Goal: Task Accomplishment & Management: Manage account settings

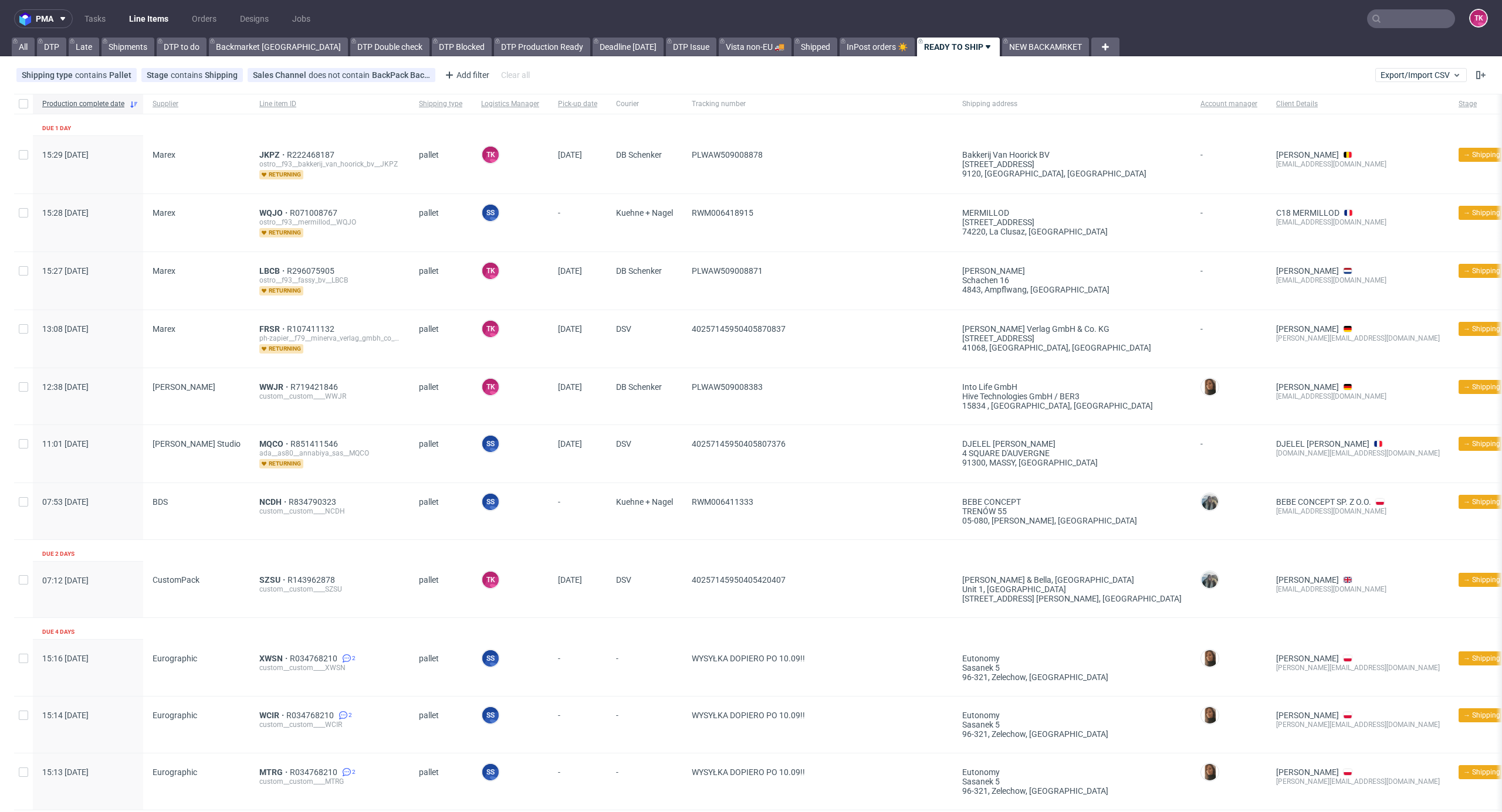
click at [143, 7] on nav "pma Tasks Line Items Orders Designs Jobs TK" at bounding box center [751, 18] width 1502 height 38
click at [142, 13] on link "Line Items" at bounding box center [149, 18] width 53 height 18
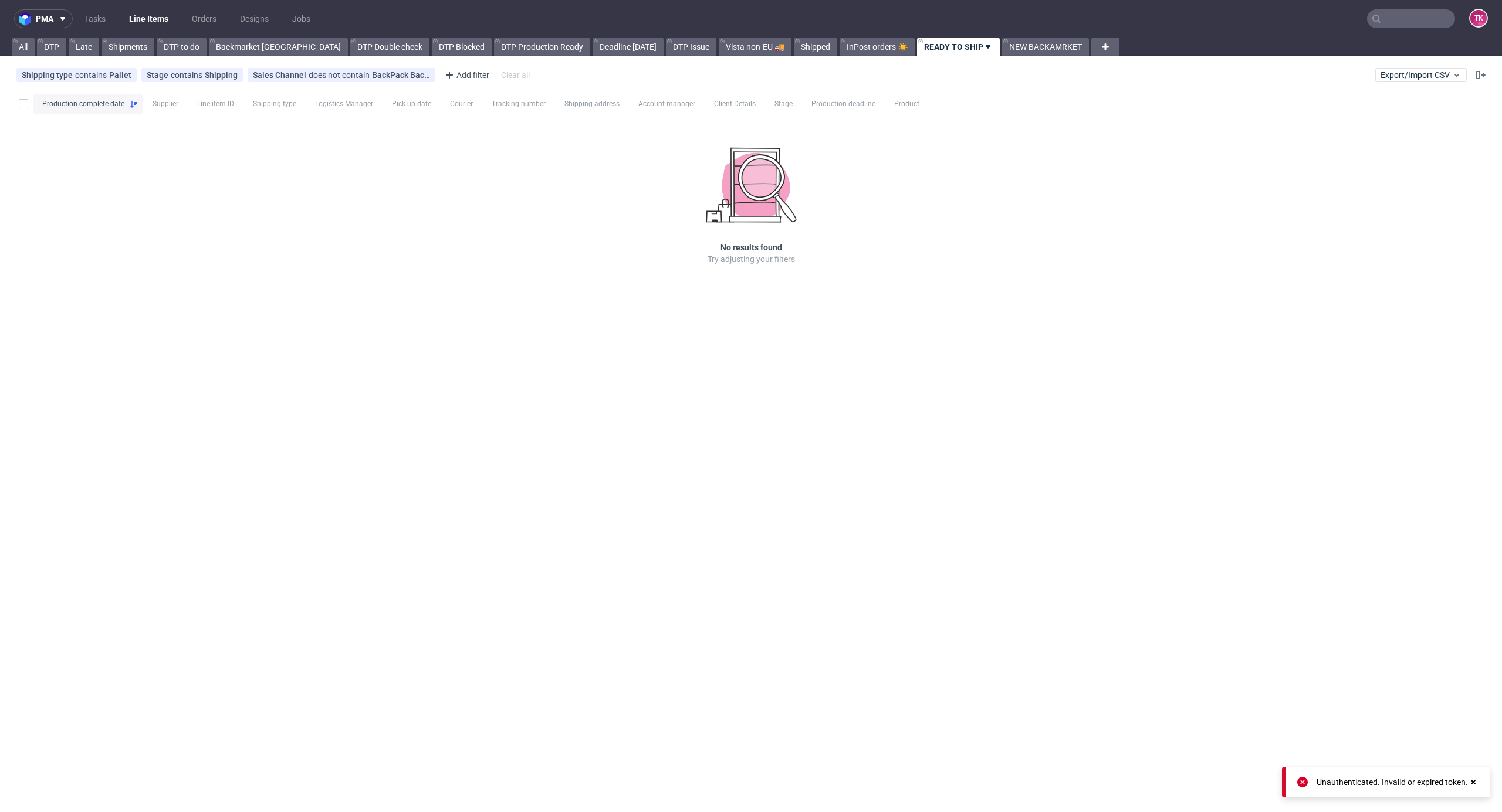
click at [131, 1] on nav "pma Tasks Line Items Orders Designs Jobs TK" at bounding box center [751, 18] width 1502 height 38
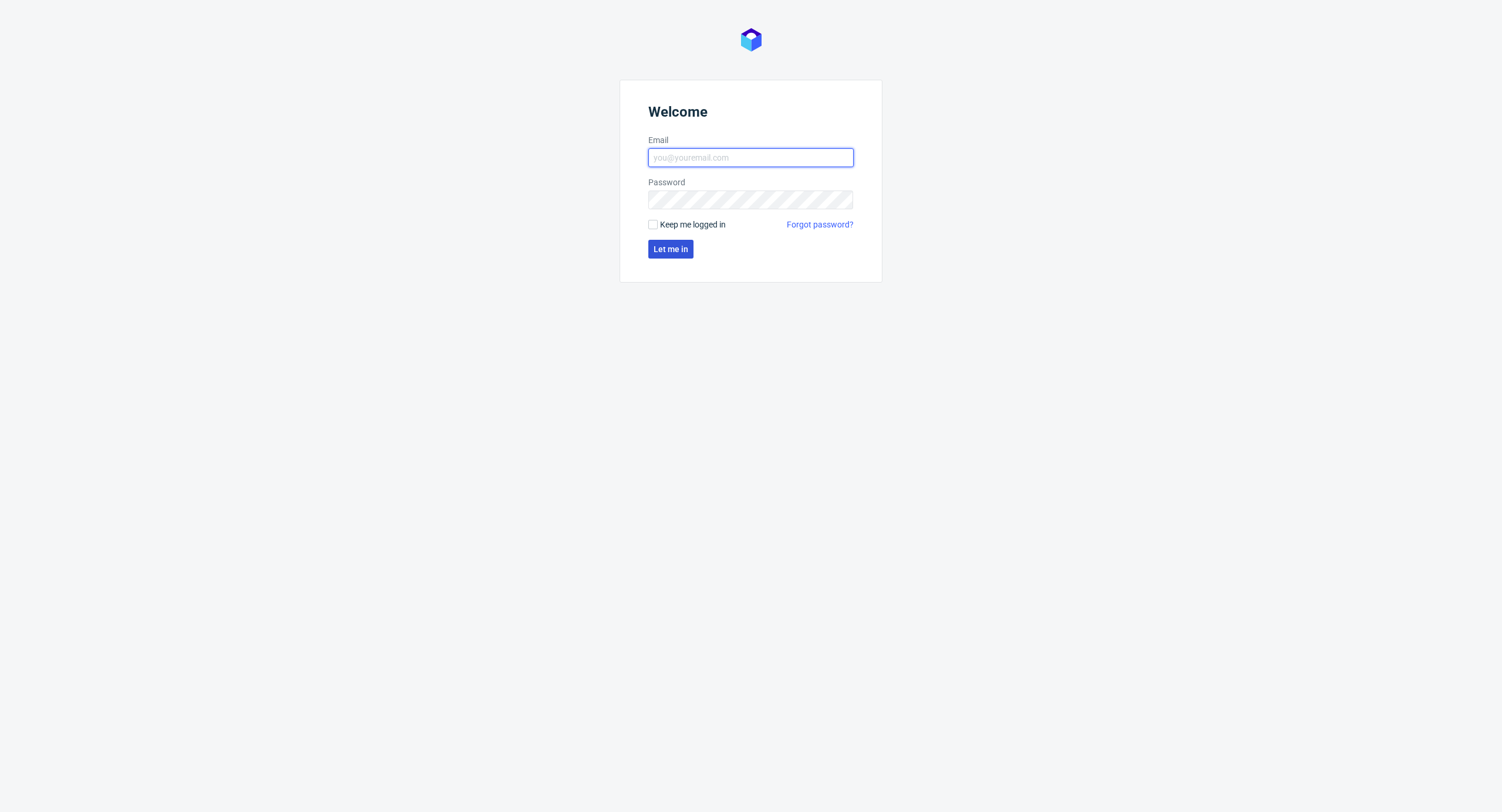
type input "[EMAIL_ADDRESS][DOMAIN_NAME]"
click at [672, 245] on span "Let me in" at bounding box center [671, 248] width 35 height 8
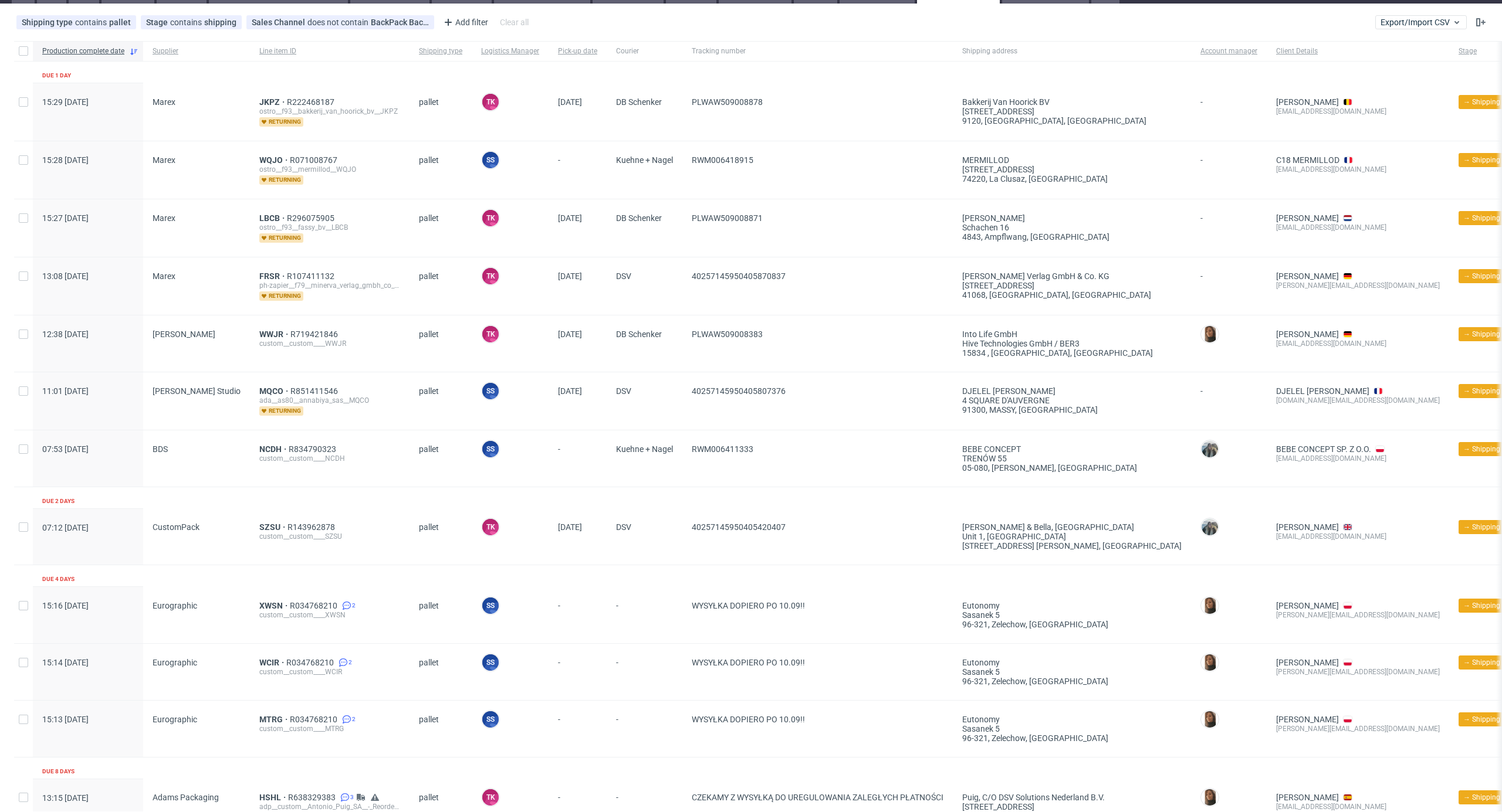
scroll to position [78, 0]
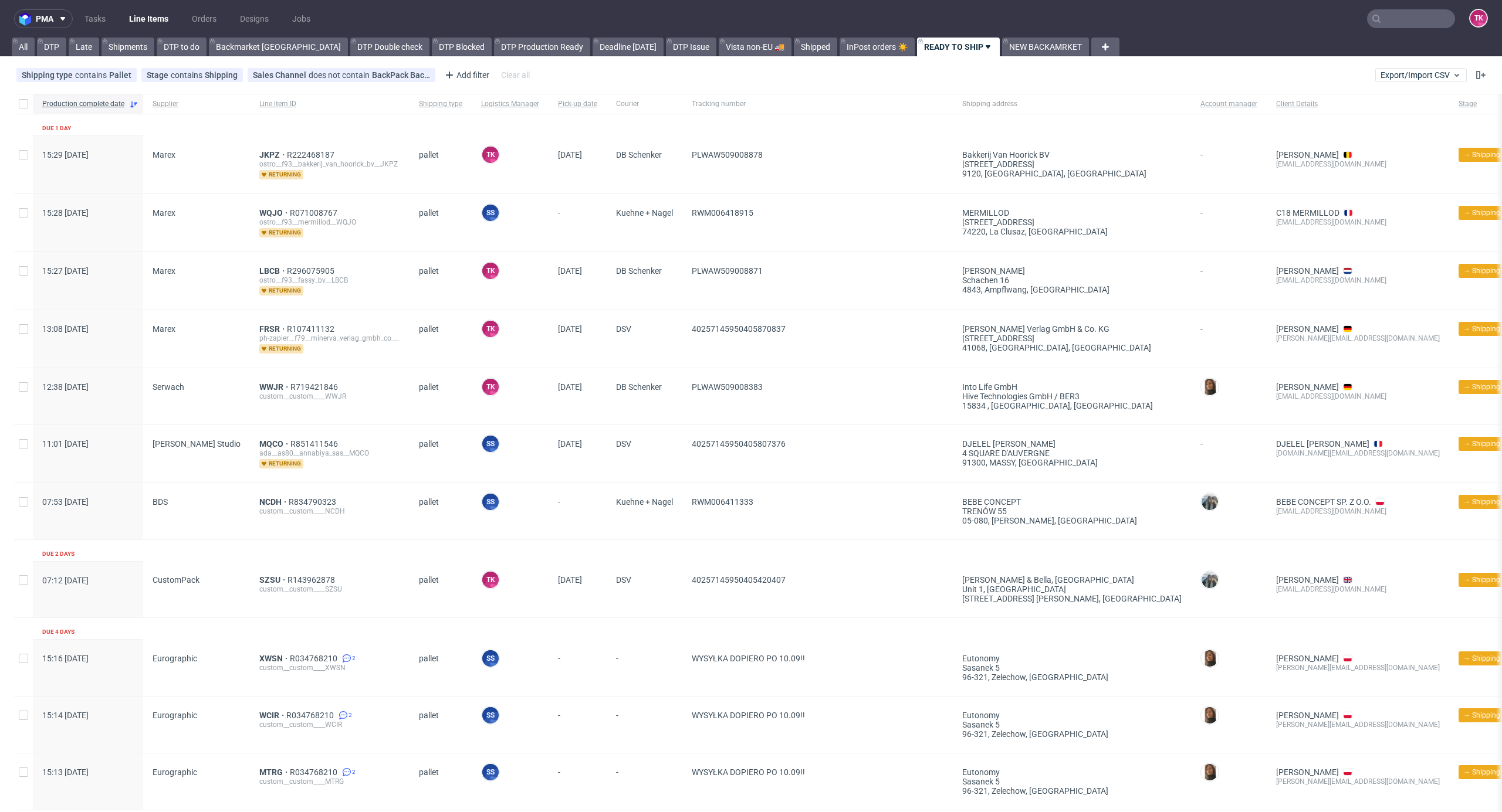
click at [1396, 21] on input "text" at bounding box center [1410, 18] width 88 height 18
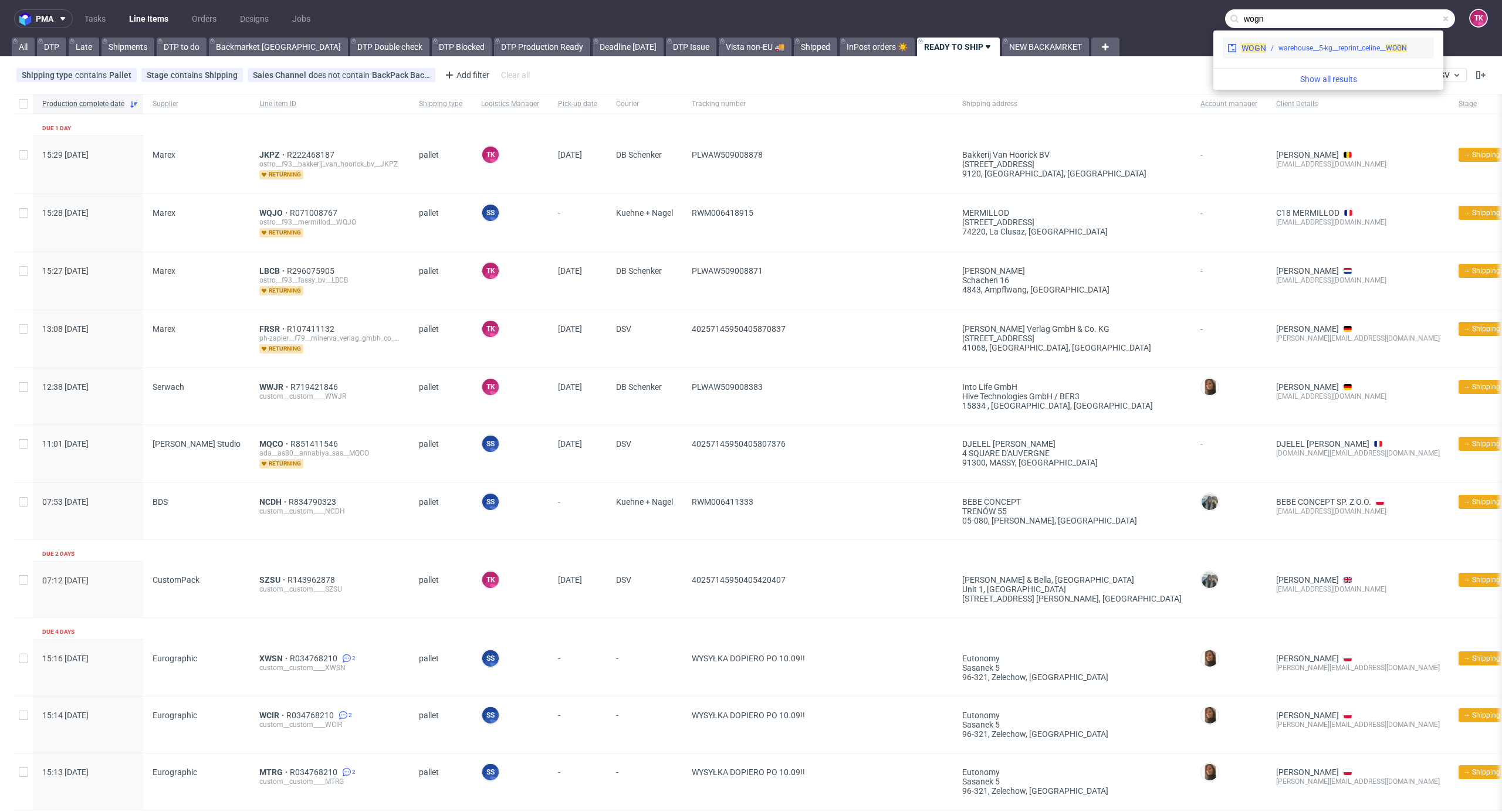
type input "wogn"
click at [1359, 40] on div "WOGN warehouse__5-kg__reprint_celine__ WOGN" at bounding box center [1328, 48] width 212 height 21
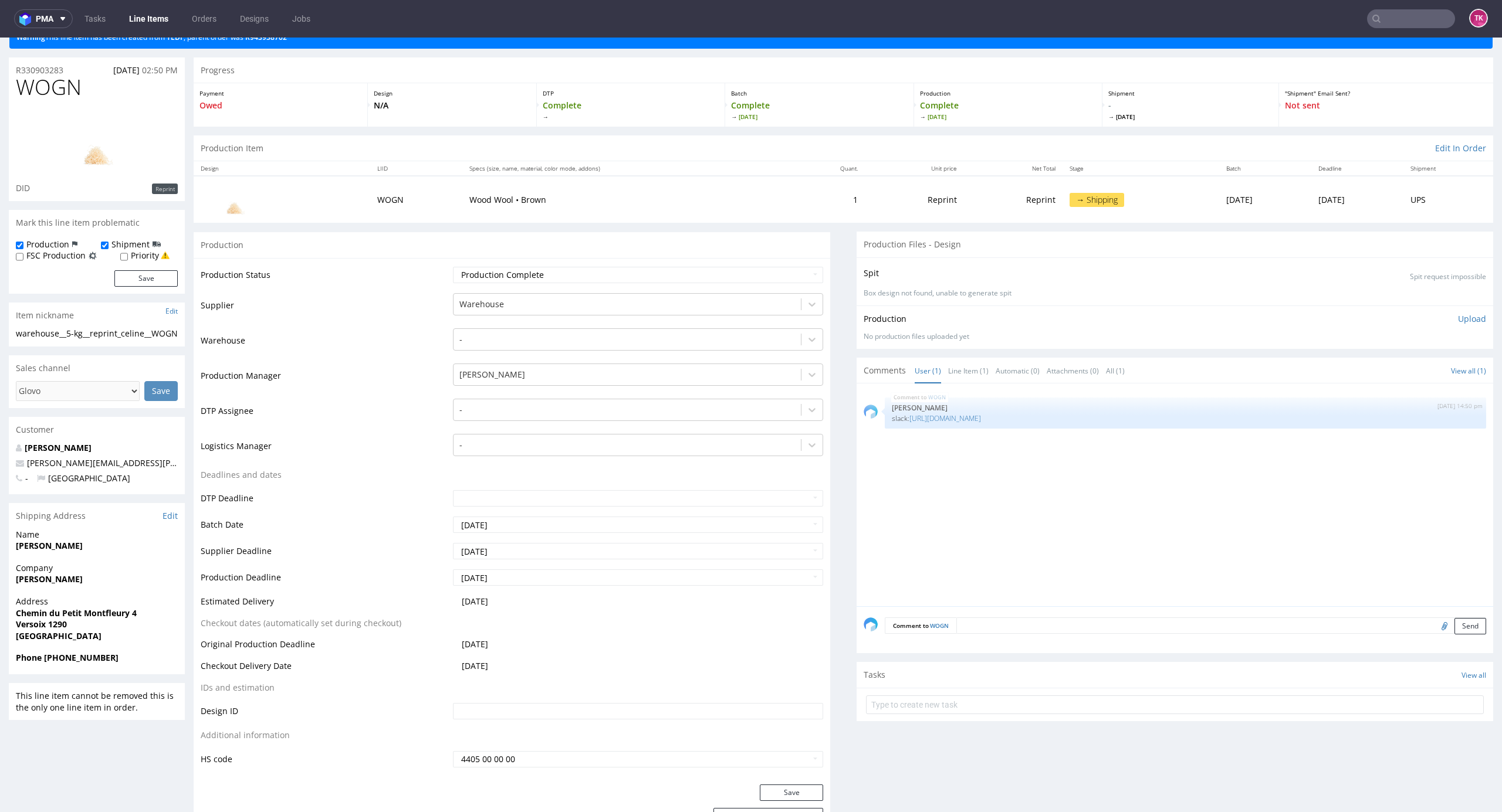
scroll to position [78, 0]
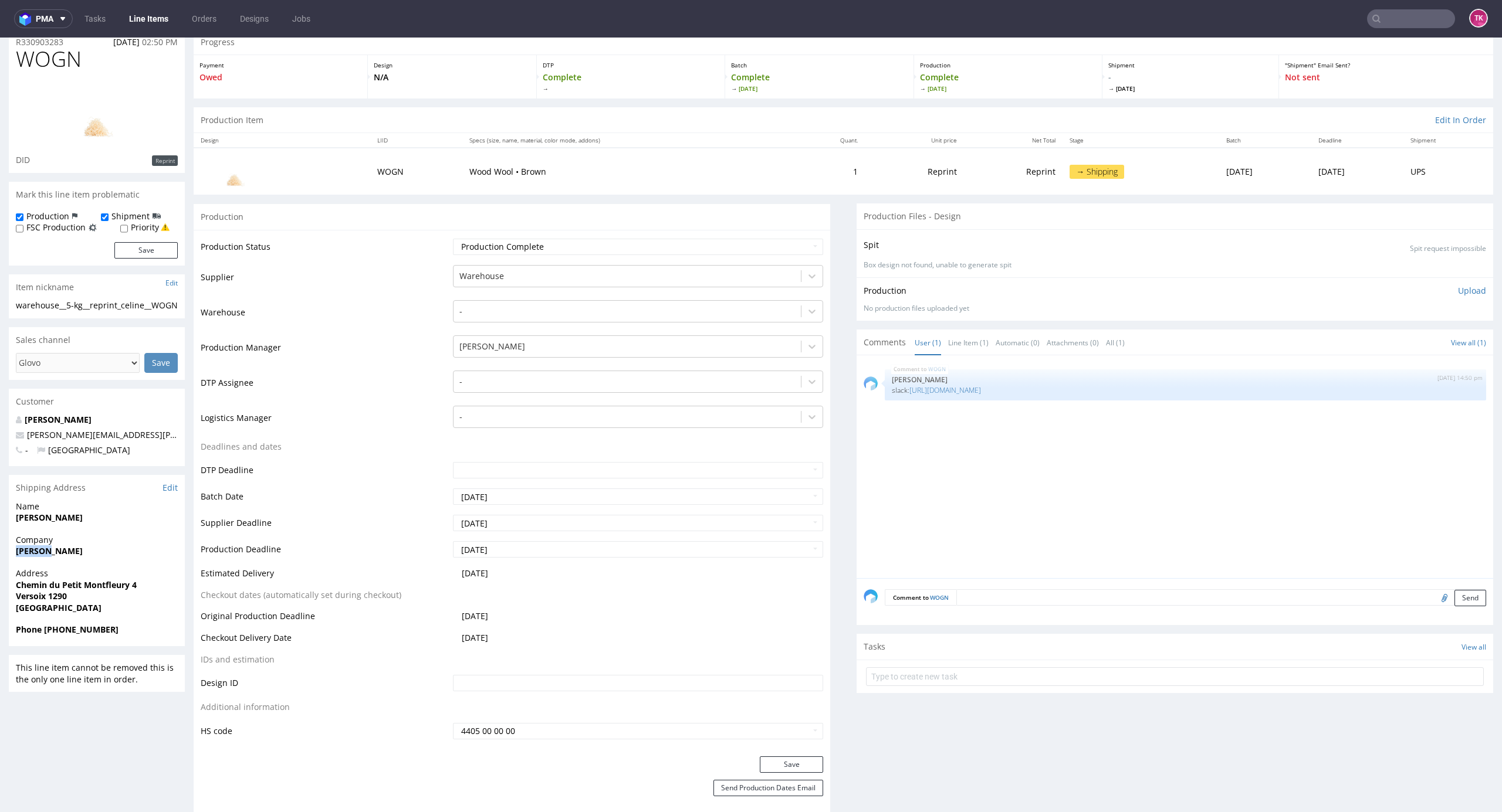
drag, startPoint x: 10, startPoint y: 554, endPoint x: 83, endPoint y: 562, distance: 73.4
click at [83, 562] on div "Company Gennaro" at bounding box center [96, 551] width 176 height 33
copy strong "Gennaro"
drag, startPoint x: 41, startPoint y: 525, endPoint x: 275, endPoint y: 502, distance: 235.1
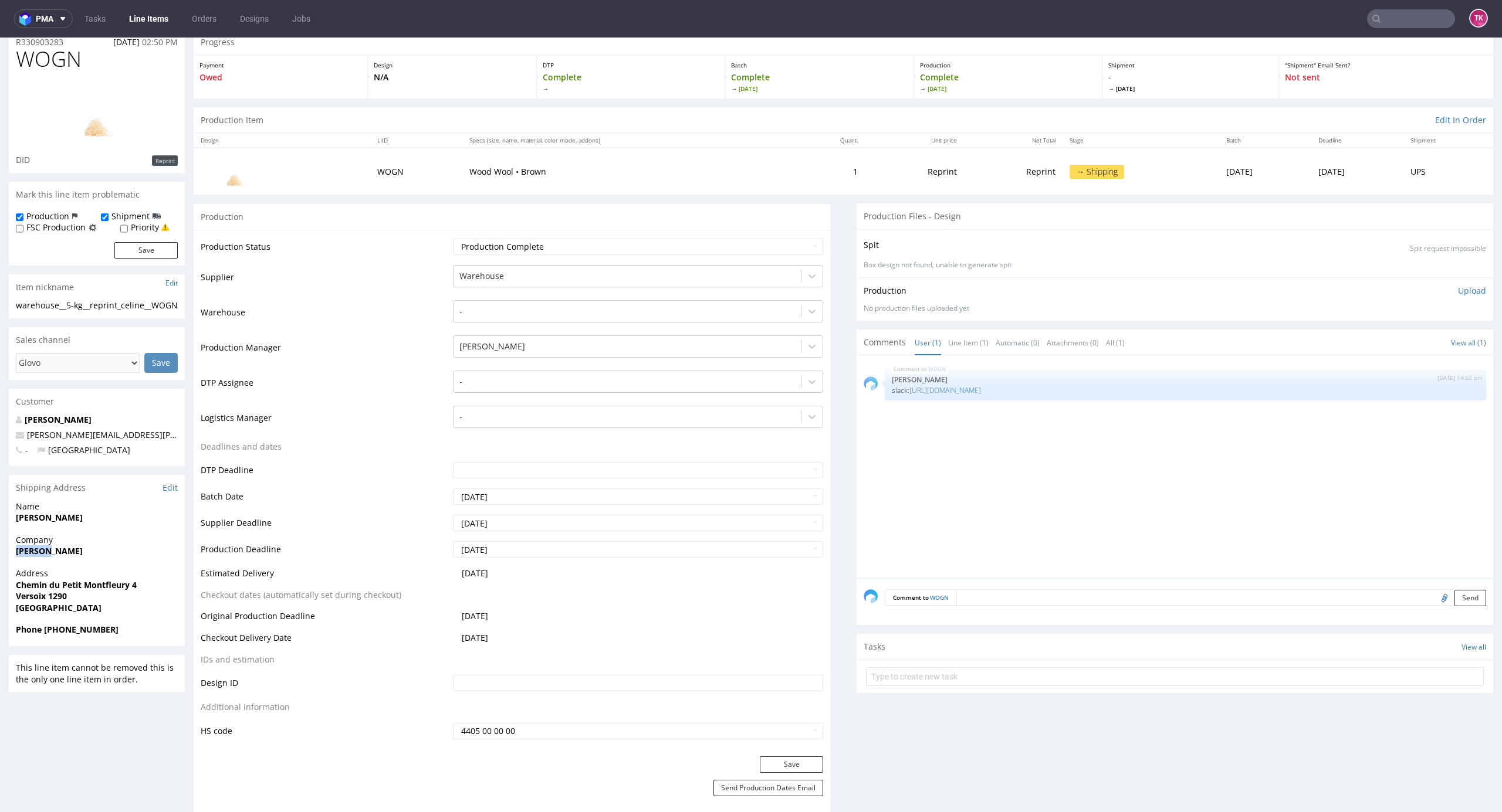
copy strong "Gennaro Céline"
drag, startPoint x: 110, startPoint y: 587, endPoint x: 146, endPoint y: 599, distance: 37.9
copy p "Chemin du Petit Montfleury 4 Versoix 1290"
drag, startPoint x: 45, startPoint y: 632, endPoint x: 114, endPoint y: 625, distance: 69.4
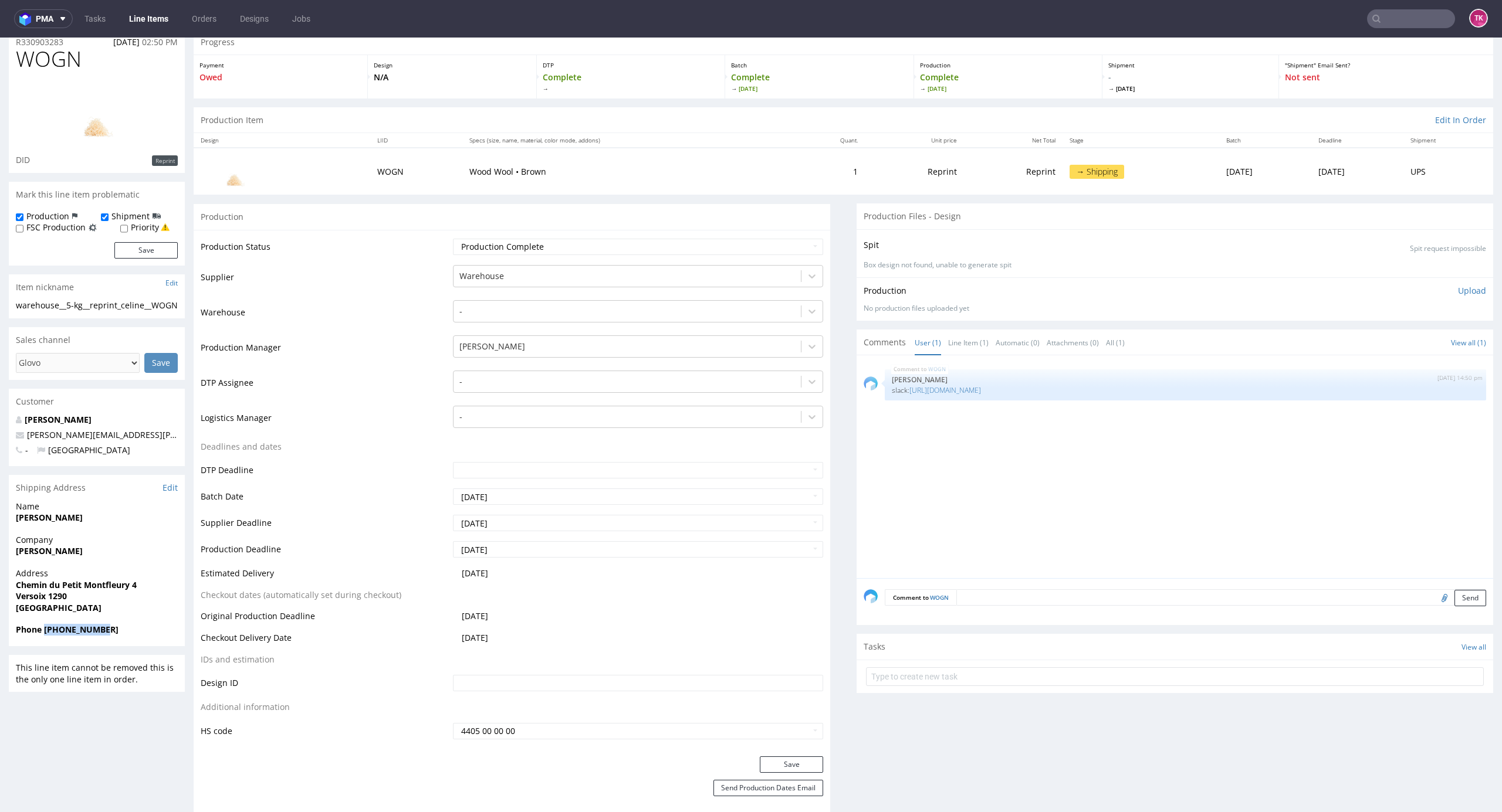
click at [114, 625] on span "Phone +41782556460" at bounding box center [96, 629] width 162 height 11
copy strong "+41782556460"
drag, startPoint x: 81, startPoint y: 434, endPoint x: 14, endPoint y: 473, distance: 77.5
drag, startPoint x: 140, startPoint y: 432, endPoint x: 0, endPoint y: 440, distance: 140.2
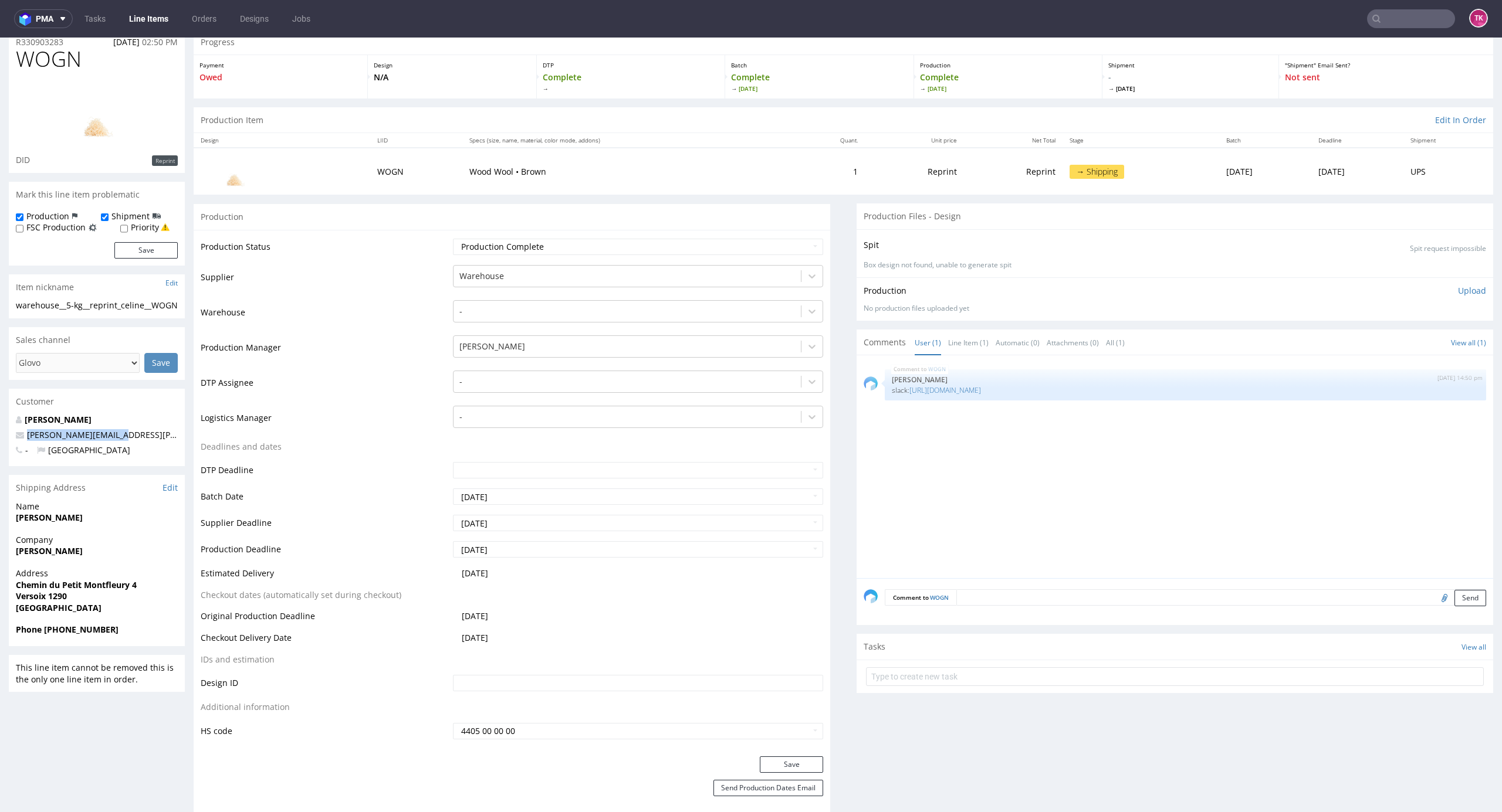
copy span "ewa.prus@packhelp.com"
click at [154, 31] on nav "pma Tasks Line Items Orders Designs Jobs TK" at bounding box center [751, 18] width 1502 height 38
click at [152, 17] on link "Line Items" at bounding box center [149, 18] width 53 height 18
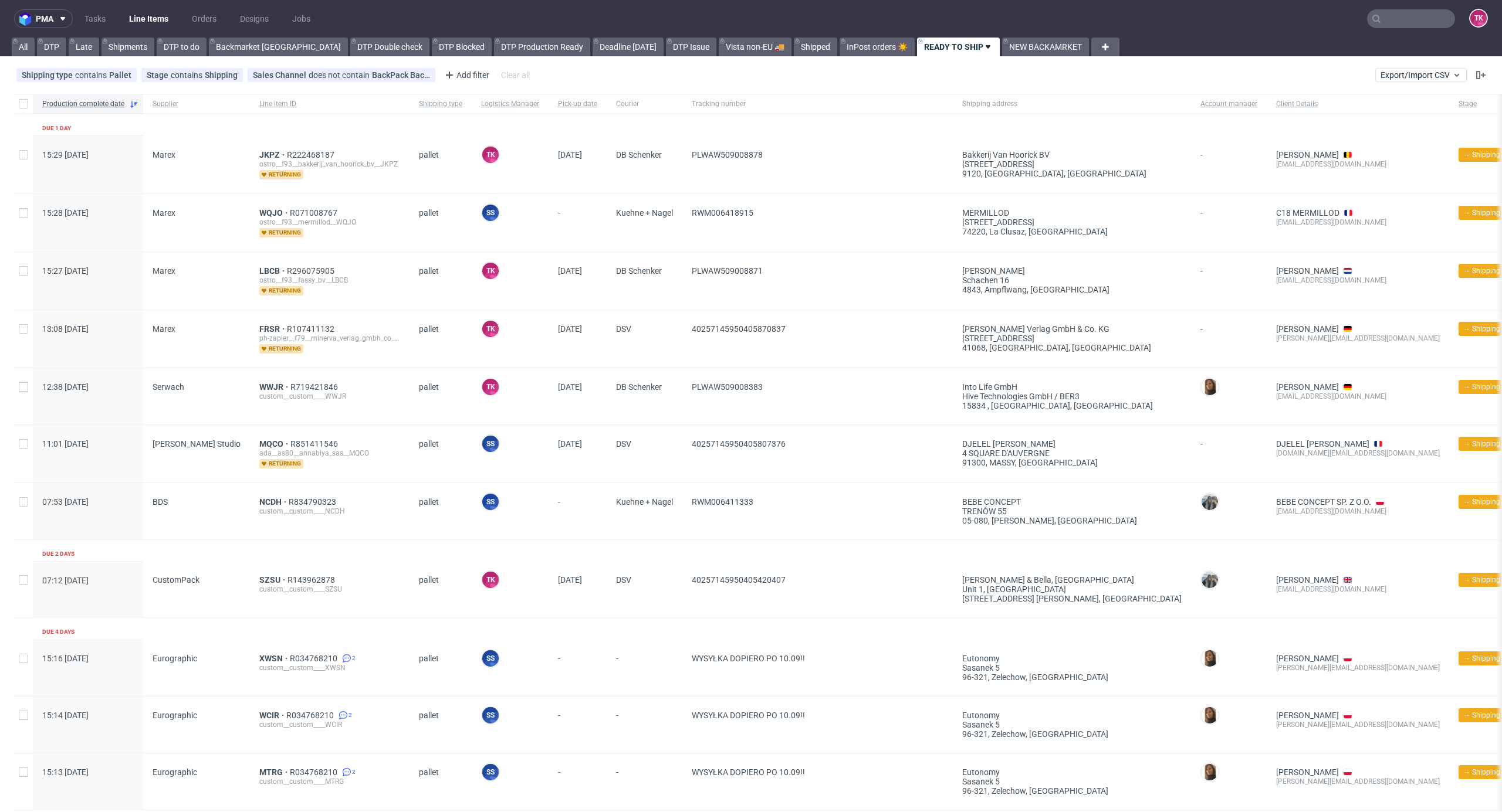
click at [143, 17] on link "Line Items" at bounding box center [149, 18] width 53 height 18
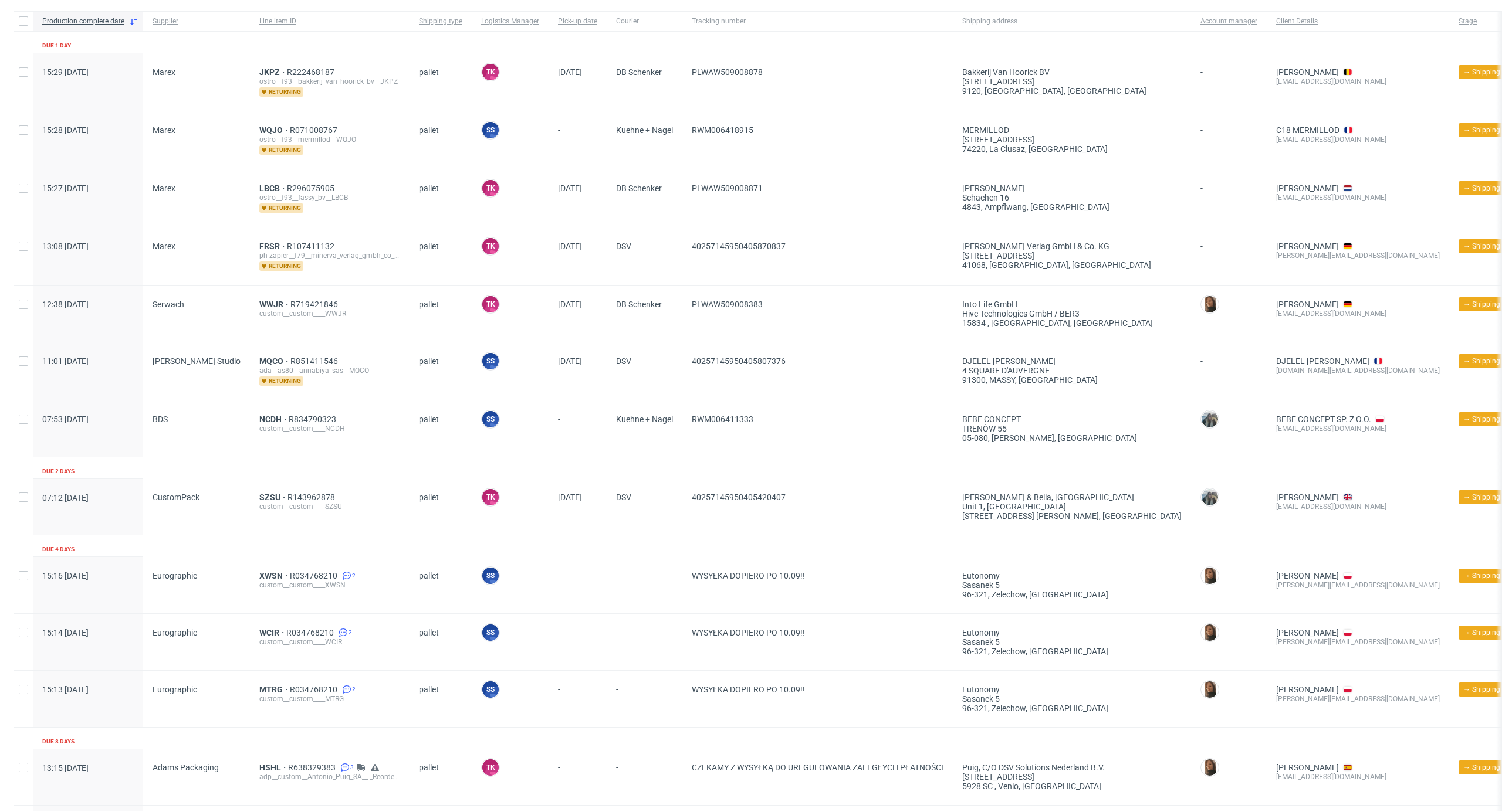
scroll to position [183, 0]
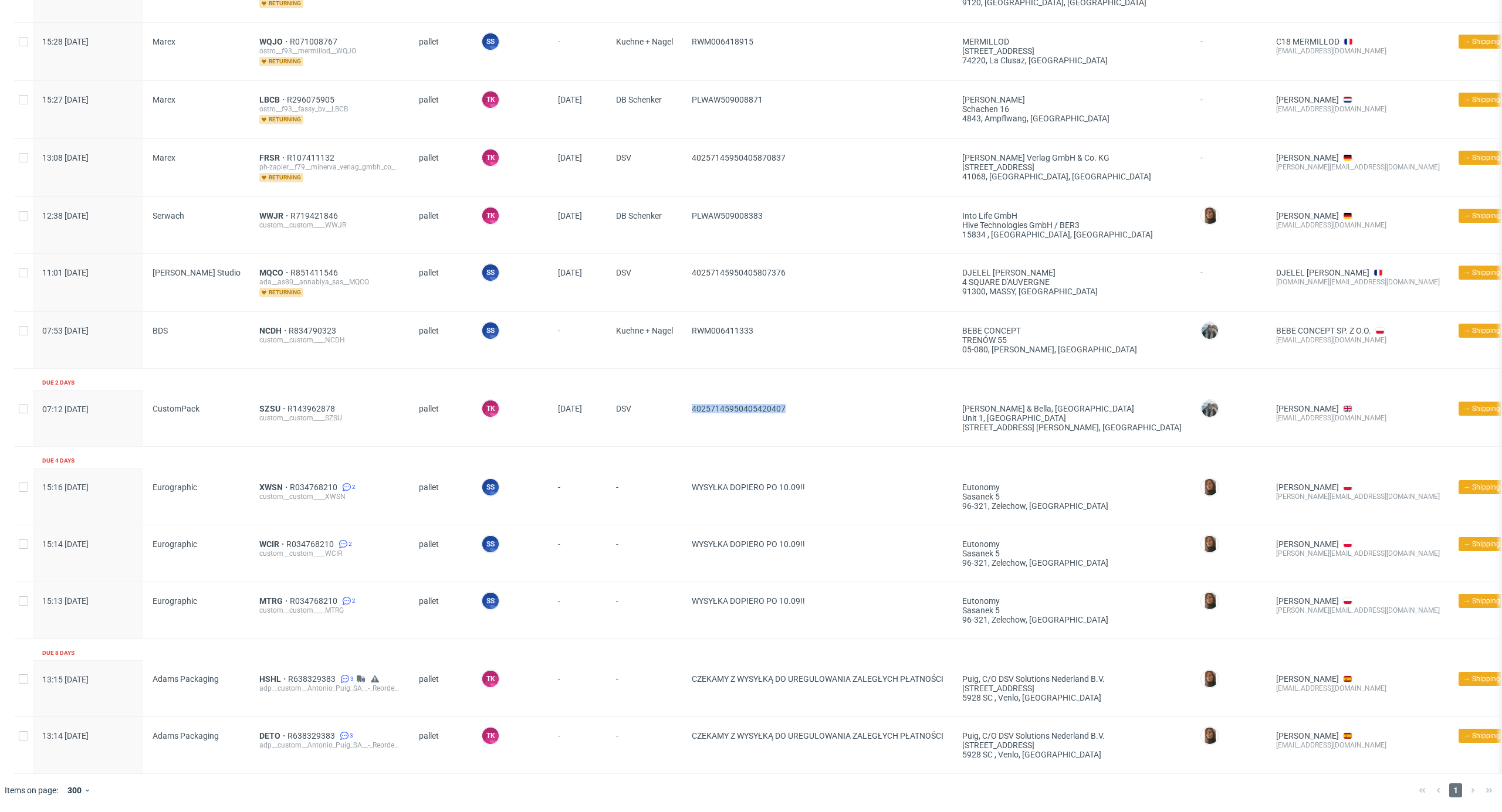
drag, startPoint x: 744, startPoint y: 420, endPoint x: 671, endPoint y: 414, distance: 73.2
click at [692, 416] on span "40257145950405420407" at bounding box center [817, 418] width 252 height 28
copy span "40257145950405420407"
click at [581, 525] on div "-" at bounding box center [577, 553] width 58 height 56
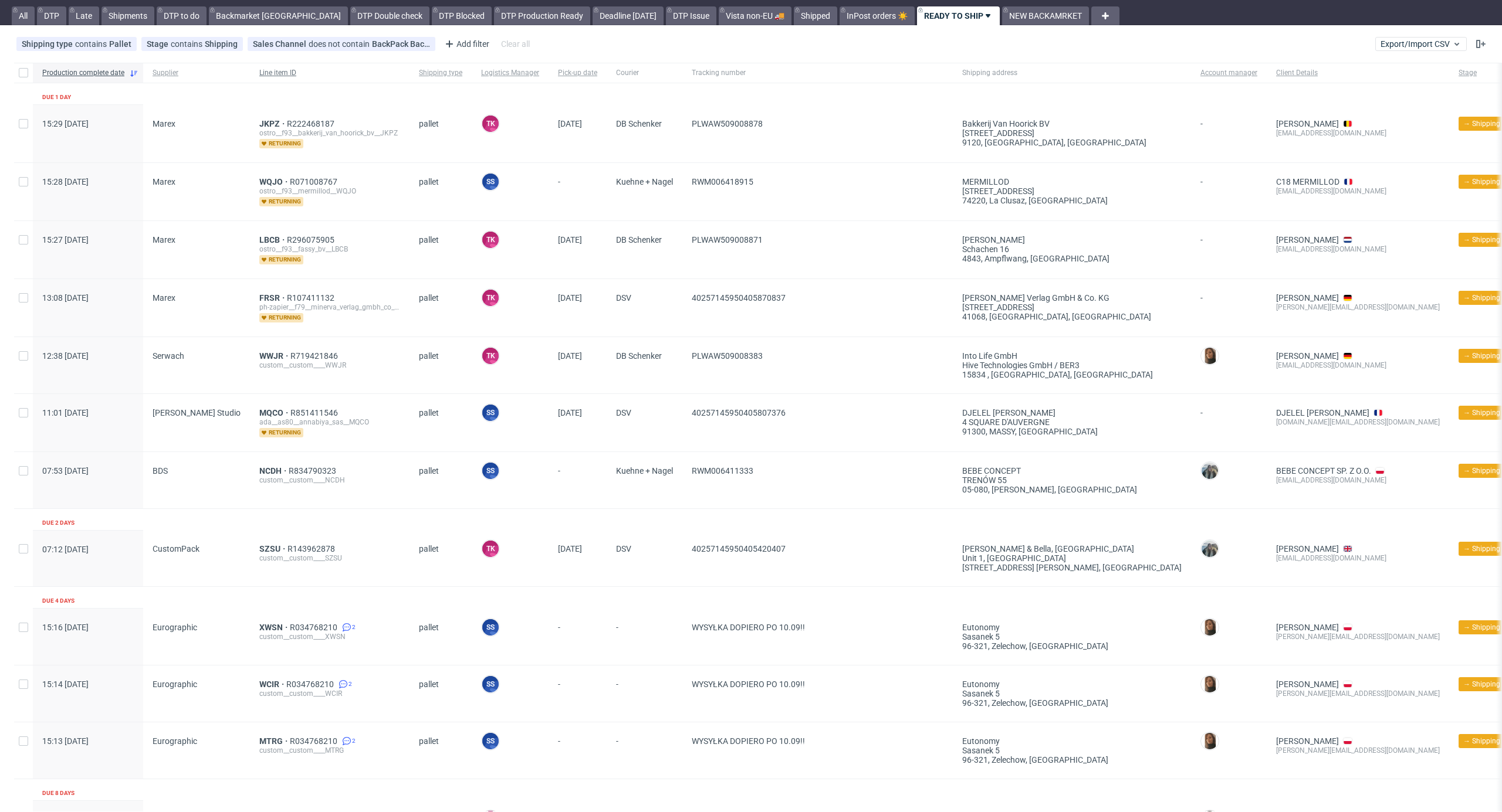
scroll to position [0, 0]
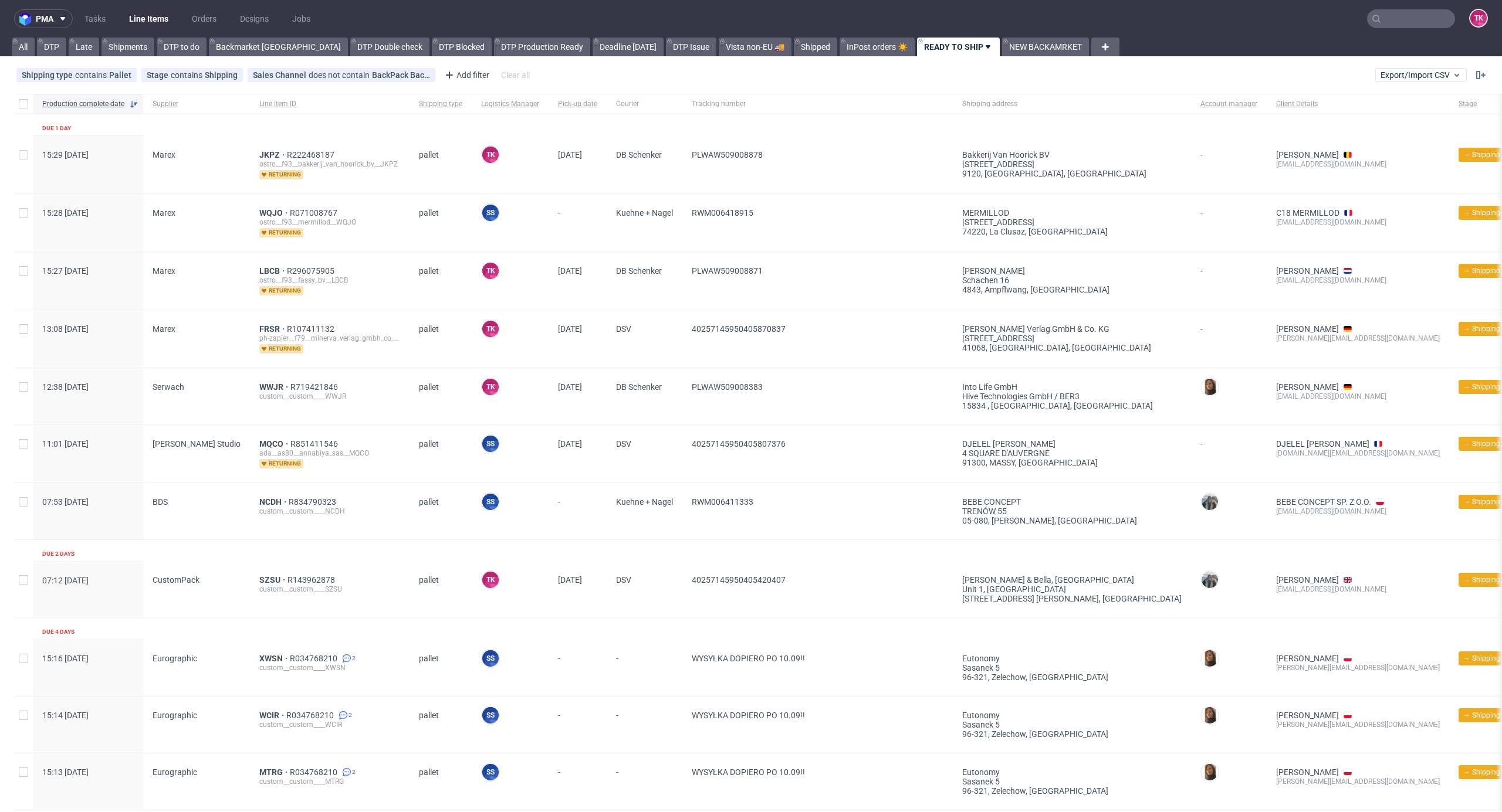
click at [148, 17] on link "Line Items" at bounding box center [149, 18] width 53 height 18
click at [122, 10] on link "Line Items" at bounding box center [149, 18] width 53 height 18
click at [1401, 22] on input "text" at bounding box center [1410, 18] width 88 height 18
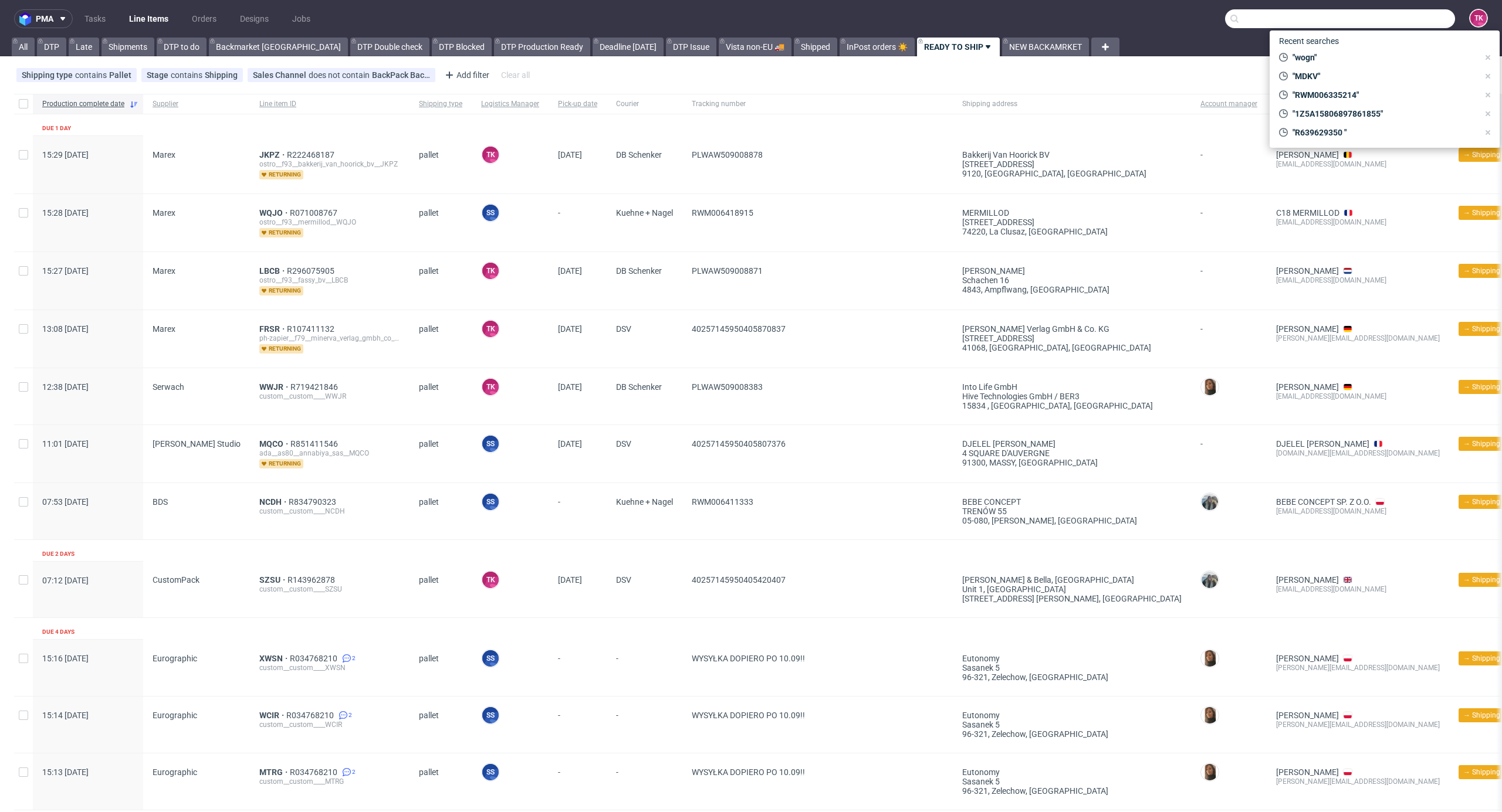
paste input "1Z5A15806894563745"
type input "1Z5A15806894563745"
click at [1352, 44] on div "EGMB" at bounding box center [1385, 48] width 212 height 21
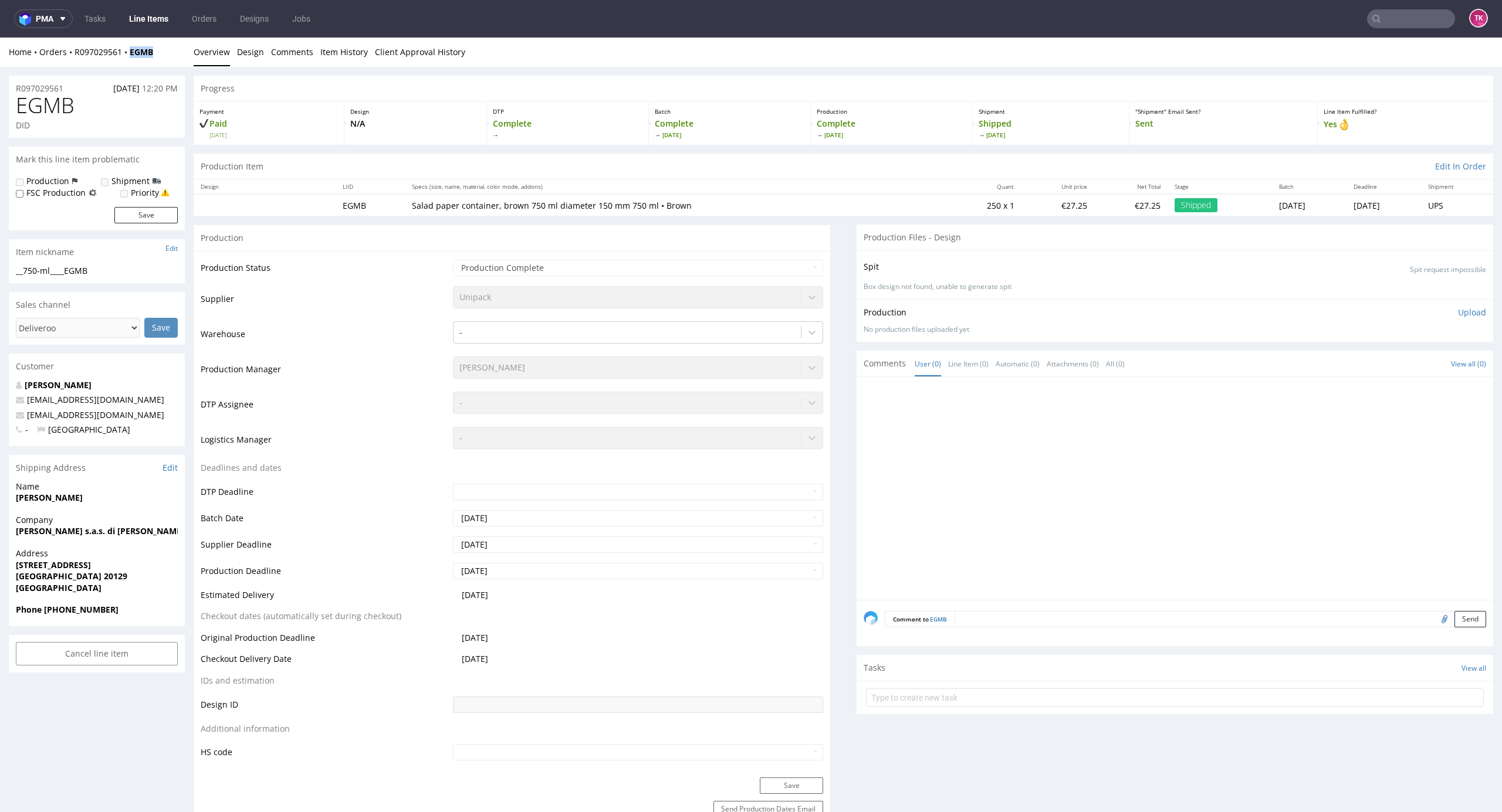
drag, startPoint x: 160, startPoint y: 63, endPoint x: 128, endPoint y: 59, distance: 32.2
click at [128, 59] on div "Home Orders R097029561 EGMB Overview Design Comments Item History Client Approv…" at bounding box center [751, 52] width 1502 height 30
copy strong "EGMB"
click at [141, 18] on link "Line Items" at bounding box center [149, 18] width 53 height 18
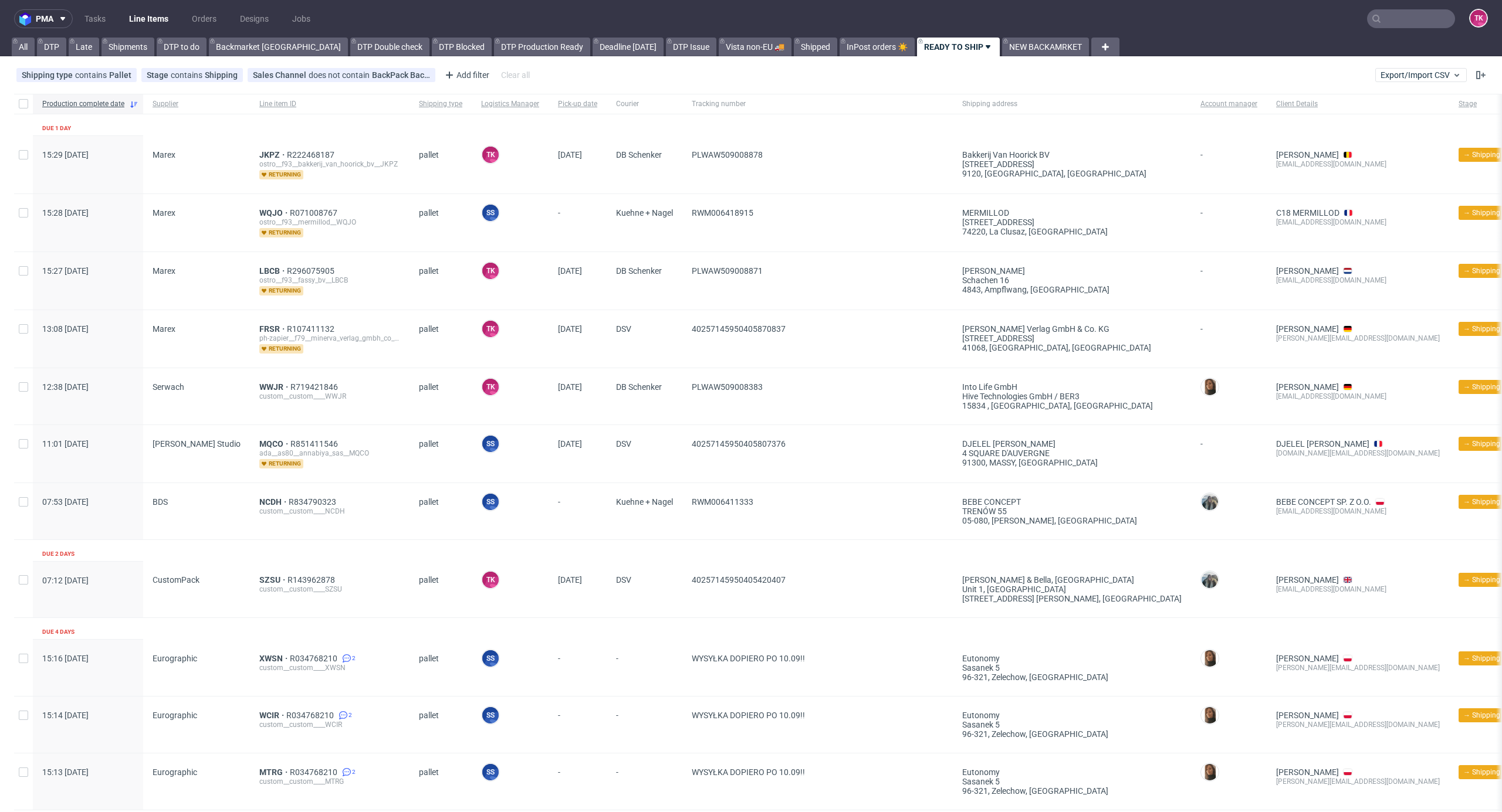
click at [129, 12] on nav "pma Tasks Line Items Orders Designs Jobs TK" at bounding box center [751, 18] width 1502 height 38
click at [132, 14] on link "Line Items" at bounding box center [149, 18] width 53 height 18
drag, startPoint x: 136, startPoint y: 3, endPoint x: 143, endPoint y: 10, distance: 9.9
click at [137, 4] on nav "pma Tasks Line Items Orders Designs Jobs TK" at bounding box center [751, 18] width 1502 height 38
click at [150, 11] on link "Line Items" at bounding box center [149, 18] width 53 height 18
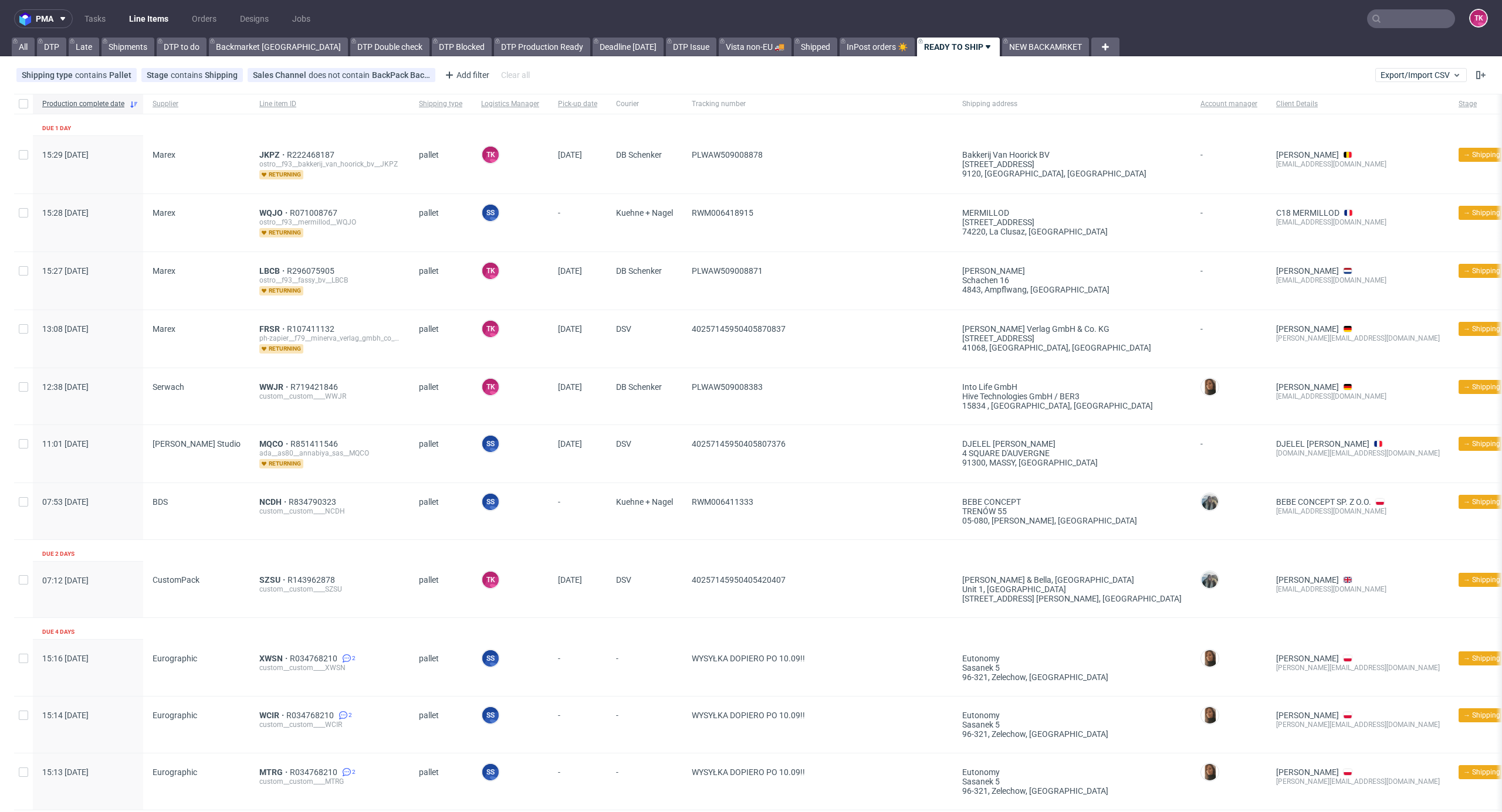
click at [150, 10] on link "Line Items" at bounding box center [149, 18] width 53 height 18
click at [163, 10] on link "Line Items" at bounding box center [149, 18] width 53 height 18
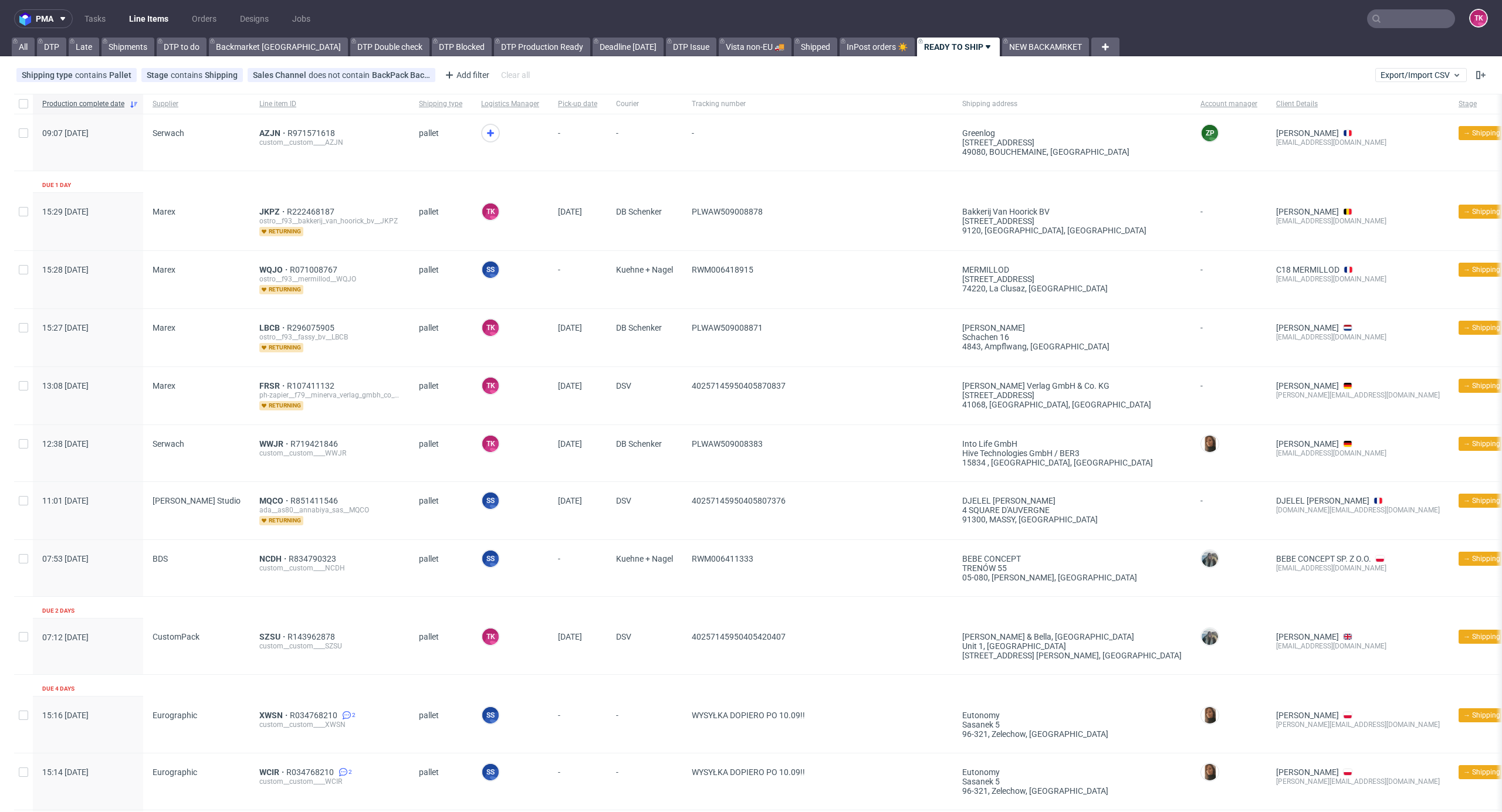
drag, startPoint x: 1392, startPoint y: 10, endPoint x: 1386, endPoint y: 15, distance: 7.8
click at [1386, 15] on input "text" at bounding box center [1410, 18] width 88 height 18
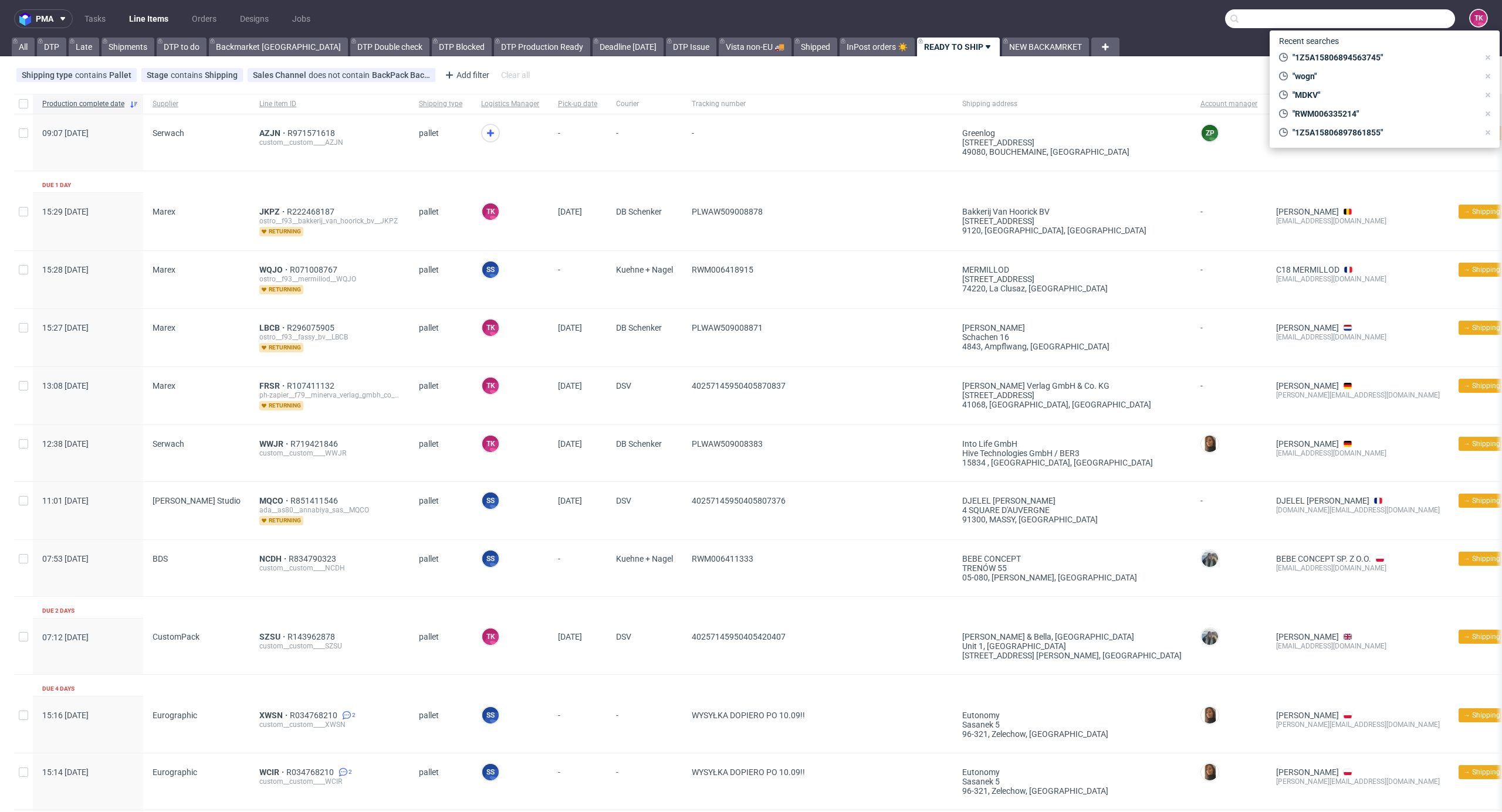
paste input "WWRZ"
type input "WWRZ"
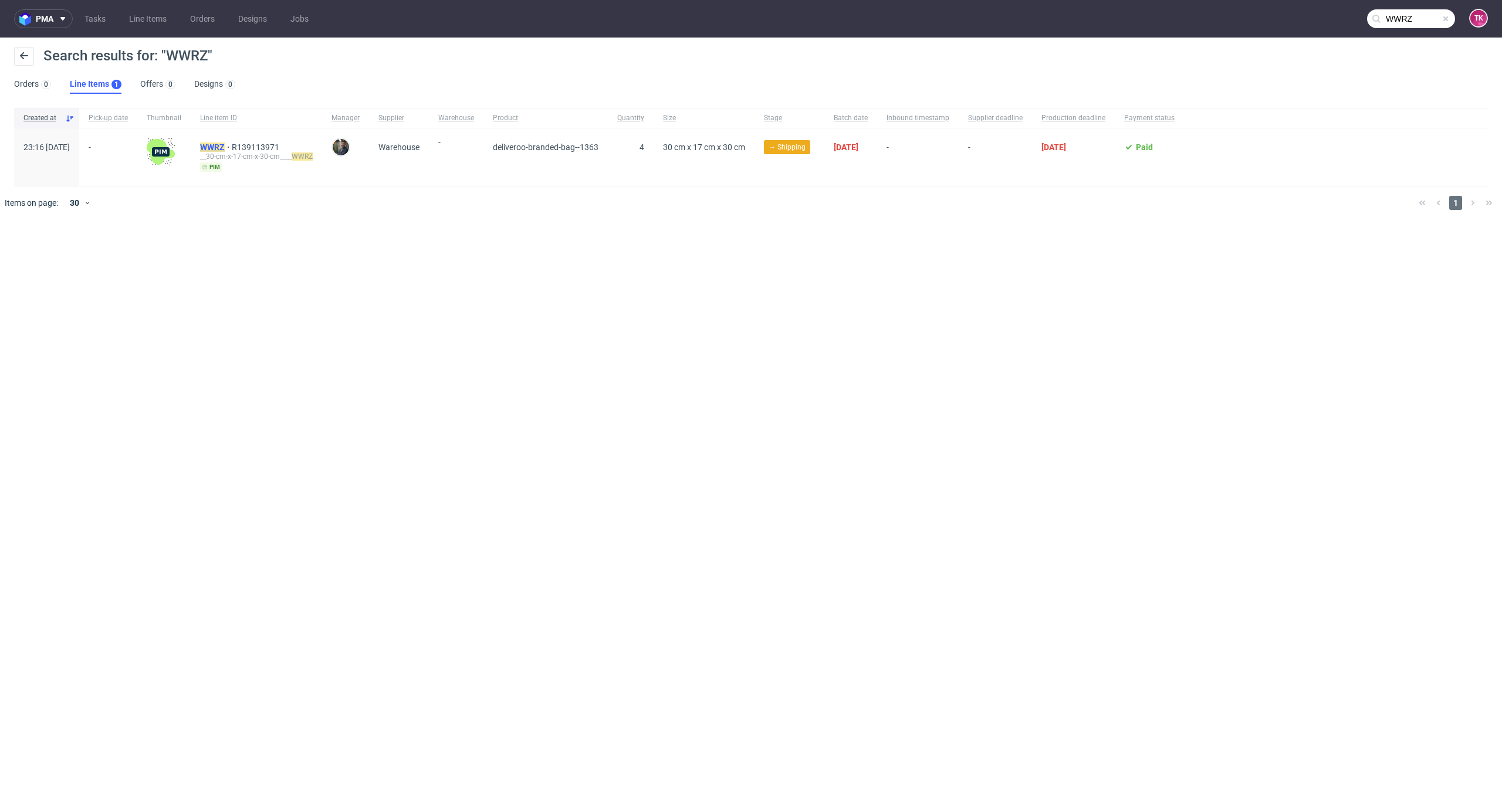
click at [225, 146] on mark "WWRZ" at bounding box center [212, 147] width 24 height 10
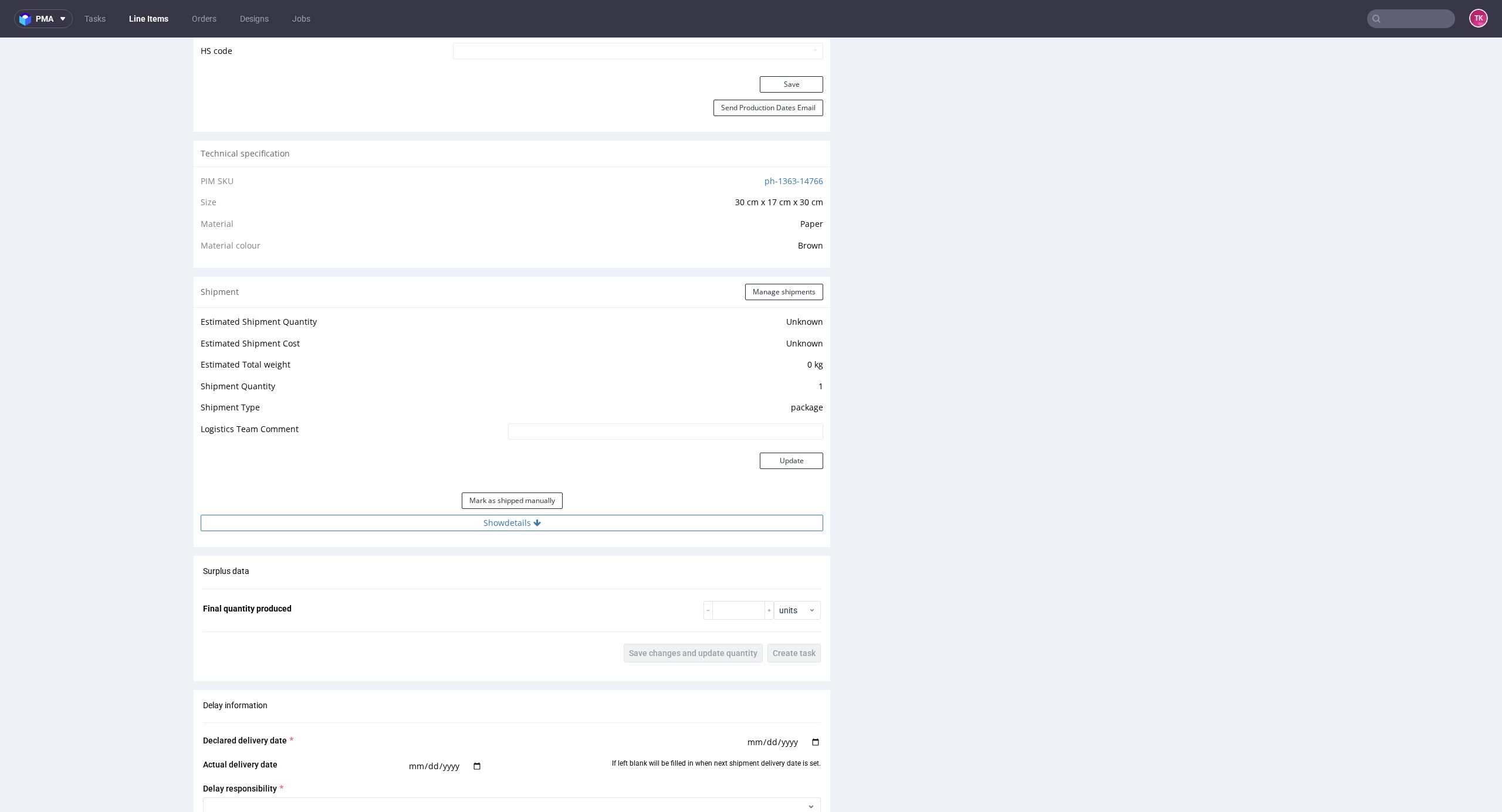
scroll to position [860, 0]
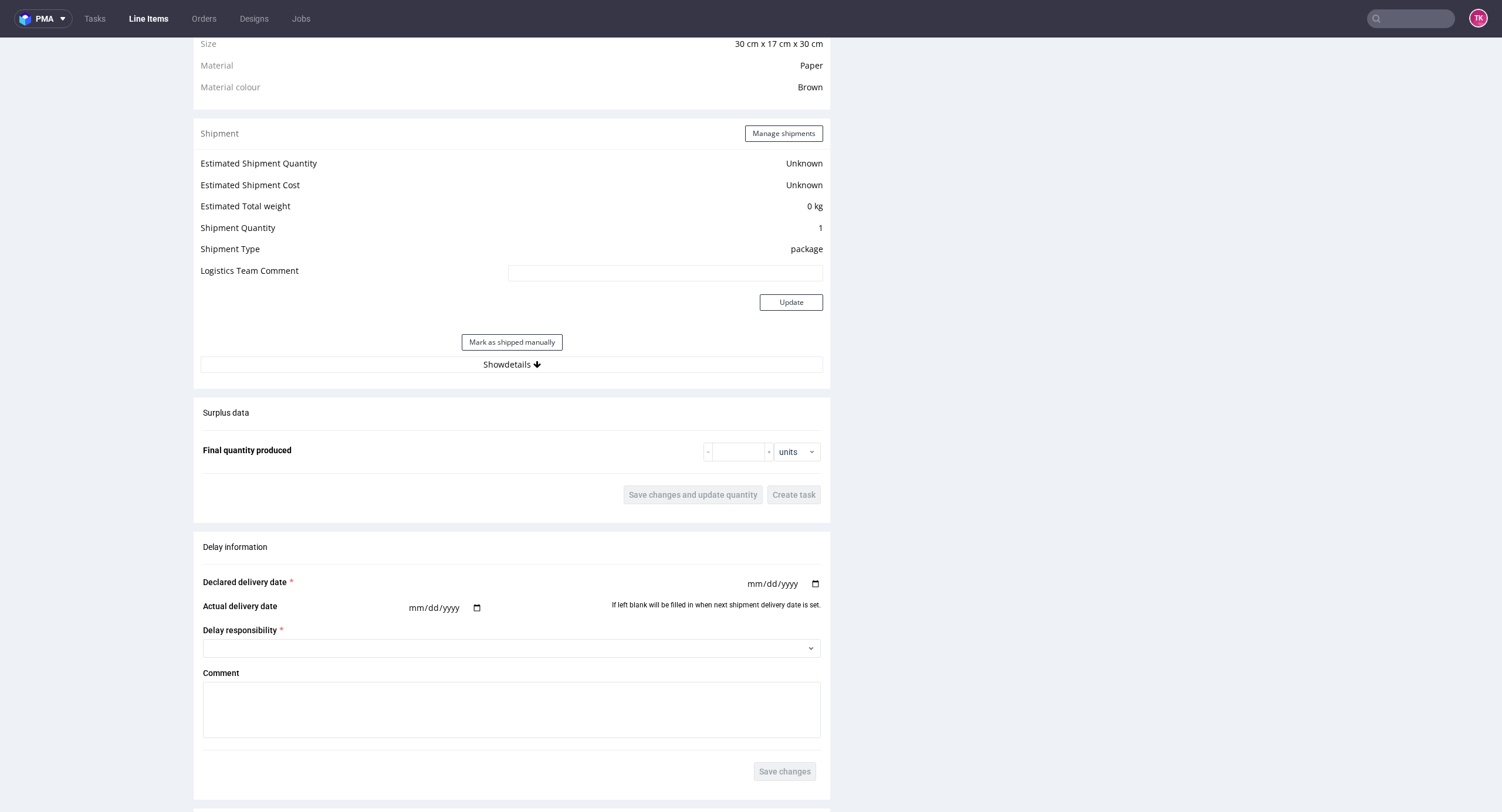
click at [702, 373] on button "Show details" at bounding box center [511, 364] width 622 height 17
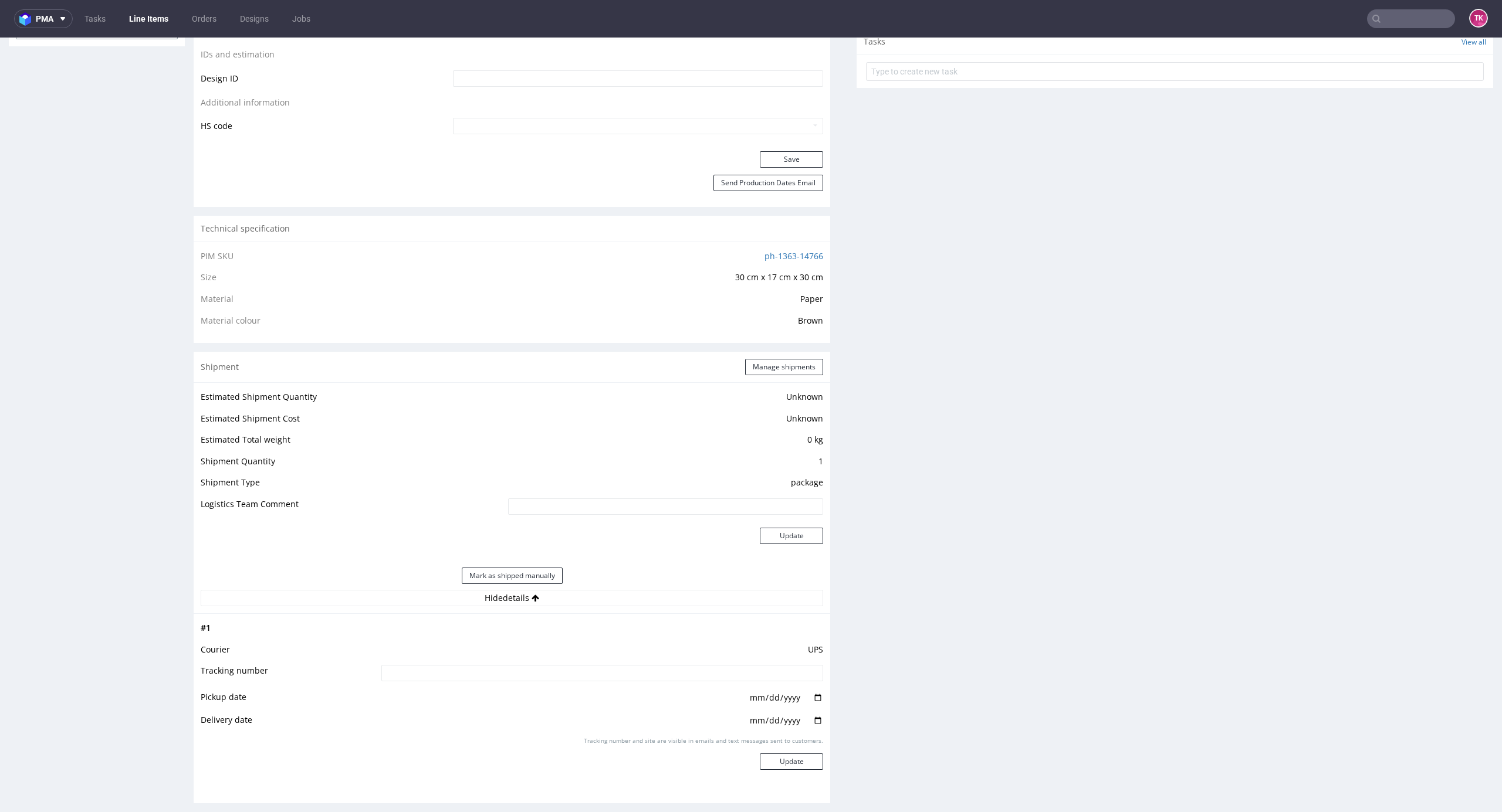
scroll to position [625, 0]
click at [768, 364] on button "Manage shipments" at bounding box center [783, 368] width 78 height 17
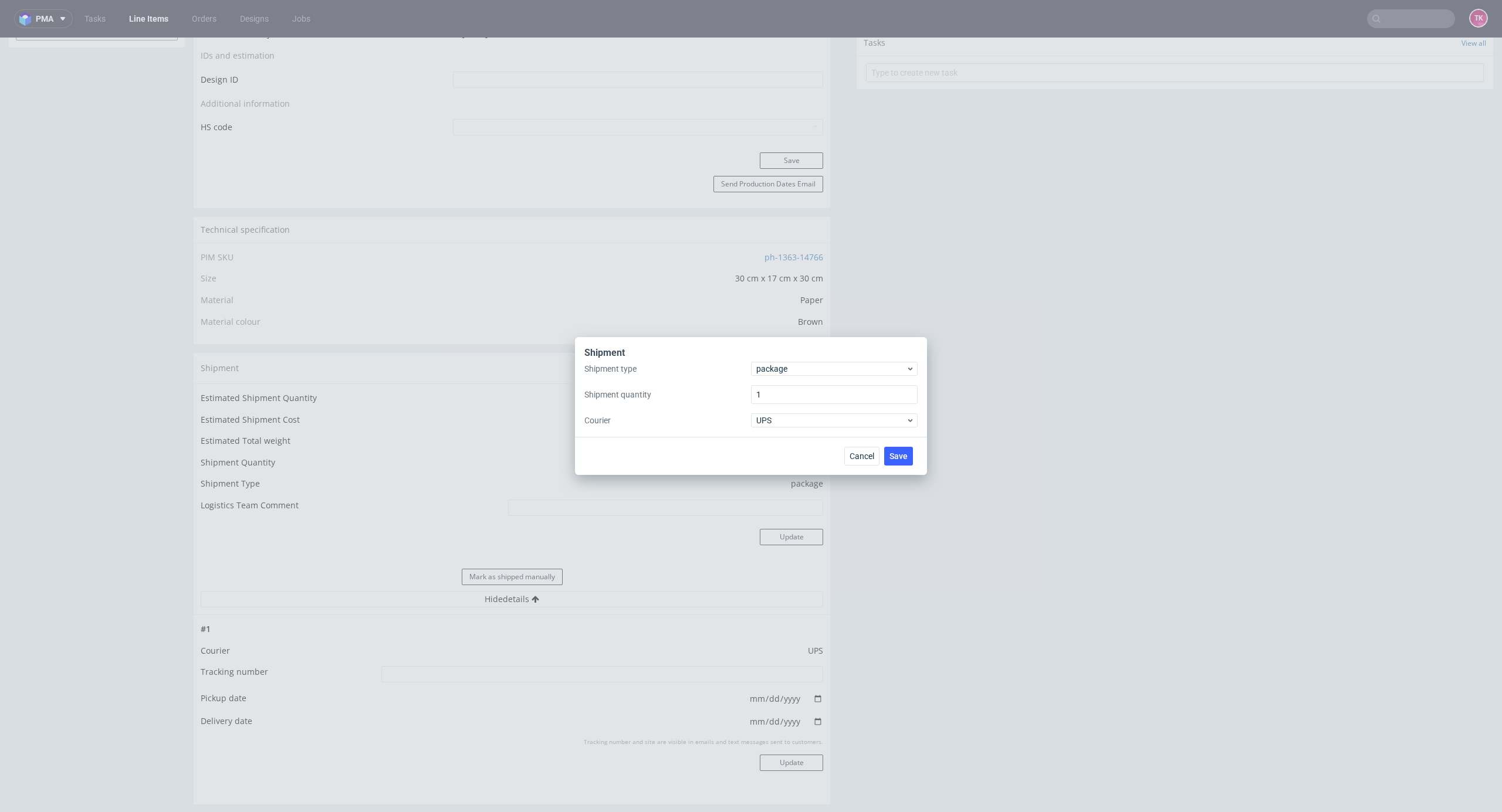
click at [845, 354] on div "Shipment" at bounding box center [750, 354] width 333 height 15
drag, startPoint x: 845, startPoint y: 357, endPoint x: 844, endPoint y: 367, distance: 10.0
click at [846, 360] on div "Shipment" at bounding box center [750, 354] width 333 height 15
drag, startPoint x: 844, startPoint y: 367, endPoint x: 839, endPoint y: 377, distance: 11.2
click at [844, 371] on span "package" at bounding box center [831, 368] width 150 height 11
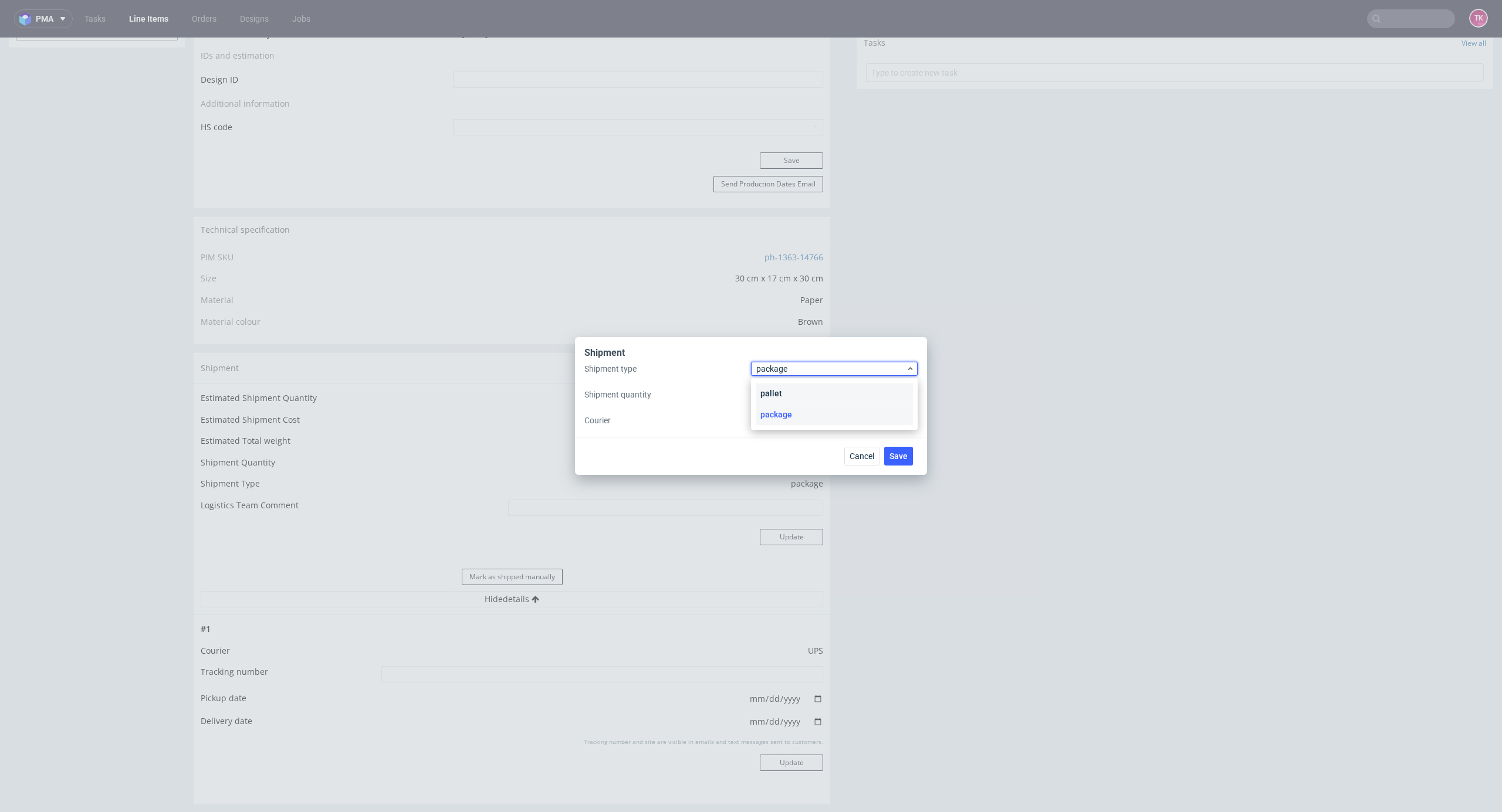
click at [810, 386] on div "pallet" at bounding box center [834, 393] width 157 height 21
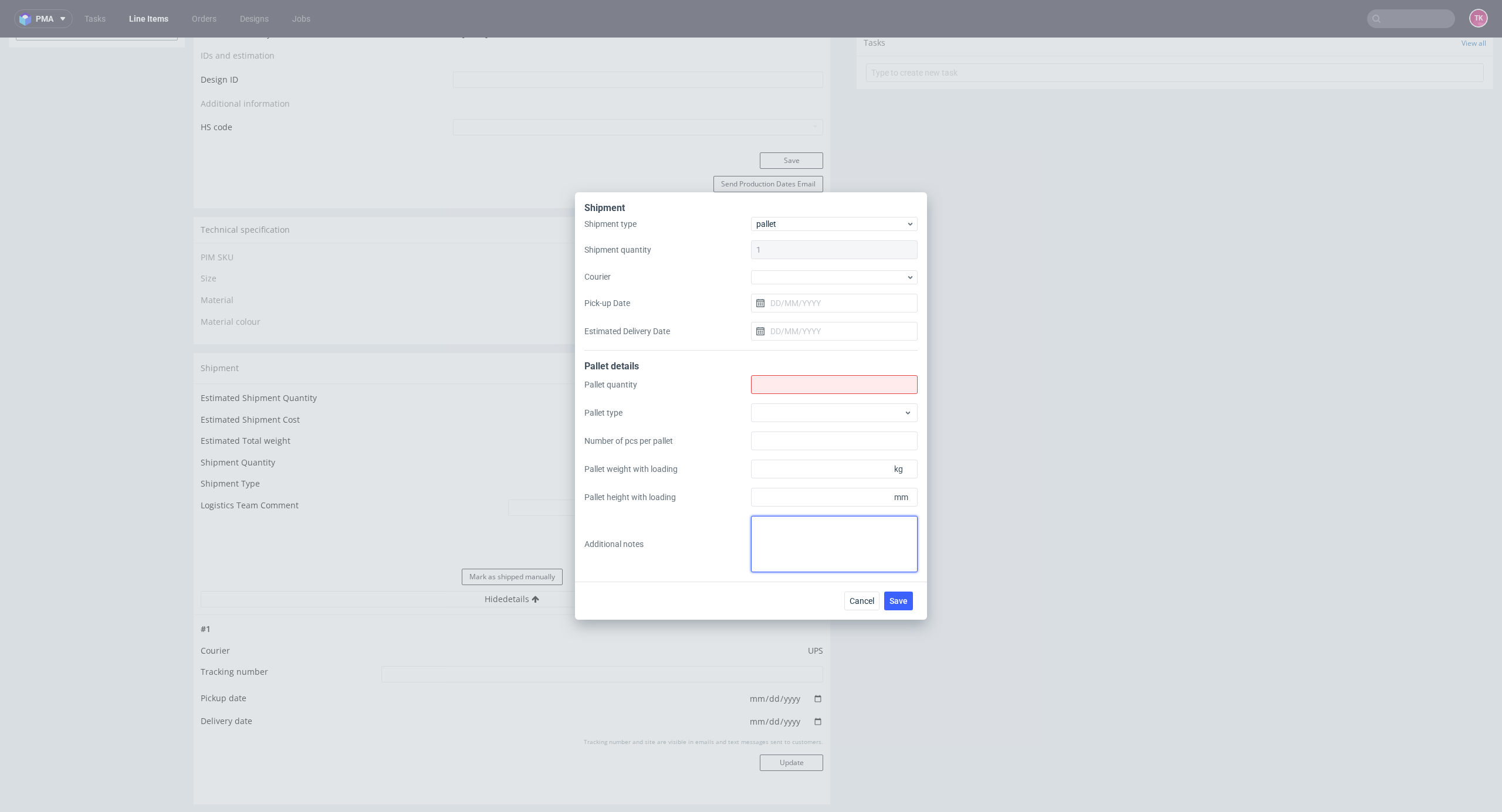
click at [803, 538] on textarea at bounding box center [834, 545] width 167 height 56
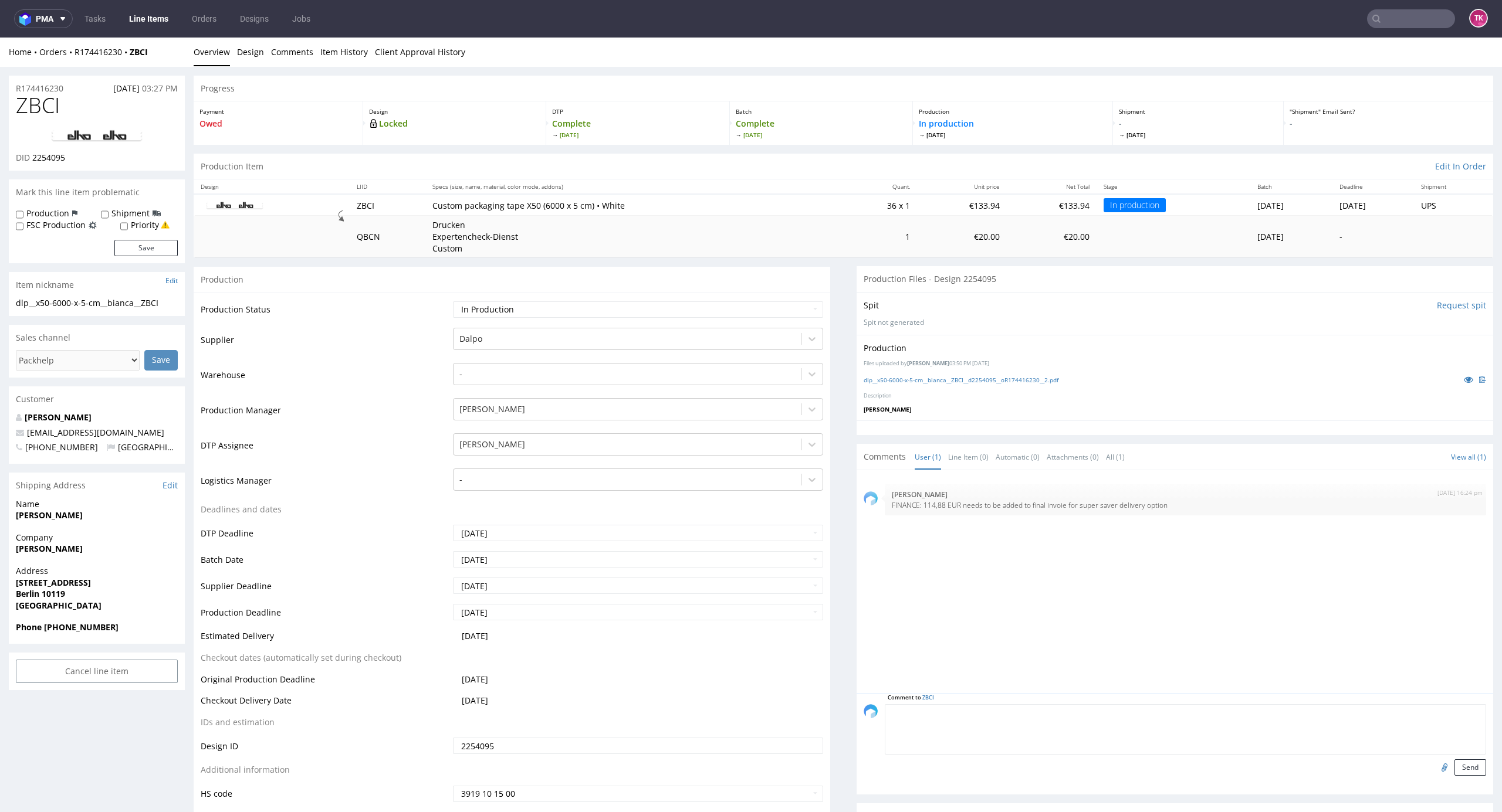
click at [1003, 713] on textarea at bounding box center [1186, 730] width 601 height 51
type textarea "Wysyłka express do gb"
click at [1454, 767] on button "Send" at bounding box center [1470, 767] width 31 height 17
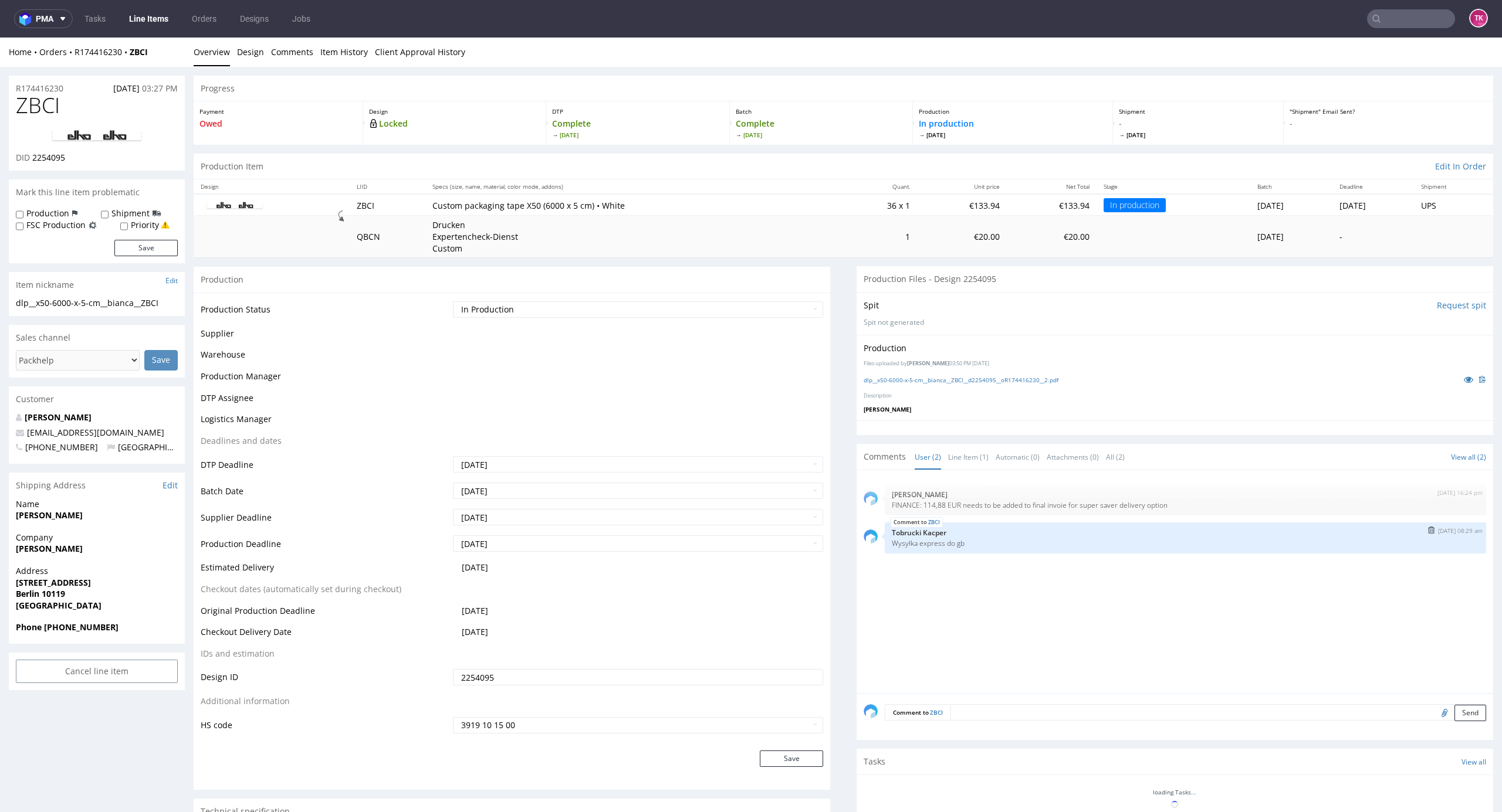
scroll to position [3, 0]
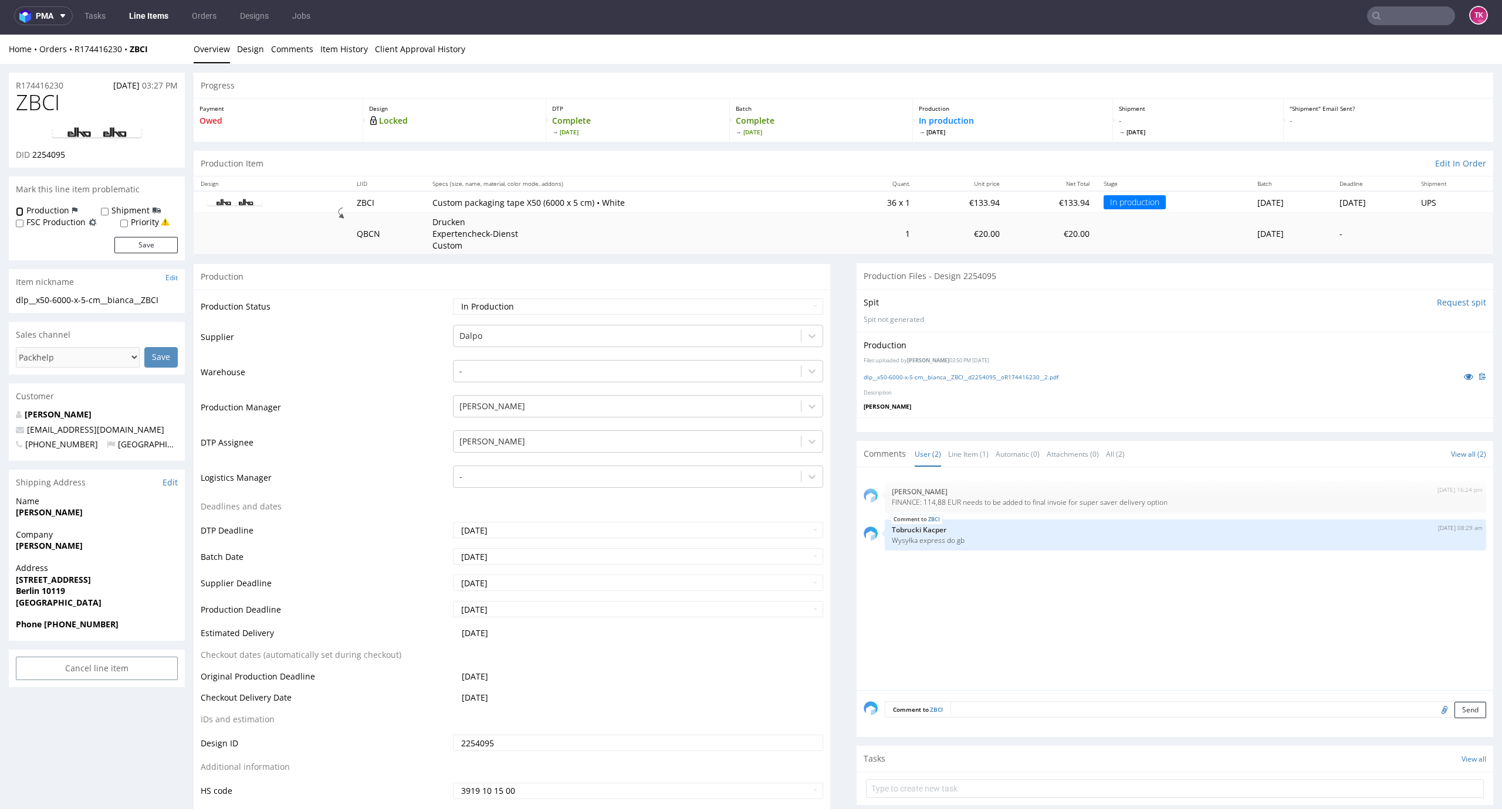
click at [22, 212] on input "Production" at bounding box center [19, 212] width 8 height 10
checkbox input "true"
drag, startPoint x: 106, startPoint y: 212, endPoint x: 101, endPoint y: 216, distance: 6.4
click at [104, 213] on input "Shipment" at bounding box center [104, 212] width 8 height 10
checkbox input "true"
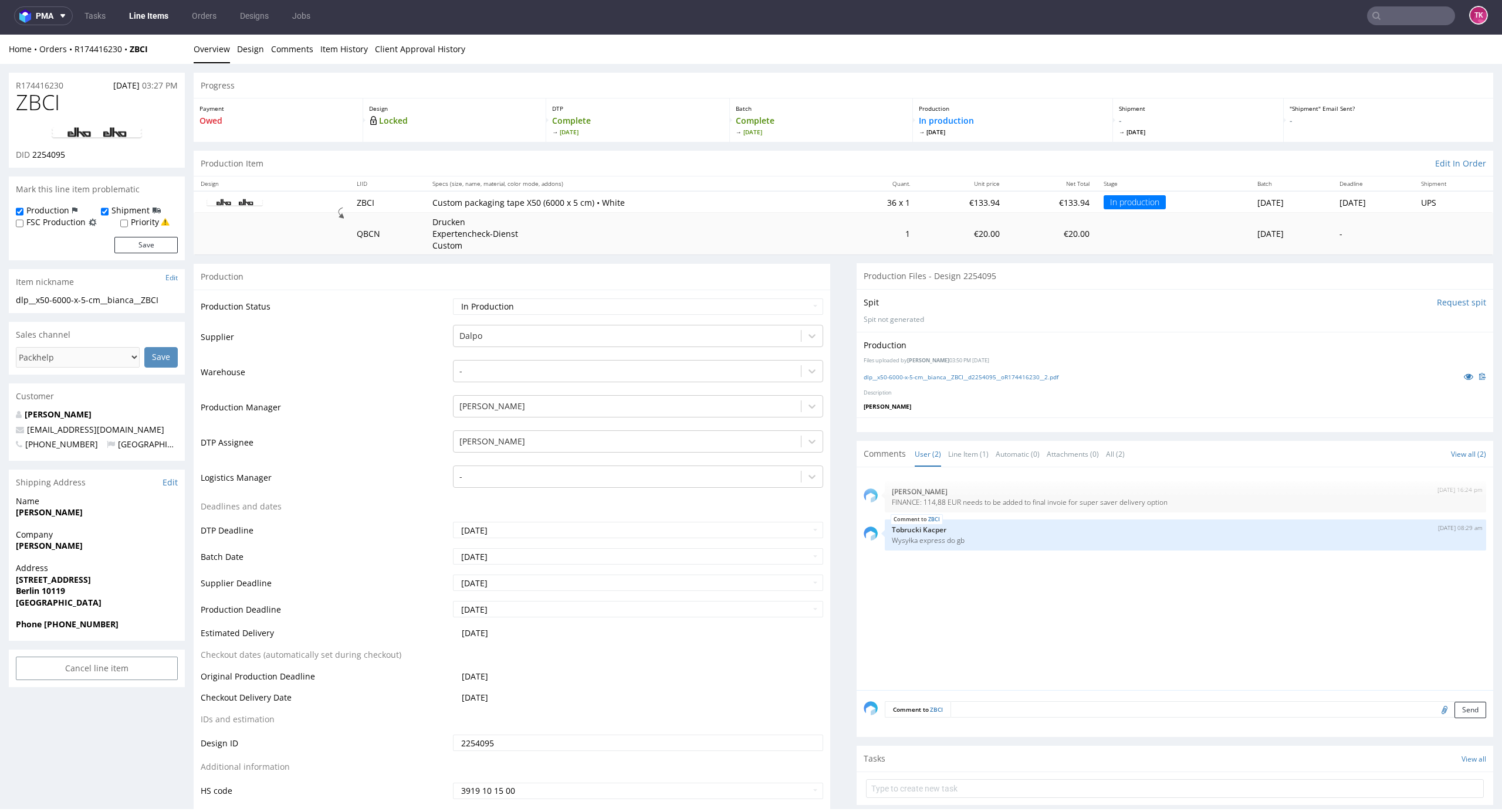
click at [1003, 669] on div "4th Sep 25 | 16:24 pm Aleksandra Łętowska FINANCE: 114,88 EUR needs to be added…" at bounding box center [1179, 582] width 629 height 216
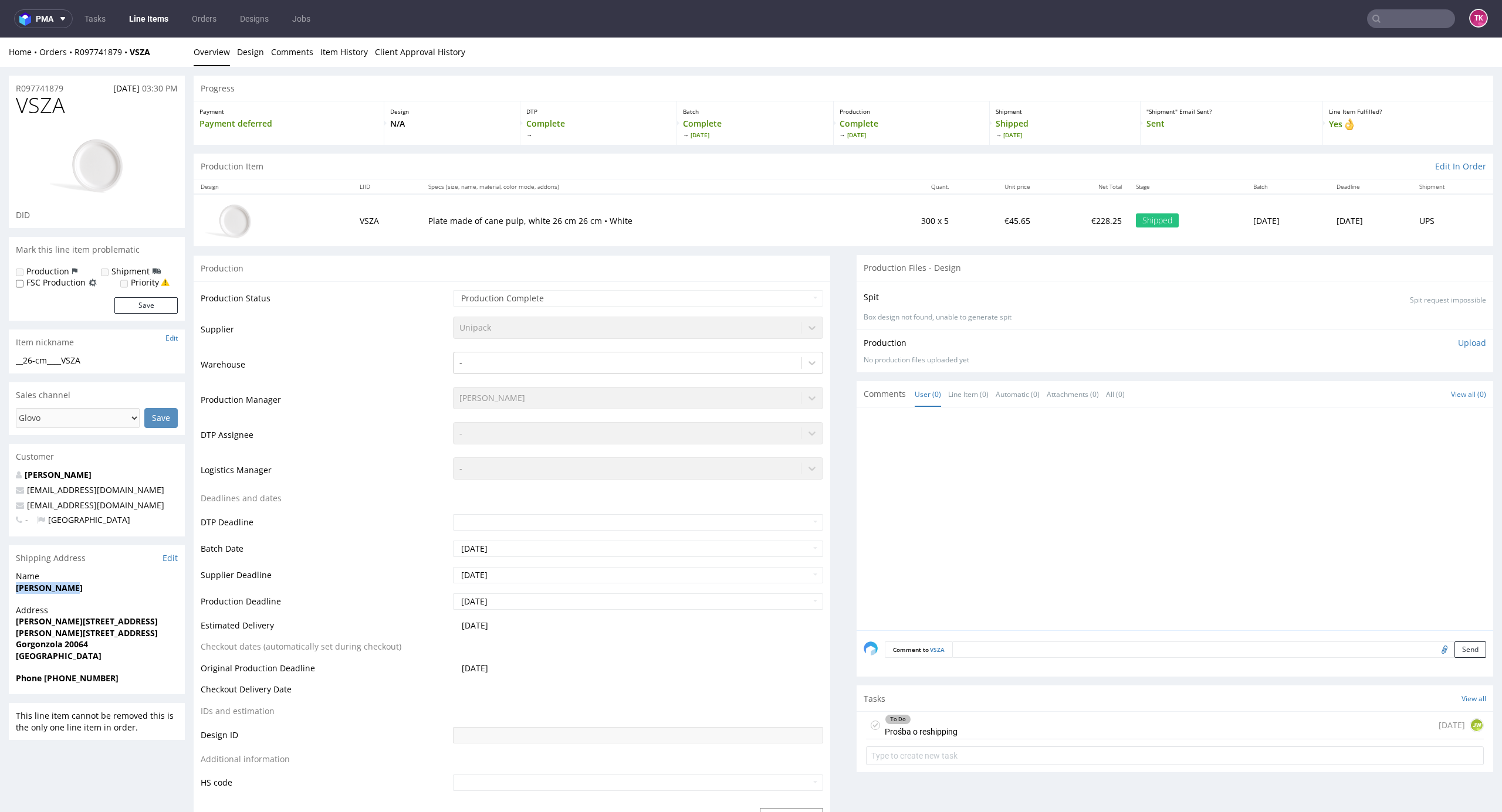
drag, startPoint x: 0, startPoint y: 591, endPoint x: 101, endPoint y: 601, distance: 101.5
copy strong "Carlo Zanoni"
drag, startPoint x: 111, startPoint y: 625, endPoint x: 165, endPoint y: 625, distance: 54.0
click at [165, 625] on div "Address Piazza Giovanni XXIII, 12 Piazza Giovanni XXIII, 12 Gorgonzola 20064 It…" at bounding box center [96, 639] width 176 height 68
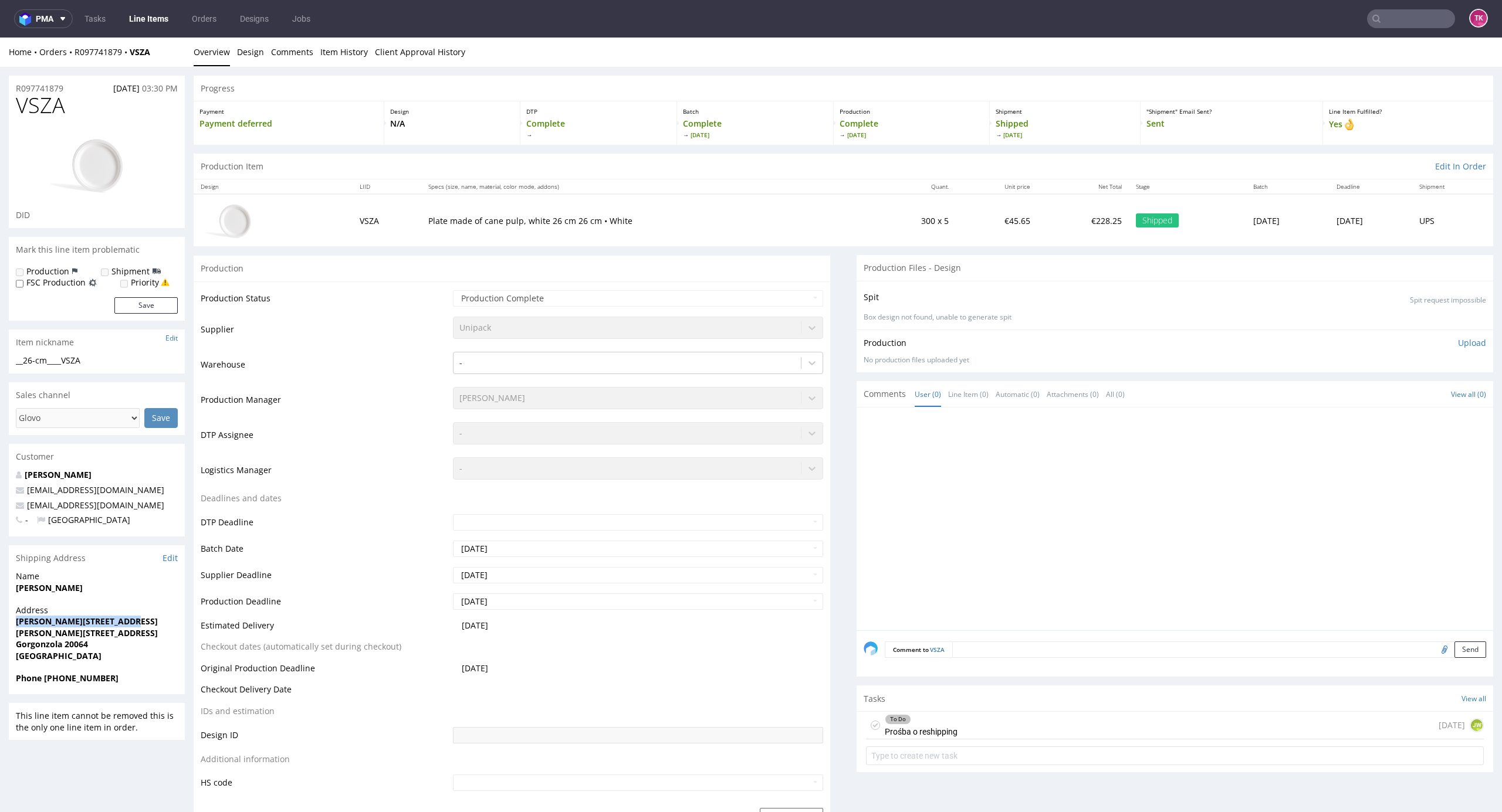
copy strong "Piazza Giovanni XXIII, 12"
drag, startPoint x: 17, startPoint y: 649, endPoint x: 111, endPoint y: 642, distance: 94.3
click at [111, 642] on div "Address Piazza Giovanni XXIII, 12 Piazza Giovanni XXIII, 12 Gorgonzola 20064 It…" at bounding box center [96, 639] width 176 height 68
copy strong "Gorgonzola 20064"
drag, startPoint x: 38, startPoint y: 678, endPoint x: 115, endPoint y: 685, distance: 77.3
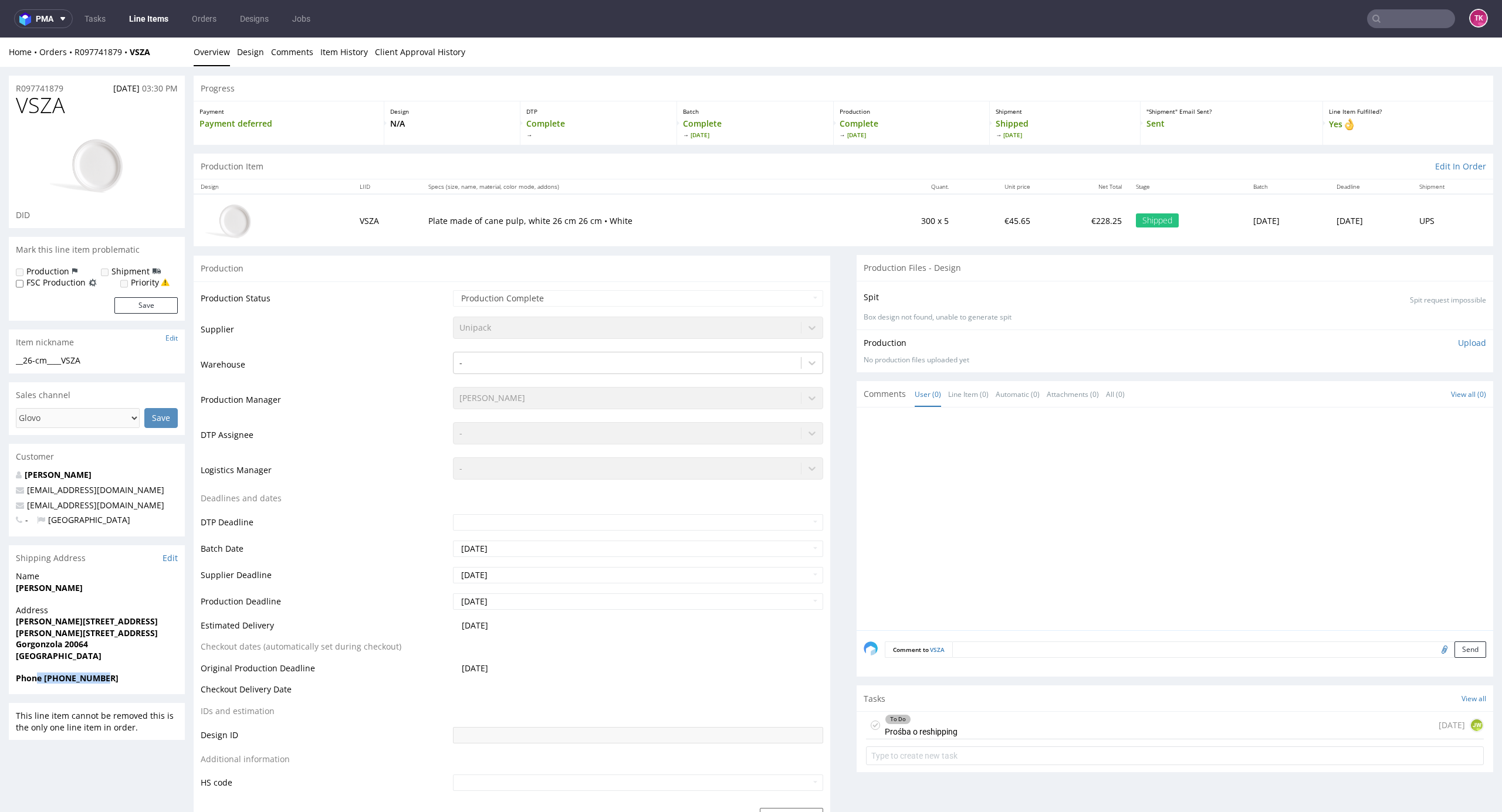
click at [115, 685] on div "Phone 331 737 3450" at bounding box center [96, 684] width 176 height 22
drag, startPoint x: 40, startPoint y: 678, endPoint x: 133, endPoint y: 689, distance: 93.6
click at [133, 689] on div "Phone 331 737 3450" at bounding box center [96, 684] width 176 height 22
copy strong "331 737 3450"
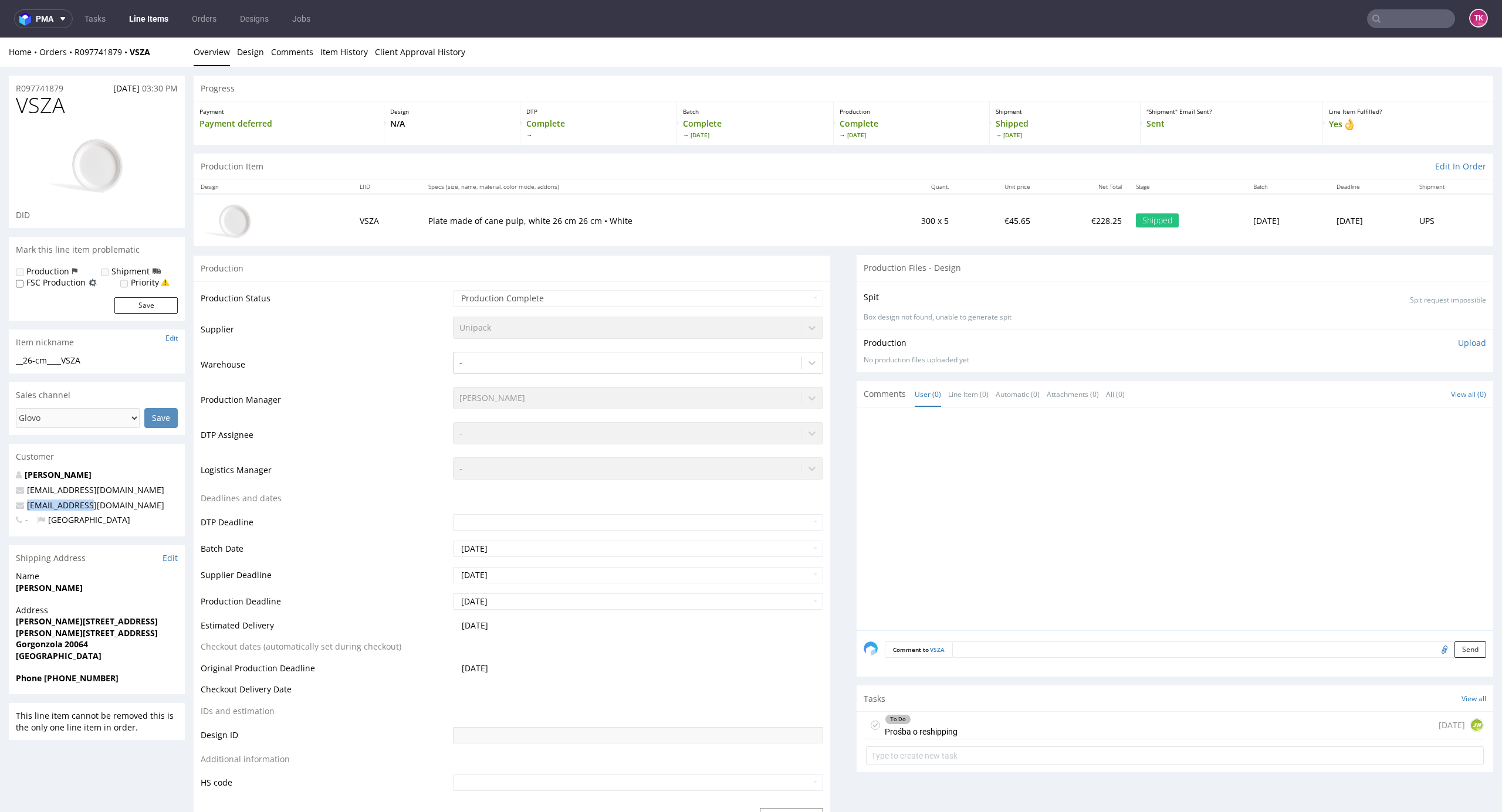
drag, startPoint x: 115, startPoint y: 501, endPoint x: 0, endPoint y: 508, distance: 115.2
copy span "ordini@afmg.it"
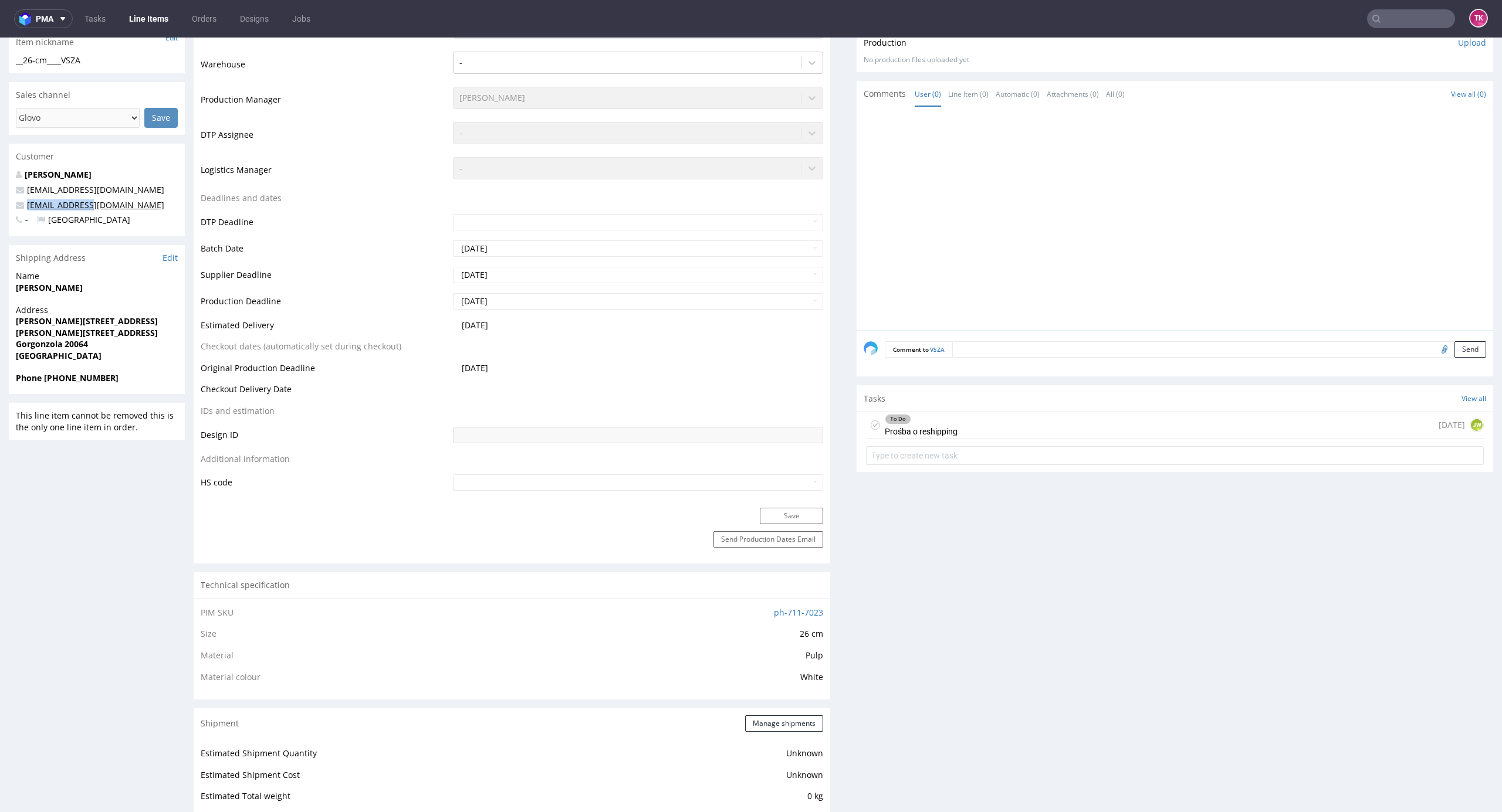
scroll to position [391, 0]
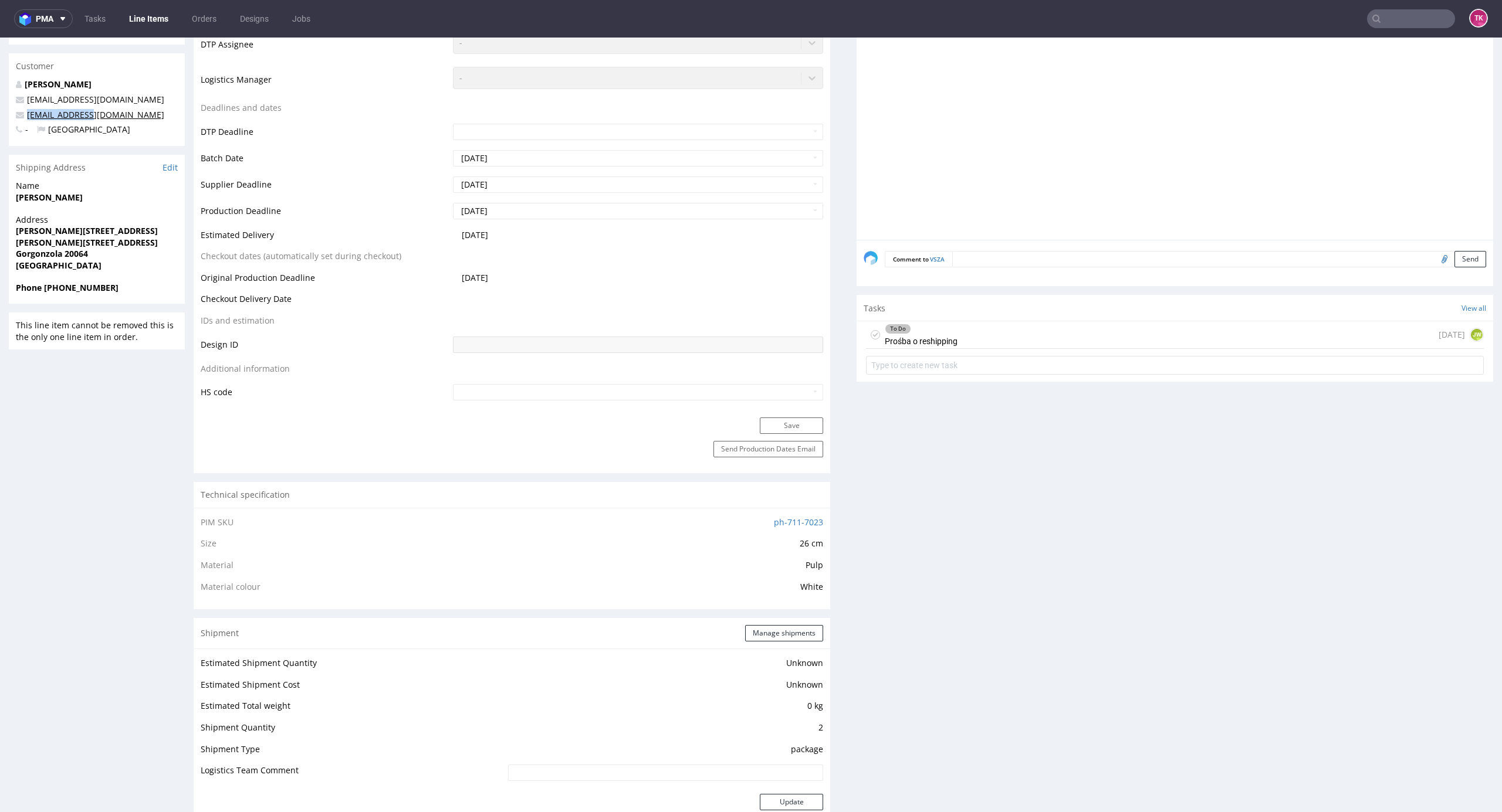
copy span "ordini@afmg.it"
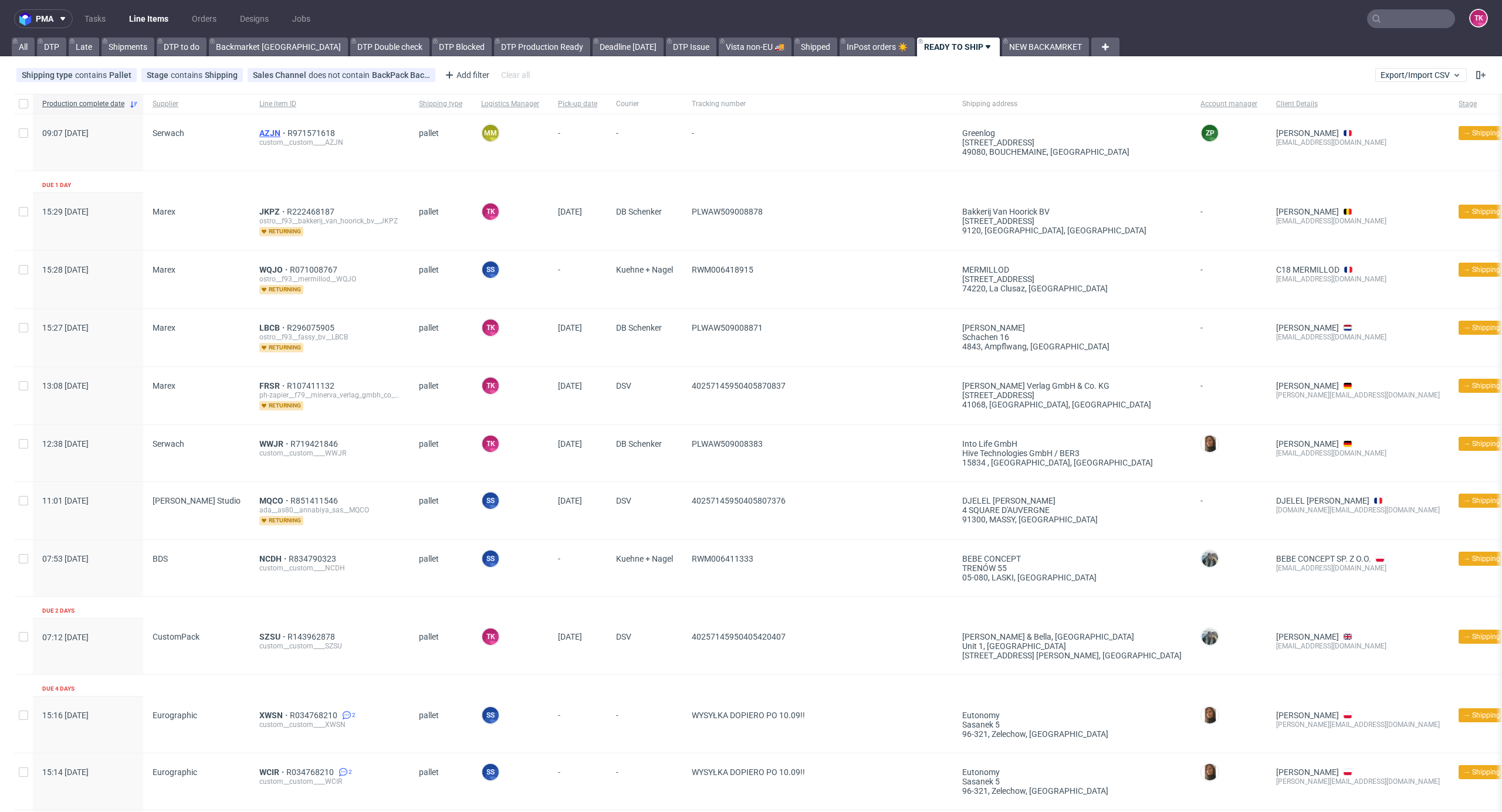
click at [260, 130] on span "AZJN" at bounding box center [274, 133] width 28 height 10
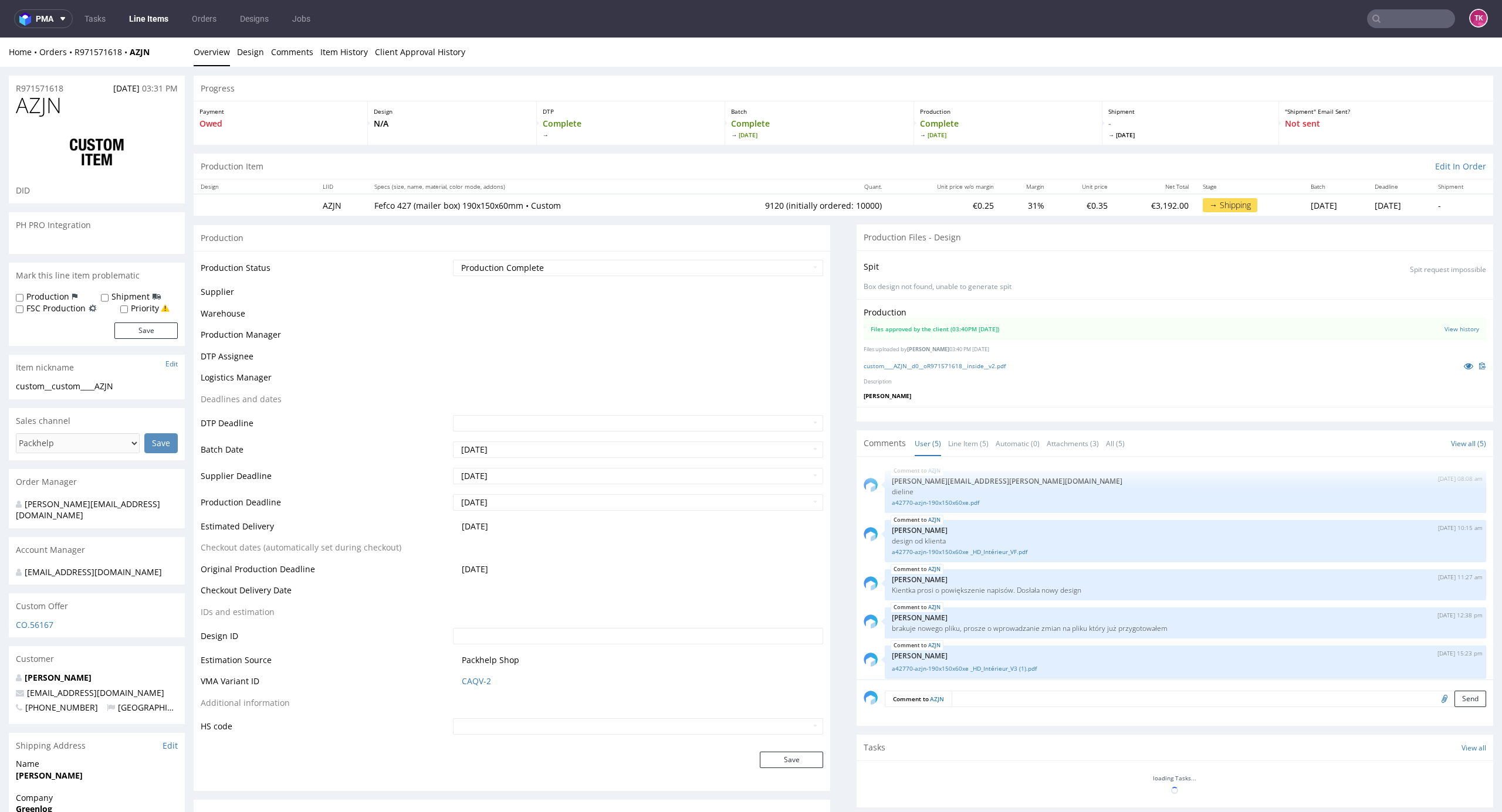
scroll to position [6, 0]
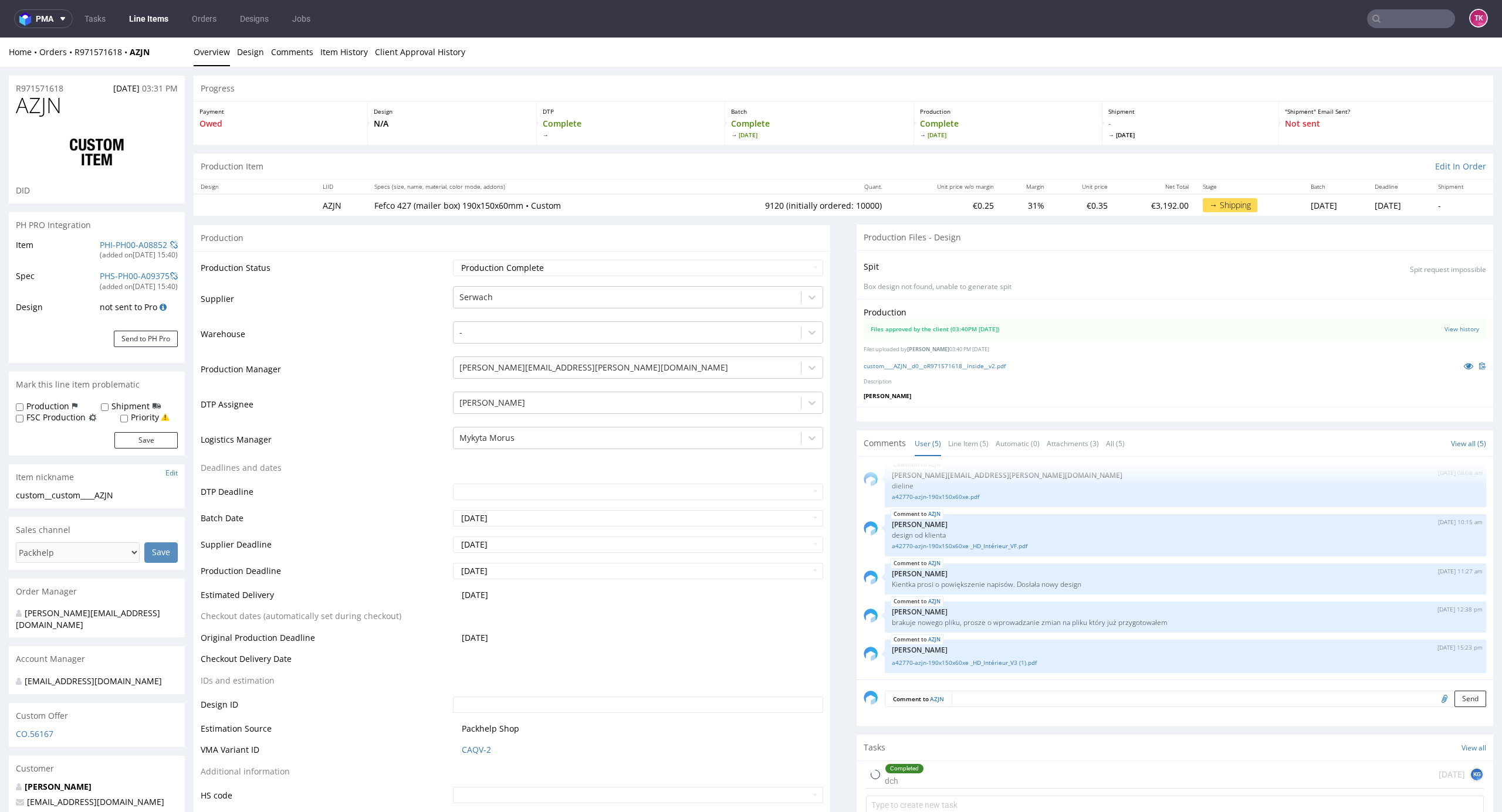
type input "9120"
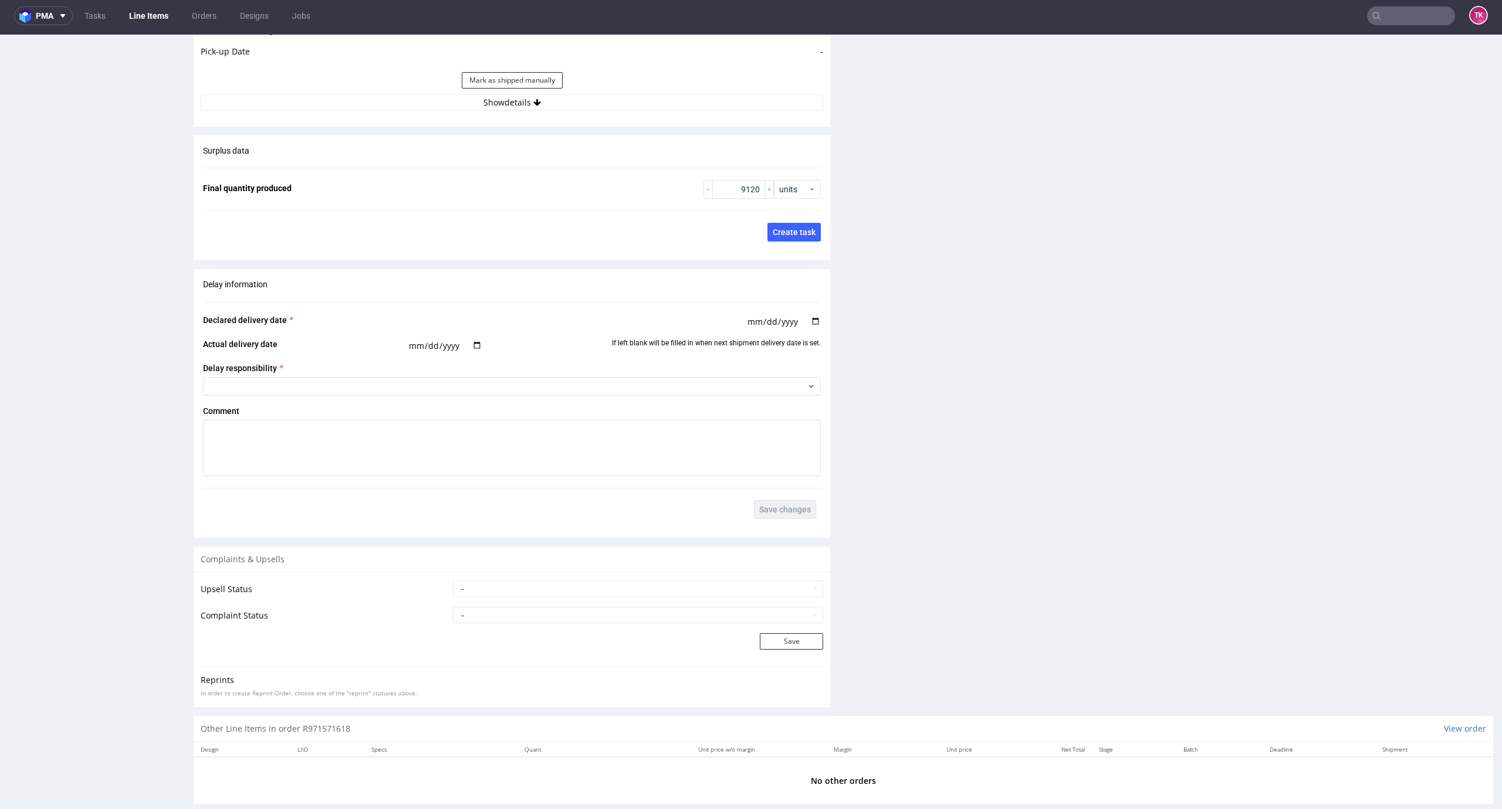
scroll to position [1697, 0]
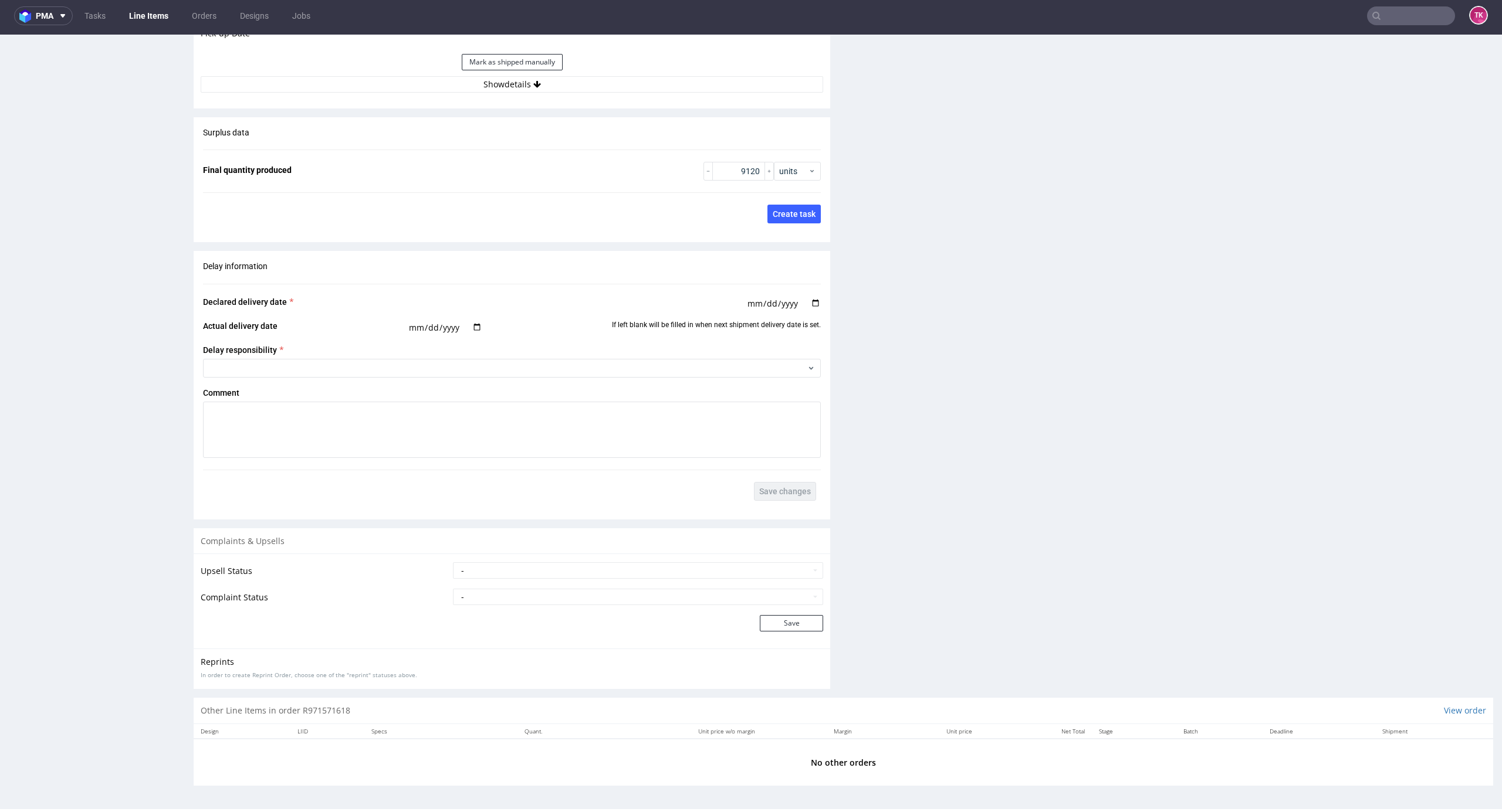
click at [569, 82] on button "Show details" at bounding box center [511, 84] width 622 height 17
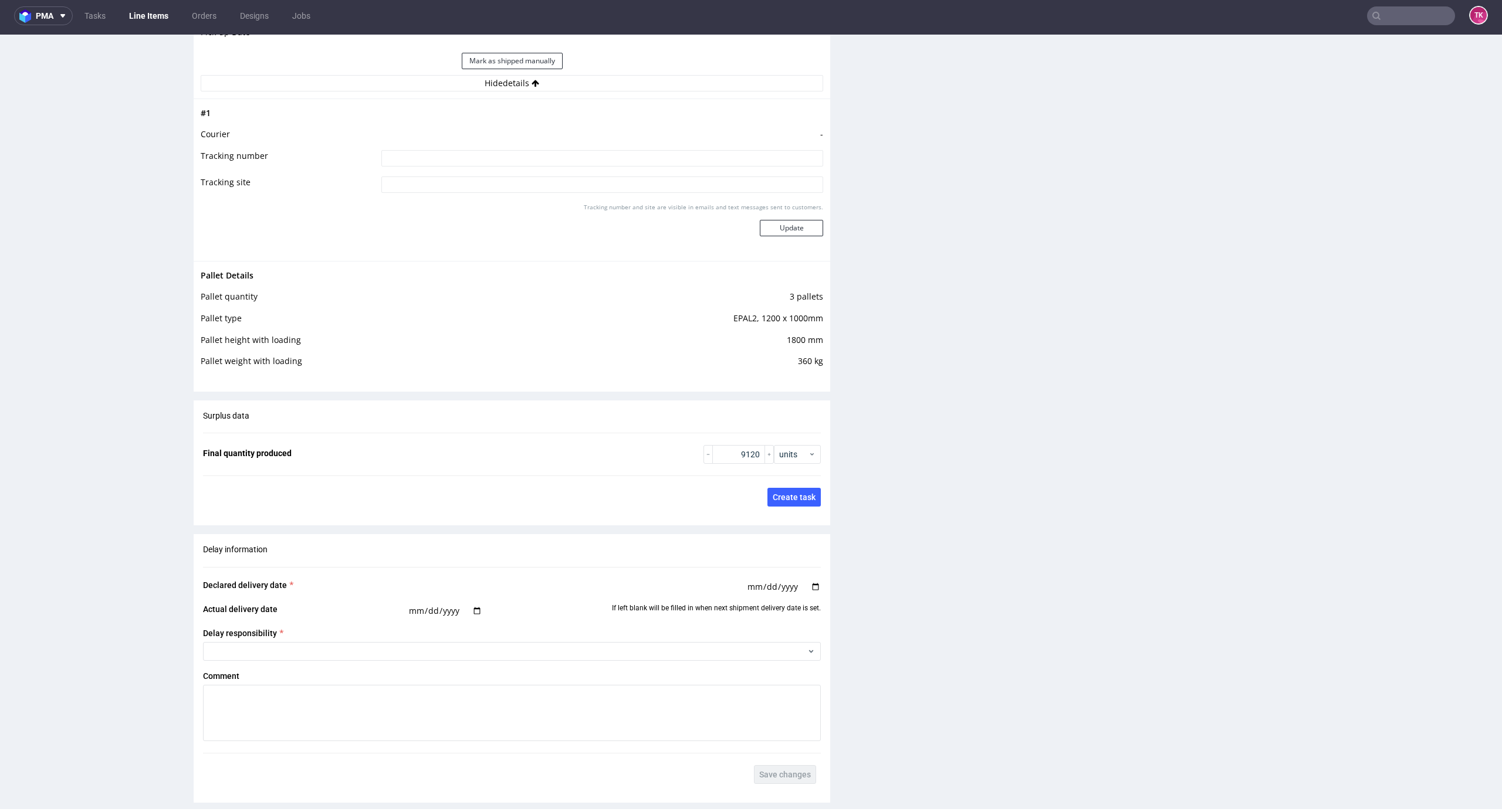
drag, startPoint x: 1474, startPoint y: 548, endPoint x: 1436, endPoint y: 368, distance: 184.0
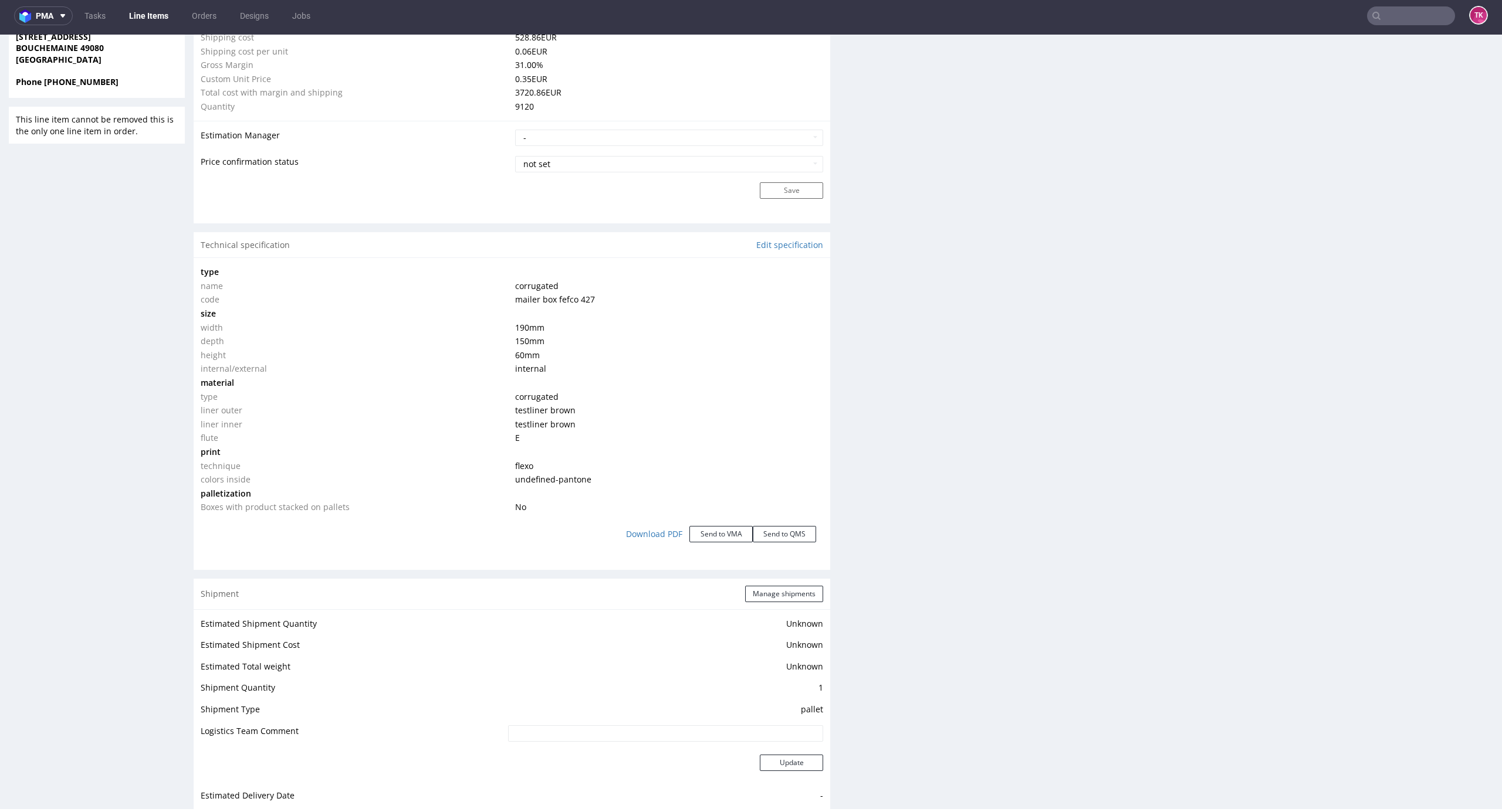
scroll to position [1072, 0]
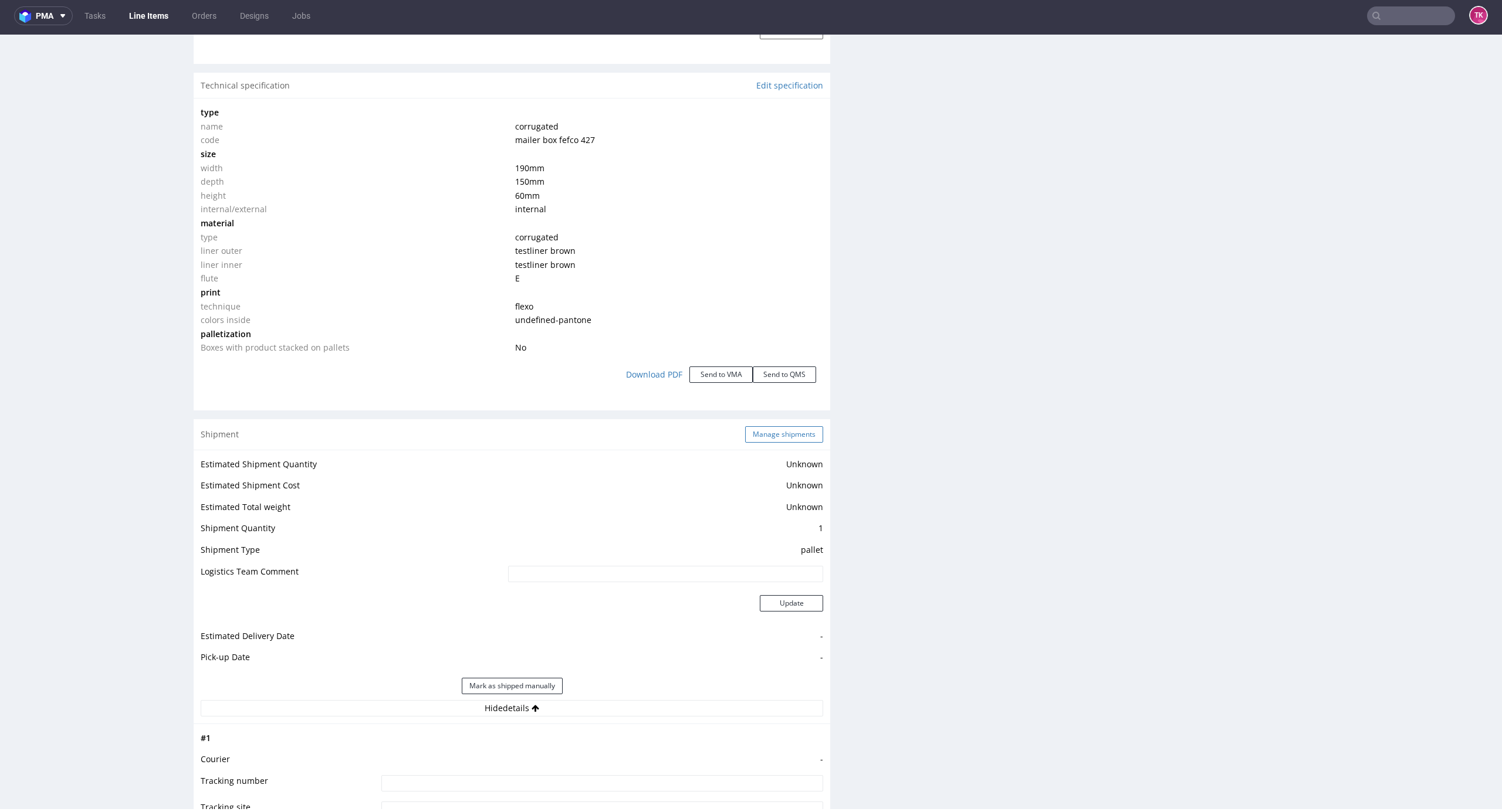
click at [795, 433] on button "Manage shipments" at bounding box center [783, 434] width 78 height 17
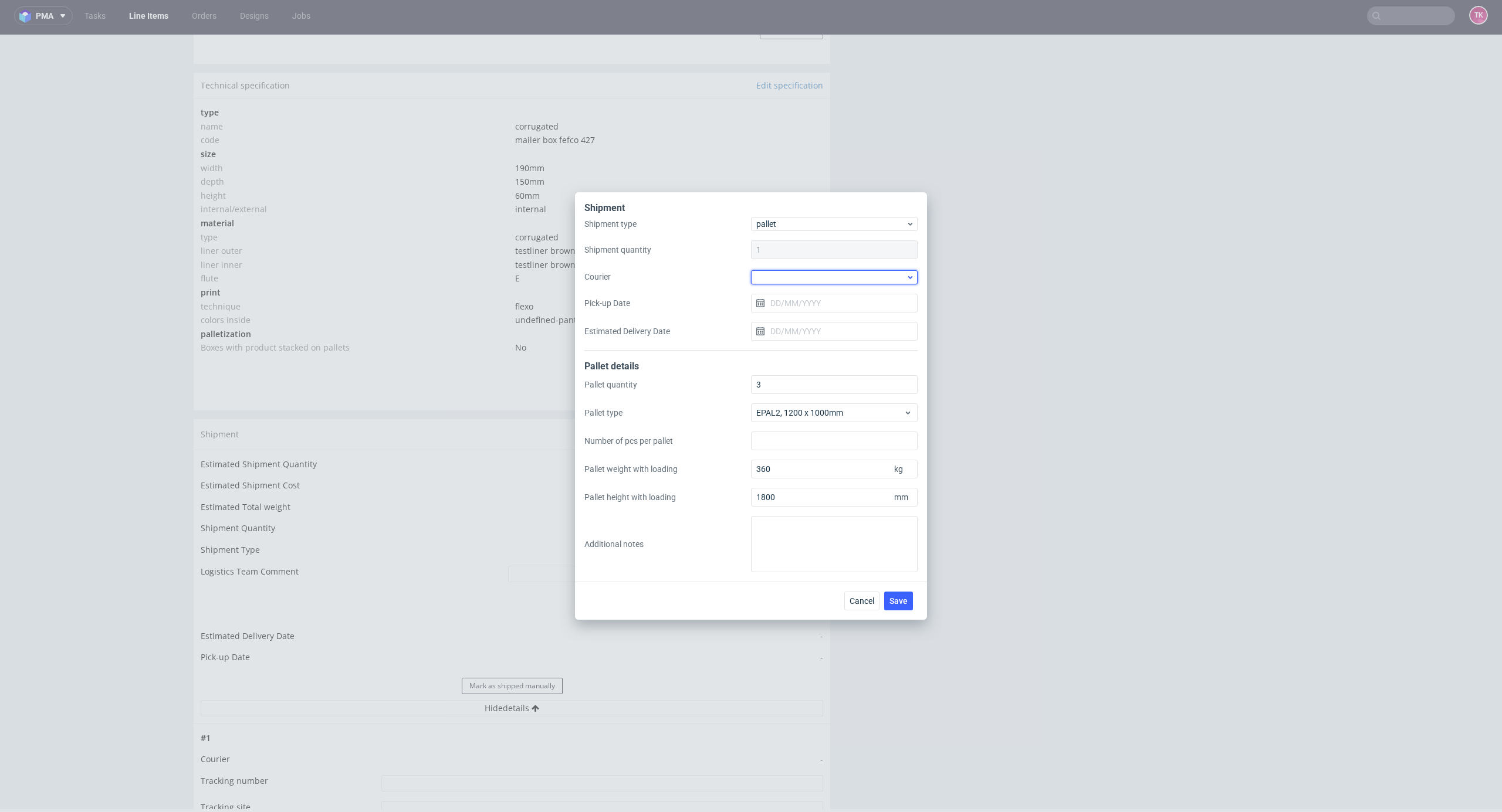
click at [844, 284] on div at bounding box center [834, 277] width 167 height 14
click at [799, 316] on div "DSV" at bounding box center [834, 309] width 157 height 21
click at [840, 302] on input "Pick-up Date" at bounding box center [834, 302] width 167 height 18
click at [796, 401] on span "8" at bounding box center [796, 400] width 4 height 11
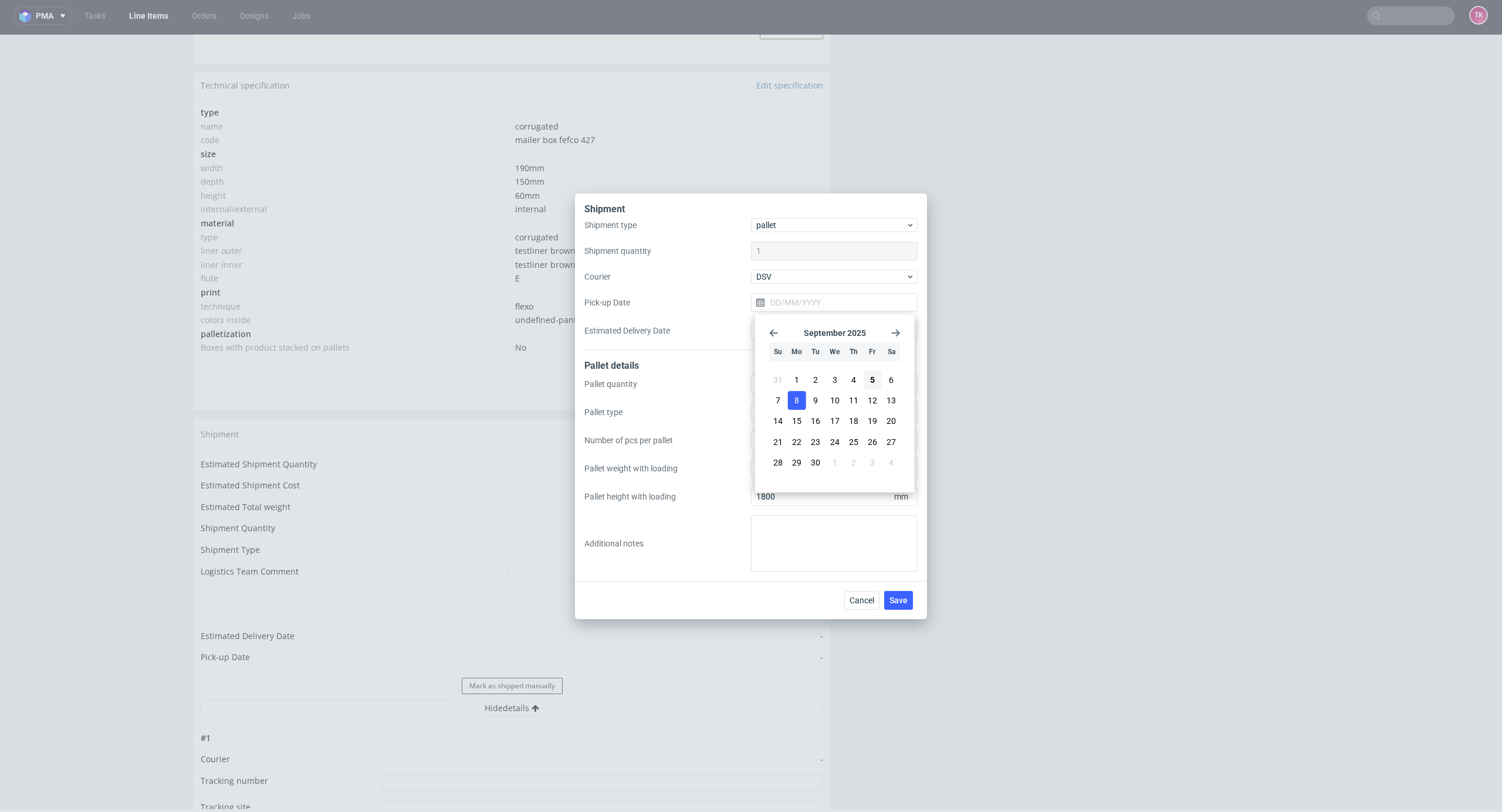
type input "[DATE]"
click at [911, 594] on button "Save" at bounding box center [898, 600] width 29 height 18
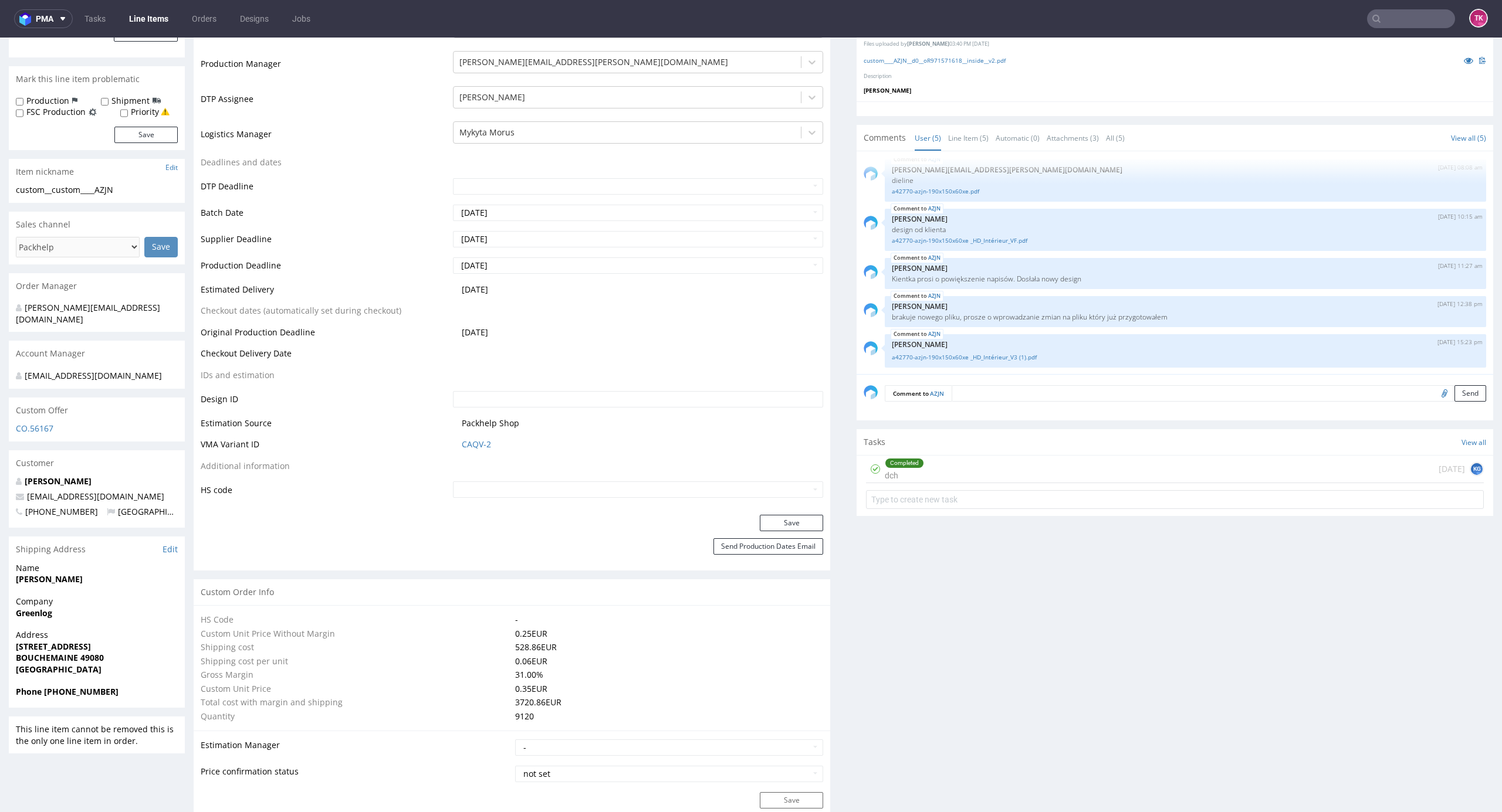
scroll to position [469, 0]
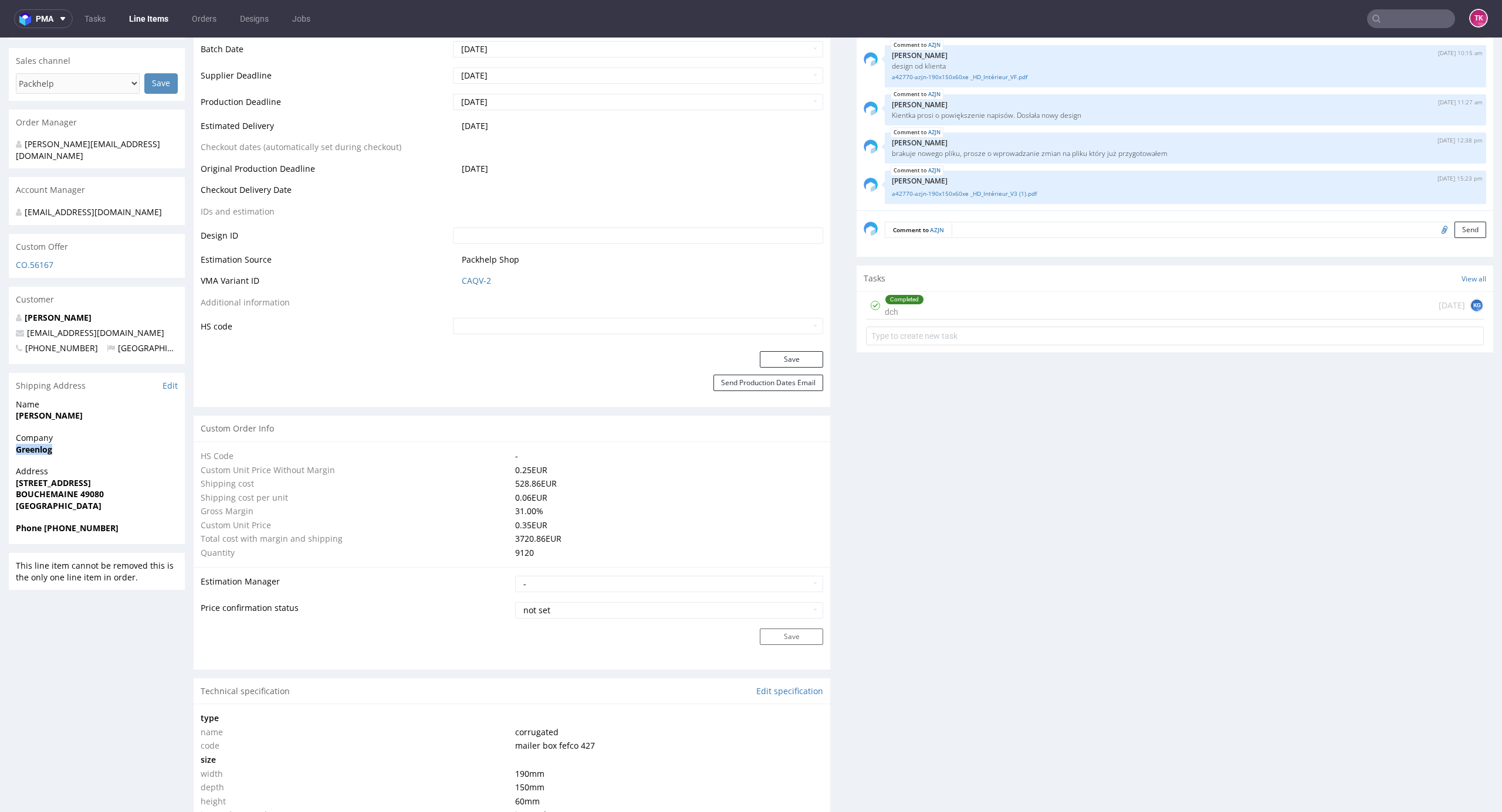
drag, startPoint x: 12, startPoint y: 454, endPoint x: 104, endPoint y: 454, distance: 92.0
click at [104, 454] on div "Company Greenlog" at bounding box center [96, 449] width 176 height 33
copy strong "Greenlog"
drag, startPoint x: 17, startPoint y: 482, endPoint x: 167, endPoint y: 490, distance: 150.2
click at [167, 490] on p "Address 32 rue du Champ de l’Aire BOUCHEMAINE 49080 France" at bounding box center [96, 489] width 162 height 45
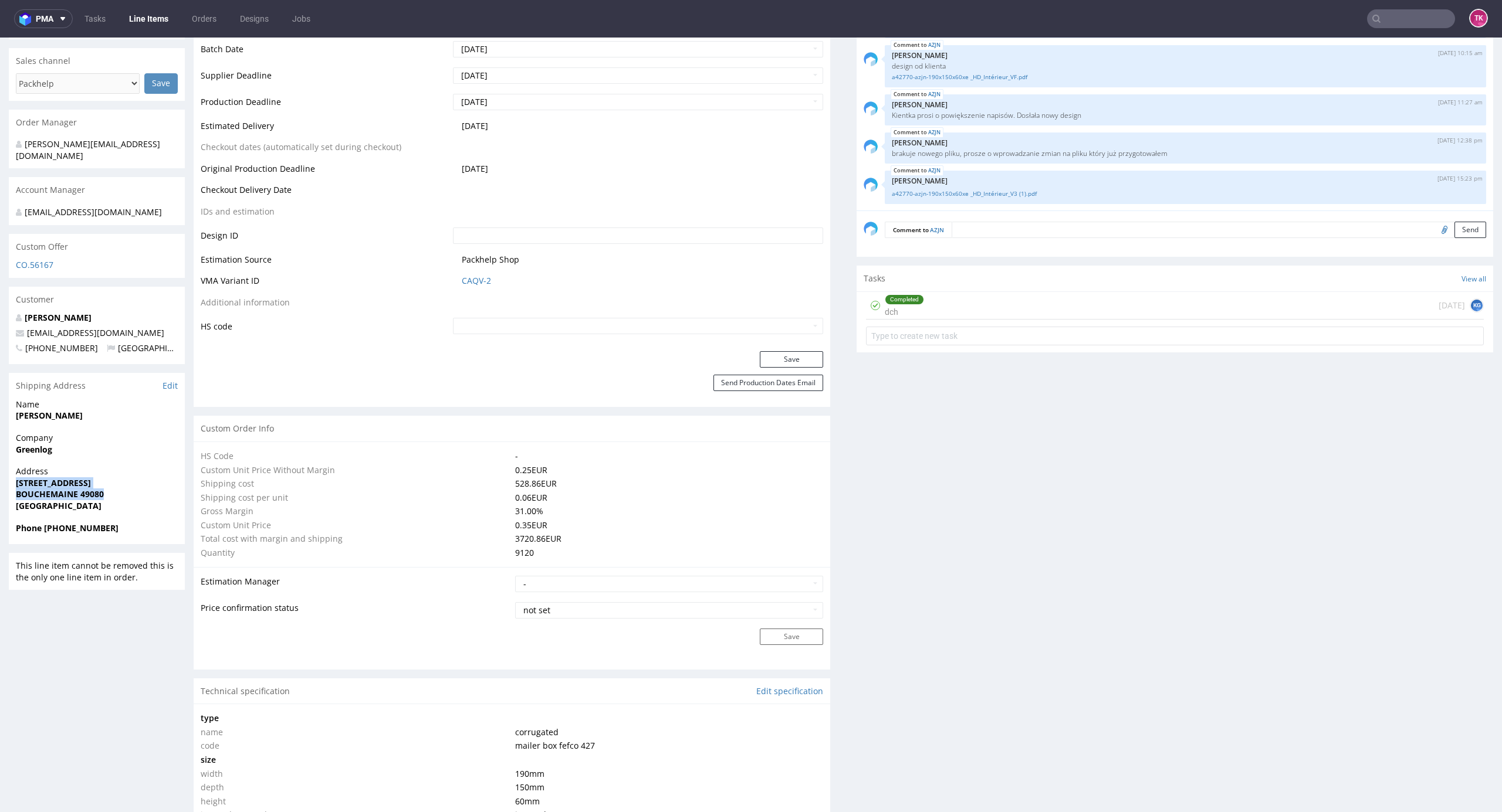
copy p "32 rue du Champ de l’Aire BOUCHEMAINE 49080"
drag, startPoint x: 49, startPoint y: 524, endPoint x: 106, endPoint y: 529, distance: 57.2
click at [106, 529] on span "Phone +33757778861" at bounding box center [96, 528] width 162 height 11
drag, startPoint x: 47, startPoint y: 531, endPoint x: 165, endPoint y: 529, distance: 118.0
click at [165, 529] on span "Phone +33757778861" at bounding box center [96, 528] width 162 height 11
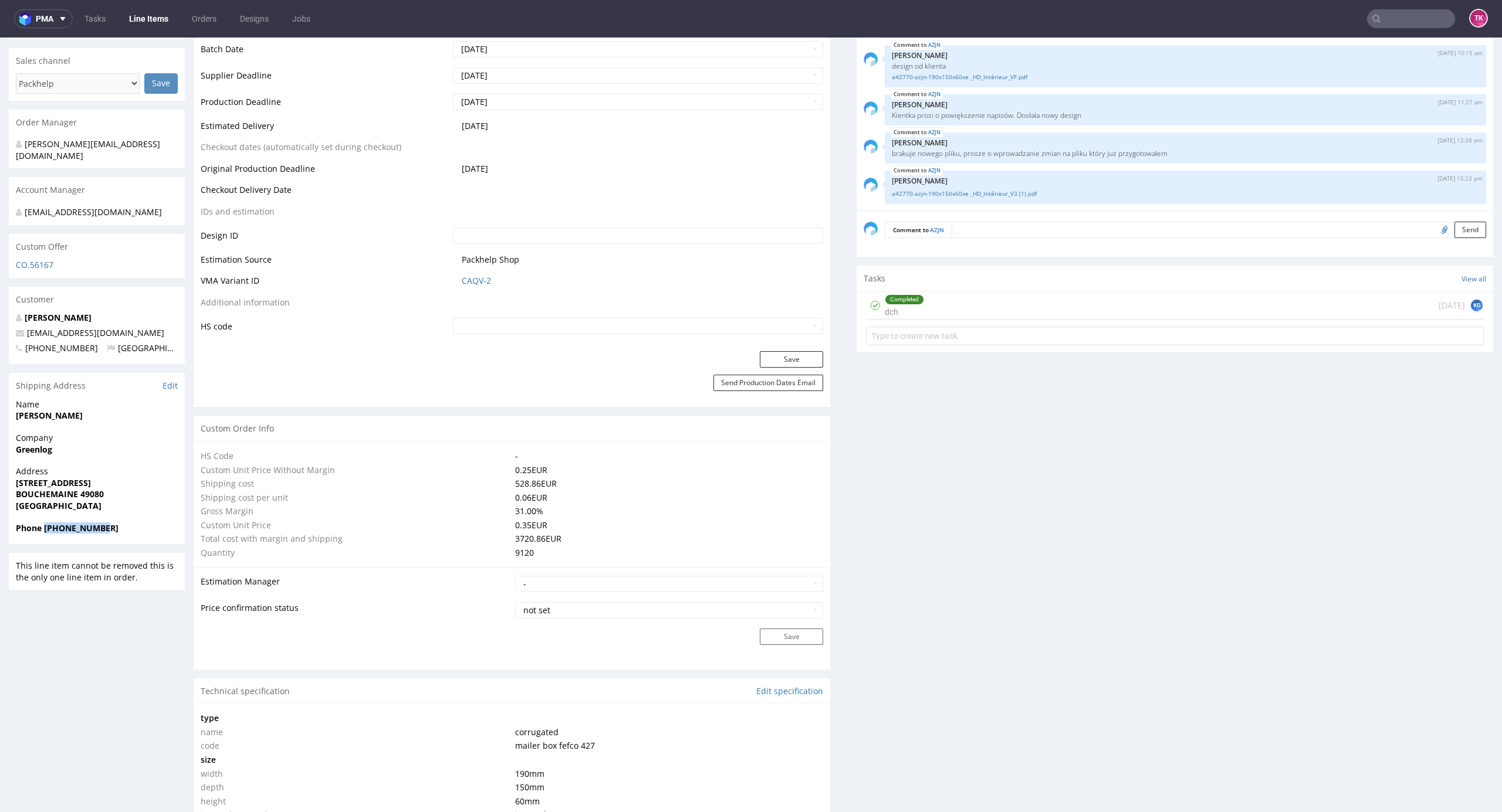
copy strong "+33757778861"
click at [61, 538] on div "Phone +33757778861" at bounding box center [96, 533] width 176 height 22
drag, startPoint x: 59, startPoint y: 526, endPoint x: 147, endPoint y: 531, distance: 88.1
click at [147, 531] on span "Phone +33757778861" at bounding box center [96, 528] width 162 height 11
copy strong "757778861"
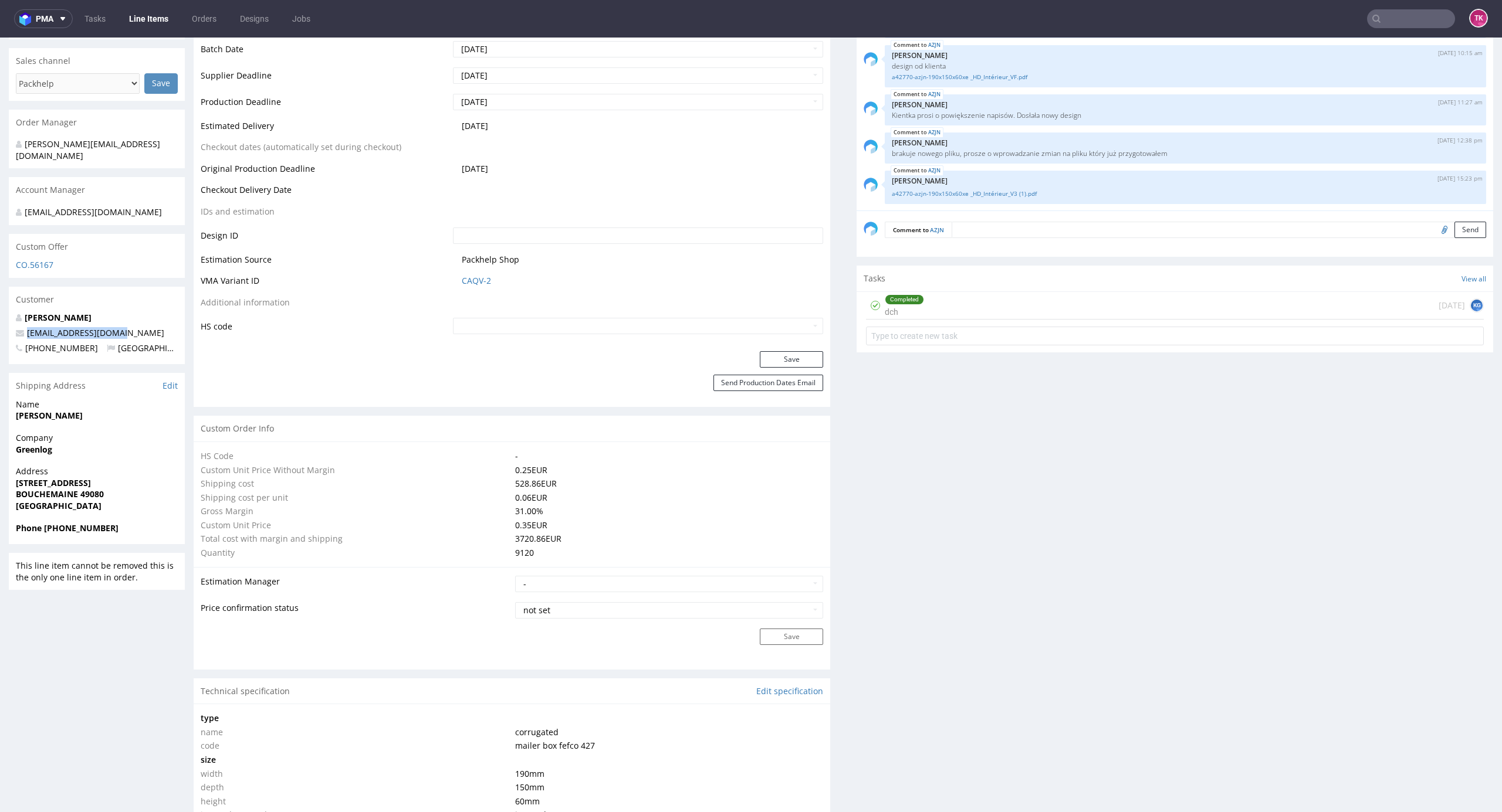
drag, startPoint x: 122, startPoint y: 331, endPoint x: 3, endPoint y: 333, distance: 119.0
click at [3, 333] on div "R971571618 28.07.2025 03:31 PM AZJN DID PH PRO Integration Item PHI-PH00-A08852…" at bounding box center [751, 815] width 1502 height 2436
copy span "contact@happydetox.co"
drag, startPoint x: 21, startPoint y: 414, endPoint x: 83, endPoint y: 423, distance: 62.6
click at [83, 423] on div "Name Sailley Julian" at bounding box center [96, 415] width 176 height 33
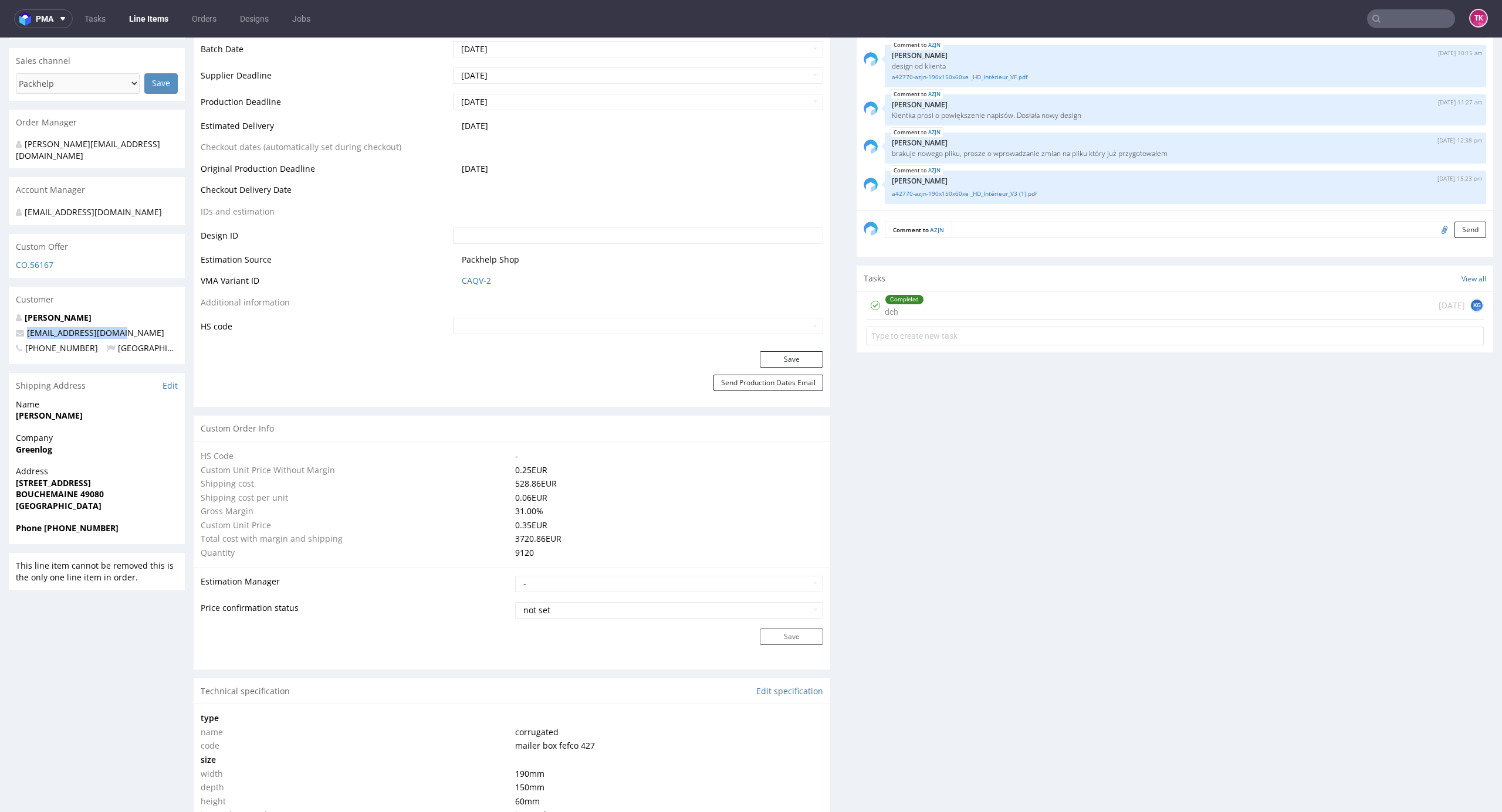
drag, startPoint x: 61, startPoint y: 408, endPoint x: 101, endPoint y: 414, distance: 40.4
click at [99, 413] on div "R971571618 28.07.2025 03:31 PM AZJN DID PH PRO Integration Item PHI-PH00-A08852…" at bounding box center [751, 815] width 1502 height 2436
copy strong "Sailley Julian"
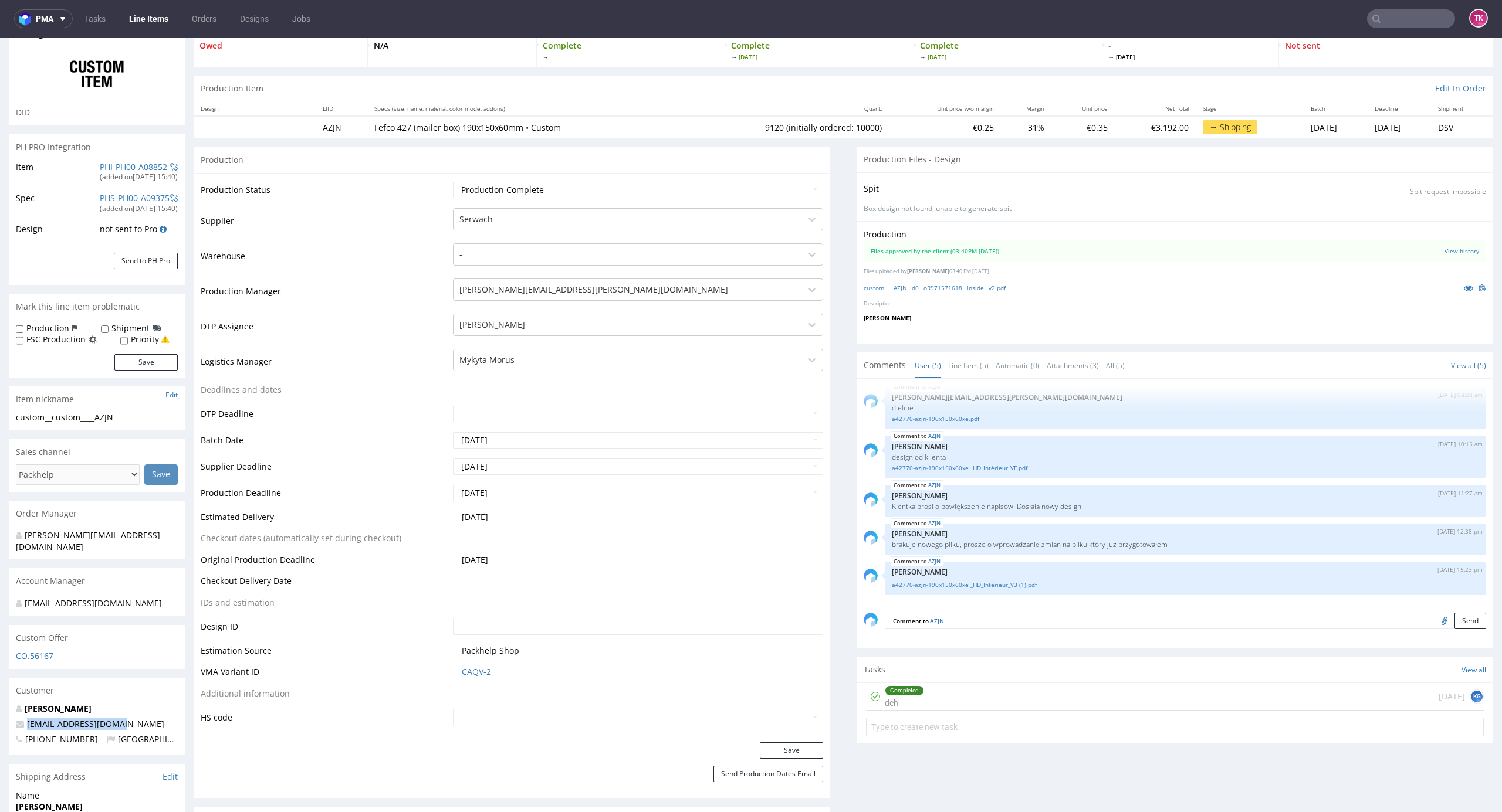
scroll to position [0, 0]
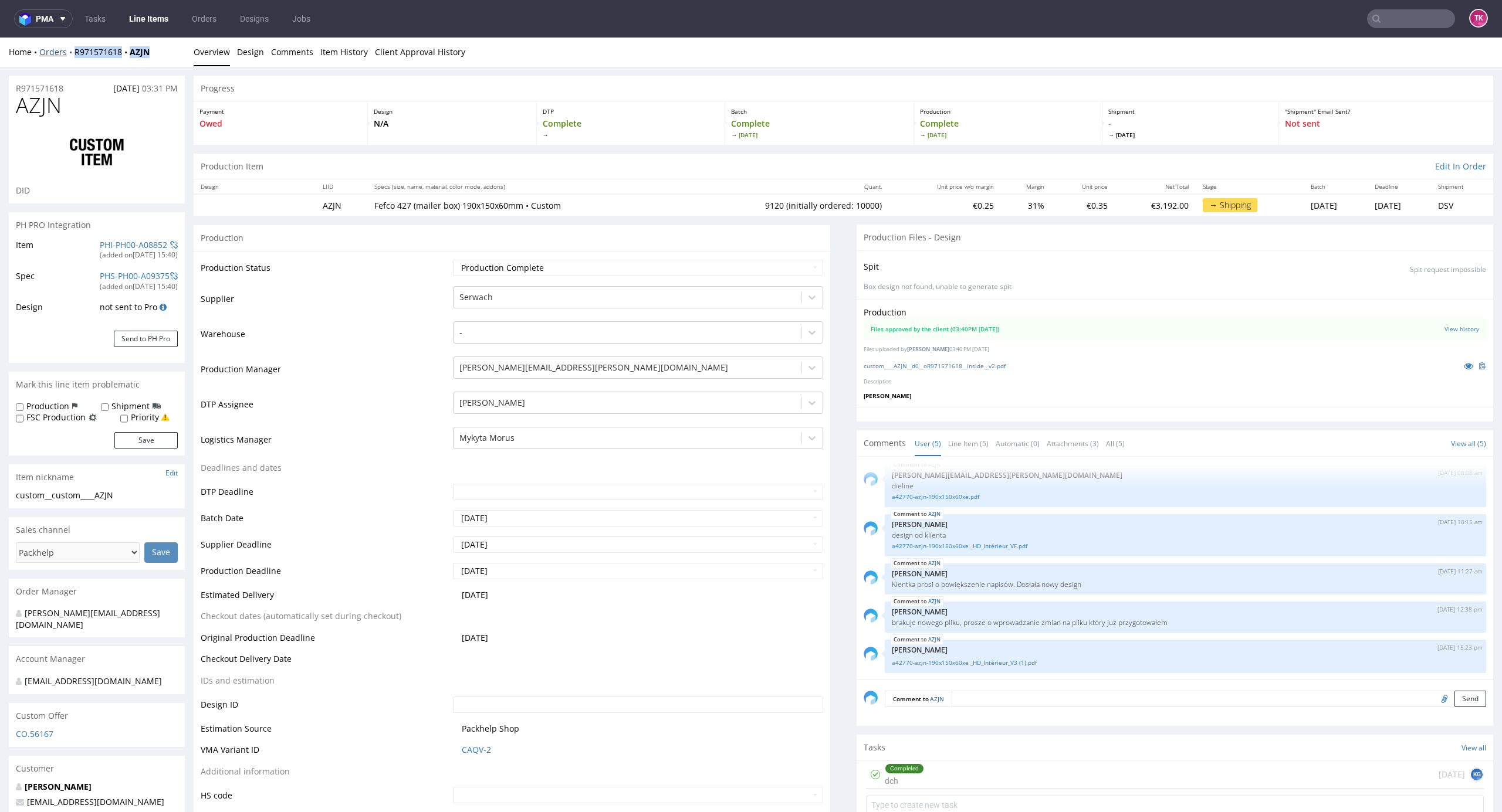
drag, startPoint x: 165, startPoint y: 59, endPoint x: 76, endPoint y: 69, distance: 89.6
click at [73, 55] on div "Home Orders R971571618 AZJN Overview Design Comments Item History Client Approv…" at bounding box center [751, 52] width 1502 height 30
copy div "R971571618 AZJN"
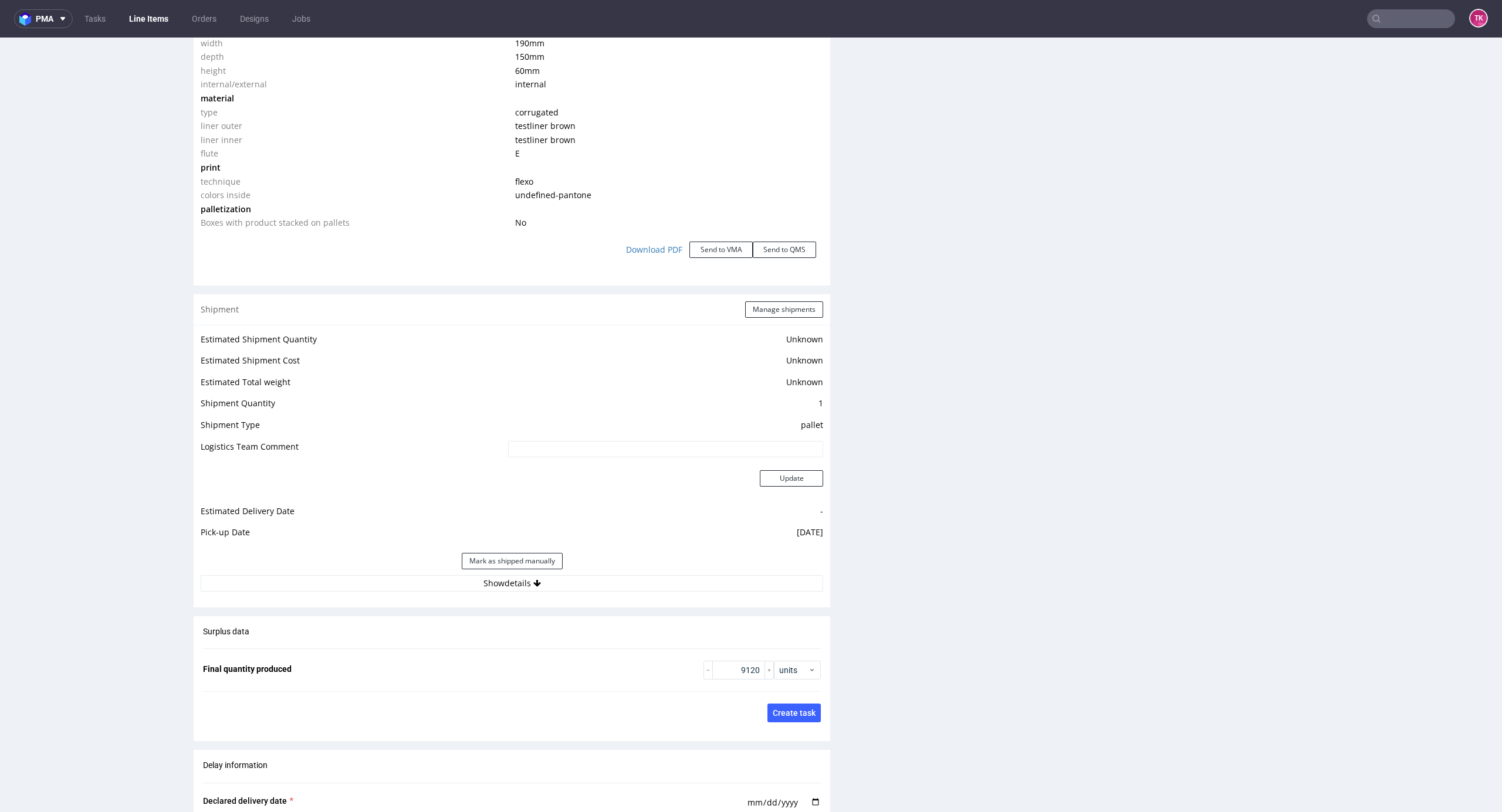
scroll to position [1173, 0]
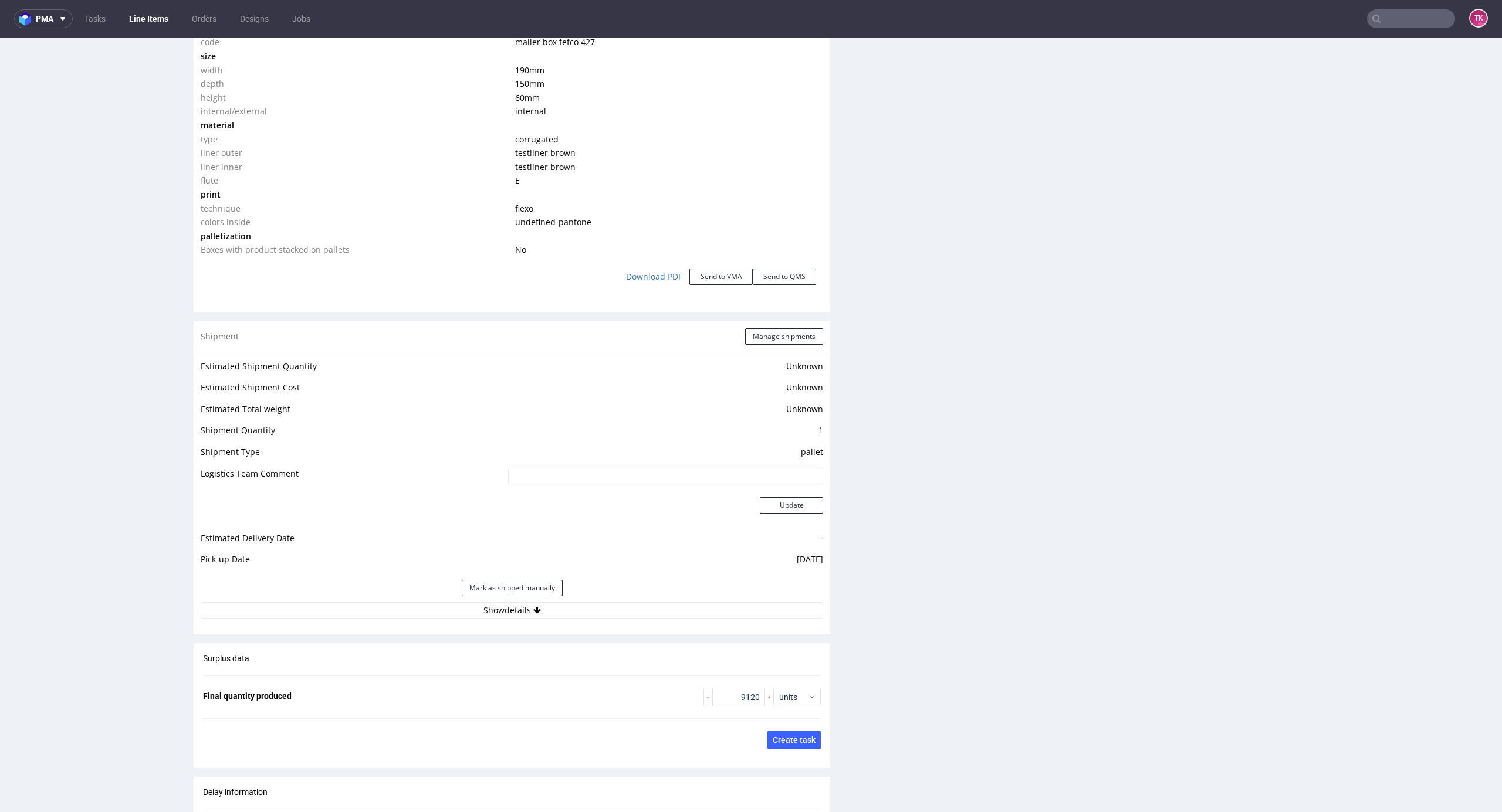
click at [596, 622] on div "Estimated Shipment Quantity Unknown Estimated Shipment Cost Unknown Estimated T…" at bounding box center [511, 489] width 636 height 274
click at [596, 615] on button "Show details" at bounding box center [511, 610] width 622 height 17
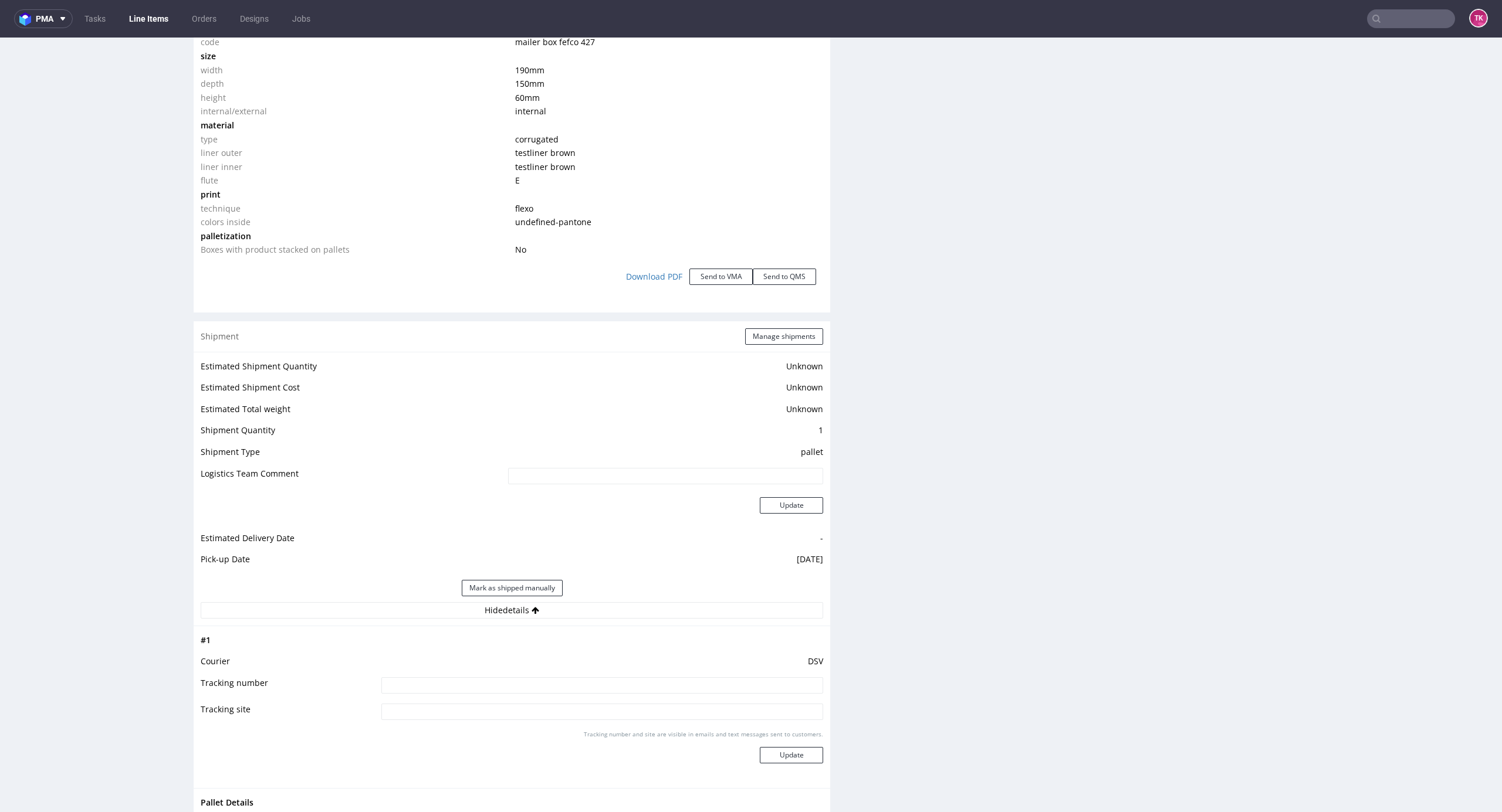
click at [527, 690] on input at bounding box center [601, 685] width 442 height 17
paste input "40257145950406128630"
type input "40257145950406128630"
click at [798, 753] on button "Update" at bounding box center [791, 755] width 63 height 17
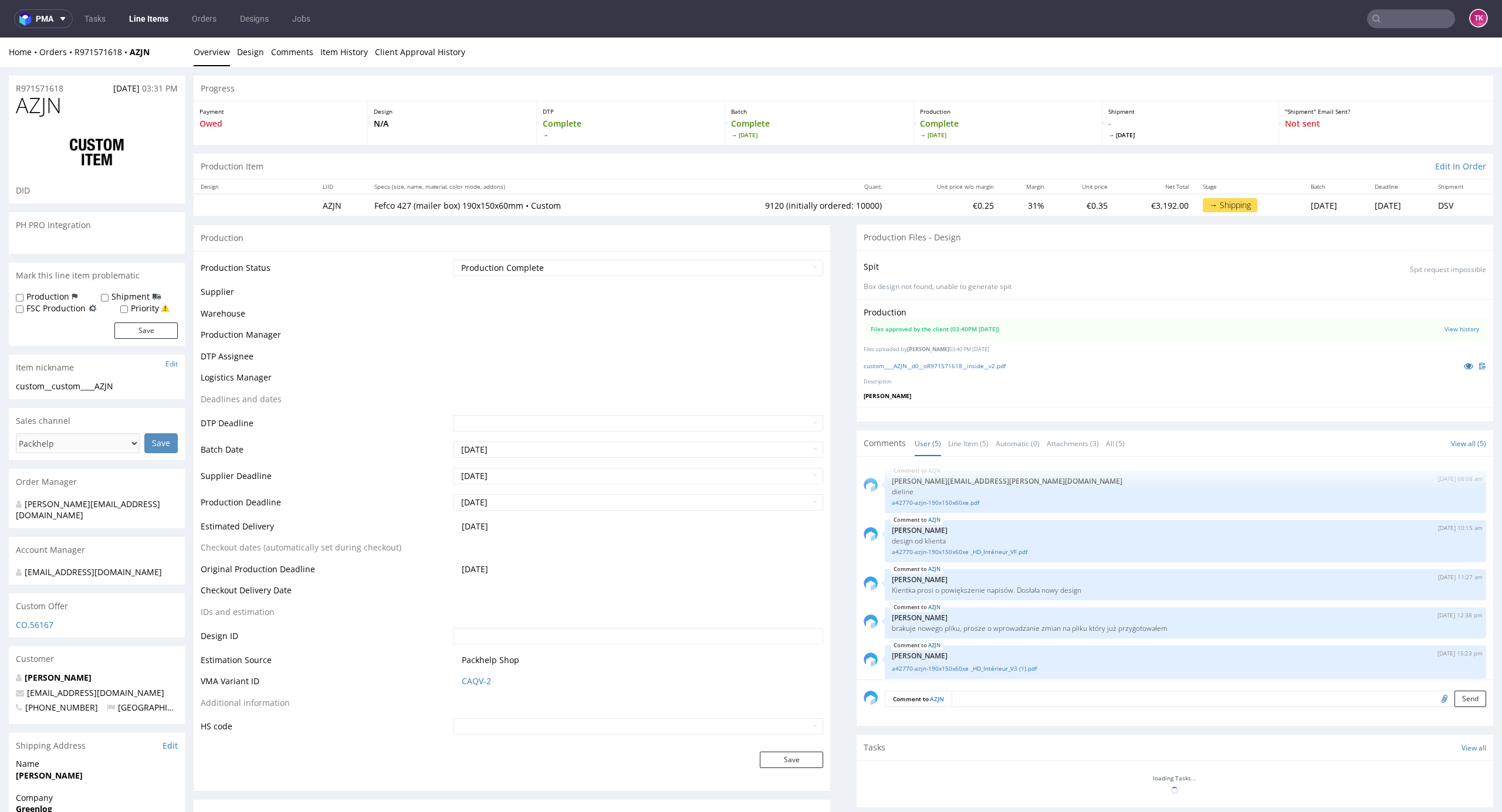
scroll to position [6, 0]
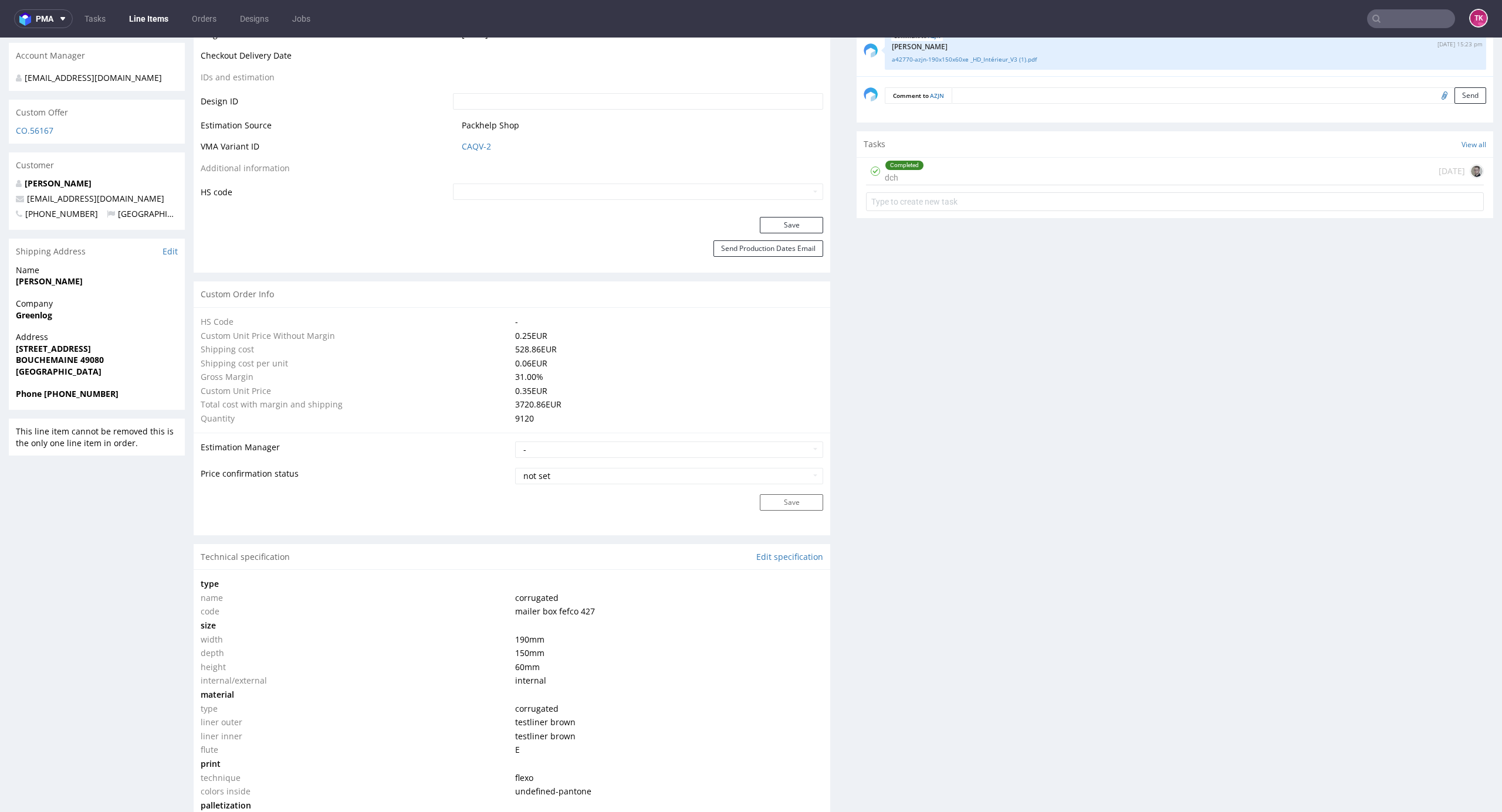
click at [143, 26] on link "Line Items" at bounding box center [149, 18] width 53 height 18
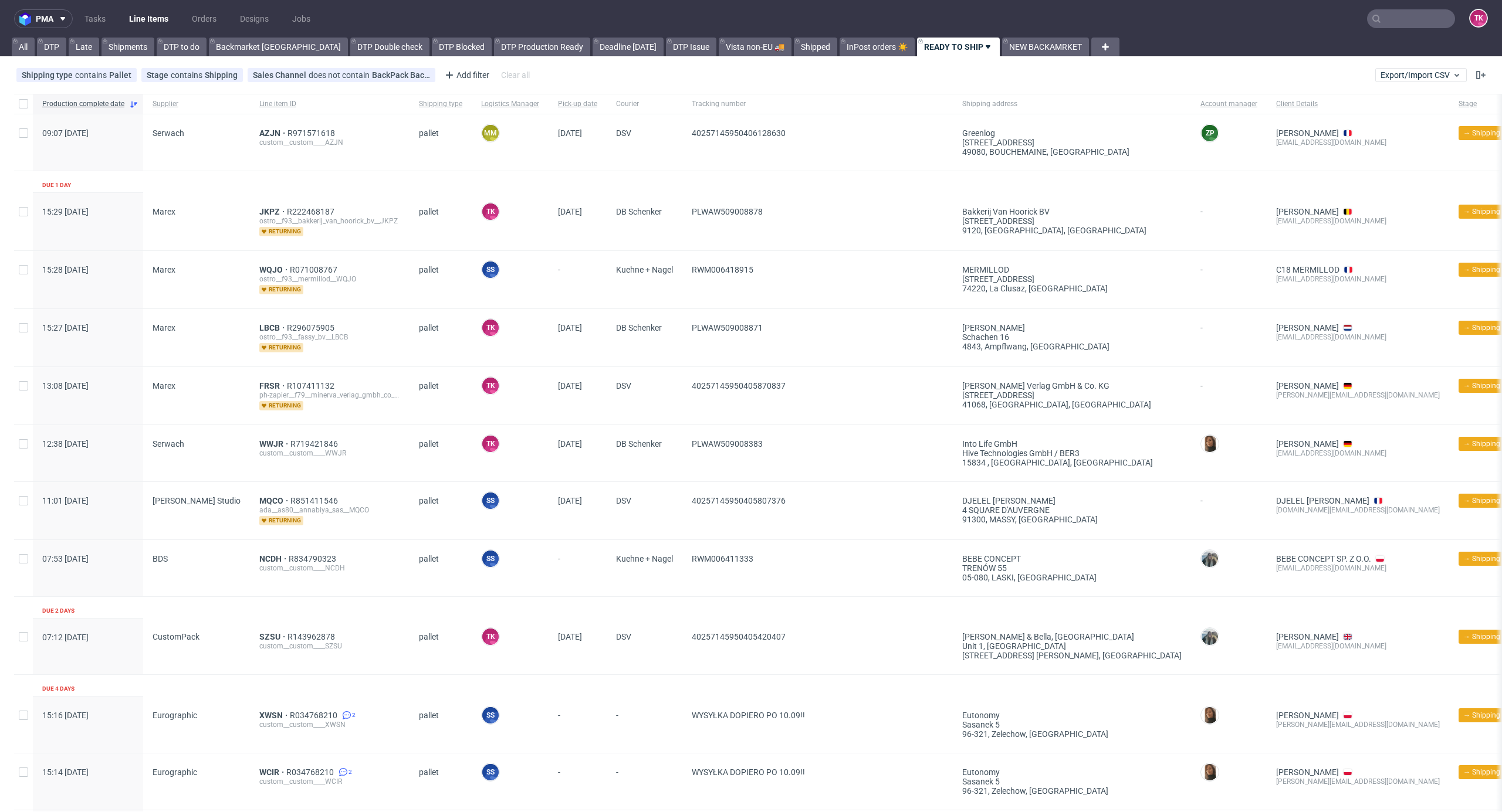
click at [149, 19] on link "Line Items" at bounding box center [149, 18] width 53 height 18
click at [160, 15] on link "Line Items" at bounding box center [149, 18] width 53 height 18
click at [150, 15] on link "Line Items" at bounding box center [149, 18] width 53 height 18
click at [136, 24] on link "Line Items" at bounding box center [149, 18] width 53 height 18
click at [1394, 15] on input "text" at bounding box center [1410, 18] width 88 height 18
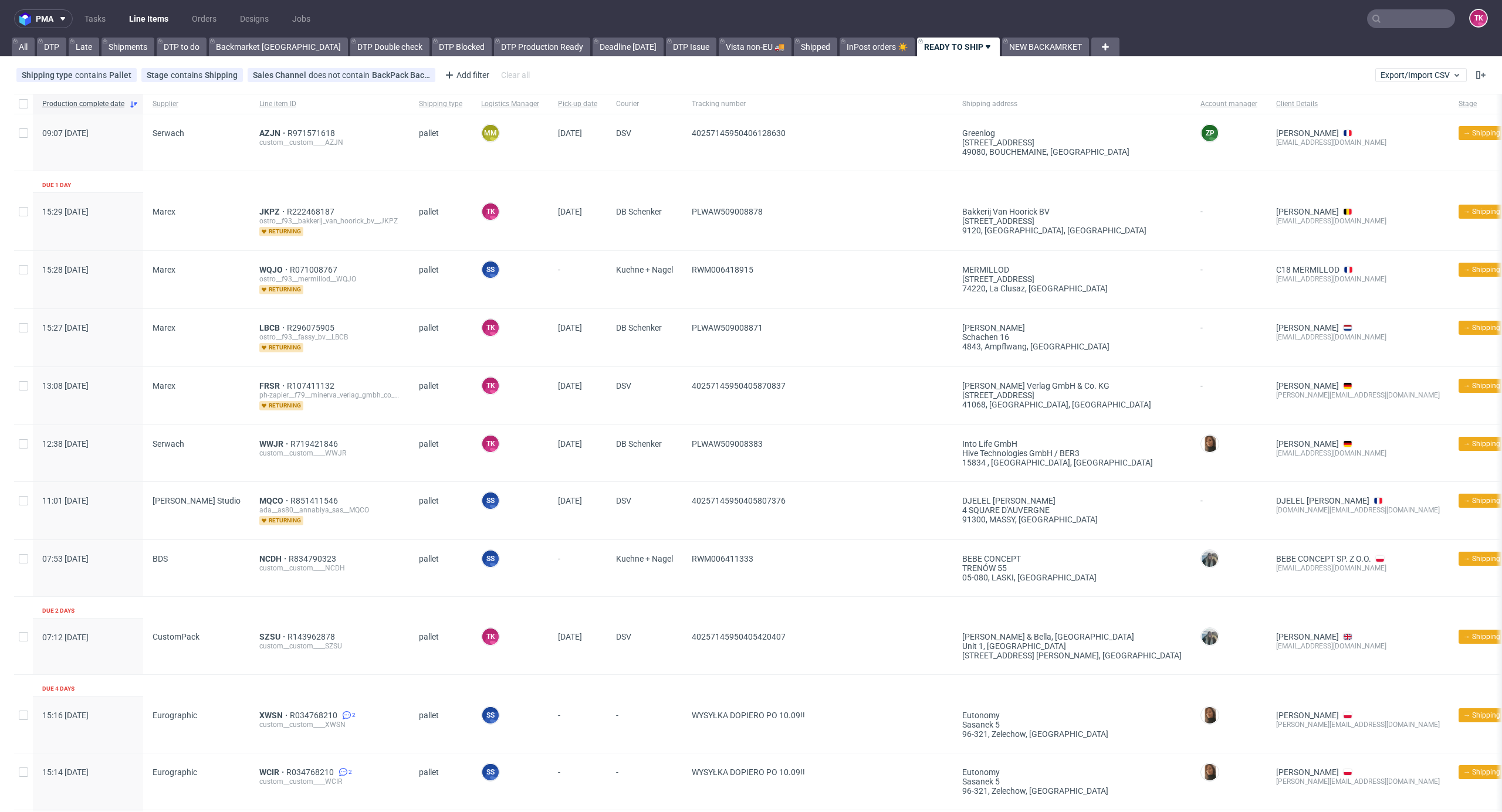
paste input "TXEI"
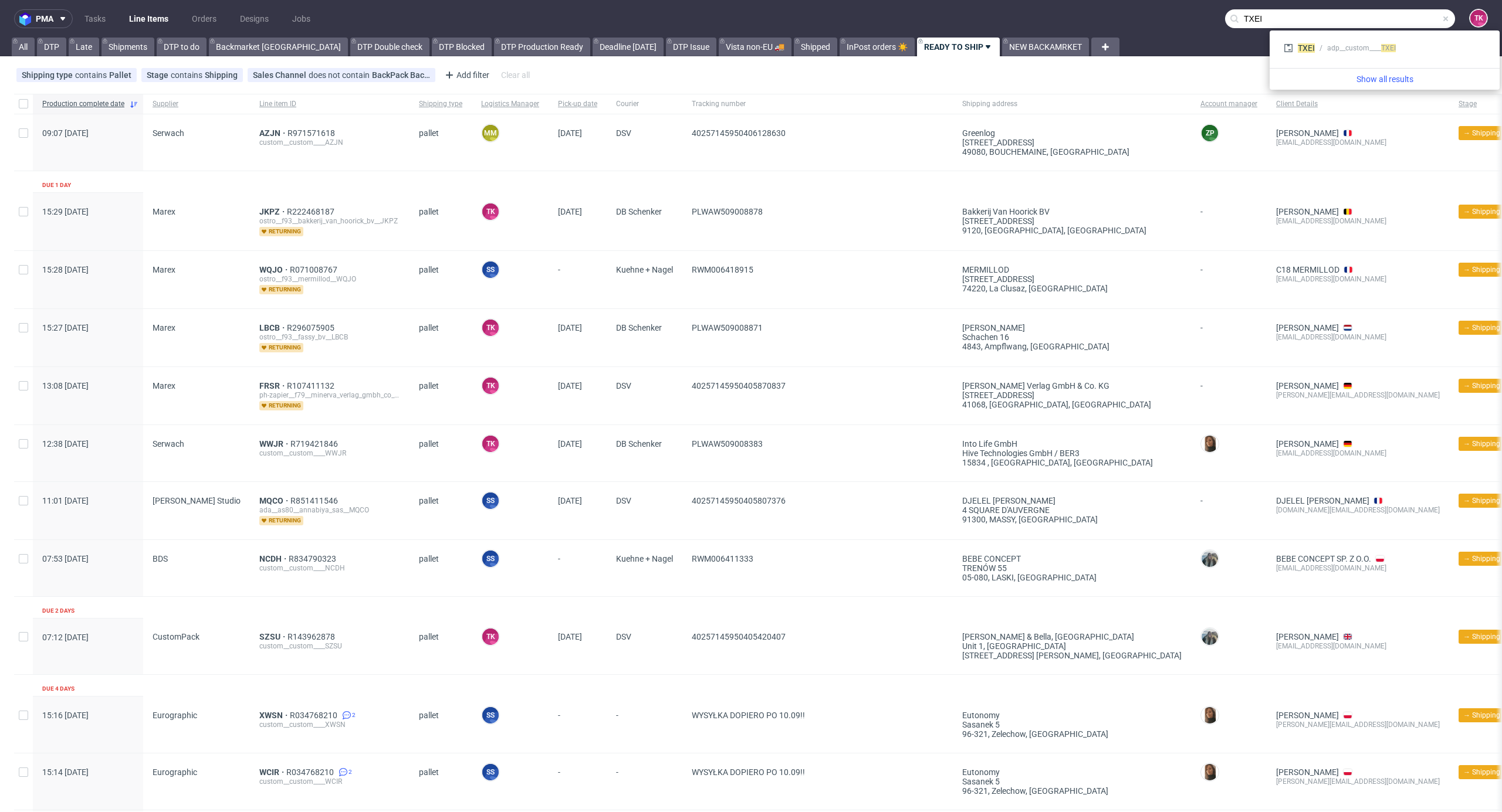
type input "TXEI"
click at [1345, 59] on div "TXEI adp__custom____ TXEI" at bounding box center [1384, 49] width 220 height 28
click at [1345, 56] on div "TXEI adp__custom____ TXEI" at bounding box center [1385, 48] width 212 height 21
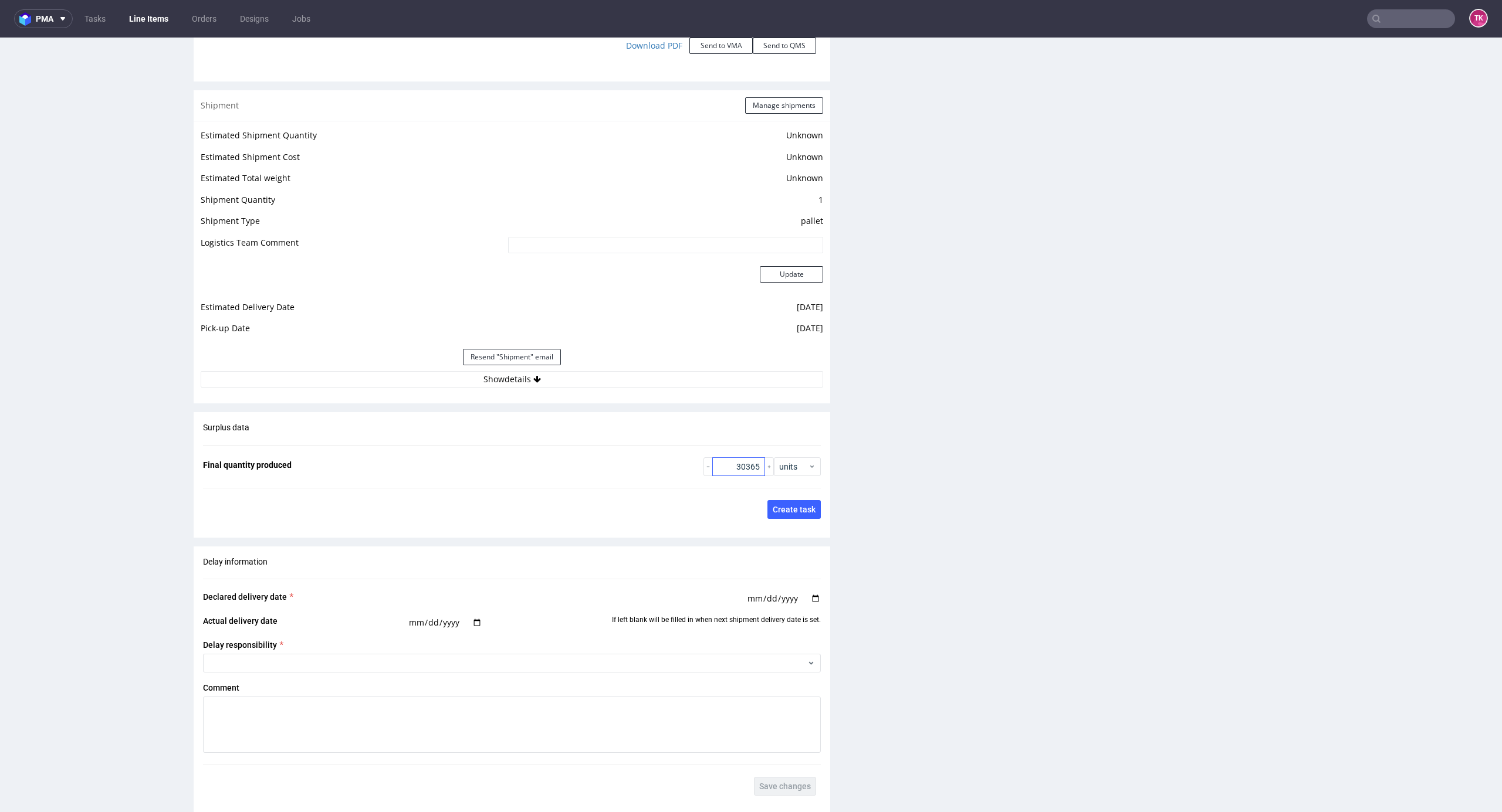
scroll to position [1359, 0]
click at [713, 371] on button "Show details" at bounding box center [511, 376] width 622 height 17
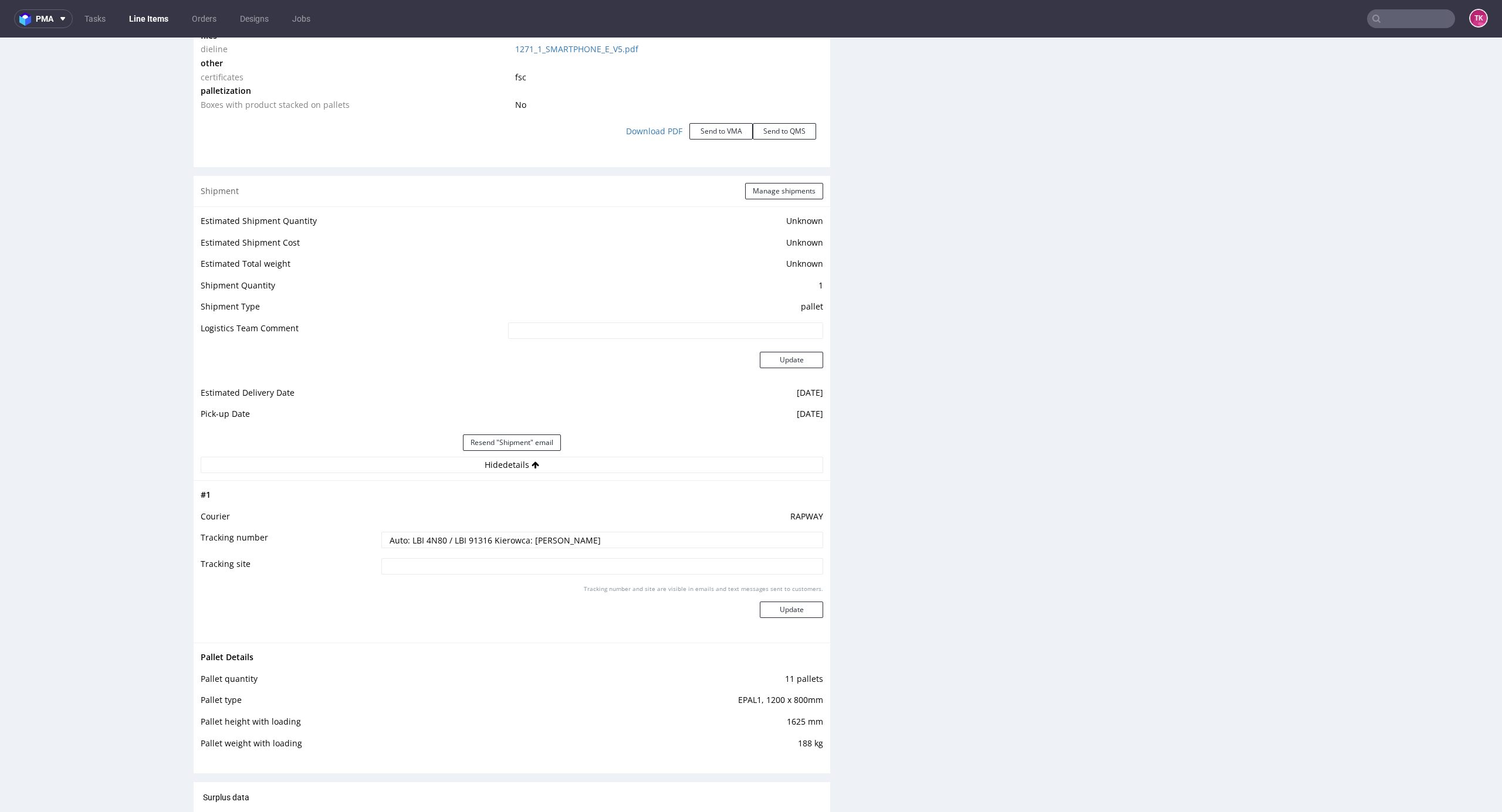
scroll to position [1204, 0]
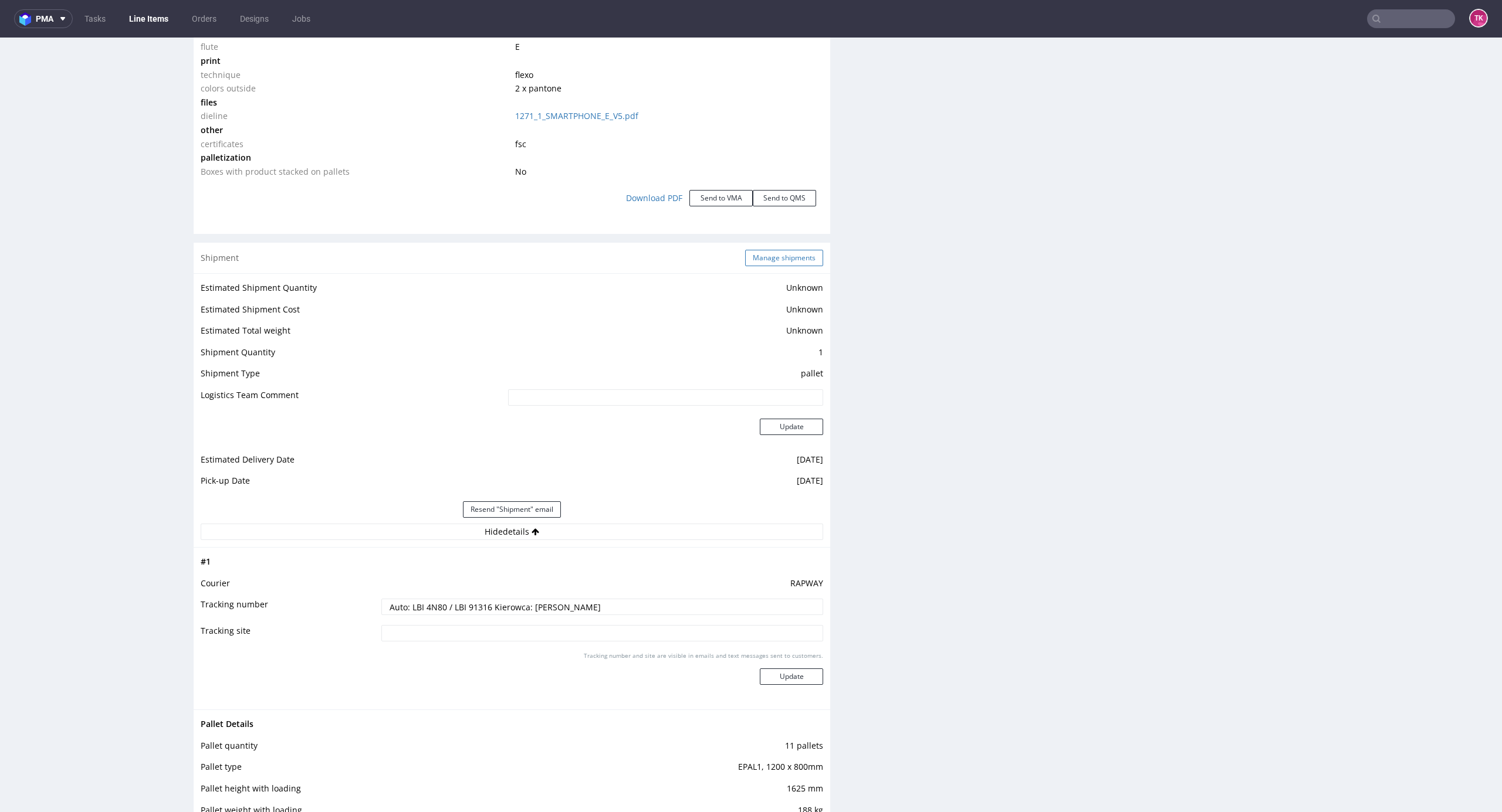
click at [796, 265] on button "Manage shipments" at bounding box center [783, 258] width 78 height 17
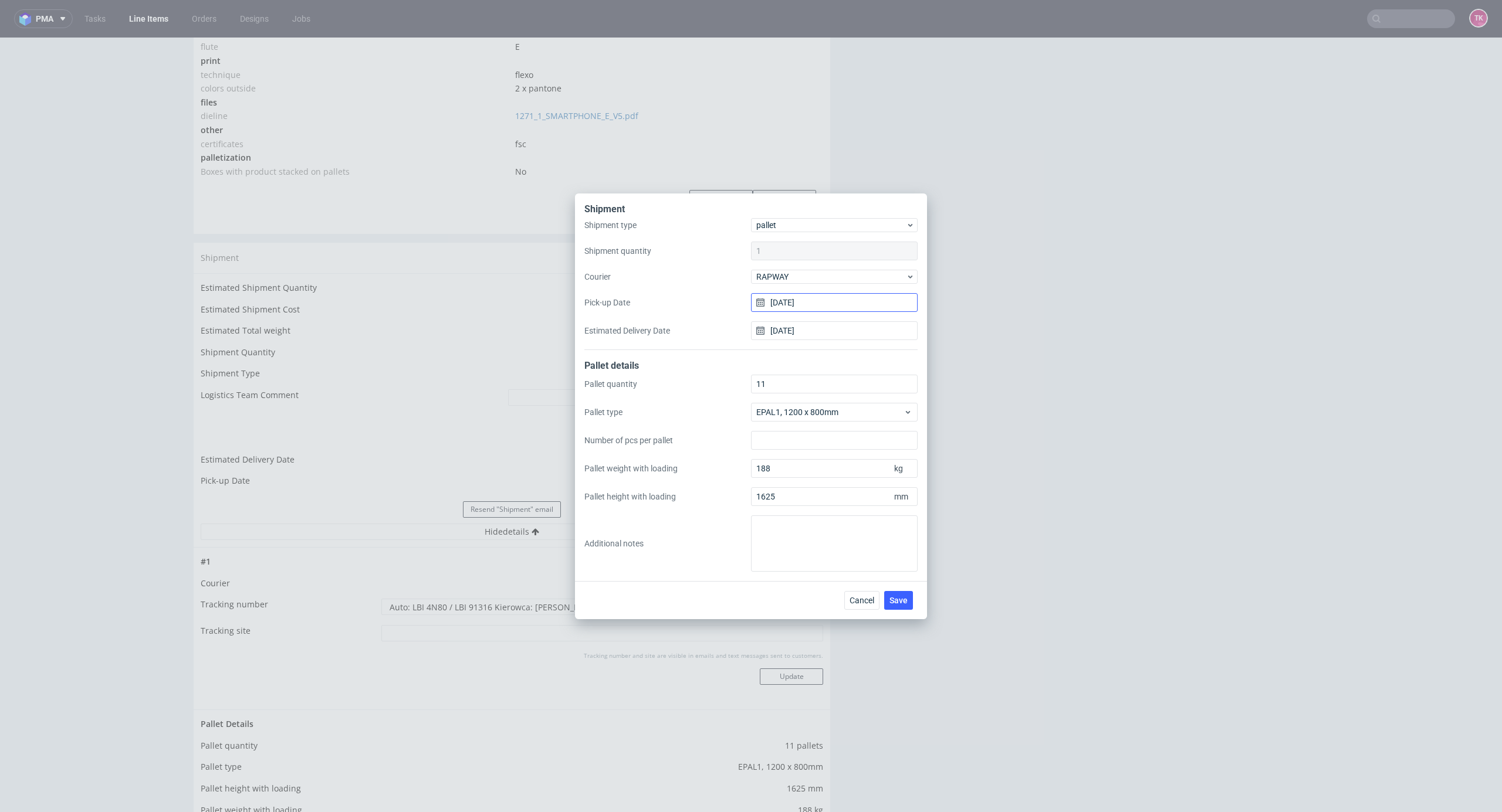
click at [826, 308] on input "03/09/2025" at bounding box center [834, 302] width 167 height 18
click at [714, 319] on div "Shipment type pallet Shipment quantity 1 Courier RAPWAY Pick-up Date 03/09/2025…" at bounding box center [750, 284] width 333 height 132
click at [777, 334] on input "[DATE]" at bounding box center [834, 330] width 167 height 18
click at [824, 430] on button "9" at bounding box center [816, 428] width 18 height 18
type input "[DATE]"
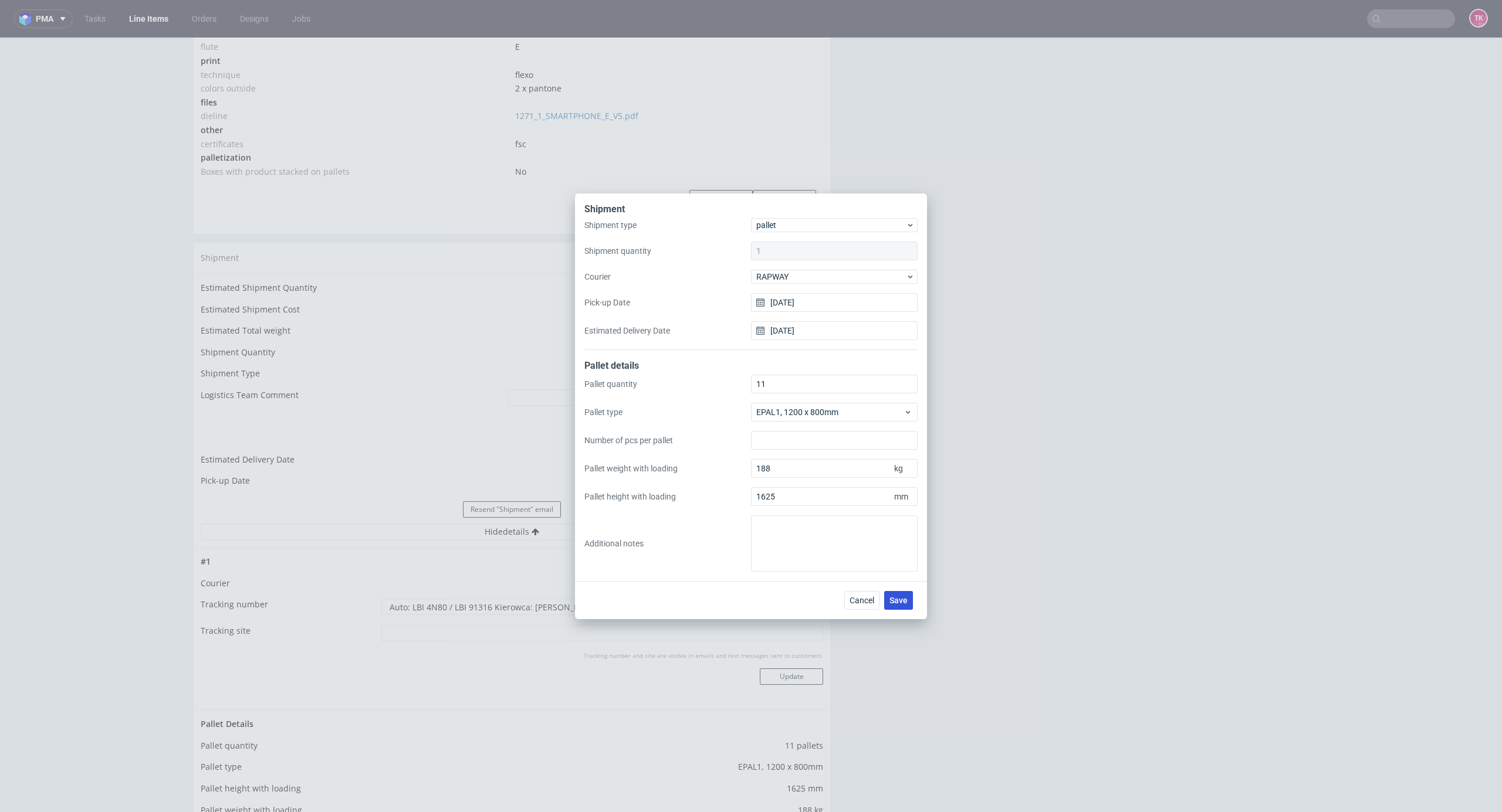
click at [901, 608] on button "Save" at bounding box center [898, 600] width 29 height 18
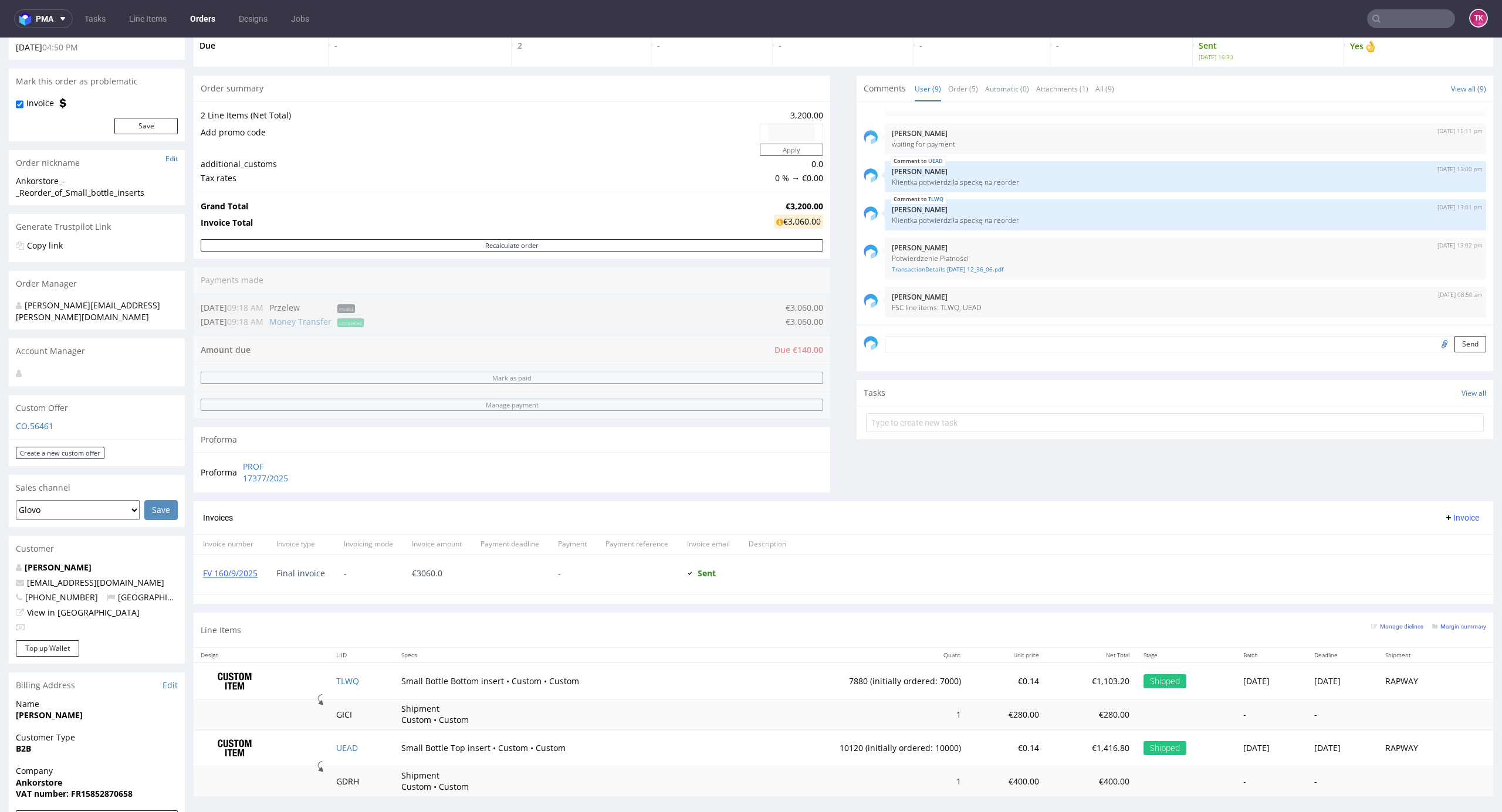
scroll to position [327, 0]
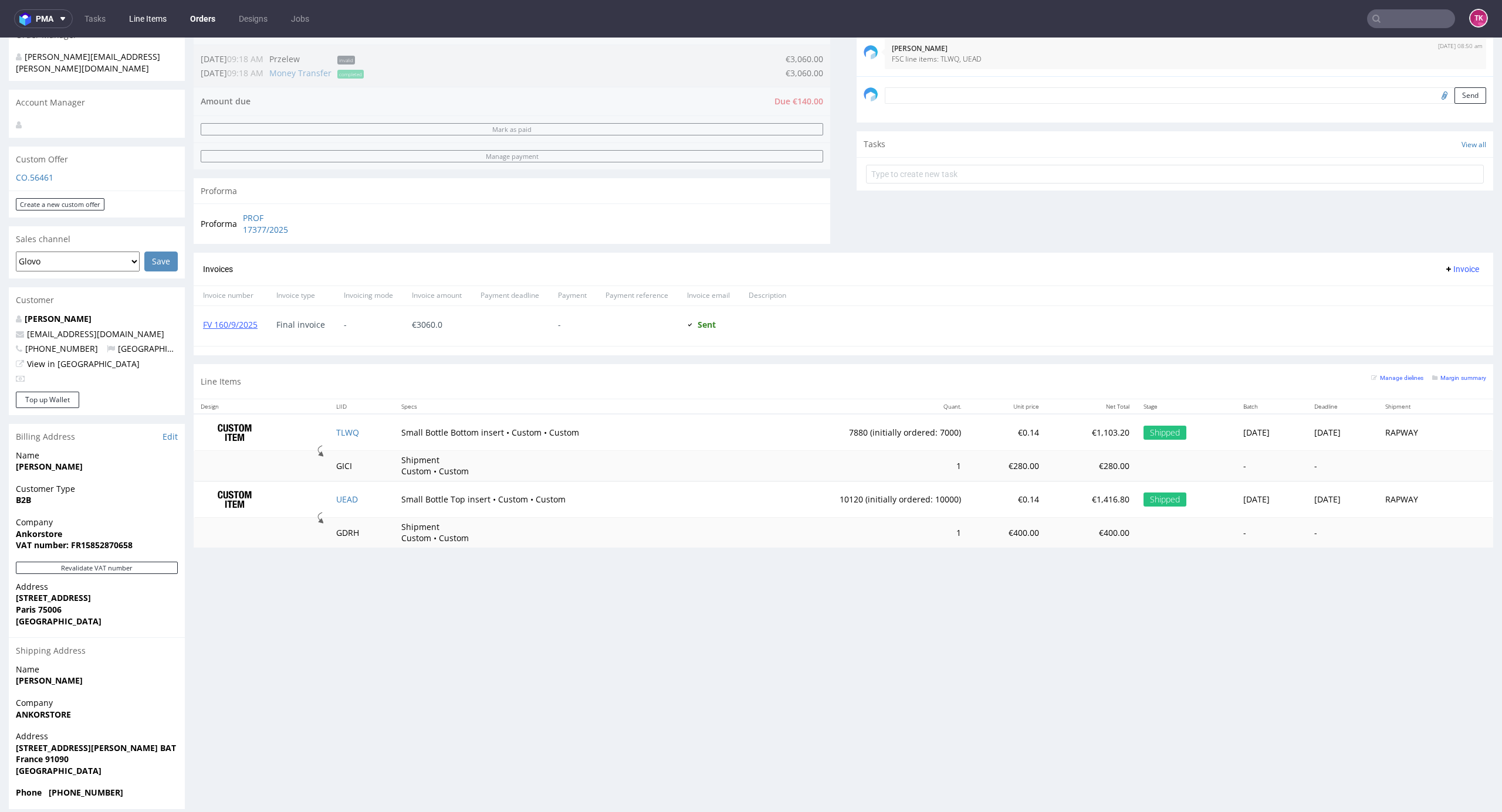
click at [139, 14] on link "Line Items" at bounding box center [148, 18] width 52 height 18
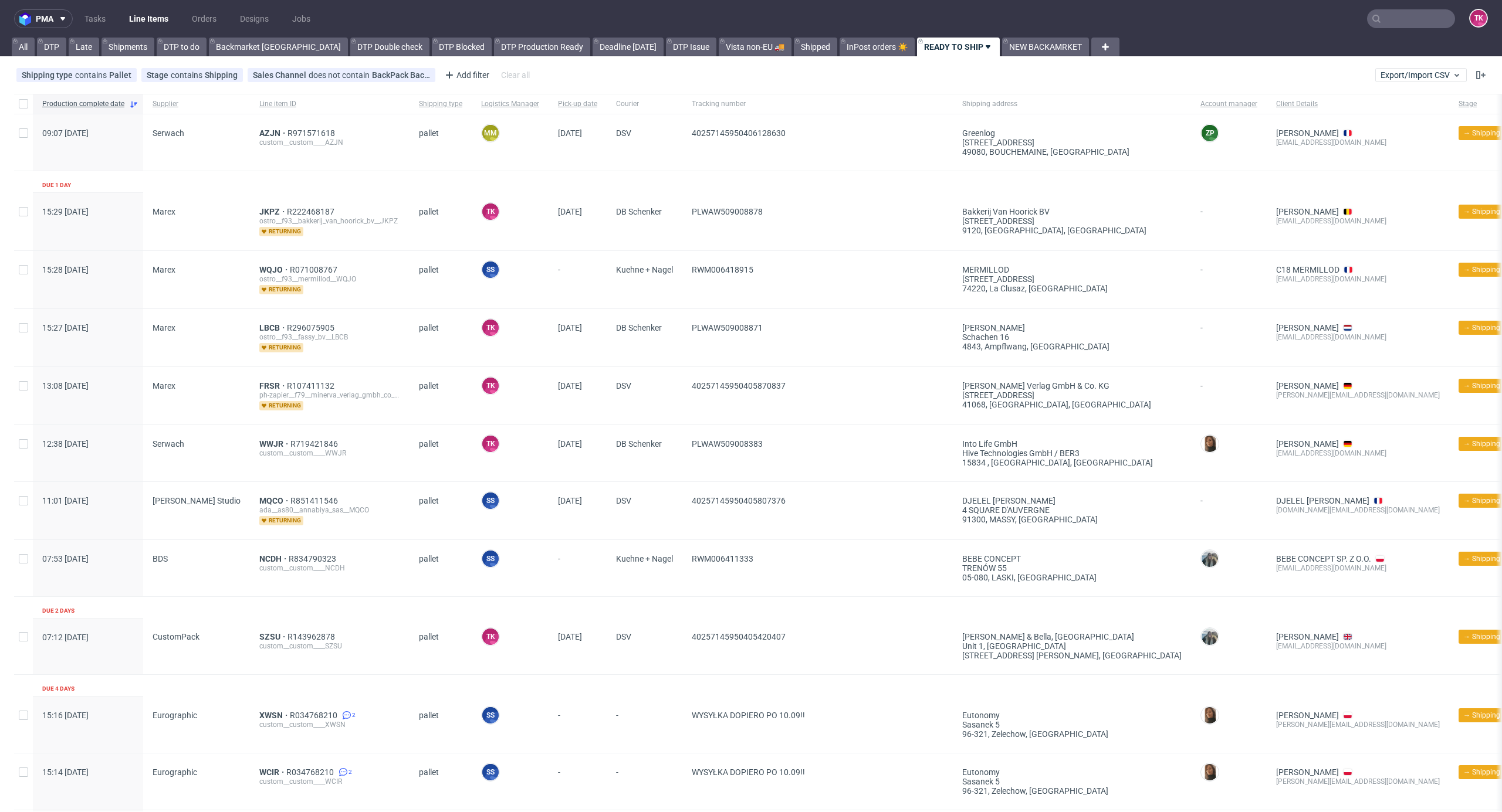
click at [140, 19] on link "Line Items" at bounding box center [149, 18] width 53 height 18
paste input "PHOH"
click at [1385, 21] on input "text" at bounding box center [1410, 18] width 88 height 18
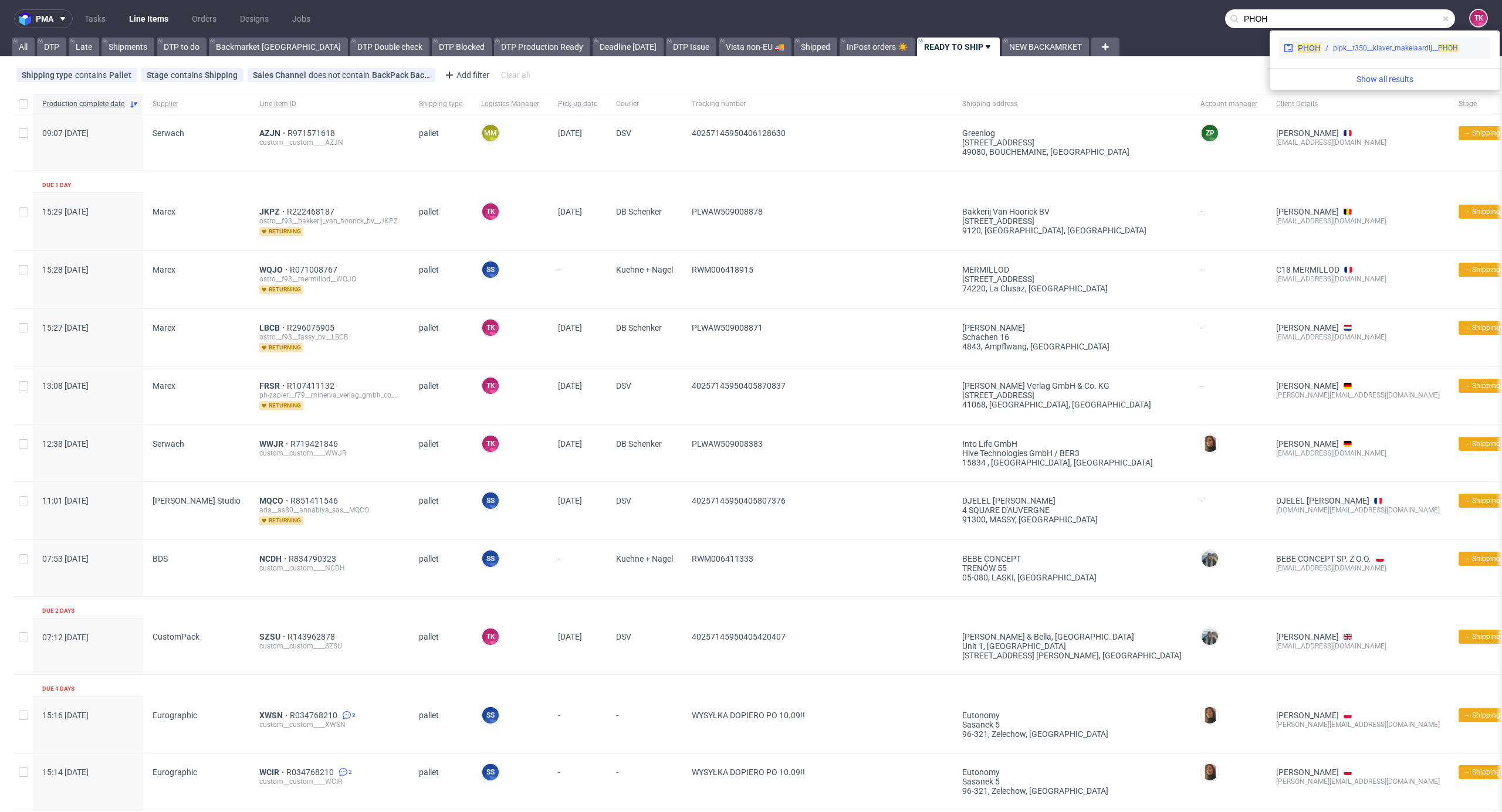
type input "PHOH"
click at [1347, 50] on div "plpk__t350__klaver_makelaardij__ PHOH" at bounding box center [1395, 48] width 125 height 10
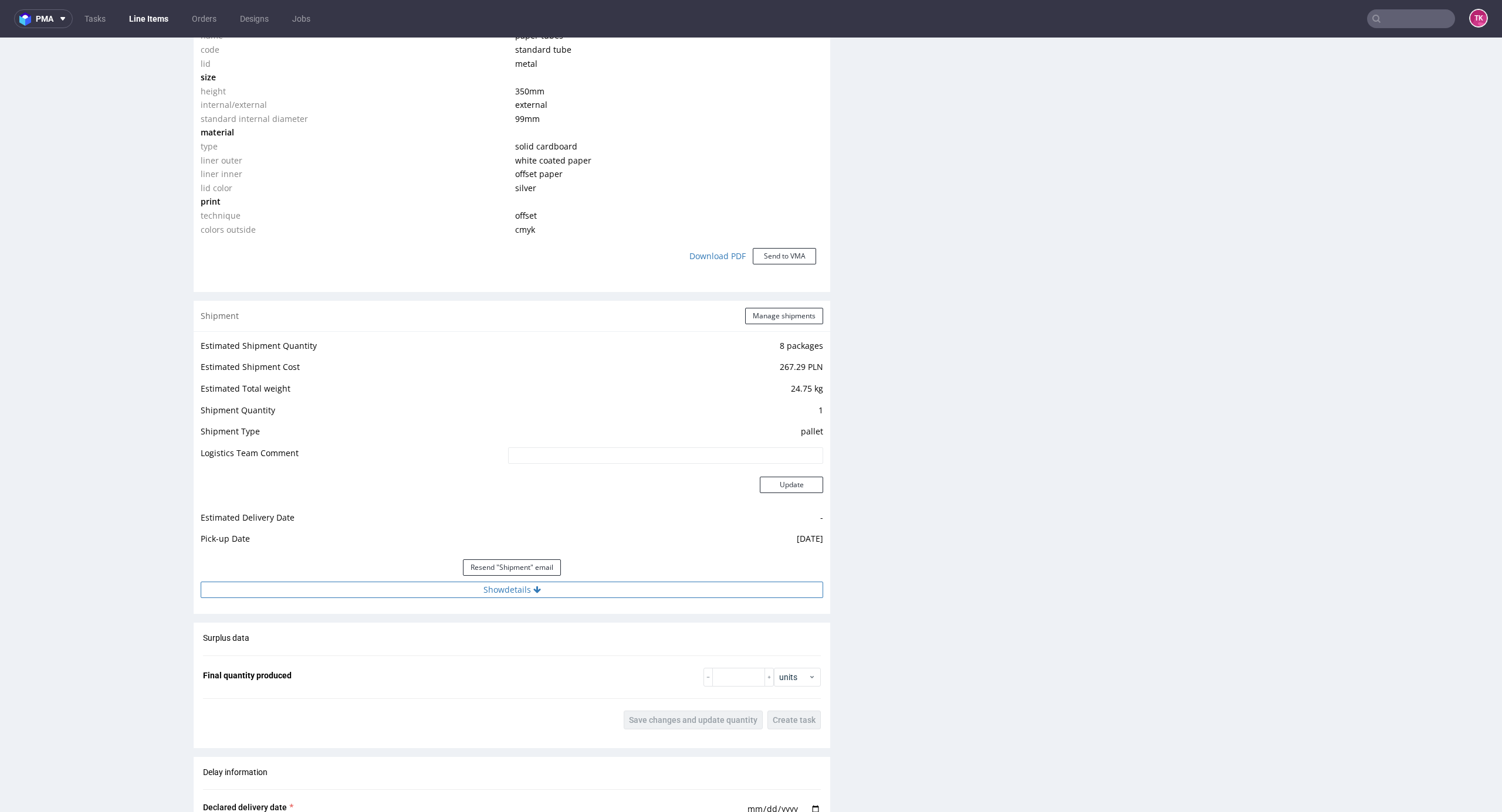
click at [679, 583] on button "Show details" at bounding box center [511, 590] width 622 height 17
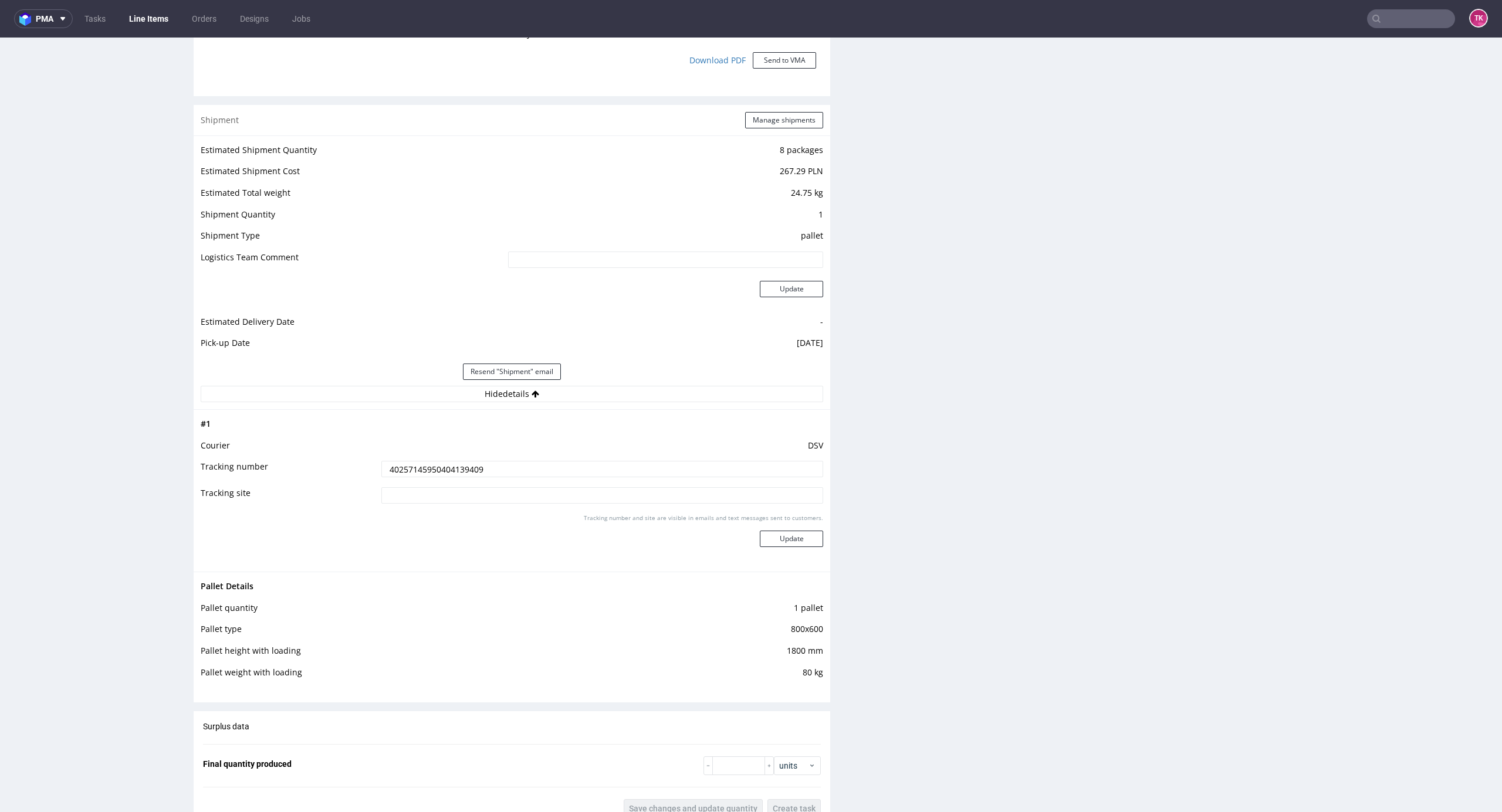
scroll to position [1251, 0]
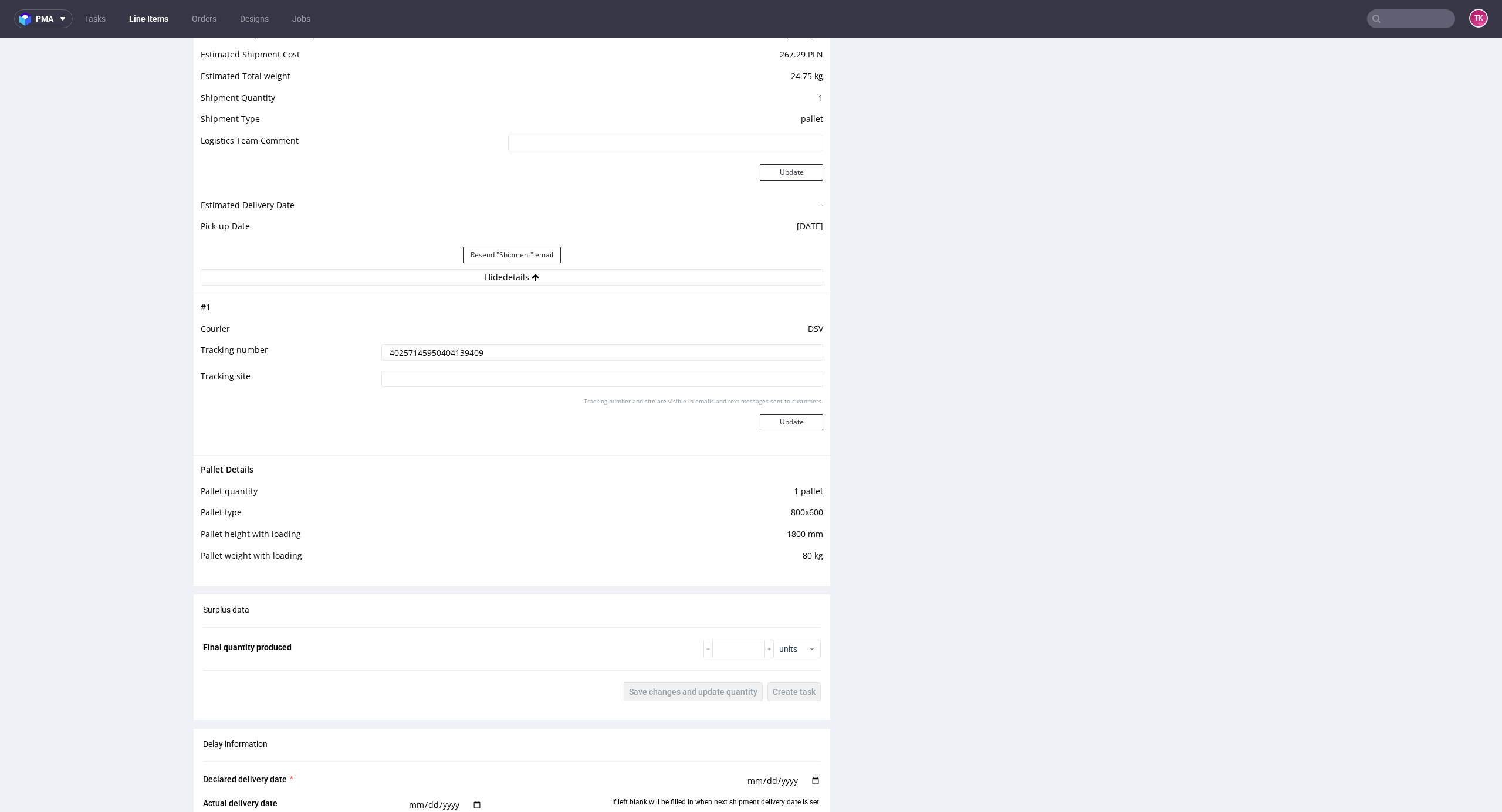
click at [505, 345] on input "40257145950404139409" at bounding box center [601, 352] width 442 height 17
paste input "R857854733_PHOH"
click at [491, 350] on input "40257145950404139409 / R857854733_PHOH" at bounding box center [601, 352] width 442 height 17
click at [493, 350] on input "40257145950404139409 / R857854733_PHOH" at bounding box center [601, 352] width 442 height 17
click at [512, 352] on input "40257145950404139409 / R857854733_PHOH" at bounding box center [601, 352] width 442 height 17
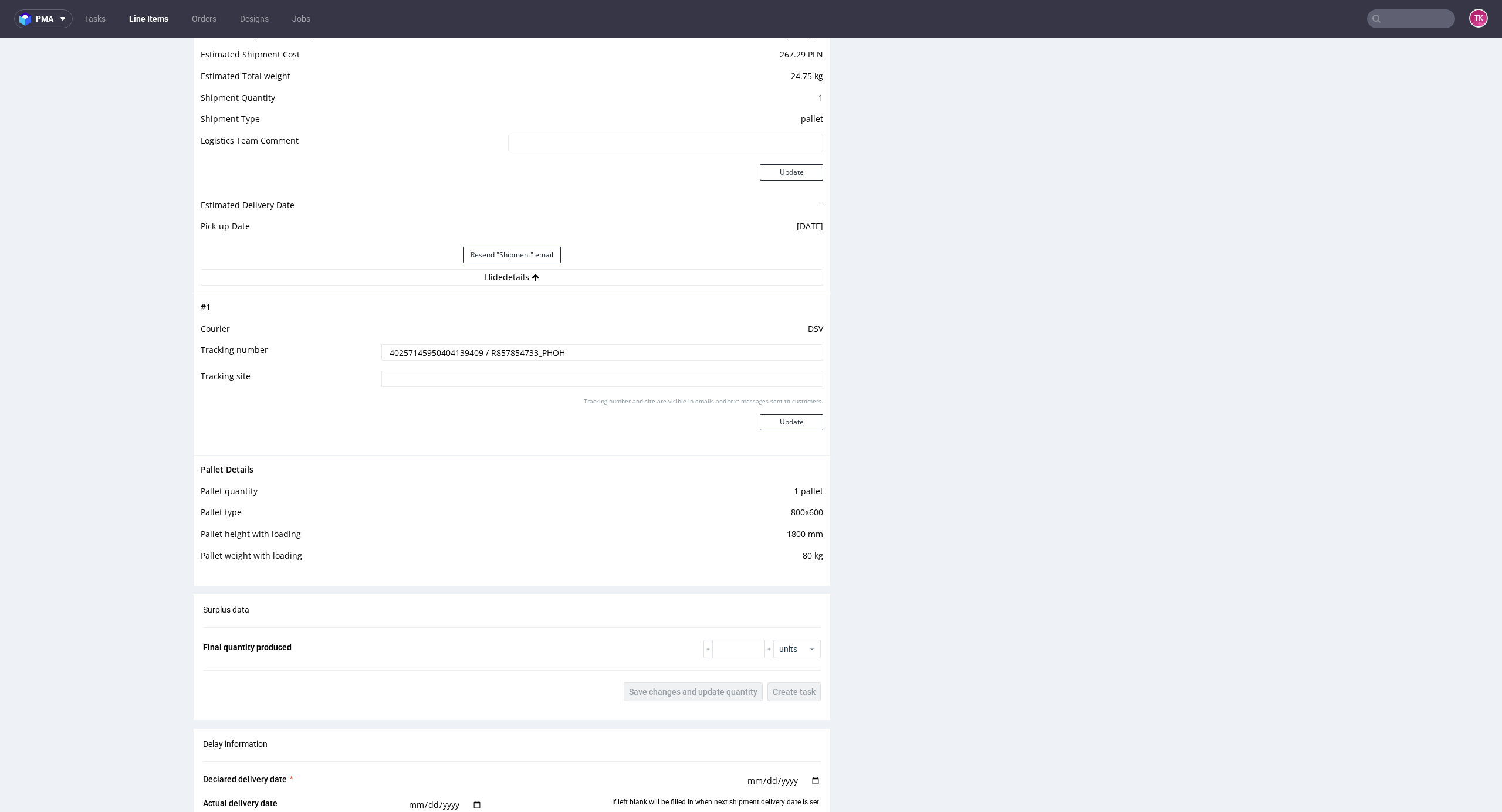
click at [512, 352] on input "40257145950404139409 / R857854733_PHOH" at bounding box center [601, 352] width 442 height 17
paste input "40257145950406144357"
type input "40257145950404139409 / 40257145950406144357"
click at [772, 425] on button "Update" at bounding box center [791, 422] width 63 height 17
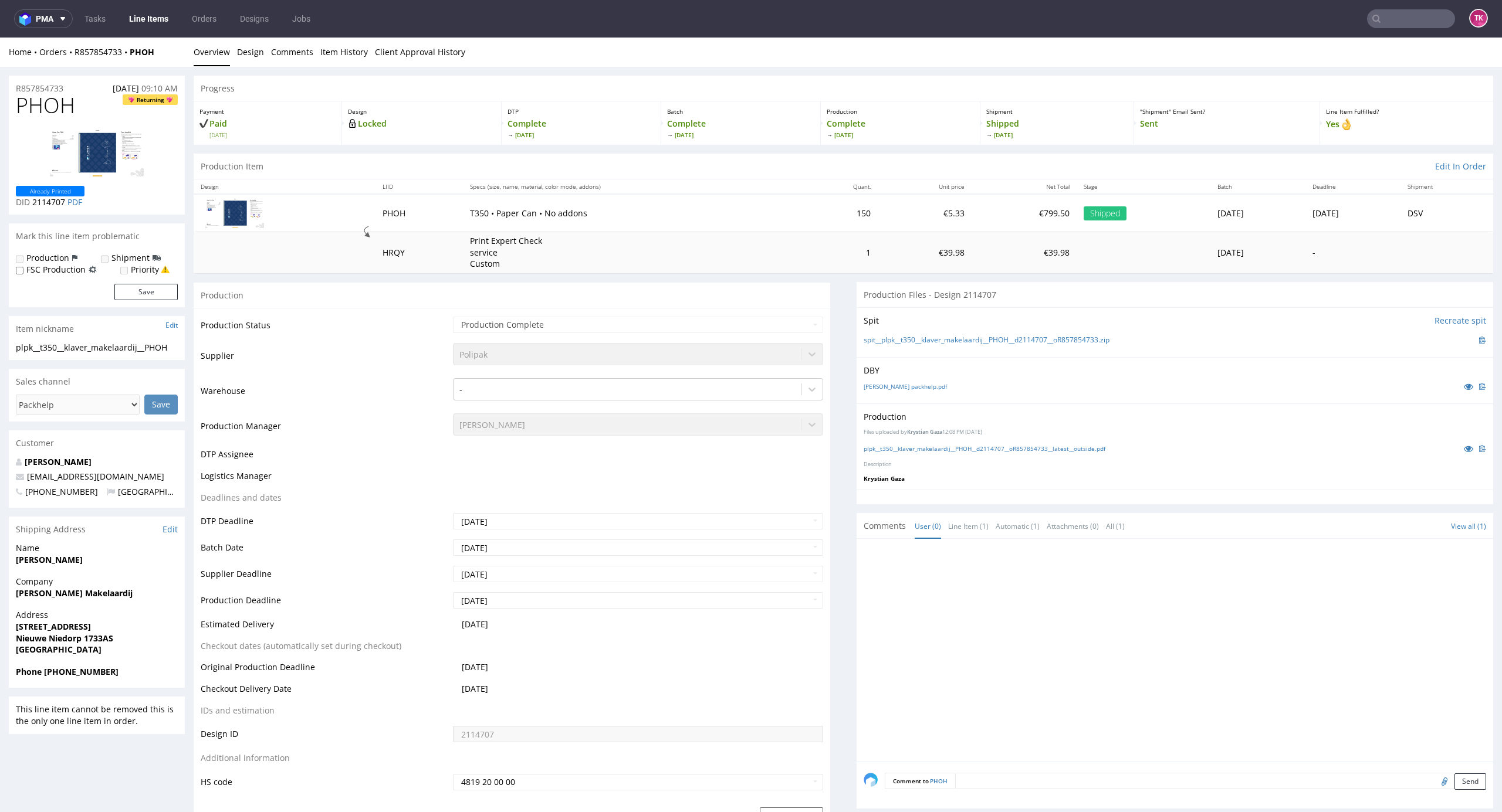
scroll to position [447, 0]
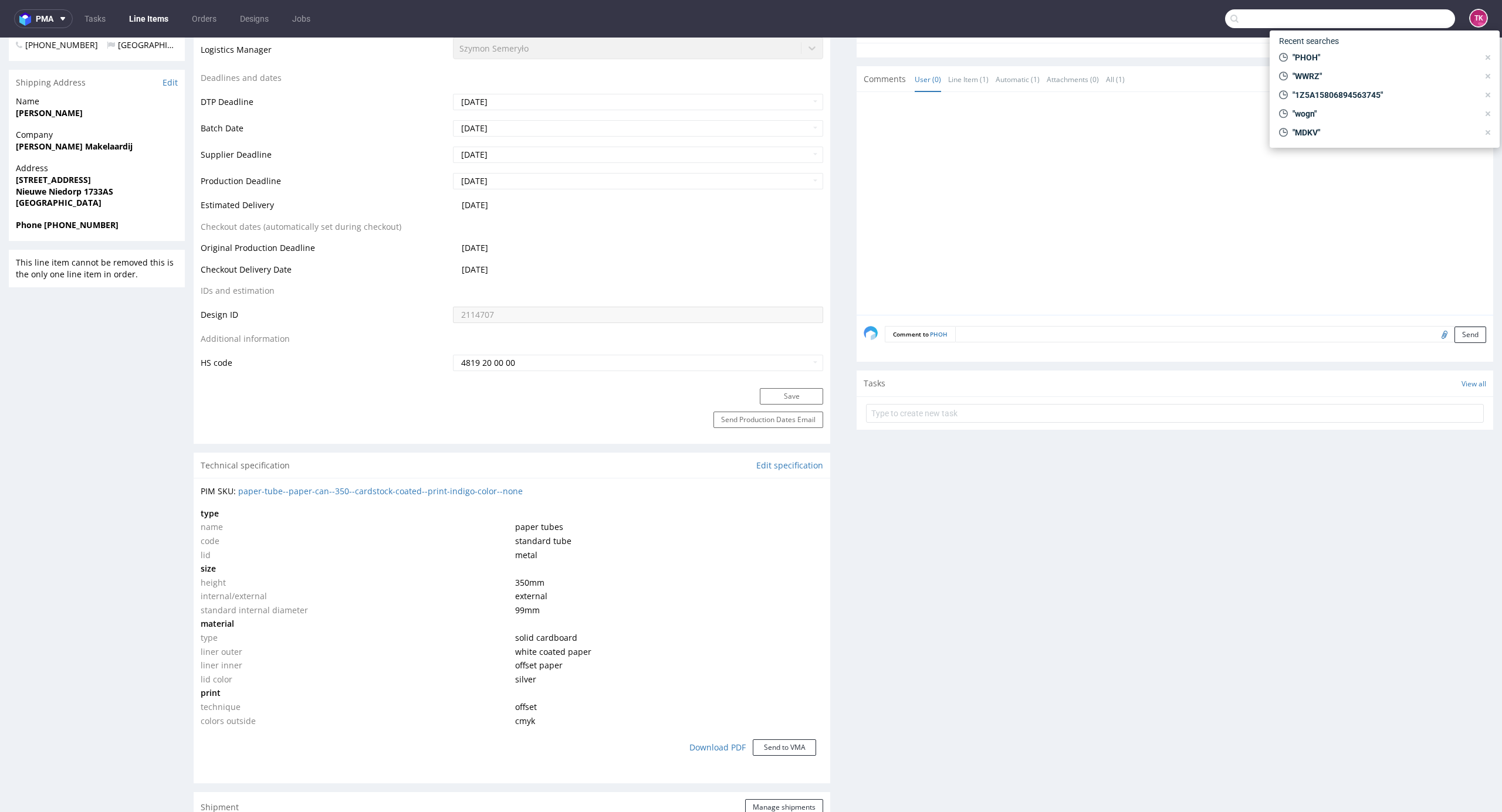
click at [1418, 10] on input "text" at bounding box center [1339, 18] width 230 height 18
paste input "1Z5A2R626815547400"
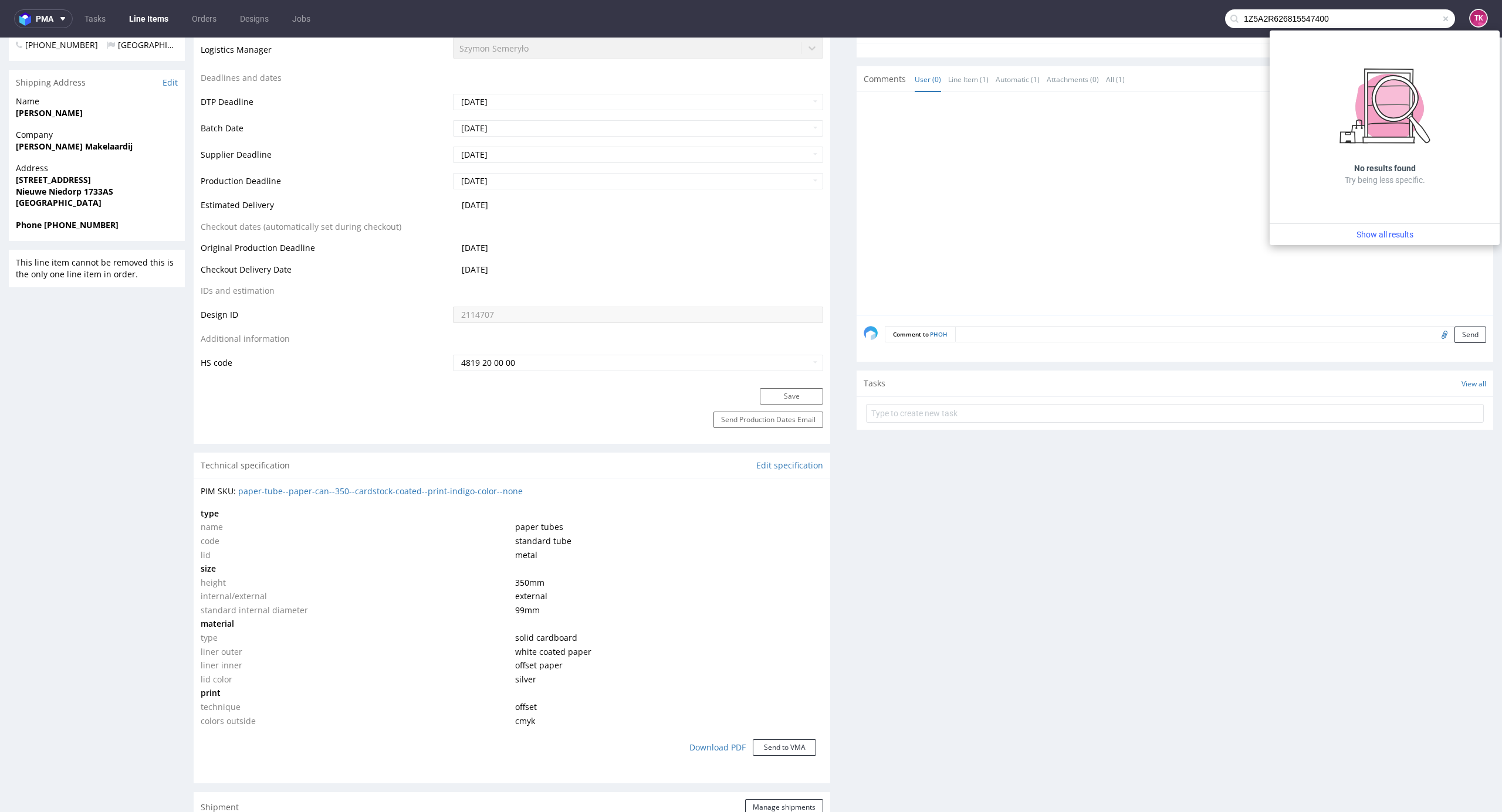
click at [168, 15] on link "Line Items" at bounding box center [149, 18] width 53 height 18
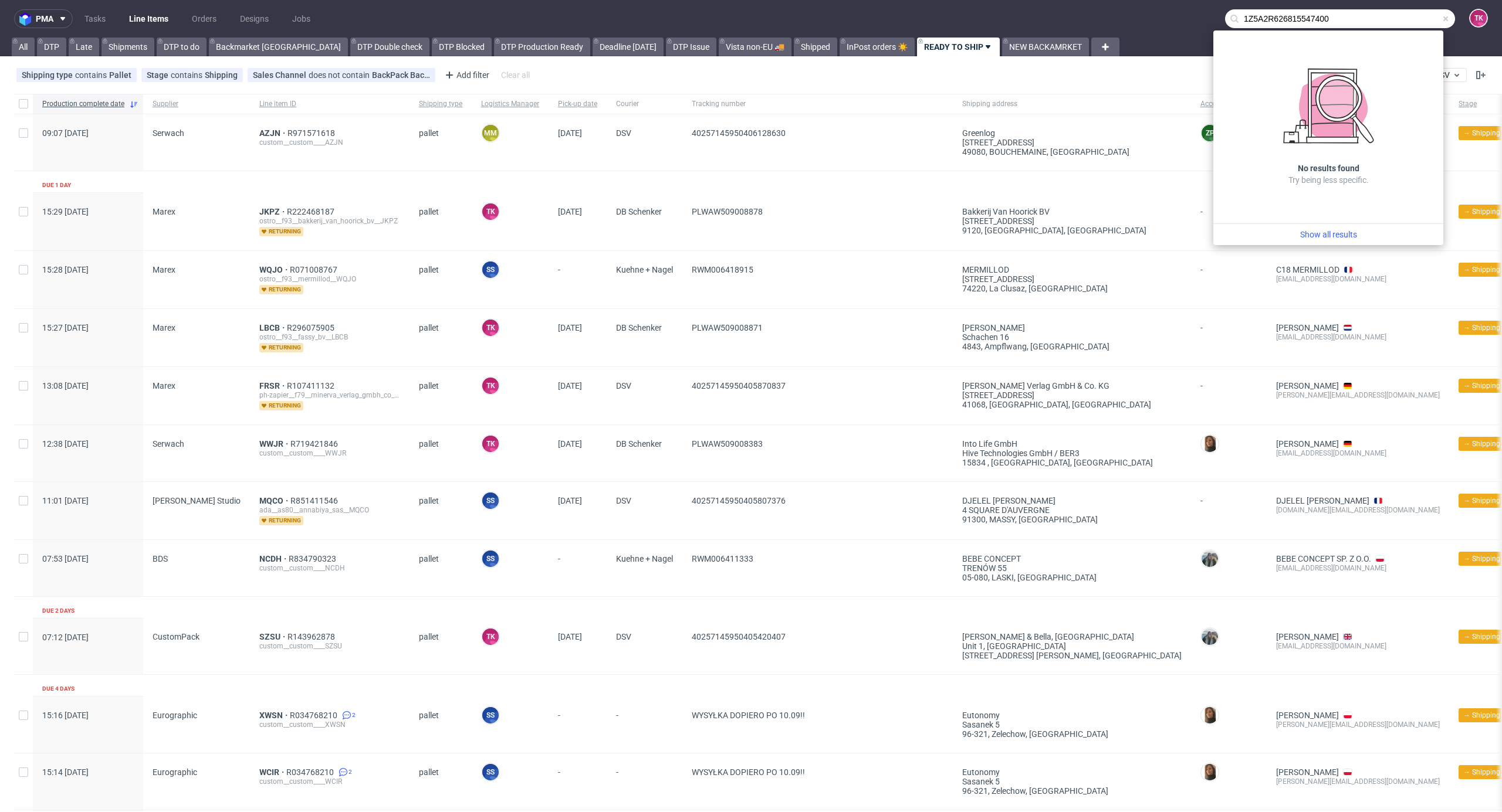
drag, startPoint x: 1325, startPoint y: 8, endPoint x: 1308, endPoint y: 10, distance: 17.1
click at [1305, 10] on nav "pma Tasks Line Items Orders Designs Jobs 1Z5A2R626815547400 TK" at bounding box center [751, 18] width 1502 height 38
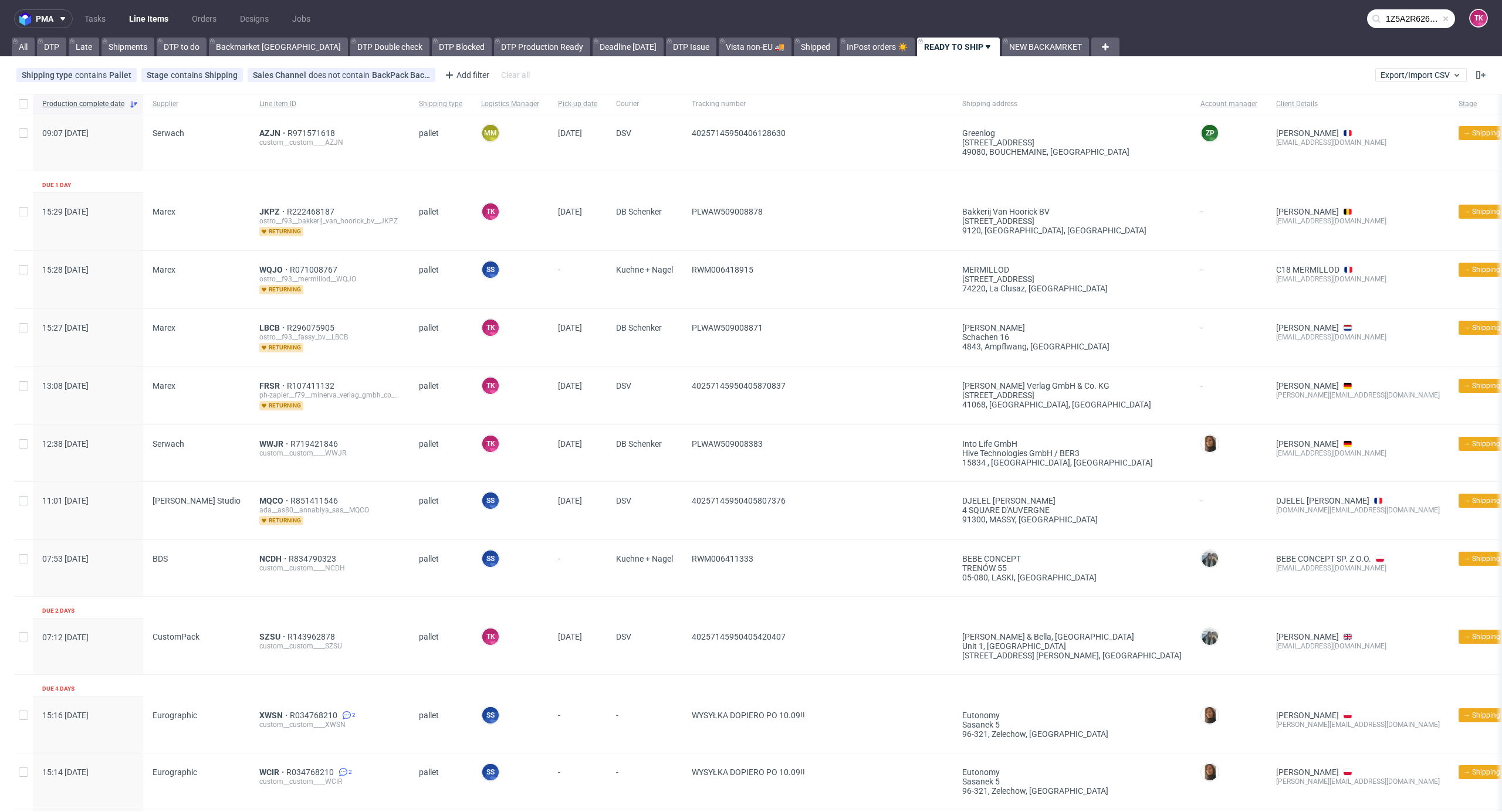
drag, startPoint x: 1332, startPoint y: 26, endPoint x: 1319, endPoint y: 26, distance: 13.0
click at [1366, 26] on input "1Z5A2R626815547400" at bounding box center [1410, 18] width 88 height 18
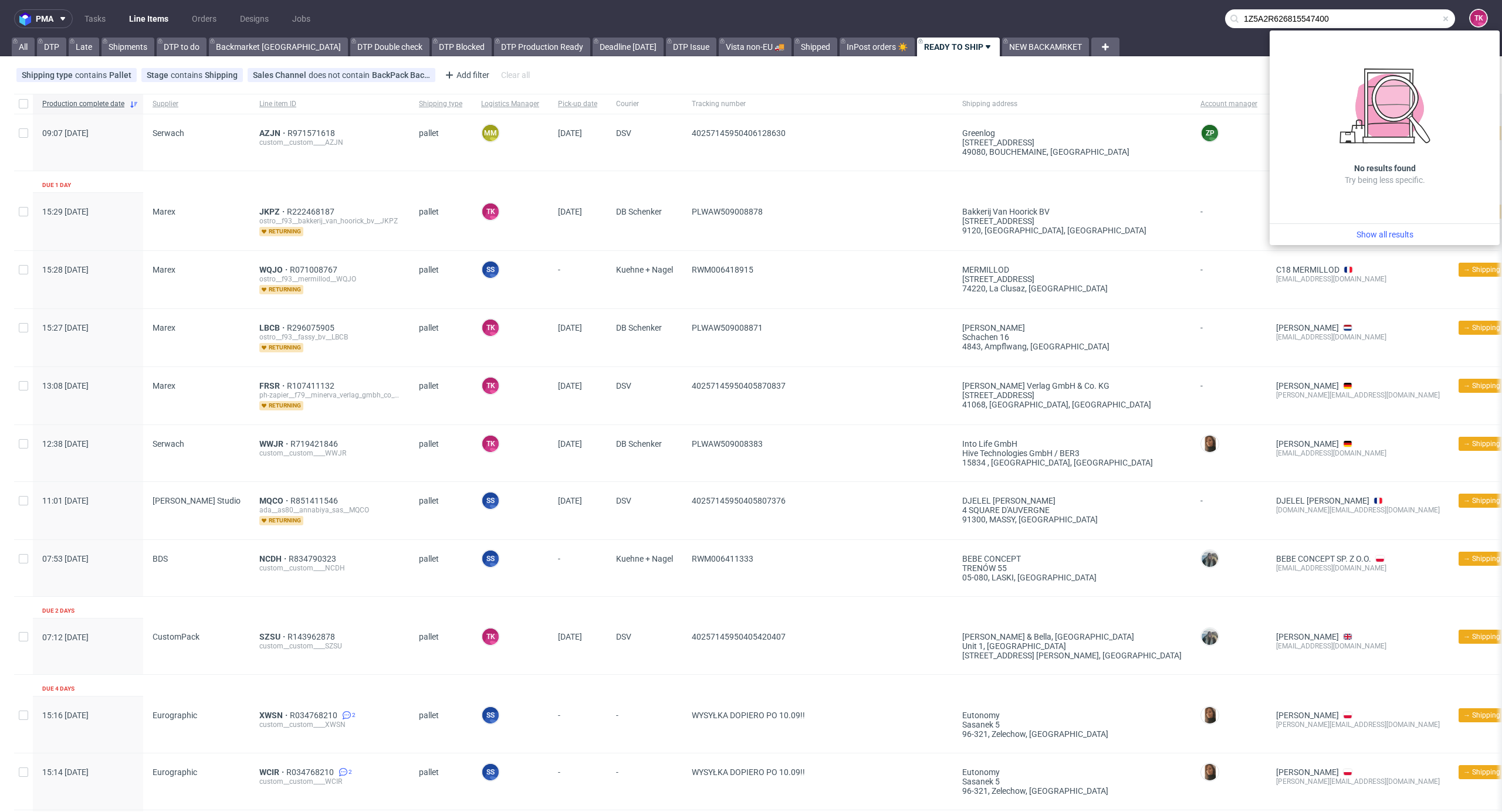
paste input "CHWU"
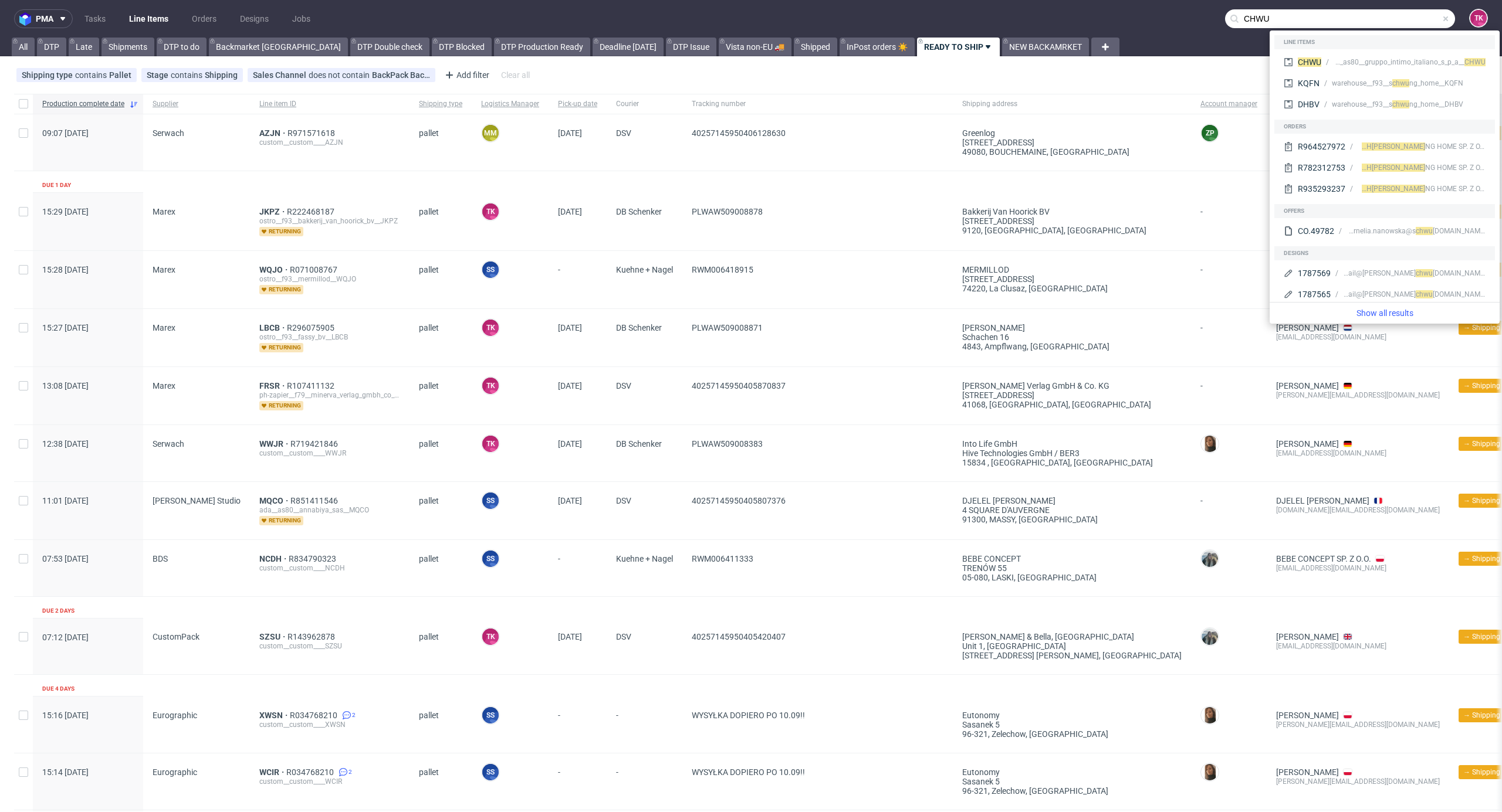
type input "CHWU"
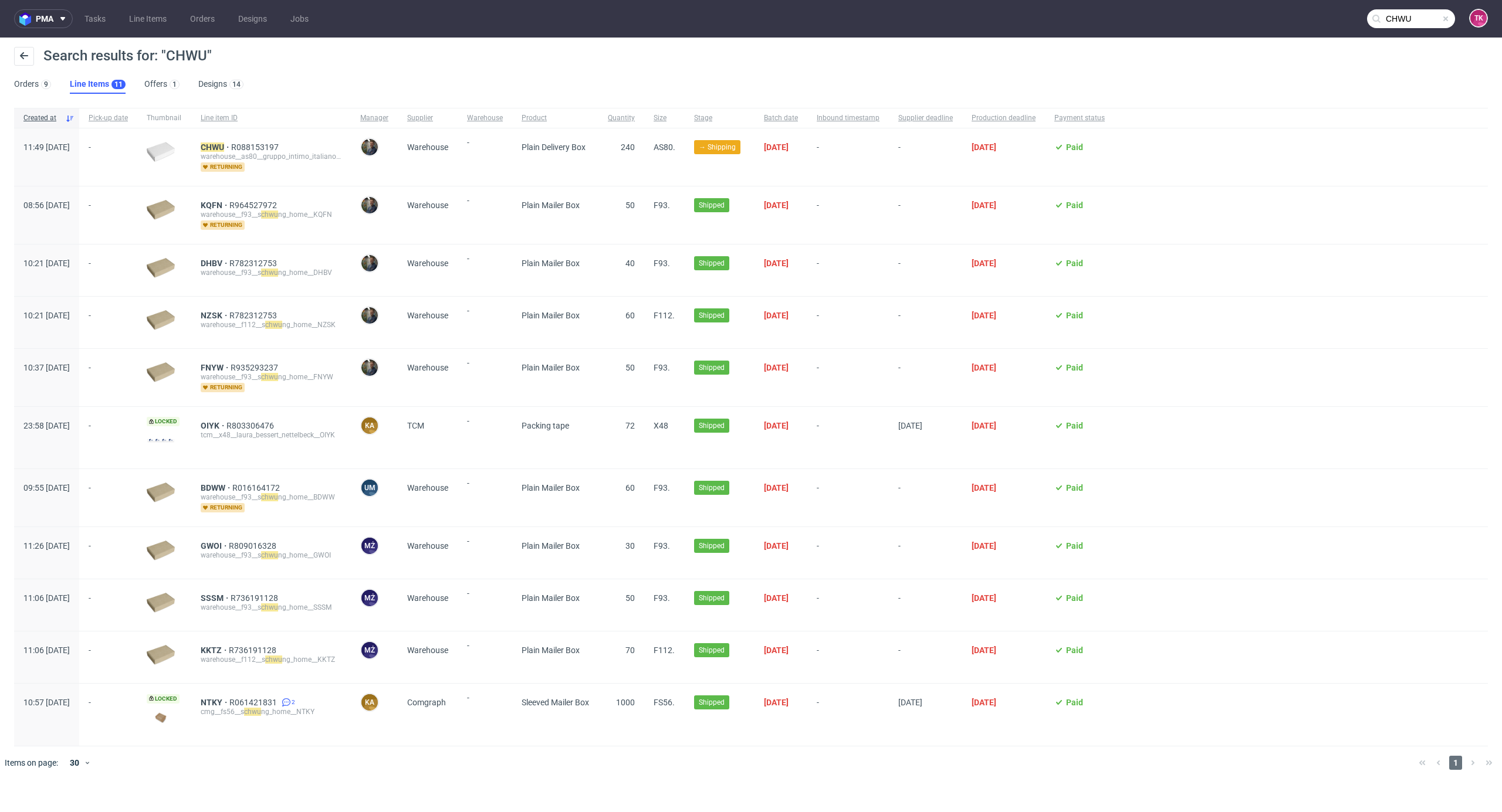
click at [247, 139] on div "CHWU R088153197 warehouse__as80__gruppo_intimo_italiano_s_p_a__ CHWU returning" at bounding box center [271, 157] width 160 height 58
click at [224, 146] on mark "CHWU" at bounding box center [212, 147] width 24 height 10
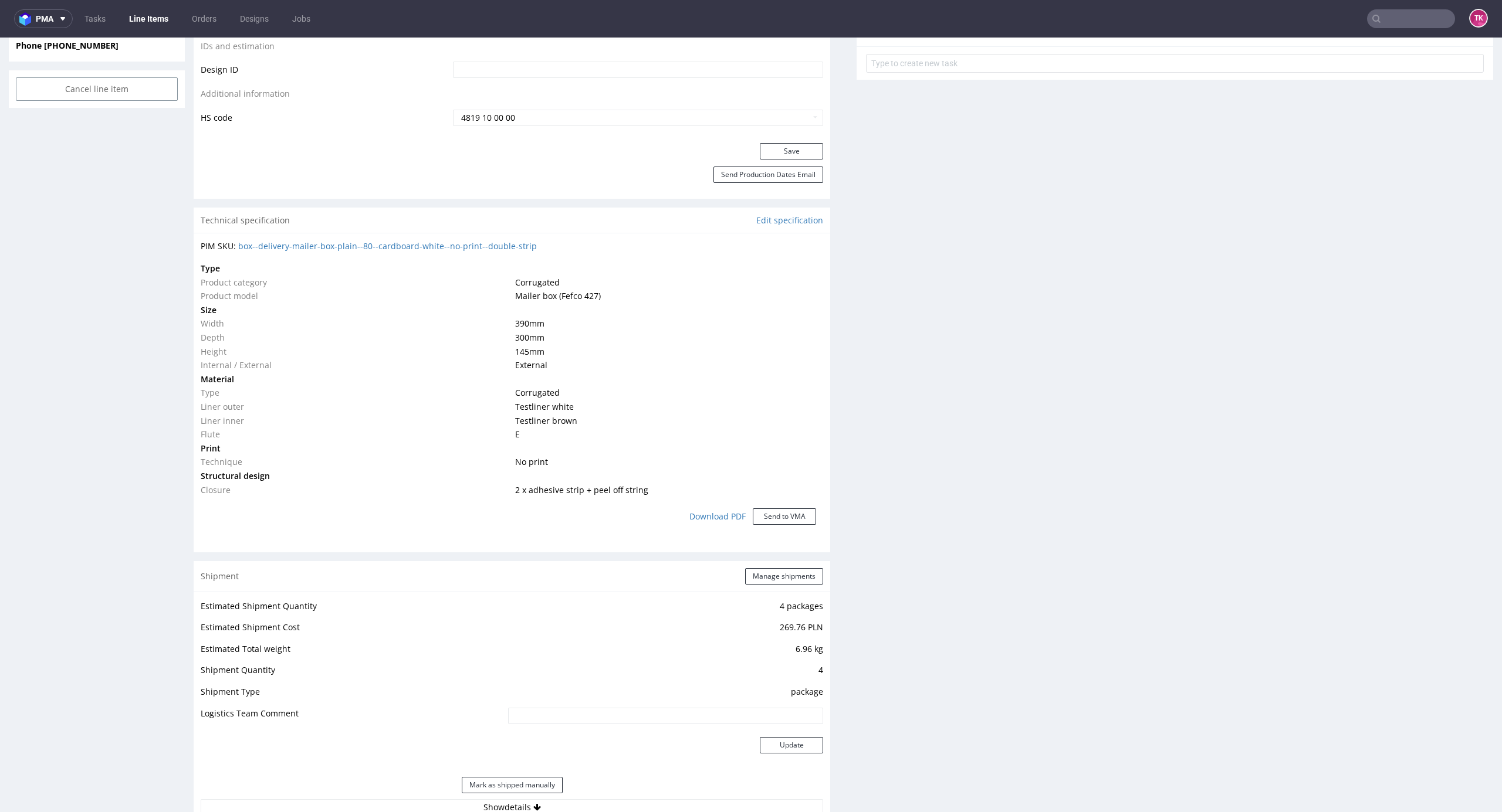
scroll to position [860, 0]
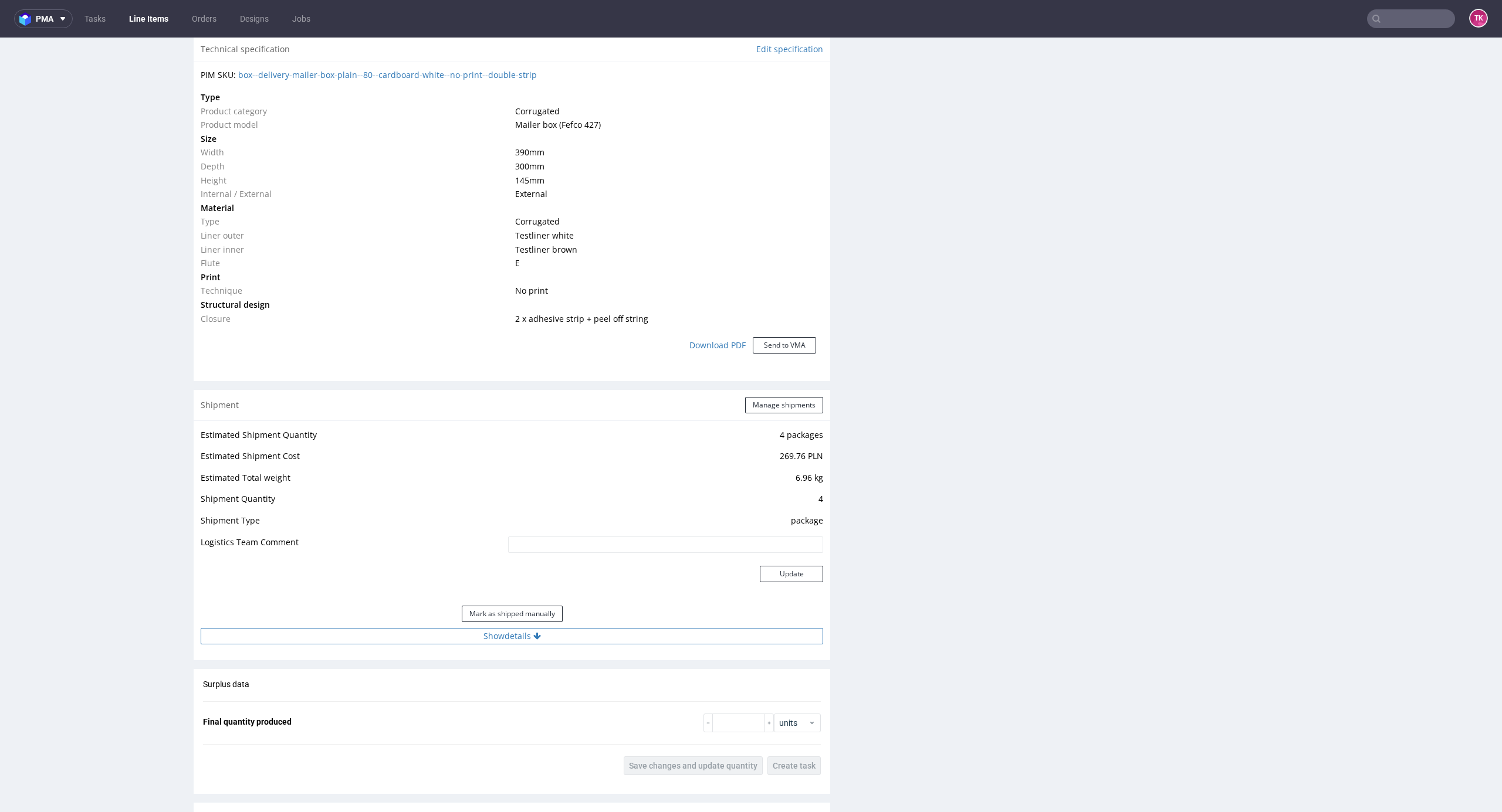
click at [598, 639] on button "Show details" at bounding box center [511, 636] width 622 height 17
click at [143, 20] on link "Line Items" at bounding box center [149, 18] width 53 height 18
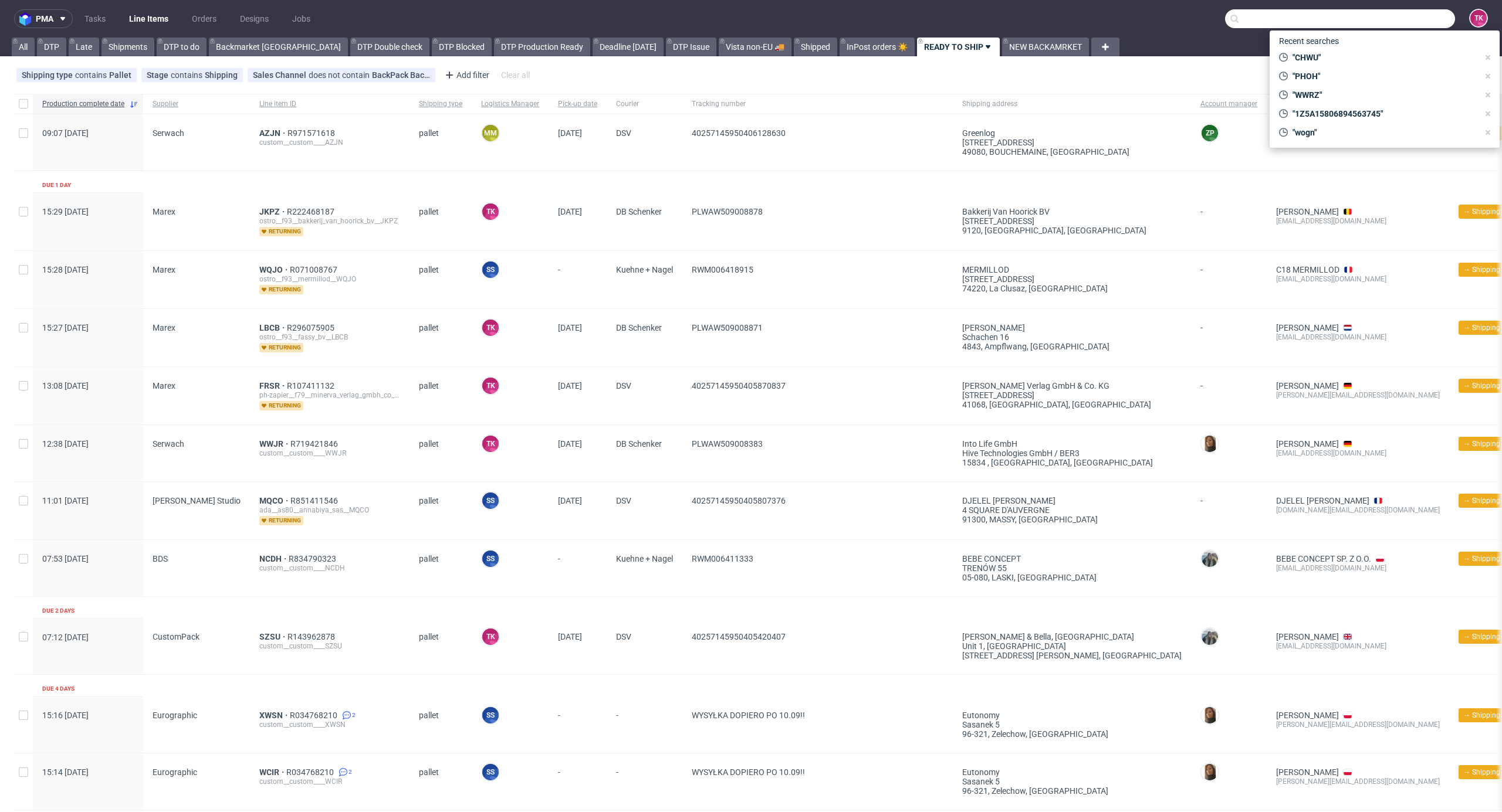
click at [1379, 26] on input "text" at bounding box center [1339, 18] width 230 height 18
paste input "WVHH"
type input "WVHH"
click at [1335, 52] on div "plpk__custom____ WVHH" at bounding box center [1373, 48] width 77 height 10
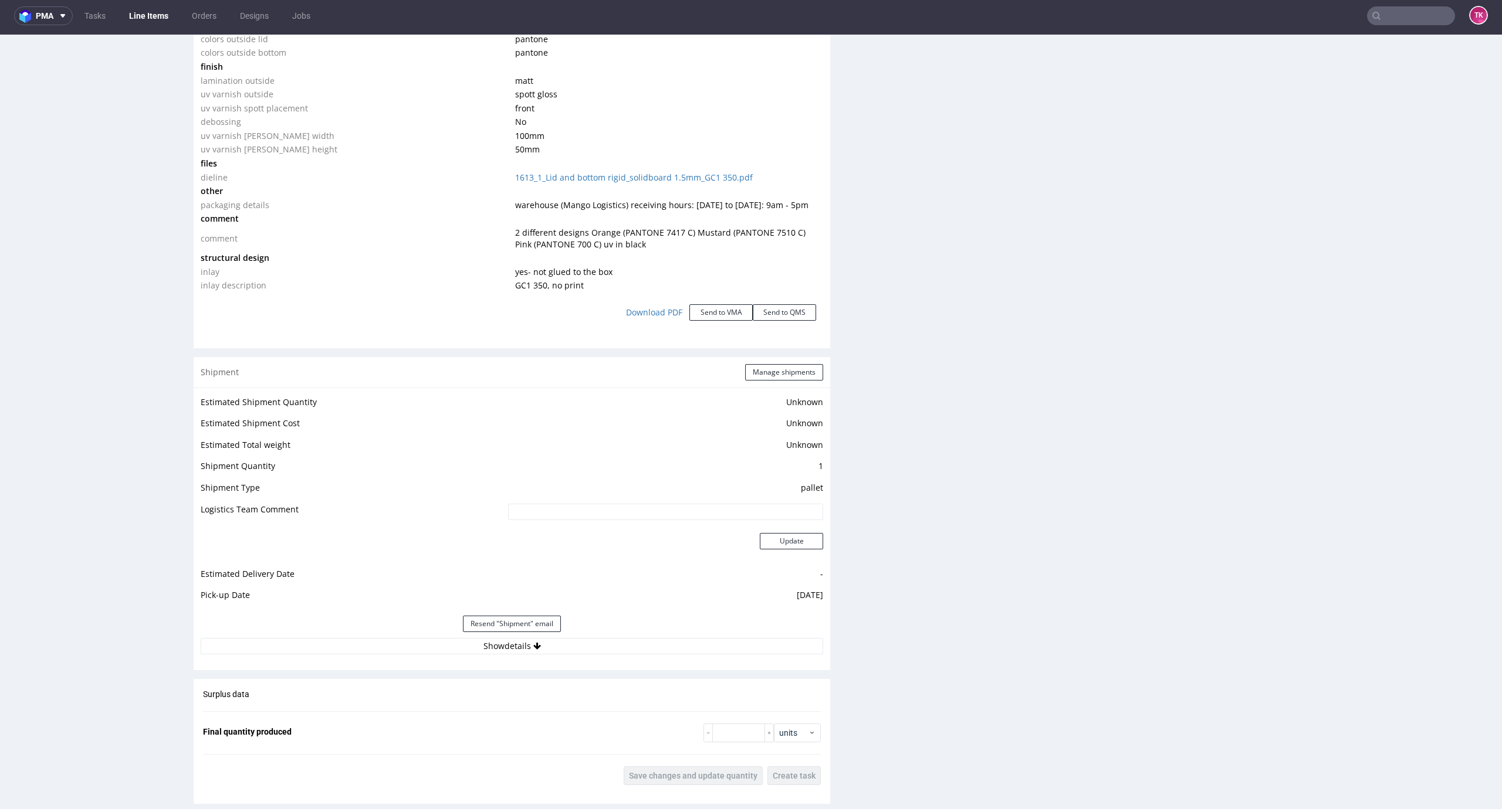
scroll to position [1464, 0]
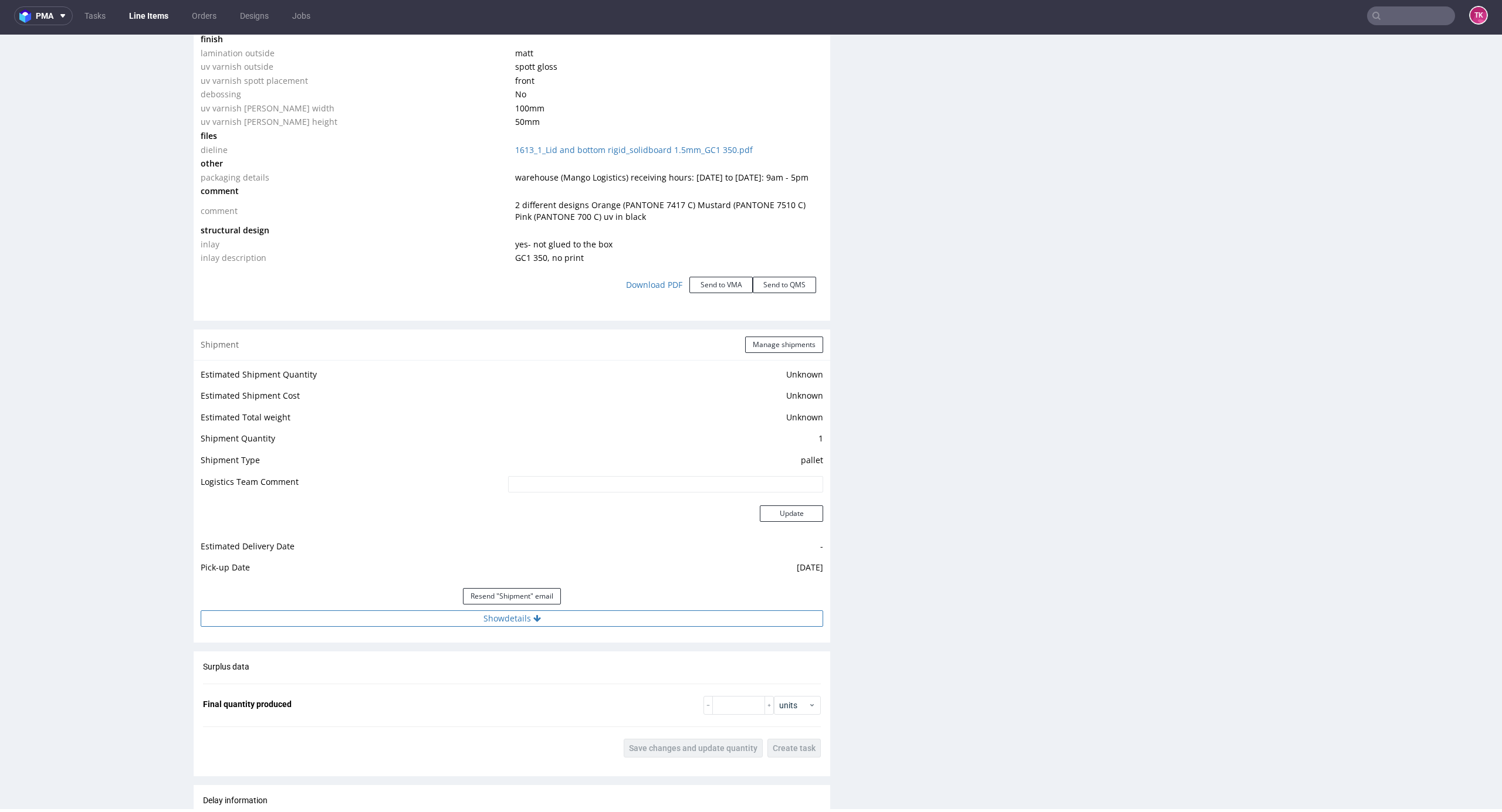
click at [697, 614] on button "Show details" at bounding box center [511, 619] width 622 height 17
click at [453, 678] on td "DSV" at bounding box center [601, 673] width 445 height 22
click at [449, 685] on input "40257145950403727829" at bounding box center [601, 693] width 442 height 17
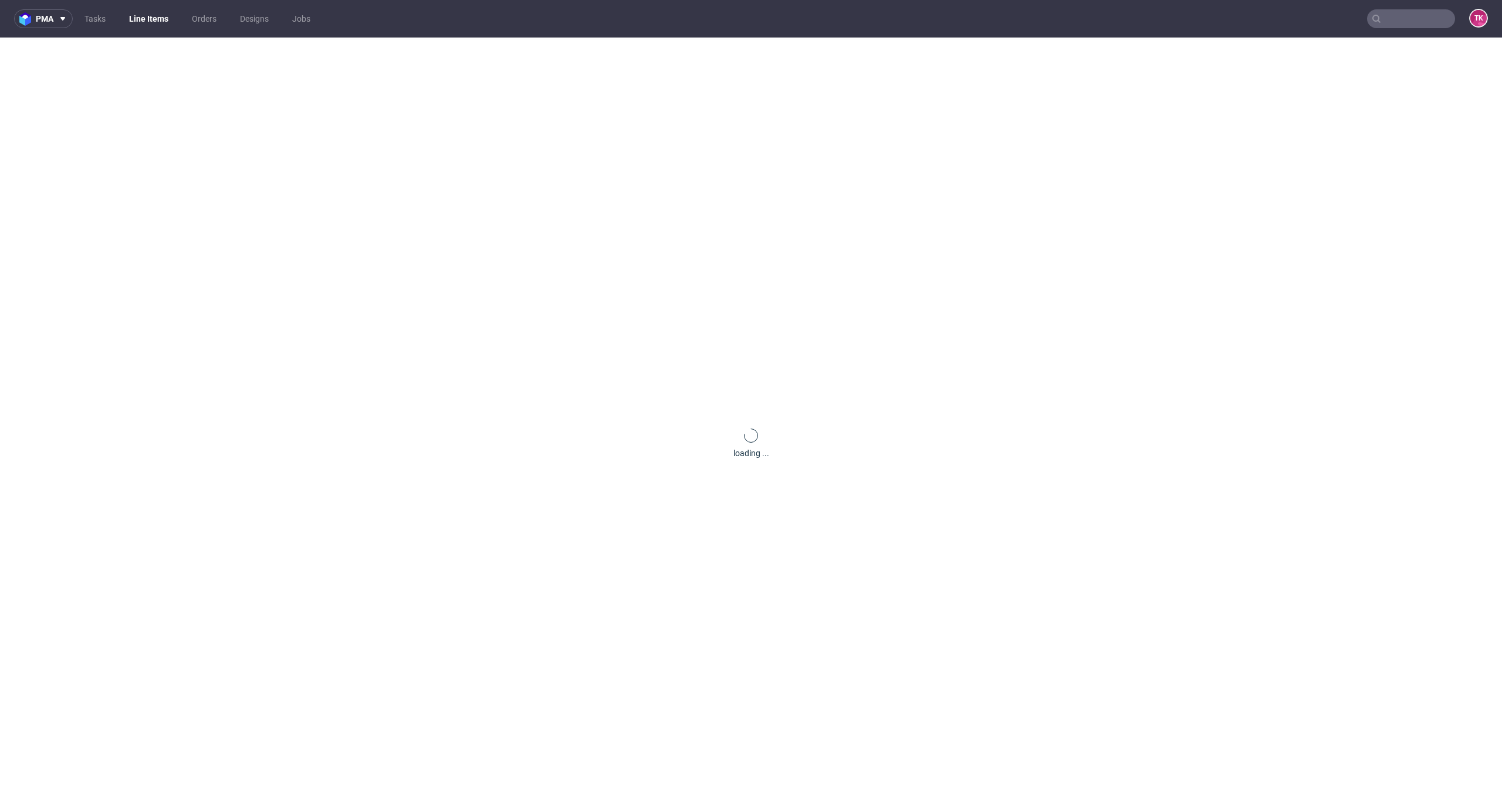
click at [1479, 115] on div "loading ..." at bounding box center [751, 443] width 1502 height 812
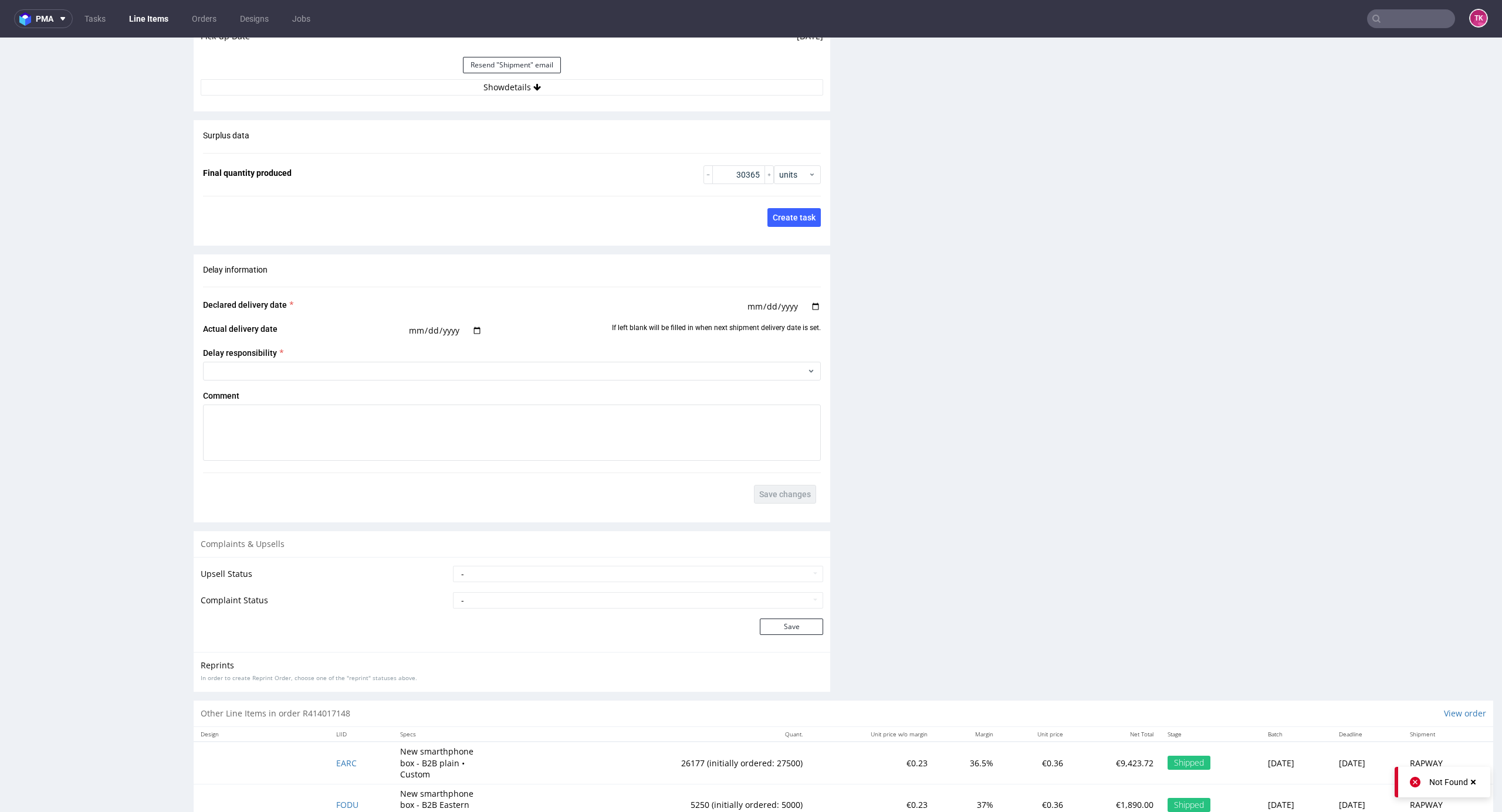
scroll to position [1676, 0]
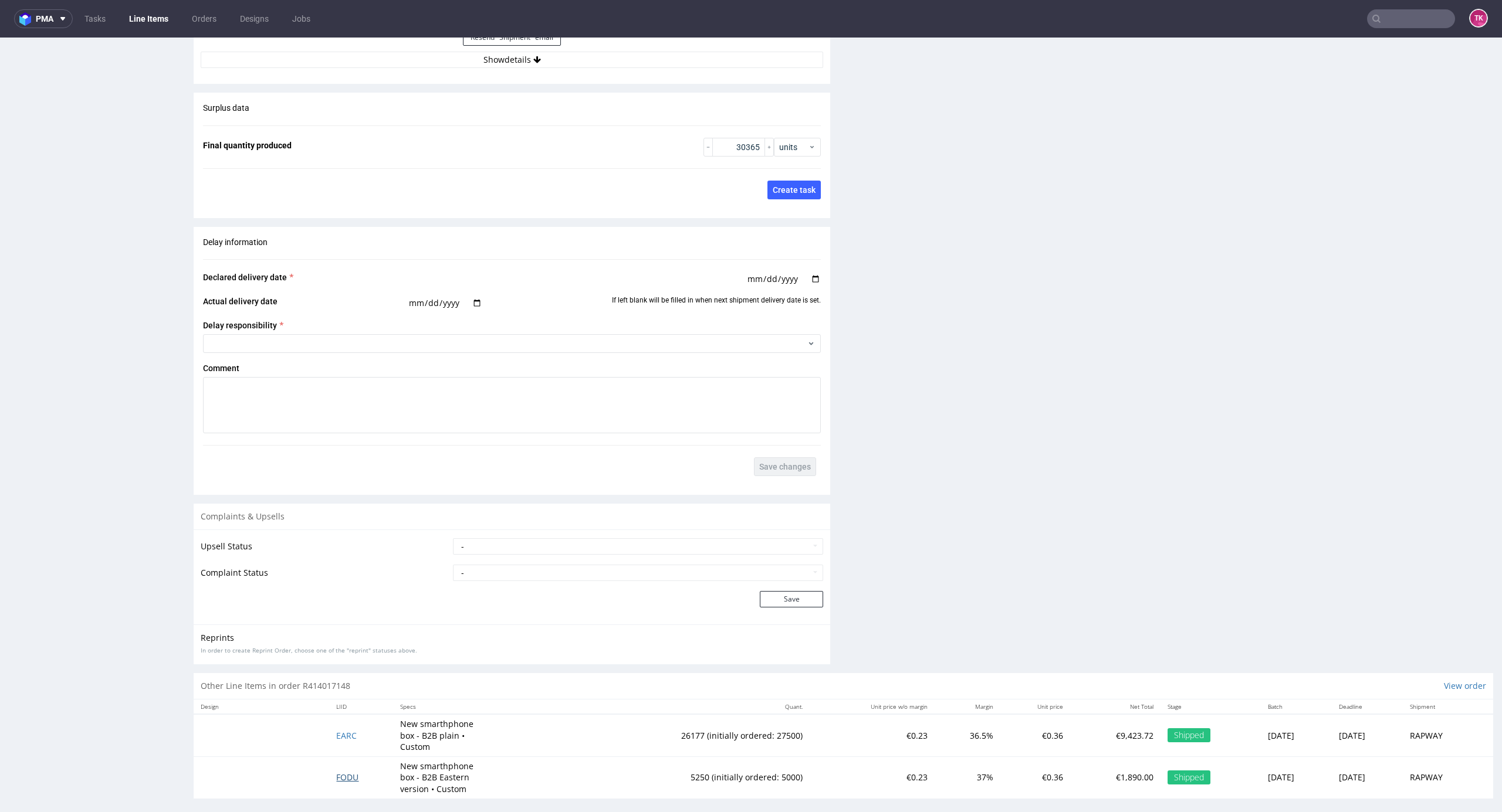
drag, startPoint x: 336, startPoint y: 776, endPoint x: 332, endPoint y: 770, distance: 7.2
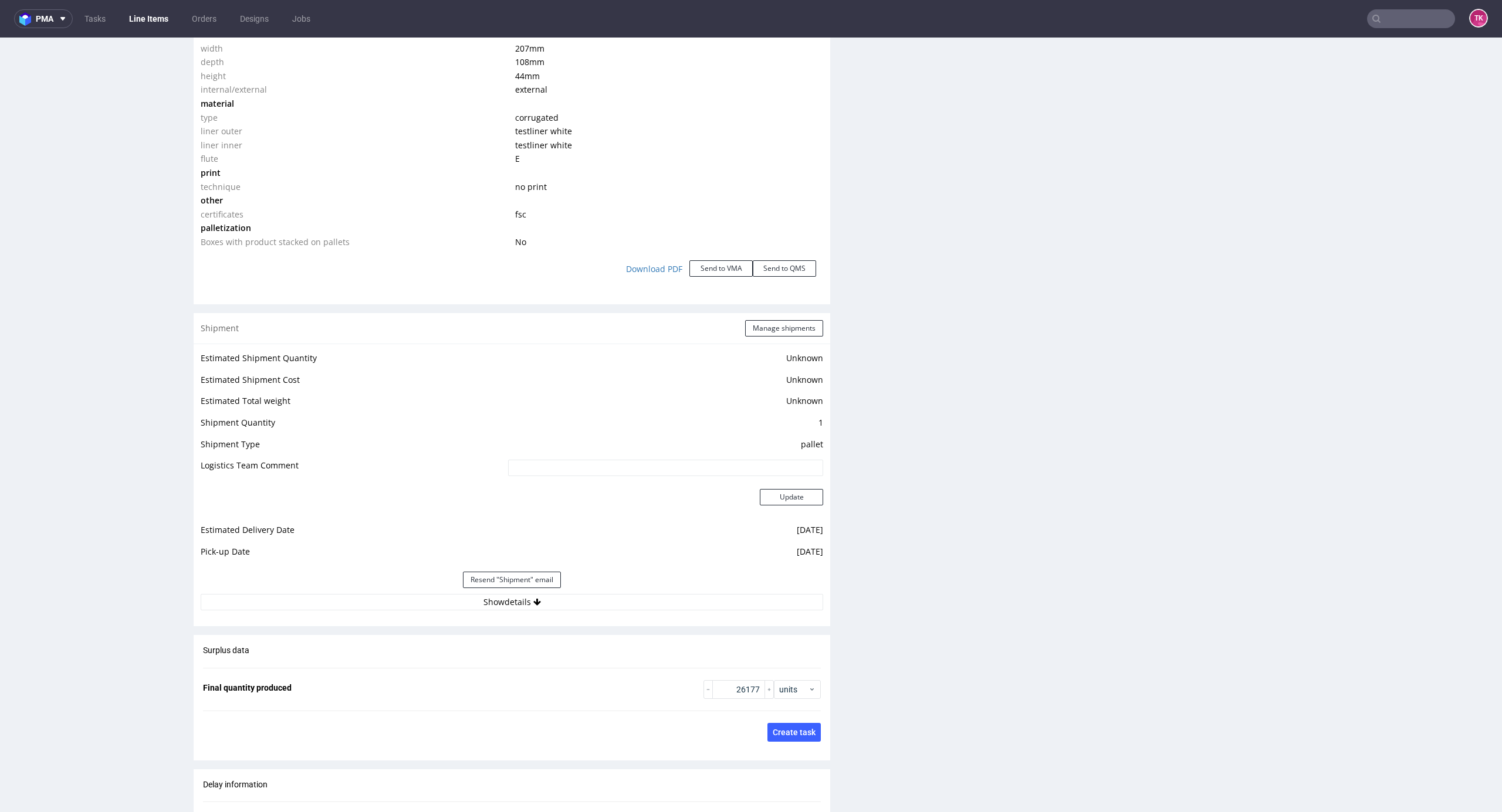
scroll to position [1329, 0]
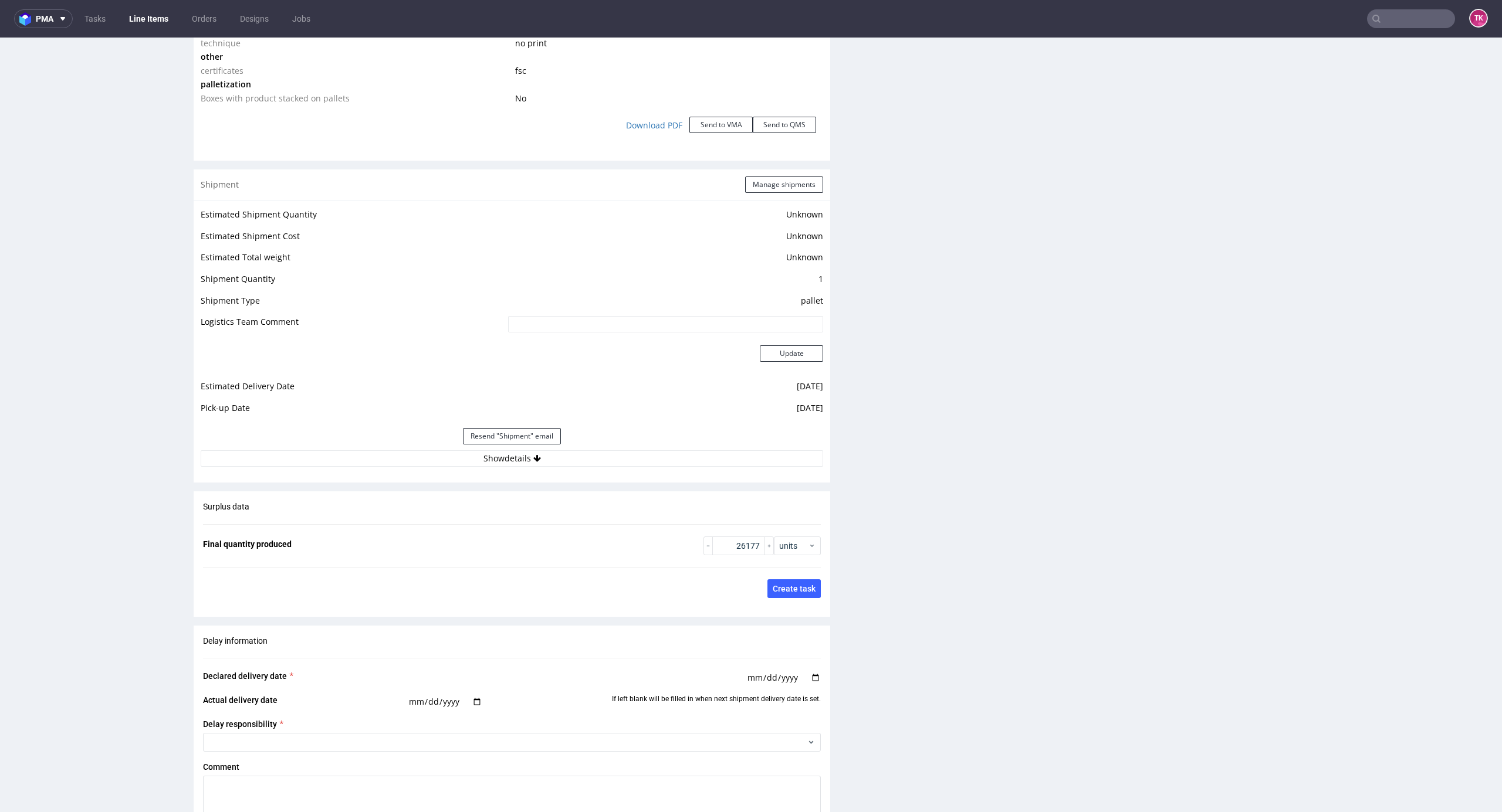
click at [673, 448] on div "Resend "Shipment" email" at bounding box center [511, 436] width 622 height 28
drag, startPoint x: 780, startPoint y: 174, endPoint x: 782, endPoint y: 191, distance: 17.1
click at [778, 179] on div "Shipment Manage shipments" at bounding box center [511, 184] width 636 height 31
click at [782, 191] on button "Manage shipments" at bounding box center [783, 184] width 78 height 17
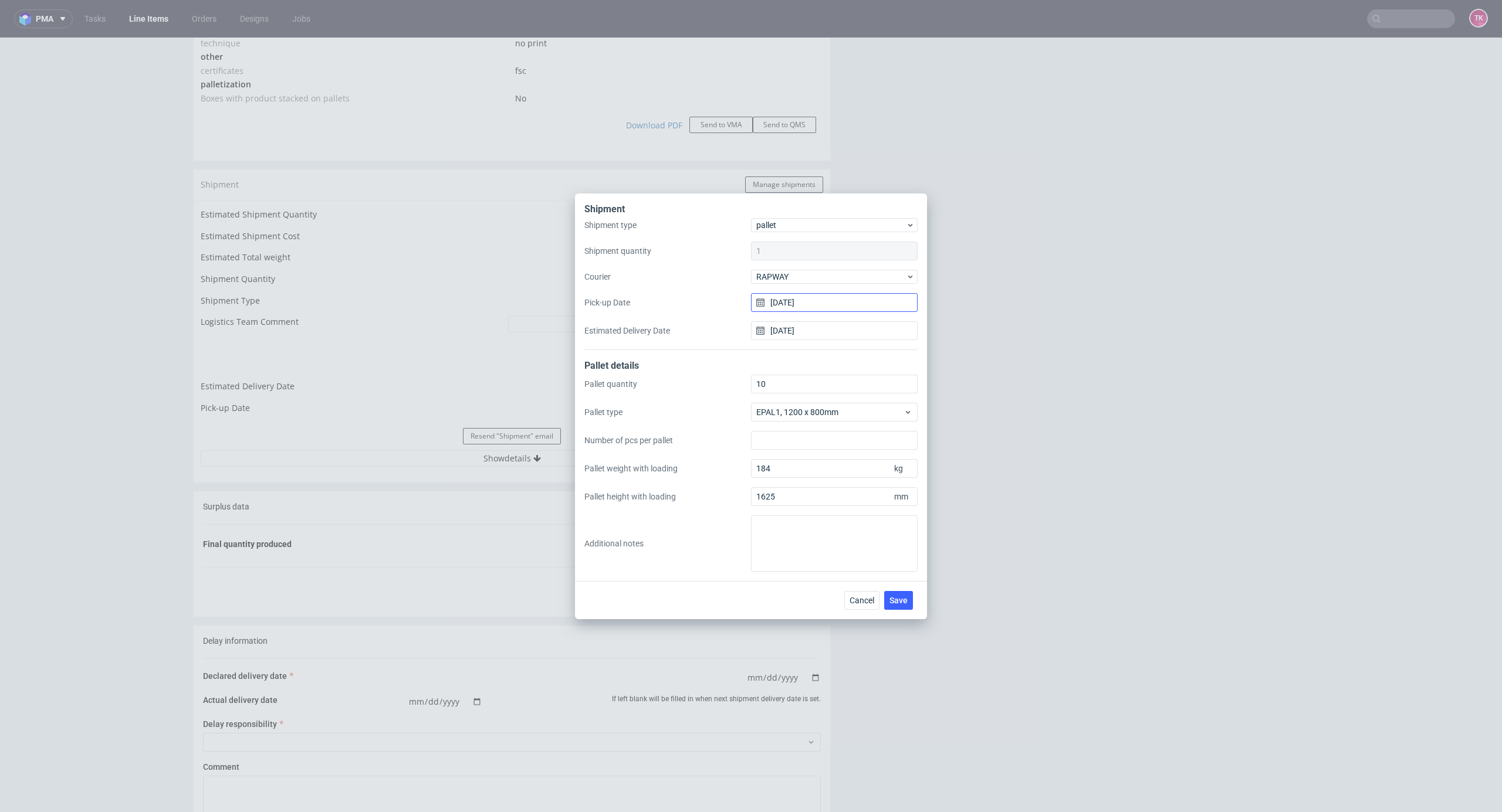
click at [810, 308] on input "[DATE]" at bounding box center [834, 302] width 167 height 18
drag, startPoint x: 747, startPoint y: 323, endPoint x: 773, endPoint y: 324, distance: 26.0
click at [747, 323] on div "Shipment type pallet Shipment quantity 1 Courier RAPWAY Pick-up Date 03/09/2025…" at bounding box center [750, 284] width 333 height 132
click at [780, 329] on input "[DATE]" at bounding box center [834, 330] width 167 height 18
click at [810, 430] on button "9" at bounding box center [816, 428] width 18 height 18
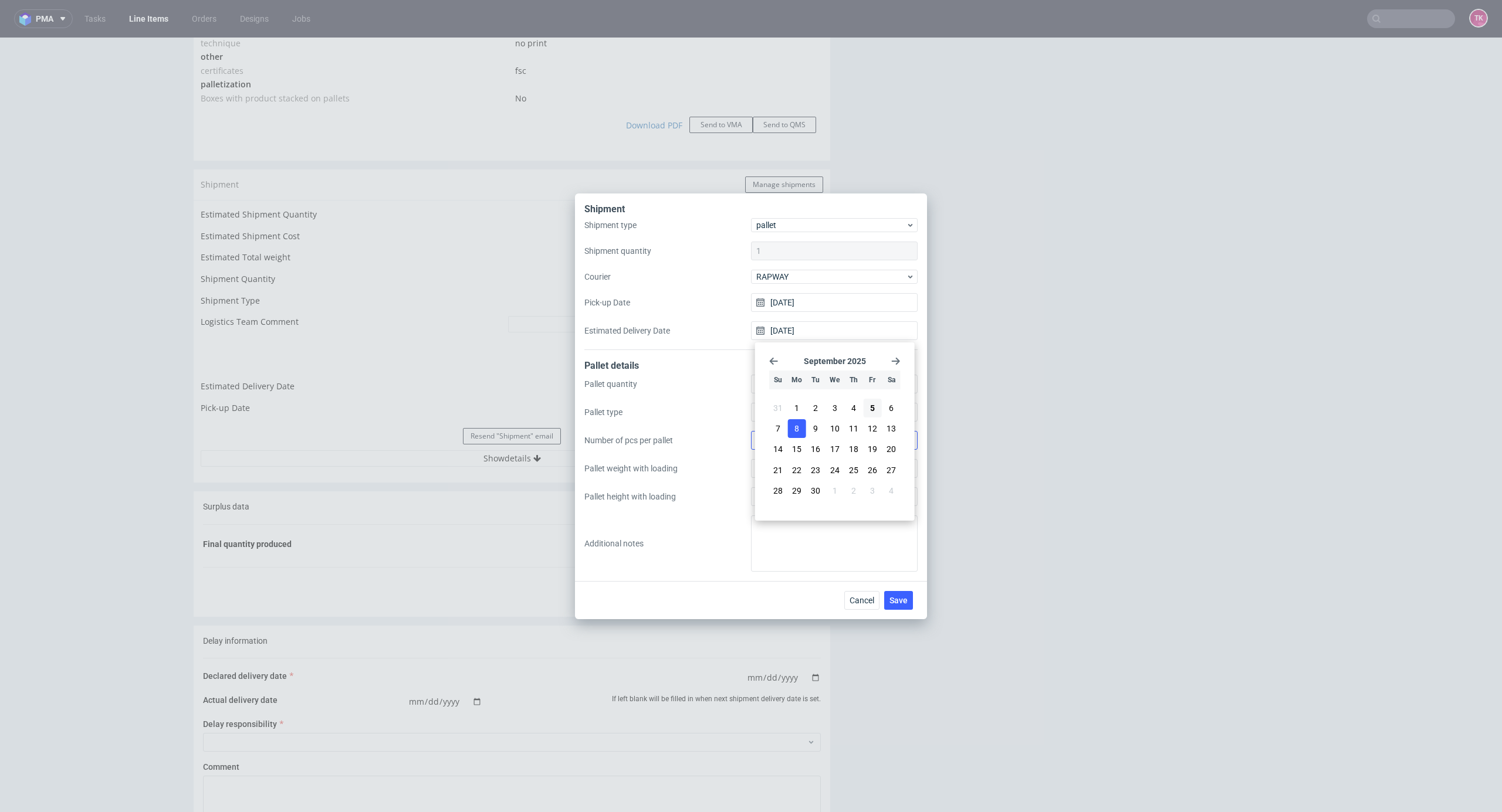
type input "[DATE]"
click at [894, 592] on button "Save" at bounding box center [898, 600] width 29 height 18
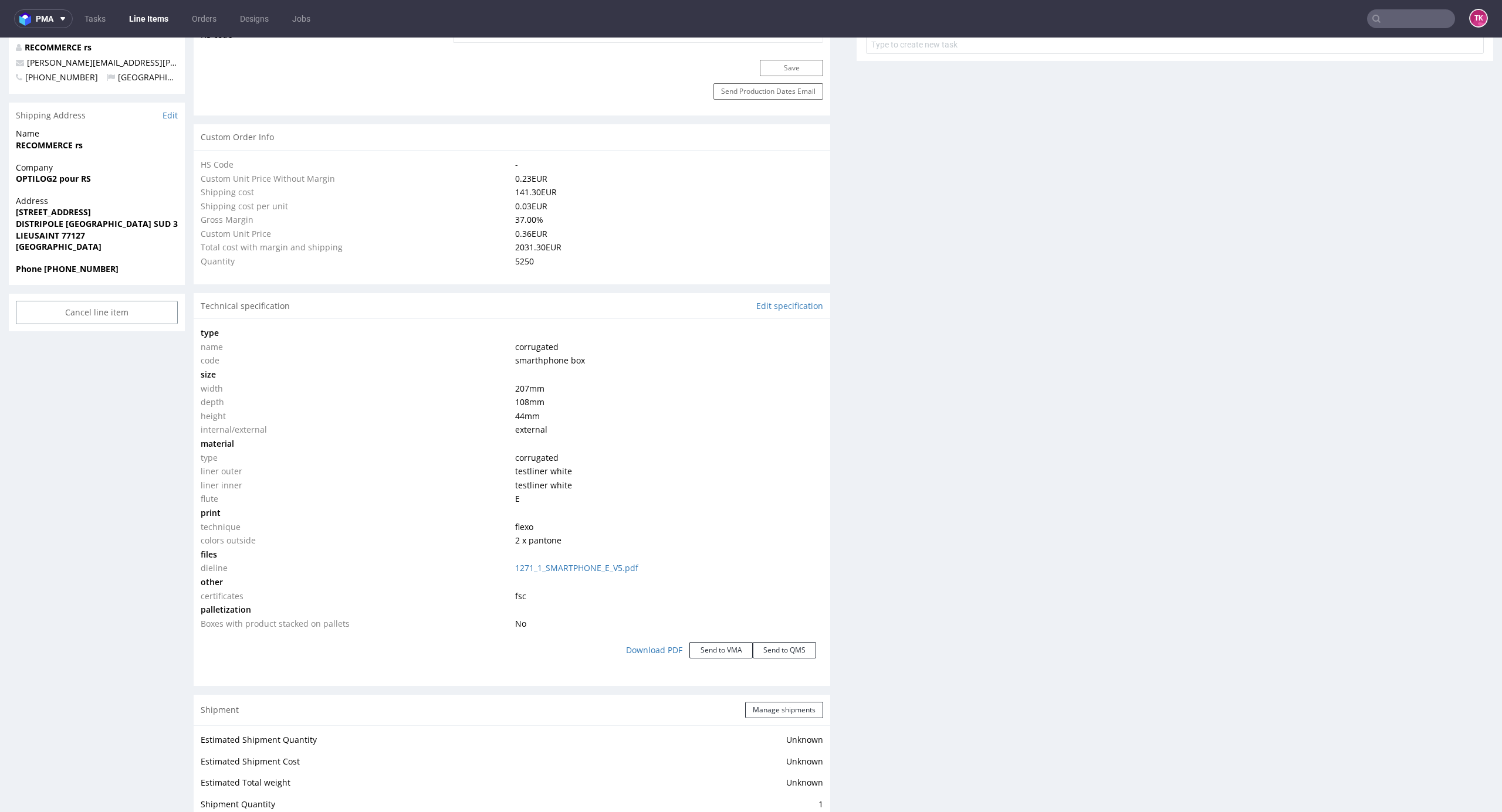
scroll to position [939, 0]
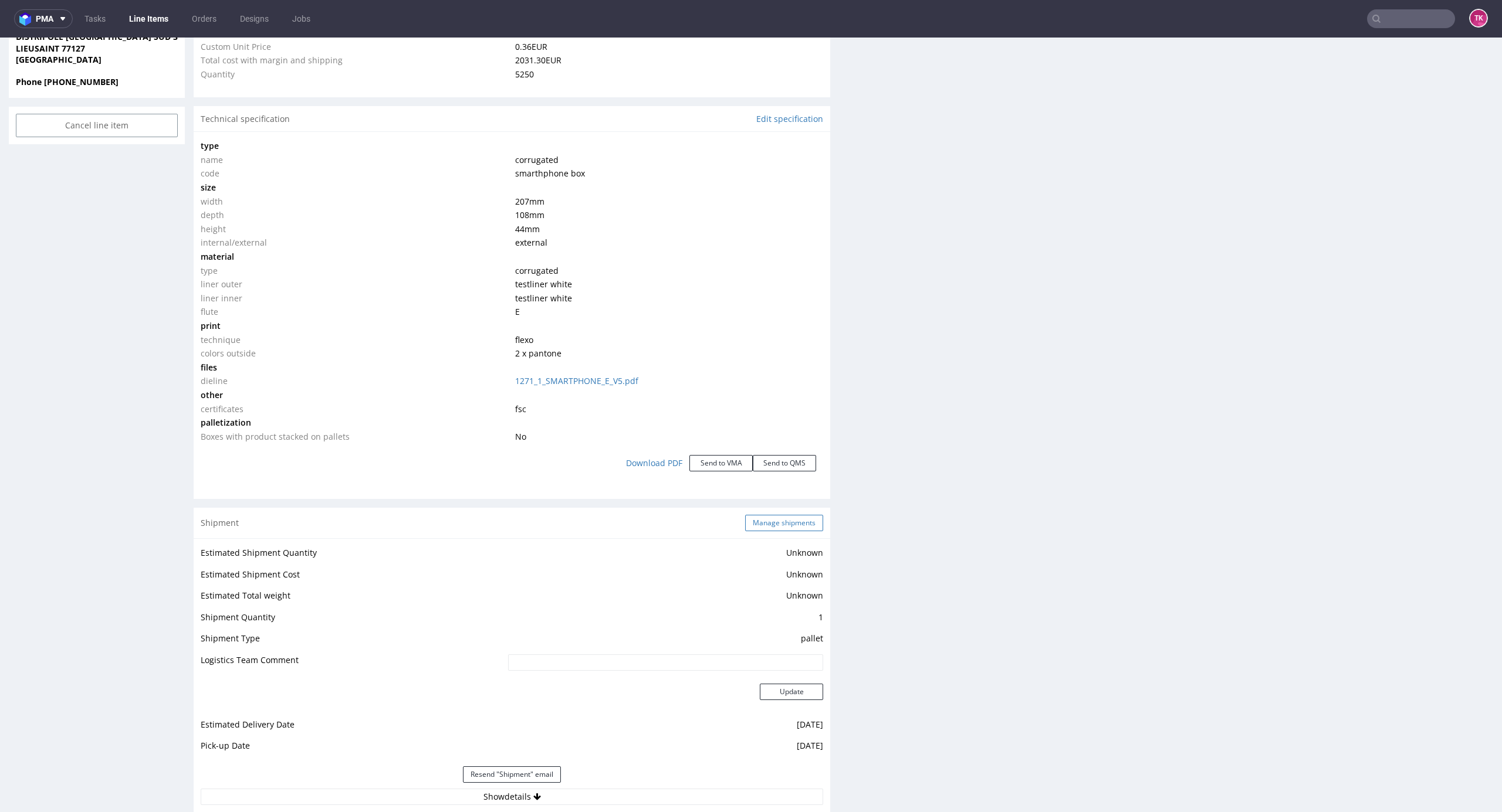
click at [770, 518] on button "Manage shipments" at bounding box center [783, 523] width 78 height 17
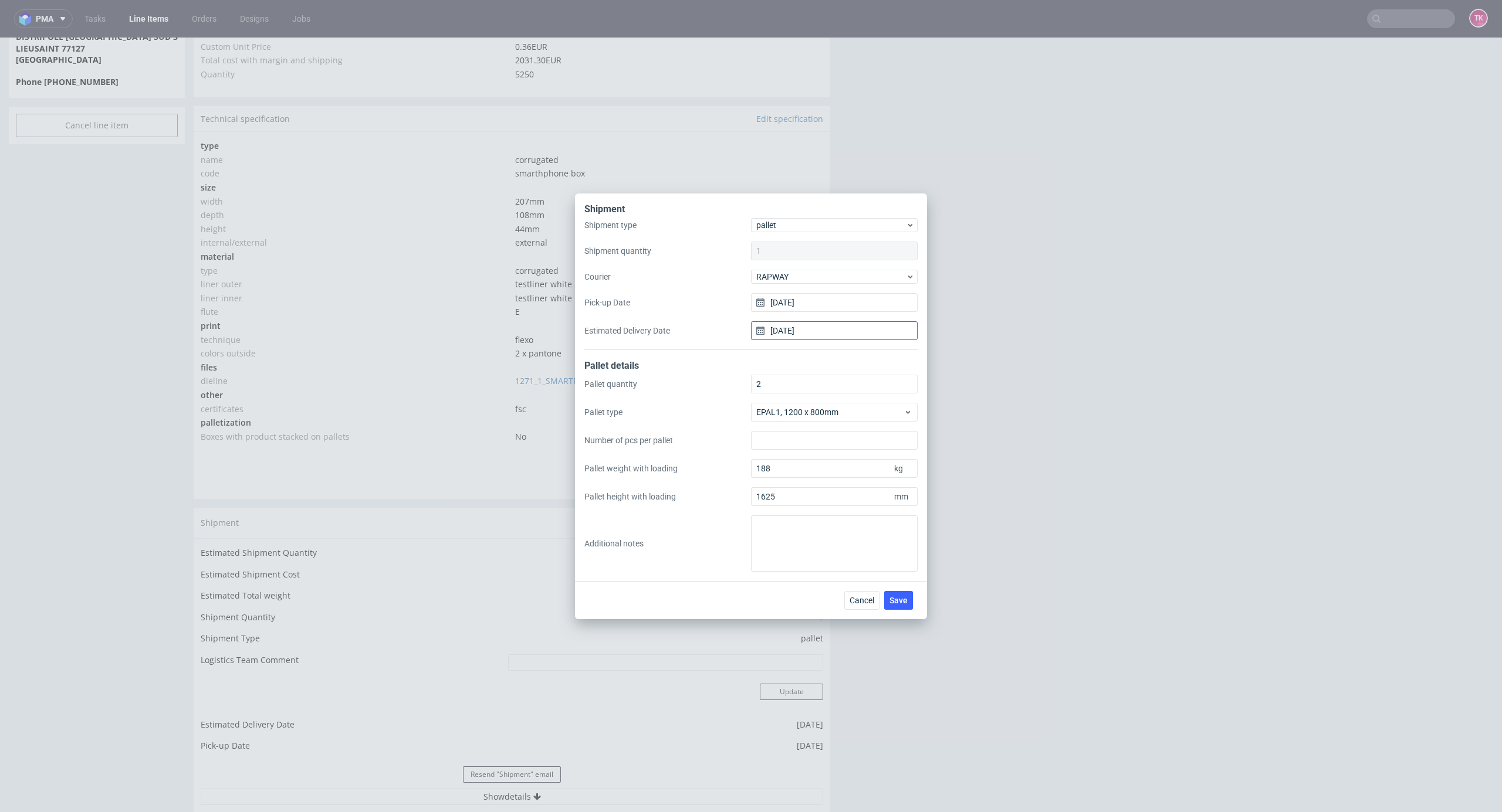
click at [814, 330] on input "[DATE]" at bounding box center [834, 330] width 167 height 18
click at [817, 434] on button "9" at bounding box center [816, 428] width 18 height 18
type input "[DATE]"
click at [907, 606] on button "Save" at bounding box center [898, 600] width 29 height 18
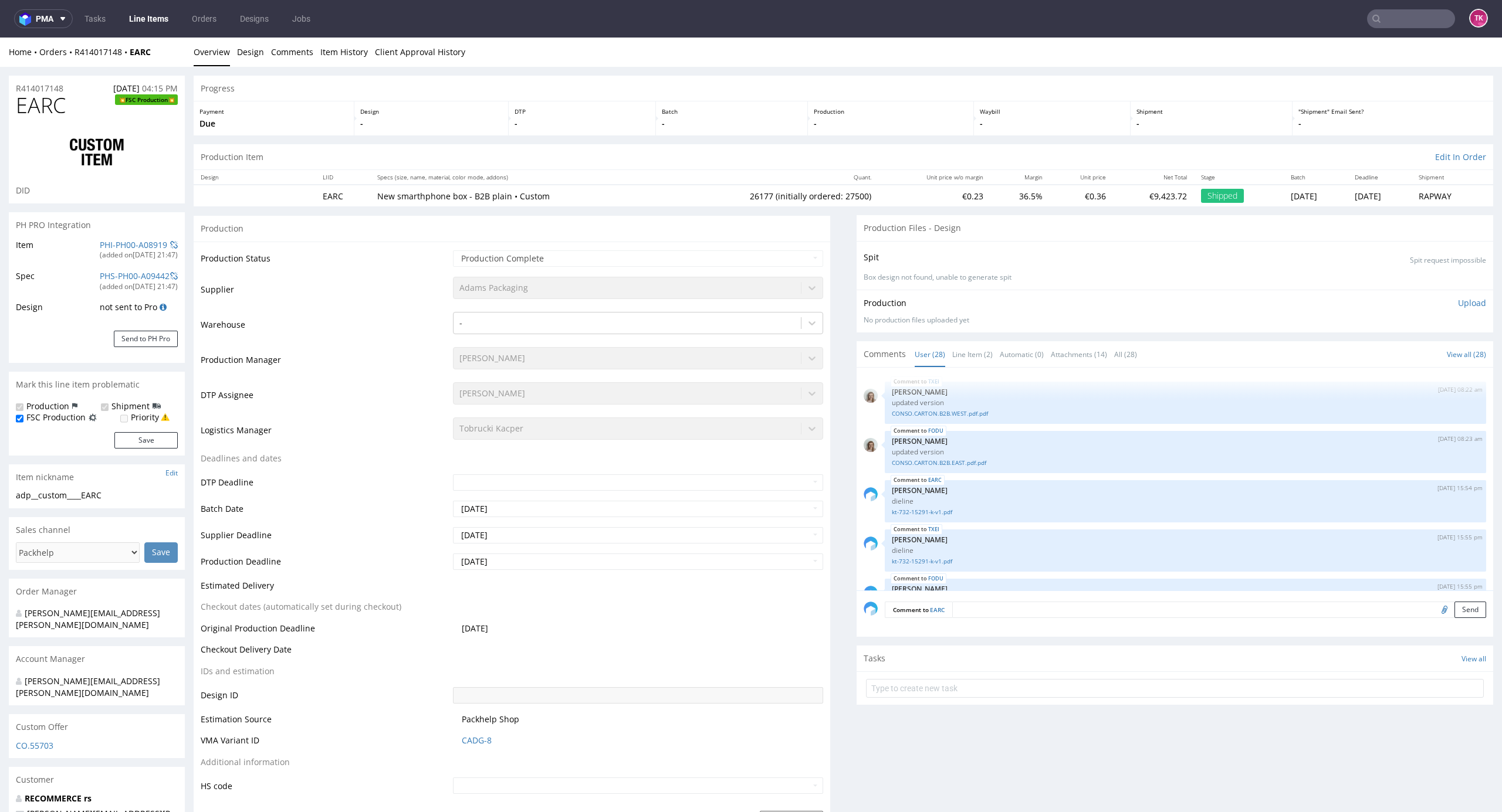
scroll to position [1156, 0]
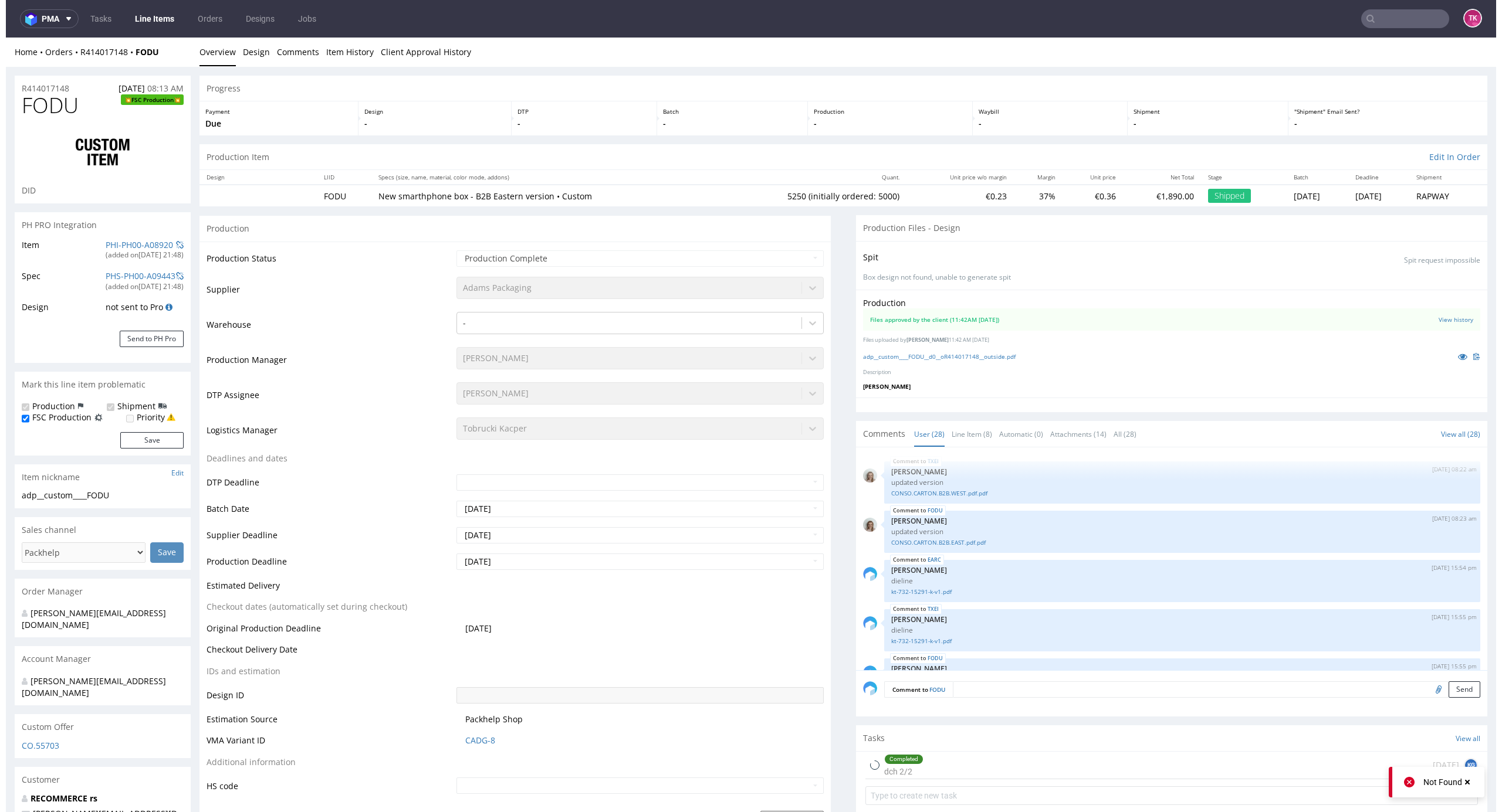
scroll to position [1156, 0]
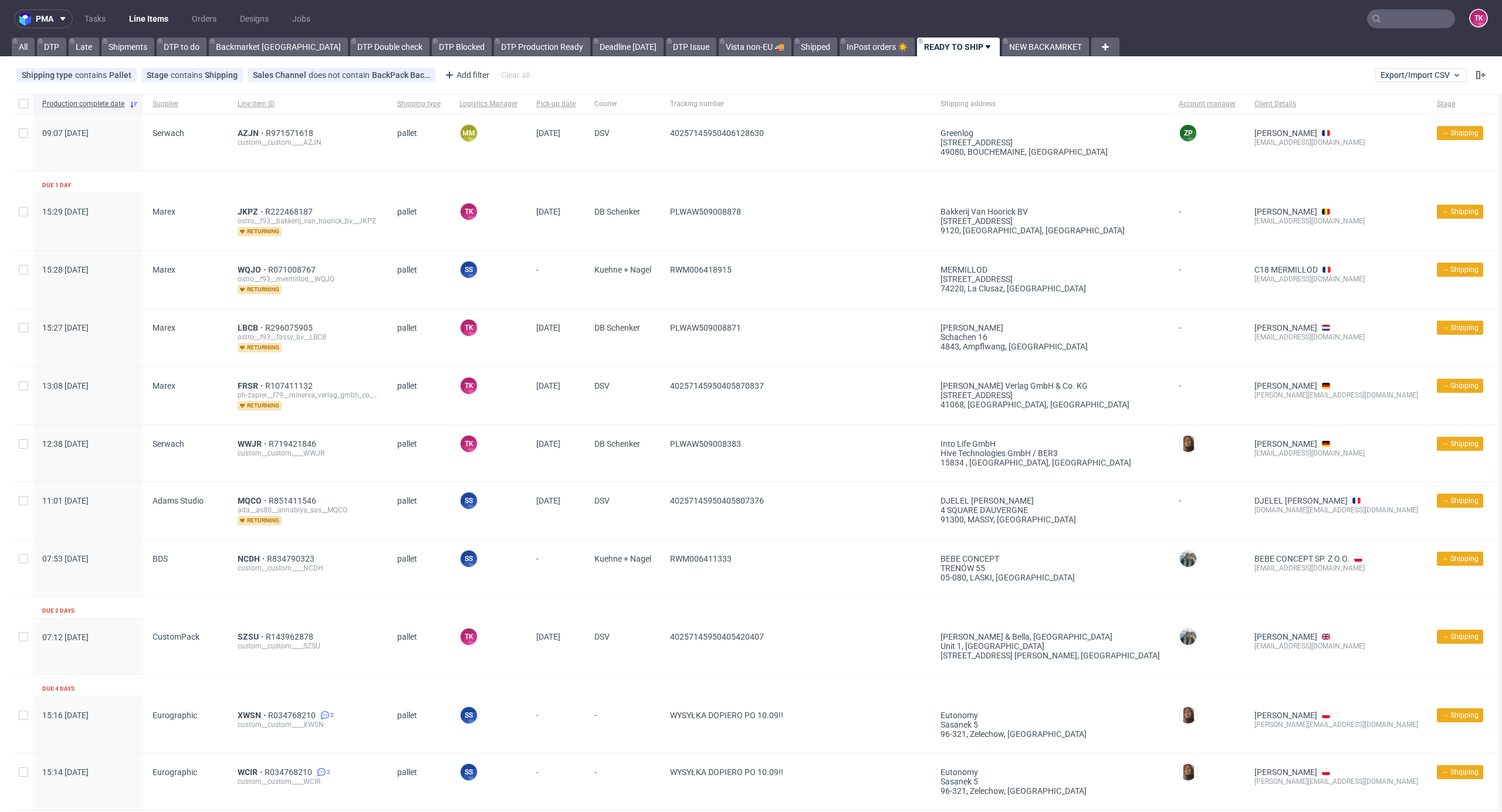
click at [158, 15] on link "Line Items" at bounding box center [149, 18] width 53 height 18
click at [161, 11] on link "Line Items" at bounding box center [149, 18] width 53 height 18
click at [156, 24] on link "Line Items" at bounding box center [149, 18] width 53 height 18
click at [163, 22] on link "Line Items" at bounding box center [149, 18] width 53 height 18
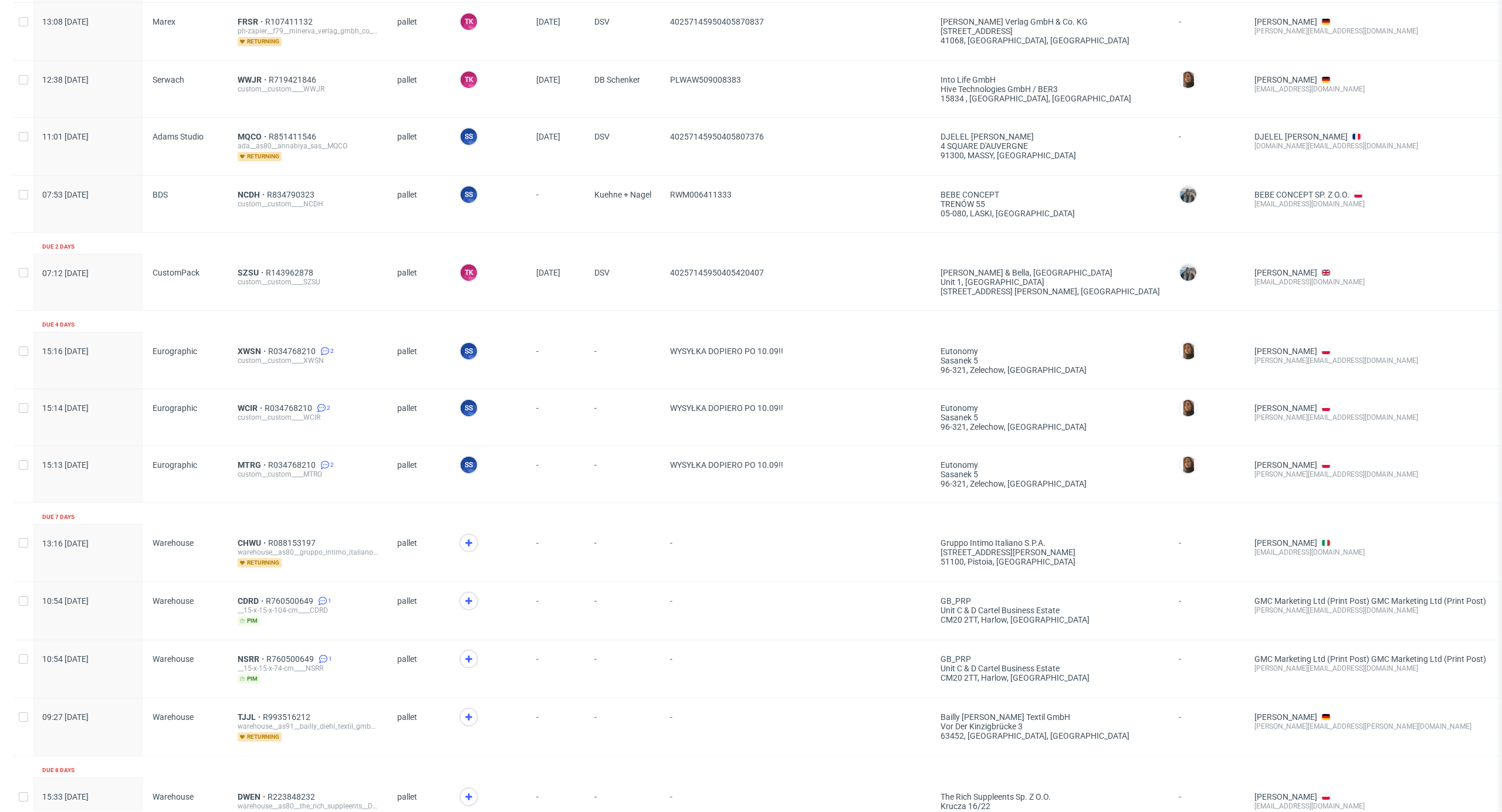
scroll to position [391, 0]
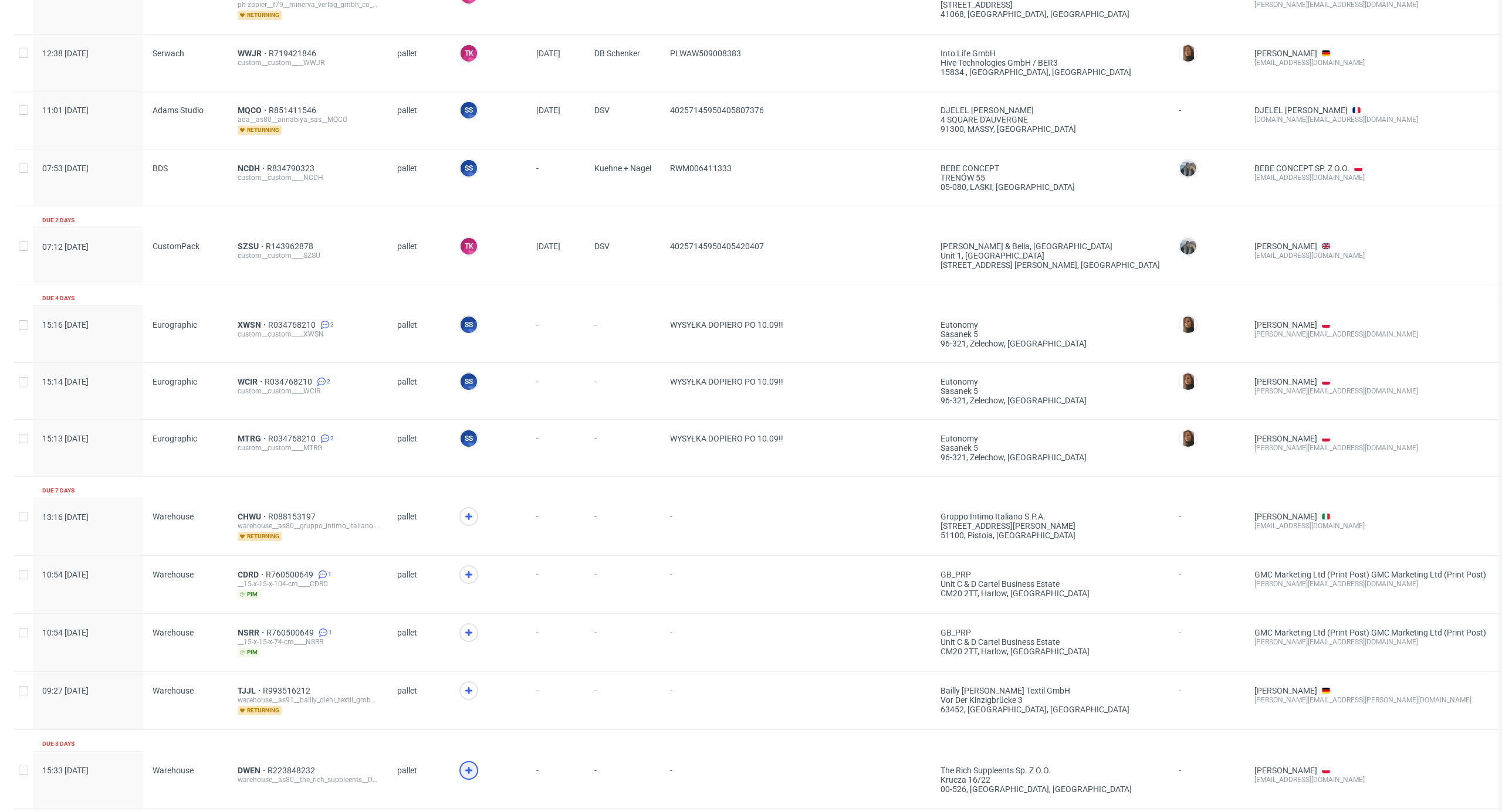
click at [473, 769] on icon at bounding box center [469, 771] width 14 height 14
click at [245, 766] on span "DWEN" at bounding box center [253, 770] width 30 height 10
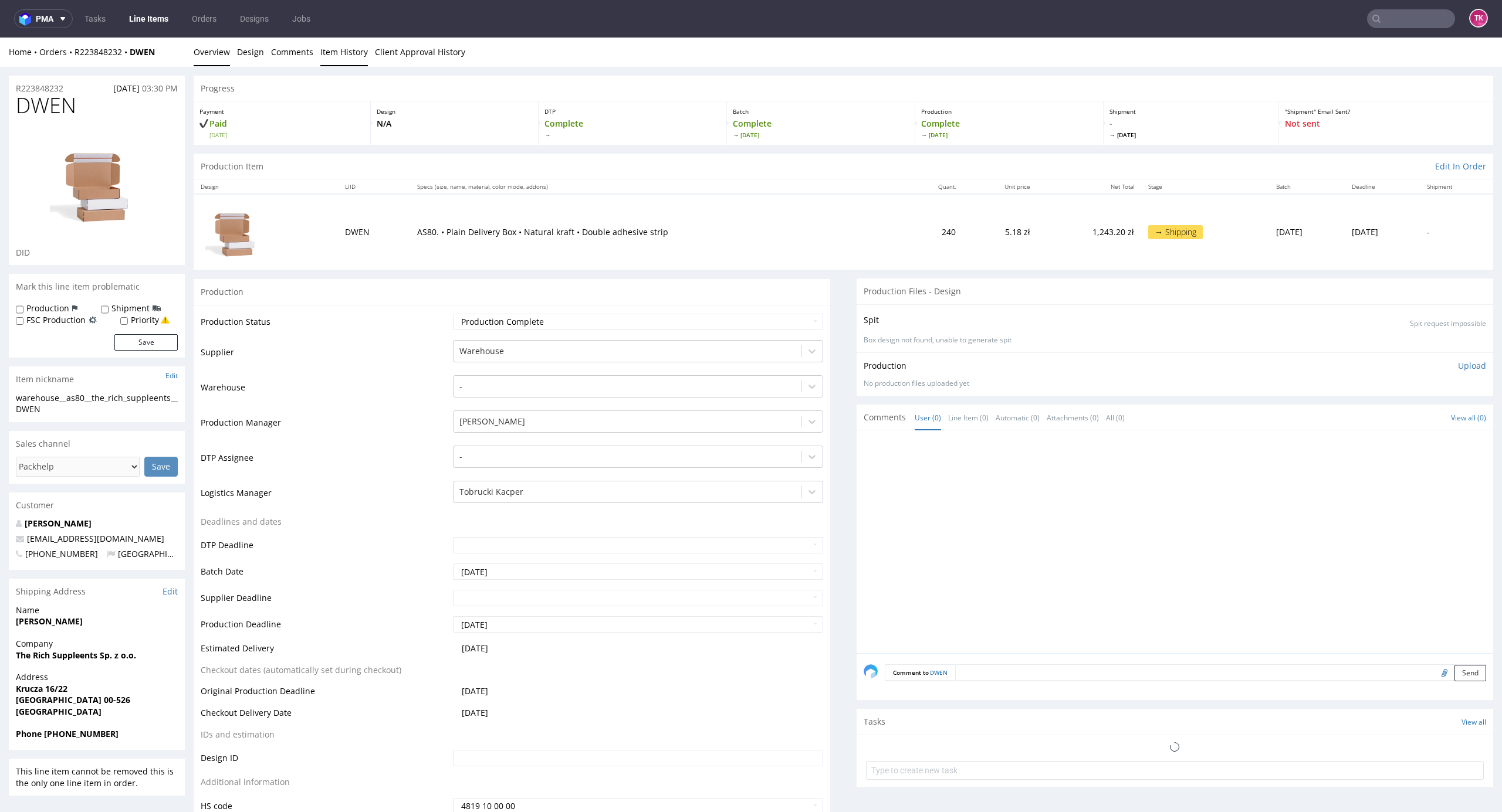
click at [338, 52] on link "Item History" at bounding box center [344, 52] width 47 height 29
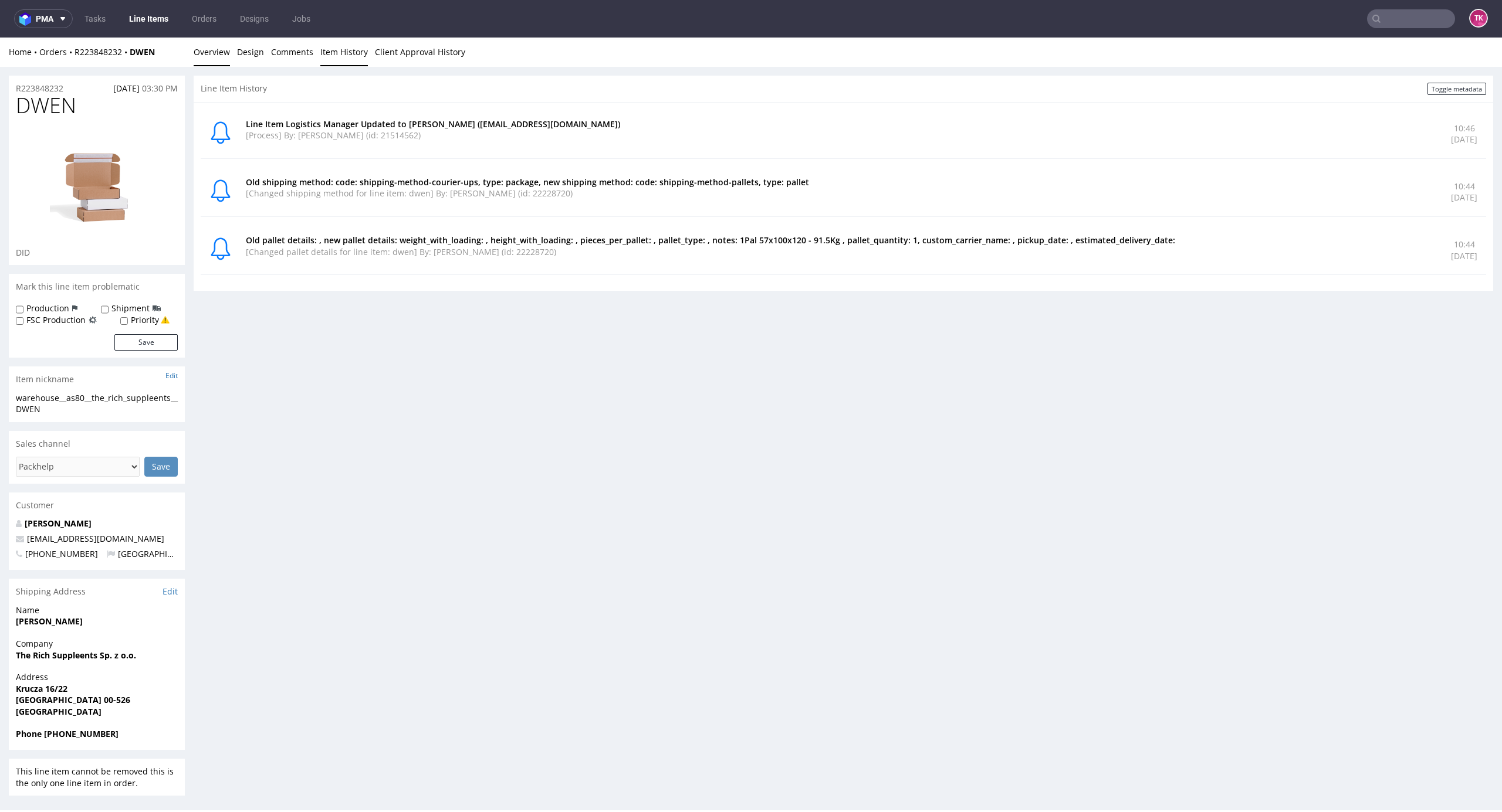
click at [208, 50] on link "Overview" at bounding box center [212, 52] width 37 height 29
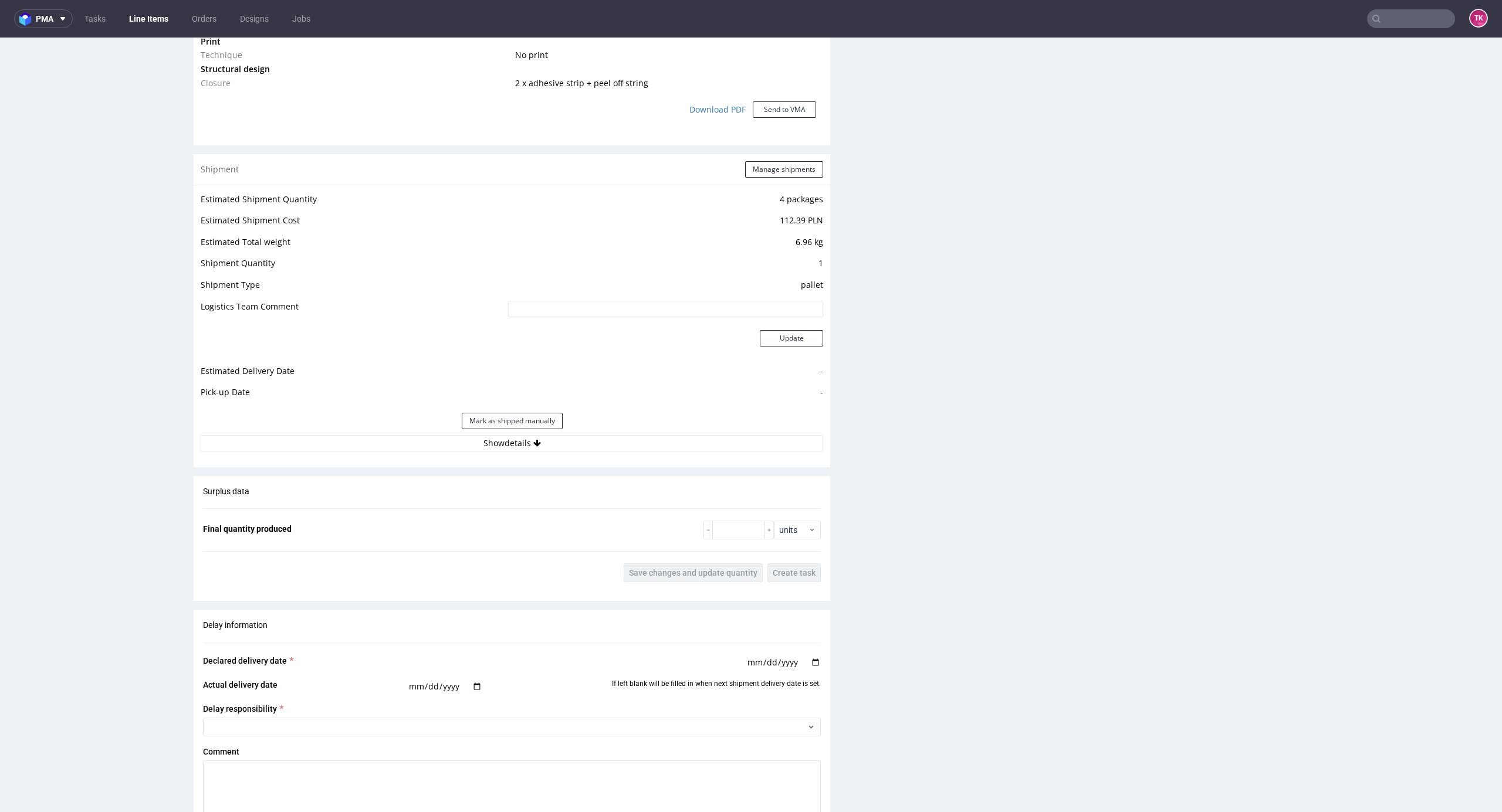
scroll to position [1173, 0]
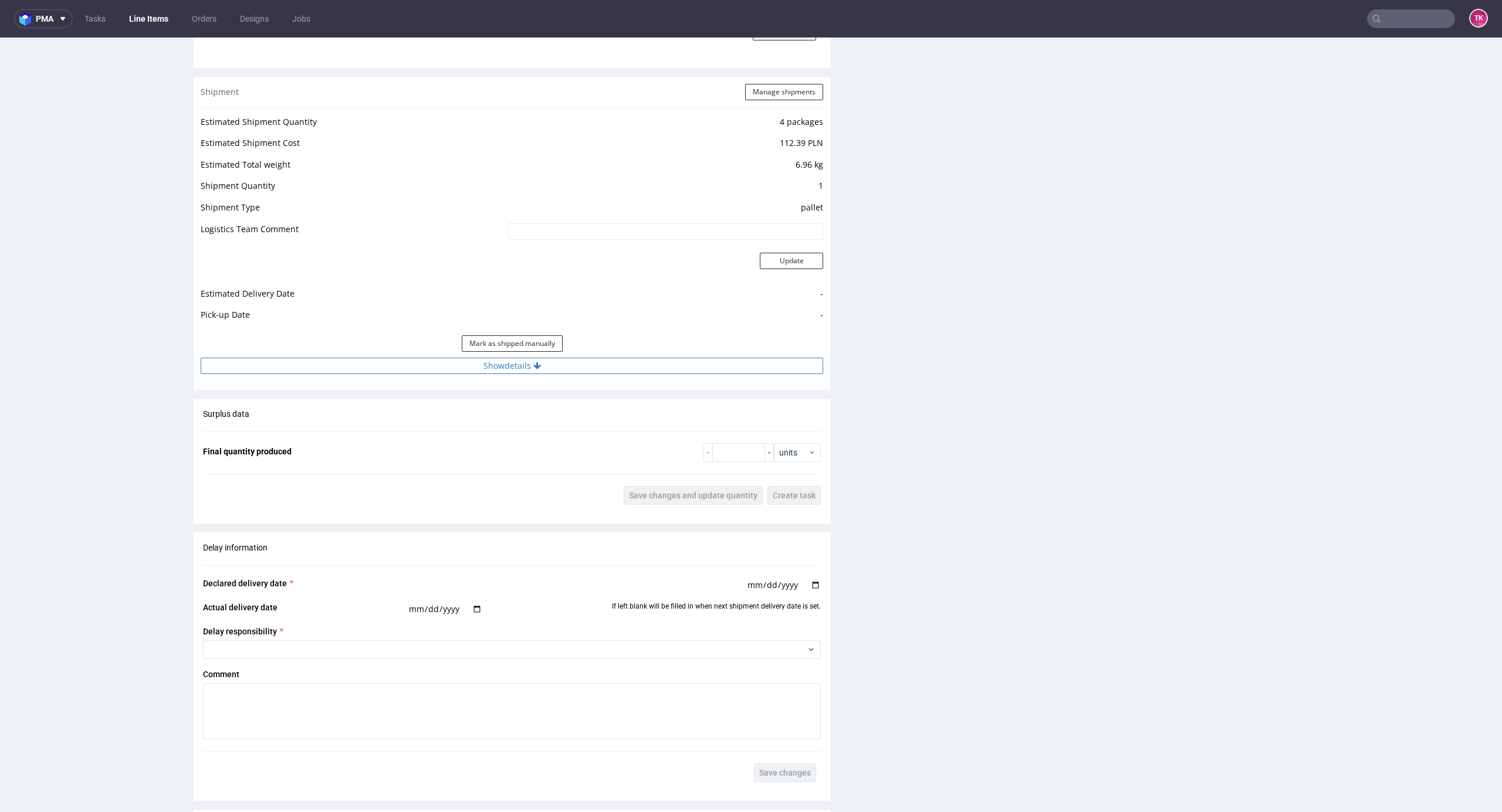
drag, startPoint x: 733, startPoint y: 319, endPoint x: 720, endPoint y: 359, distance: 42.1
click at [724, 355] on div "Estimated Shipment Quantity 4 packages Estimated Shipment Cost 112.39 PLN Estim…" at bounding box center [511, 244] width 636 height 274
click at [718, 364] on button "Show details" at bounding box center [511, 365] width 622 height 17
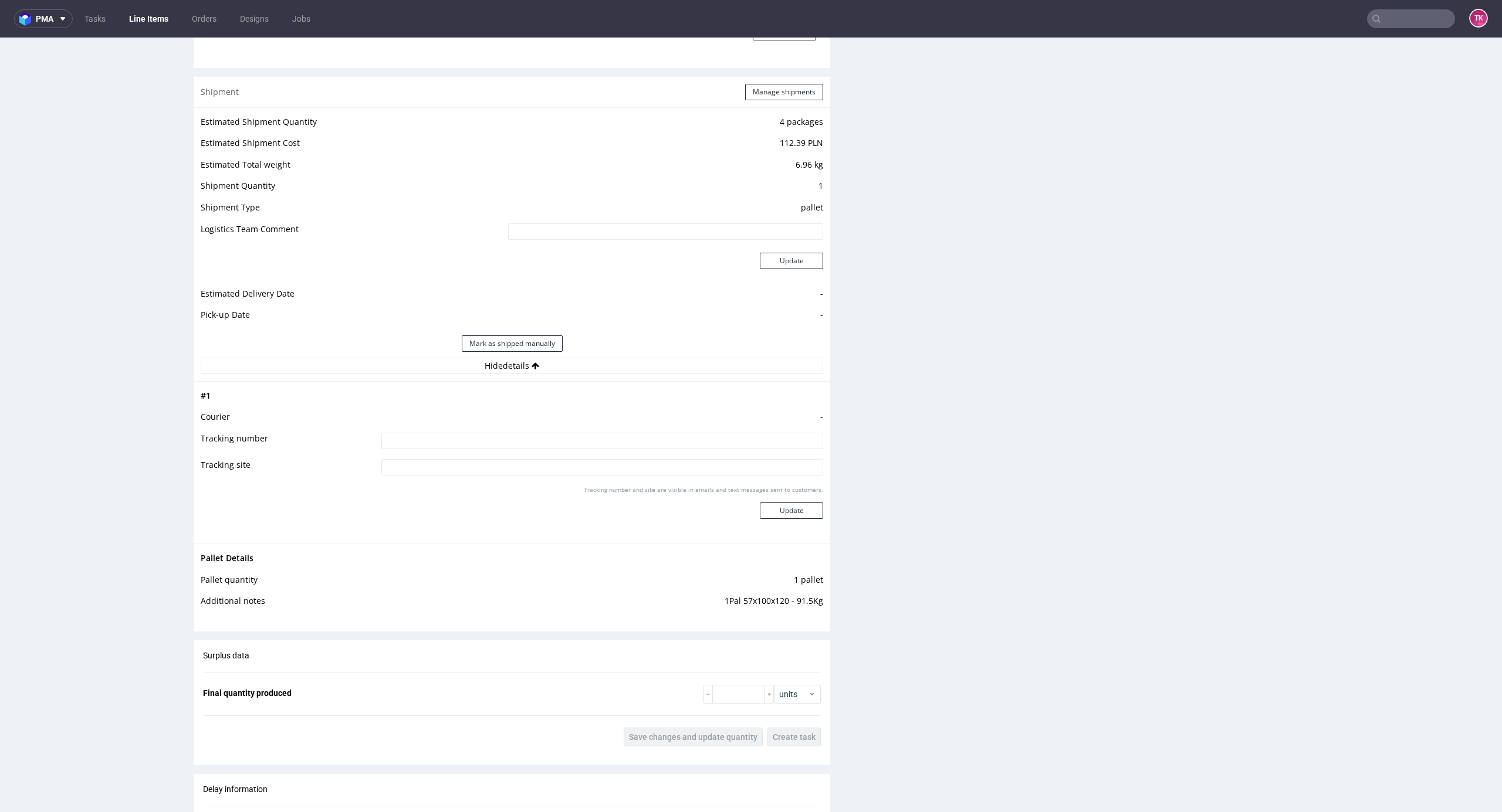
click at [1149, 700] on div "Production Files - Design Spit Spit request impossible Box design not found, un…" at bounding box center [1175, 163] width 636 height 2115
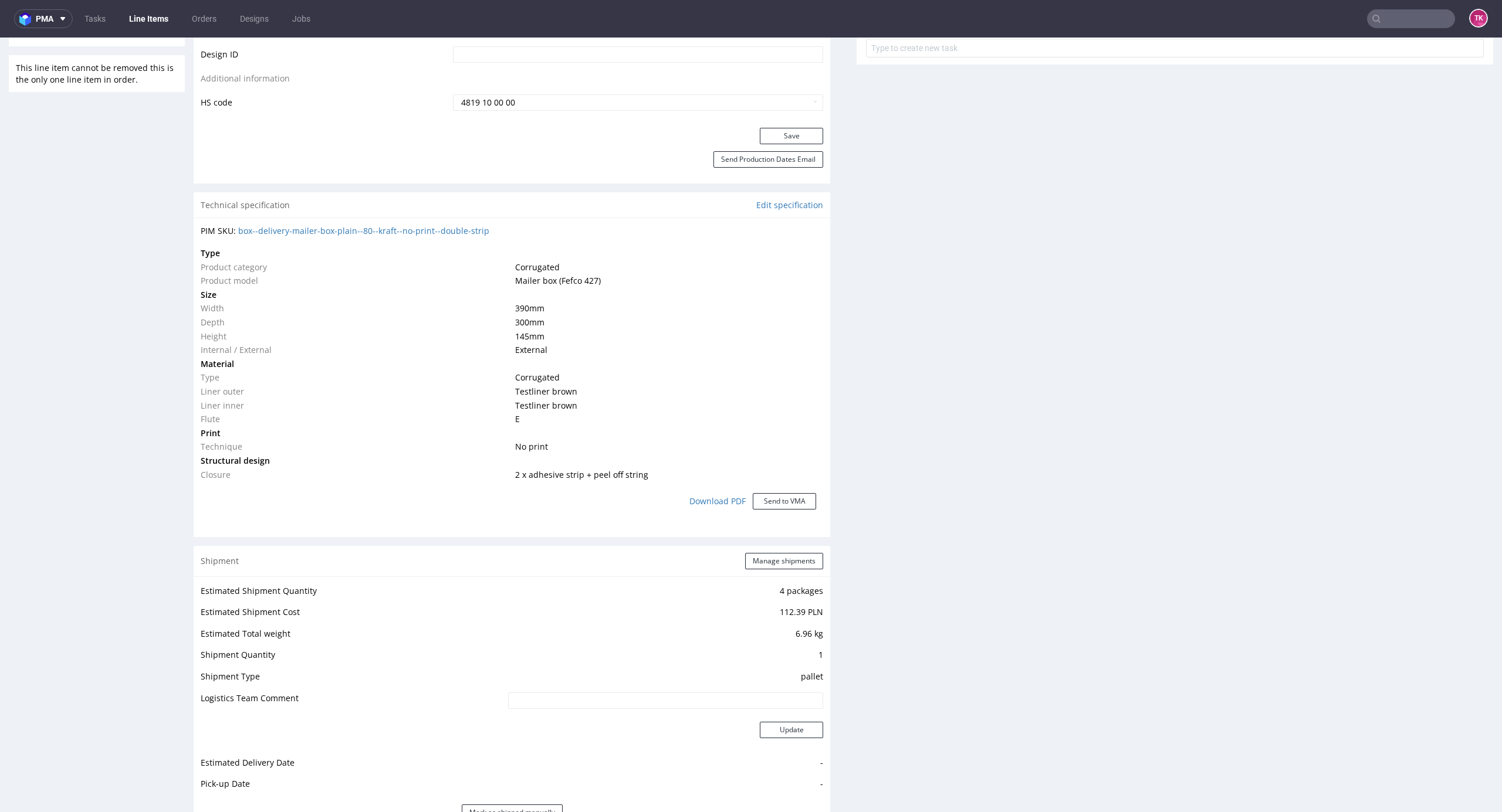
scroll to position [1017, 0]
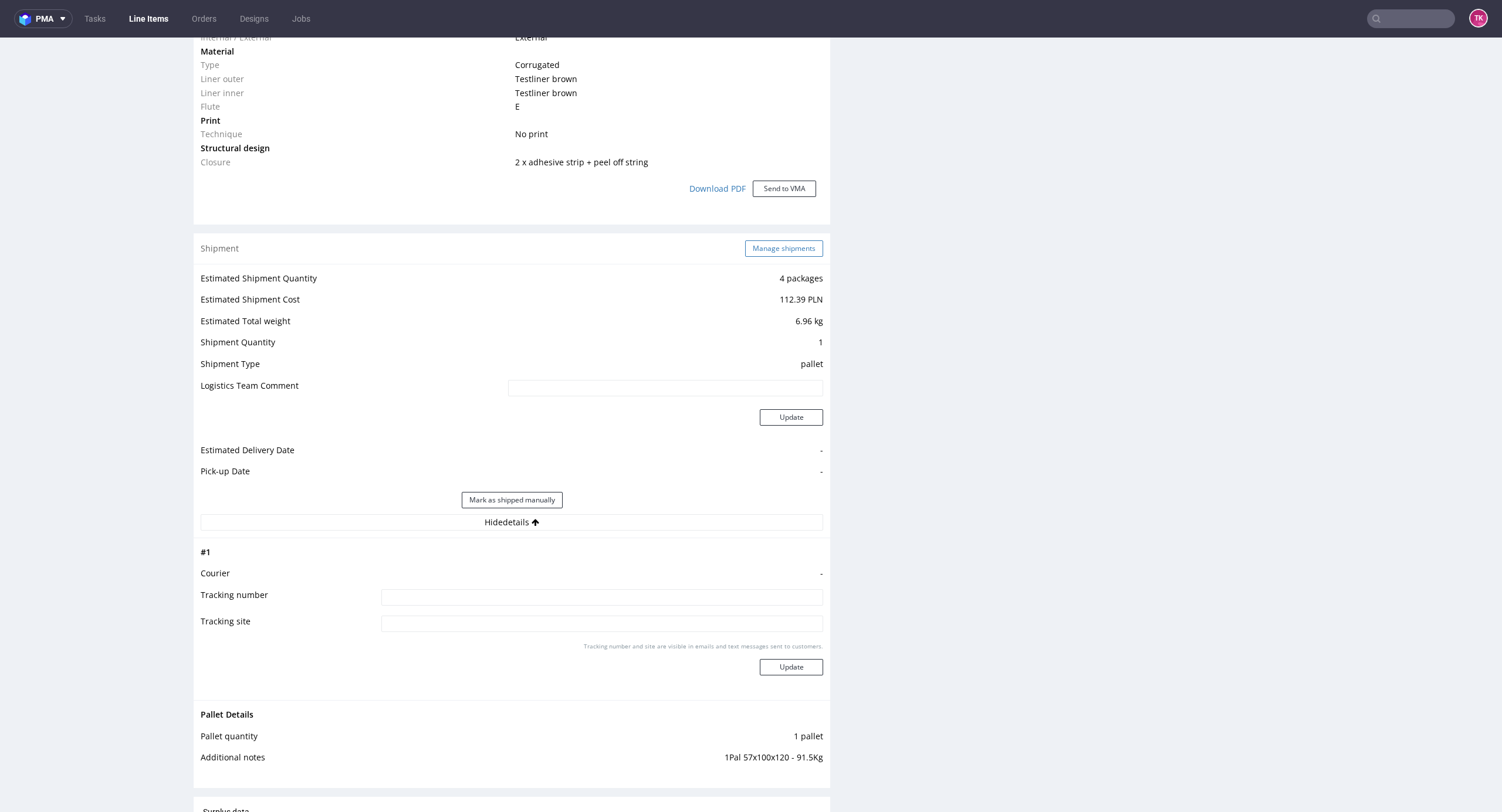
click at [771, 245] on button "Manage shipments" at bounding box center [783, 248] width 78 height 17
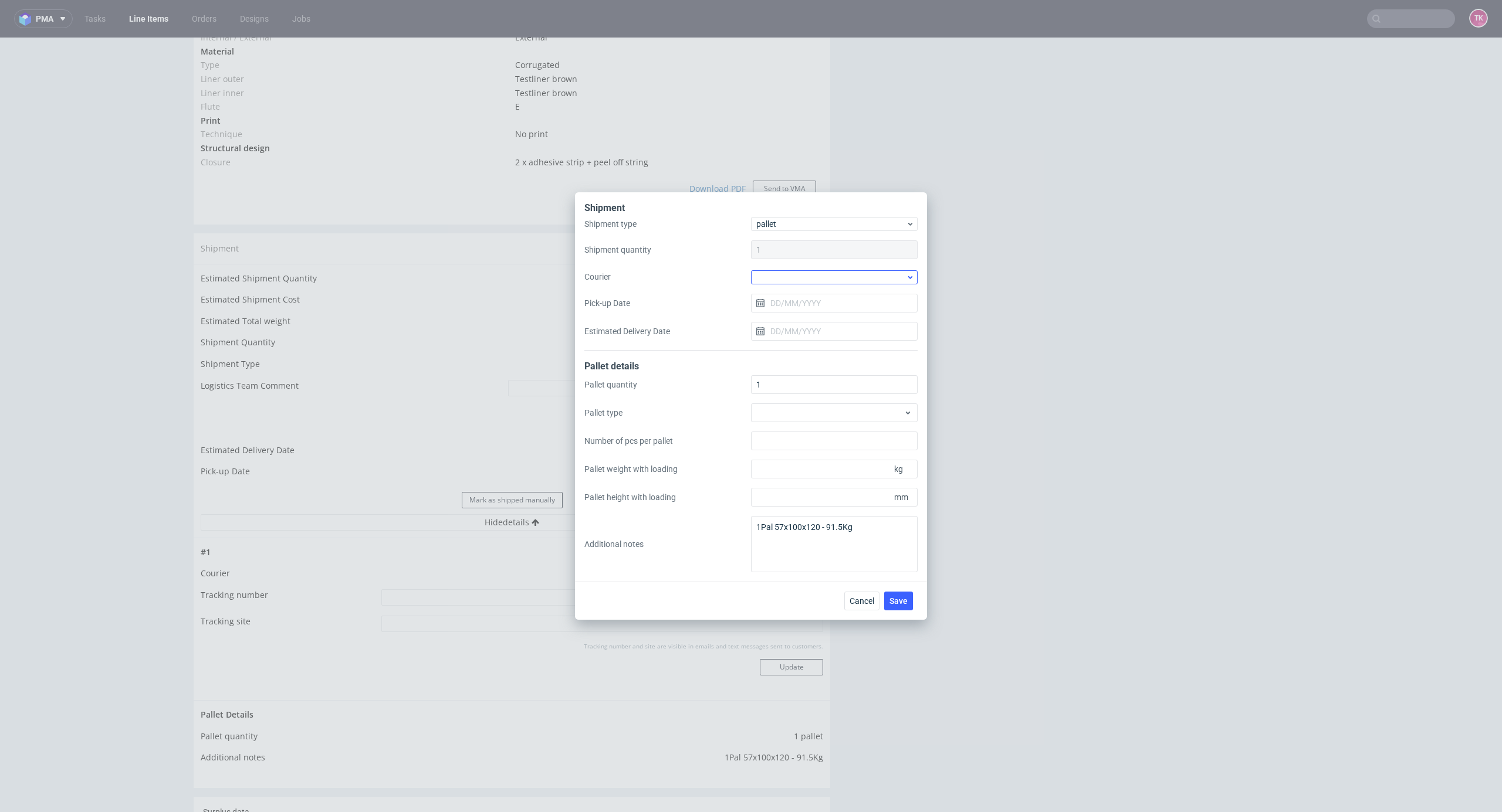
click at [812, 284] on div "Shipment type pallet Shipment quantity 1 Courier Pick-up Date Estimated Deliver…" at bounding box center [750, 283] width 333 height 134
click at [812, 272] on div at bounding box center [834, 277] width 167 height 14
click at [819, 292] on div "Kuehne + Nagel" at bounding box center [834, 294] width 157 height 21
click at [819, 310] on input "Pick-up Date" at bounding box center [834, 302] width 167 height 18
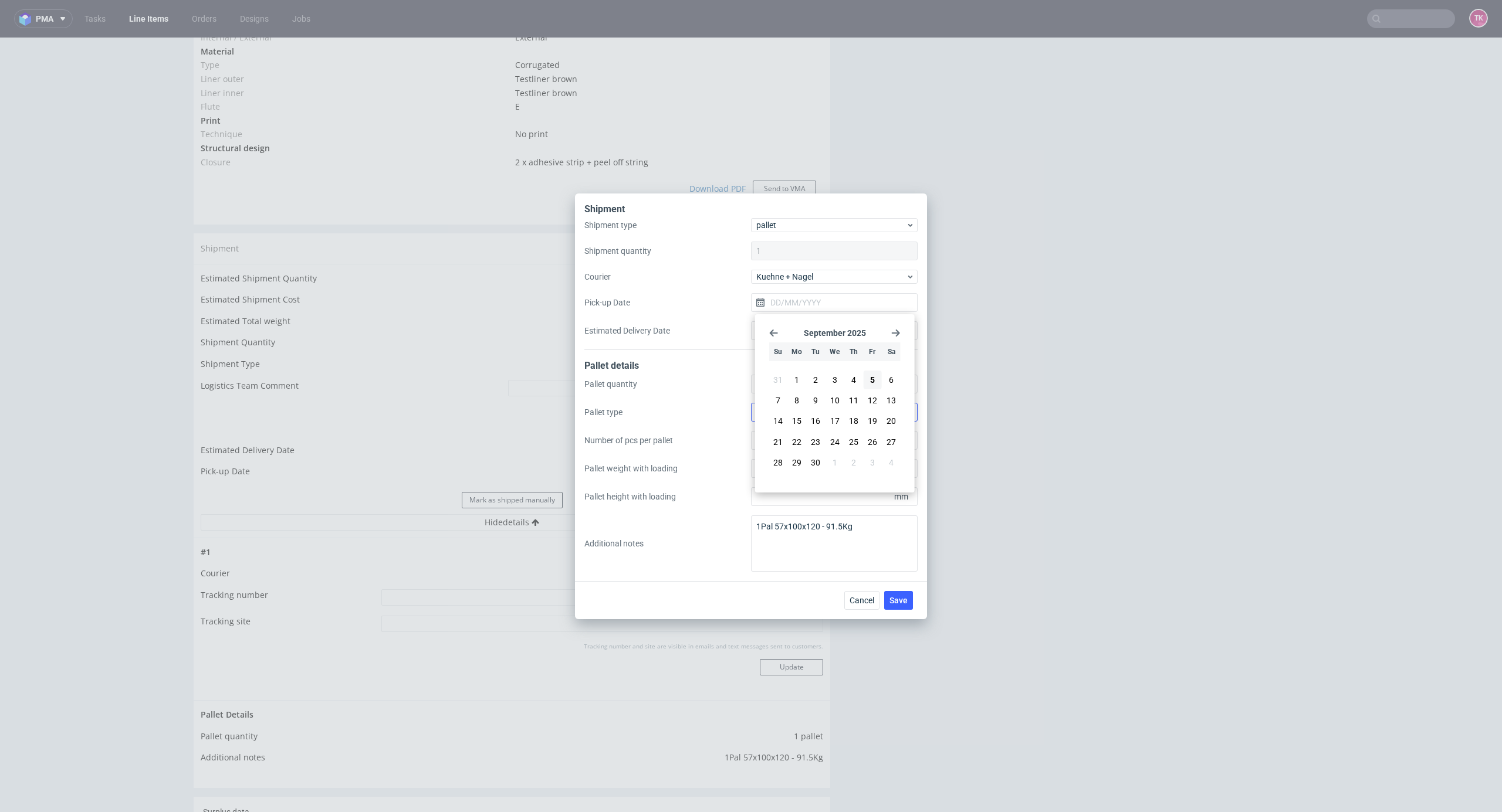
click at [796, 402] on span "8" at bounding box center [796, 400] width 4 height 11
type input "[DATE]"
click at [910, 593] on button "Save" at bounding box center [898, 600] width 29 height 18
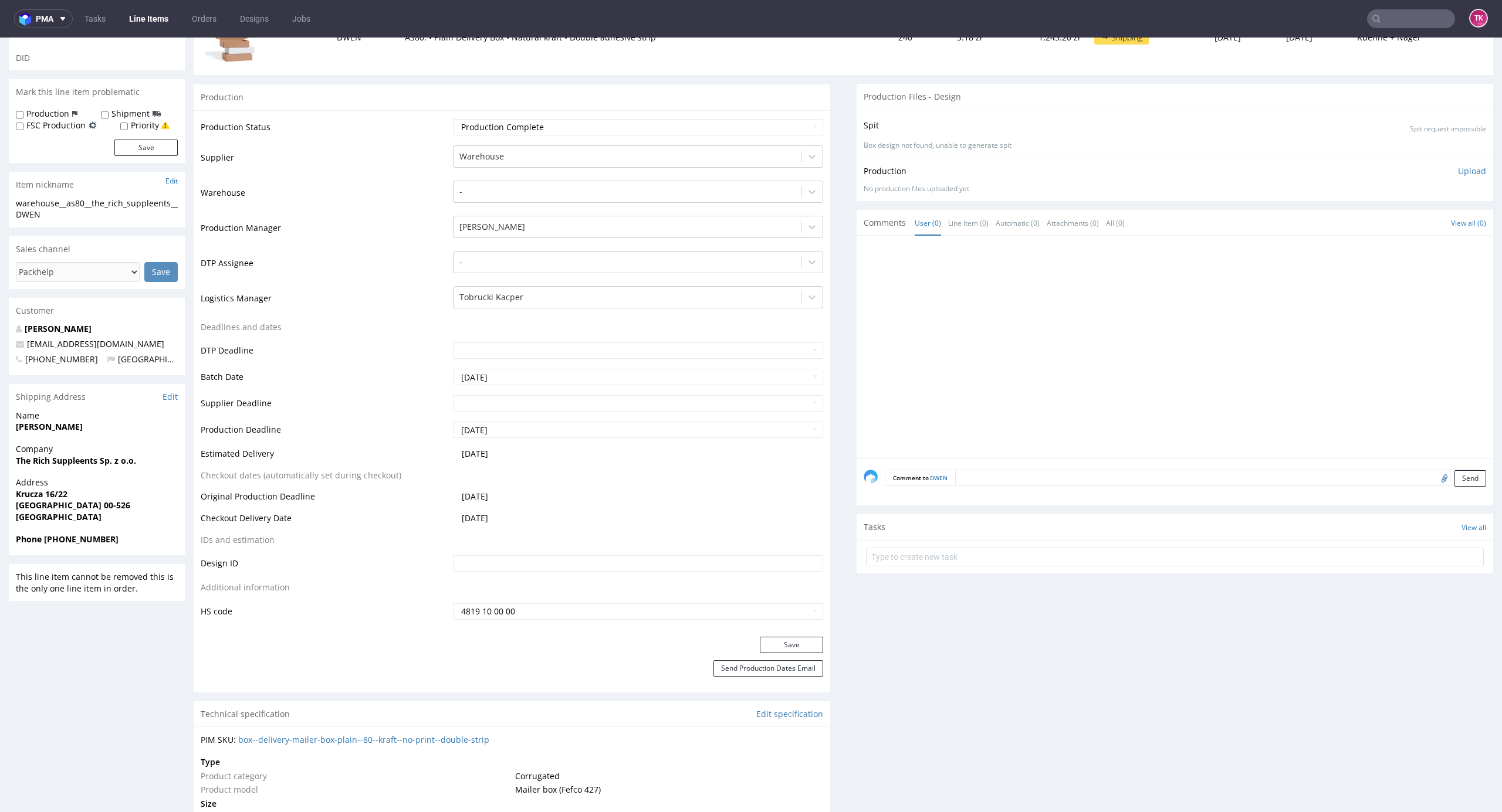
scroll to position [156, 0]
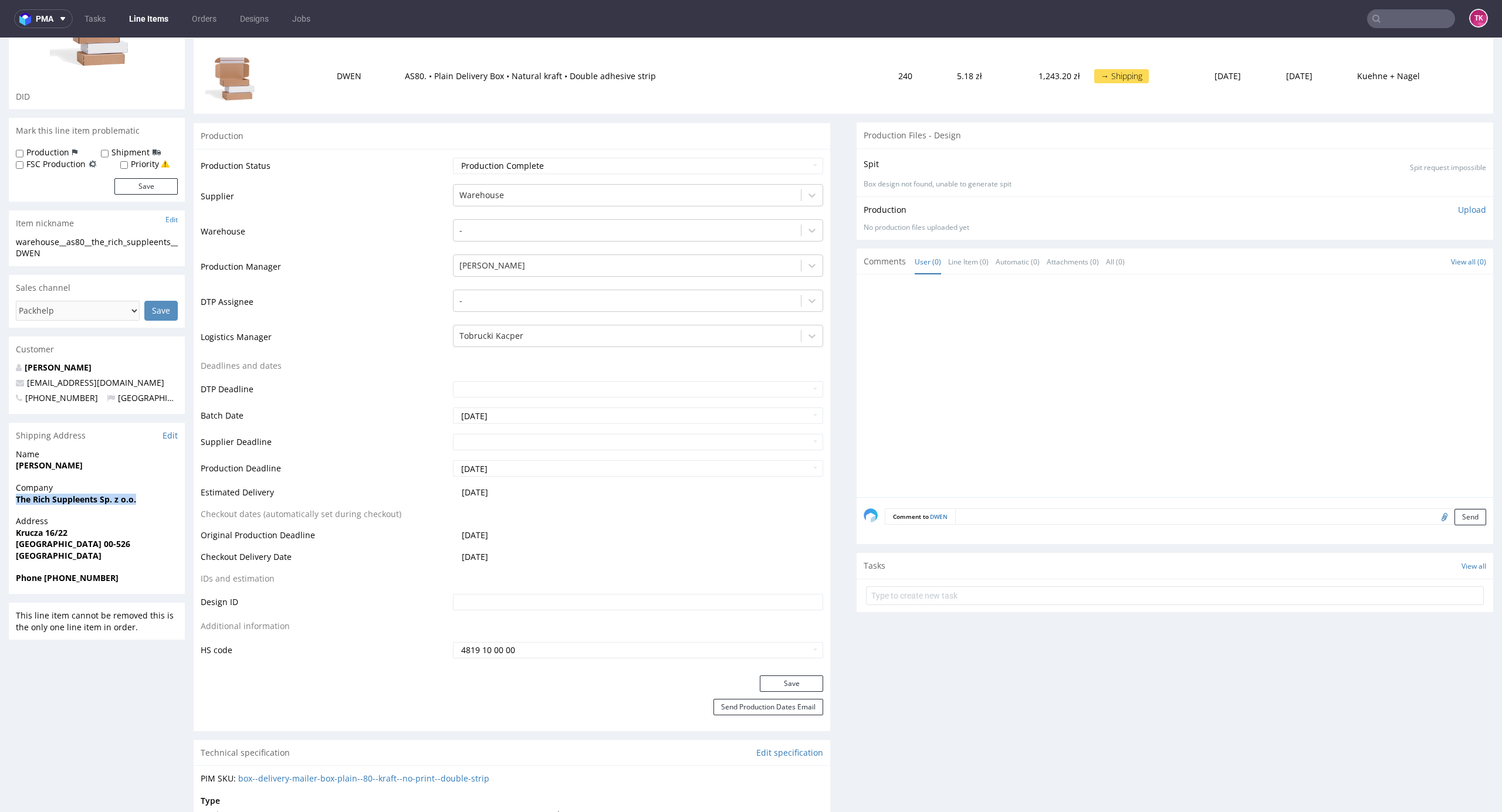
drag, startPoint x: 10, startPoint y: 509, endPoint x: 161, endPoint y: 511, distance: 151.0
click at [161, 511] on div "Company The Rich Suppleents Sp. z o.o." at bounding box center [96, 499] width 176 height 33
copy strong "The Rich Suppleents Sp. z o.o."
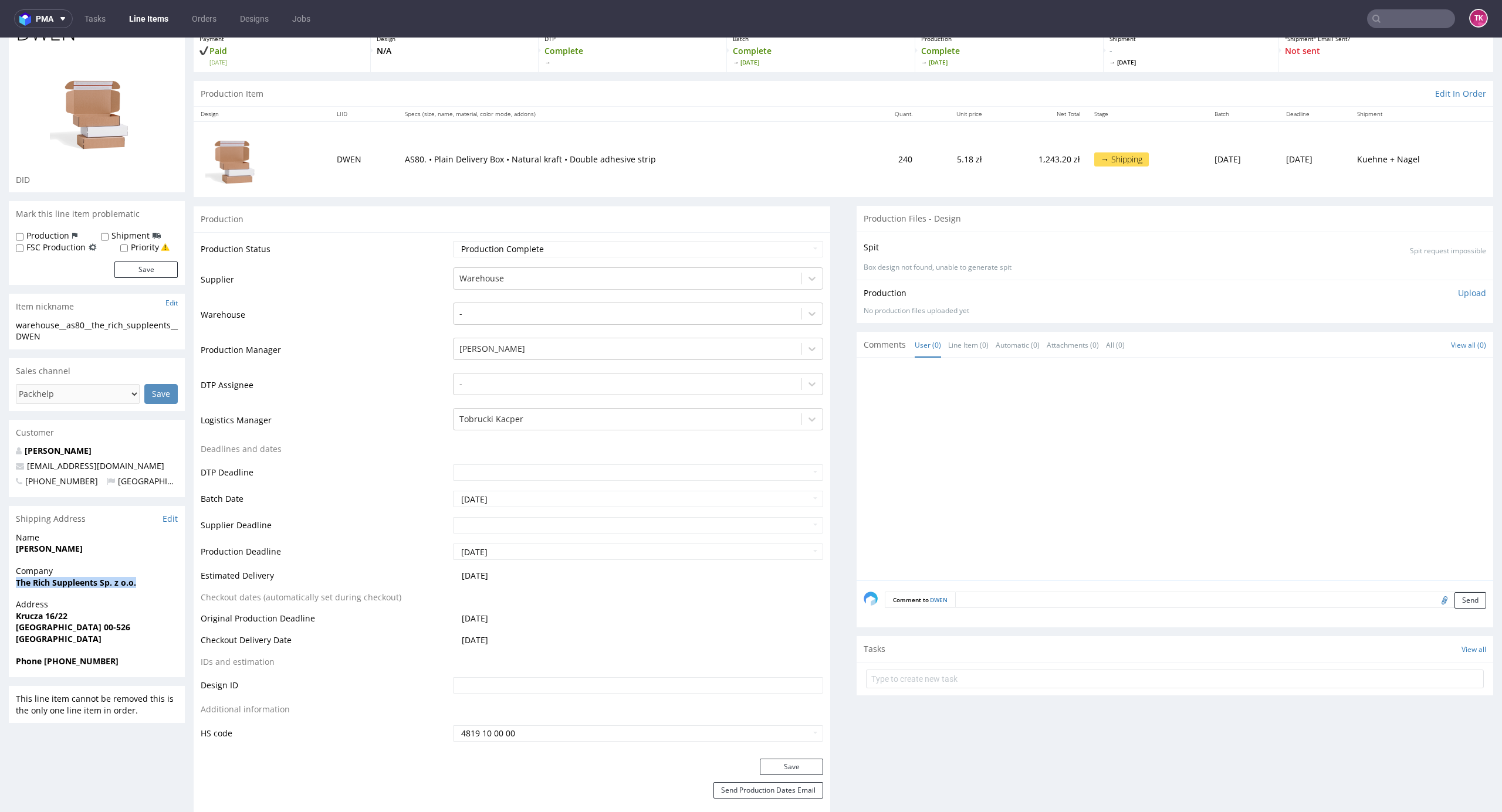
scroll to position [0, 0]
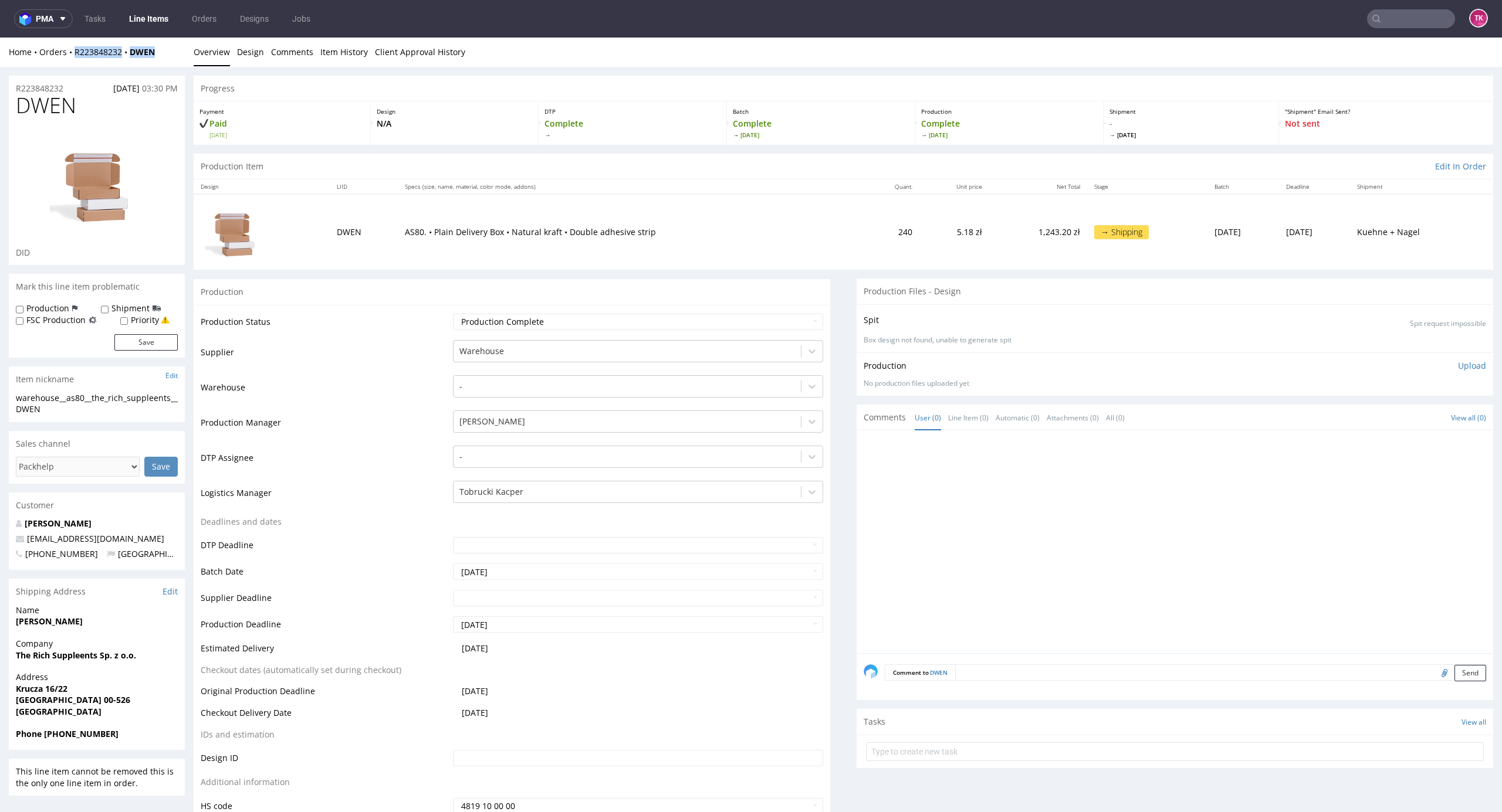
drag, startPoint x: 163, startPoint y: 54, endPoint x: 74, endPoint y: 61, distance: 89.3
click at [72, 59] on div "Home Orders R223848232 DWEN Overview Design Comments Item History Client Approv…" at bounding box center [751, 52] width 1502 height 30
copy div "R223848232 DWEN"
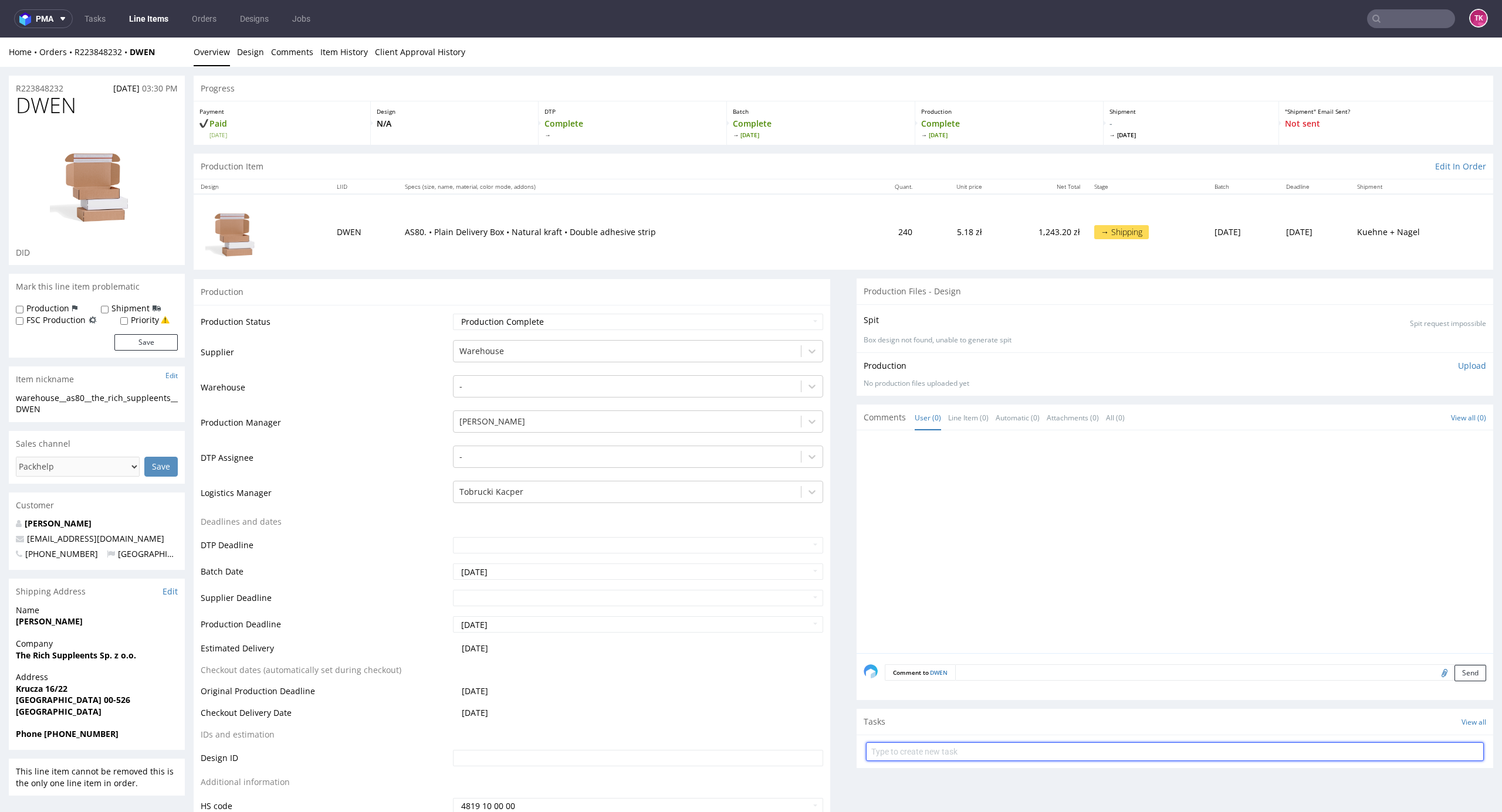
click at [942, 750] on input "text" at bounding box center [1174, 752] width 618 height 18
type input "etykiety"
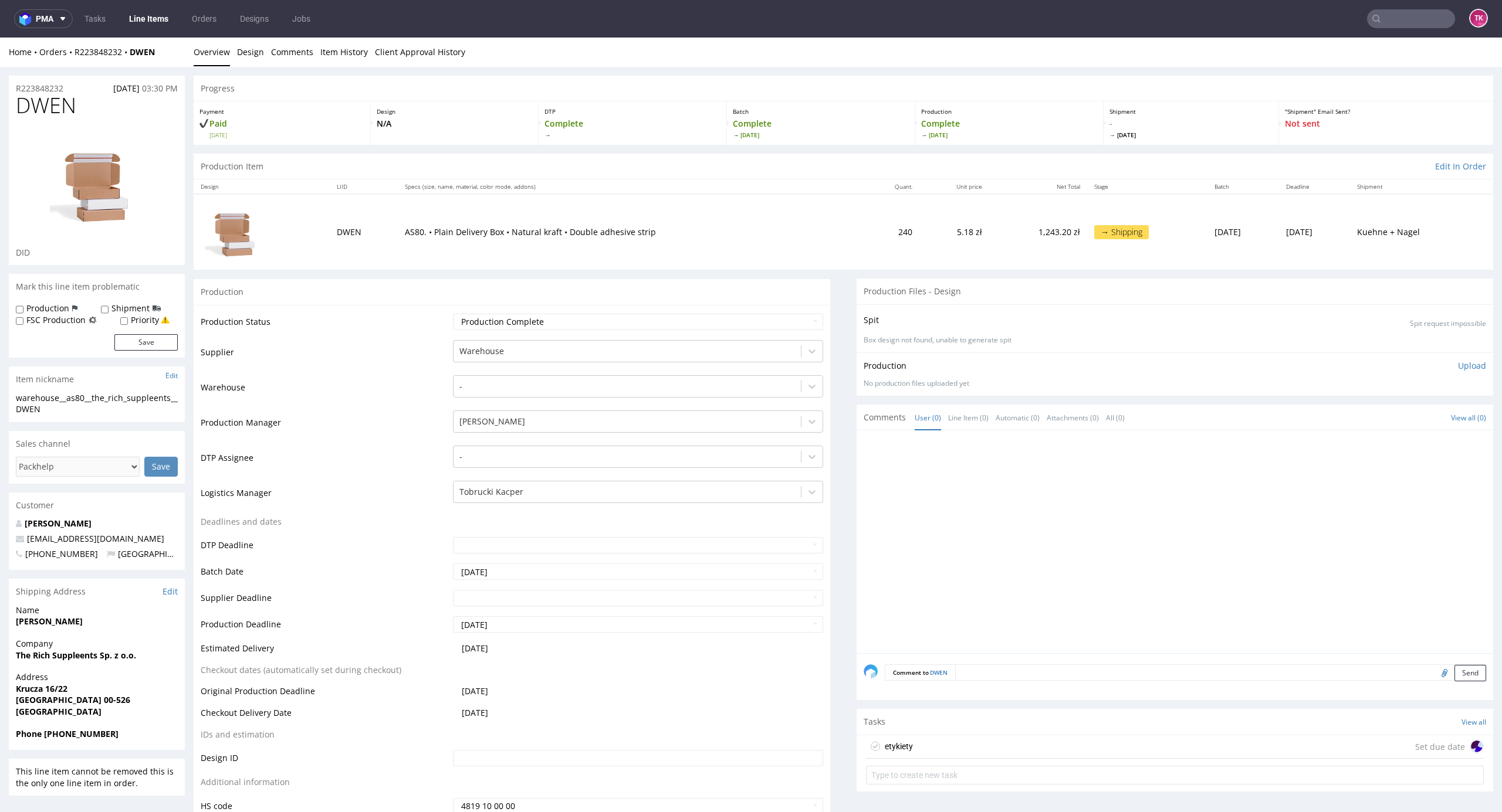
click at [937, 746] on div "etykiety Set due date" at bounding box center [1174, 746] width 618 height 24
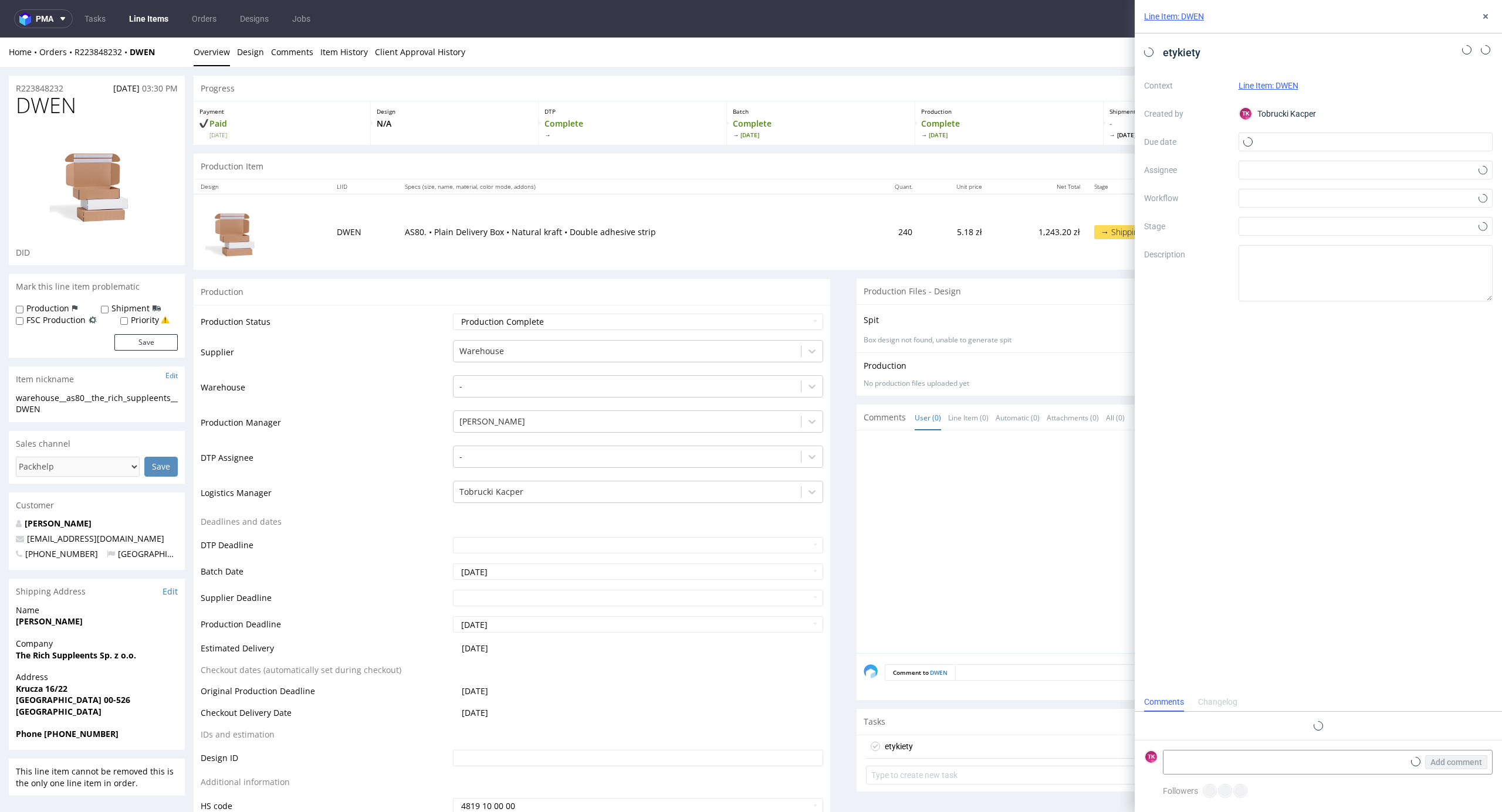
scroll to position [10, 0]
click at [1226, 756] on form "TK Add comment" at bounding box center [1318, 762] width 367 height 44
click at [1225, 758] on textarea at bounding box center [1283, 762] width 240 height 24
paste textarea "R223848232_DWEN"
paste textarea "RWM006423613"
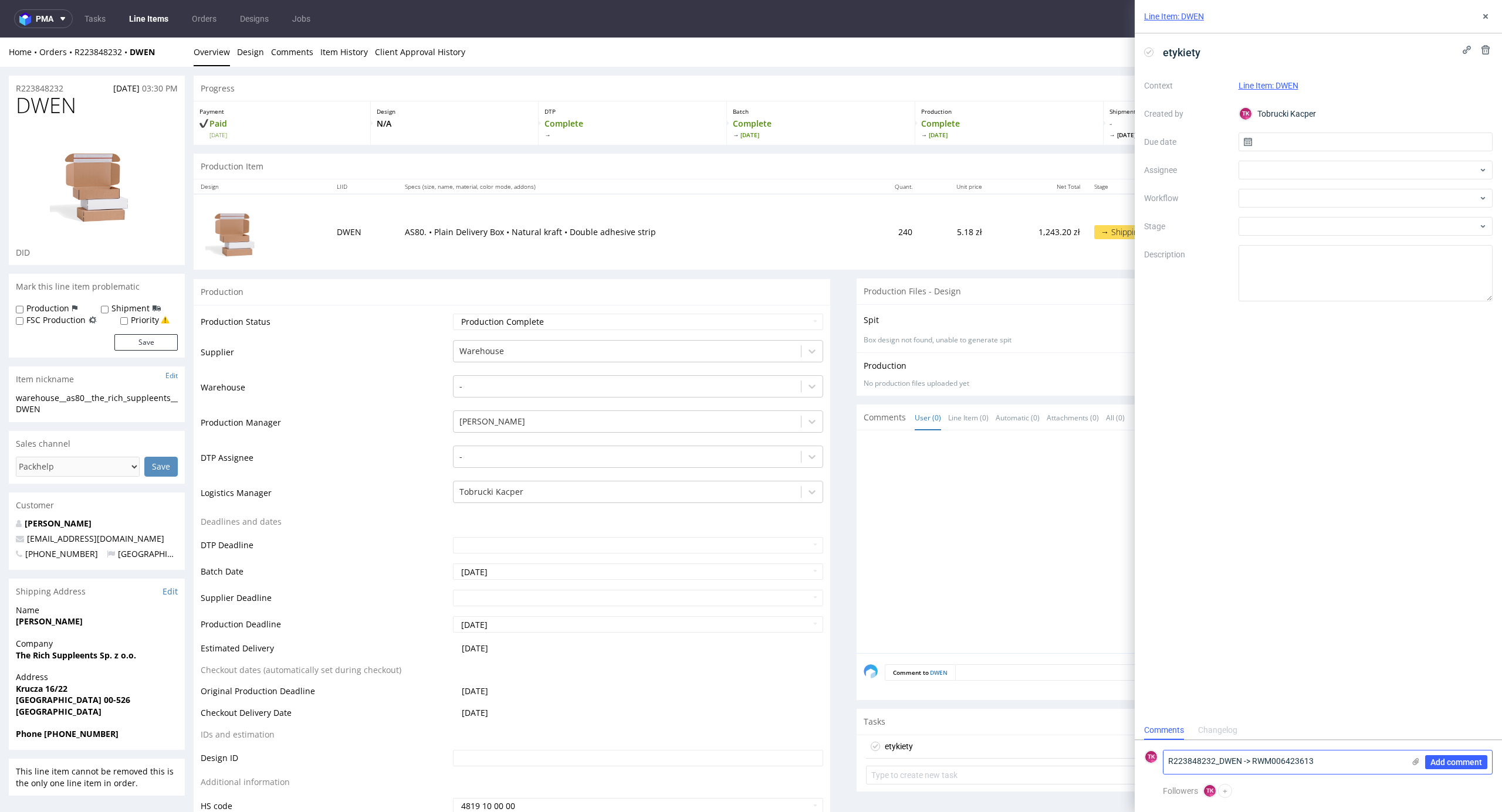
type textarea "R223848232_DWEN -> RWM006423613"
click at [1414, 766] on label at bounding box center [1415, 763] width 10 height 12
click at [0, 0] on input "file" at bounding box center [0, 0] width 0 height 0
click at [1294, 140] on input "text" at bounding box center [1366, 142] width 254 height 18
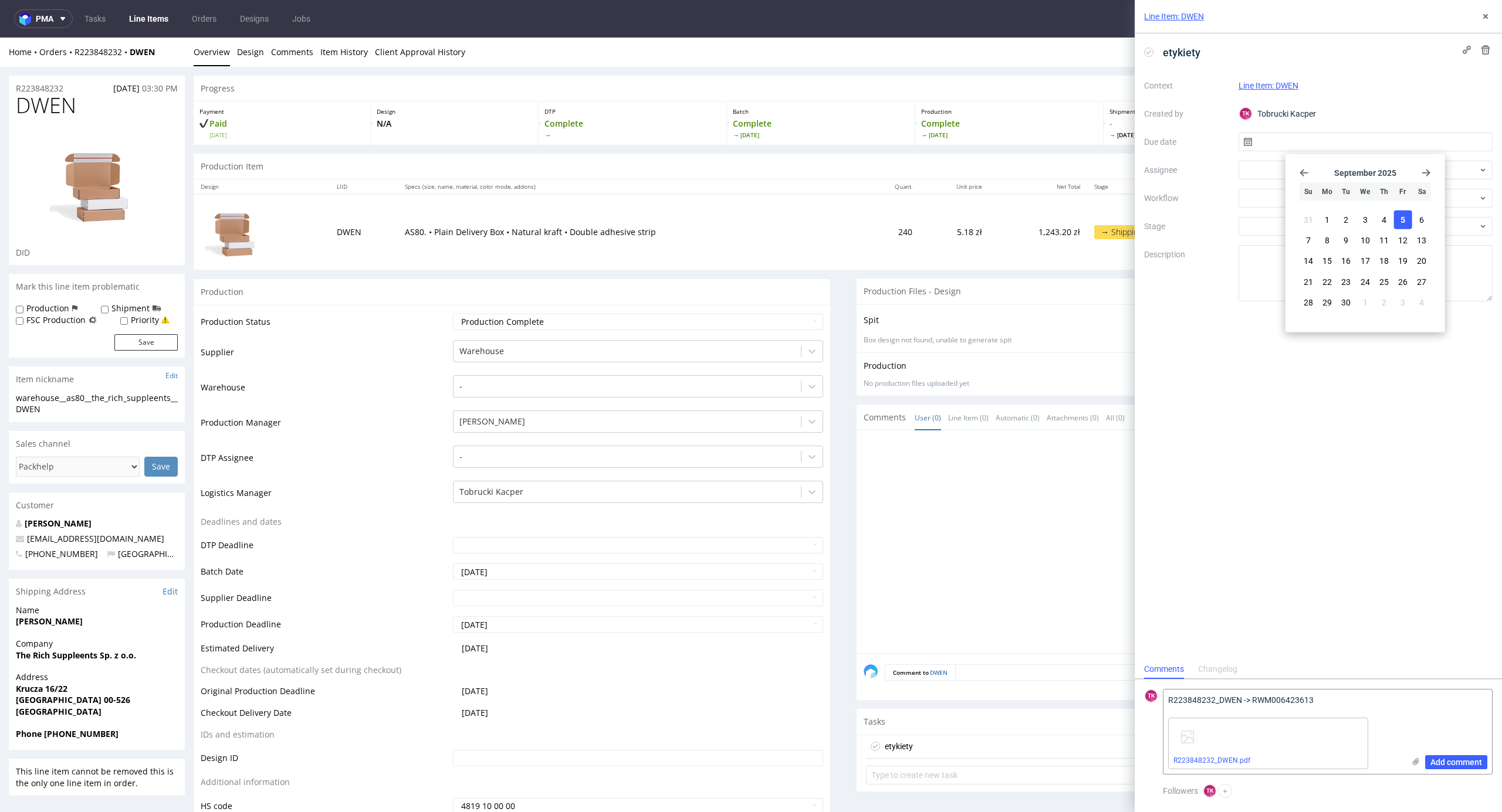
click at [1401, 222] on span "5" at bounding box center [1402, 219] width 4 height 11
type input "[DATE]"
click at [1306, 167] on div at bounding box center [1366, 170] width 254 height 18
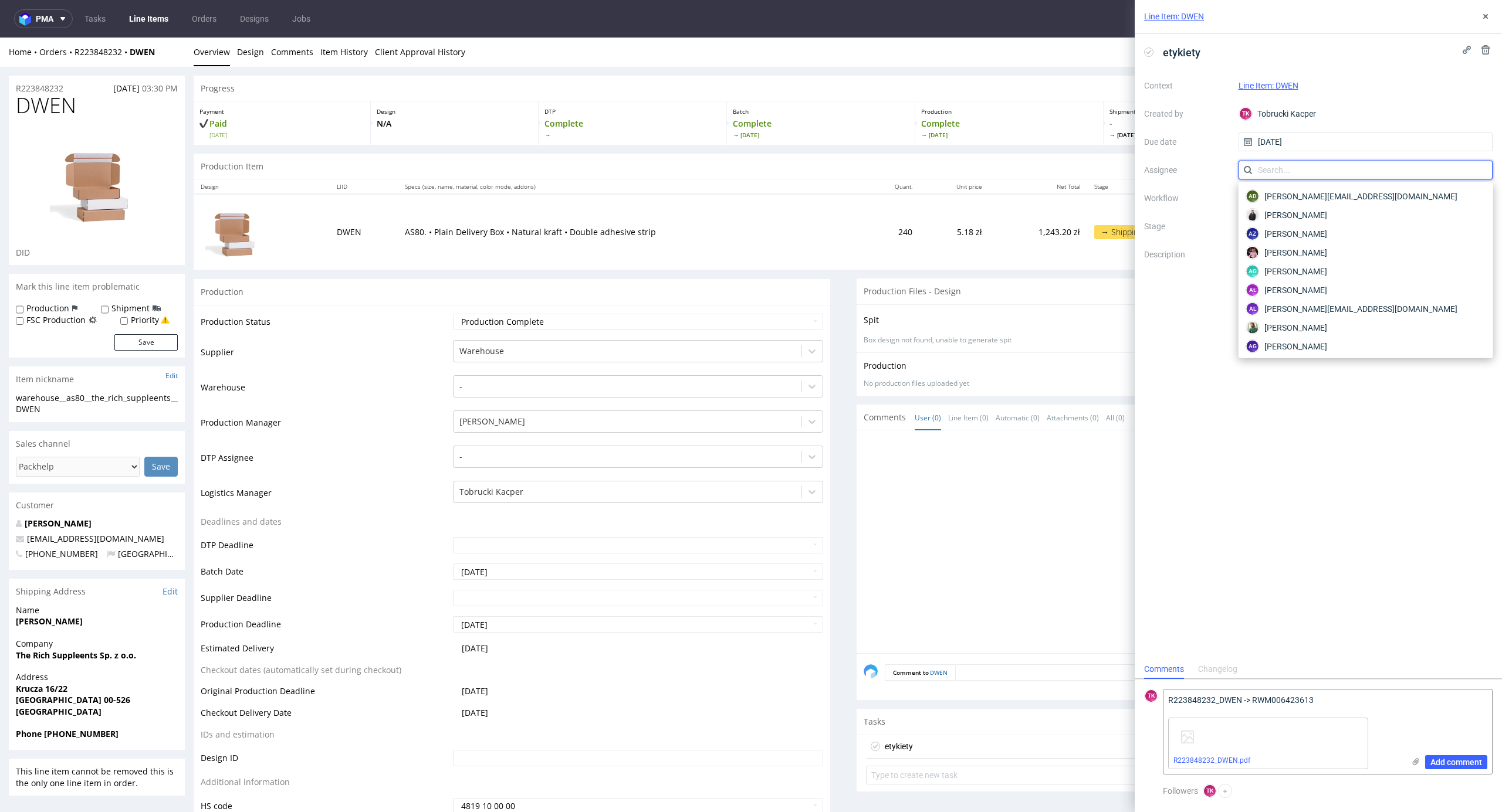
click at [1294, 172] on input "text" at bounding box center [1366, 170] width 254 height 18
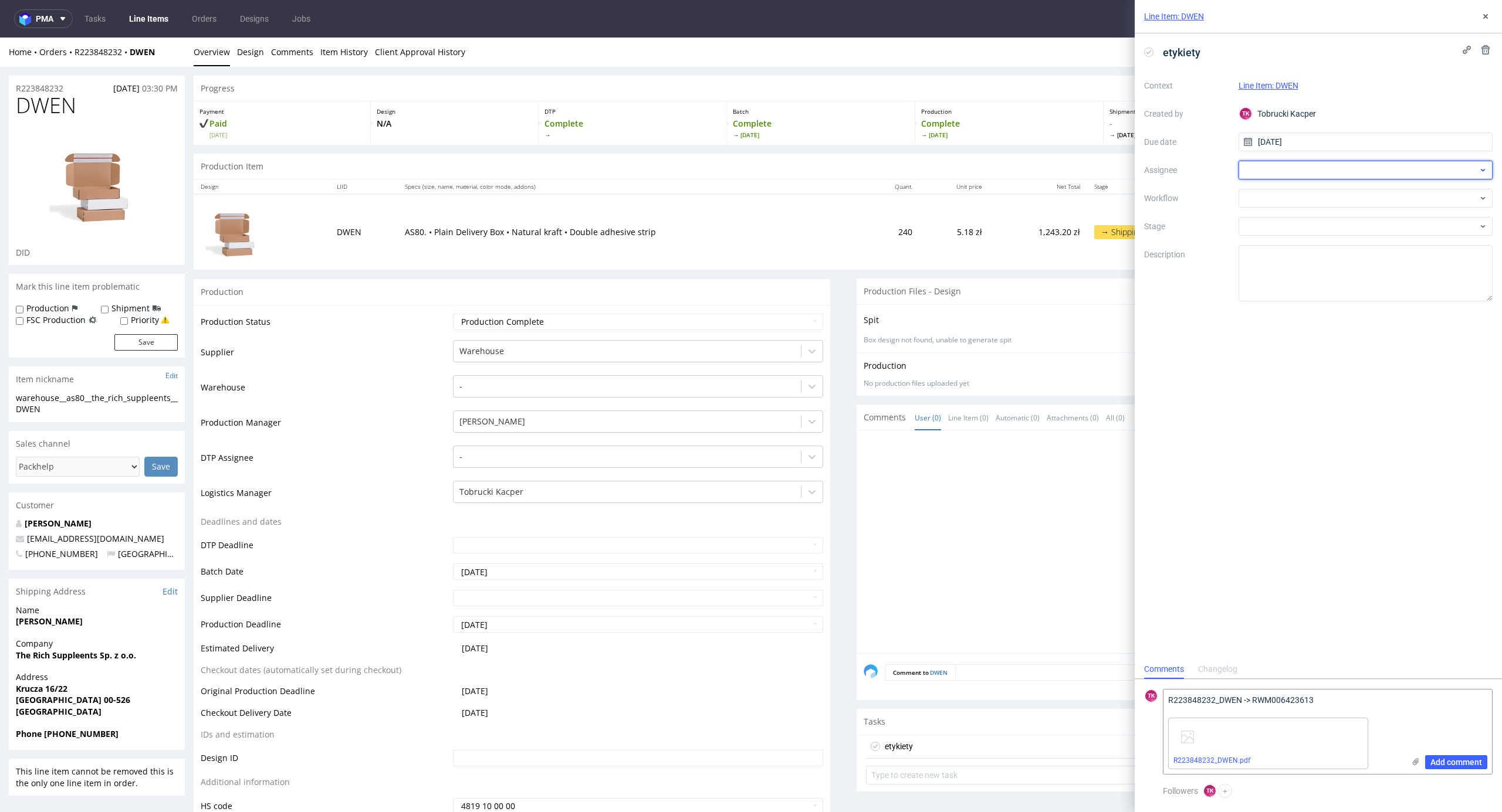
click at [1294, 174] on div at bounding box center [1366, 170] width 254 height 18
type input "fedo"
click at [1304, 200] on span "[PERSON_NAME]" at bounding box center [1296, 196] width 63 height 11
click at [1334, 205] on div at bounding box center [1366, 198] width 254 height 18
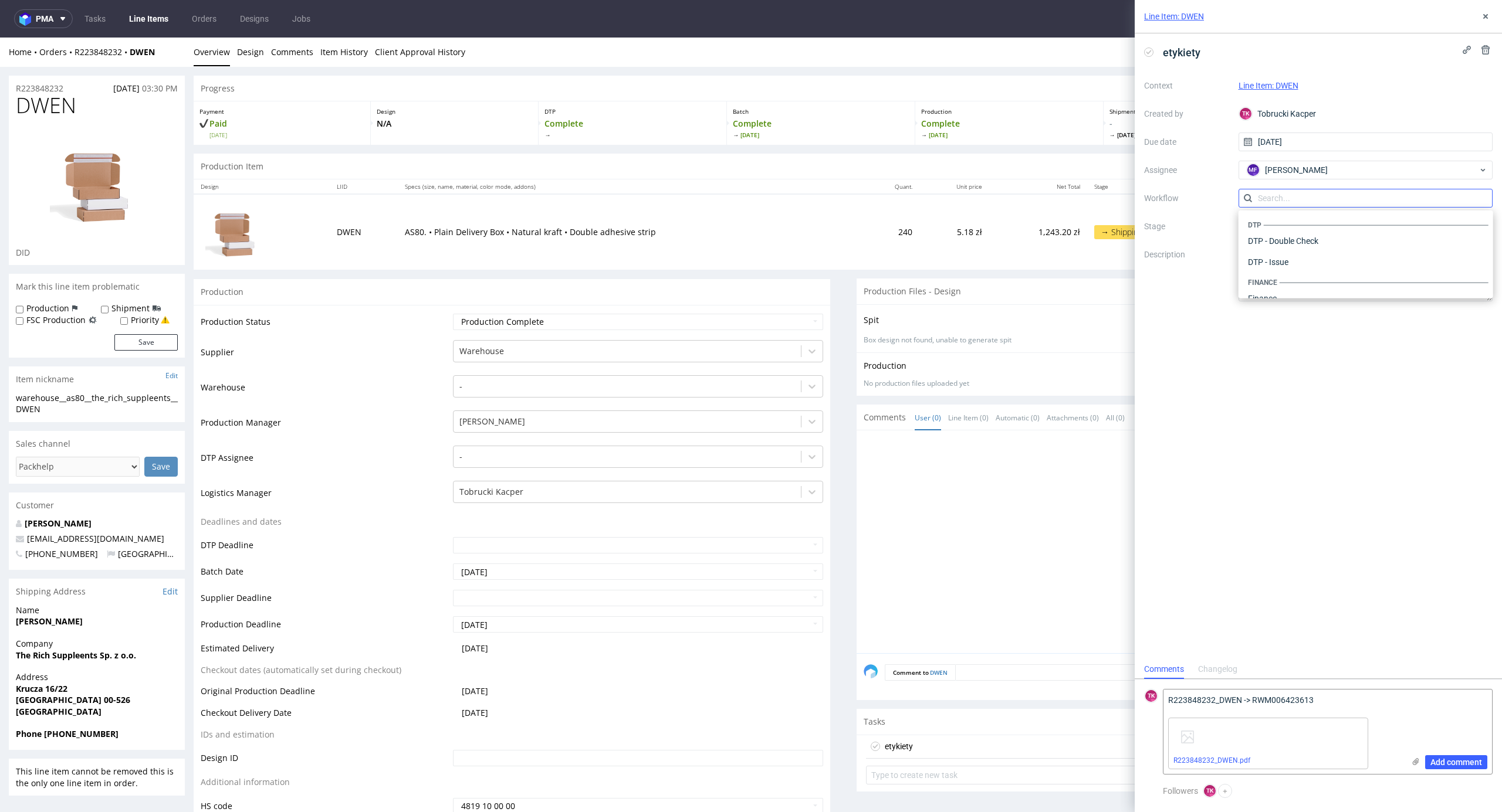
scroll to position [721, 0]
drag, startPoint x: 1209, startPoint y: 164, endPoint x: 1222, endPoint y: 164, distance: 13.0
click at [1210, 164] on label "Assignee" at bounding box center [1186, 170] width 85 height 14
click at [1452, 759] on span "Add comment" at bounding box center [1456, 762] width 52 height 8
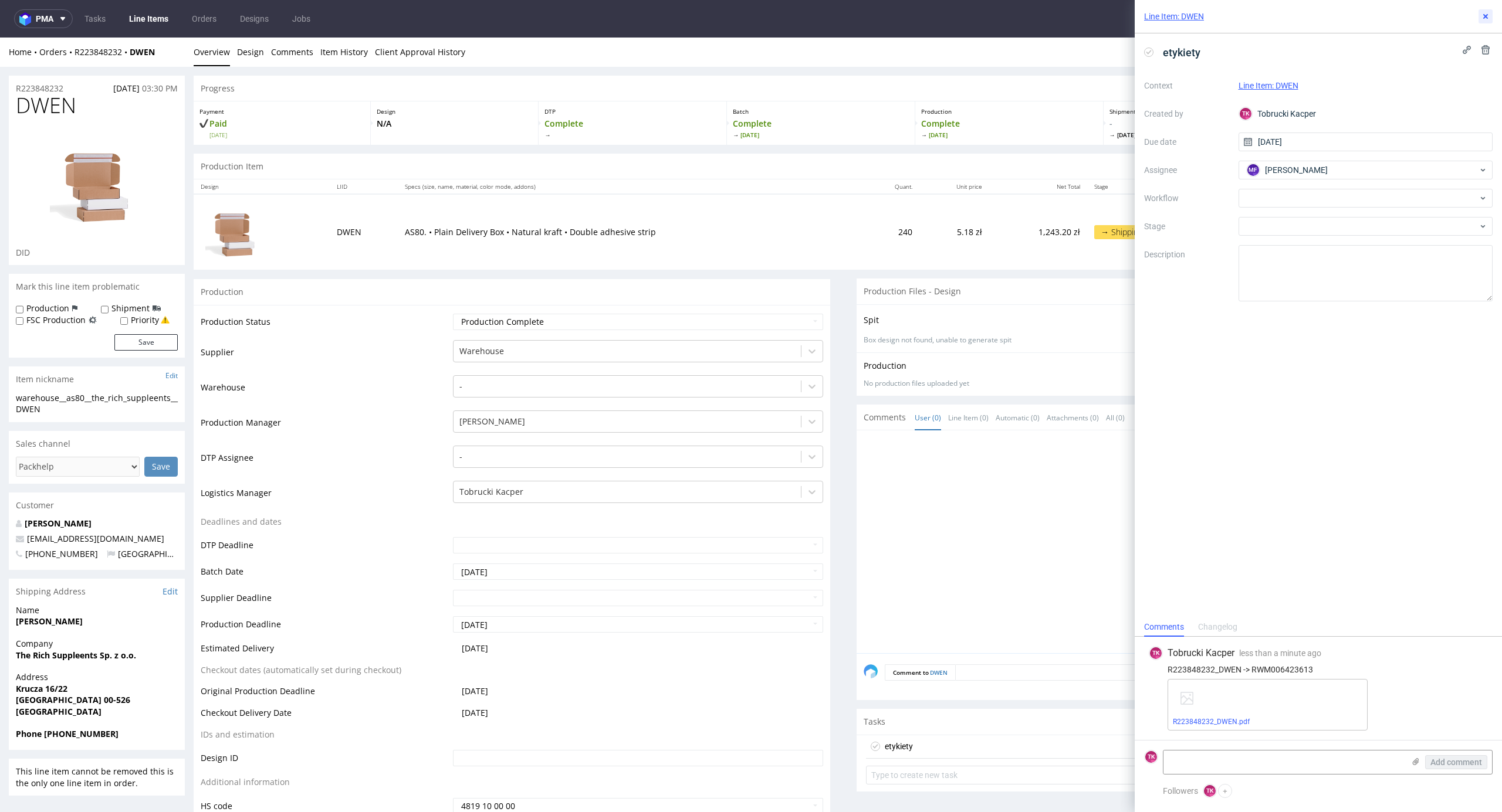
drag, startPoint x: 1485, startPoint y: 18, endPoint x: 1476, endPoint y: 33, distance: 17.5
click at [1485, 21] on button at bounding box center [1485, 17] width 14 height 14
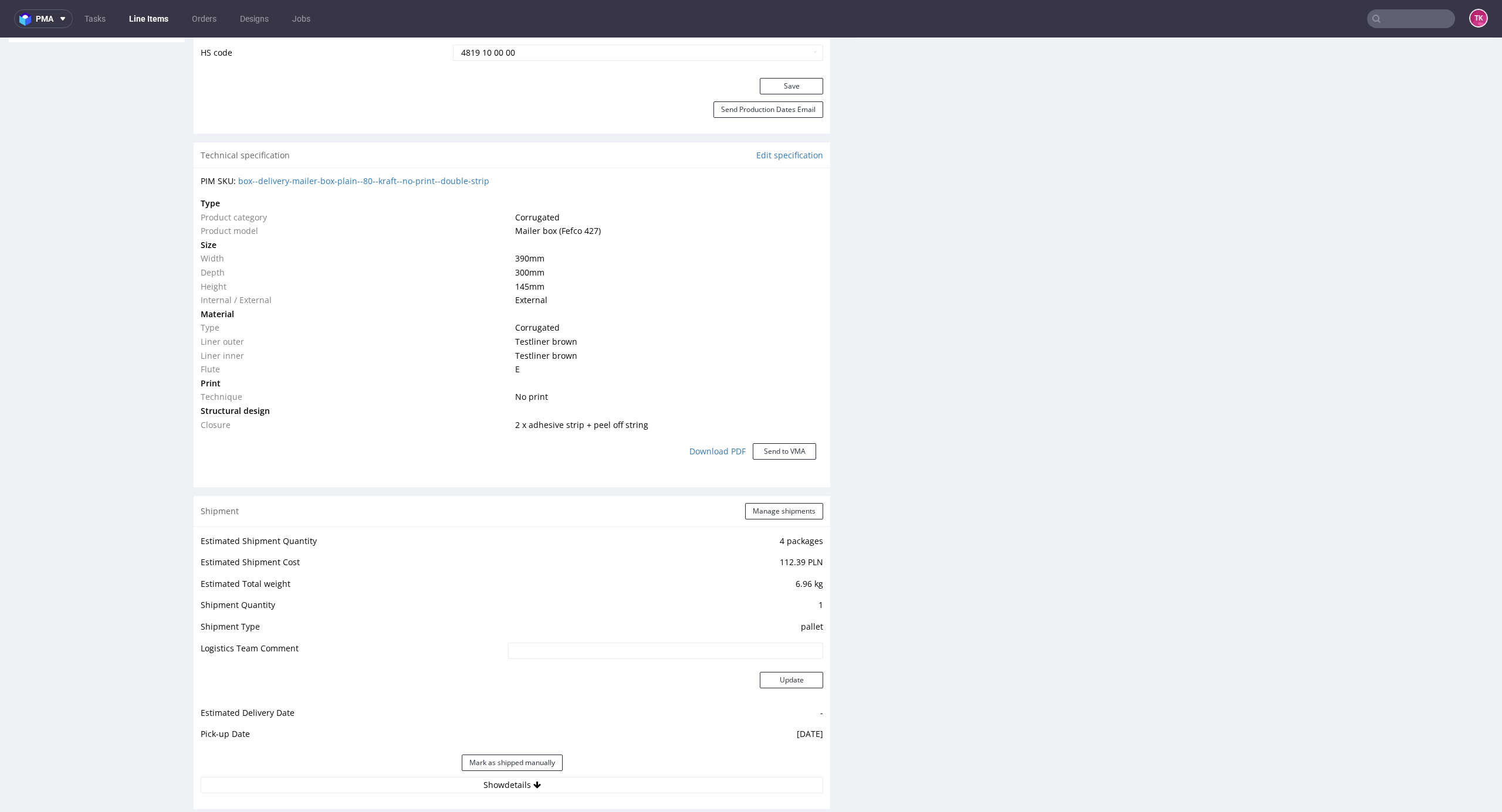
scroll to position [939, 0]
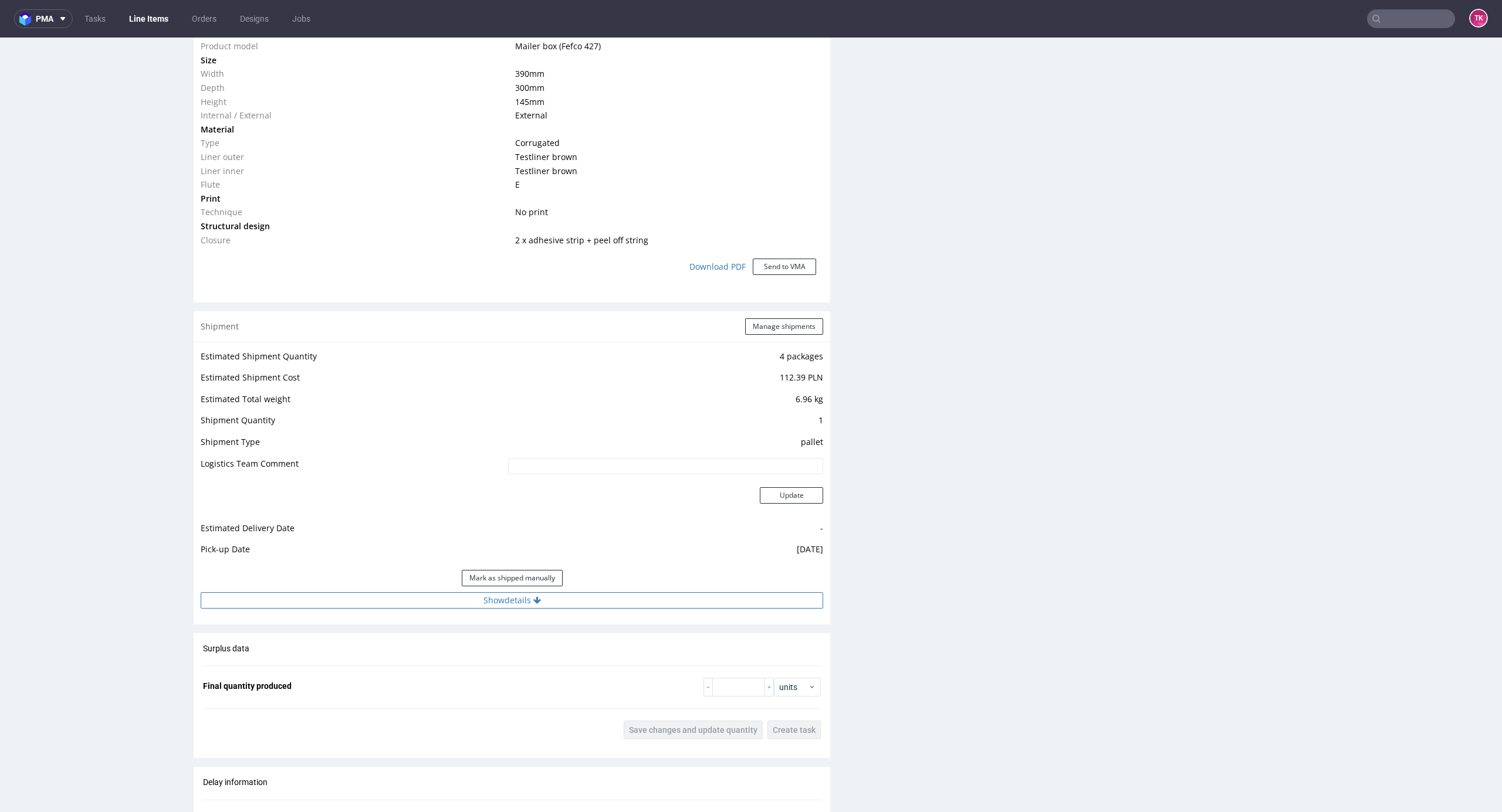
drag, startPoint x: 531, startPoint y: 583, endPoint x: 536, endPoint y: 601, distance: 18.7
click at [531, 592] on div "Mark as shipped manually" at bounding box center [511, 579] width 622 height 28
click at [536, 600] on button "Show details" at bounding box center [511, 600] width 622 height 17
click at [512, 663] on td "Kuehne + Nagel" at bounding box center [601, 655] width 445 height 22
drag, startPoint x: 521, startPoint y: 676, endPoint x: 535, endPoint y: 681, distance: 14.9
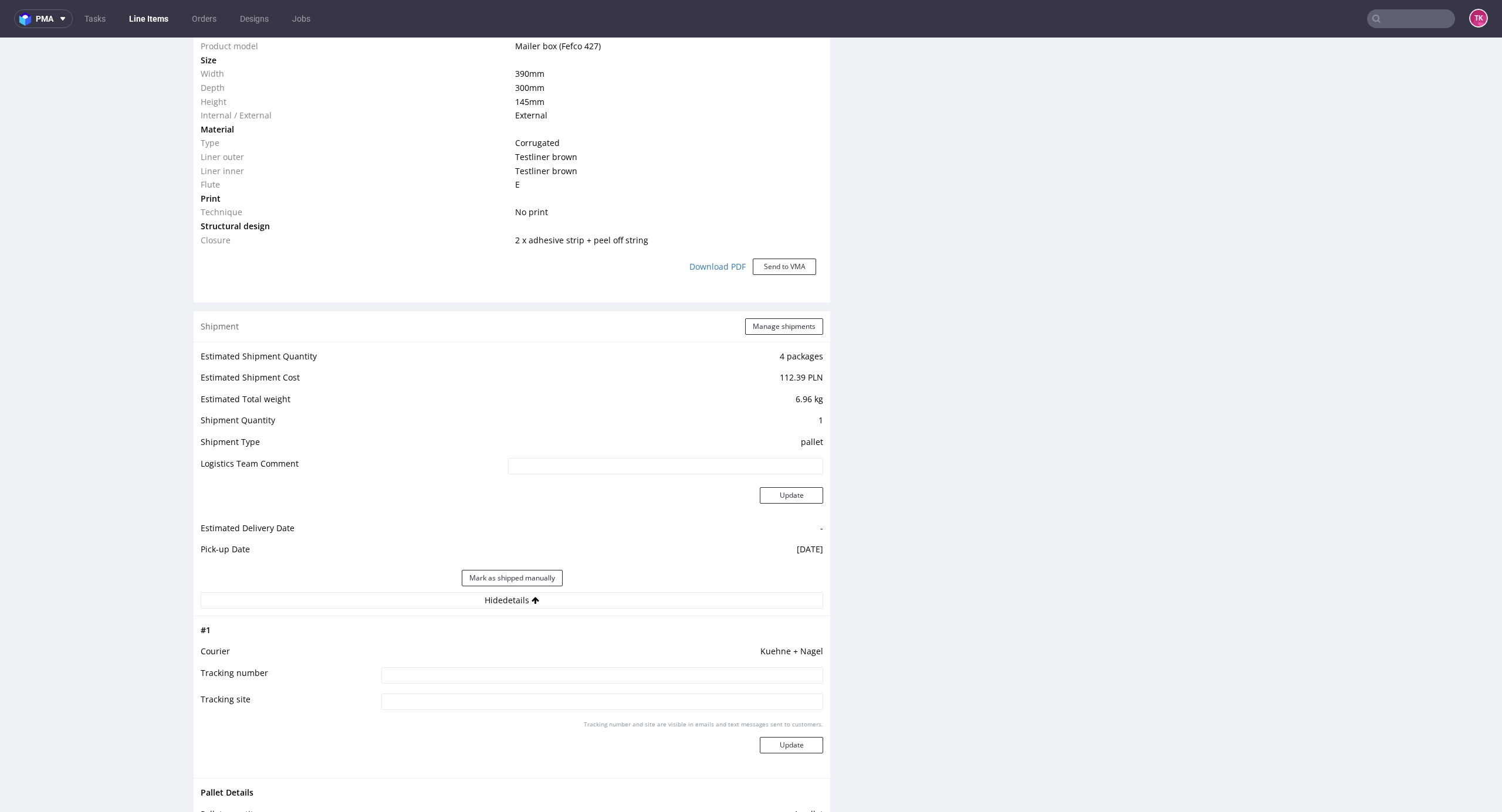
click at [521, 677] on input at bounding box center [601, 676] width 442 height 17
paste input "RWM006423613"
type input "RWM006423613"
click at [761, 746] on button "Update" at bounding box center [791, 745] width 63 height 17
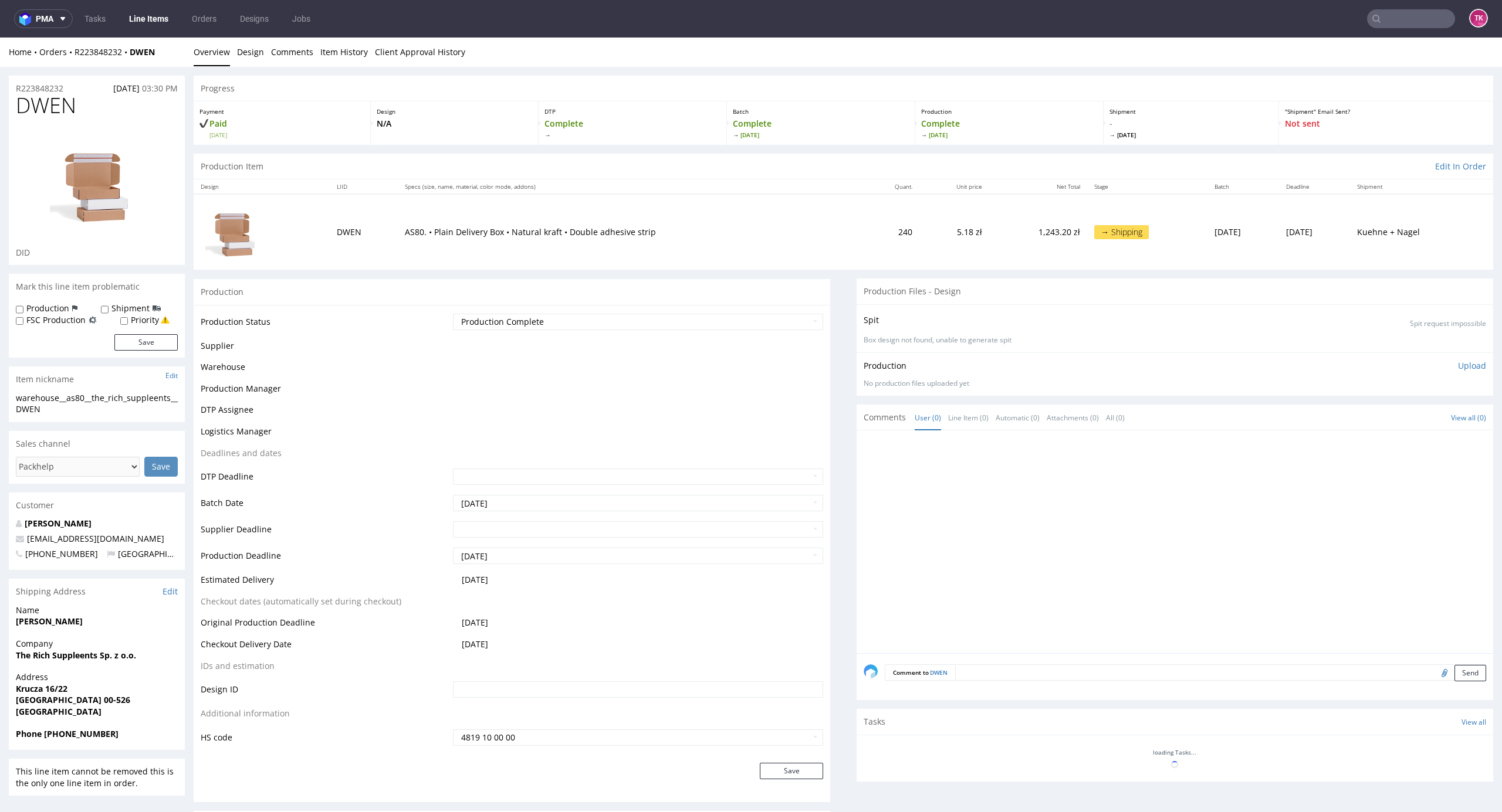
scroll to position [455, 0]
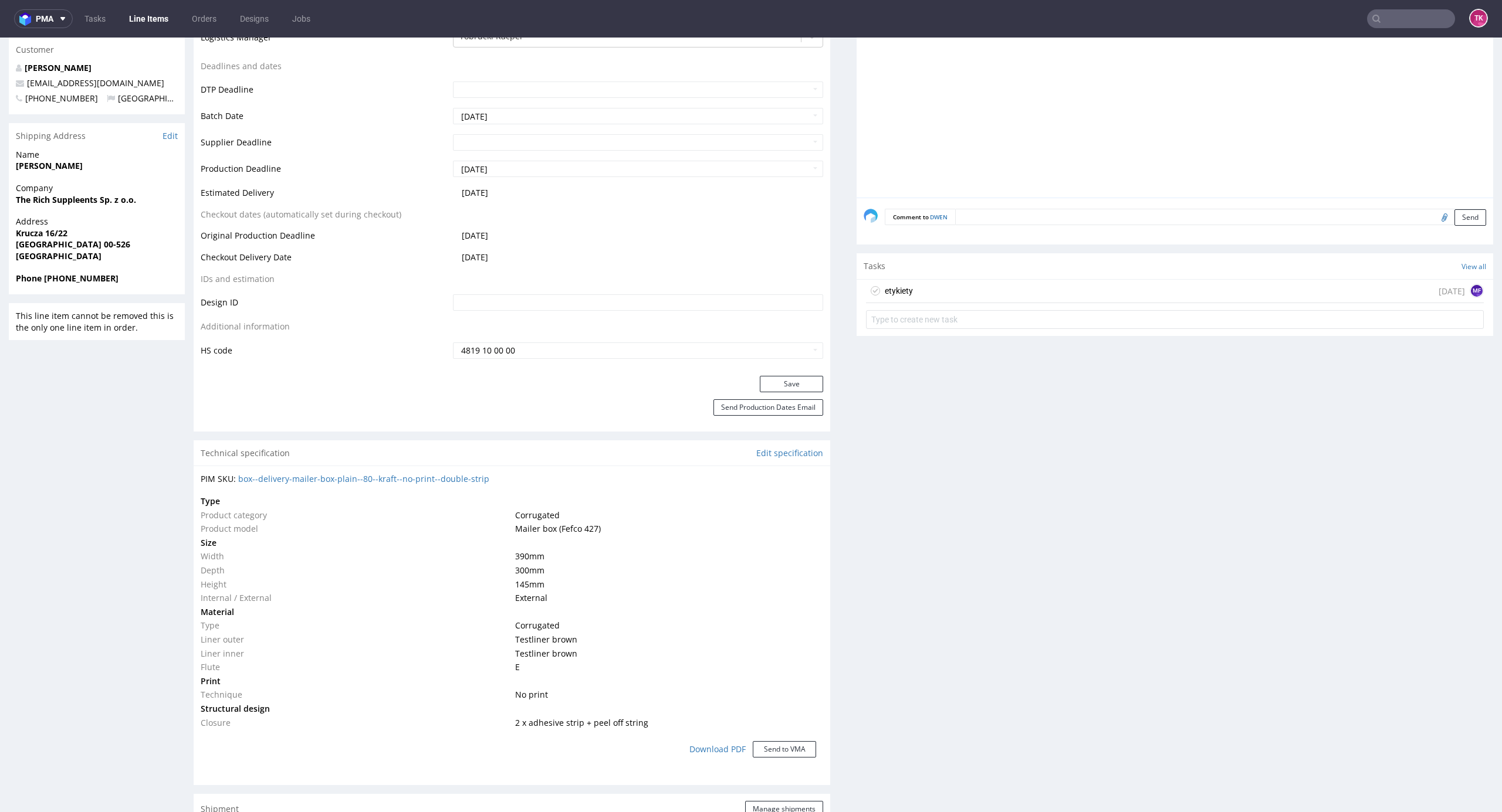
click at [149, 13] on link "Line Items" at bounding box center [149, 18] width 53 height 18
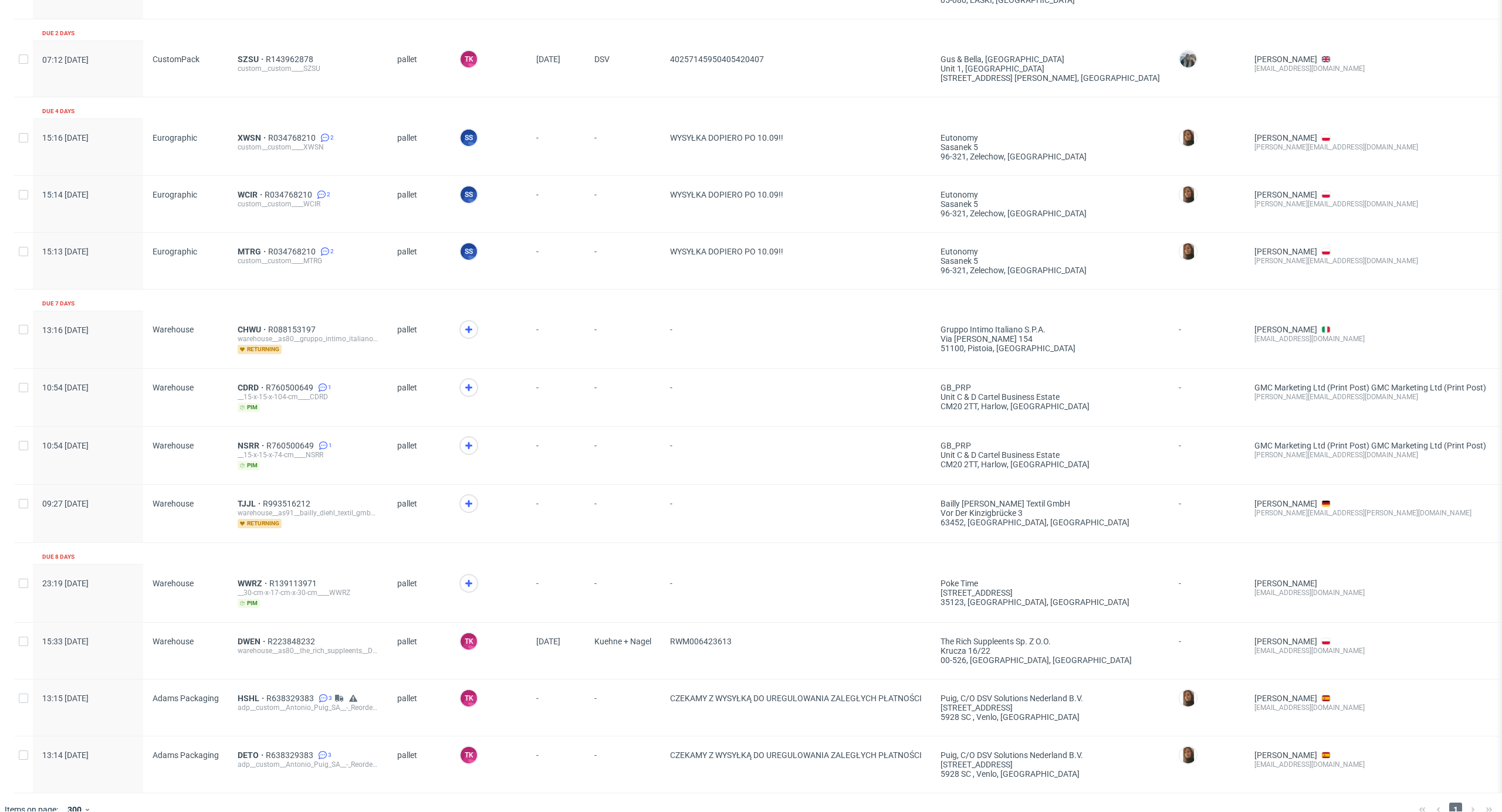
scroll to position [607, 0]
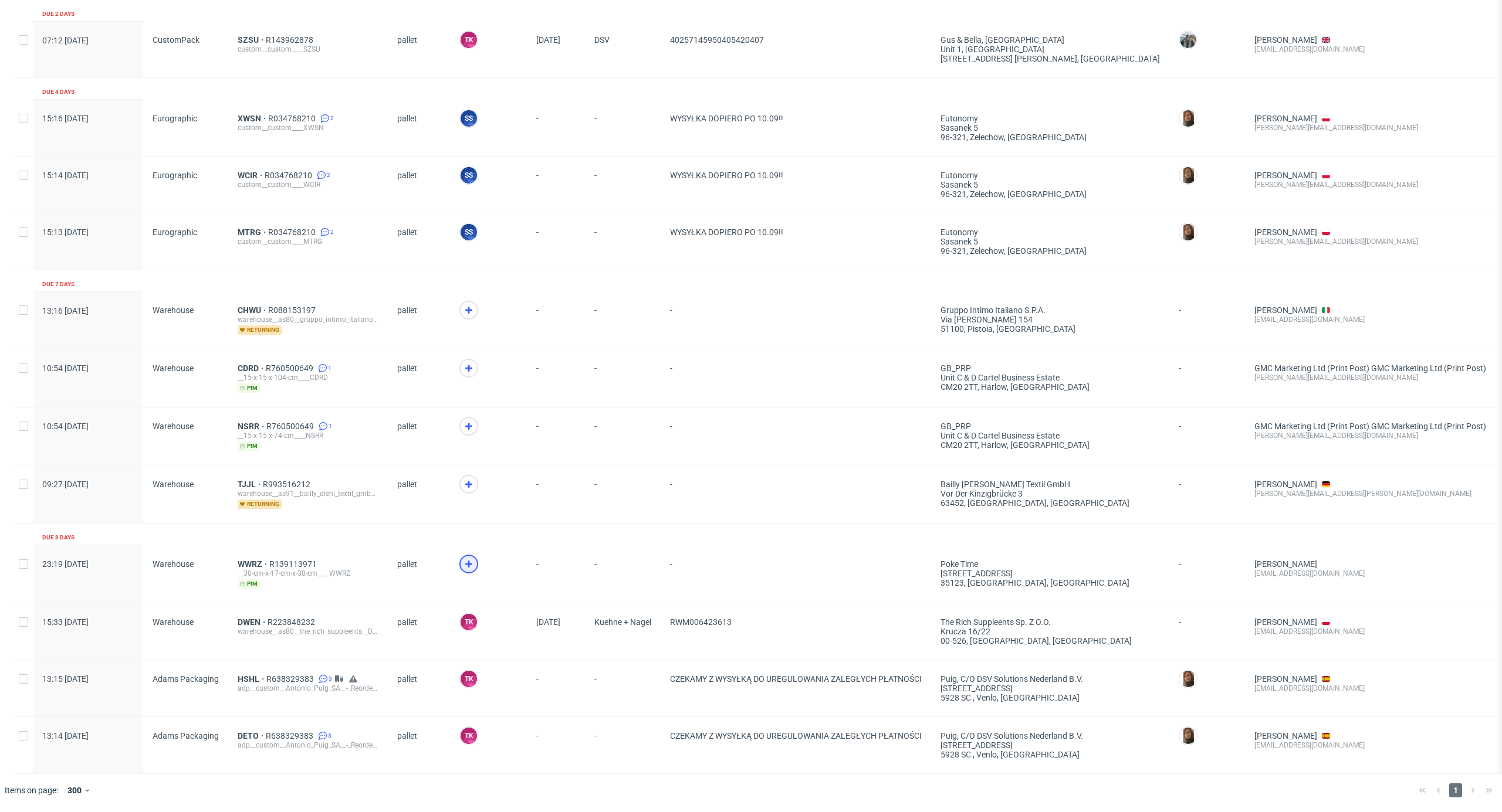
click at [466, 561] on use at bounding box center [469, 565] width 7 height 7
click at [238, 559] on span "WWRZ" at bounding box center [254, 564] width 31 height 10
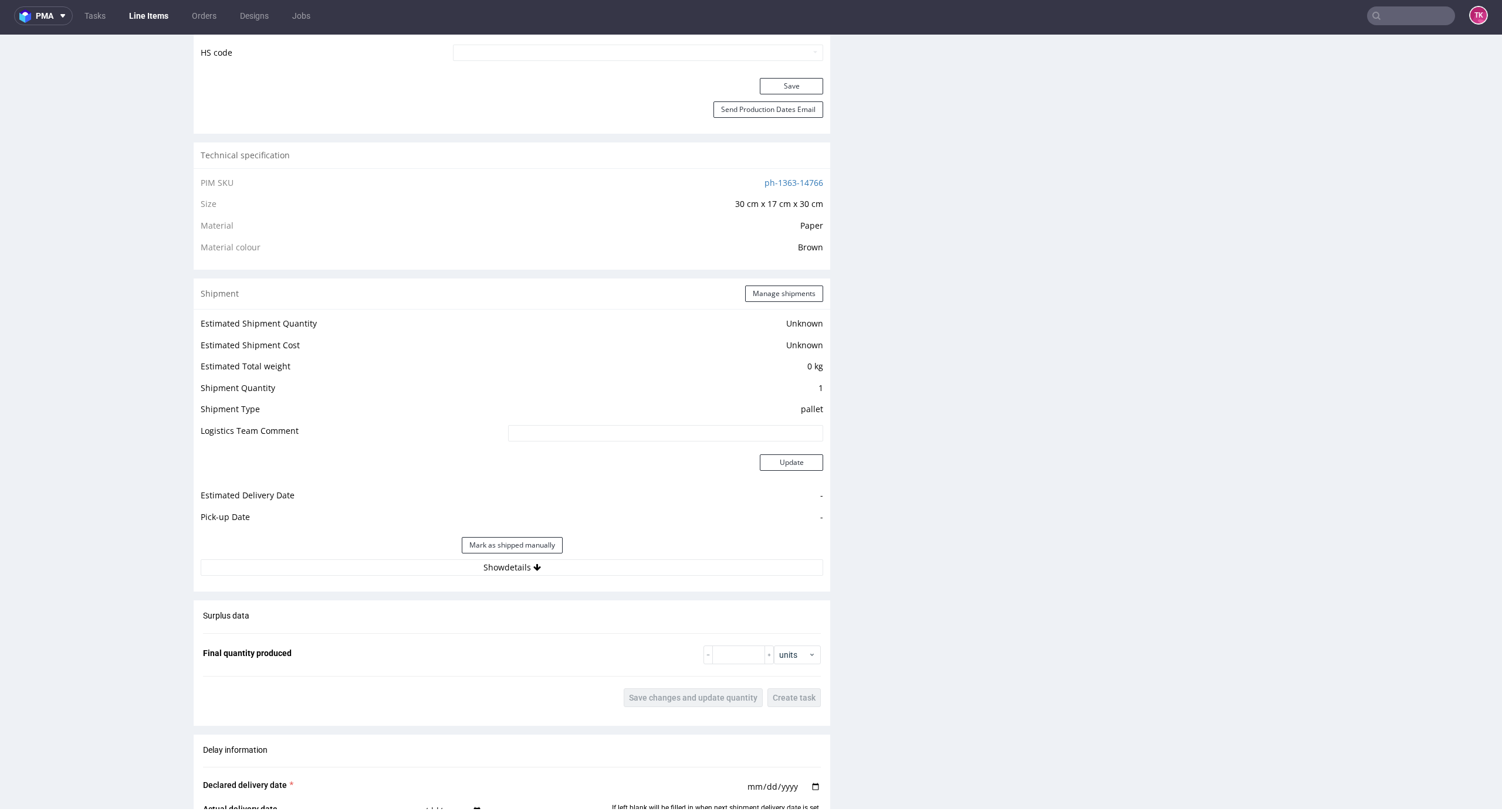
scroll to position [860, 0]
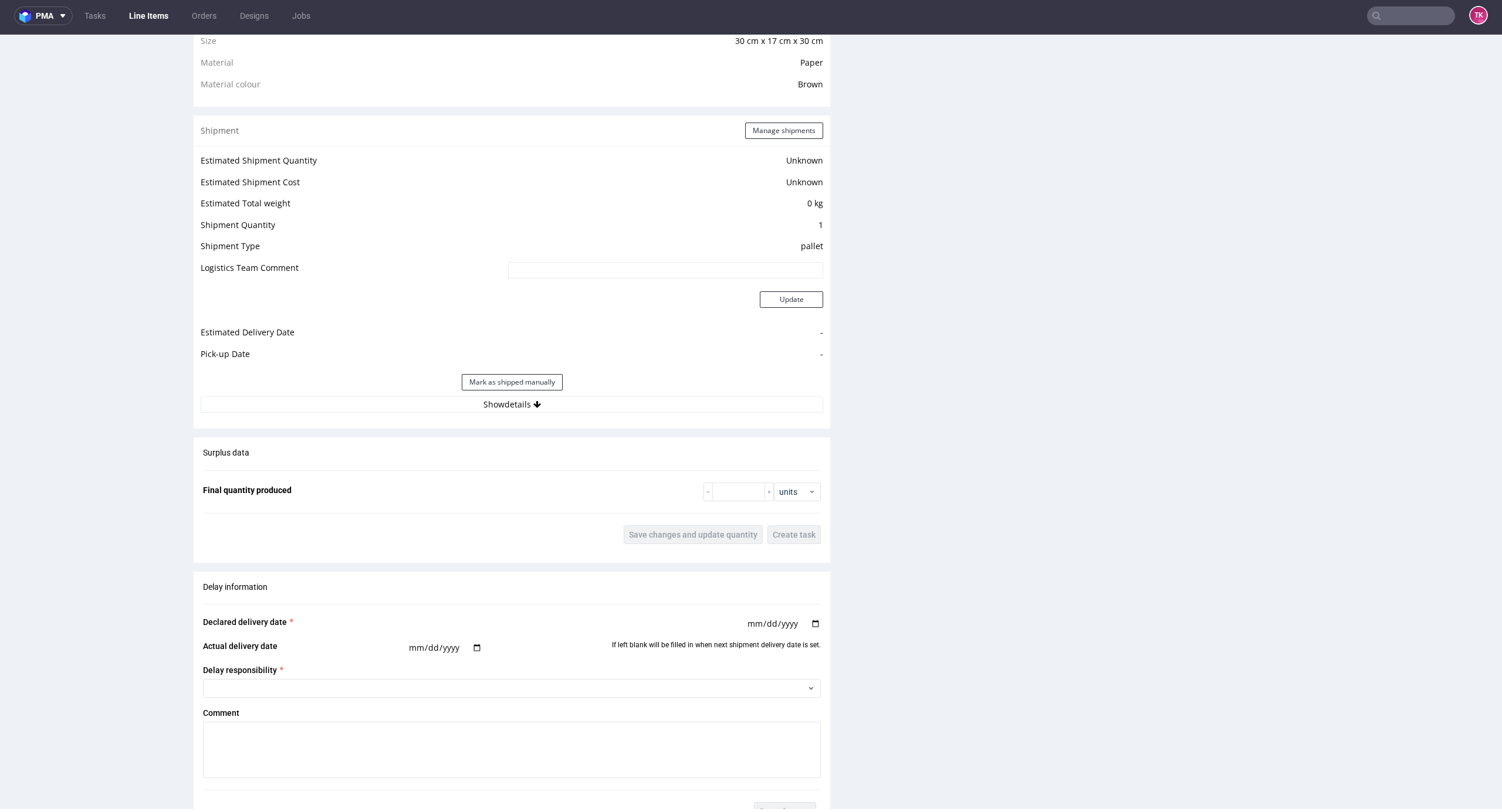
click at [703, 415] on div "Estimated Shipment Quantity Unknown Estimated Shipment Cost Unknown Estimated T…" at bounding box center [511, 282] width 636 height 274
click at [692, 396] on div "Mark as shipped manually" at bounding box center [511, 382] width 622 height 28
click at [692, 397] on button "Show details" at bounding box center [511, 405] width 622 height 17
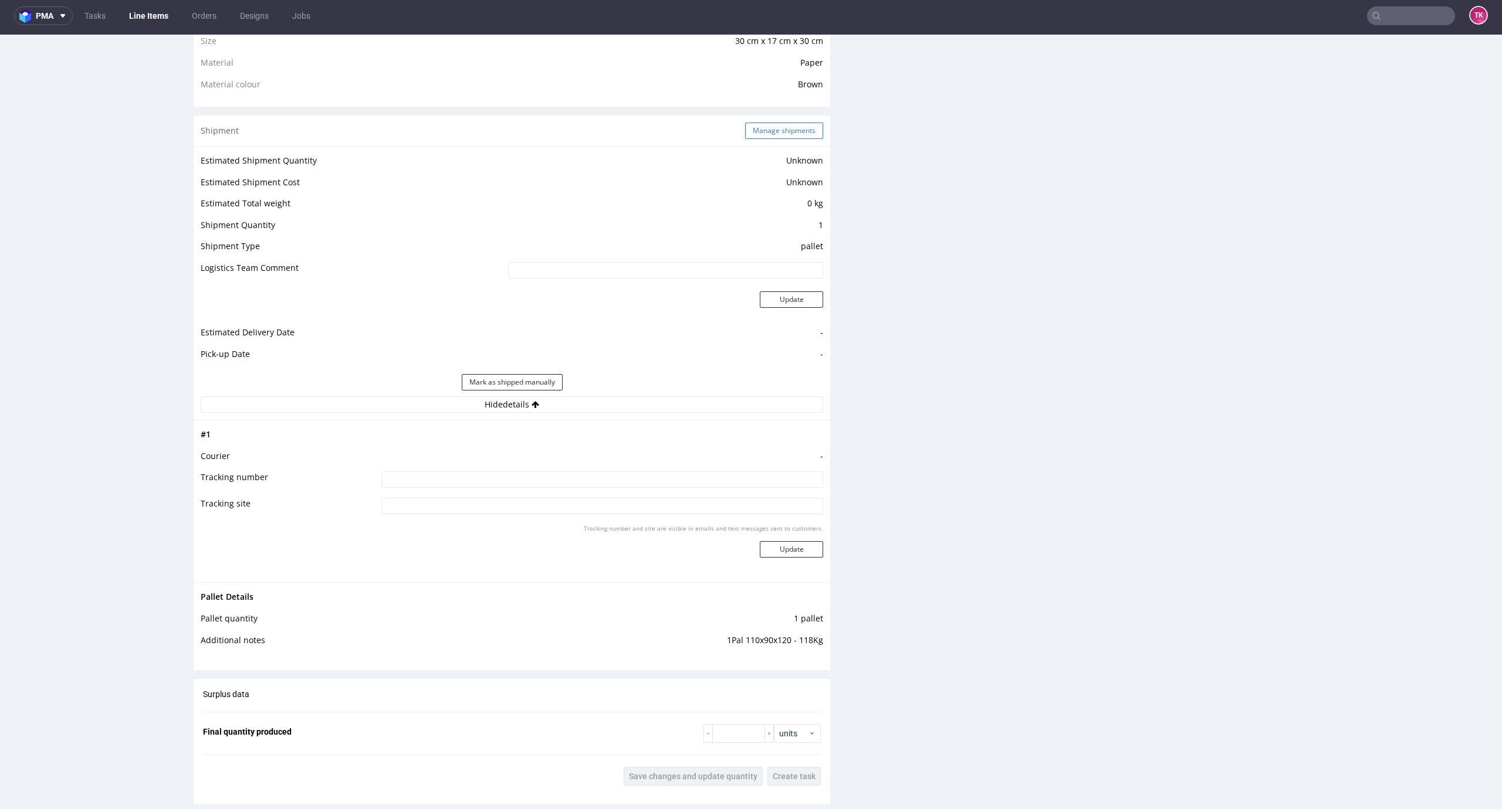
drag, startPoint x: 807, startPoint y: 117, endPoint x: 800, endPoint y: 134, distance: 18.4
click at [807, 118] on div "Shipment Manage shipments" at bounding box center [511, 130] width 636 height 31
click at [800, 134] on button "Manage shipments" at bounding box center [783, 130] width 78 height 17
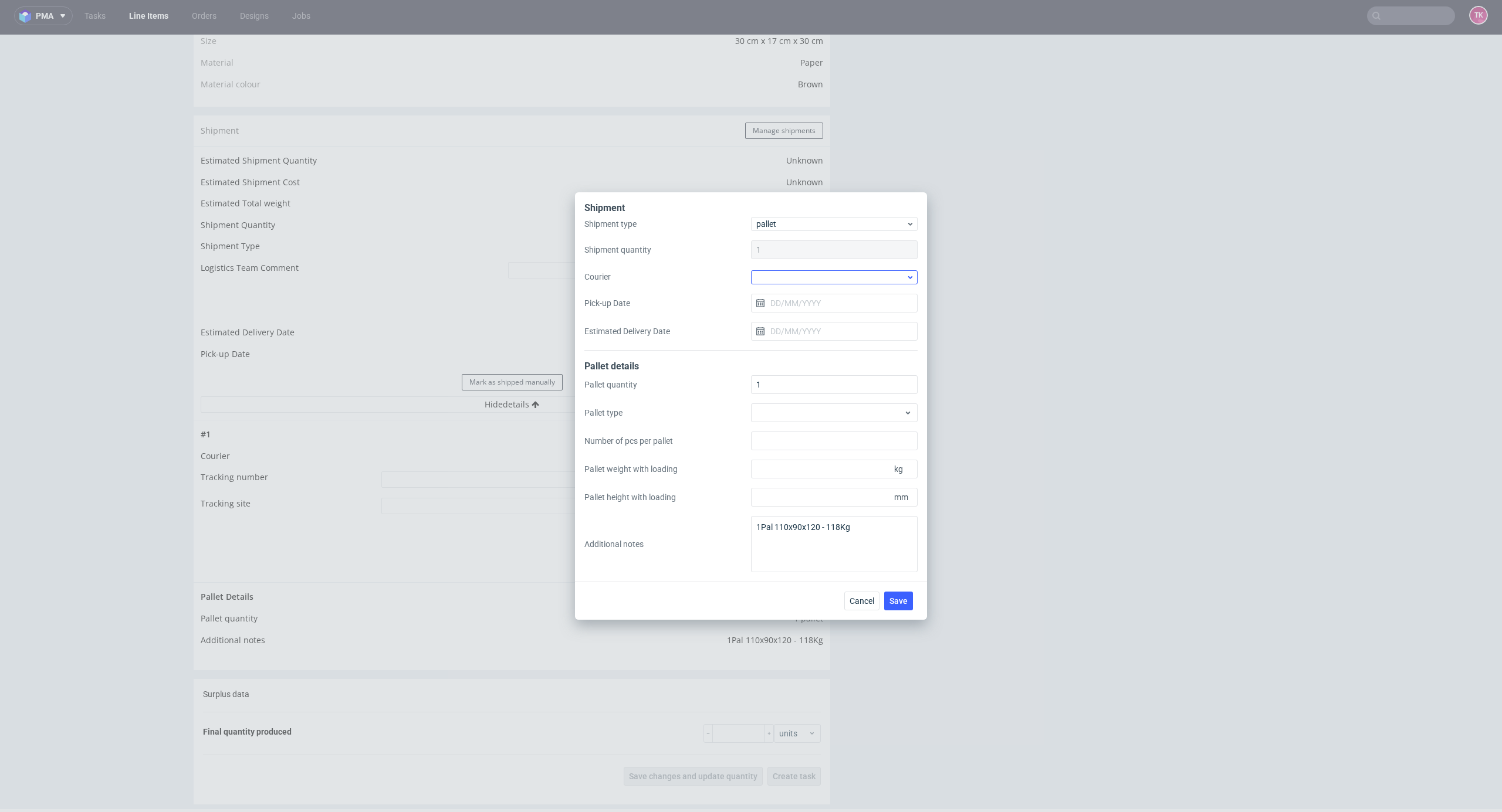
click at [803, 273] on div at bounding box center [834, 277] width 167 height 14
click at [817, 285] on div "Shipment type pallet Shipment quantity 1 Courier Pick-up Date Estimated Deliver…" at bounding box center [750, 283] width 333 height 134
click at [815, 296] on input "Pick-up Date" at bounding box center [834, 302] width 167 height 18
click at [814, 270] on div at bounding box center [834, 277] width 167 height 14
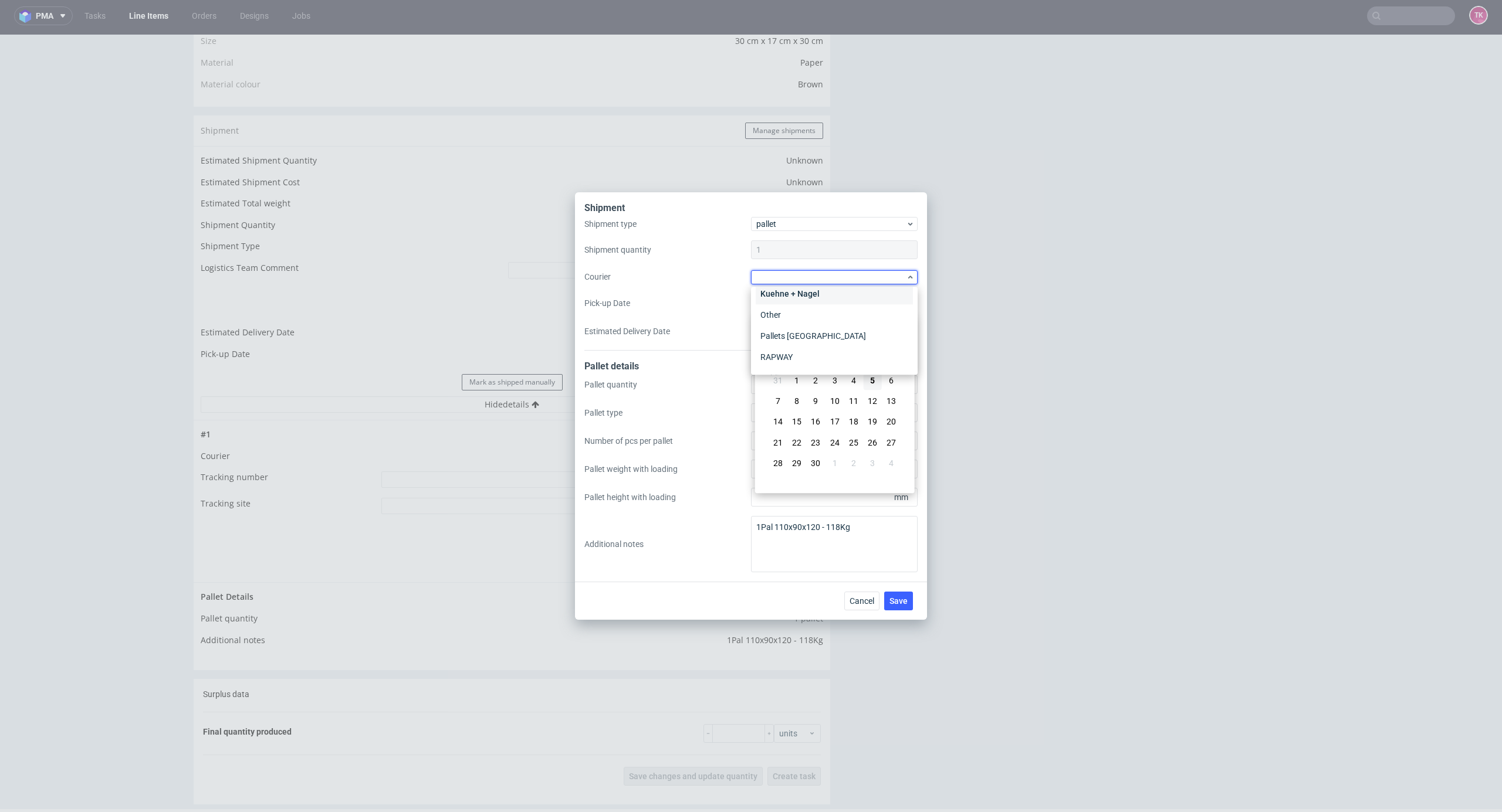
click at [834, 294] on div "Kuehne + Nagel" at bounding box center [834, 294] width 157 height 21
click at [827, 294] on input "Pick-up Date" at bounding box center [834, 302] width 167 height 18
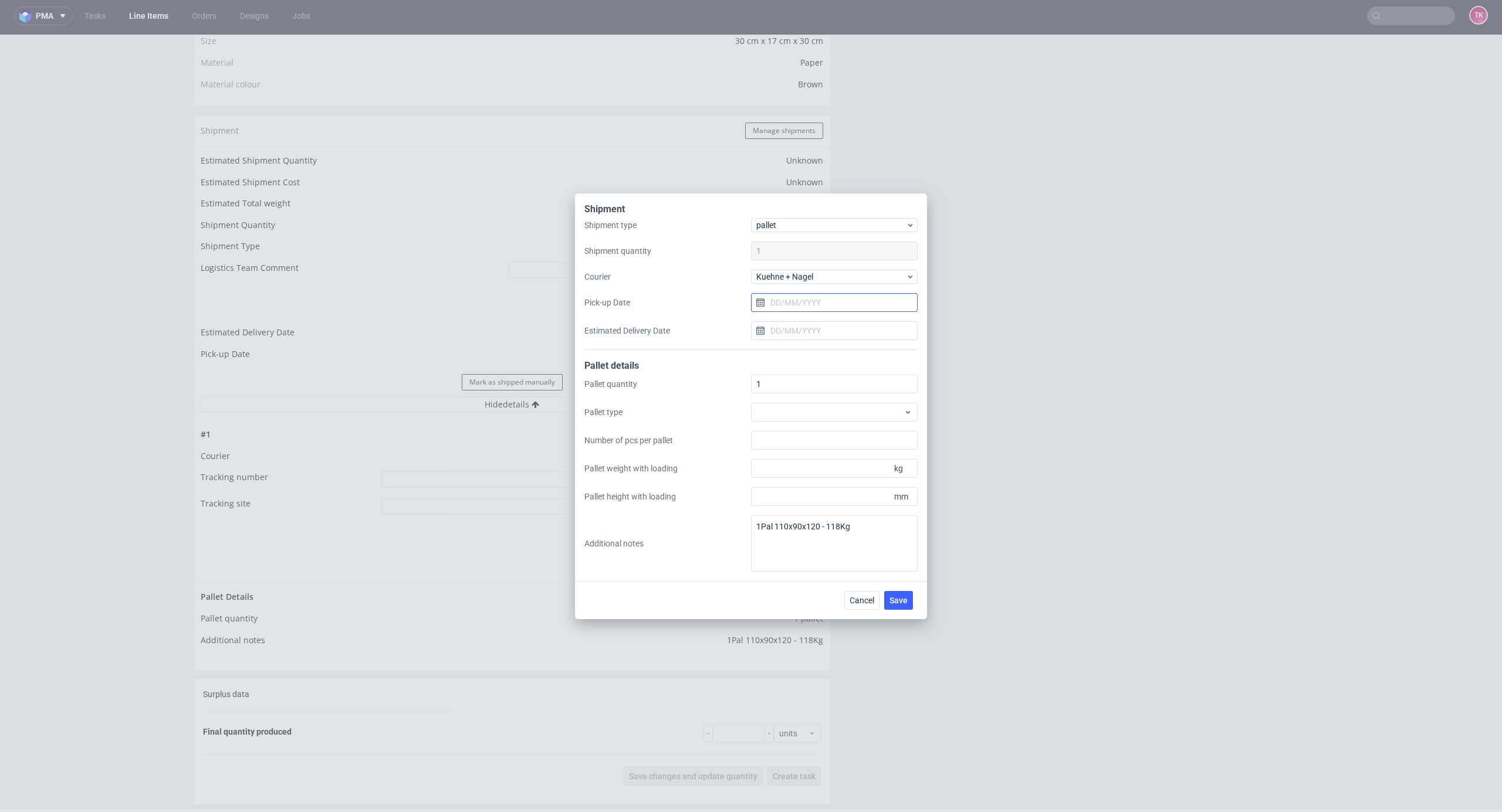
click at [824, 308] on input "Pick-up Date" at bounding box center [834, 302] width 167 height 18
click at [799, 416] on span "15" at bounding box center [796, 420] width 10 height 11
click at [789, 301] on input "15/09/2025" at bounding box center [834, 302] width 167 height 18
click at [802, 400] on button "8" at bounding box center [796, 400] width 18 height 18
type input "[DATE]"
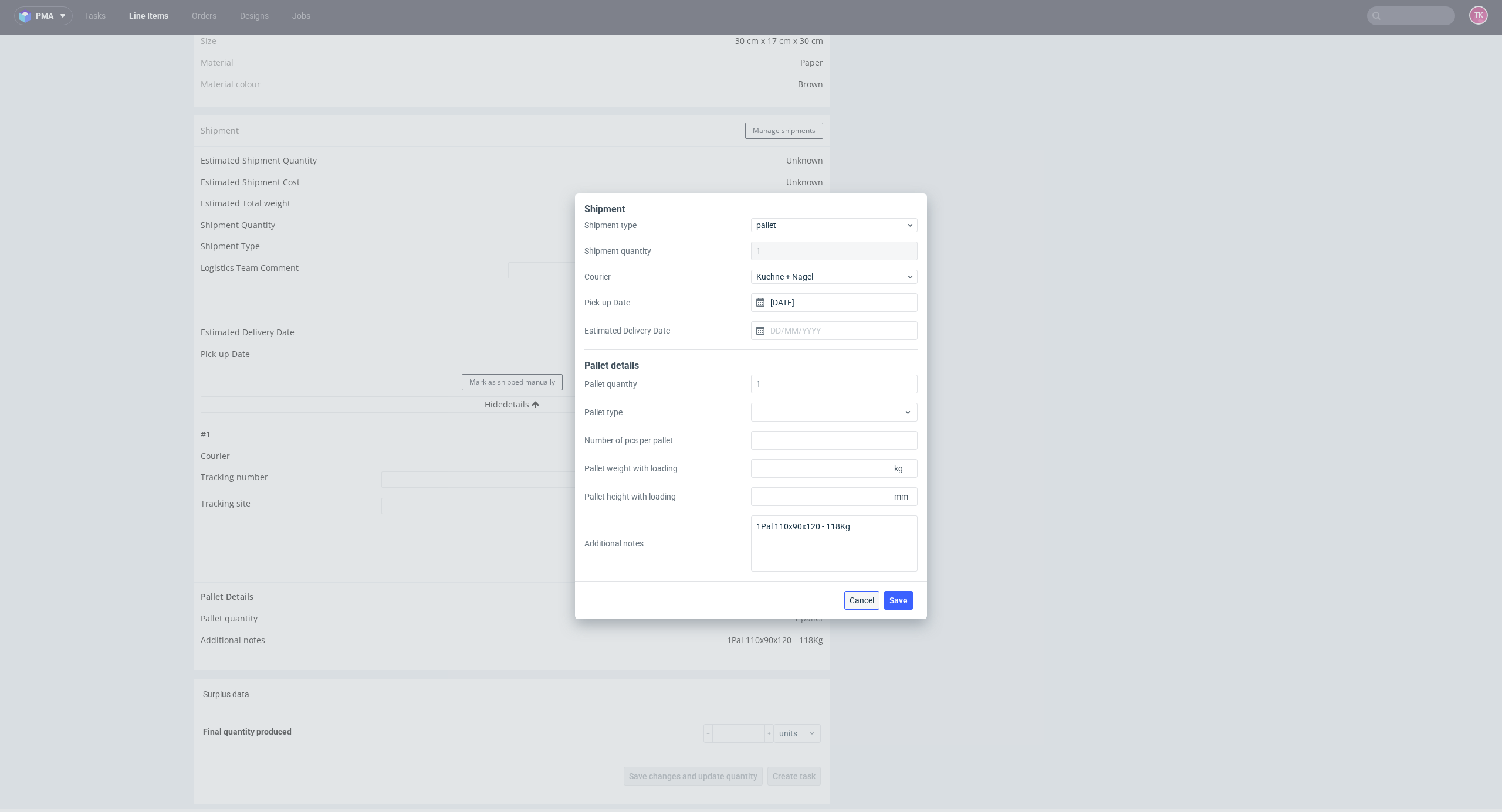
click at [857, 593] on button "Cancel" at bounding box center [862, 600] width 35 height 18
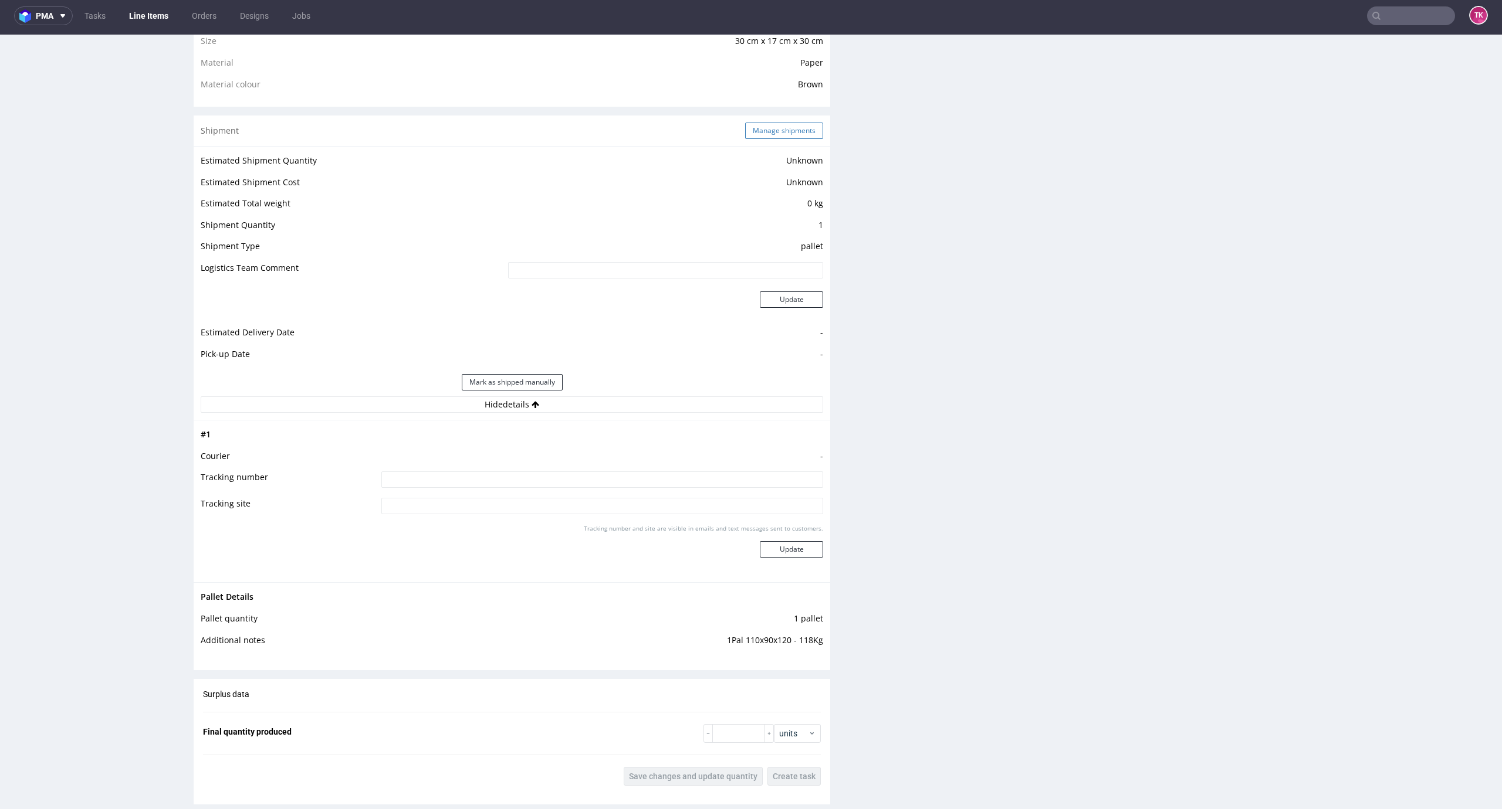
click at [771, 127] on button "Manage shipments" at bounding box center [783, 130] width 78 height 17
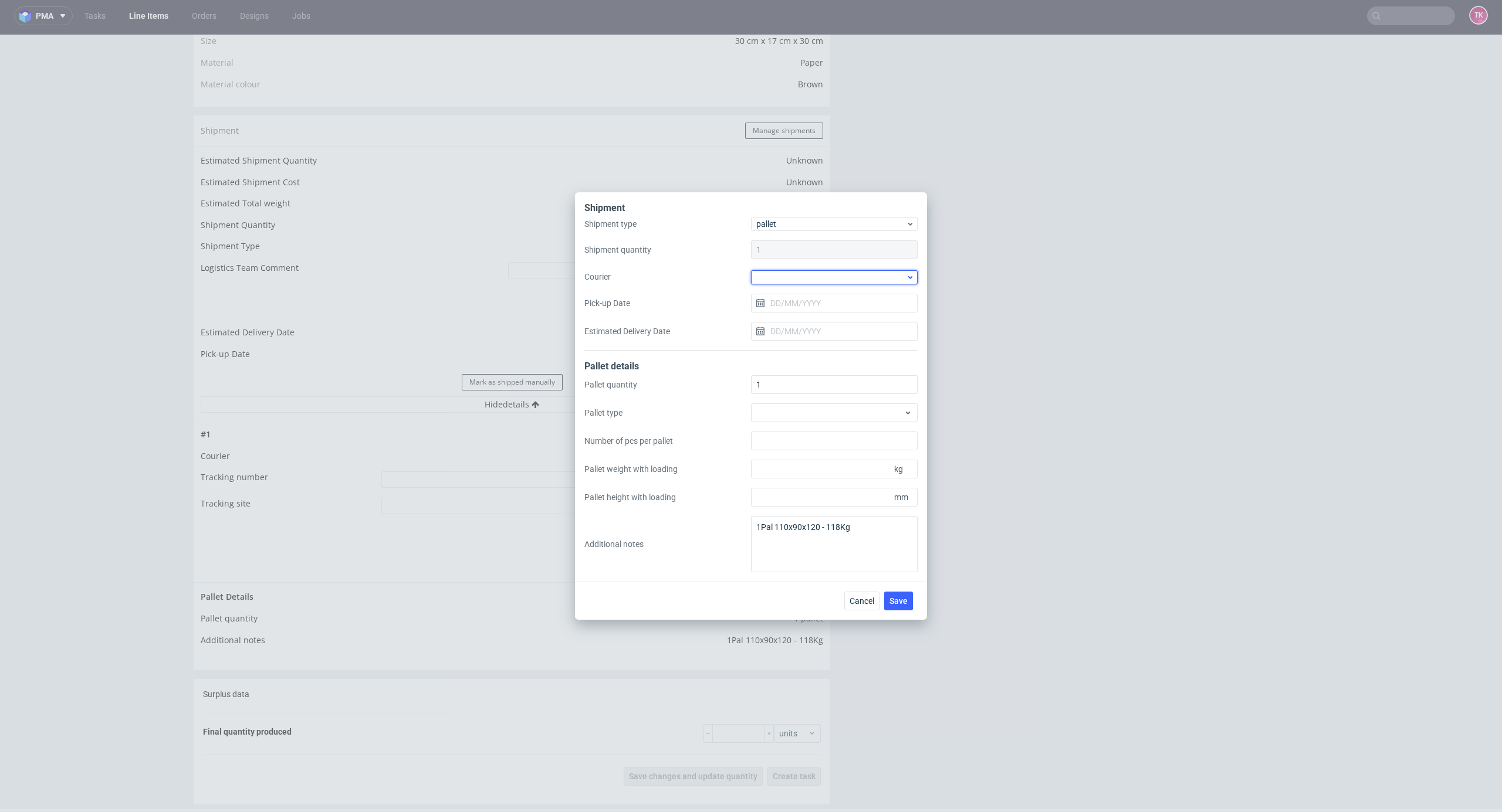
click at [837, 281] on div at bounding box center [834, 277] width 167 height 14
click at [817, 334] on div "Kuehne + Nagel" at bounding box center [834, 332] width 157 height 21
click at [810, 294] on input "Pick-up Date" at bounding box center [834, 302] width 167 height 18
click at [906, 600] on span "Save" at bounding box center [898, 600] width 18 height 8
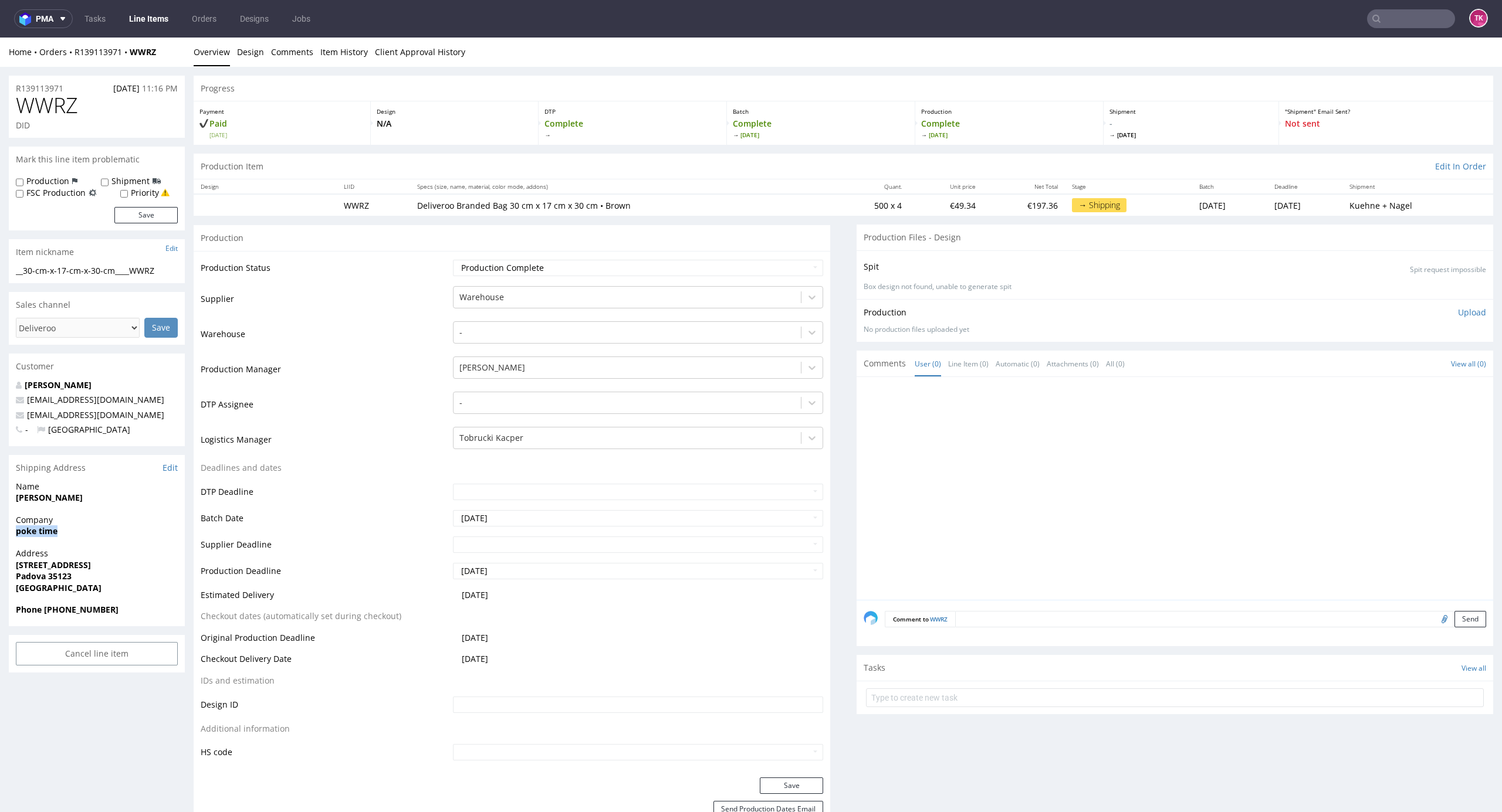
drag, startPoint x: 8, startPoint y: 531, endPoint x: 110, endPoint y: 531, distance: 102.0
copy strong "poke time"
drag, startPoint x: 3, startPoint y: 566, endPoint x: 118, endPoint y: 575, distance: 115.4
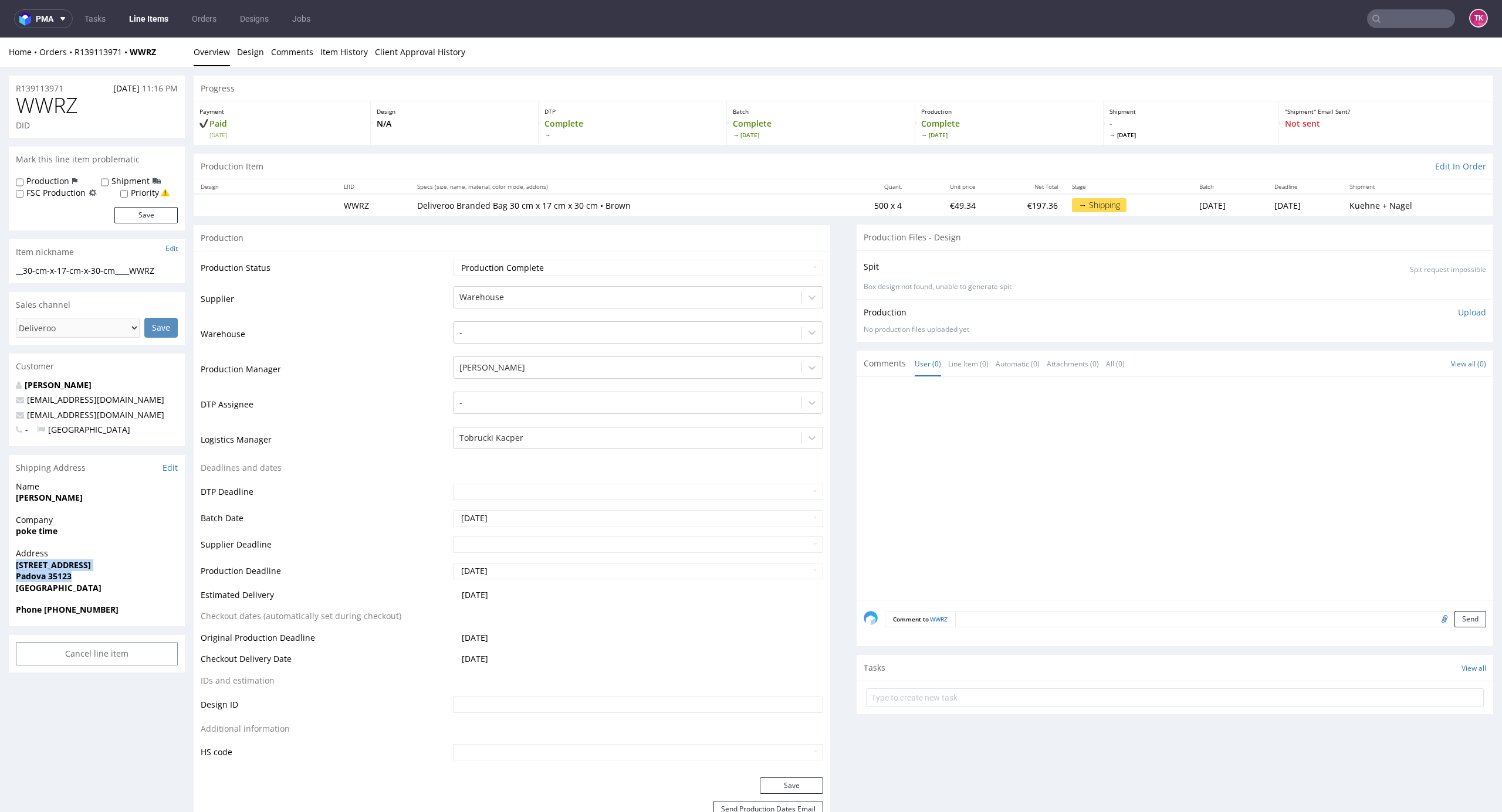
copy p "[STREET_ADDRESS]"
drag, startPoint x: 6, startPoint y: 503, endPoint x: 111, endPoint y: 502, distance: 105.0
copy strong "[PERSON_NAME]"
drag, startPoint x: 125, startPoint y: 419, endPoint x: 104, endPoint y: 468, distance: 53.3
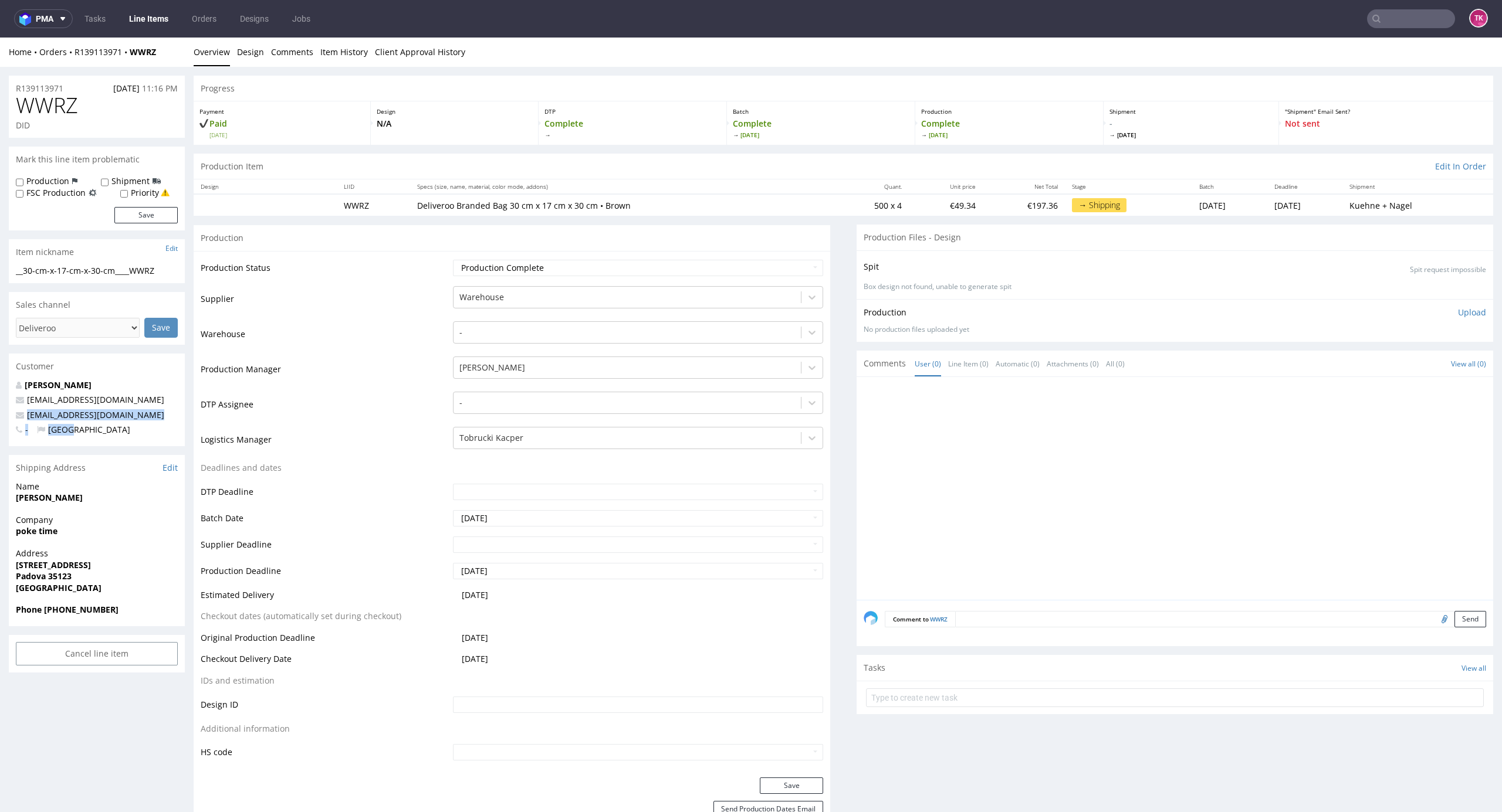
click at [111, 472] on div "Shipping Address Edit" at bounding box center [96, 468] width 176 height 26
drag, startPoint x: 127, startPoint y: 418, endPoint x: 20, endPoint y: 411, distance: 107.2
click at [20, 411] on p "[EMAIL_ADDRESS][DOMAIN_NAME]" at bounding box center [96, 414] width 162 height 11
copy span "[EMAIL_ADDRESS][DOMAIN_NAME]"
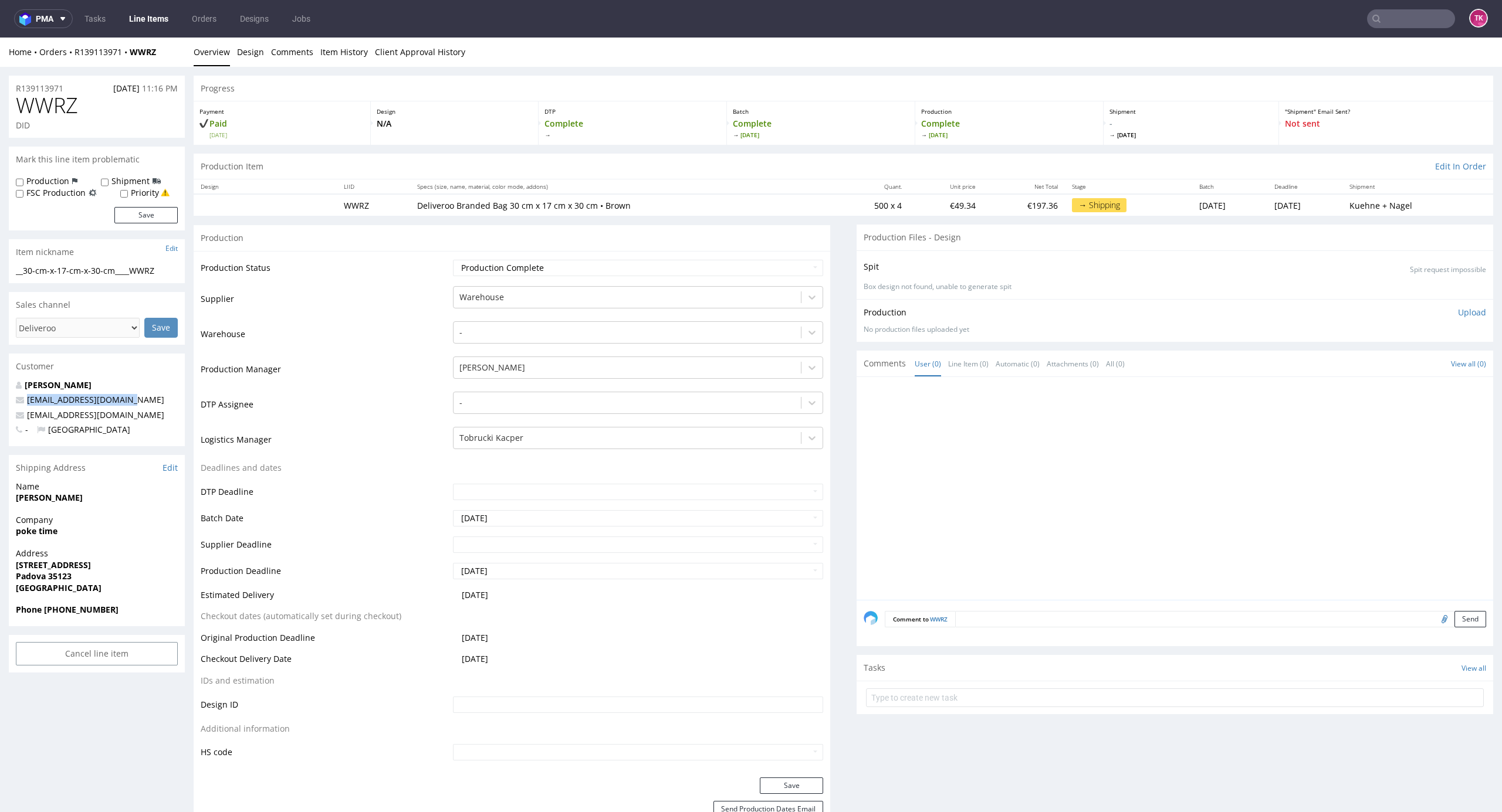
drag, startPoint x: 150, startPoint y: 399, endPoint x: 123, endPoint y: 469, distance: 75.0
drag, startPoint x: 92, startPoint y: 609, endPoint x: 33, endPoint y: 620, distance: 60.0
click at [33, 620] on div "Phone [PHONE_NUMBER]" at bounding box center [96, 614] width 176 height 22
click at [54, 610] on strong "Phone [PHONE_NUMBER]" at bounding box center [66, 609] width 102 height 11
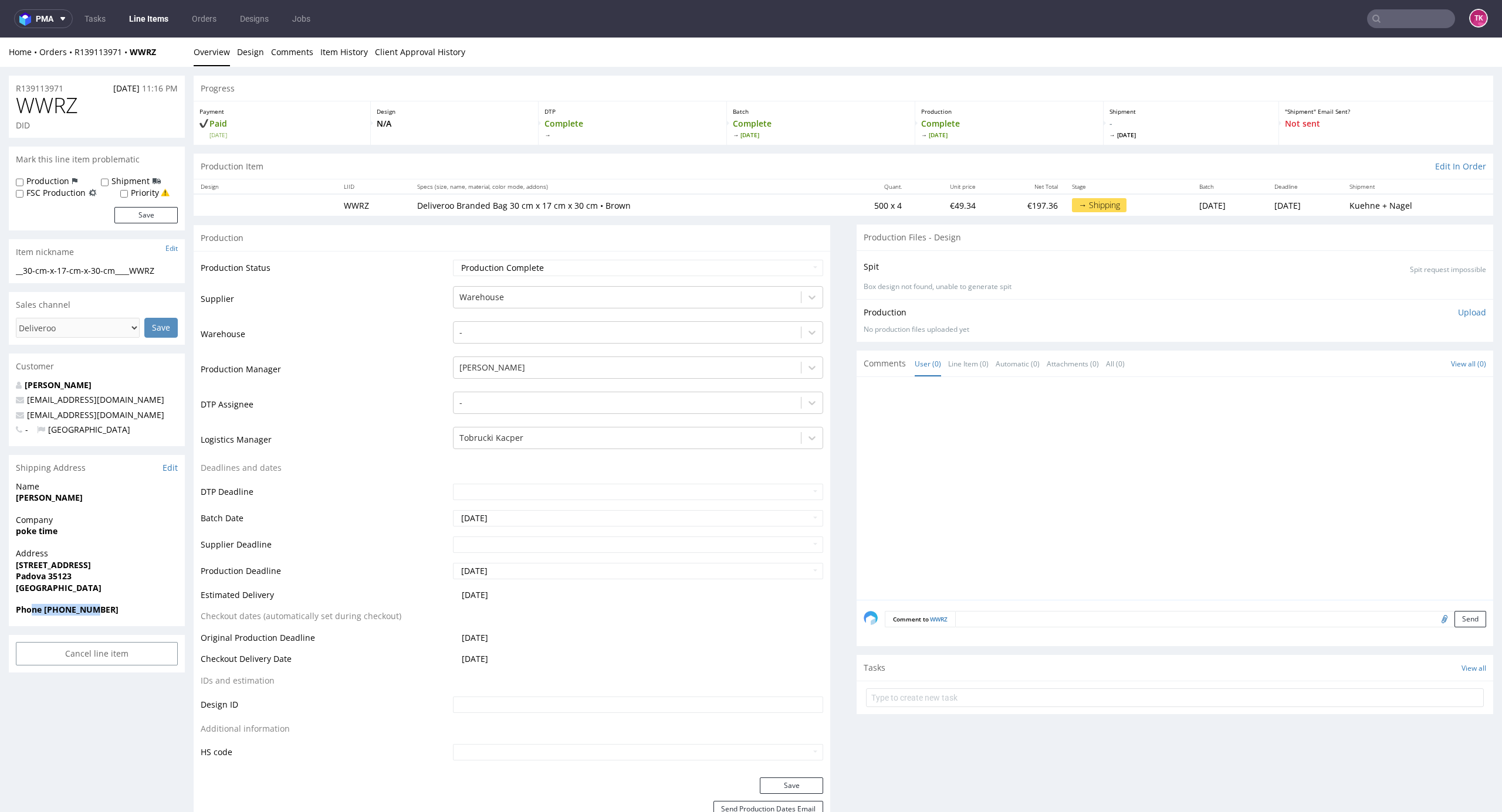
click at [54, 610] on strong "Phone [PHONE_NUMBER]" at bounding box center [66, 609] width 102 height 11
click at [99, 608] on span "Phone [PHONE_NUMBER]" at bounding box center [96, 609] width 162 height 11
click at [86, 606] on strong "Phone [PHONE_NUMBER]" at bounding box center [66, 609] width 102 height 11
copy strong "3668288862"
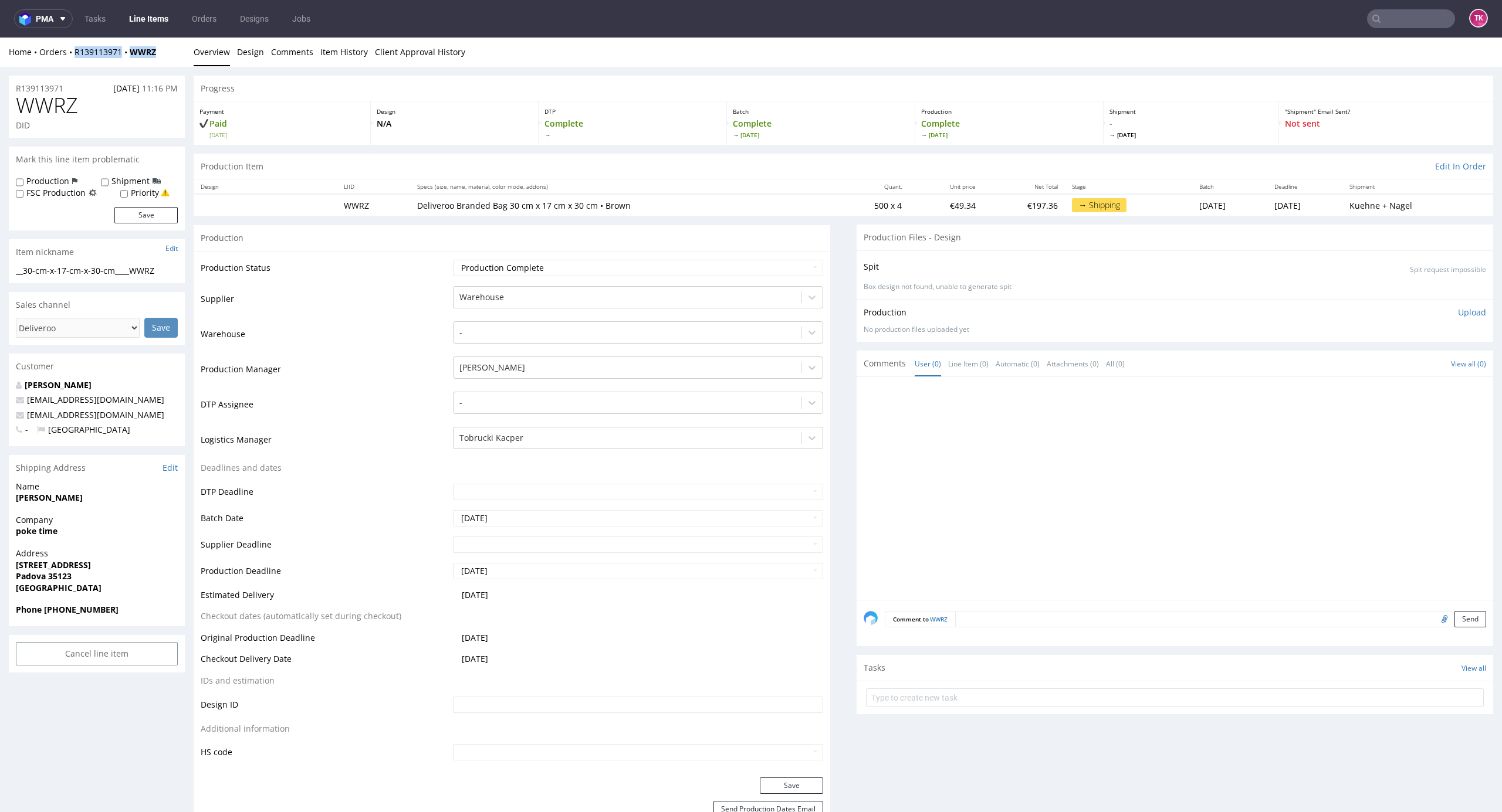
drag, startPoint x: 158, startPoint y: 54, endPoint x: 71, endPoint y: 61, distance: 87.3
click at [71, 61] on div "Home Orders R139113971 WWRZ Overview Design Comments Item History Client Approv…" at bounding box center [751, 52] width 1502 height 30
copy div "R139113971 WWRZ"
click at [915, 697] on input "text" at bounding box center [1174, 697] width 618 height 18
type input "etykiety"
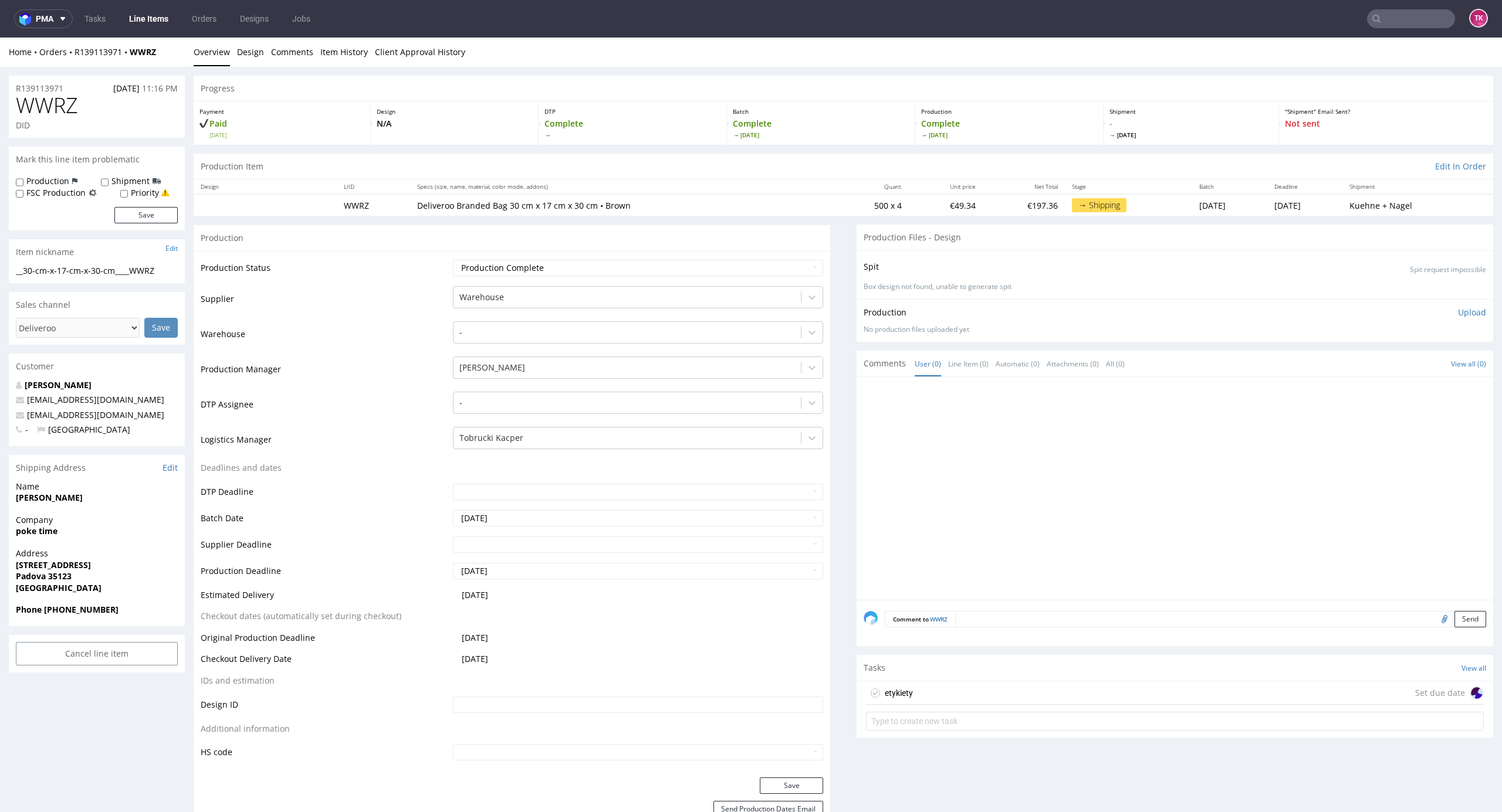
click at [901, 698] on div "etykiety Set due date" at bounding box center [1174, 693] width 618 height 24
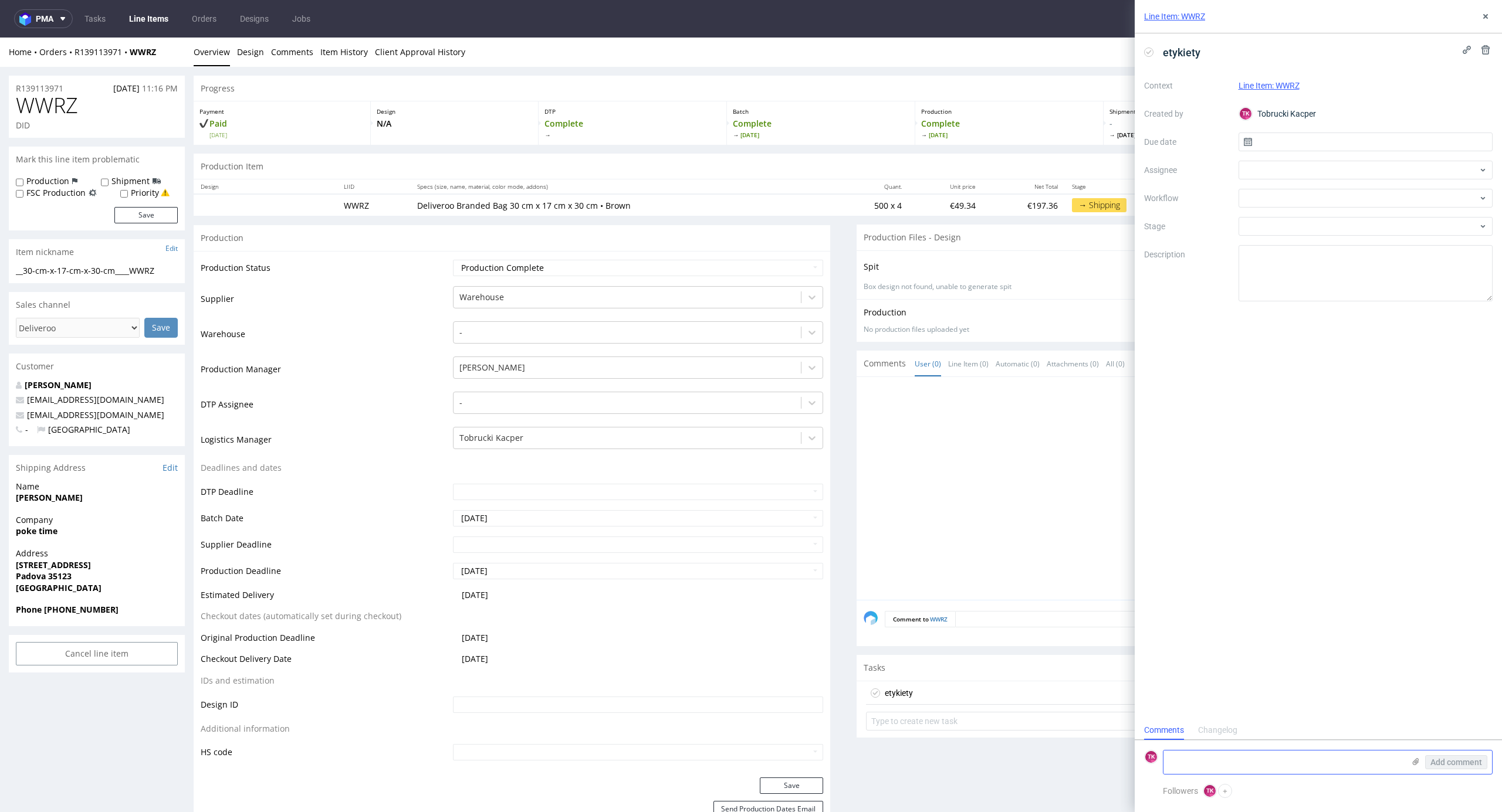
scroll to position [10, 0]
click at [1197, 759] on textarea at bounding box center [1283, 762] width 240 height 24
paste textarea "R139113971_WWRZ"
click at [1417, 759] on use at bounding box center [1415, 762] width 6 height 7
click at [0, 0] on input "file" at bounding box center [0, 0] width 0 height 0
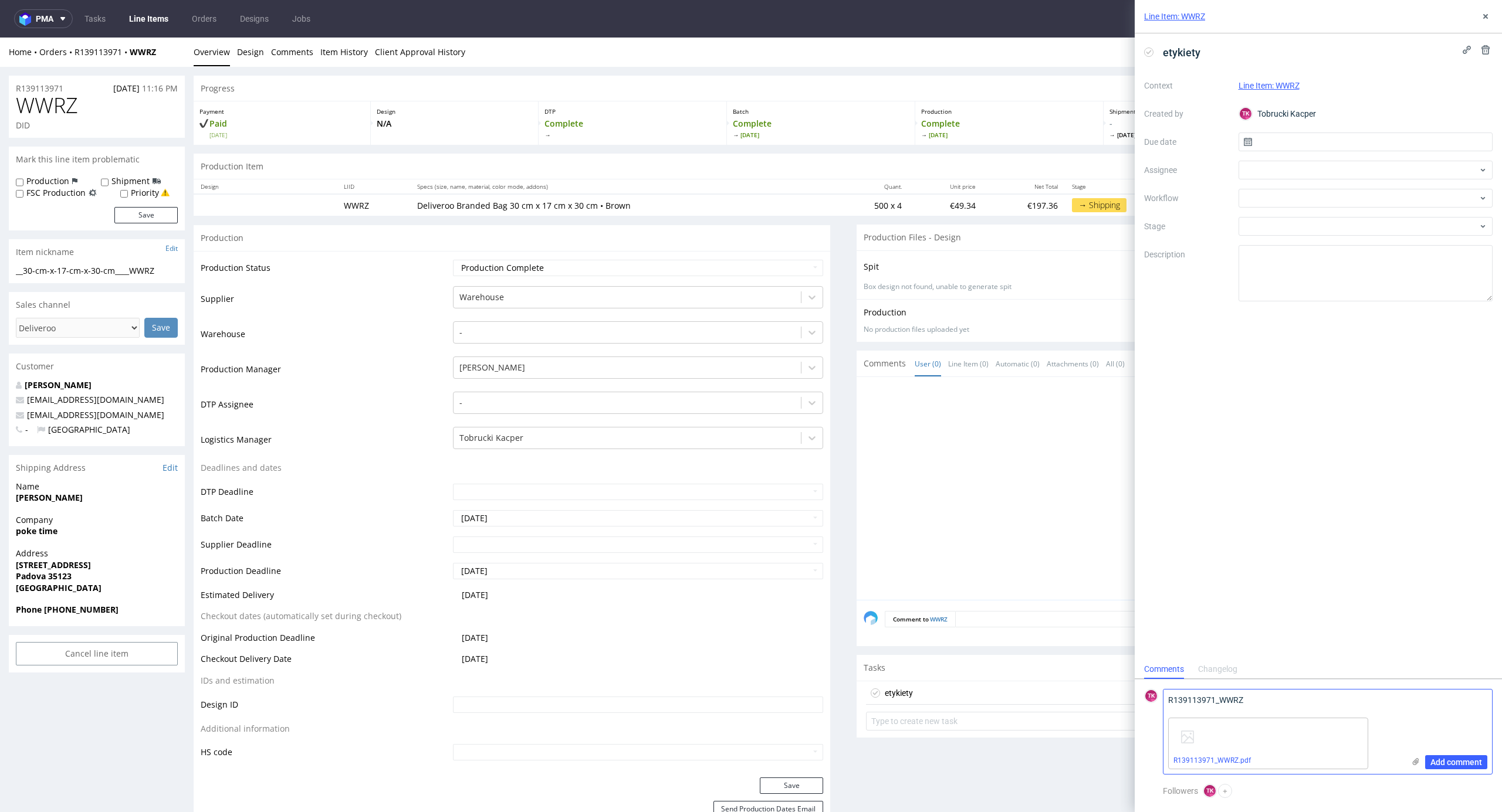
click at [1314, 698] on textarea "R139113971_WWRZ" at bounding box center [1283, 701] width 240 height 24
paste textarea "RWM006423700"
type textarea "R139113971_WWRZ -> RWM006423700"
click at [1453, 759] on span "Add comment" at bounding box center [1456, 762] width 52 height 8
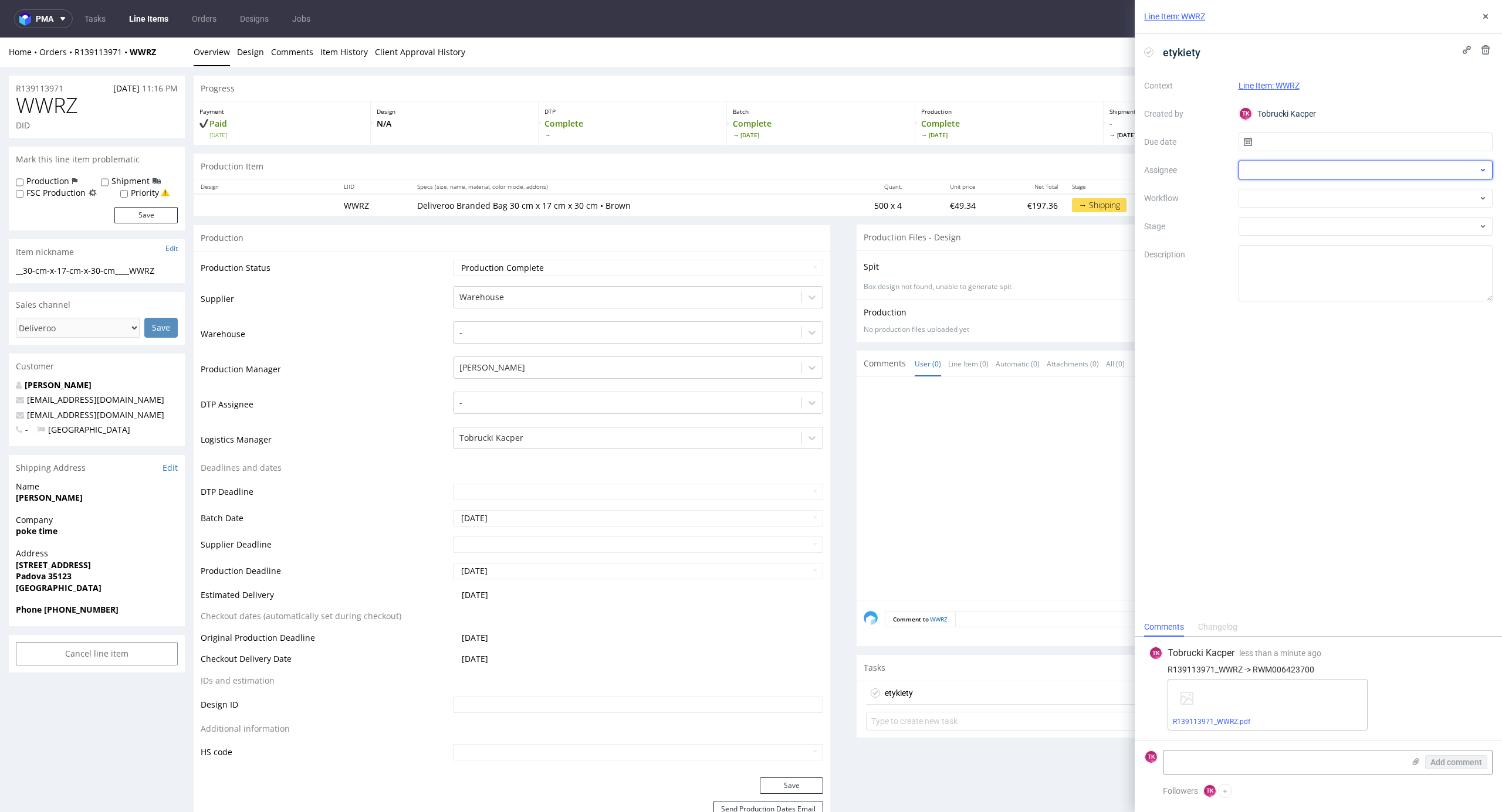
click at [1325, 169] on div at bounding box center [1366, 170] width 254 height 18
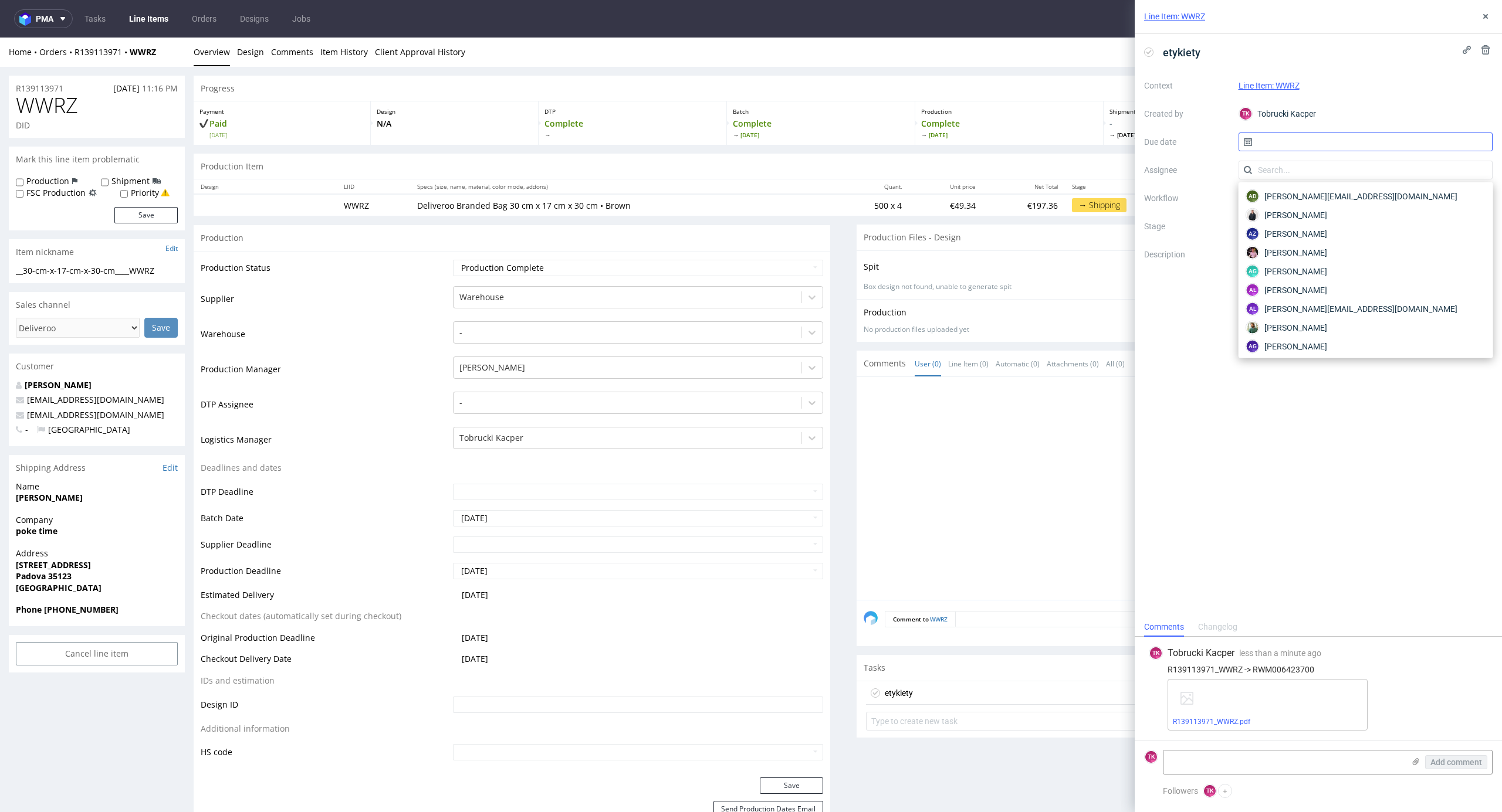
click at [1297, 142] on input "text" at bounding box center [1366, 142] width 254 height 18
drag, startPoint x: 1454, startPoint y: 702, endPoint x: 1332, endPoint y: 728, distance: 124.7
click at [1449, 704] on div "R139113971_WWRZ.pdf" at bounding box center [1327, 704] width 320 height 52
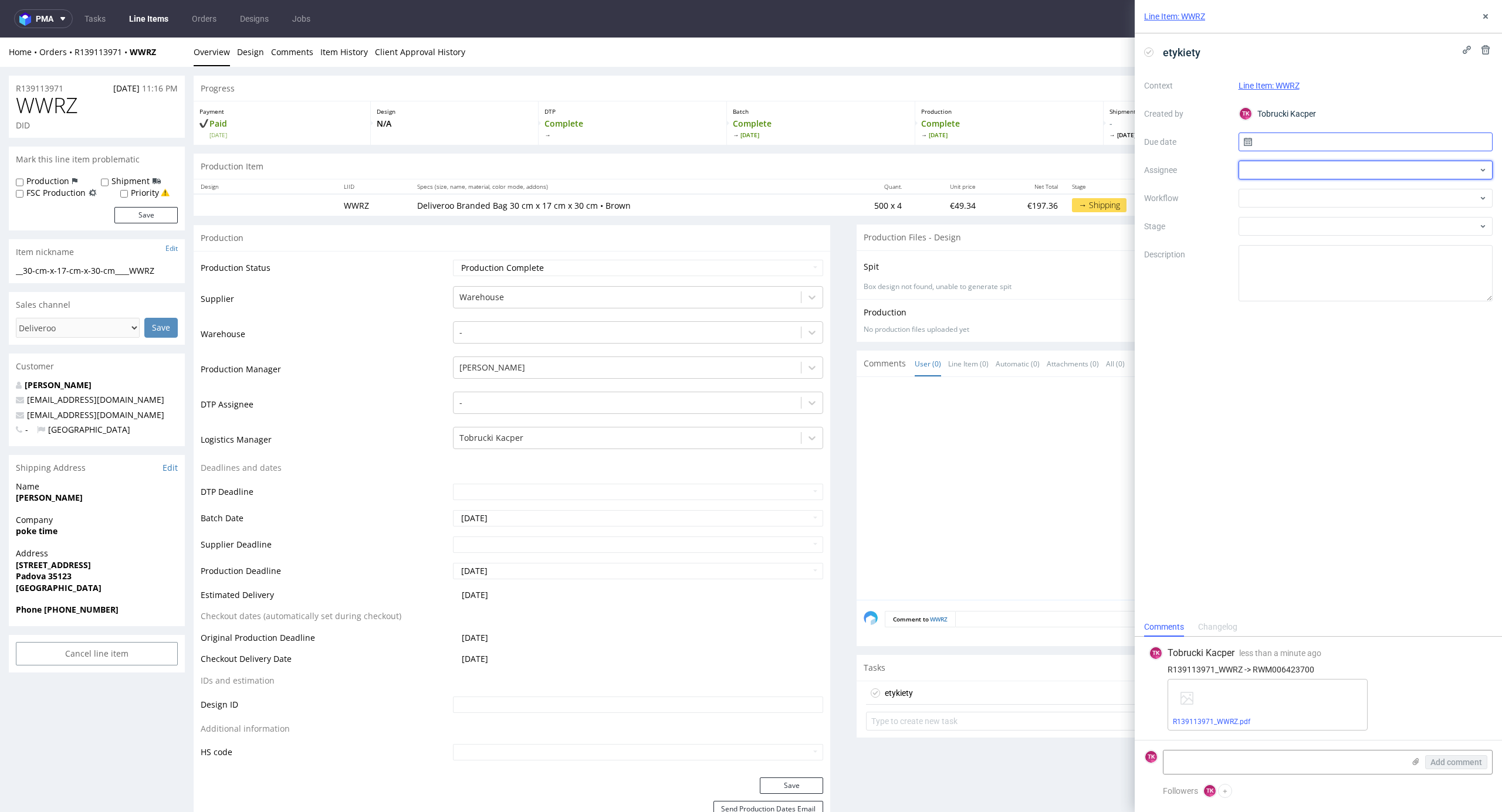
drag, startPoint x: 1307, startPoint y: 156, endPoint x: 1299, endPoint y: 147, distance: 12.0
click at [1303, 151] on div "Context Line Item: WWRZ Created by TK Tobrucki Kacper Due date Assignee Workflo…" at bounding box center [1318, 189] width 349 height 226
click at [1296, 138] on input "text" at bounding box center [1366, 142] width 254 height 18
click at [1329, 240] on span "8" at bounding box center [1326, 239] width 4 height 11
click at [1286, 148] on input "08/09/2025" at bounding box center [1366, 142] width 254 height 18
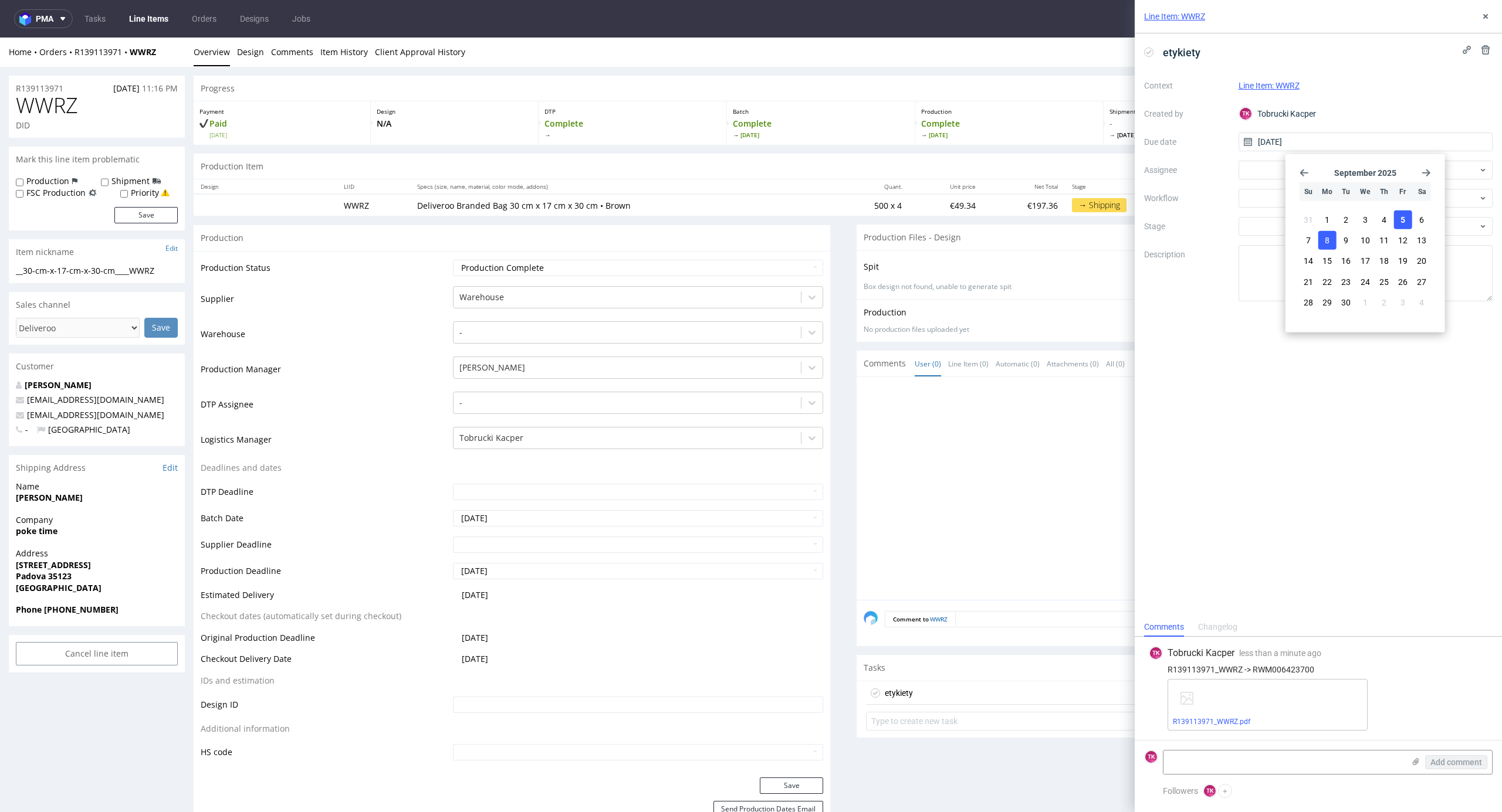
click at [1407, 224] on button "5" at bounding box center [1402, 219] width 18 height 18
type input "05/09/2025"
click at [1276, 174] on div at bounding box center [1366, 170] width 254 height 18
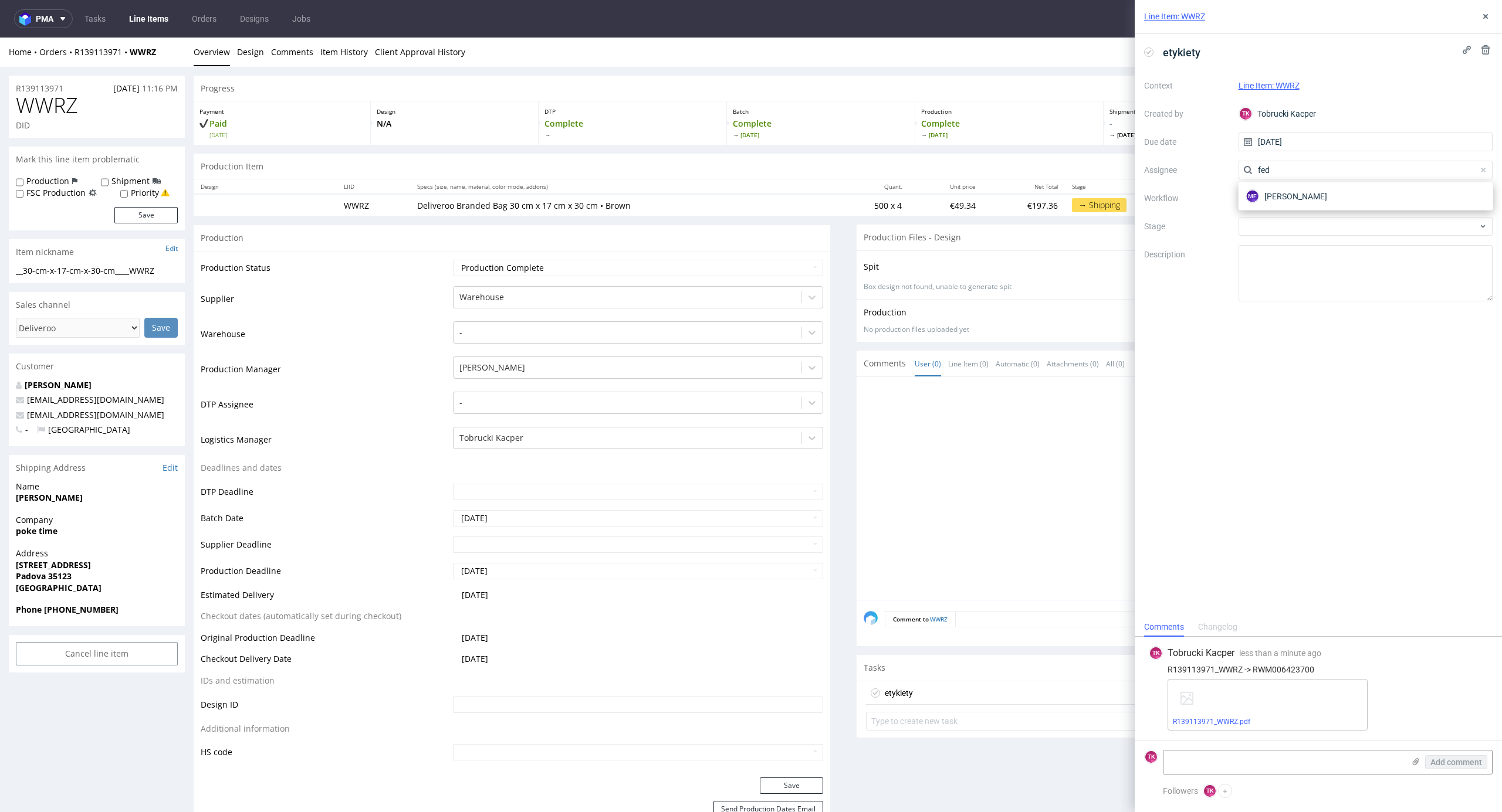
type input "fed"
click at [1294, 181] on div "Context Line Item: WWRZ Created by TK Tobrucki Kacper Due date 05/09/2025 Assig…" at bounding box center [1318, 189] width 349 height 226
click at [1301, 199] on div at bounding box center [1366, 198] width 254 height 18
click at [1287, 163] on div "Context Line Item: WWRZ Created by TK Tobrucki Kacper Due date 05/09/2025 Assig…" at bounding box center [1318, 189] width 349 height 226
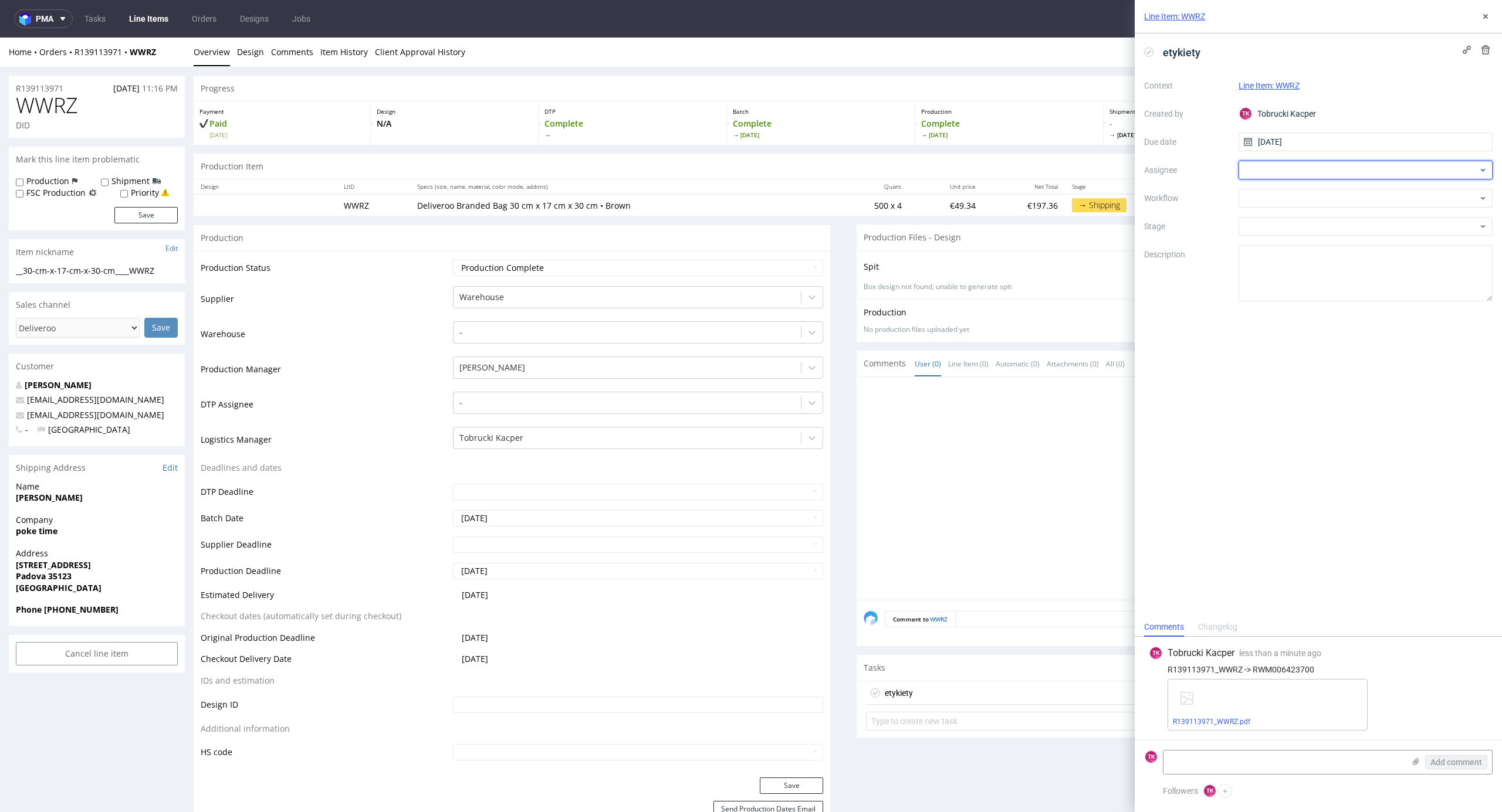
click at [1287, 164] on div at bounding box center [1366, 170] width 254 height 18
type input "fed"
click at [1292, 198] on span "Michał Fedorowicz" at bounding box center [1296, 196] width 63 height 11
click at [1490, 8] on div "Line Item: WWRZ" at bounding box center [1318, 17] width 367 height 33
click at [1490, 10] on div "Line Item: WWRZ" at bounding box center [1318, 17] width 367 height 33
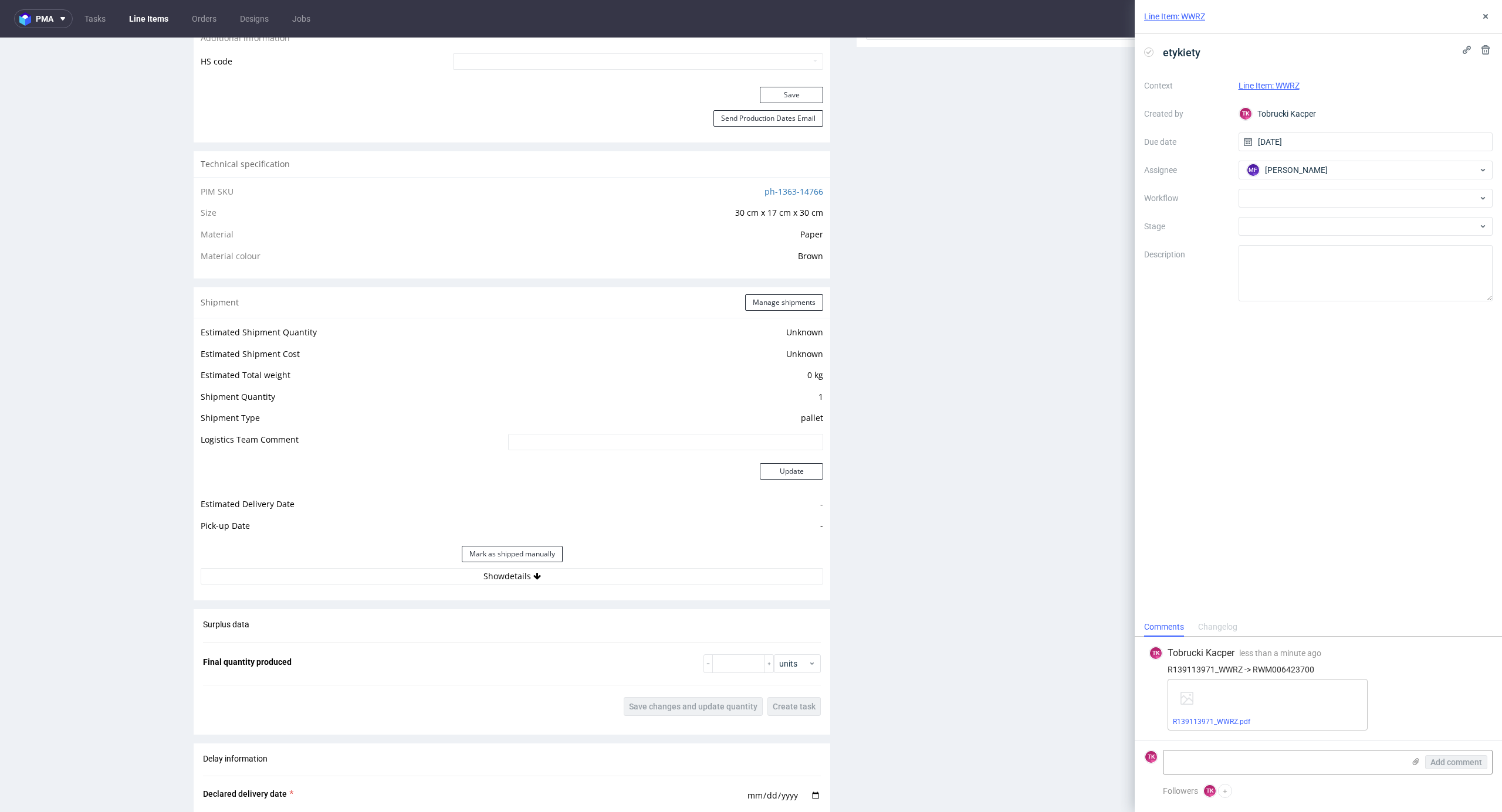
scroll to position [939, 0]
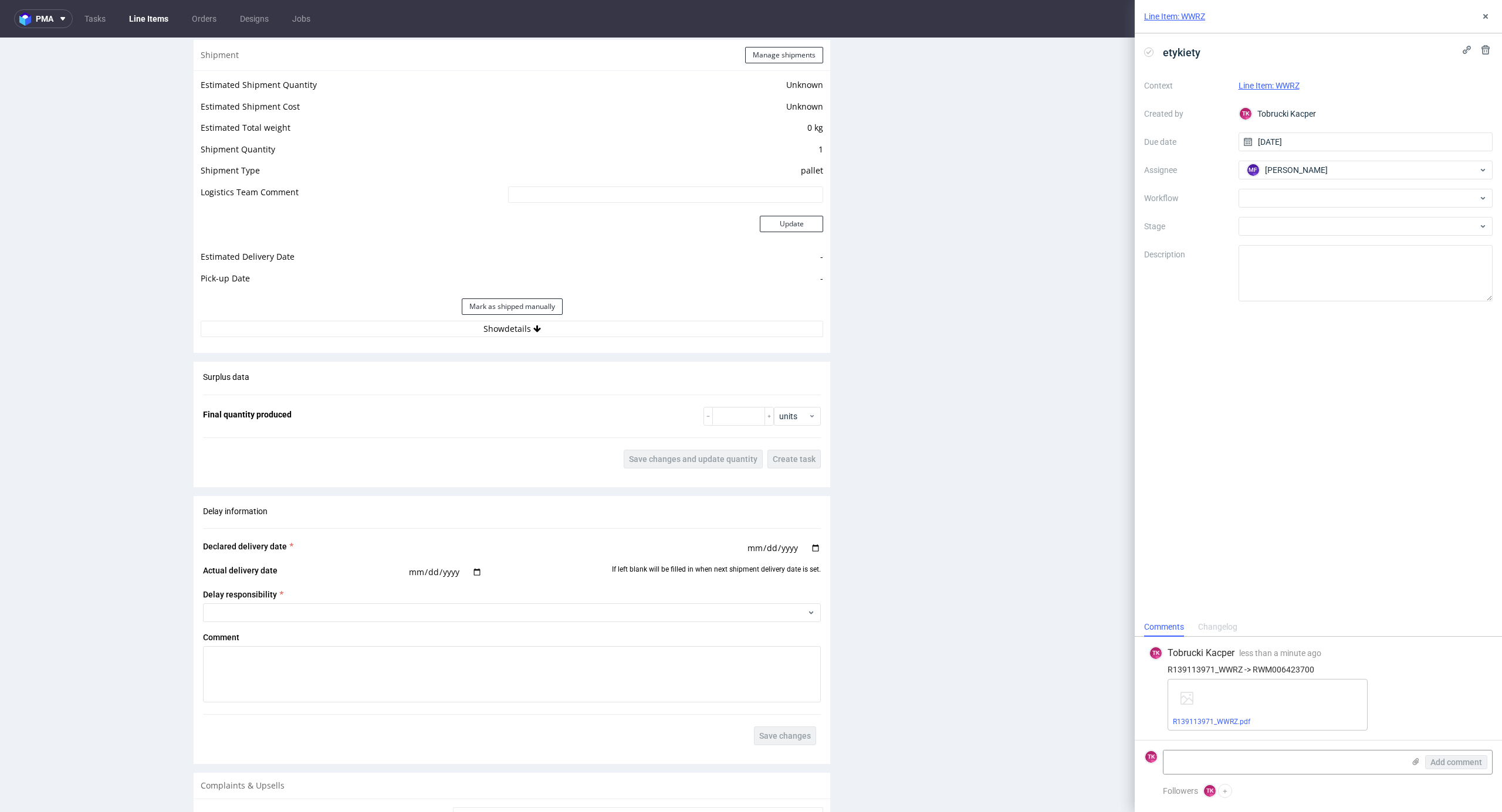
click at [578, 345] on div "Shipment Manage shipments Estimated Shipment Quantity Unknown Estimated Shipmen…" at bounding box center [511, 197] width 636 height 313
click at [579, 343] on div "Estimated Shipment Quantity Unknown Estimated Shipment Cost Unknown Estimated T…" at bounding box center [511, 207] width 636 height 274
click at [580, 326] on button "Show details" at bounding box center [511, 329] width 622 height 17
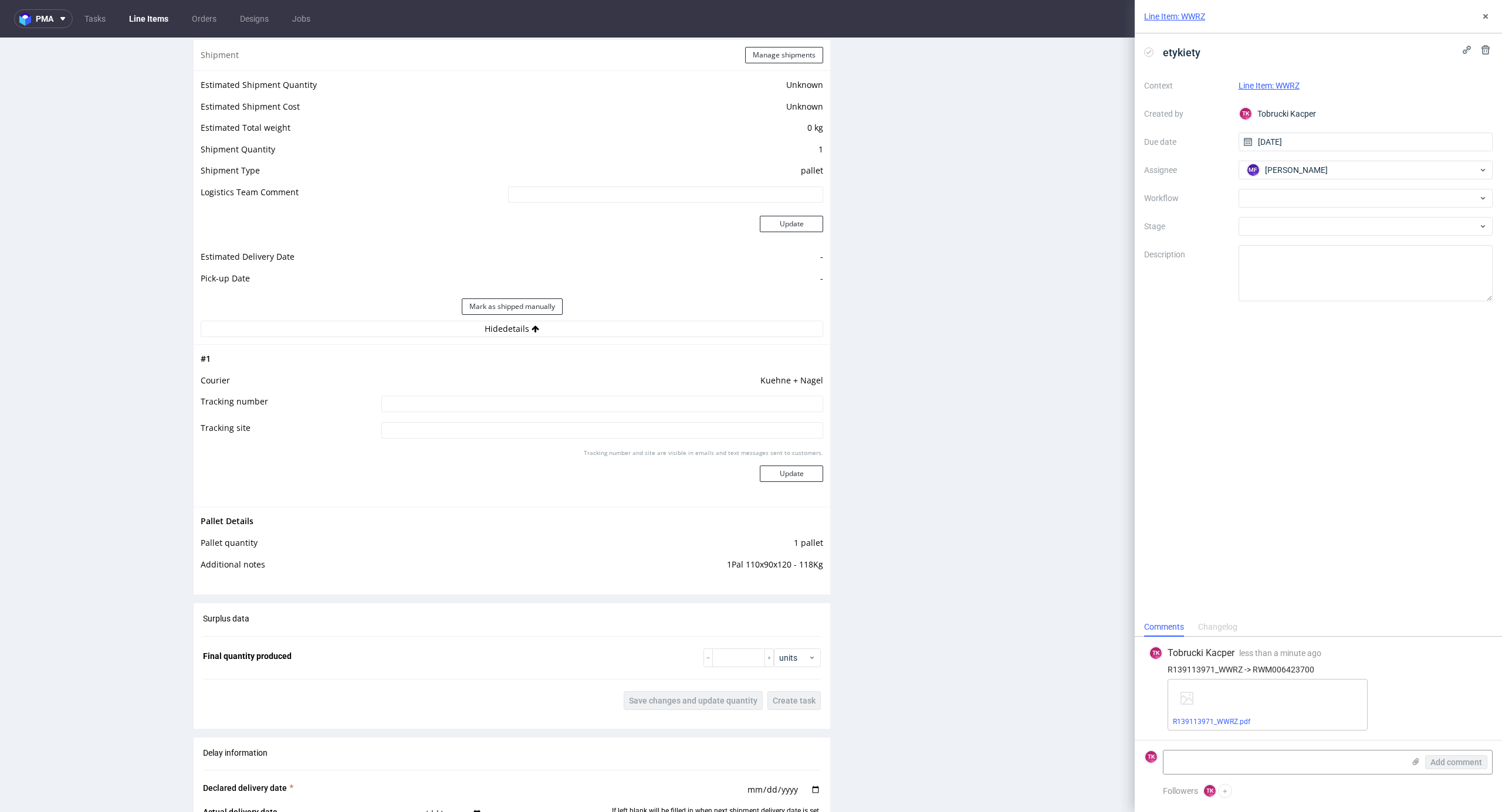
click at [519, 411] on input at bounding box center [601, 404] width 442 height 17
paste input "RWM006423700"
type input "RWM006423700"
click at [747, 484] on div "Tracking number and site are visible in emails and text messages sent to custom…" at bounding box center [601, 469] width 442 height 42
click at [768, 477] on button "Update" at bounding box center [791, 474] width 63 height 17
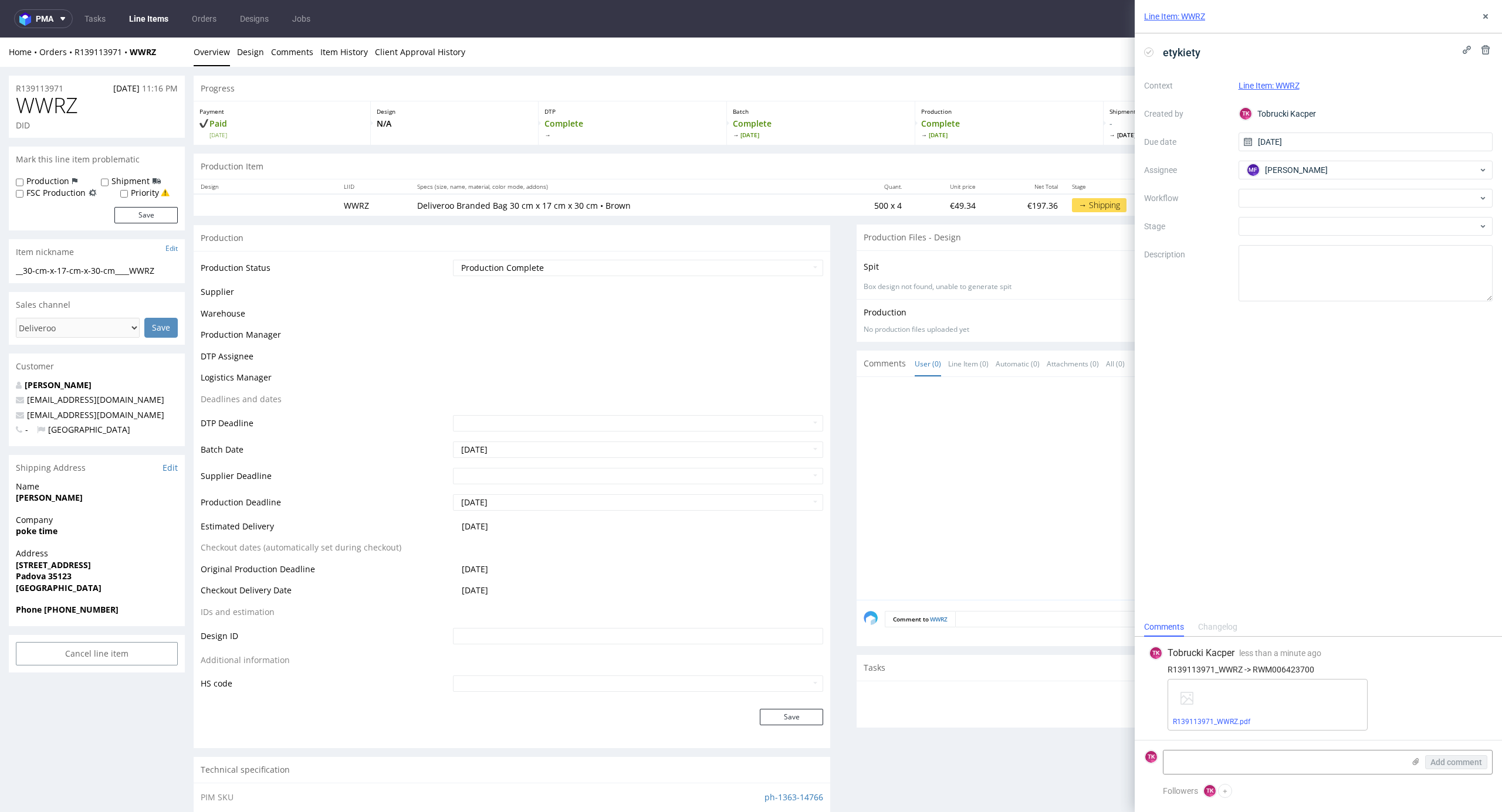
scroll to position [488, 0]
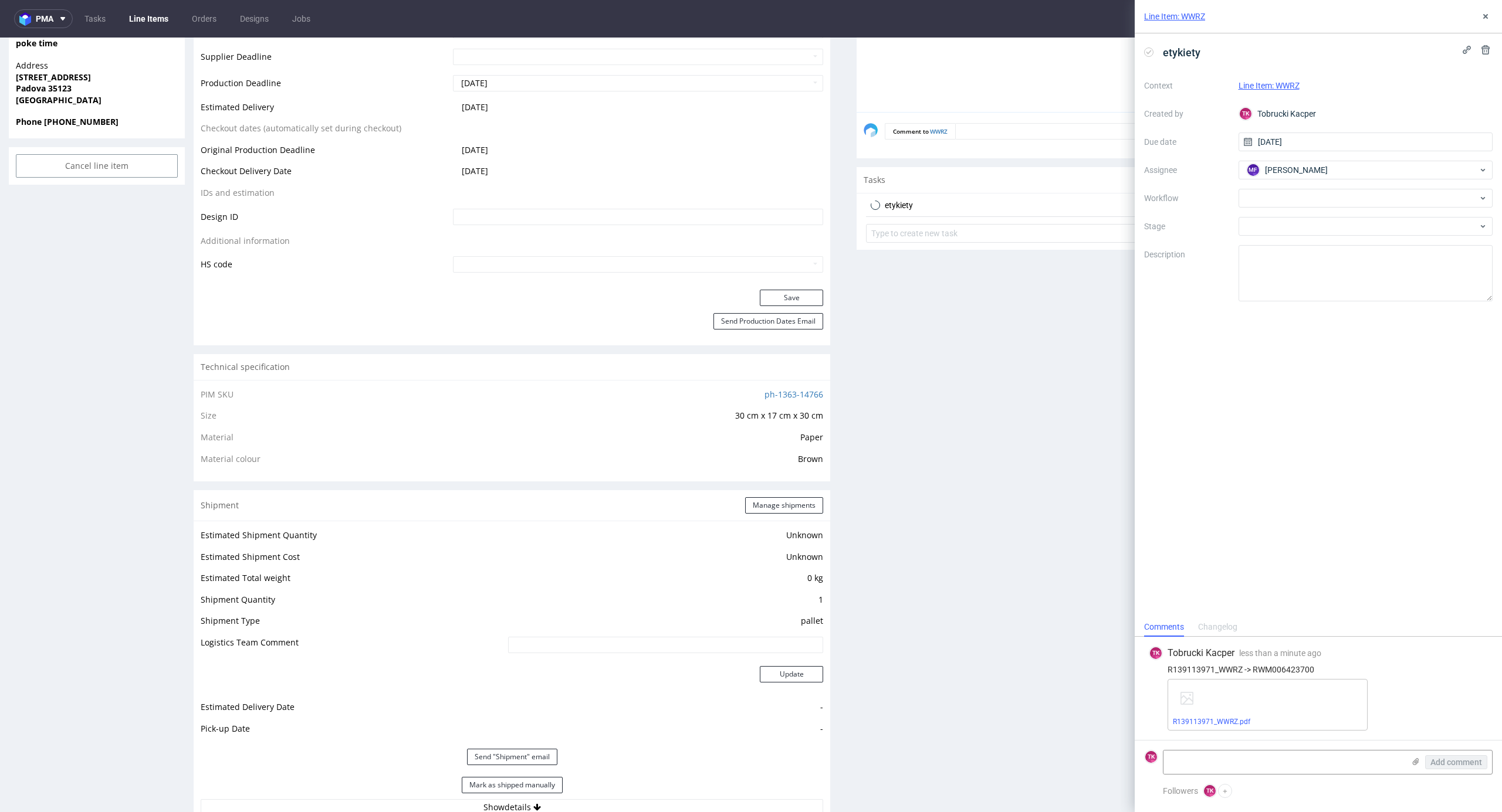
click at [144, 3] on nav "pma Tasks Line Items Orders Designs Jobs TK" at bounding box center [751, 18] width 1502 height 38
drag, startPoint x: 144, startPoint y: 4, endPoint x: 148, endPoint y: 19, distance: 15.5
click at [144, 8] on nav "pma Tasks Line Items Orders Designs Jobs TK" at bounding box center [751, 18] width 1502 height 38
click at [148, 18] on link "Line Items" at bounding box center [149, 18] width 53 height 18
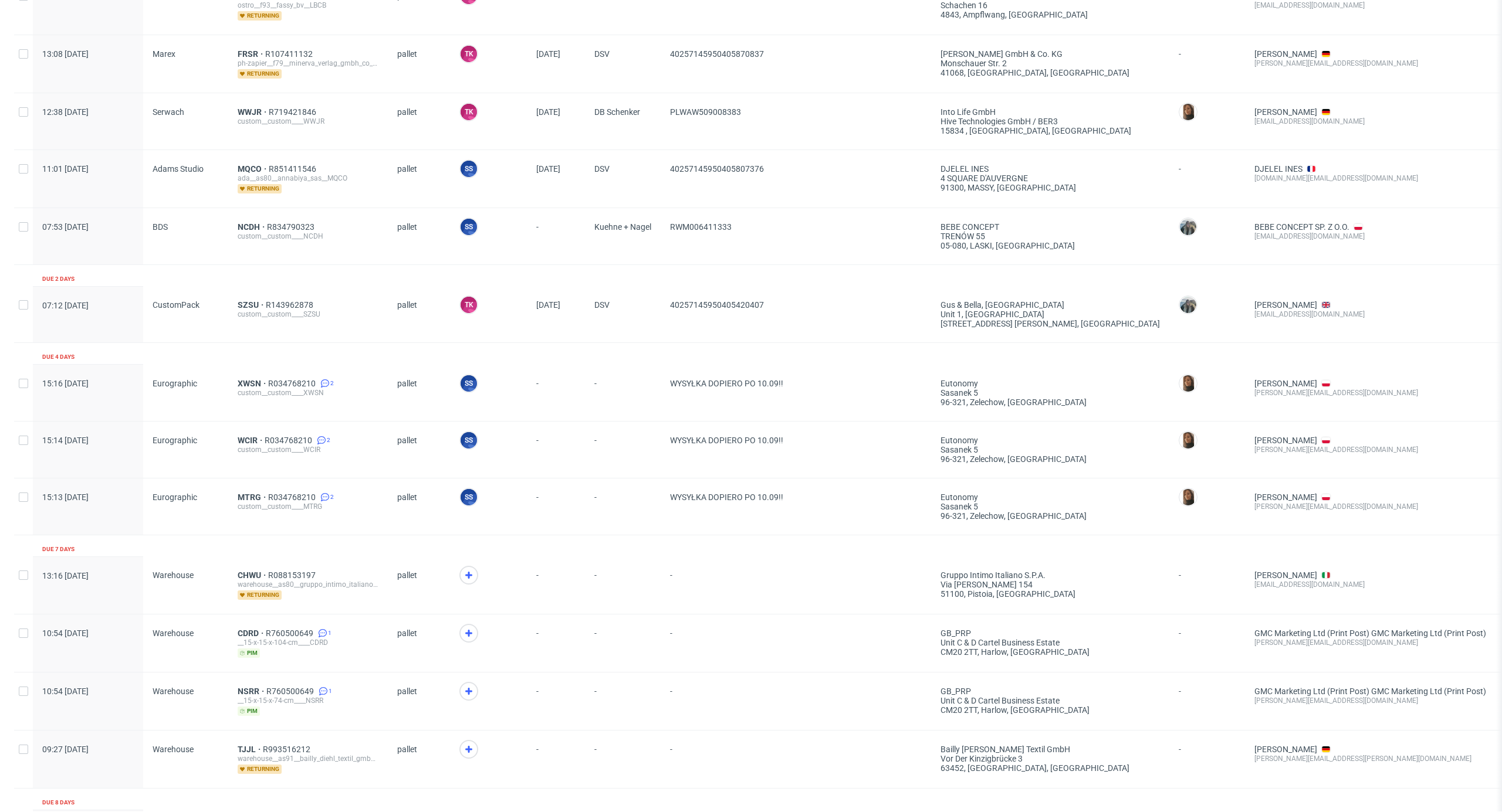
scroll to position [469, 0]
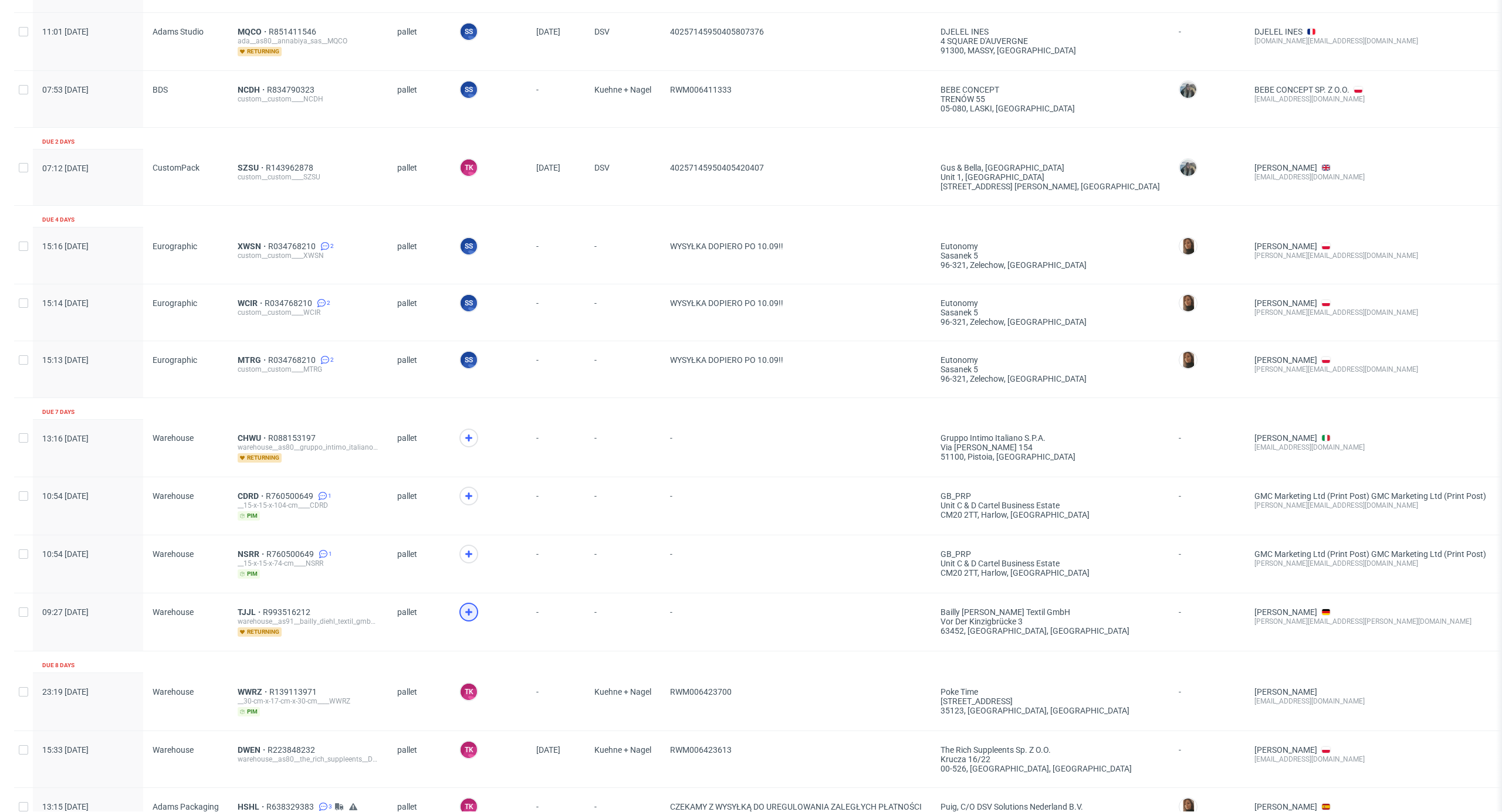
click at [468, 605] on icon at bounding box center [469, 612] width 14 height 14
click at [462, 433] on icon at bounding box center [469, 438] width 14 height 14
click at [249, 439] on span "CHWU" at bounding box center [253, 438] width 31 height 10
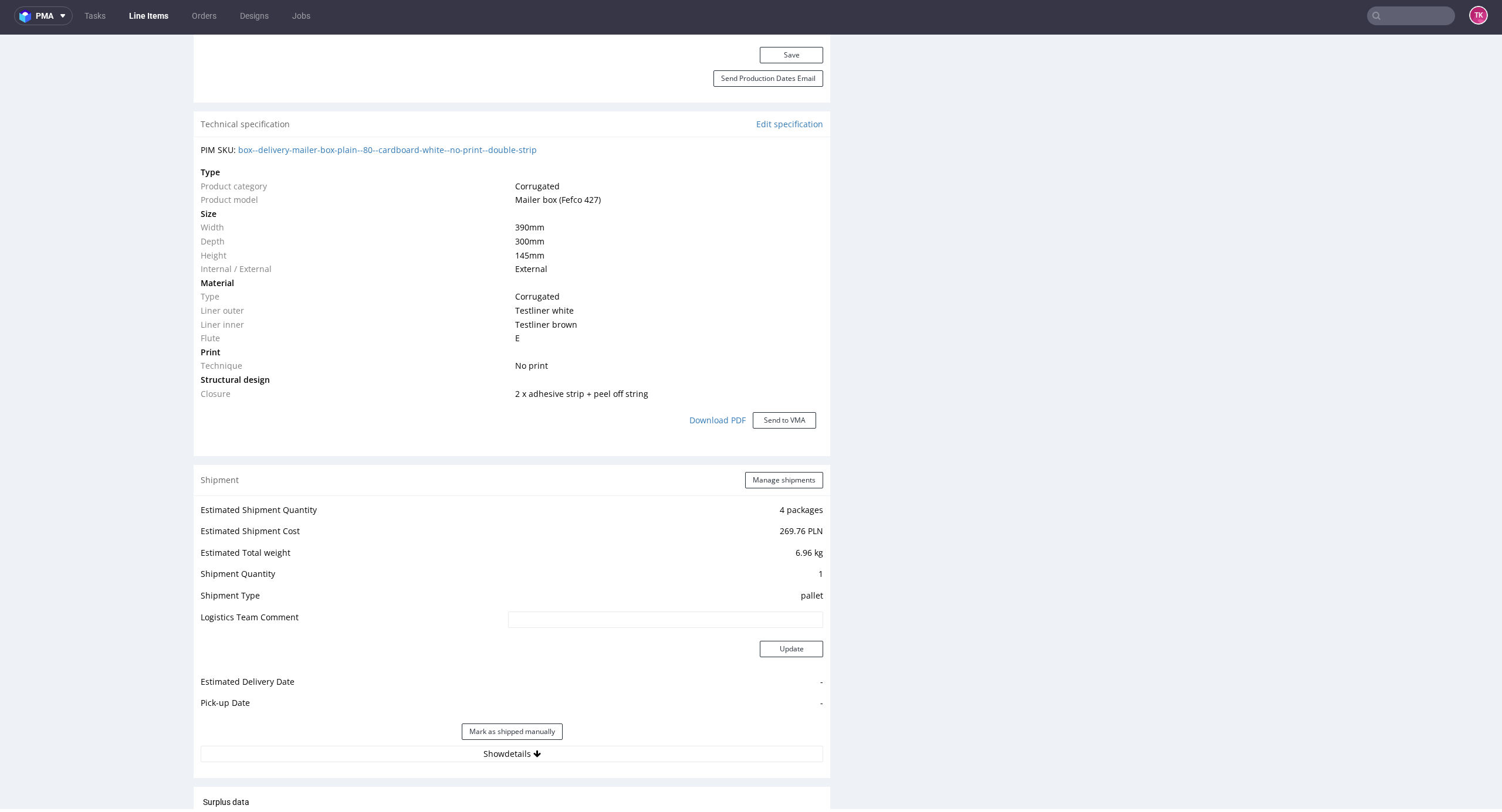
scroll to position [1017, 0]
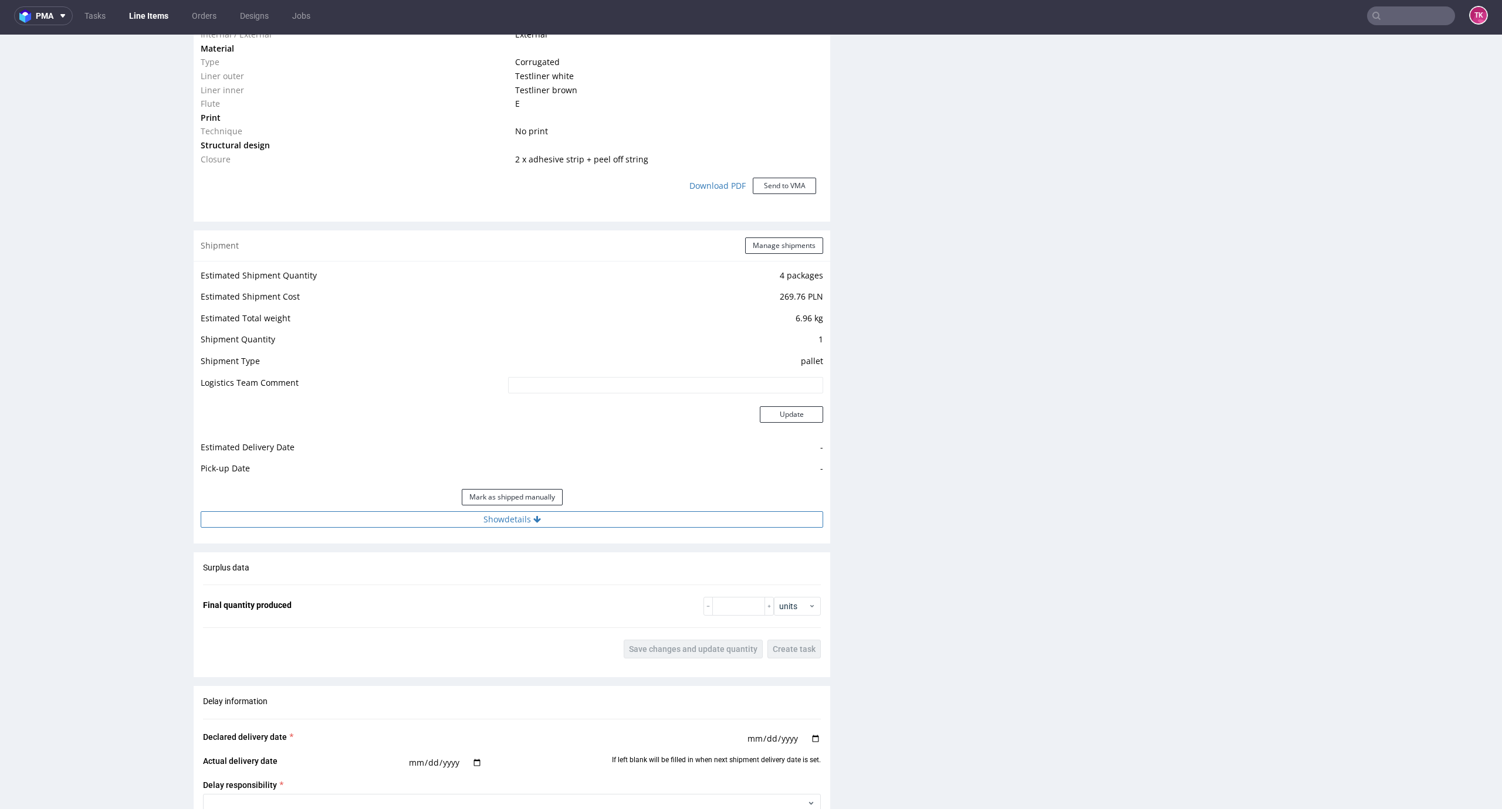
click at [649, 511] on button "Show details" at bounding box center [511, 519] width 622 height 17
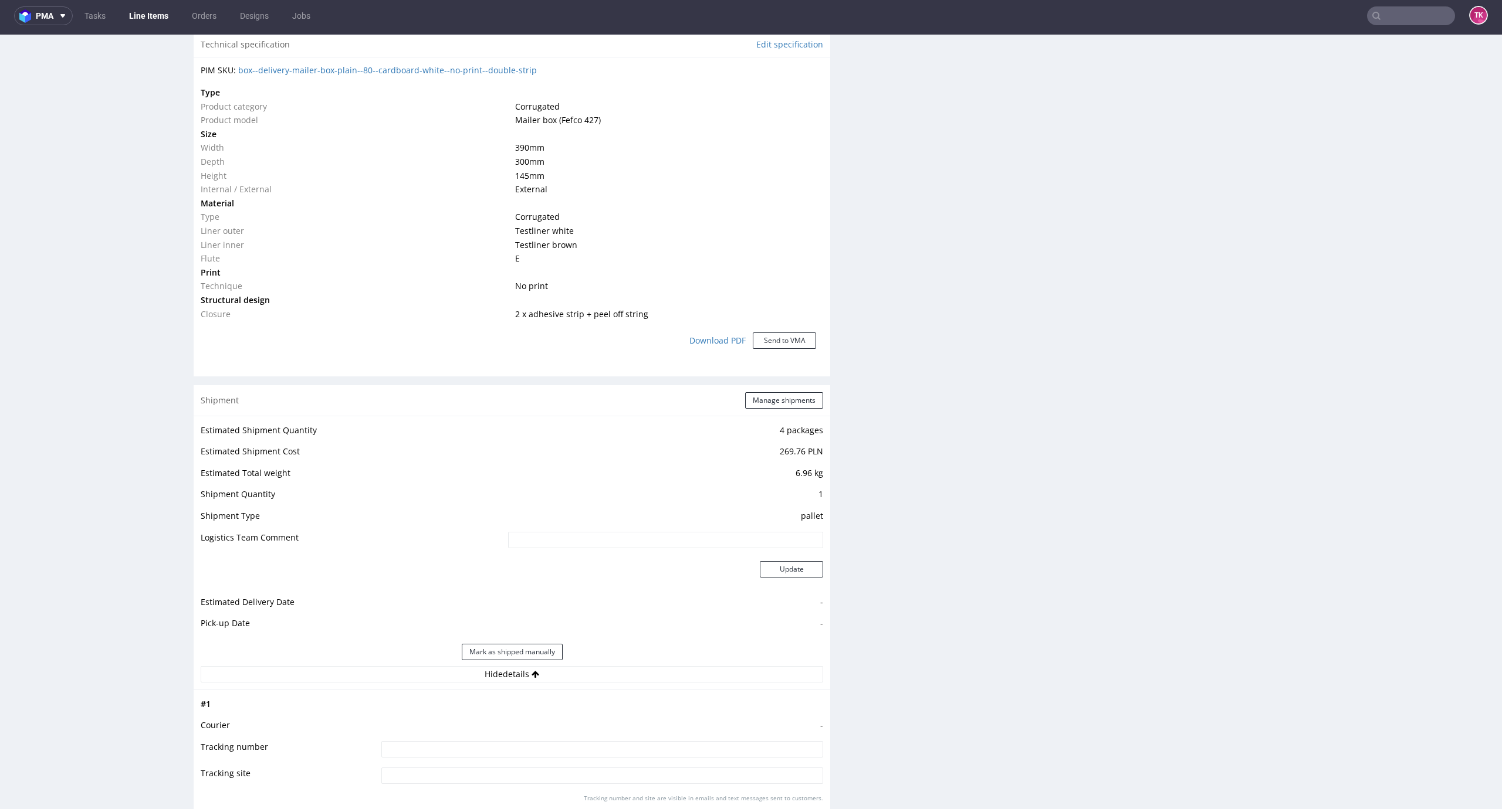
scroll to position [860, 0]
click at [798, 403] on button "Manage shipments" at bounding box center [783, 402] width 78 height 17
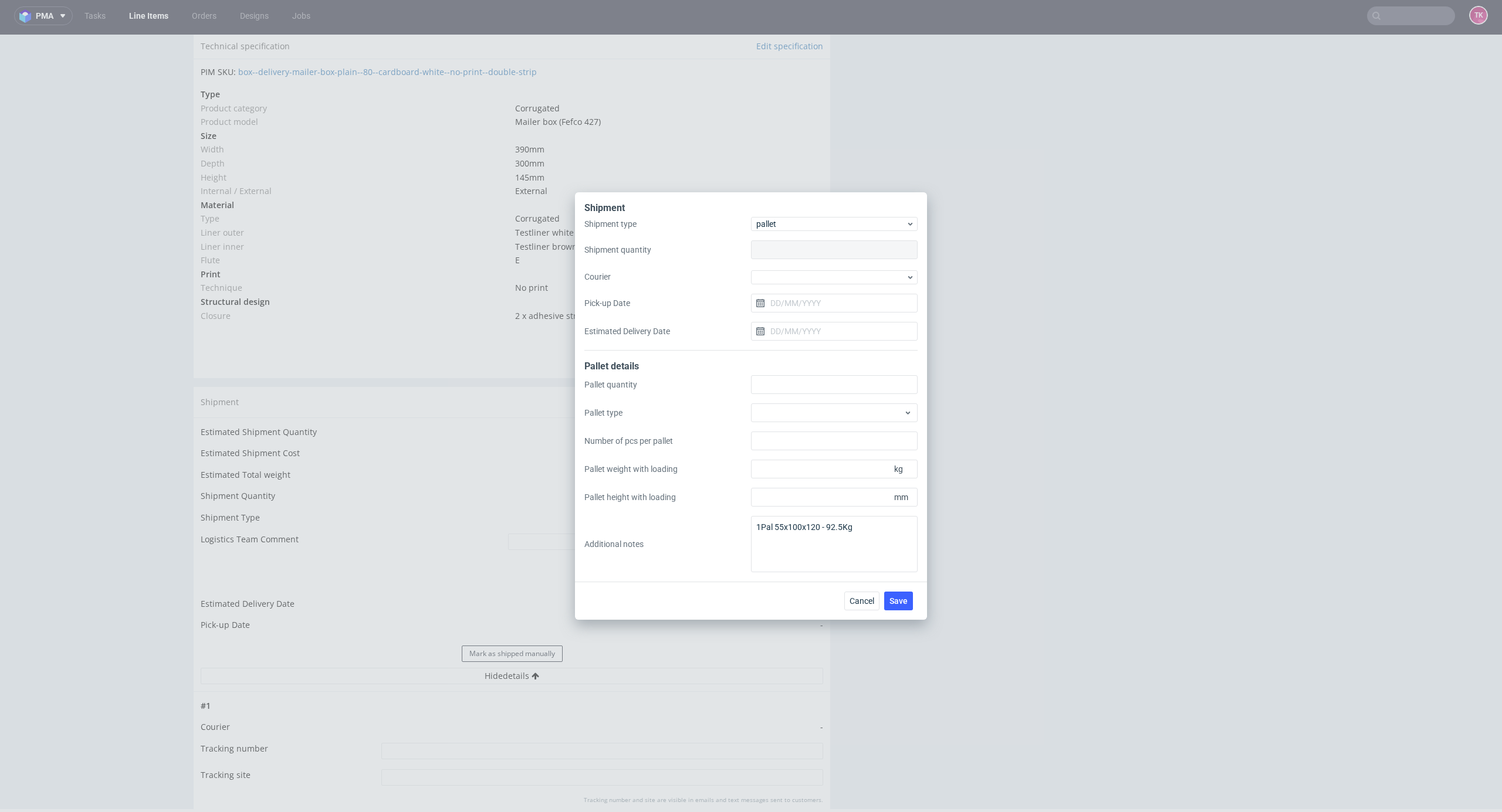
type input "1"
click at [848, 277] on div at bounding box center [834, 277] width 167 height 14
click at [824, 301] on div "Kuehne + Nagel" at bounding box center [834, 294] width 157 height 21
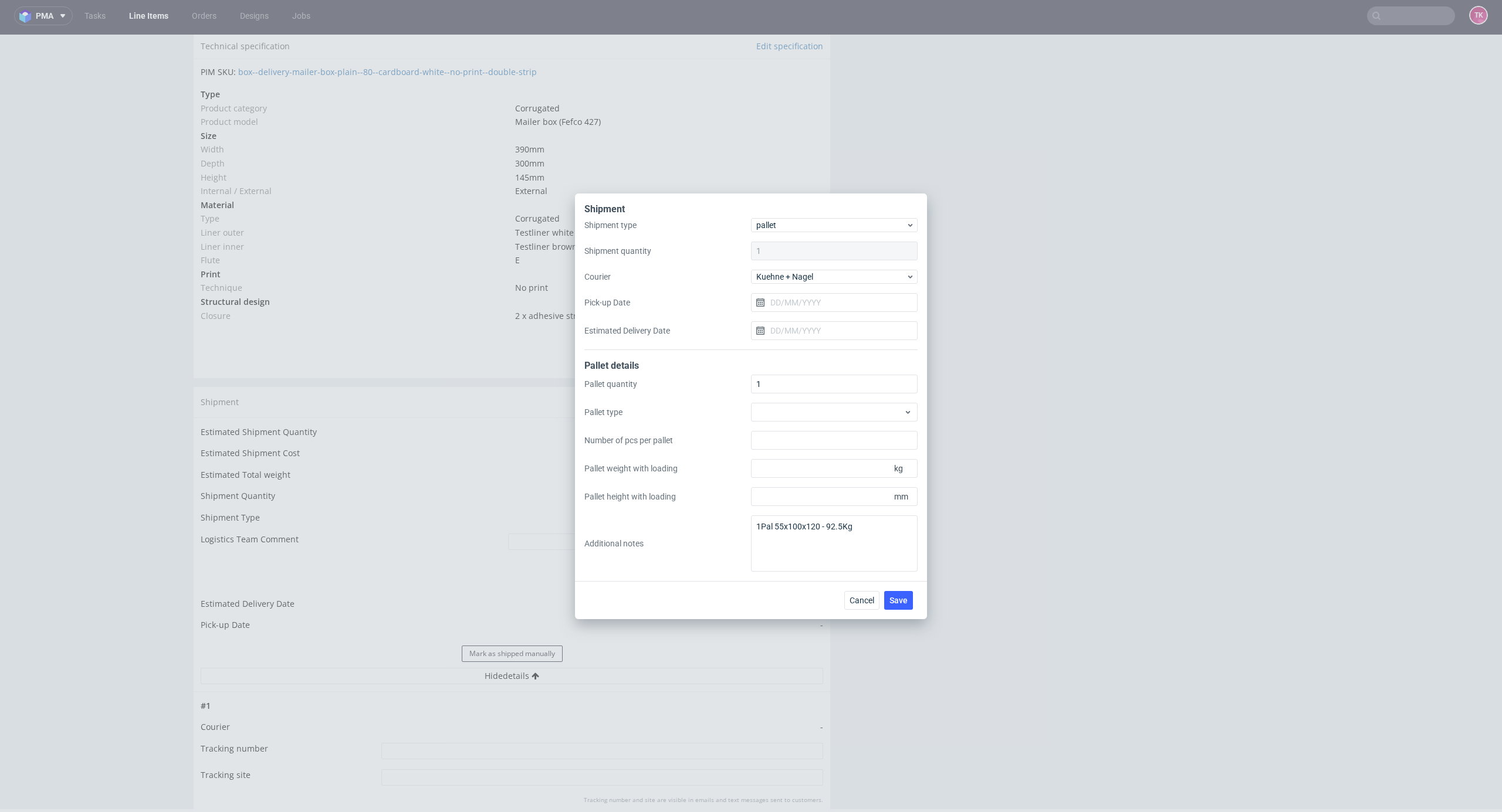
drag, startPoint x: 822, startPoint y: 294, endPoint x: 819, endPoint y: 313, distance: 19.2
click at [821, 296] on input "Pick-up Date" at bounding box center [834, 302] width 167 height 18
drag, startPoint x: 897, startPoint y: 585, endPoint x: 895, endPoint y: 593, distance: 8.2
click at [895, 587] on div "Cancel Save" at bounding box center [751, 600] width 352 height 38
click at [897, 596] on span "Save" at bounding box center [898, 600] width 18 height 8
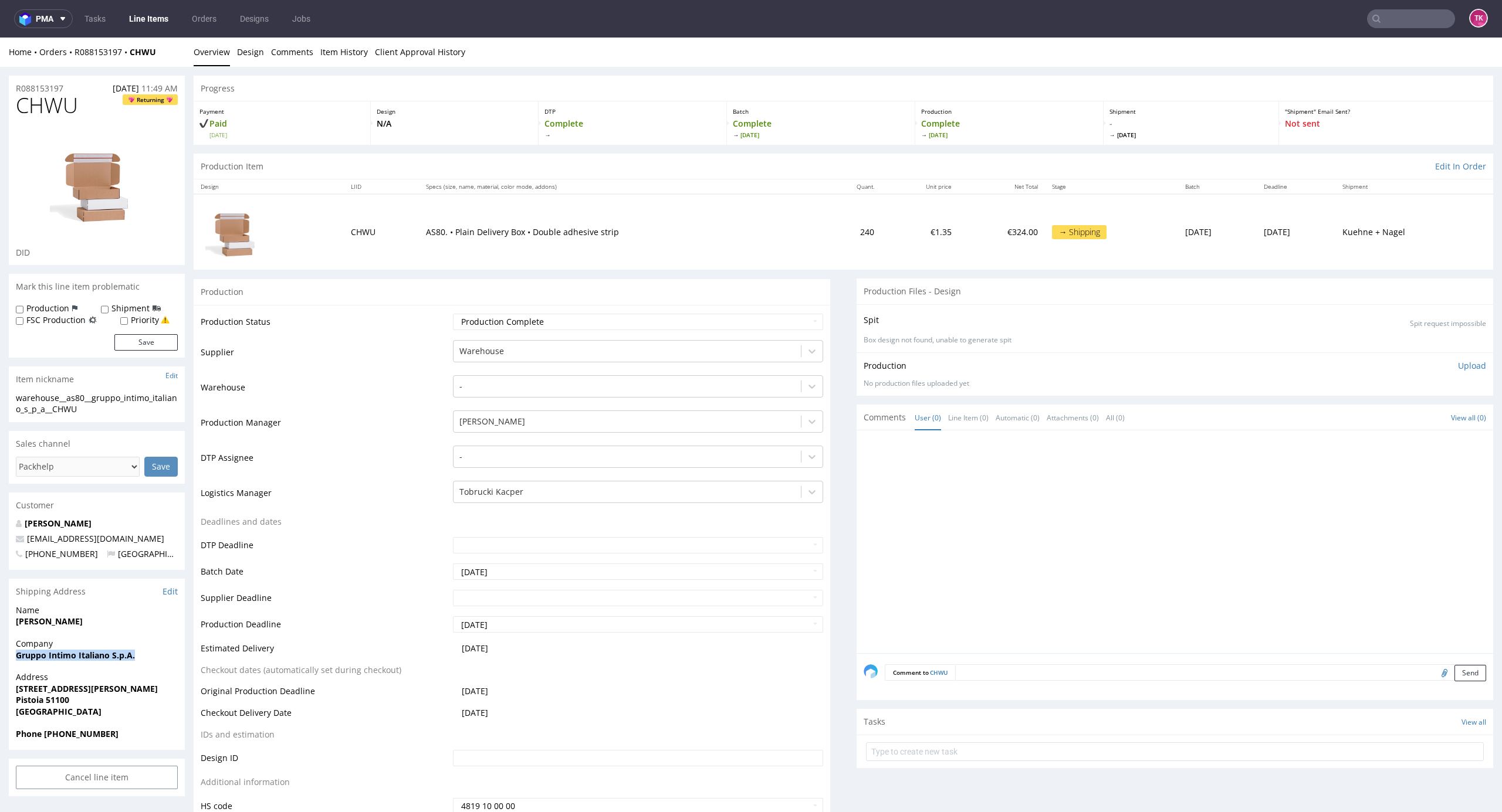
drag, startPoint x: 12, startPoint y: 661, endPoint x: 155, endPoint y: 655, distance: 143.1
click at [155, 655] on div "Company Gruppo Intimo Italiano S.p.A." at bounding box center [96, 655] width 176 height 33
copy strong "Gruppo Intimo Italiano S.p.A."
drag, startPoint x: 3, startPoint y: 691, endPoint x: 113, endPoint y: 686, distance: 110.1
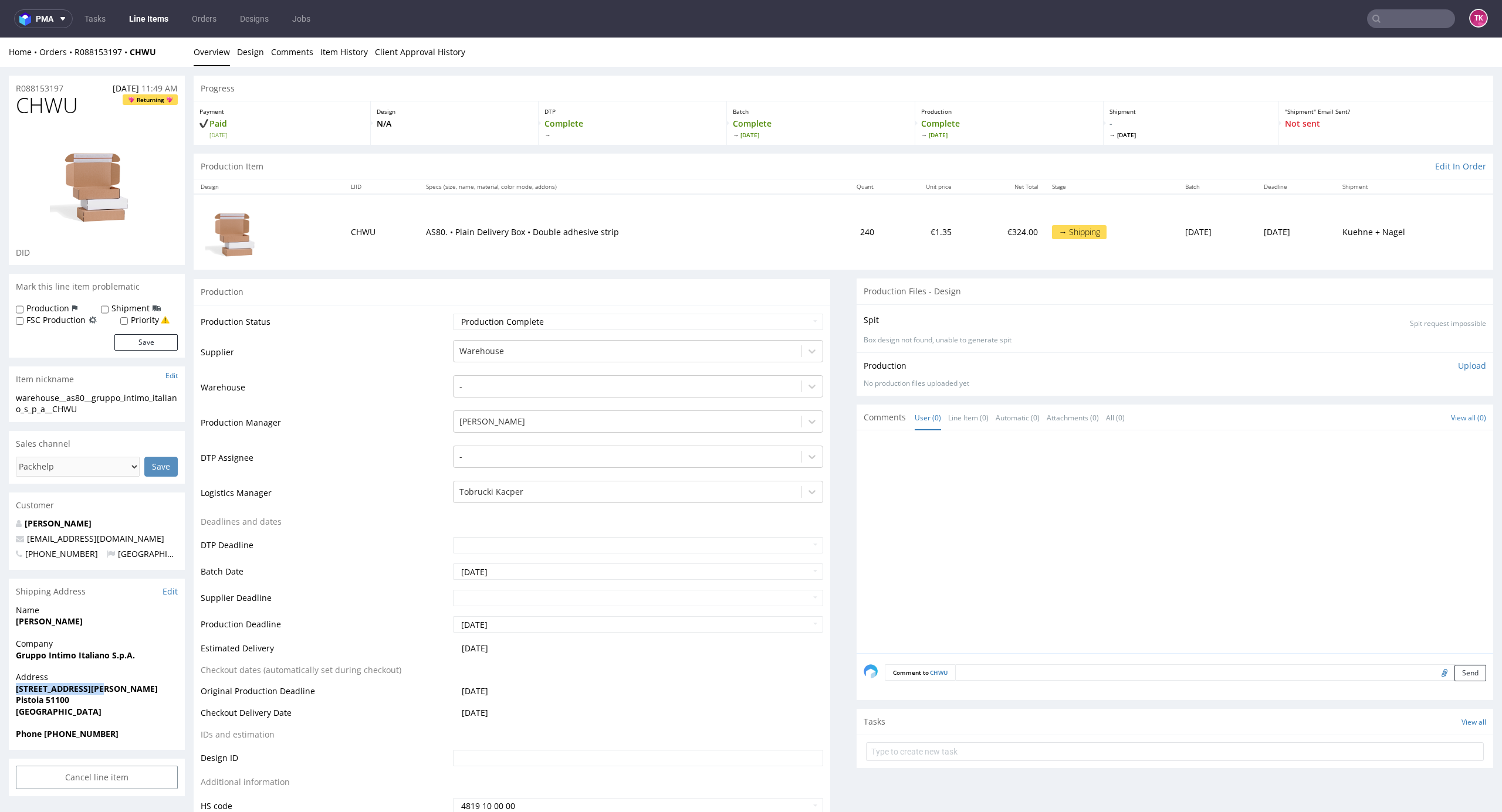
copy strong "[STREET_ADDRESS][PERSON_NAME]"
drag, startPoint x: 78, startPoint y: 706, endPoint x: 24, endPoint y: 691, distance: 56.0
click at [12, 692] on div "Address [STREET_ADDRESS][PERSON_NAME]" at bounding box center [96, 699] width 176 height 56
copy p "[STREET_ADDRESS][PERSON_NAME]"
drag, startPoint x: 64, startPoint y: 728, endPoint x: 52, endPoint y: 725, distance: 12.4
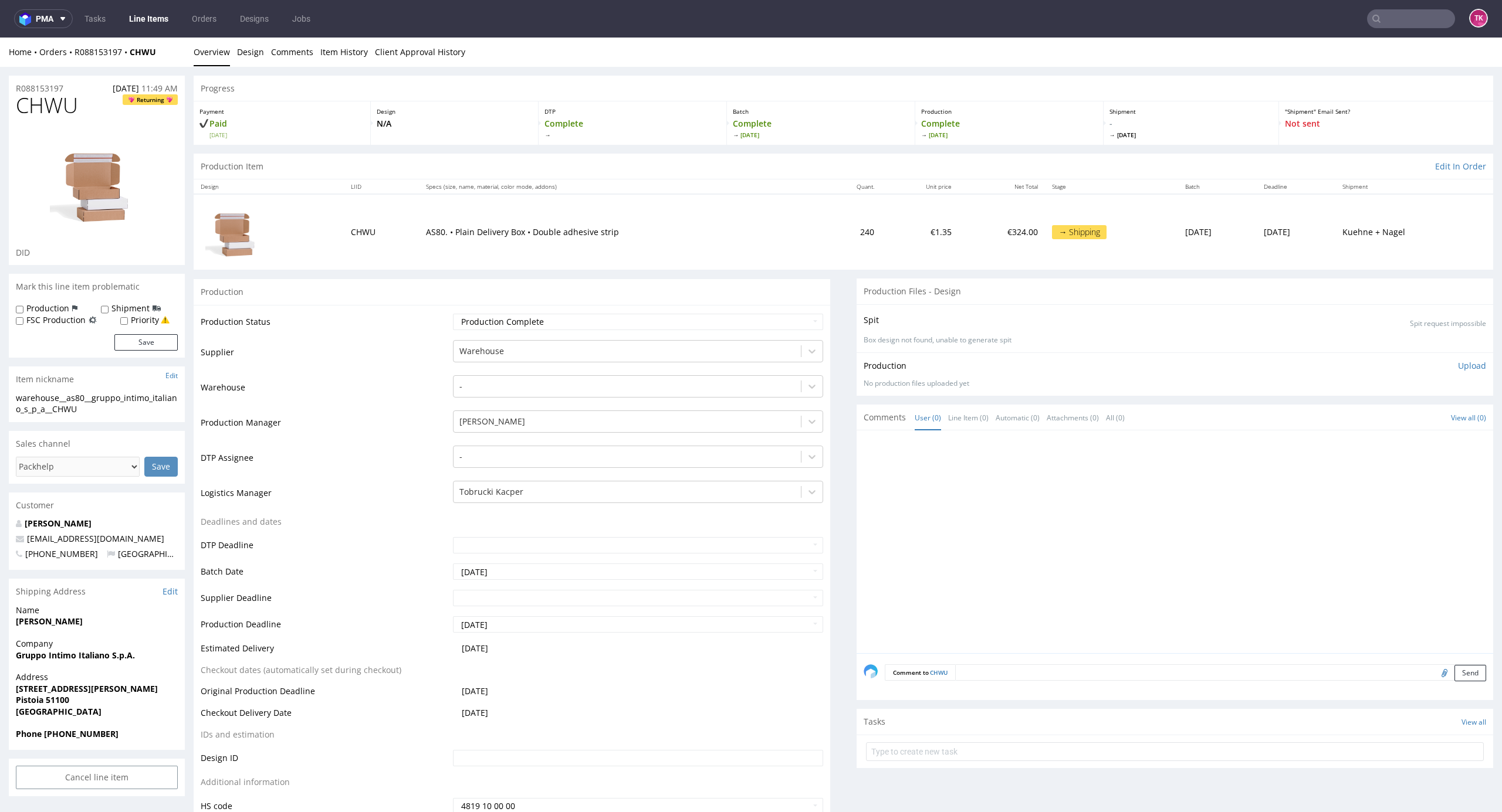
click at [62, 726] on section "Shipping Address Edit Name [PERSON_NAME] Company Gruppo Intimo Italiano S.p.A. …" at bounding box center [96, 664] width 176 height 171
click at [59, 735] on strong "Phone [PHONE_NUMBER]" at bounding box center [66, 733] width 102 height 11
click at [45, 738] on strong "Phone [PHONE_NUMBER]" at bounding box center [66, 733] width 102 height 11
drag, startPoint x: 45, startPoint y: 735, endPoint x: 143, endPoint y: 717, distance: 99.6
click at [143, 717] on section "Shipping Address Edit Name [PERSON_NAME] Company Gruppo Intimo Italiano S.p.A. …" at bounding box center [96, 664] width 176 height 171
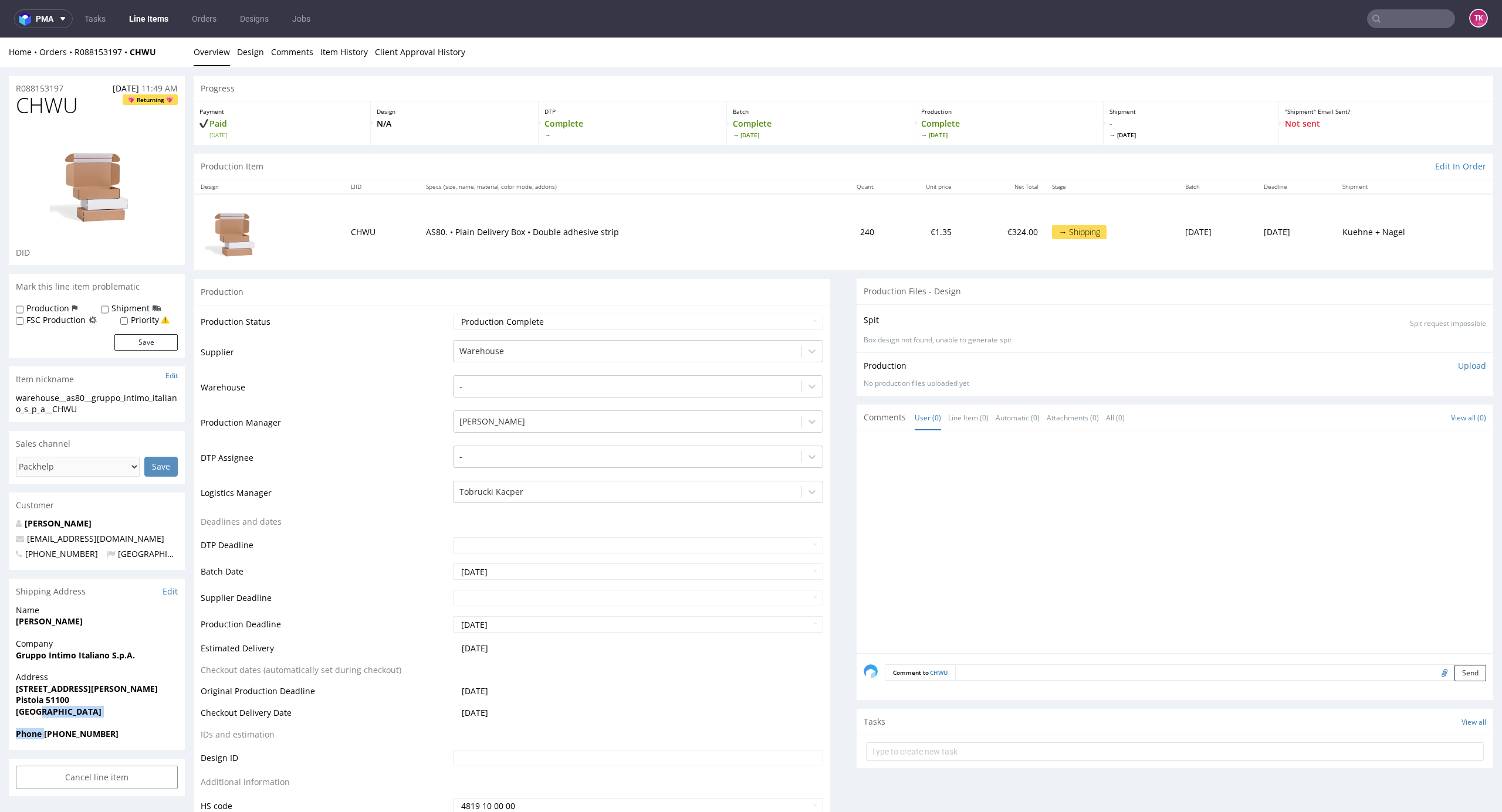
copy section "Phone"
drag, startPoint x: 130, startPoint y: 730, endPoint x: 47, endPoint y: 750, distance: 85.4
click at [47, 750] on div "Phone [PHONE_NUMBER]" at bounding box center [96, 739] width 176 height 22
copy strong "393402947607"
drag, startPoint x: 155, startPoint y: 58, endPoint x: 76, endPoint y: 61, distance: 79.1
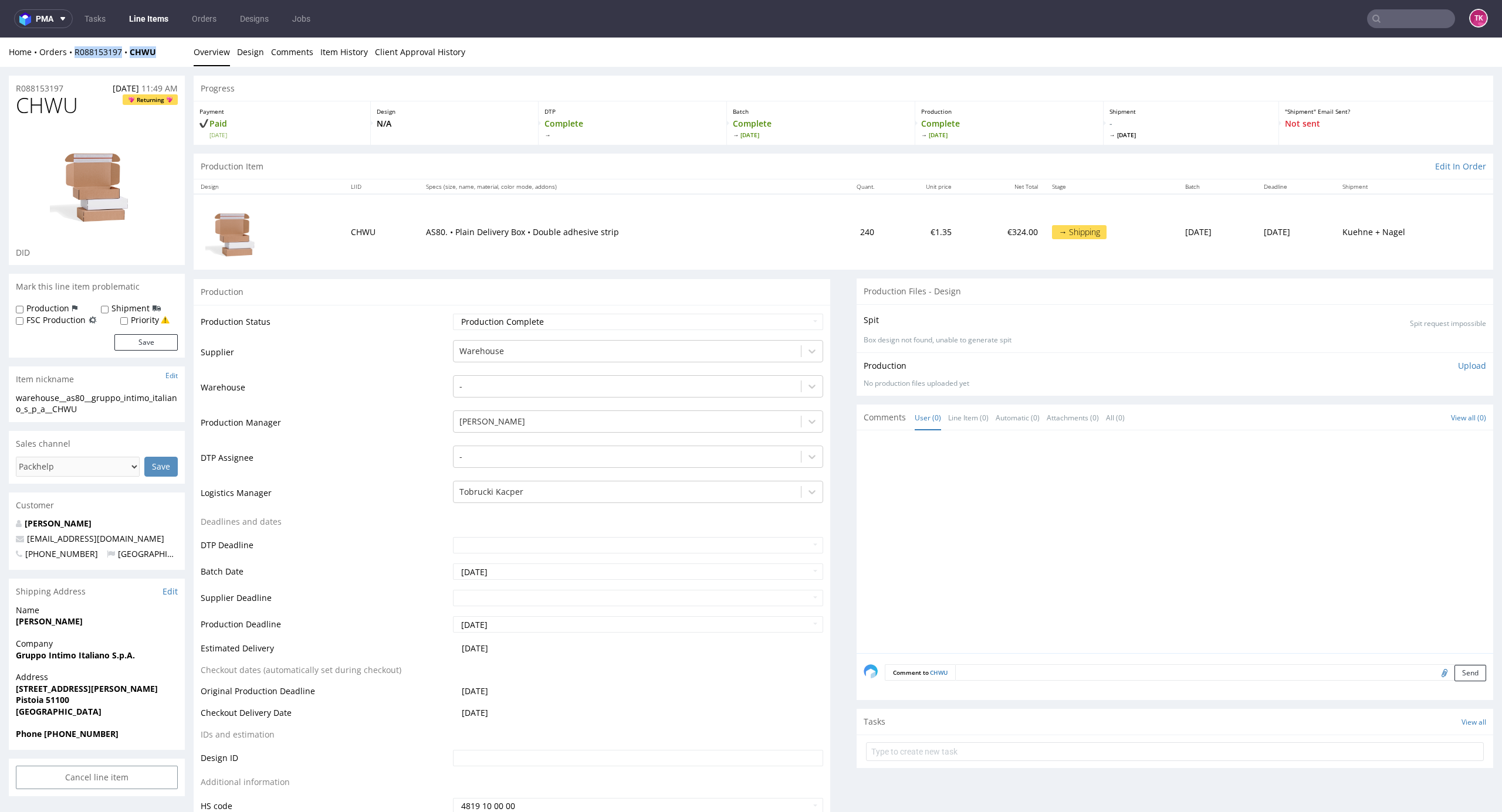
click at [76, 61] on div "Home Orders R088153197 CHWU Overview Design Comments Item History Client Approv…" at bounding box center [751, 52] width 1502 height 30
copy div "R088153197 CHWU"
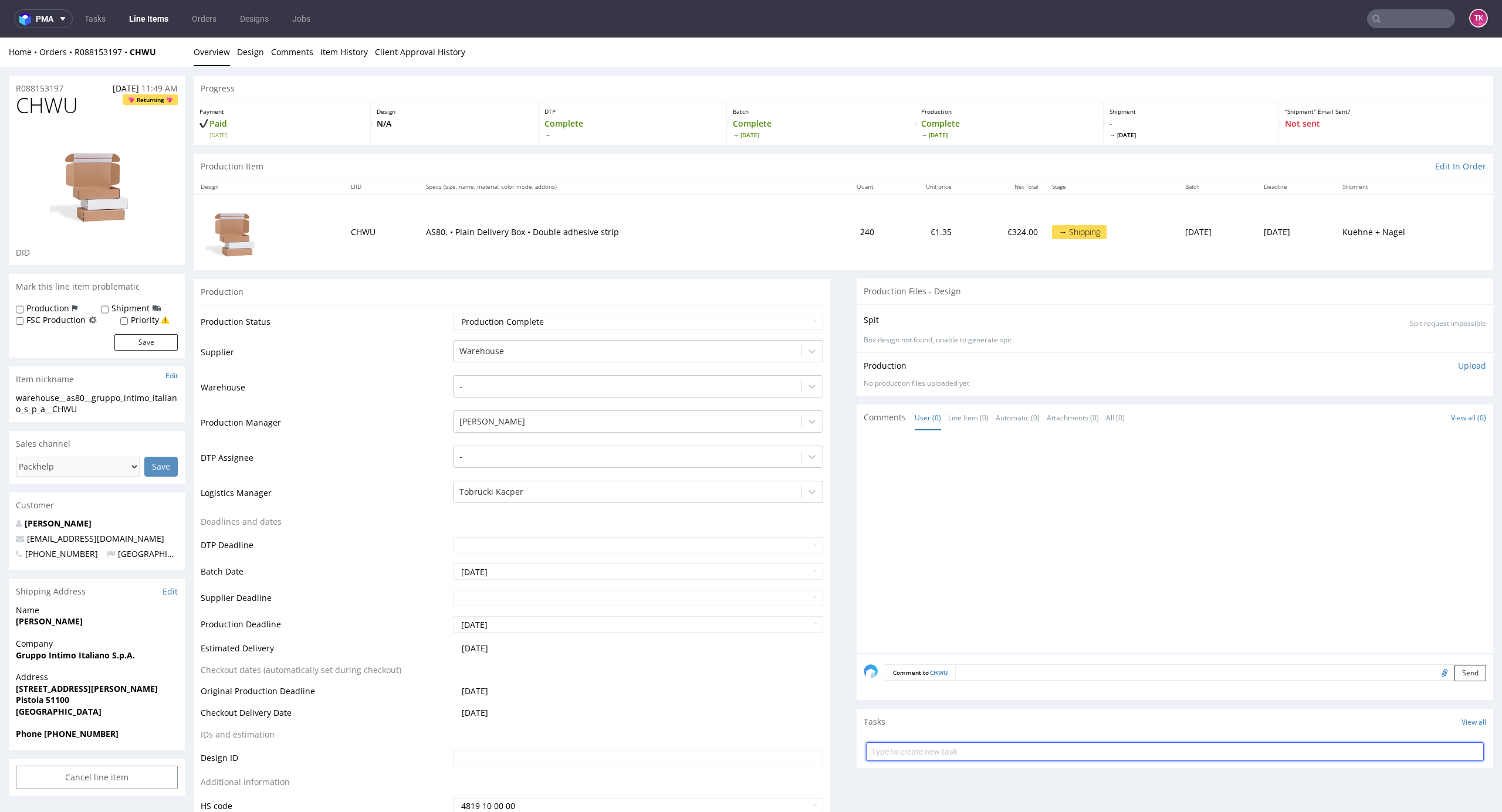
click at [1156, 753] on input "text" at bounding box center [1174, 752] width 618 height 18
type input "etykiety"
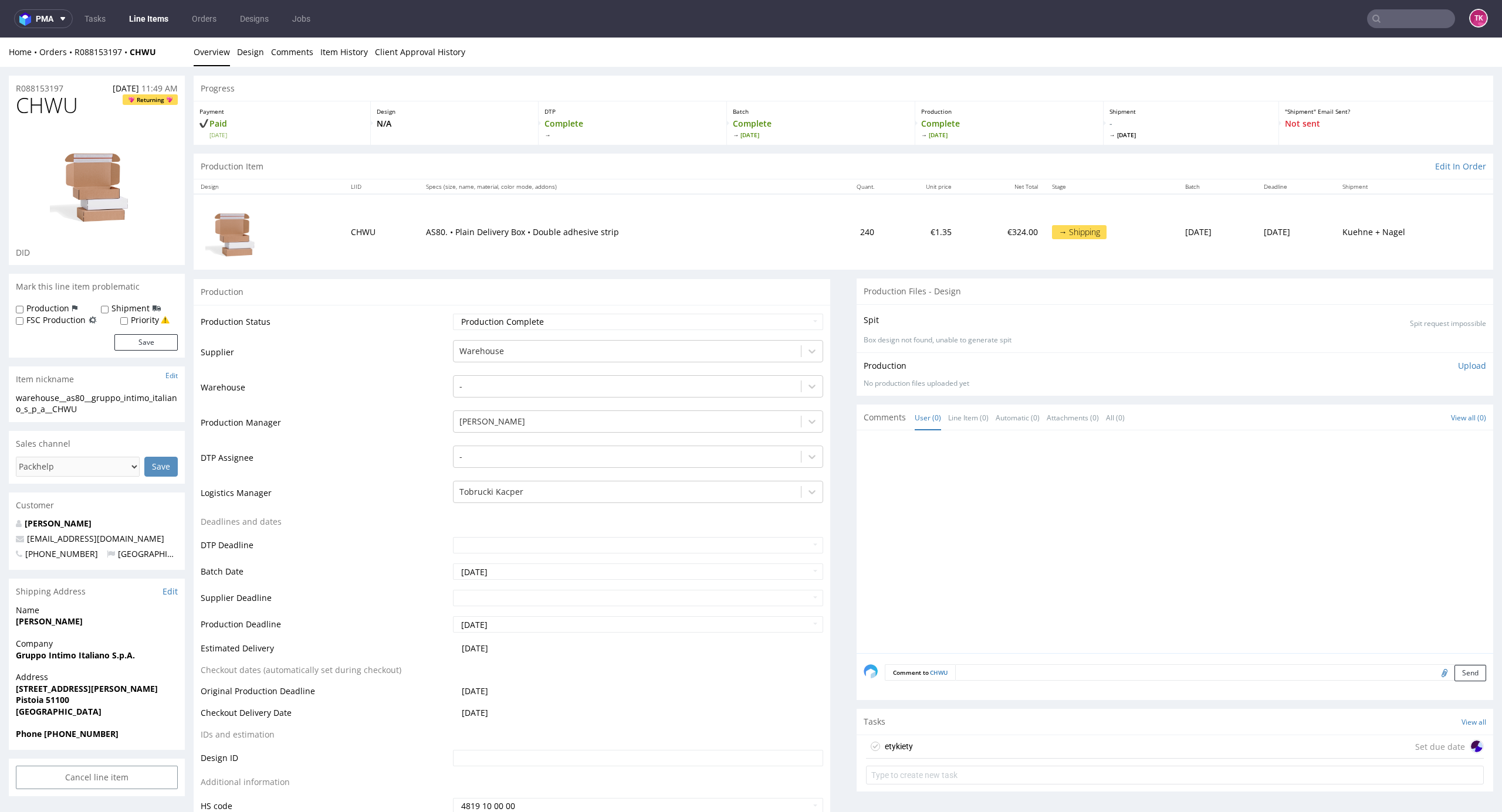
drag, startPoint x: 982, startPoint y: 750, endPoint x: 1211, endPoint y: 768, distance: 229.7
click at [982, 750] on div "etykiety Set due date" at bounding box center [1174, 746] width 618 height 24
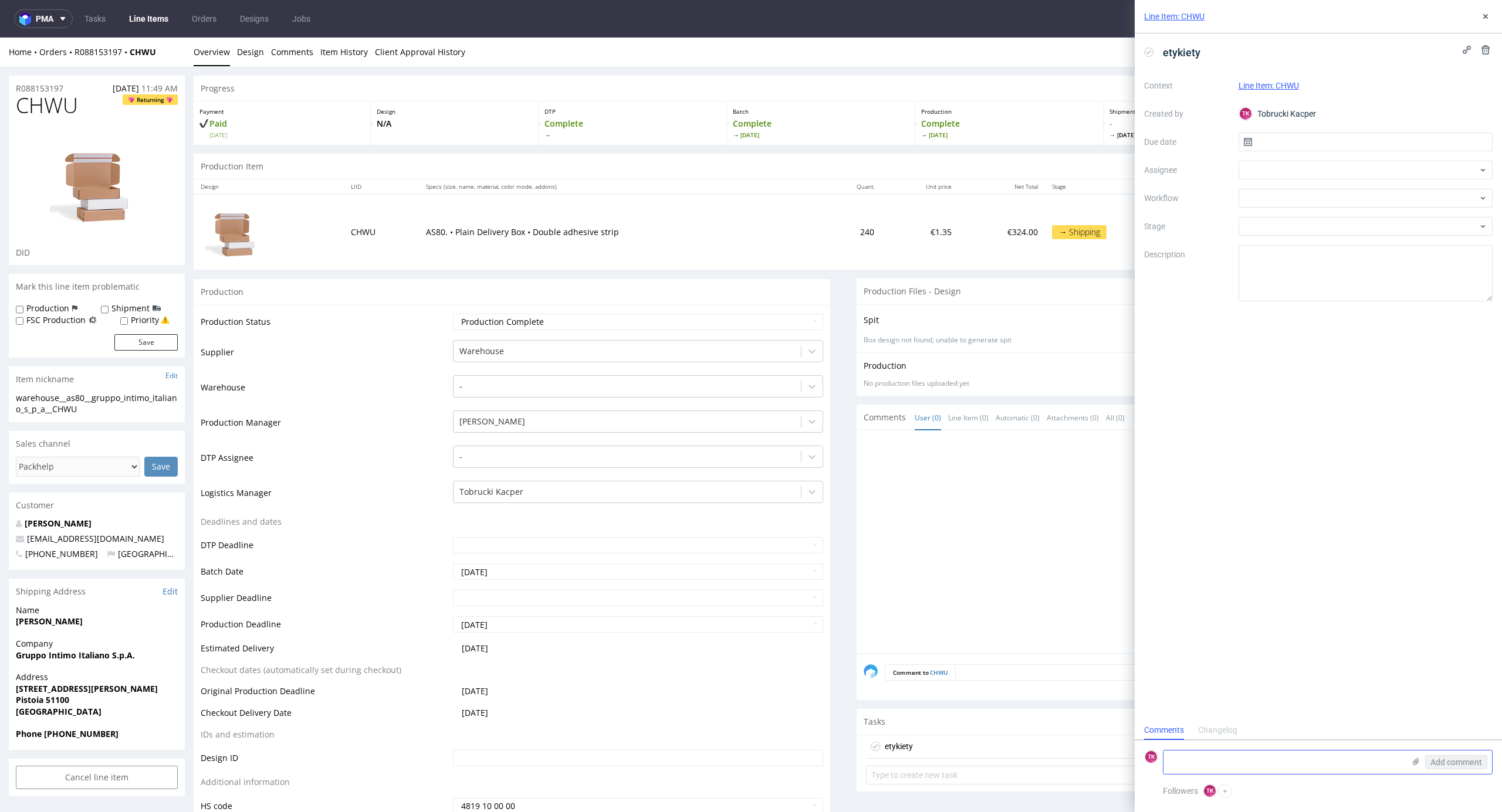
scroll to position [10, 0]
drag, startPoint x: 1282, startPoint y: 752, endPoint x: 1304, endPoint y: 759, distance: 23.1
click at [1283, 753] on textarea at bounding box center [1283, 762] width 240 height 24
paste textarea "R088153197CHWU"
click at [1419, 762] on icon at bounding box center [1415, 761] width 10 height 10
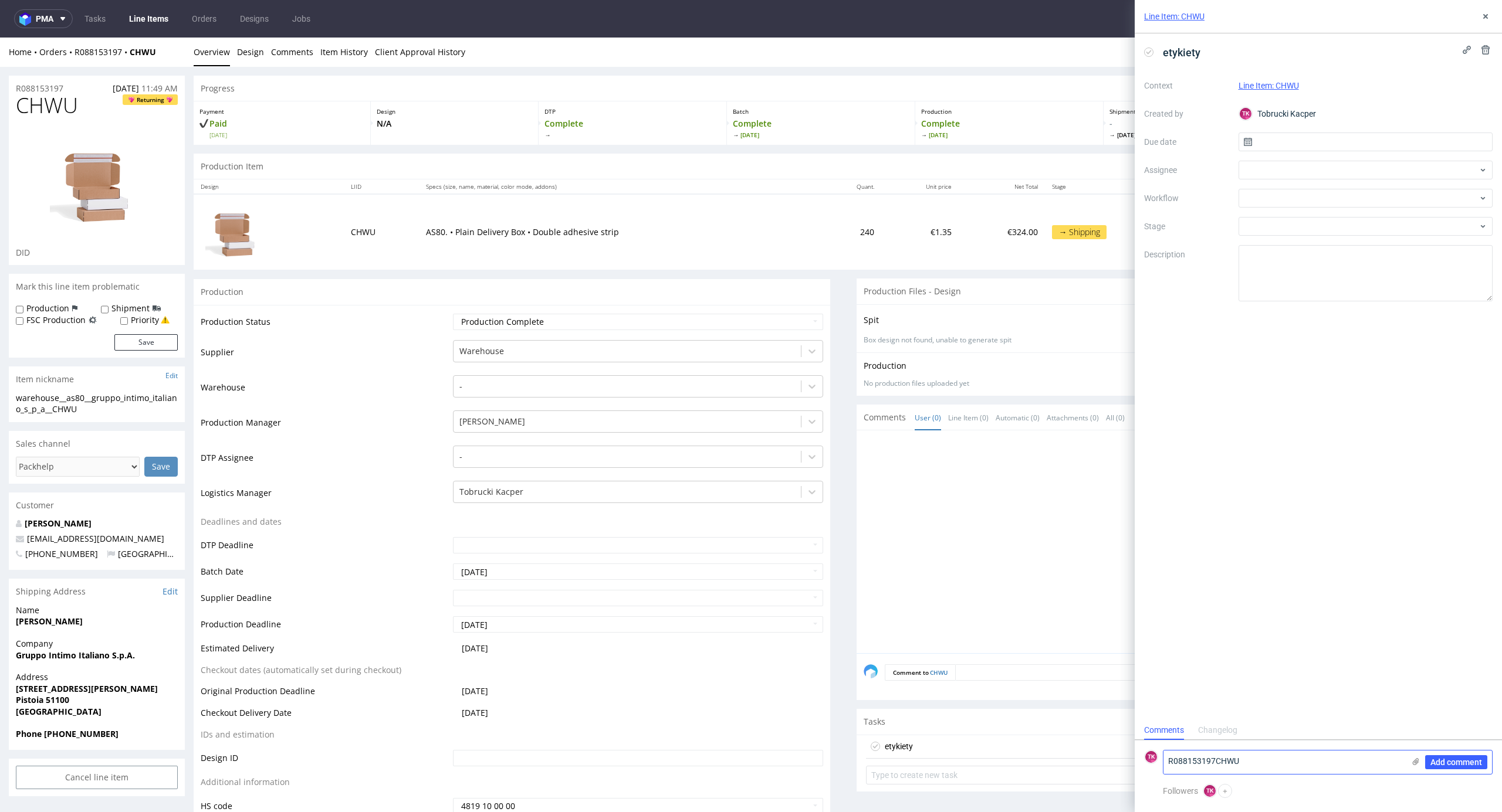
click at [0, 0] on input "file" at bounding box center [0, 0] width 0 height 0
click at [1255, 702] on textarea "R088153197CHWU" at bounding box center [1283, 701] width 240 height 24
paste textarea "RWM006423754"
type textarea "R088153197CHWU -> RWM006423754"
click at [1475, 765] on span "Add comment" at bounding box center [1456, 762] width 52 height 8
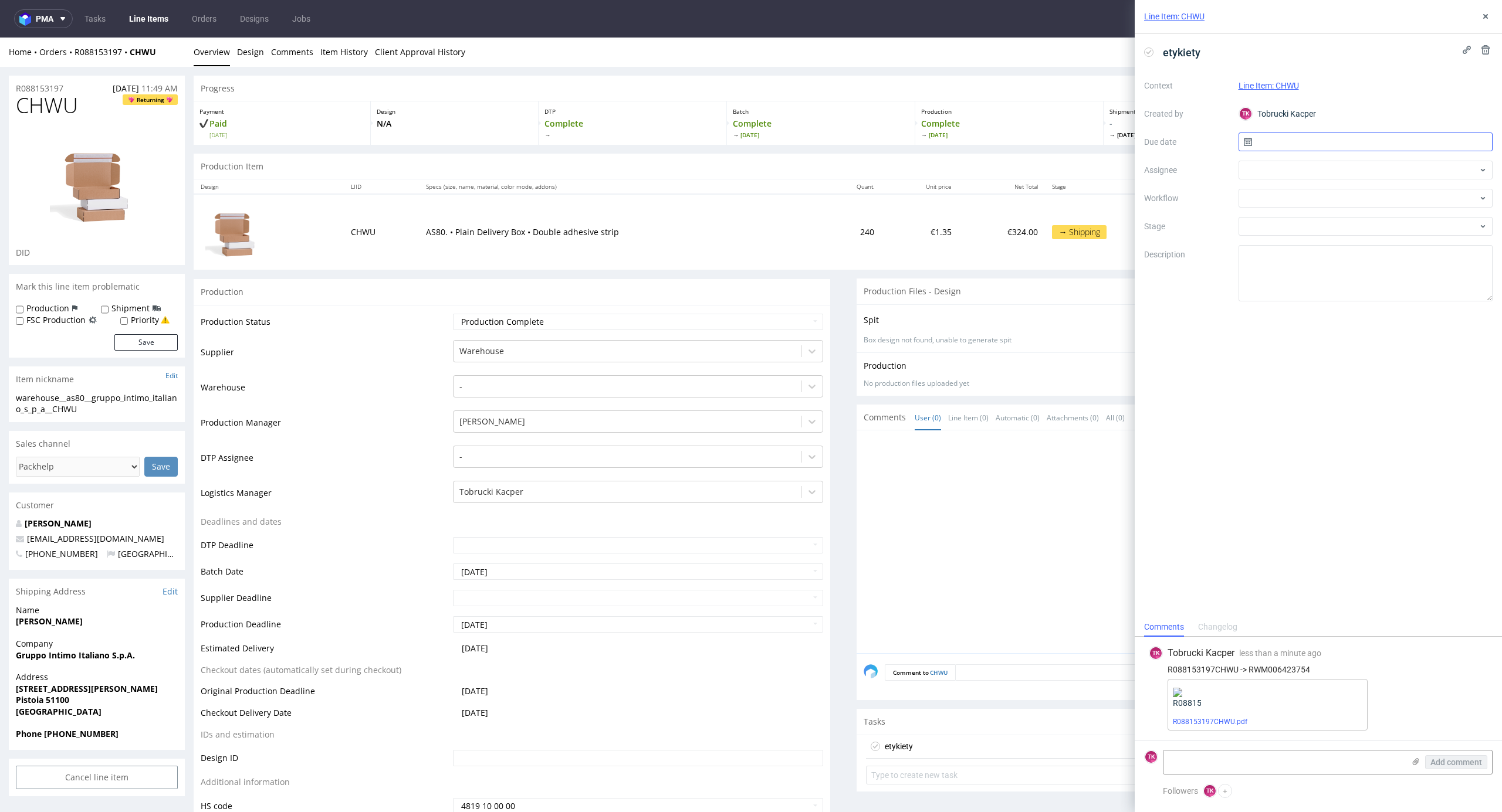
scroll to position [0, 0]
click at [1280, 170] on div at bounding box center [1366, 170] width 254 height 18
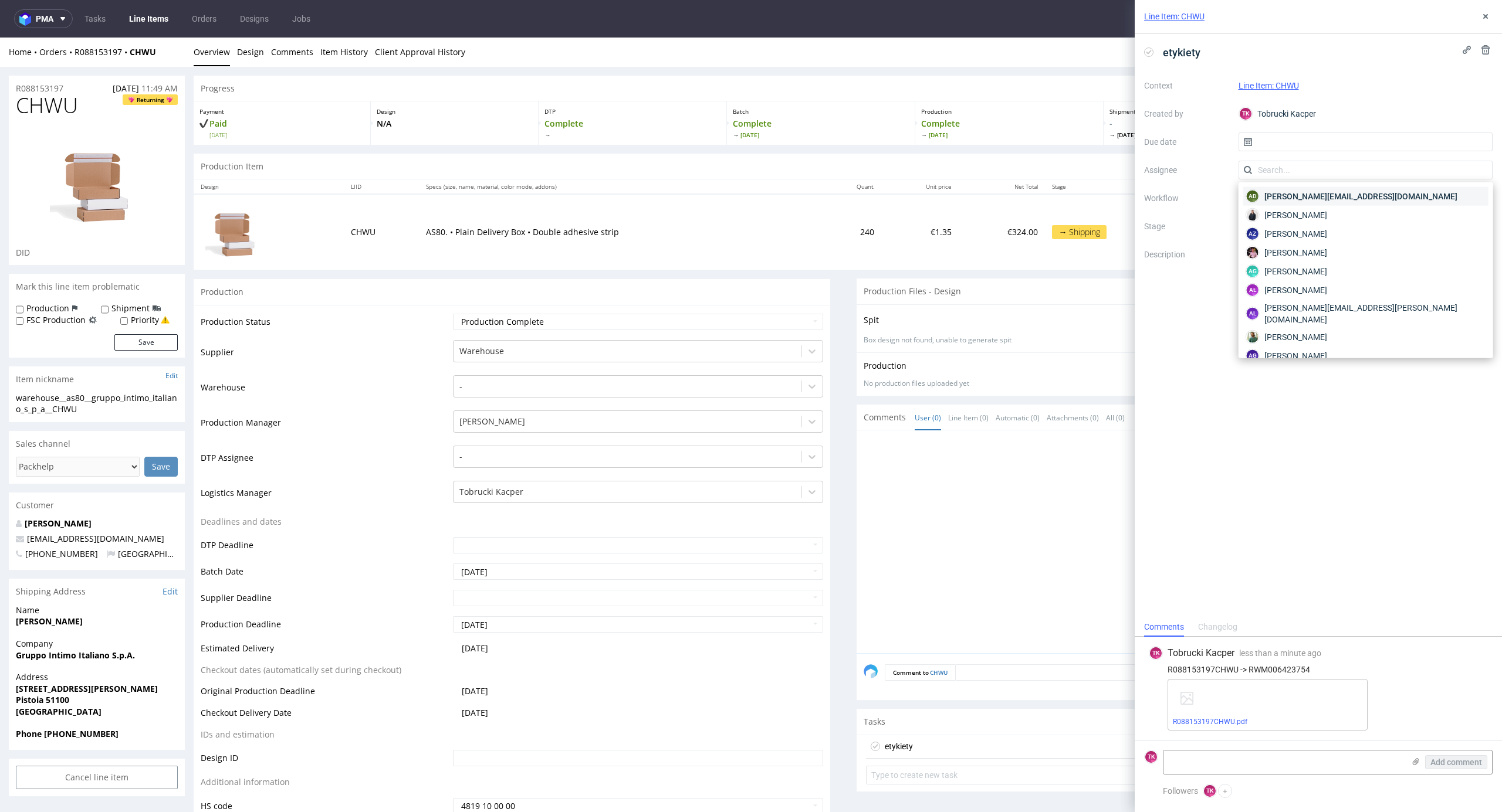
type input "r"
drag, startPoint x: 1272, startPoint y: 179, endPoint x: 1240, endPoint y: 163, distance: 35.8
click at [1240, 163] on input "r" at bounding box center [1366, 170] width 254 height 18
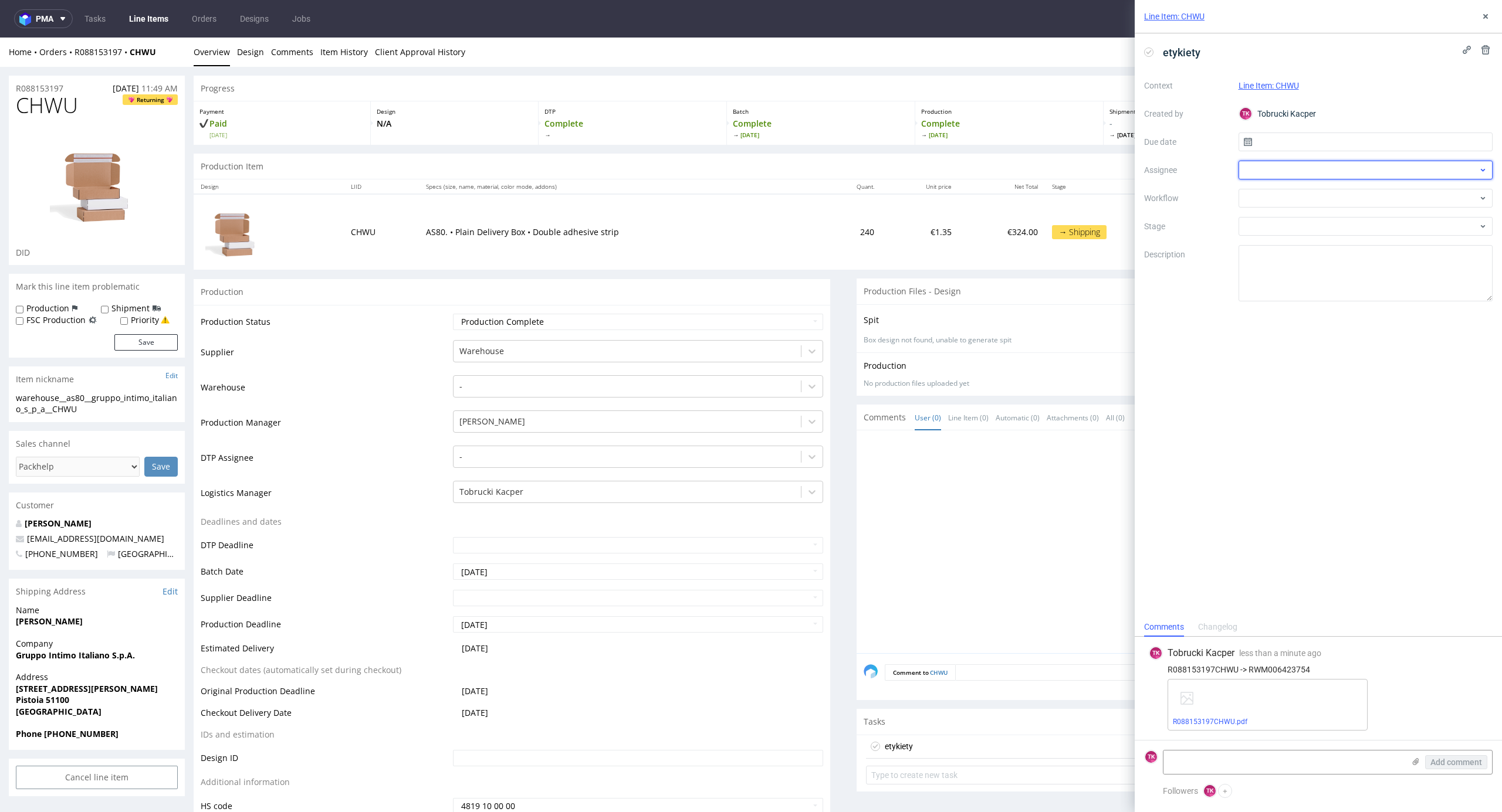
click at [1272, 171] on div at bounding box center [1366, 170] width 254 height 18
type input "fe"
click at [1290, 195] on span "[PERSON_NAME]" at bounding box center [1296, 196] width 63 height 11
click at [1269, 143] on input "text" at bounding box center [1366, 142] width 254 height 18
click at [1401, 224] on span "5" at bounding box center [1402, 219] width 4 height 11
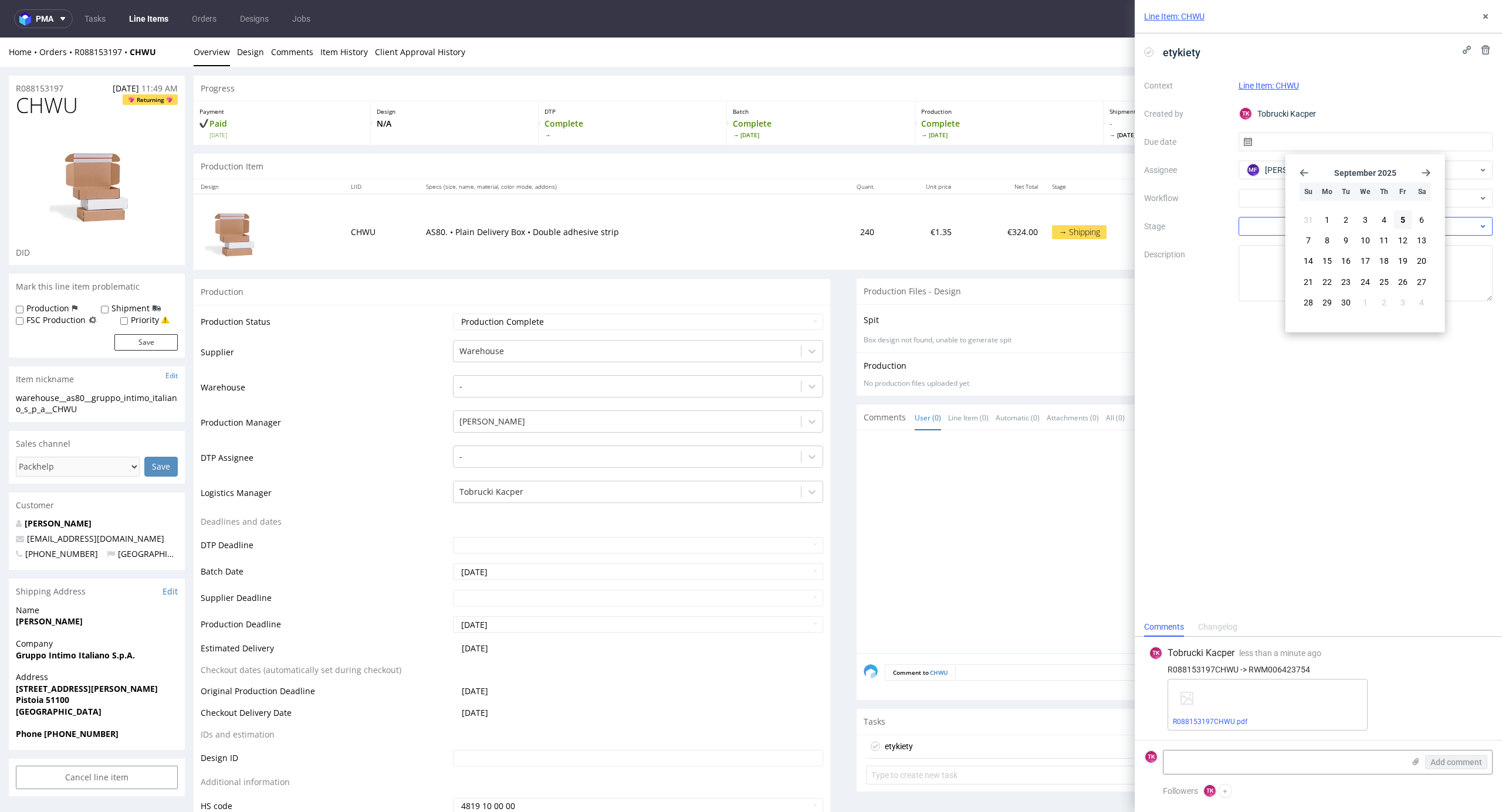
type input "[DATE]"
click at [1486, 15] on icon at bounding box center [1485, 16] width 10 height 10
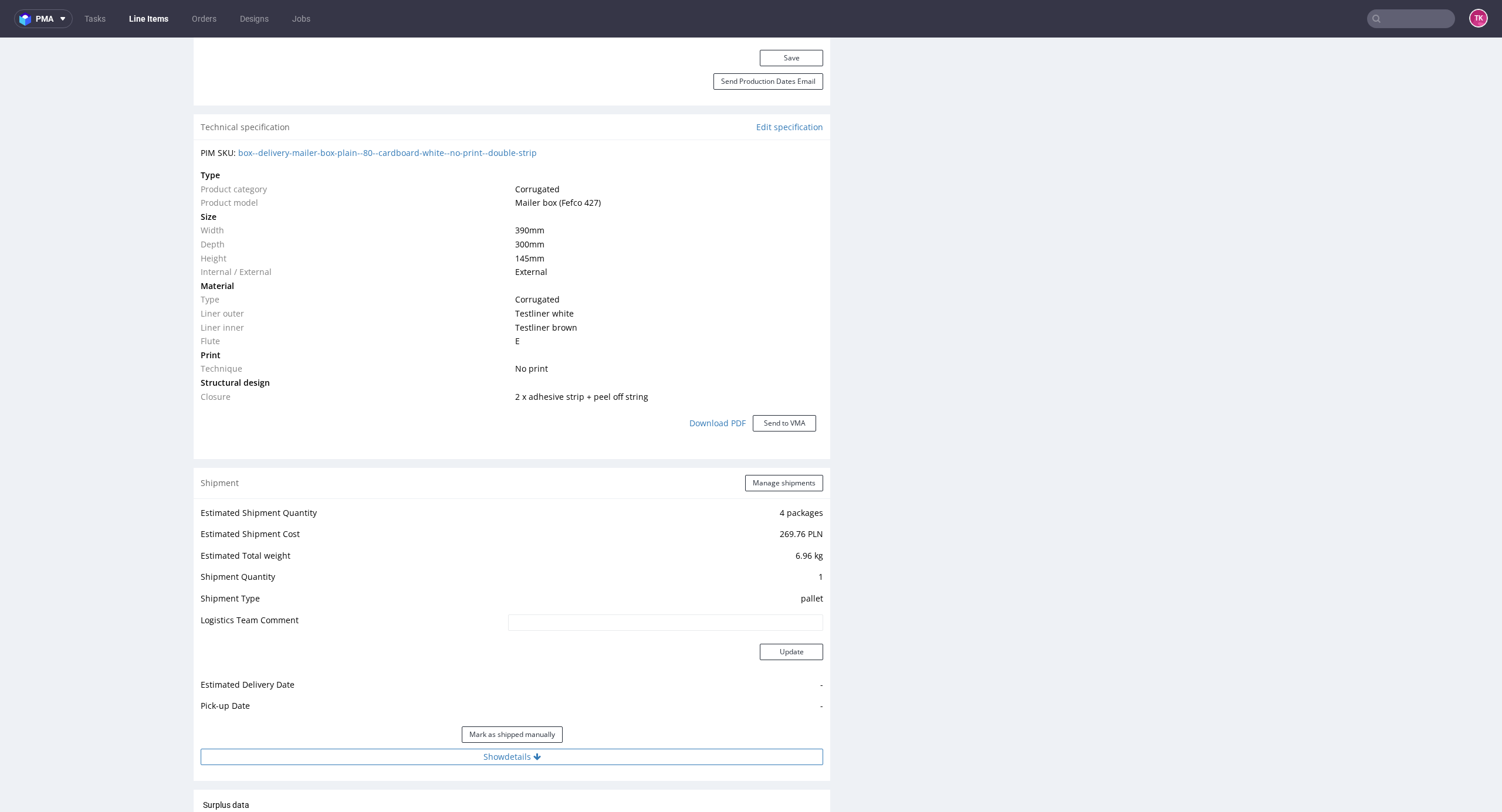
click at [655, 751] on button "Show details" at bounding box center [511, 757] width 622 height 17
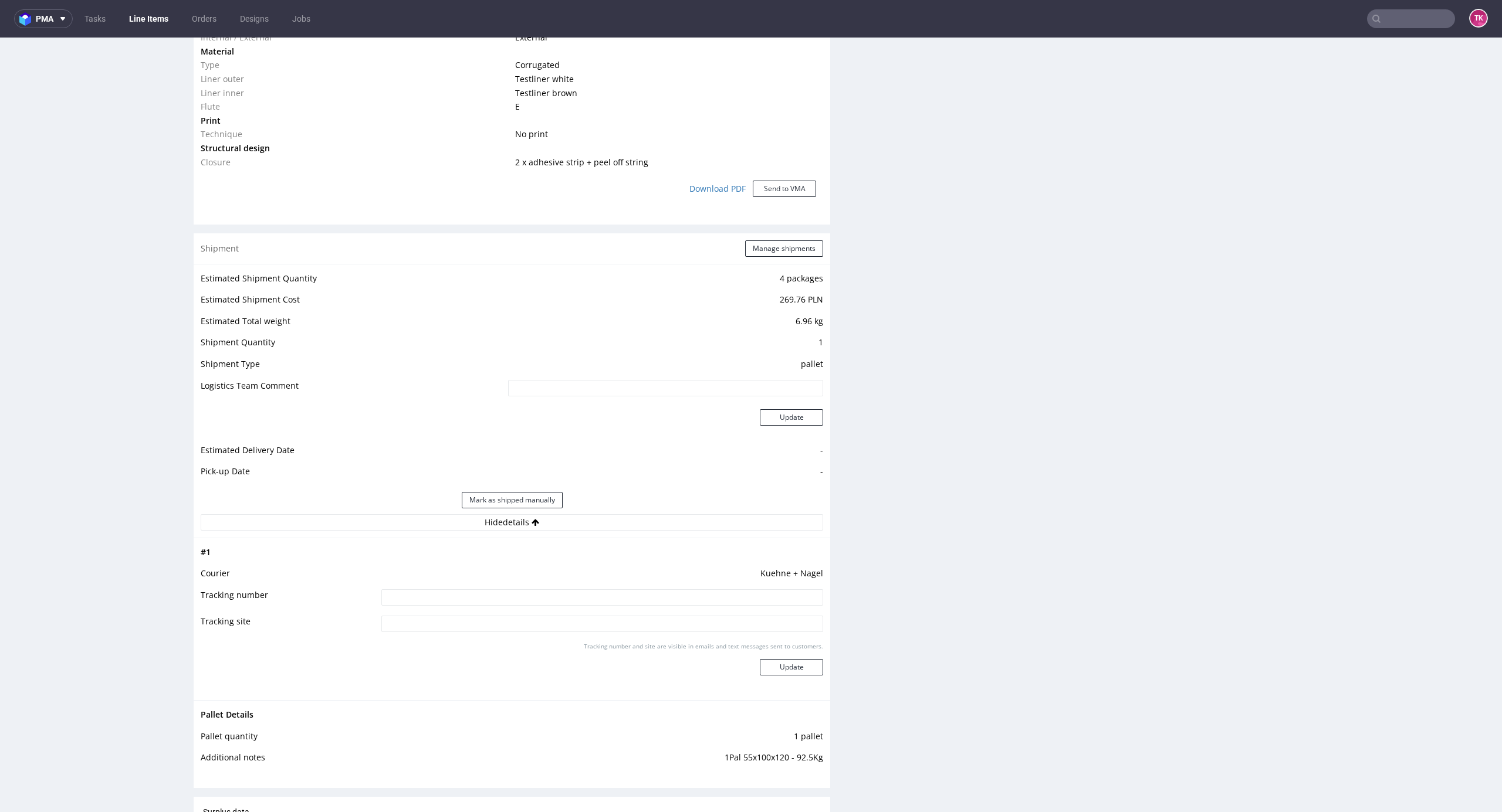
drag, startPoint x: 603, startPoint y: 594, endPoint x: 613, endPoint y: 596, distance: 10.2
click at [603, 596] on input at bounding box center [601, 597] width 442 height 17
paste input "RWM006423754"
type input "RWM006423754"
click at [793, 682] on div "Tracking number and site are visible in emails and text messages sent to custom…" at bounding box center [601, 663] width 442 height 42
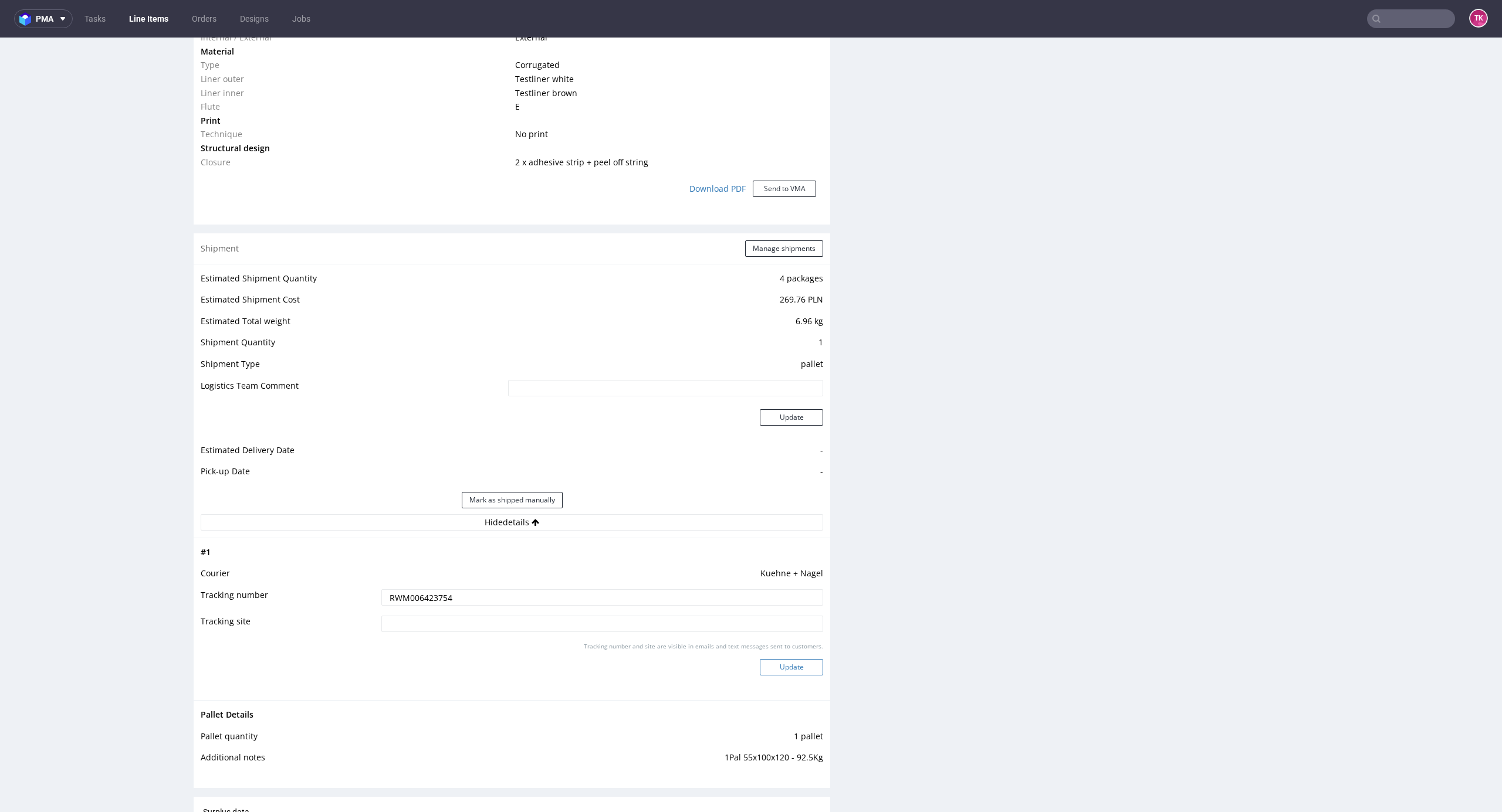
click at [795, 671] on button "Update" at bounding box center [791, 667] width 63 height 17
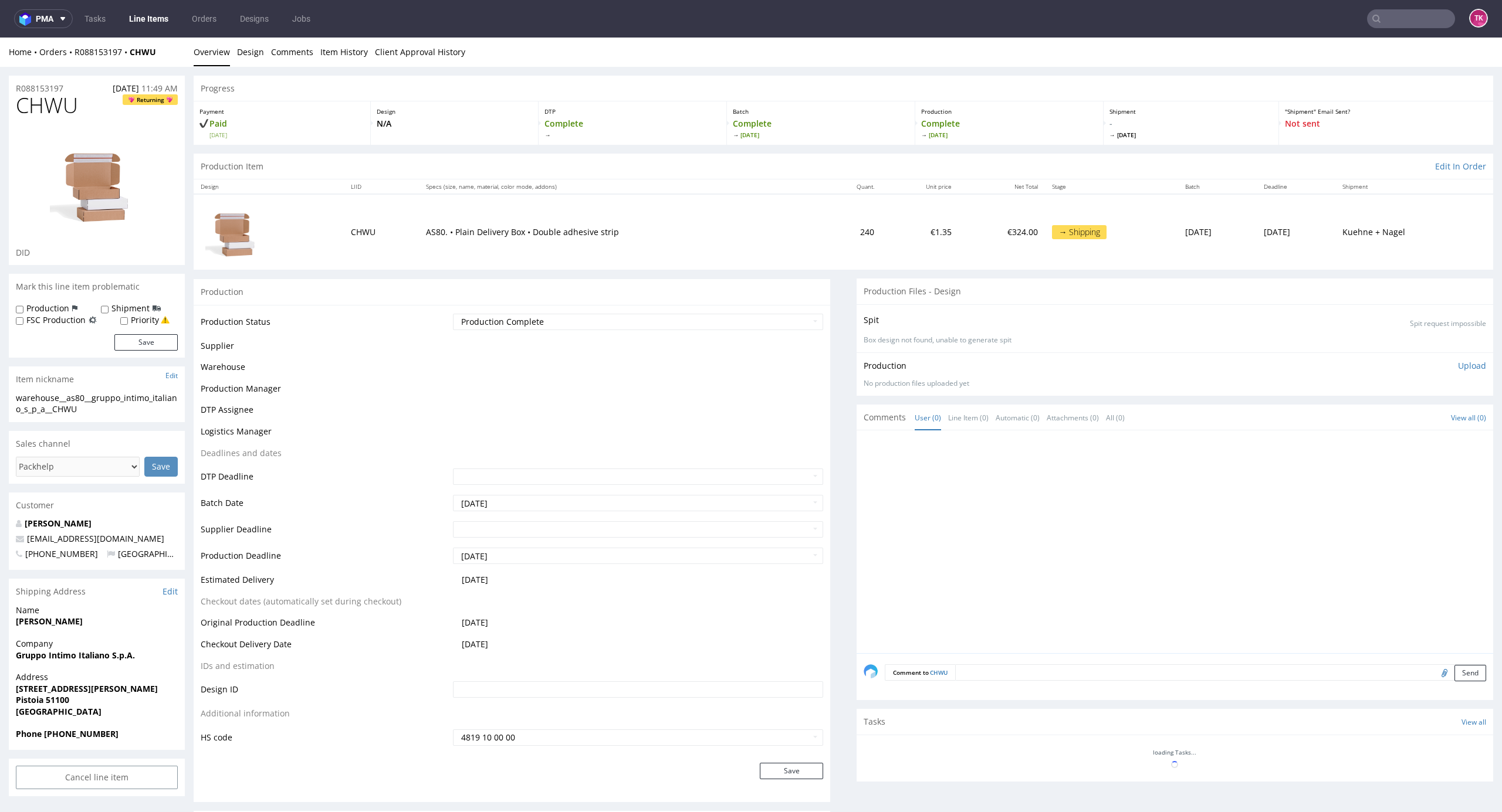
scroll to position [484, 0]
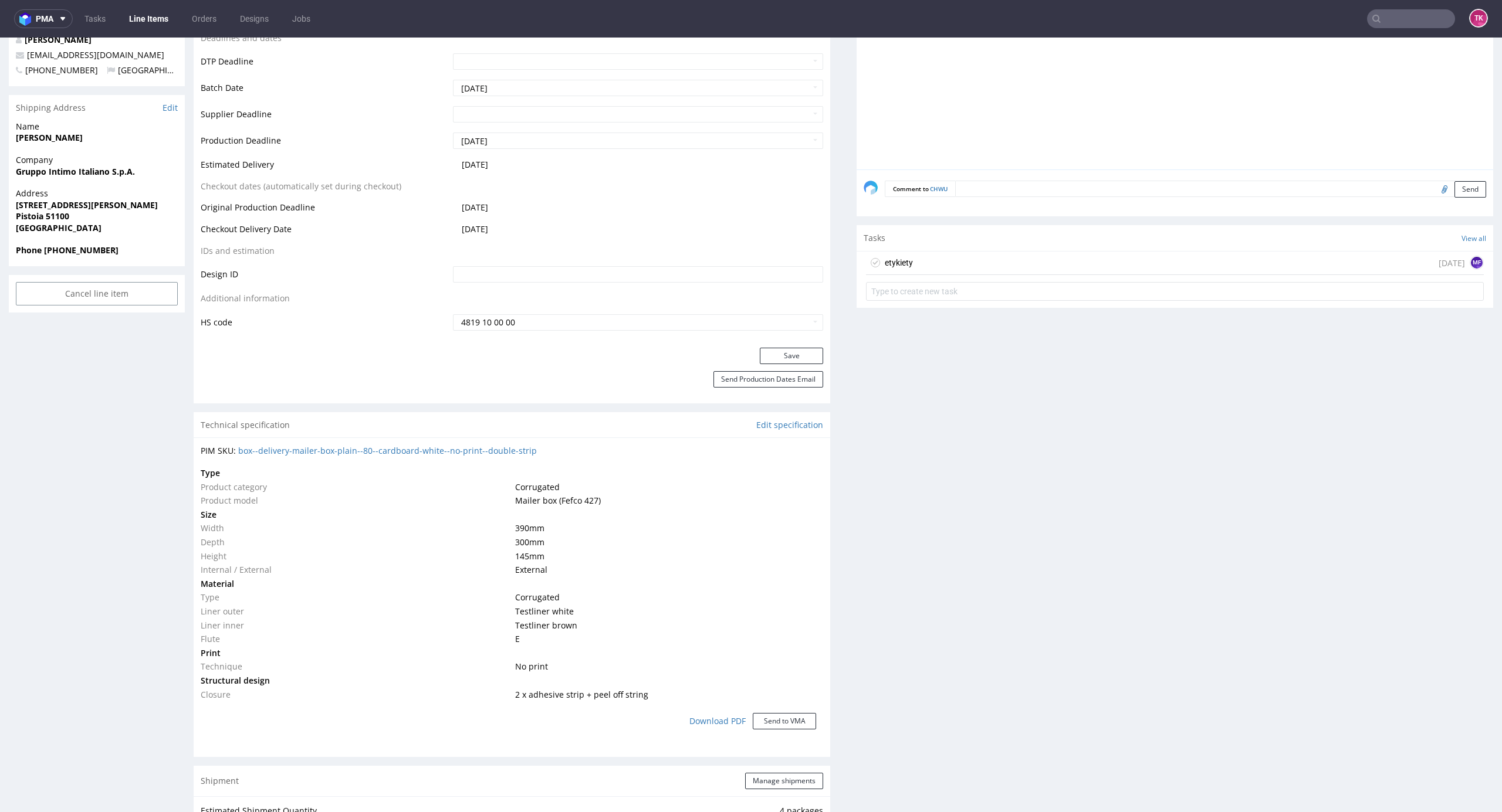
click at [153, 17] on link "Line Items" at bounding box center [149, 18] width 53 height 18
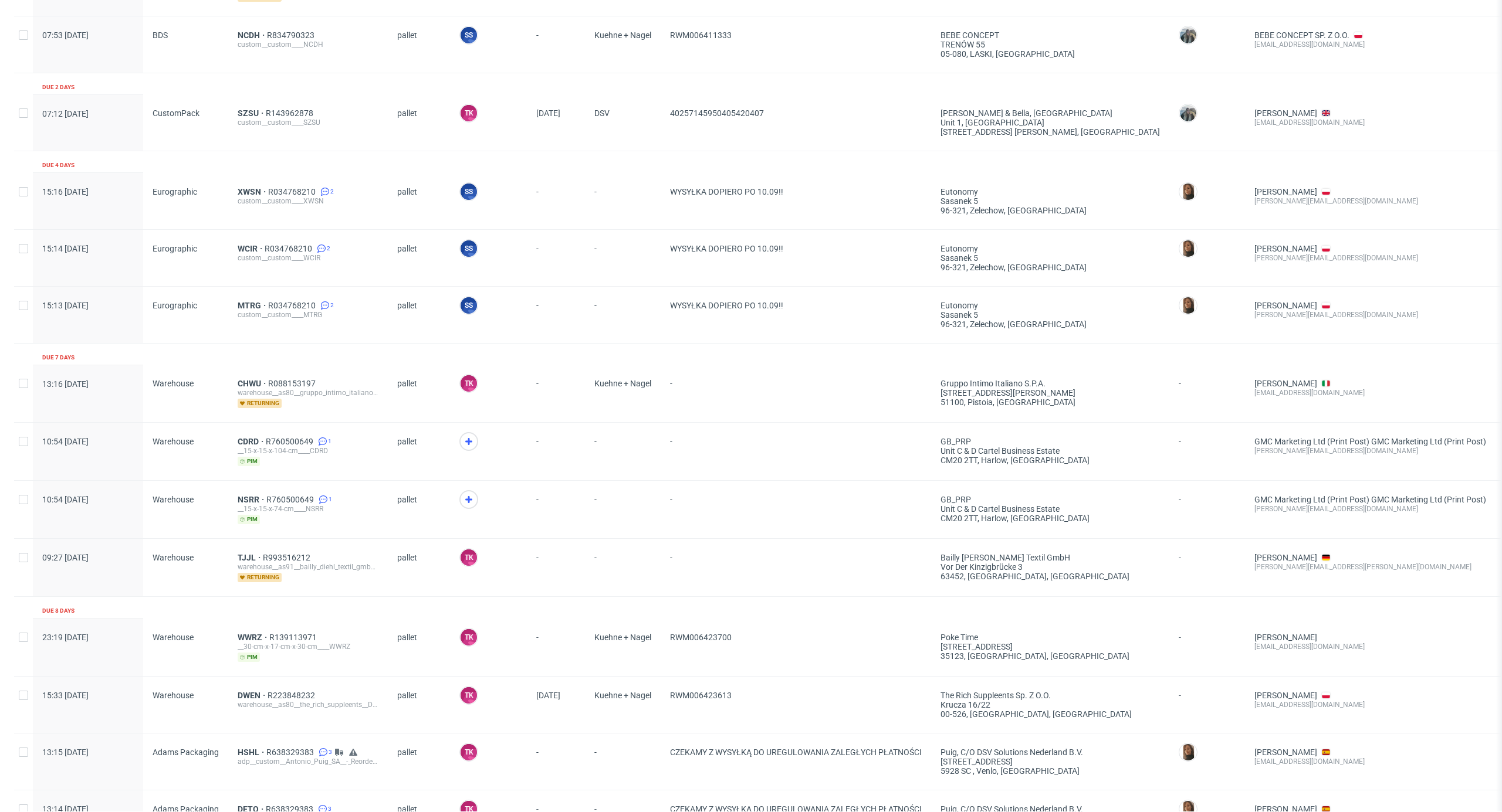
scroll to position [547, 0]
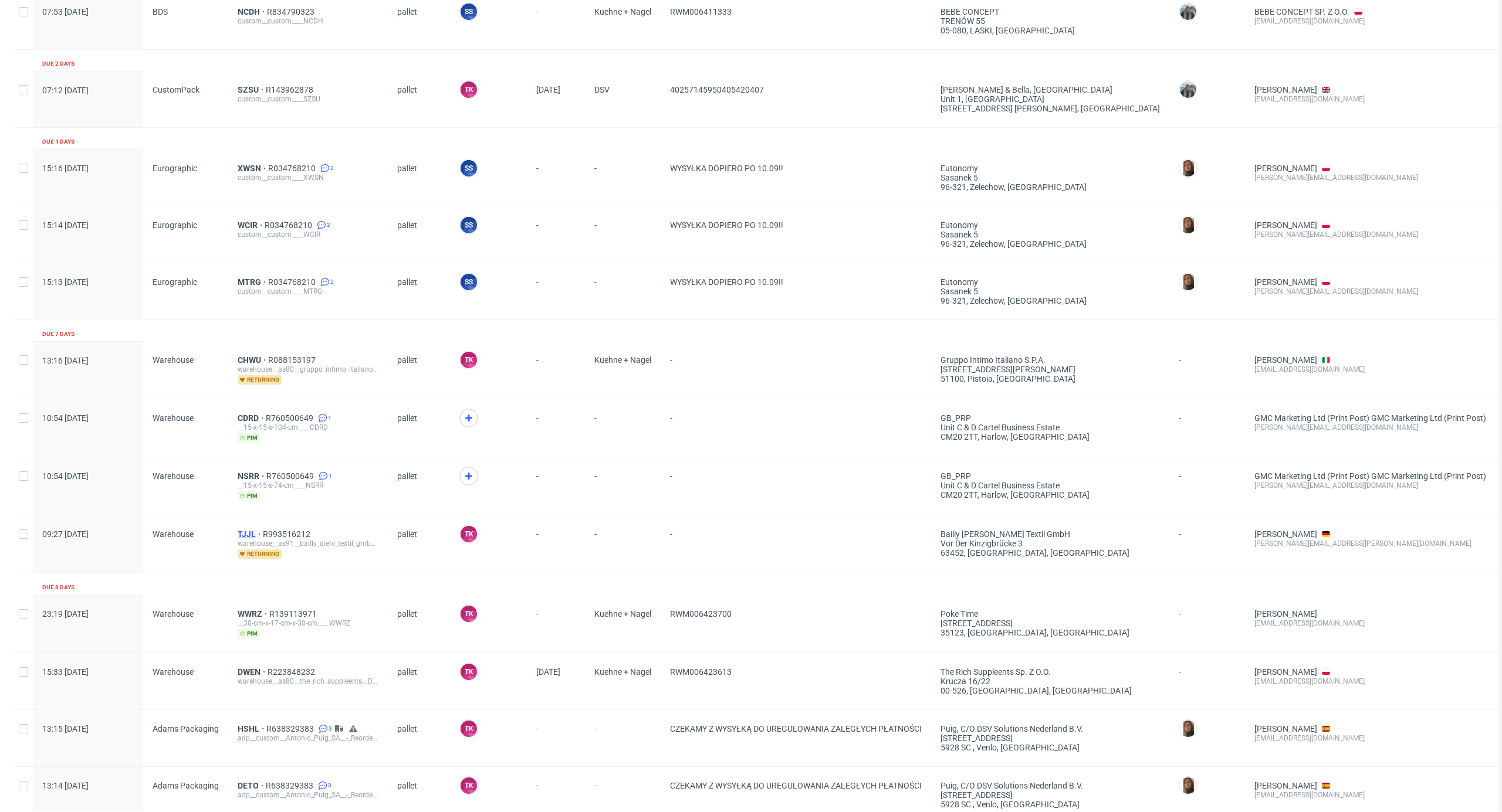
click at [245, 535] on span "TJJL" at bounding box center [250, 534] width 25 height 10
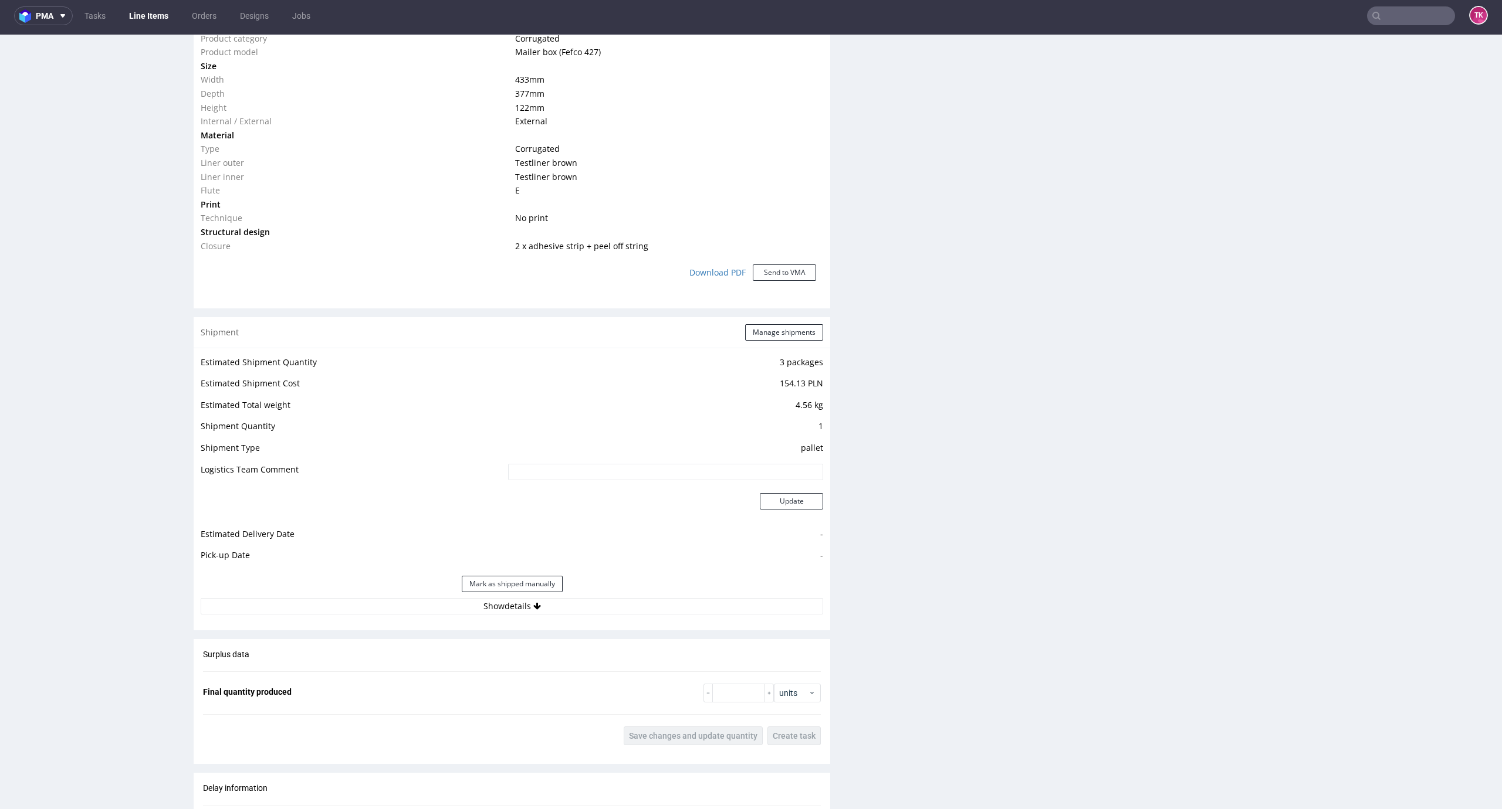
scroll to position [1186, 0]
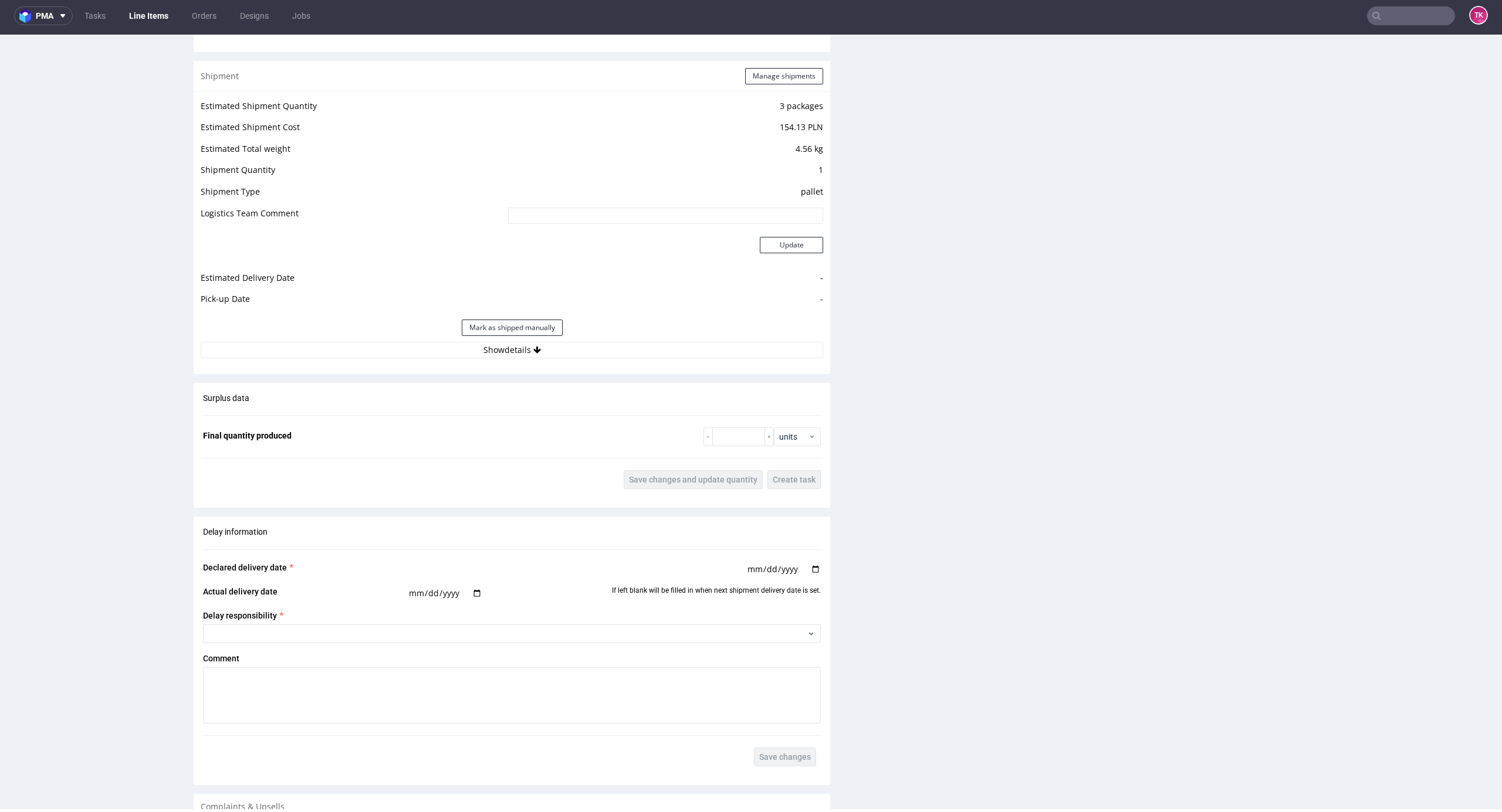
click at [400, 369] on div "Shipment Manage shipments Estimated Shipment Quantity 3 packages Estimated Ship…" at bounding box center [511, 218] width 636 height 313
click at [394, 352] on button "Show details" at bounding box center [511, 350] width 622 height 17
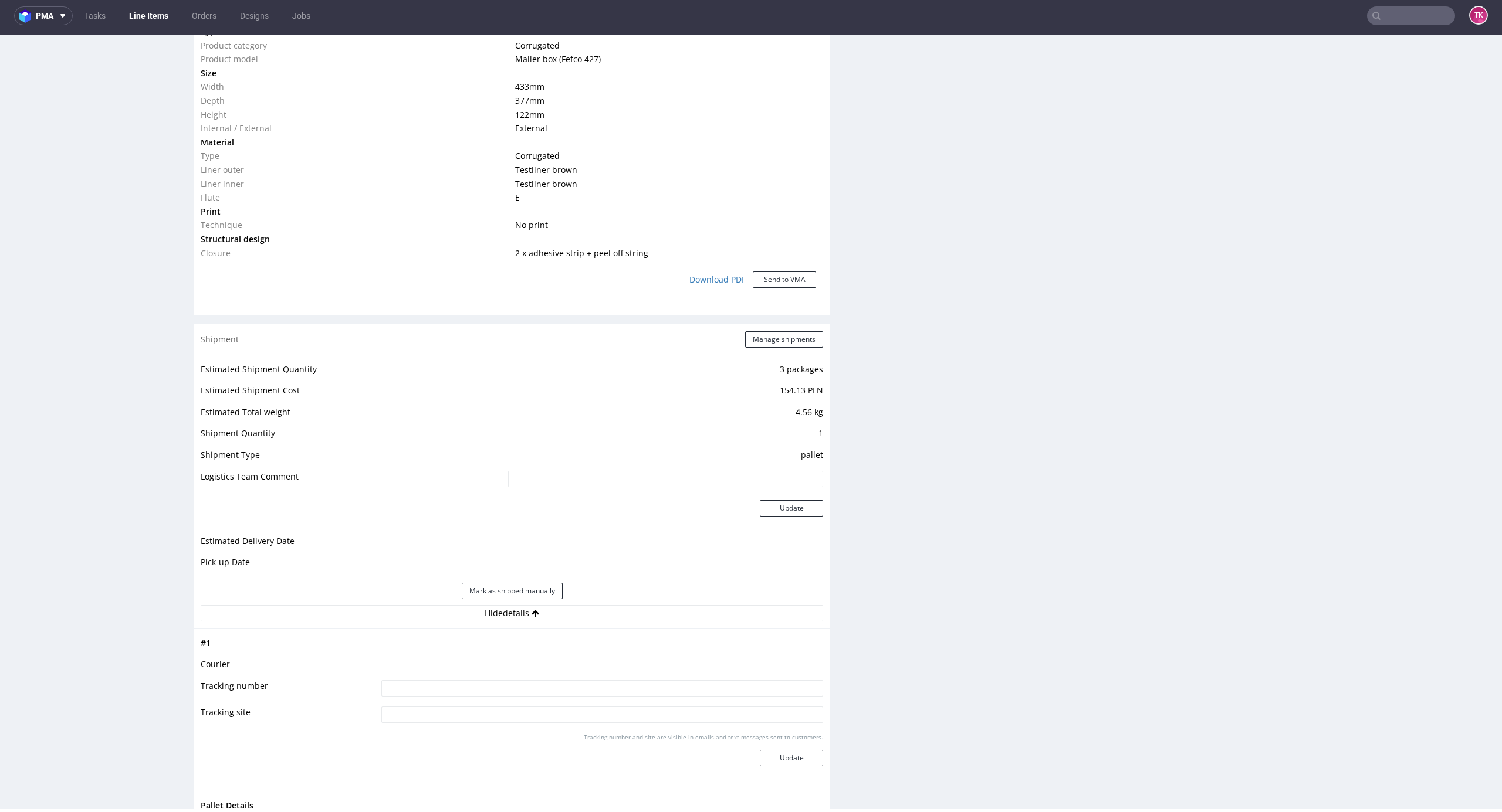
scroll to position [795, 0]
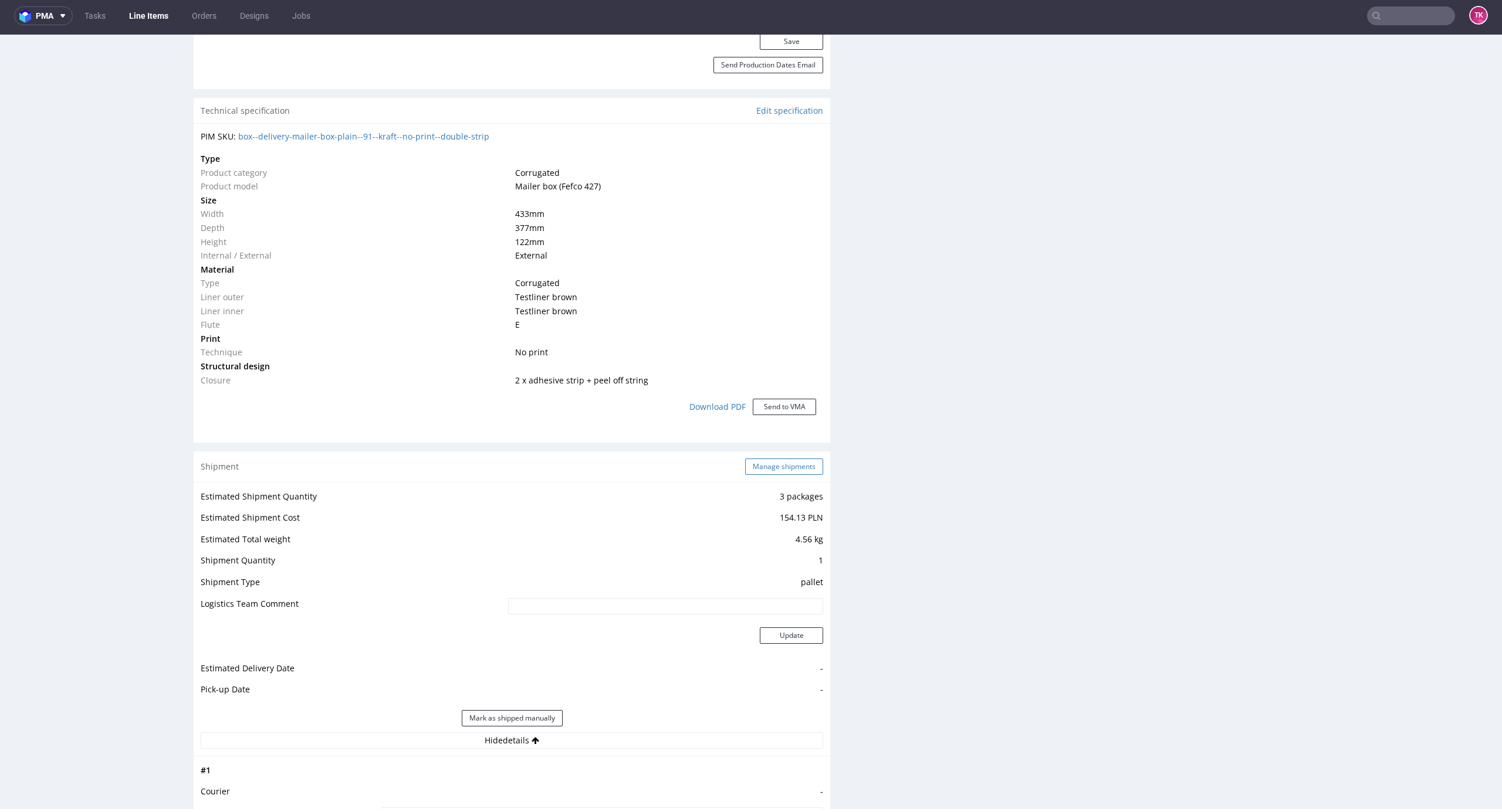
click at [803, 474] on button "Manage shipments" at bounding box center [783, 467] width 78 height 17
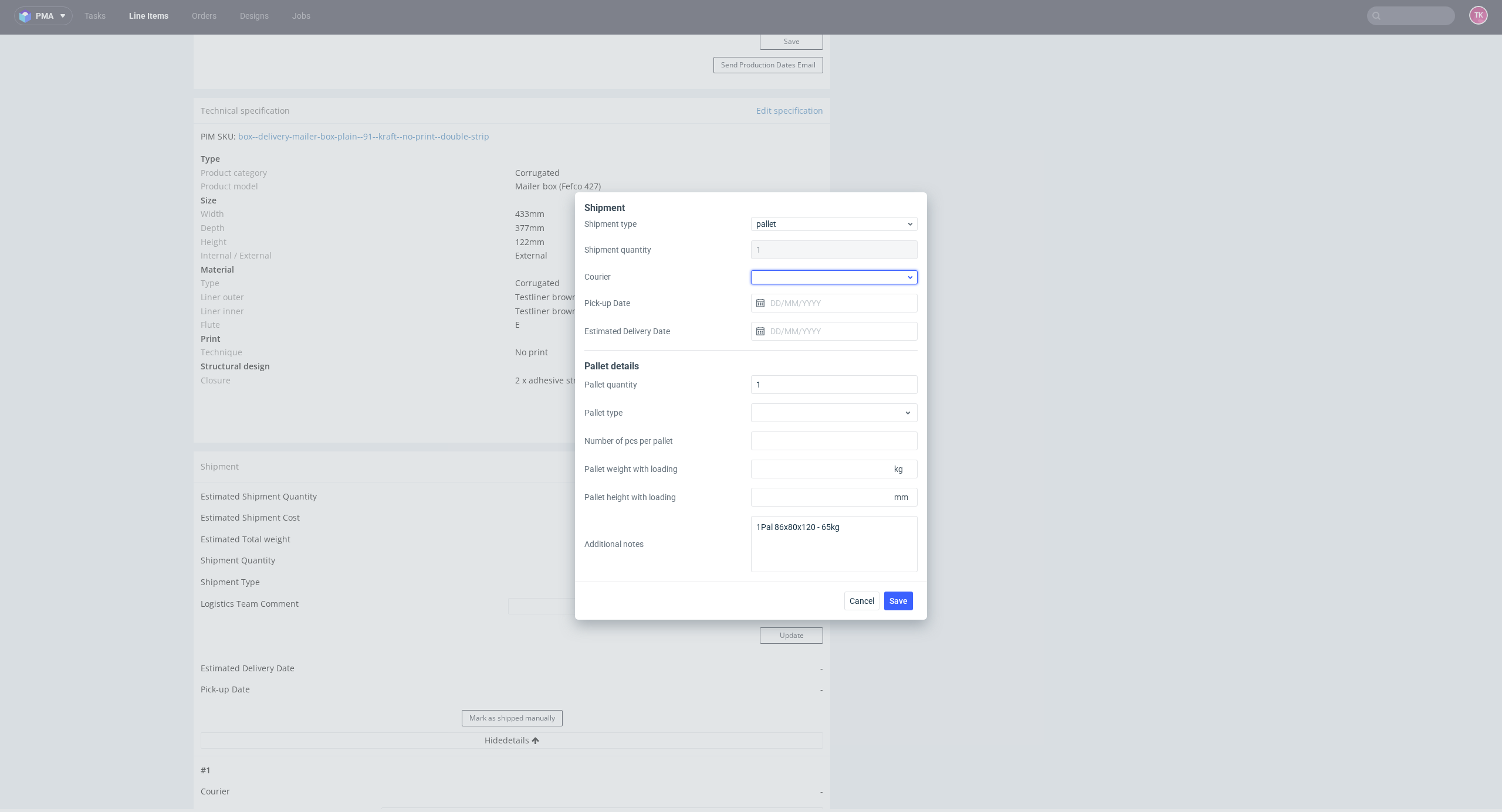
click at [838, 274] on div at bounding box center [834, 277] width 167 height 14
click at [841, 345] on div "DB Schenker" at bounding box center [834, 344] width 157 height 21
click at [826, 299] on input "Pick-up Date" at bounding box center [834, 302] width 167 height 18
click at [795, 400] on span "8" at bounding box center [796, 400] width 4 height 11
type input "[DATE]"
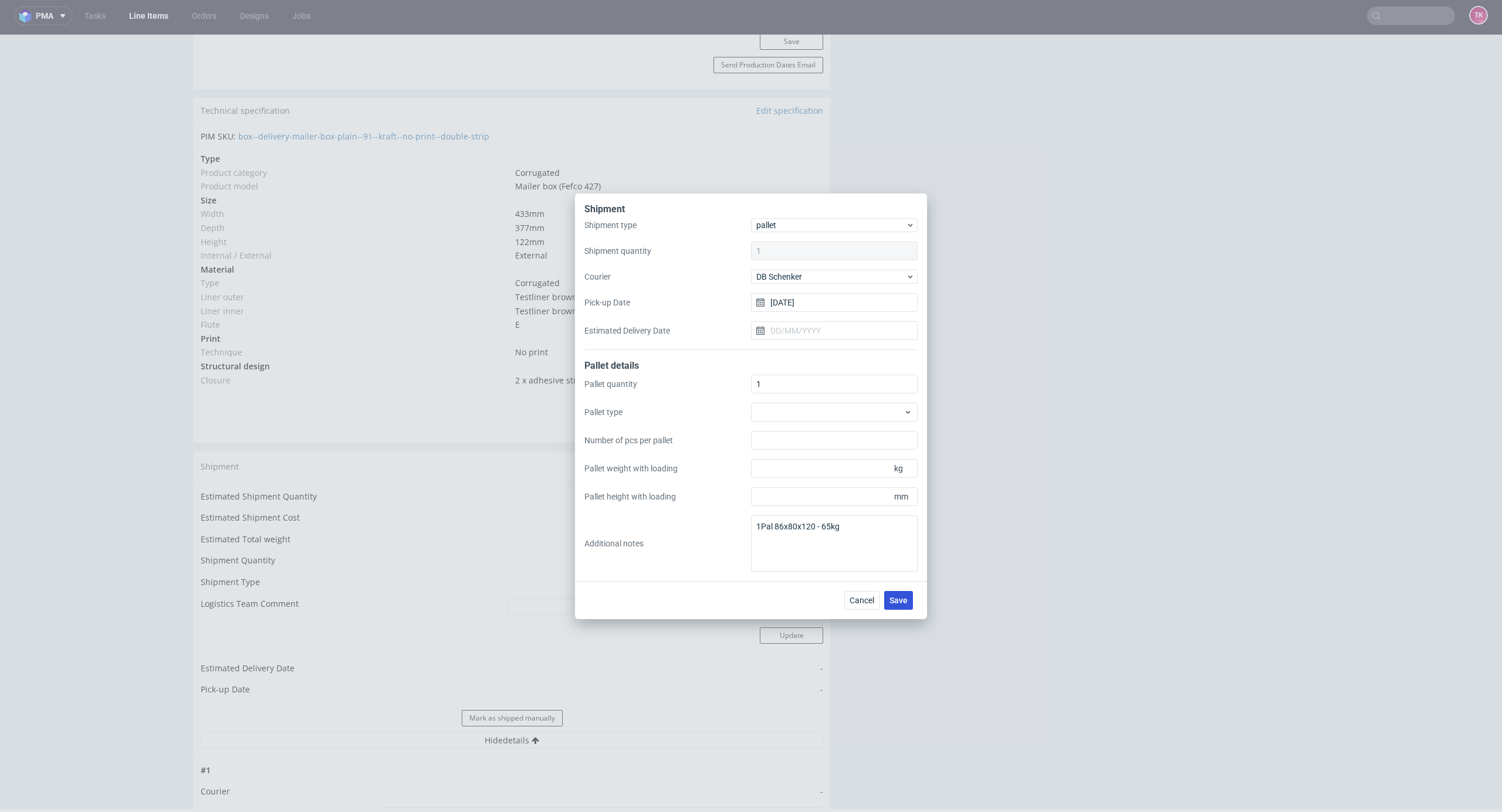
click at [908, 601] on button "Save" at bounding box center [898, 600] width 29 height 18
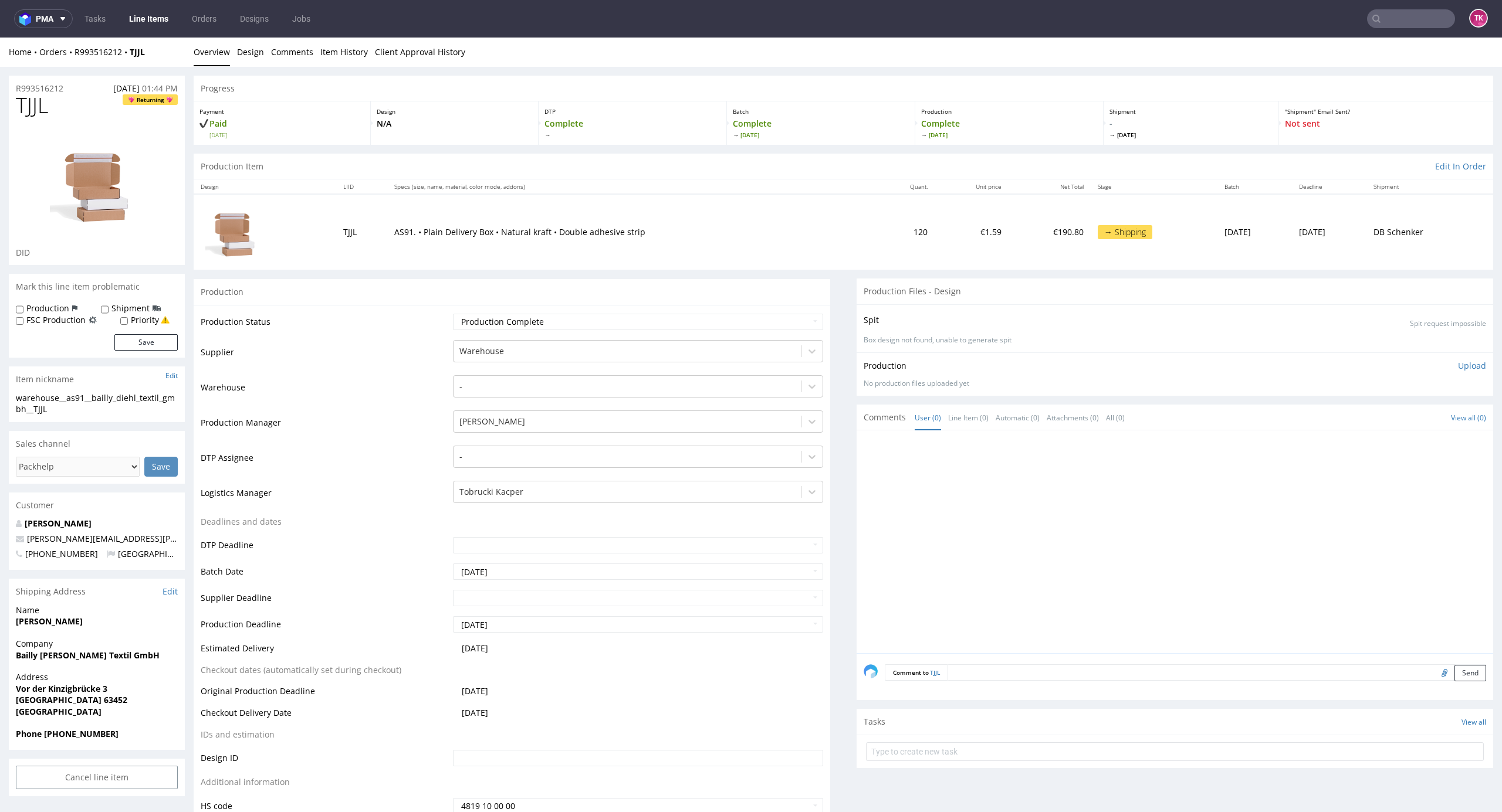
drag, startPoint x: 10, startPoint y: 656, endPoint x: 145, endPoint y: 643, distance: 135.6
copy span
drag, startPoint x: 121, startPoint y: 654, endPoint x: 15, endPoint y: 658, distance: 106.1
click at [17, 657] on span "Bailly [PERSON_NAME] Textil GmbH" at bounding box center [96, 655] width 162 height 11
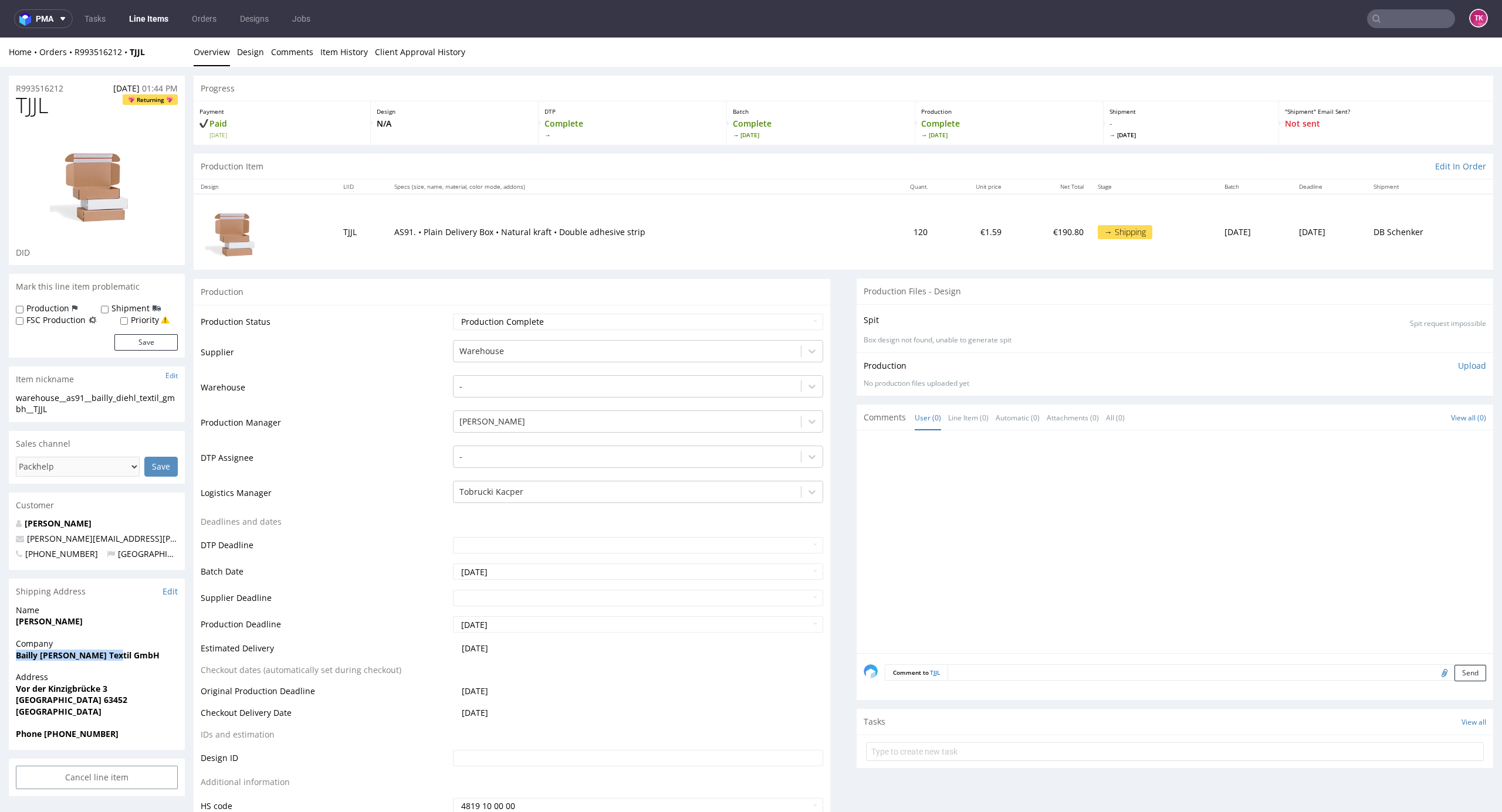
copy strong "Bailly [PERSON_NAME] Textil GmbH"
drag, startPoint x: 21, startPoint y: 625, endPoint x: 97, endPoint y: 618, distance: 76.3
click at [97, 618] on div "Name [PERSON_NAME]" at bounding box center [96, 621] width 176 height 33
copy strong "[PERSON_NAME]"
drag, startPoint x: 24, startPoint y: 700, endPoint x: 115, endPoint y: 699, distance: 91.0
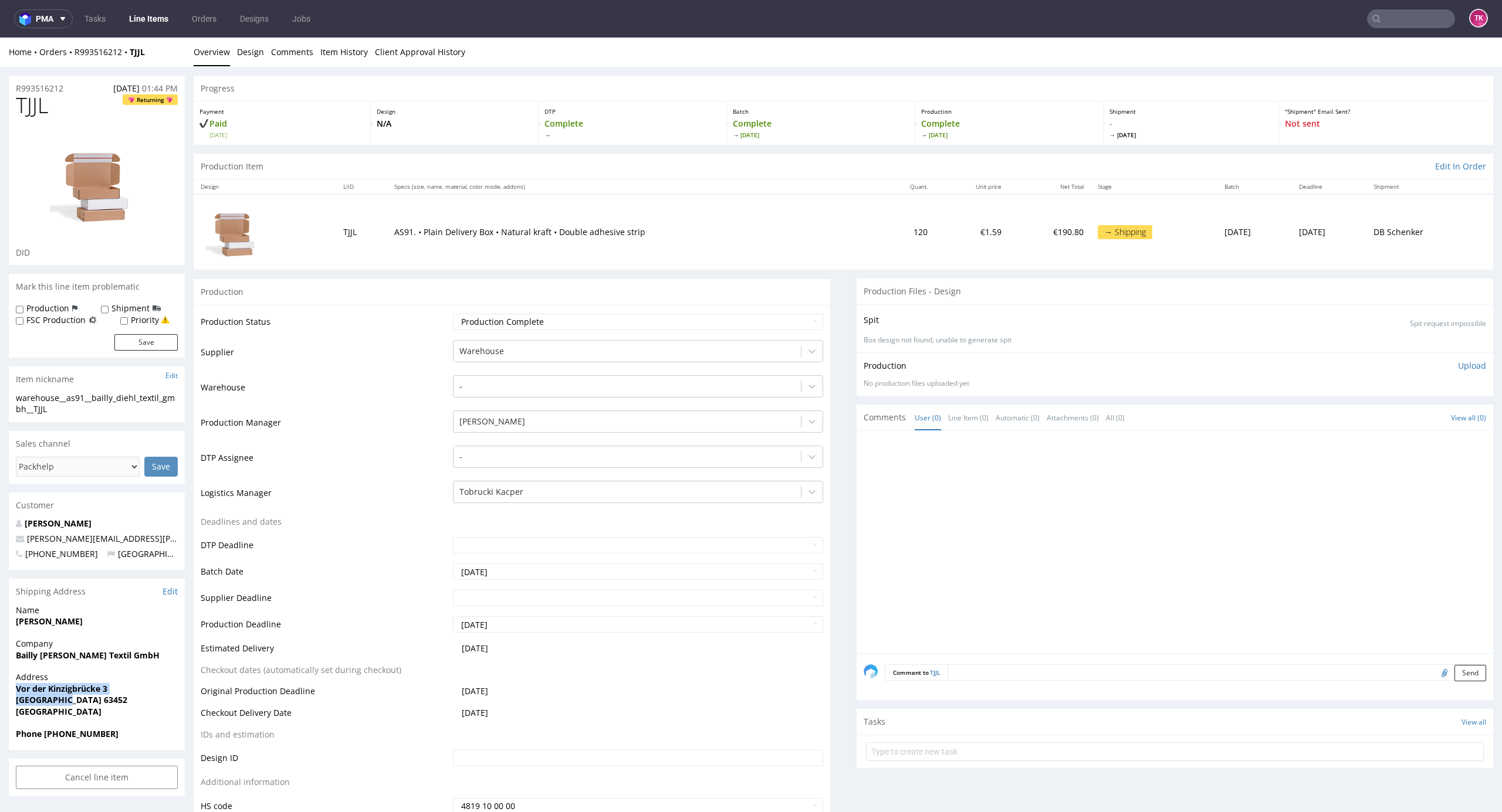
copy p "Vor der Kinzigbrücke 3 [GEOGRAPHIC_DATA] 63452"
drag, startPoint x: 122, startPoint y: 534, endPoint x: 0, endPoint y: 531, distance: 122.0
copy span "[PERSON_NAME][EMAIL_ADDRESS][PERSON_NAME][DOMAIN_NAME]"
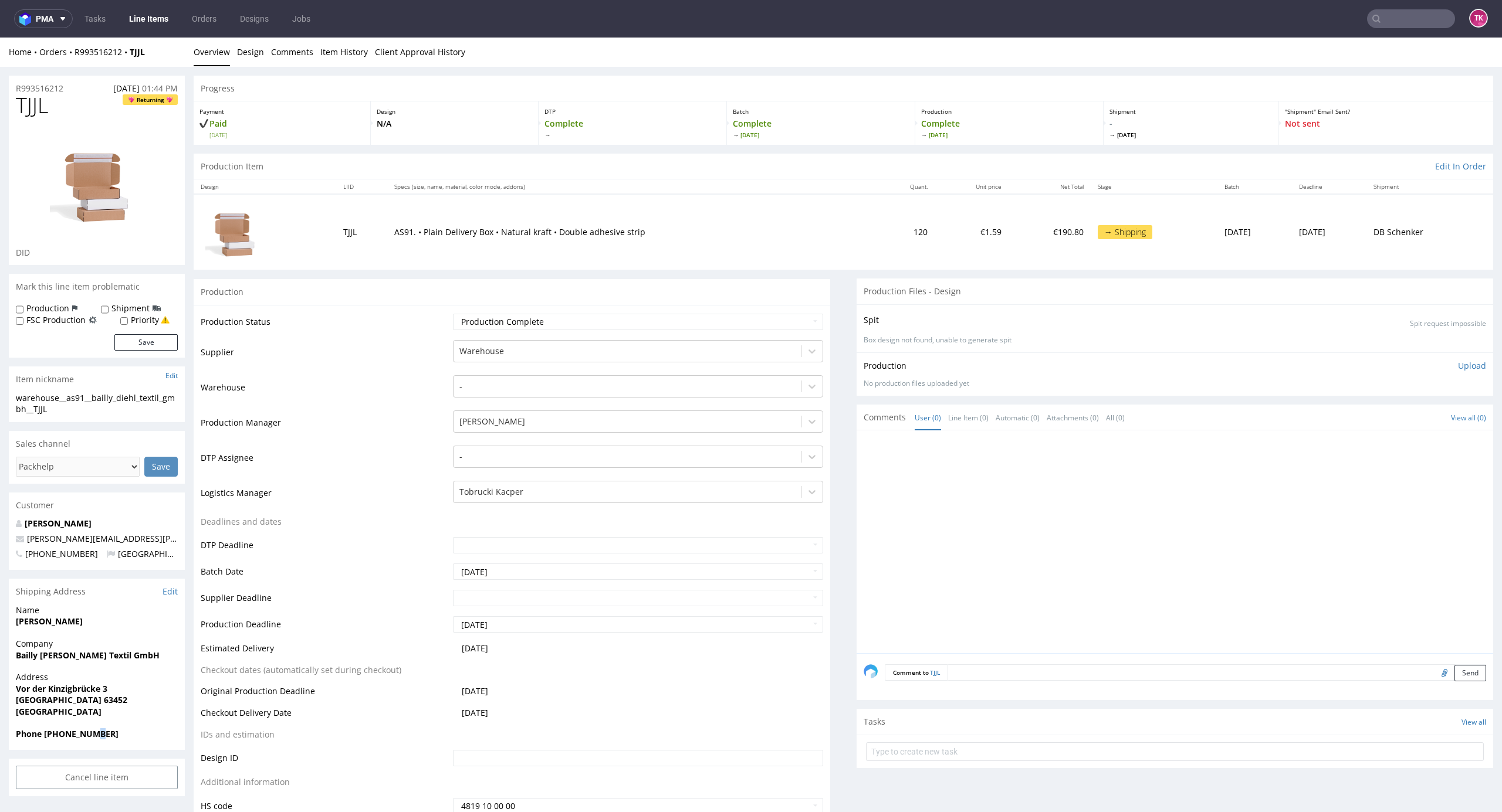
click at [93, 732] on strong "Phone [PHONE_NUMBER]" at bounding box center [66, 733] width 102 height 11
click at [89, 732] on strong "Phone +491707490830" at bounding box center [66, 733] width 102 height 11
click at [80, 735] on strong "Phone +491707490830" at bounding box center [66, 733] width 102 height 11
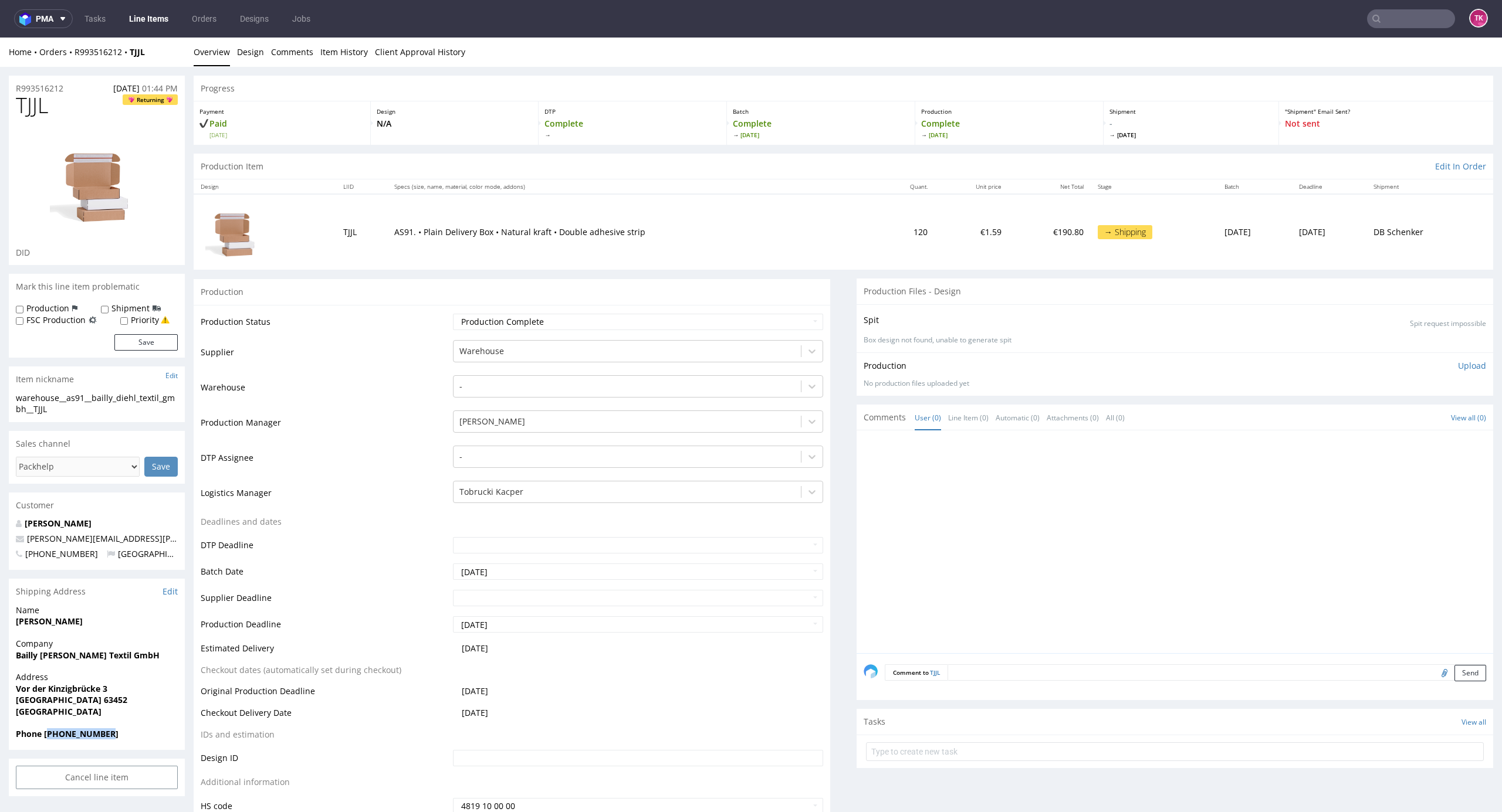
click at [80, 735] on strong "Phone +491707490830" at bounding box center [66, 733] width 102 height 11
copy strong "491707490830"
drag, startPoint x: 158, startPoint y: 57, endPoint x: 75, endPoint y: 63, distance: 83.2
click at [75, 62] on div "Home Orders R993516212 TJJL Overview Design Comments Item History Client Approv…" at bounding box center [751, 52] width 1502 height 30
copy div "R993516212 TJJL"
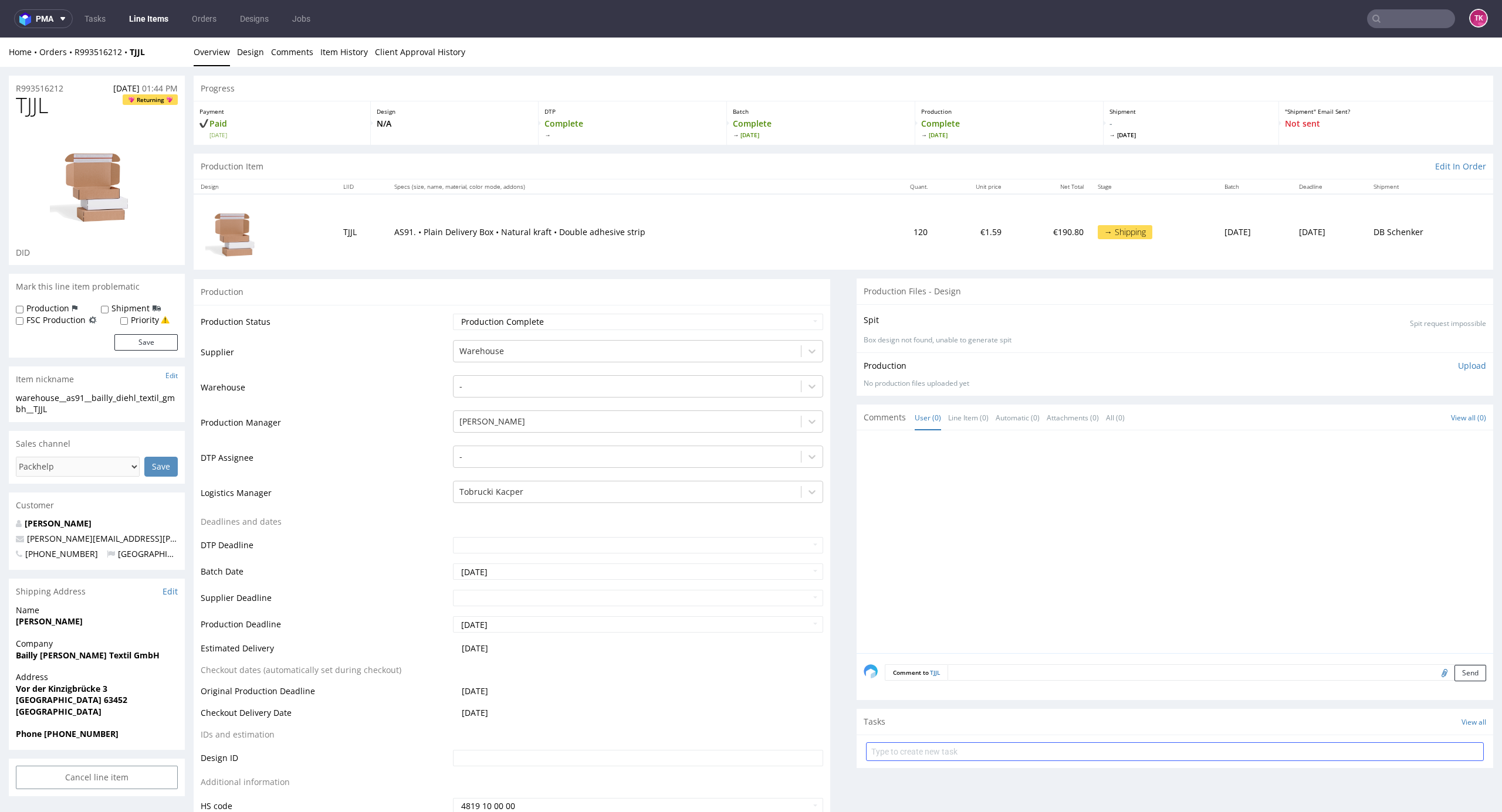
drag, startPoint x: 960, startPoint y: 735, endPoint x: 973, endPoint y: 751, distance: 20.6
click at [958, 738] on div at bounding box center [1175, 751] width 636 height 31
click at [975, 752] on input "text" at bounding box center [1174, 752] width 618 height 18
type input "etyiety"
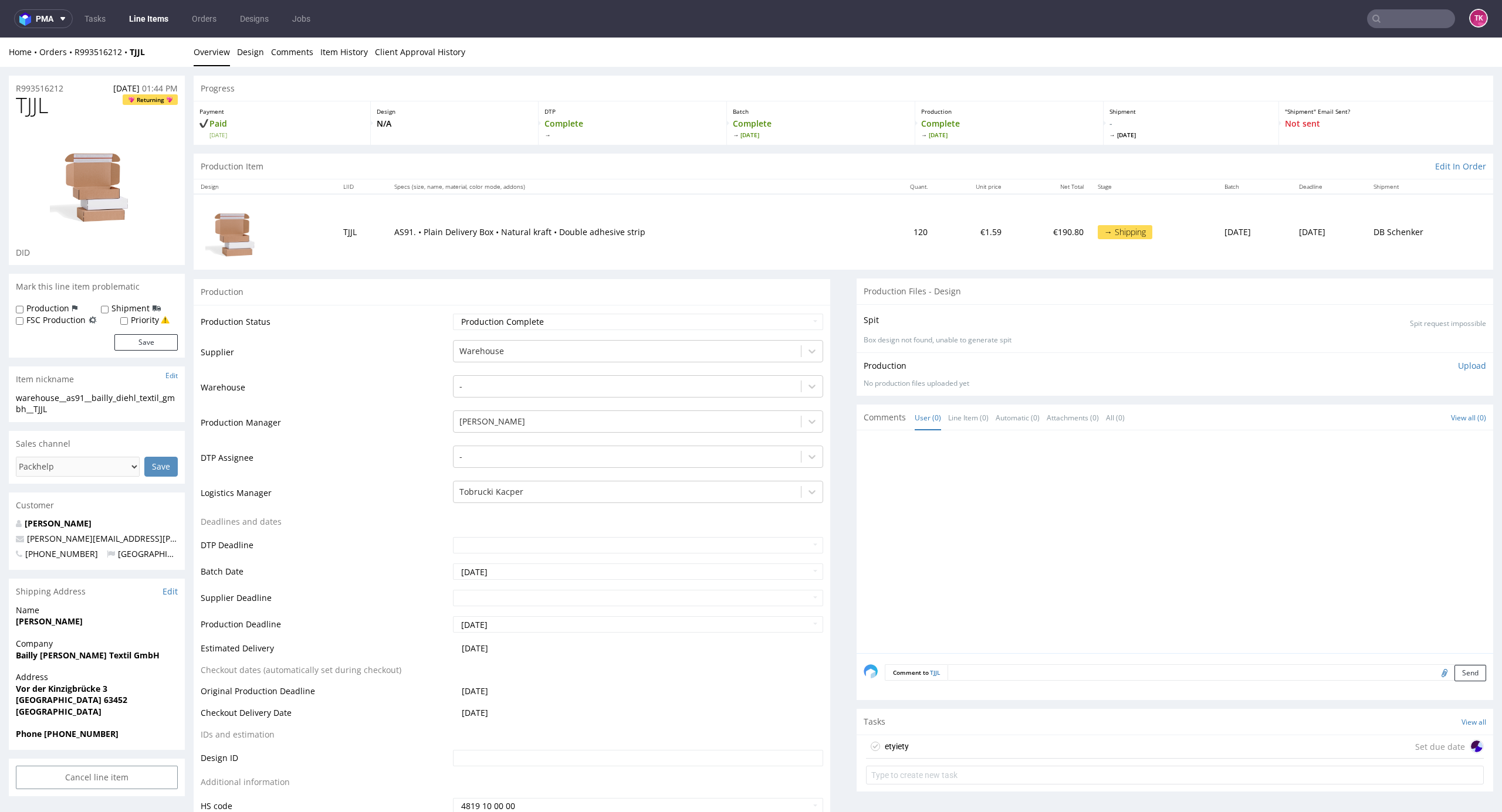
click at [1103, 740] on div "etyiety Set due date" at bounding box center [1174, 746] width 618 height 24
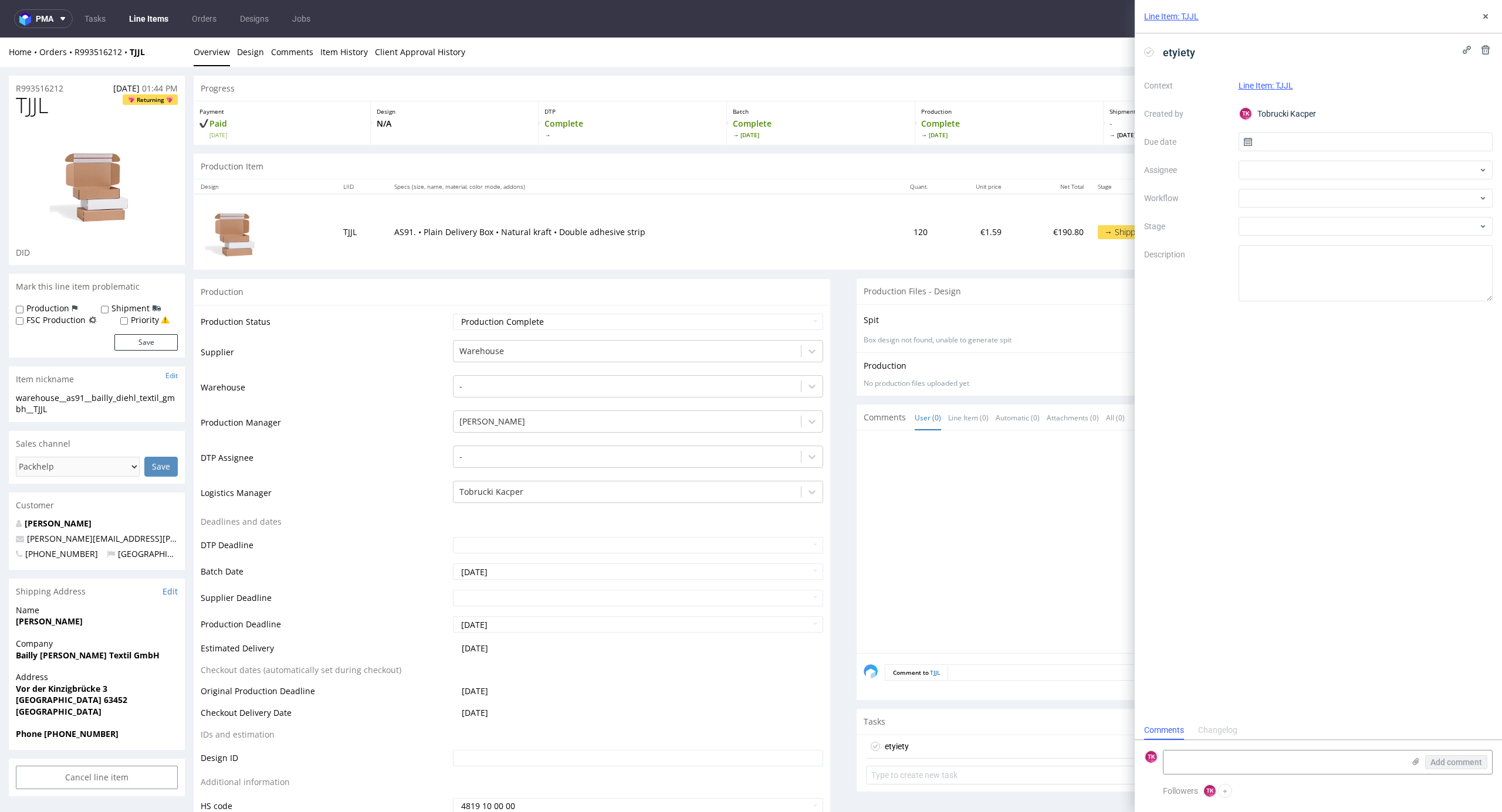
scroll to position [10, 0]
click at [1416, 757] on icon at bounding box center [1415, 761] width 10 height 10
click at [0, 0] on input "file" at bounding box center [0, 0] width 0 height 0
click at [1176, 700] on textarea at bounding box center [1283, 701] width 240 height 24
paste textarea "R993516212_TJJL"
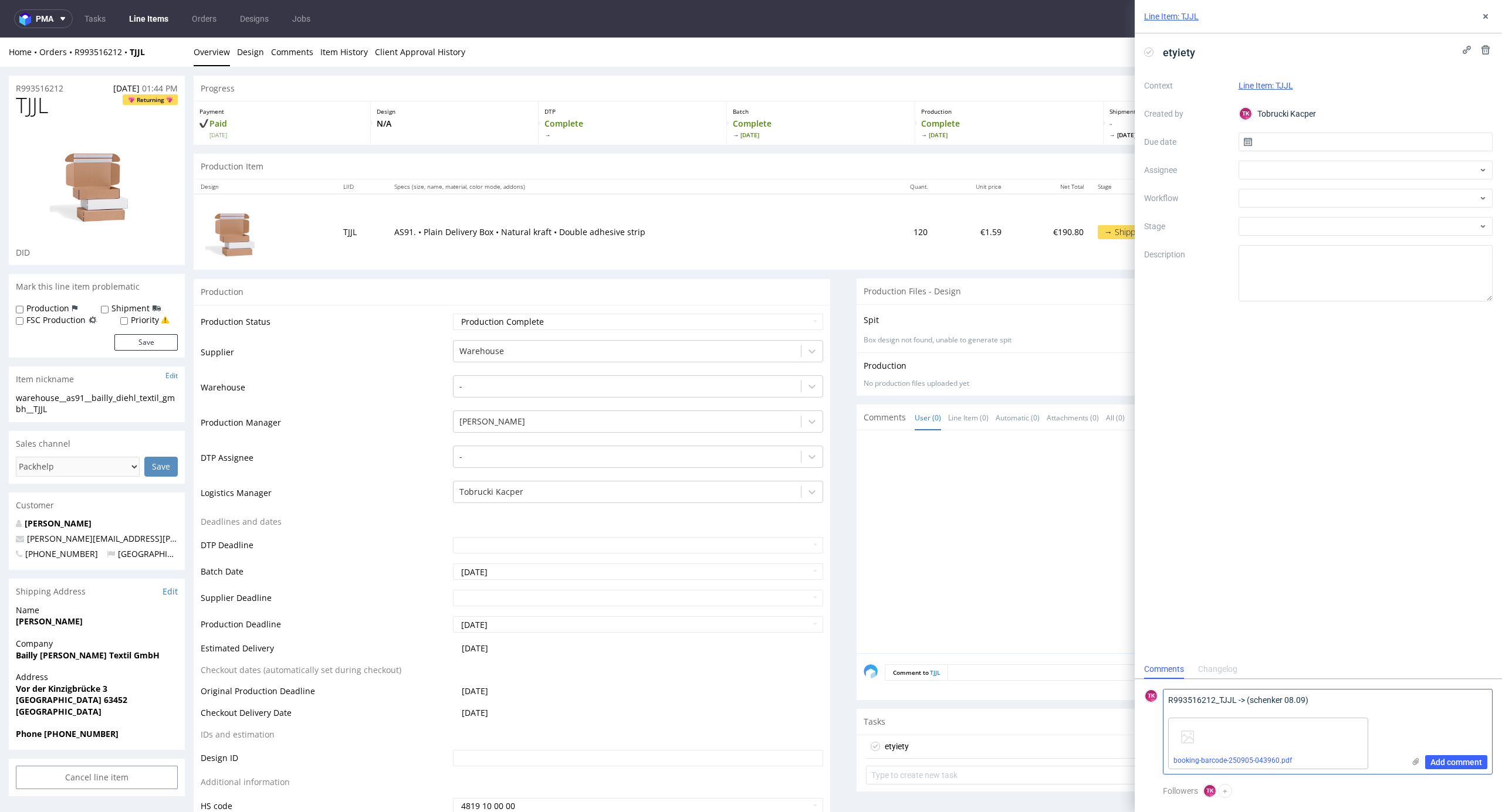
click at [1248, 697] on textarea "R993516212_TJJL -> (schenker 08.09)" at bounding box center [1283, 701] width 240 height 24
paste textarea "PLWAW509010269"
type textarea "R993516212_TJJL -> PLWAW509010269 (schenker 08.09)"
click at [1472, 761] on span "Add comment" at bounding box center [1456, 762] width 52 height 8
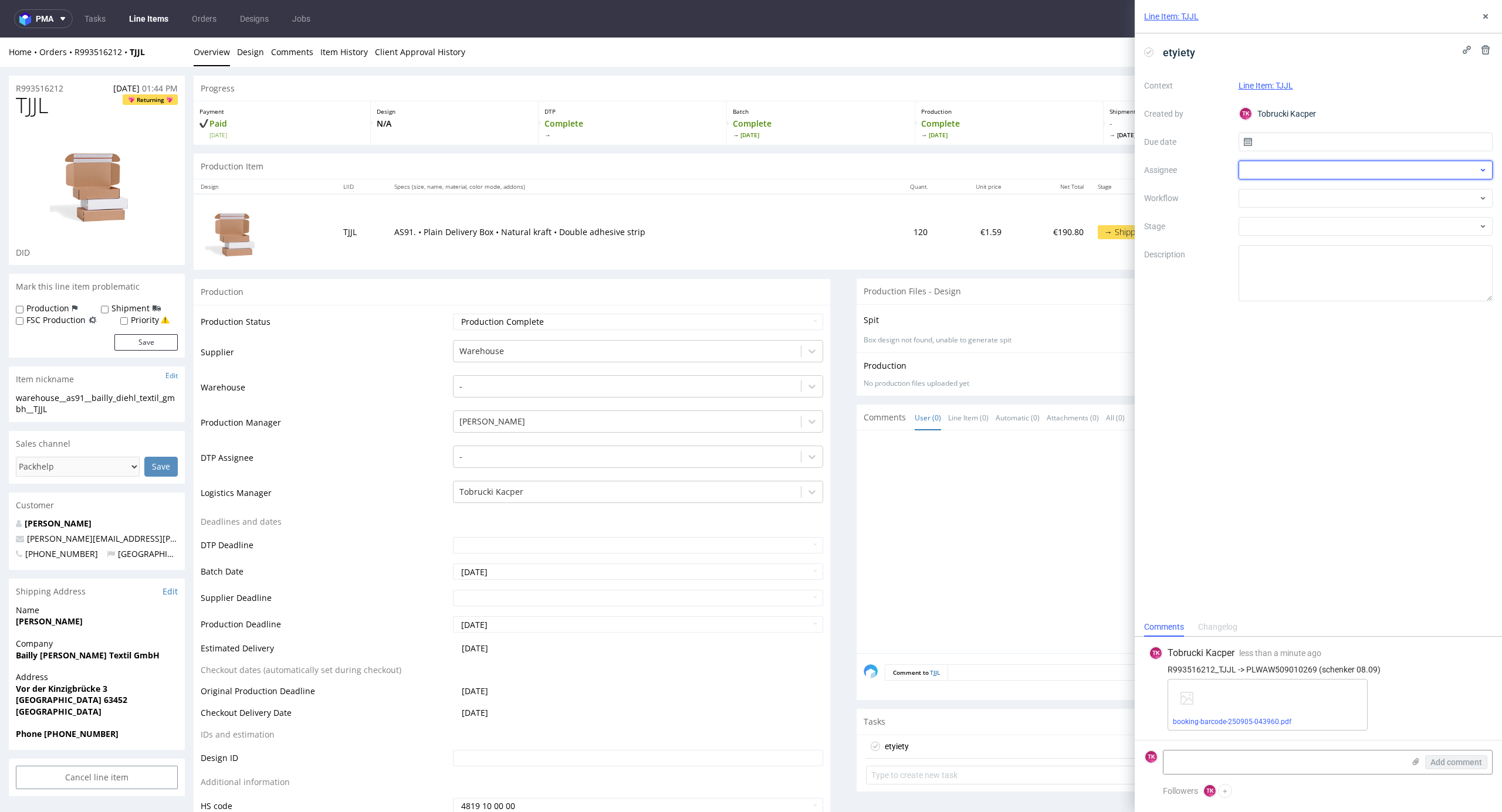
click at [1270, 169] on div at bounding box center [1366, 170] width 254 height 18
drag, startPoint x: 1245, startPoint y: 164, endPoint x: 1151, endPoint y: 153, distance: 94.6
click at [1151, 153] on div "Context Line Item: TJJL Created by TK Tobrucki Kacper Due date Assignee fr Work…" at bounding box center [1318, 189] width 349 height 226
type input "fe"
drag, startPoint x: 1283, startPoint y: 205, endPoint x: 1293, endPoint y: 183, distance: 24.2
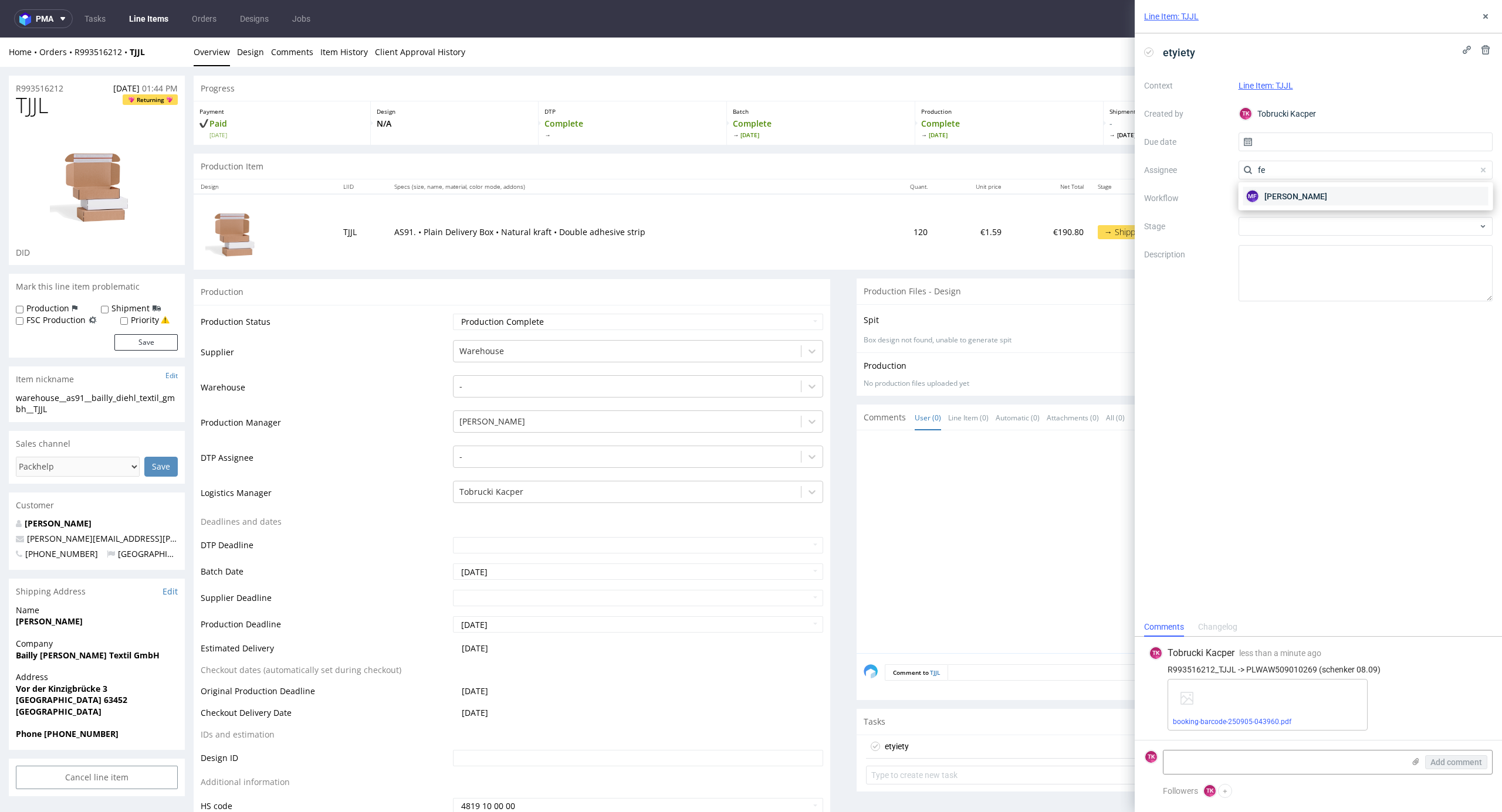
click at [1283, 203] on div "MF Michał Fedorowicz" at bounding box center [1366, 196] width 245 height 18
click at [1291, 150] on input "text" at bounding box center [1366, 142] width 254 height 18
click at [1401, 224] on span "5" at bounding box center [1402, 219] width 4 height 11
type input "05/09/2025"
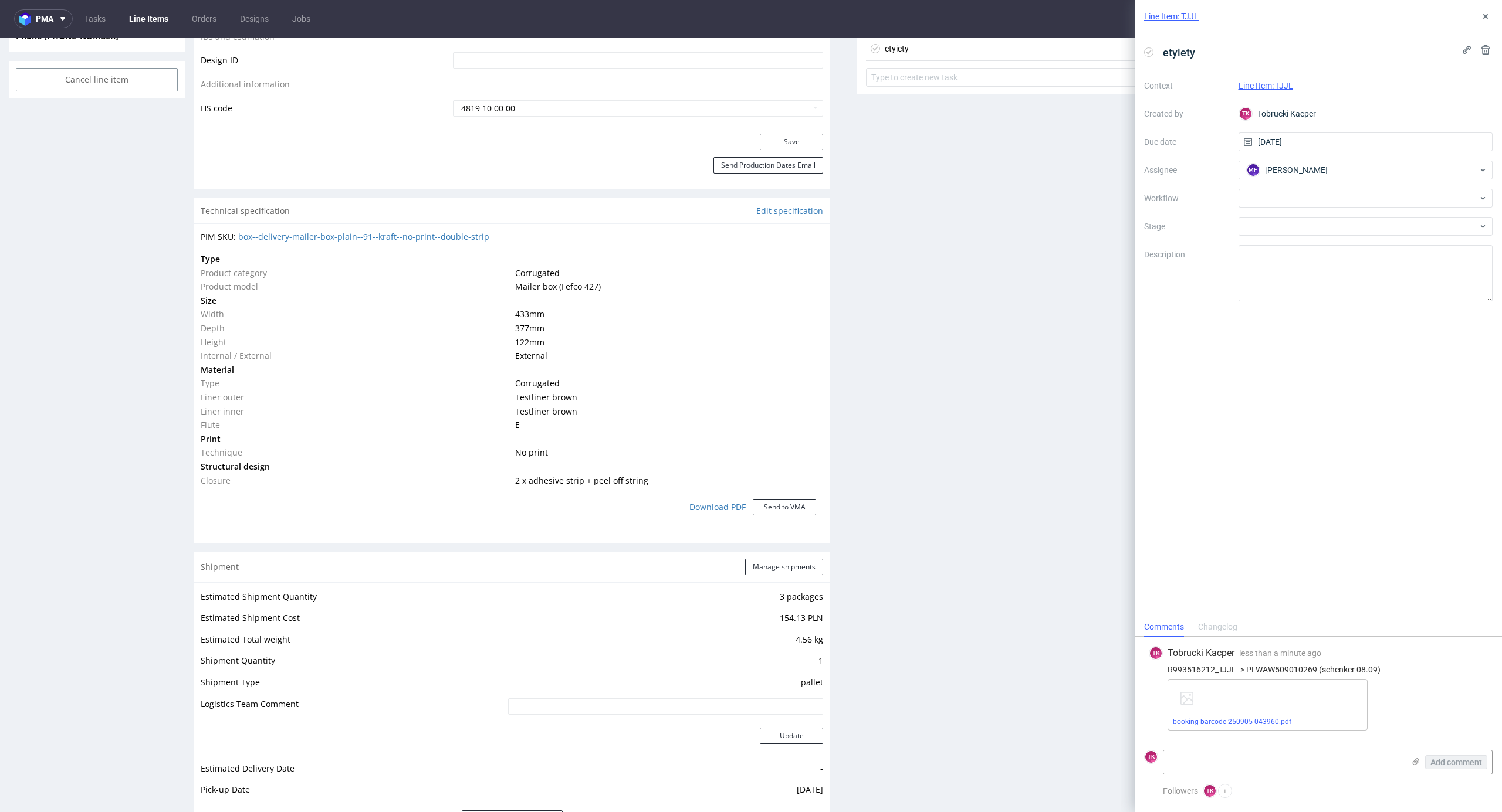
scroll to position [860, 0]
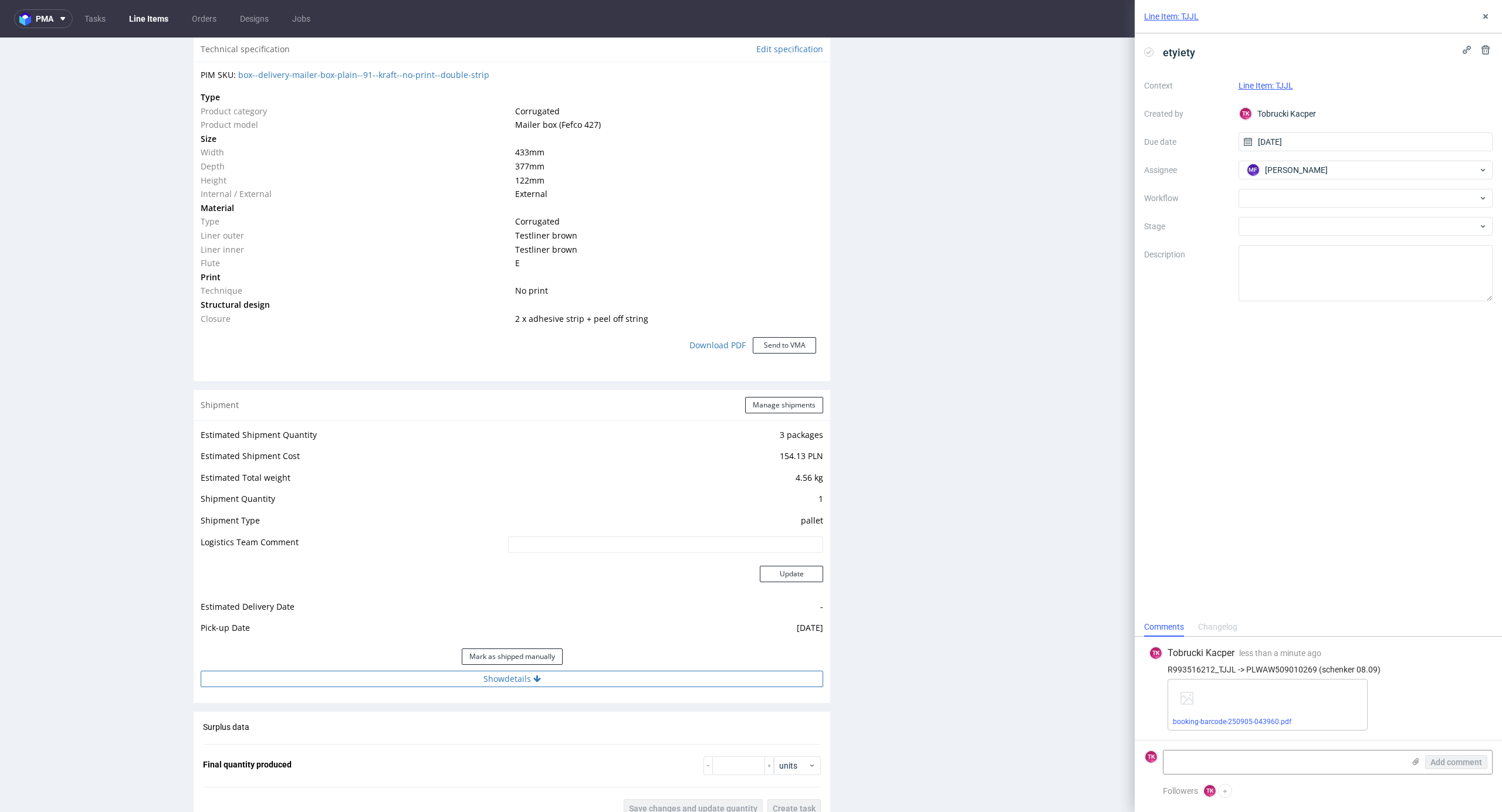
click at [591, 678] on button "Show details" at bounding box center [511, 679] width 622 height 17
click at [454, 748] on td at bounding box center [601, 758] width 445 height 26
click at [457, 750] on input at bounding box center [601, 754] width 442 height 17
paste input "PLWAW509010269"
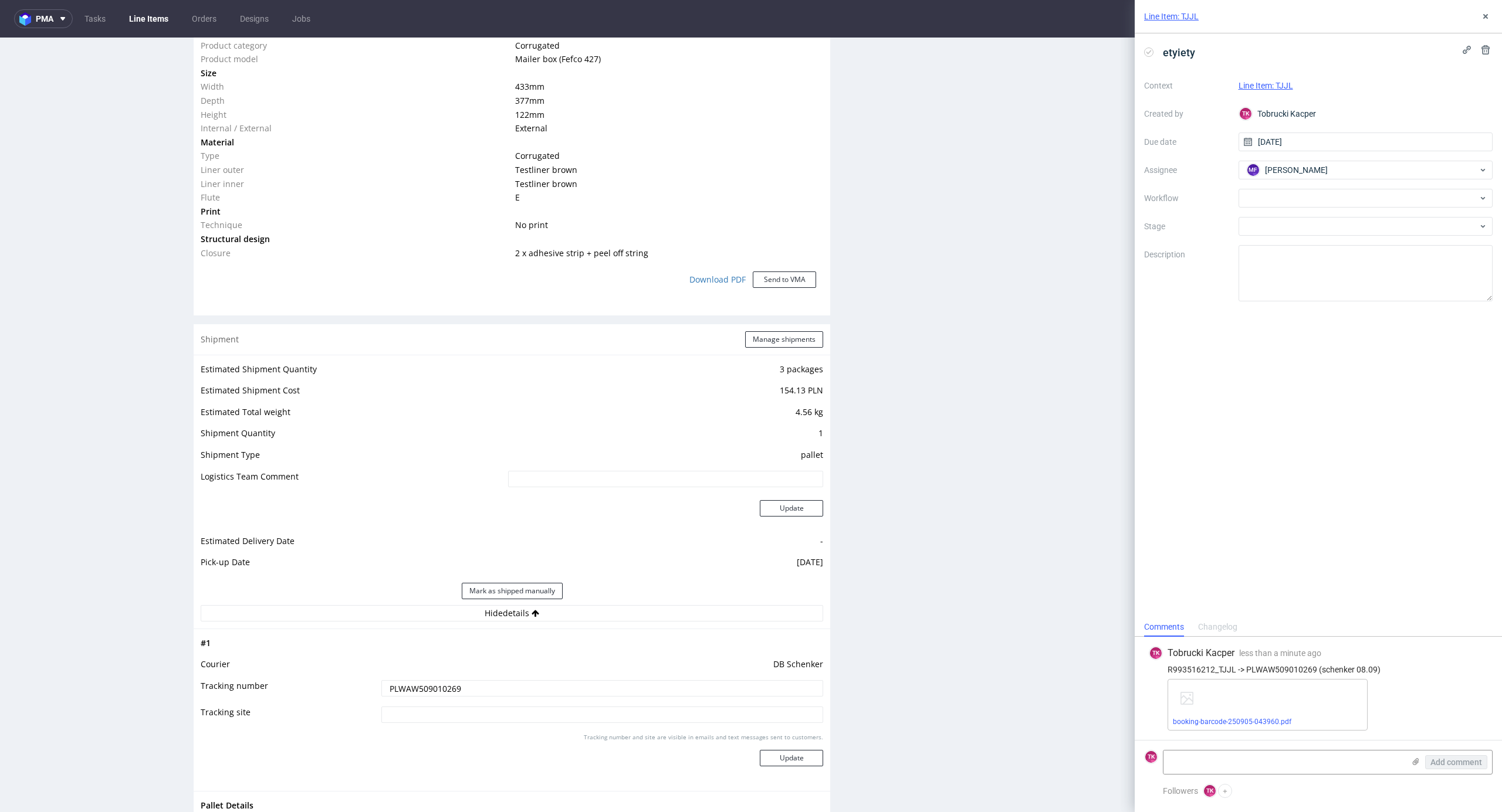
scroll to position [1017, 0]
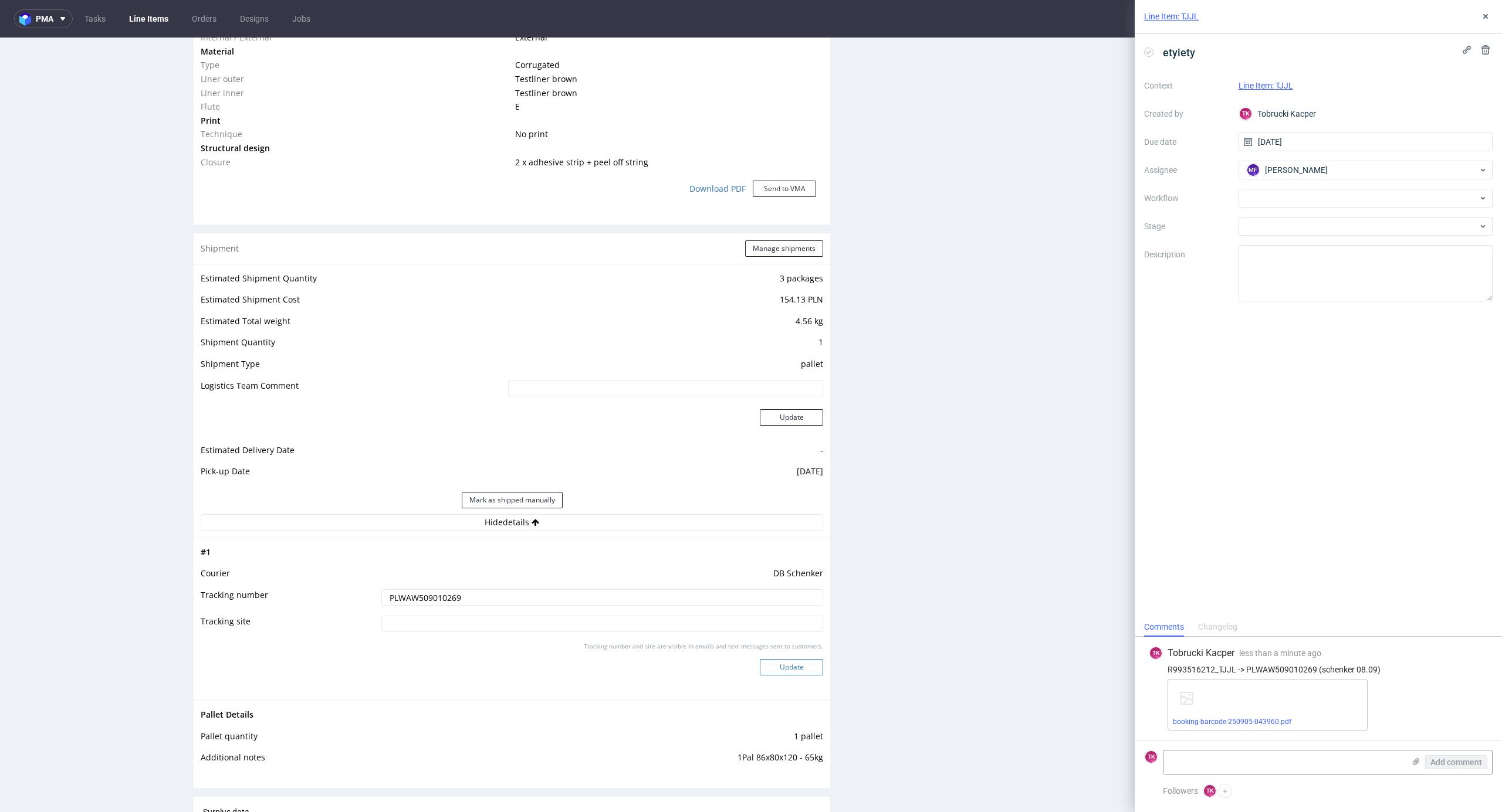
type input "PLWAW509010269"
click at [803, 671] on button "Update" at bounding box center [791, 667] width 63 height 17
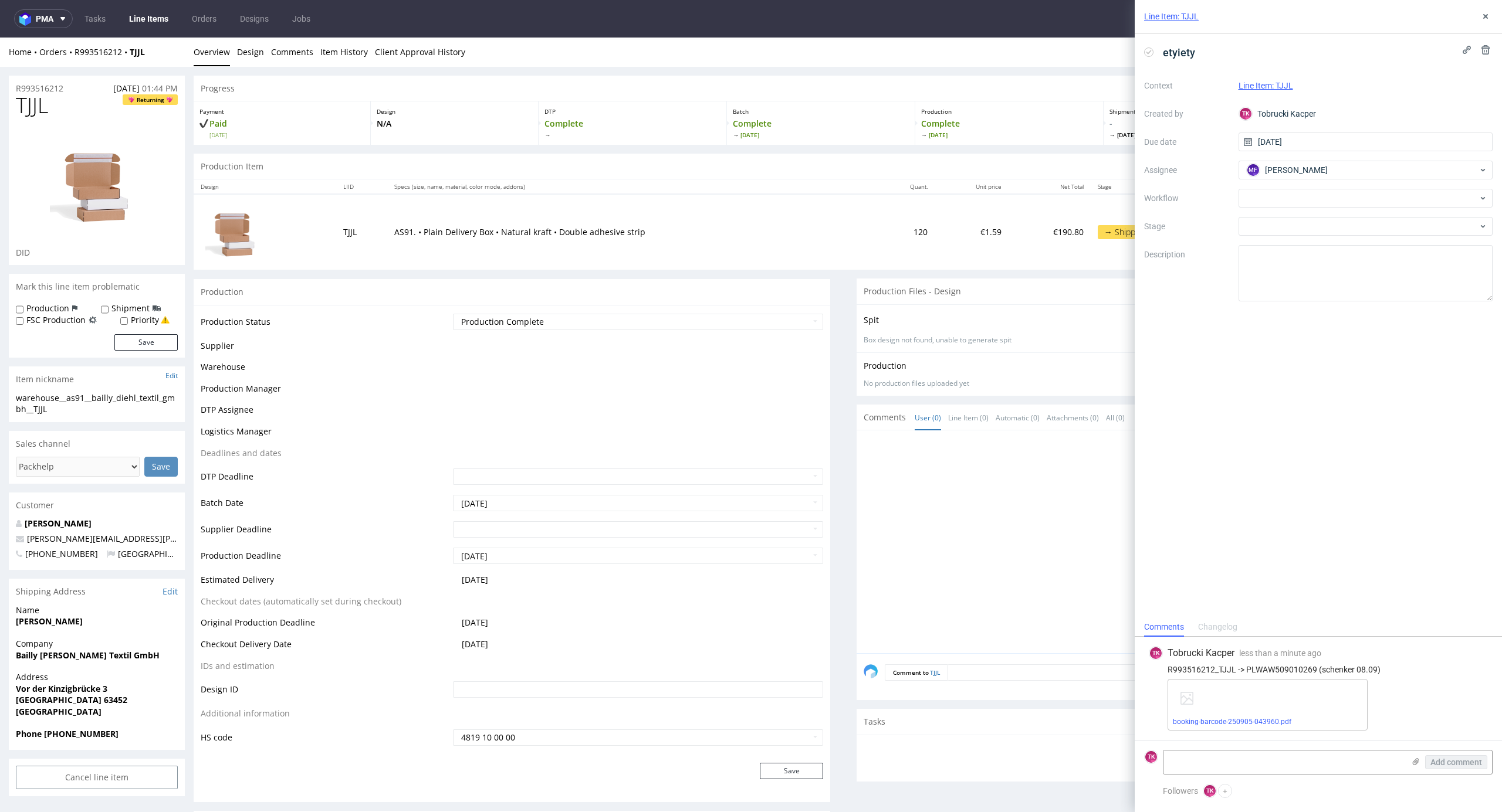
scroll to position [484, 0]
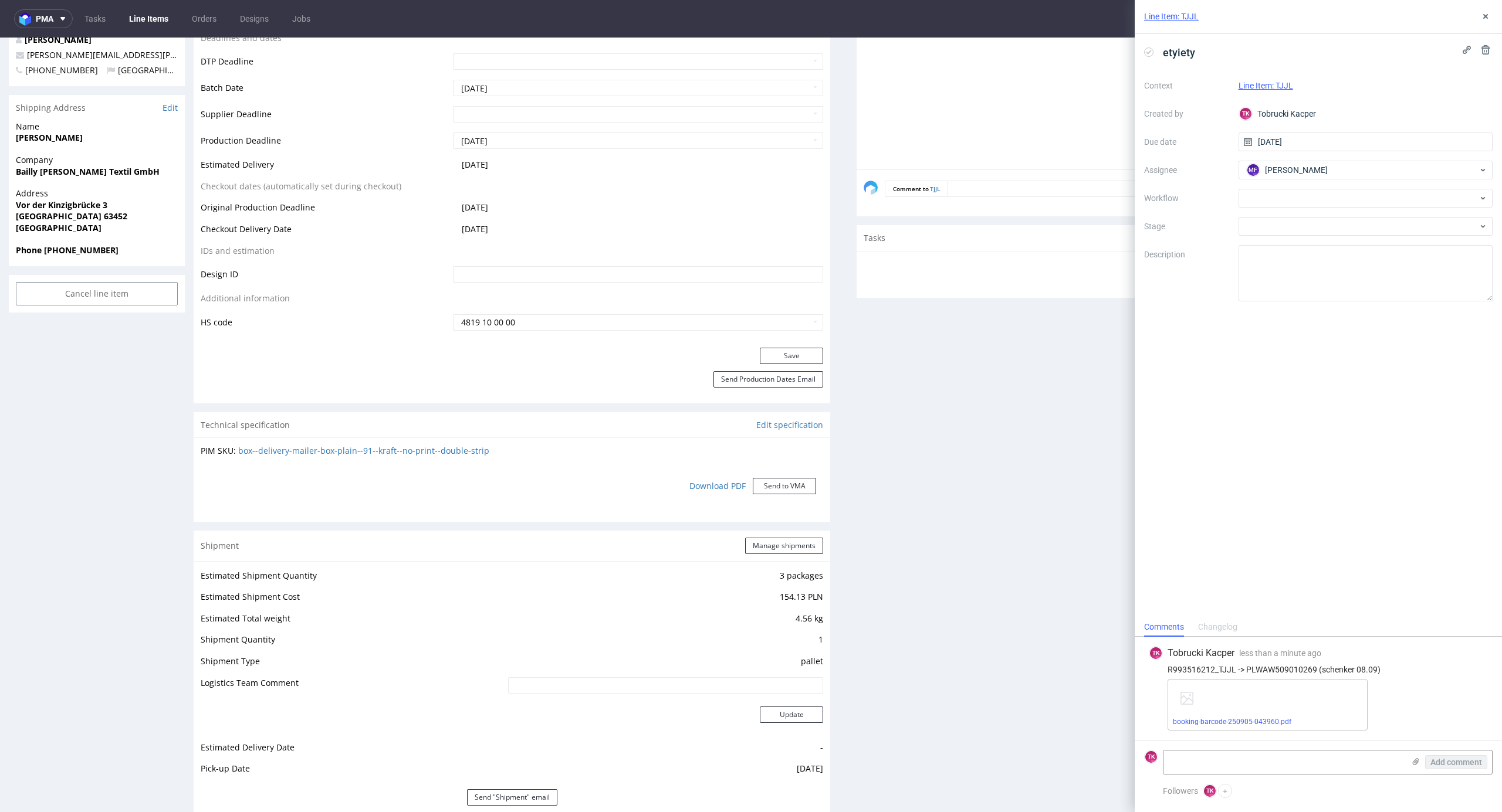
click at [150, 18] on link "Line Items" at bounding box center [149, 18] width 53 height 18
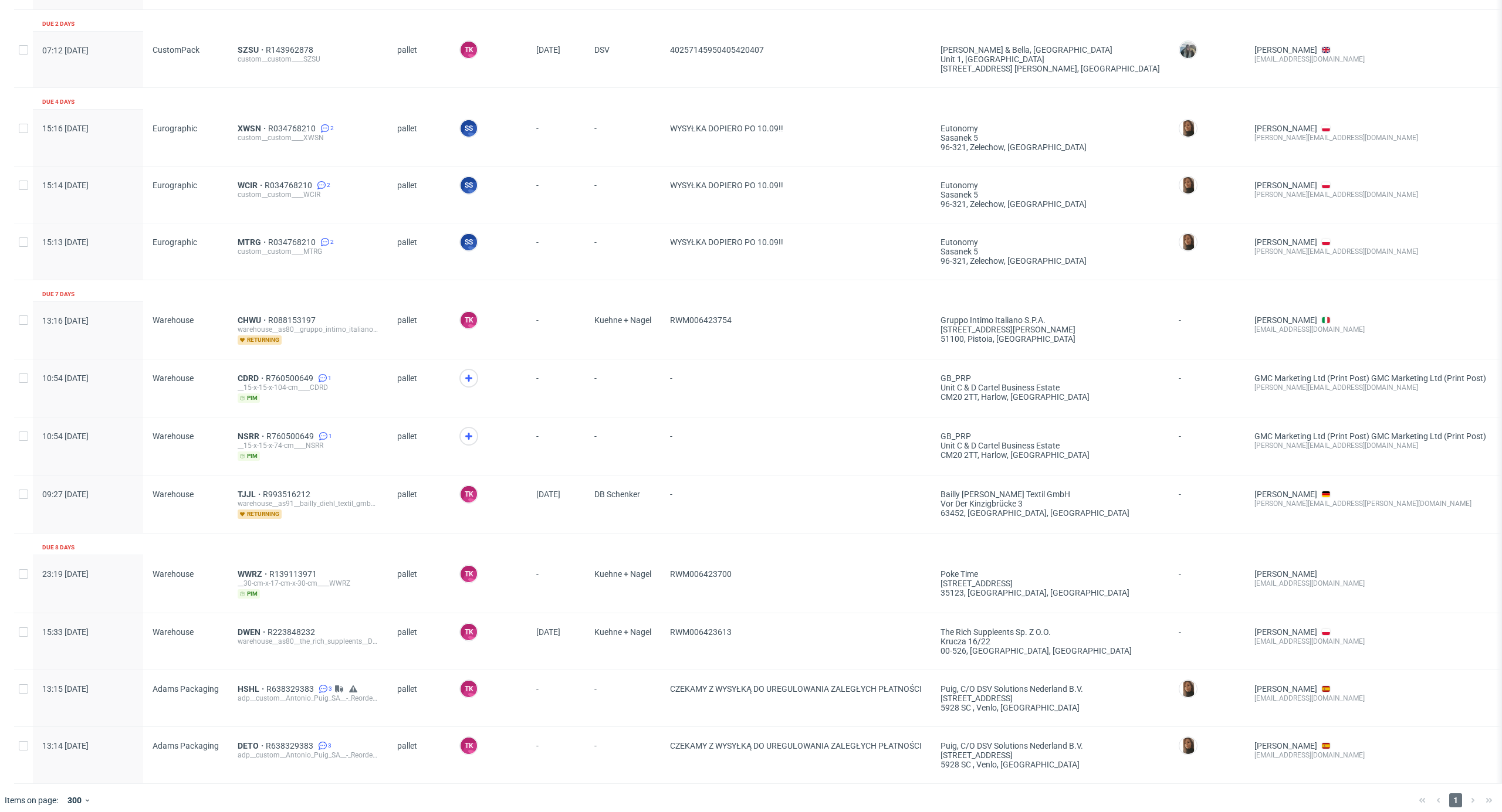
scroll to position [607, 0]
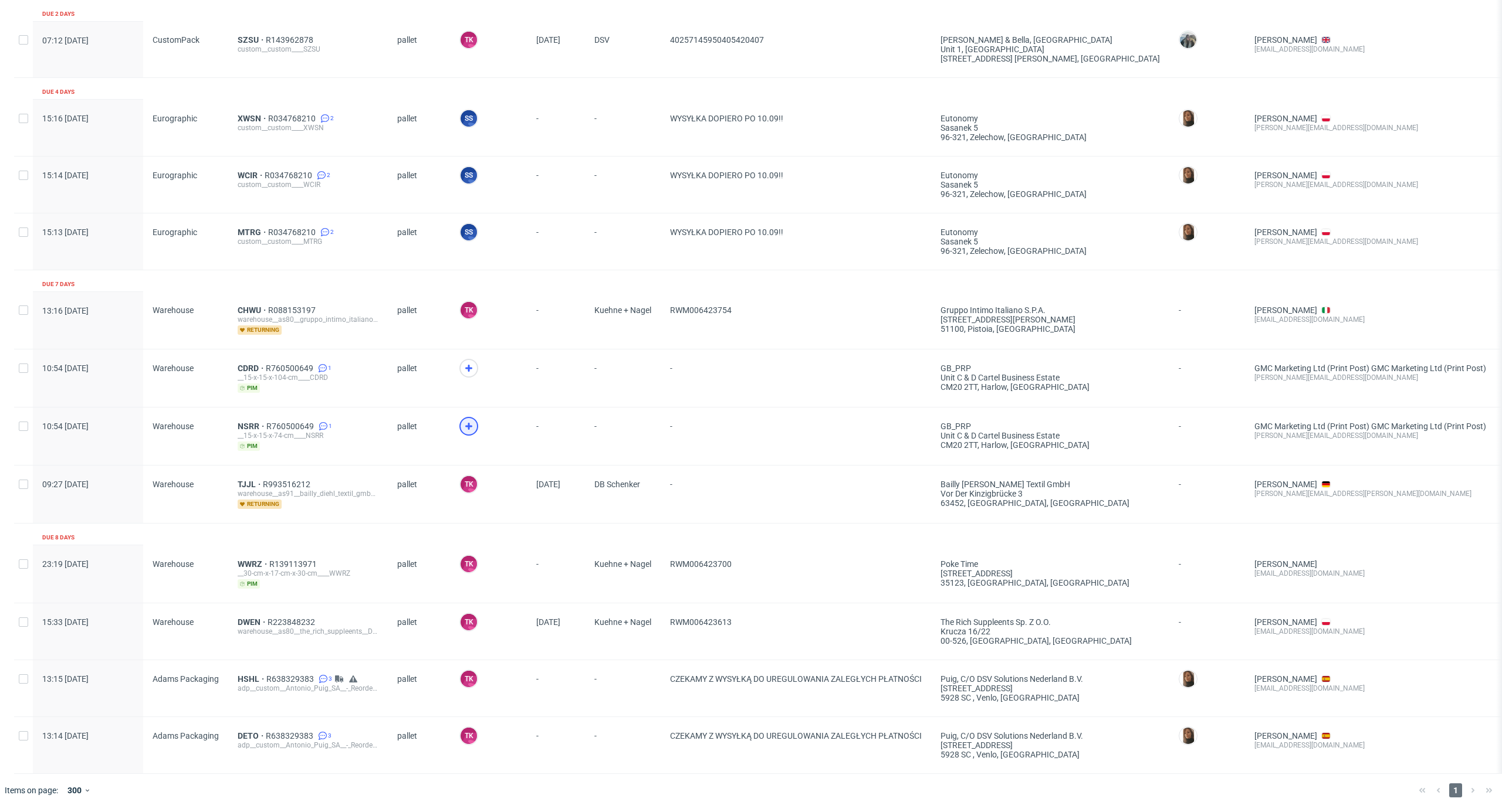
click at [474, 417] on div at bounding box center [468, 426] width 18 height 18
click at [462, 366] on span at bounding box center [488, 376] width 58 height 34
click at [465, 364] on use at bounding box center [469, 368] width 7 height 7
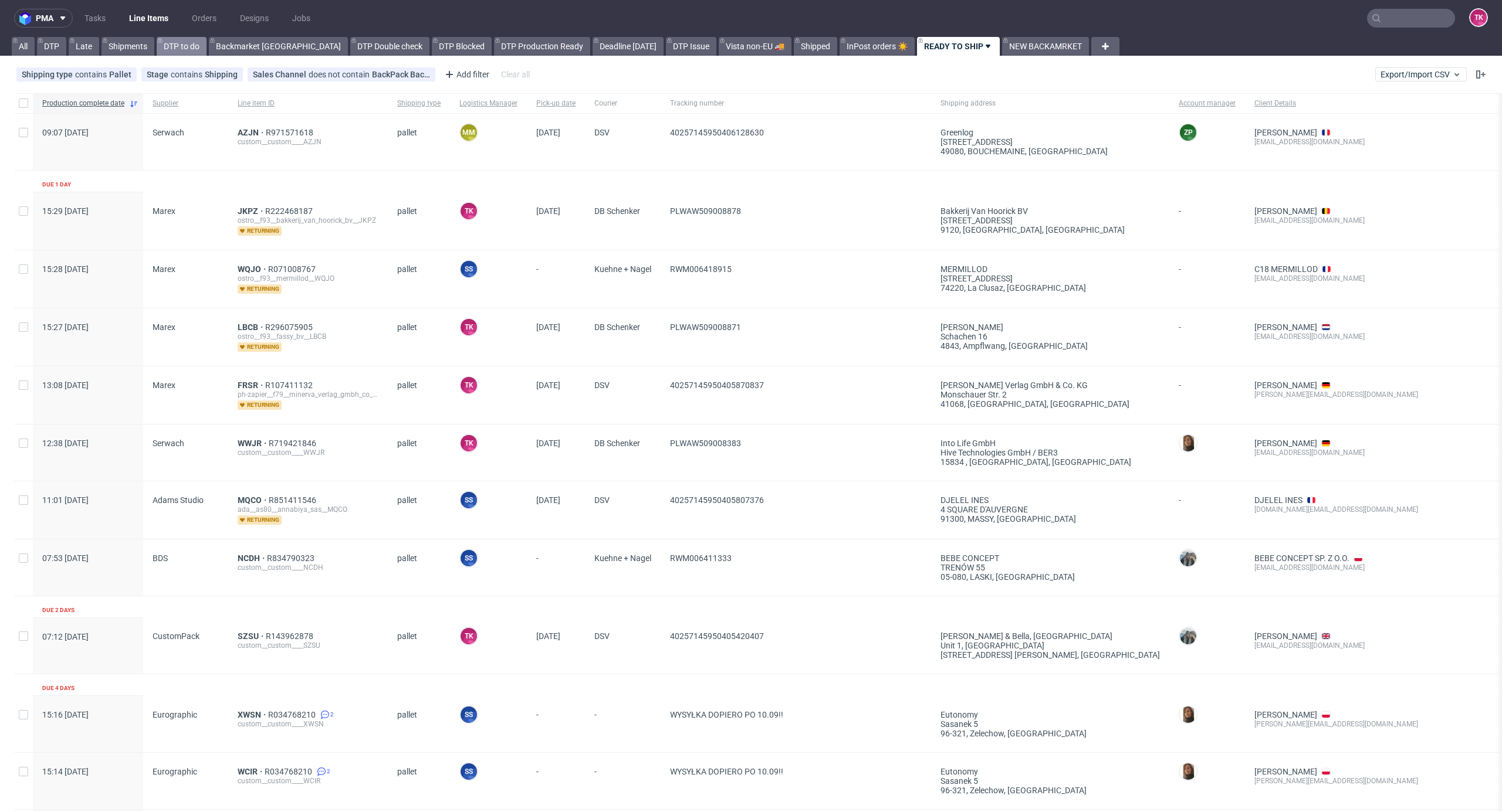
scroll to position [0, 0]
click at [169, 15] on link "Line Items" at bounding box center [149, 18] width 53 height 18
click at [160, 29] on nav "pma Tasks Line Items Orders Designs Jobs TK" at bounding box center [751, 18] width 1502 height 38
click at [158, 15] on link "Line Items" at bounding box center [149, 18] width 53 height 18
click at [148, 21] on link "Line Items" at bounding box center [149, 18] width 53 height 18
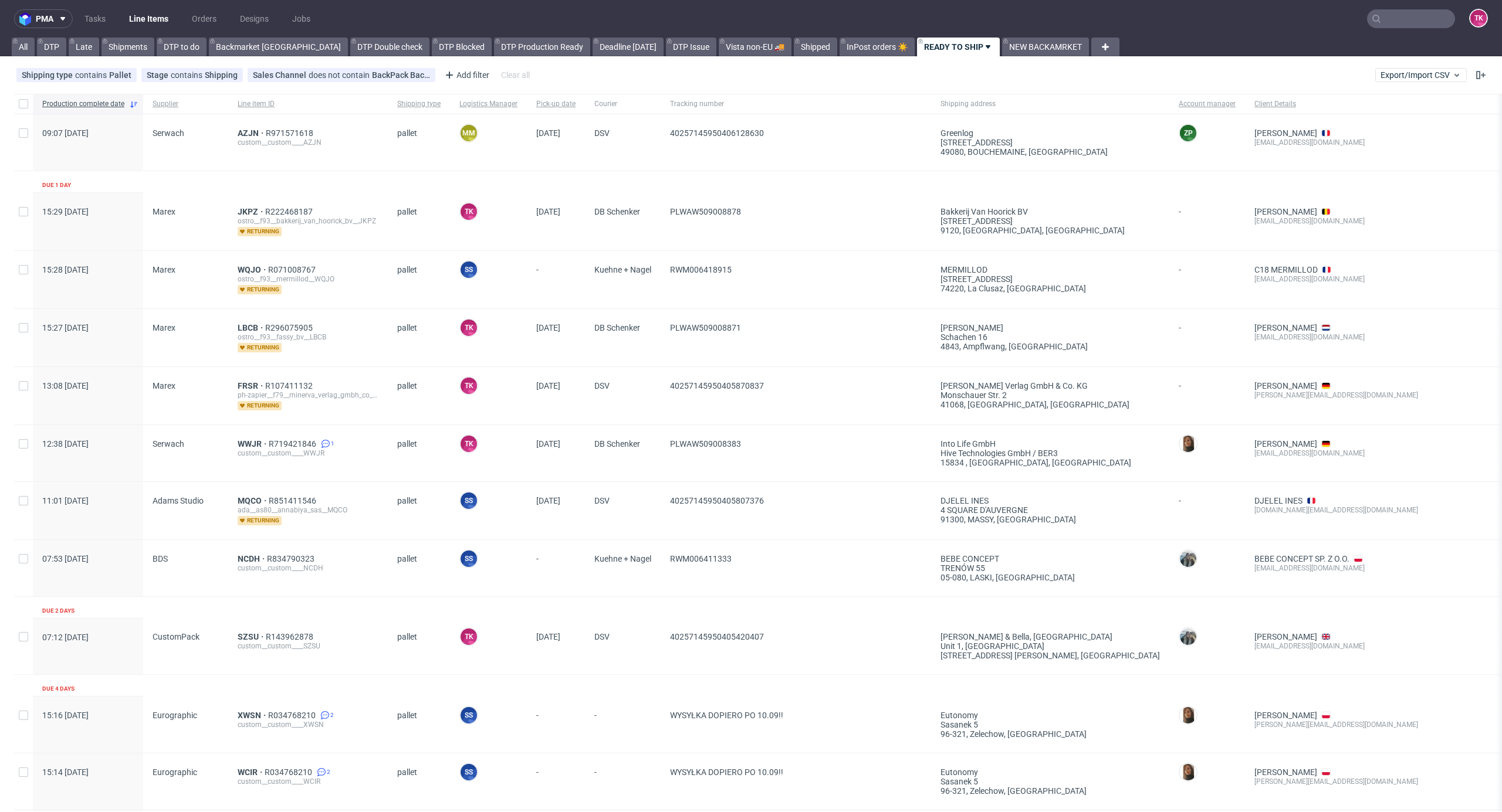
click at [155, 4] on nav "pma Tasks Line Items Orders Designs Jobs TK" at bounding box center [751, 18] width 1502 height 38
click at [152, 10] on link "Line Items" at bounding box center [149, 18] width 53 height 18
click at [146, 18] on link "Line Items" at bounding box center [149, 18] width 53 height 18
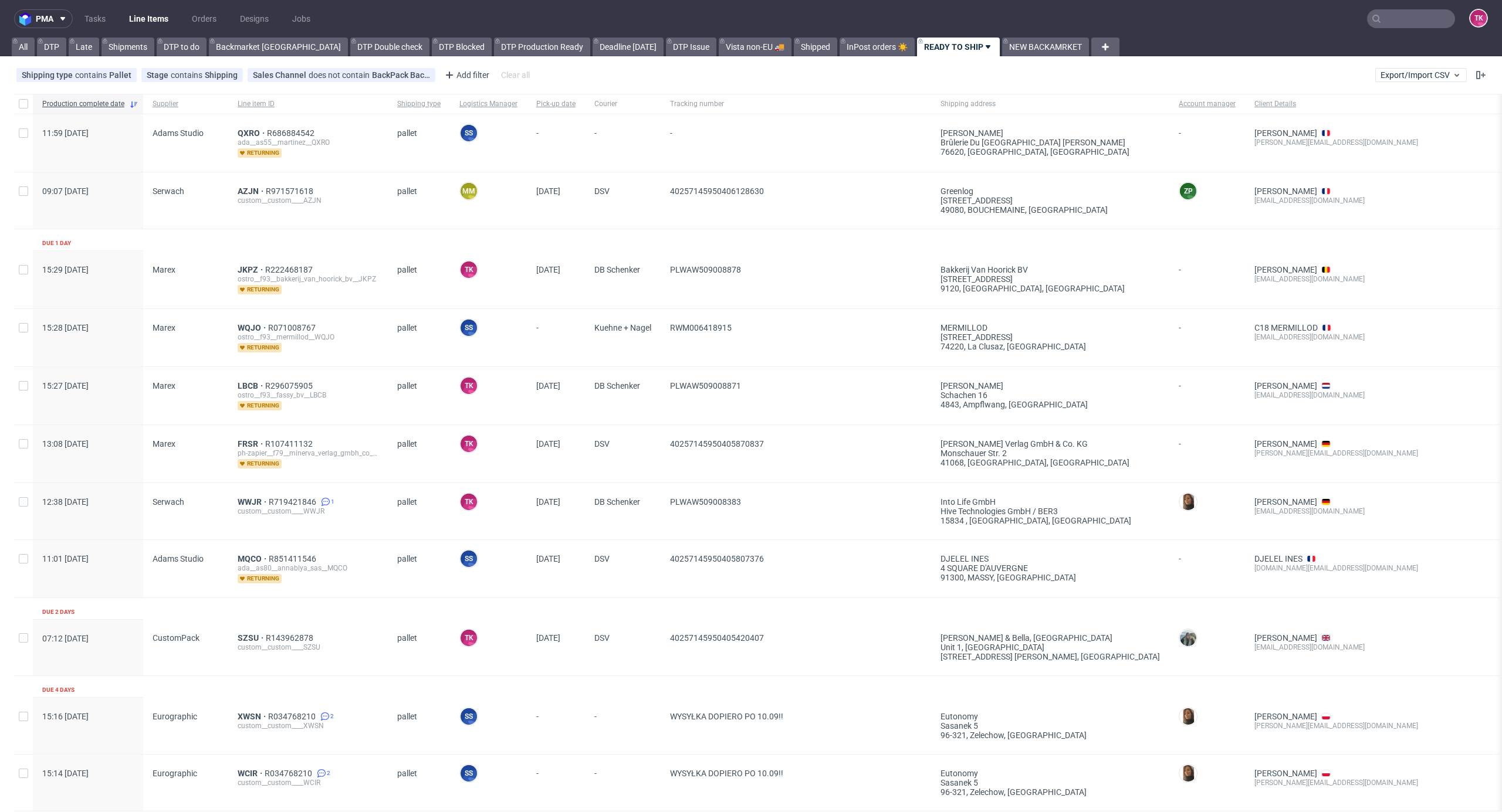
click at [135, 15] on link "Line Items" at bounding box center [149, 18] width 53 height 18
click at [249, 126] on div "QXRO R686884542 ada__as55__martinez__QXRO returning" at bounding box center [308, 143] width 160 height 58
click at [249, 132] on span "QXRO" at bounding box center [253, 133] width 30 height 10
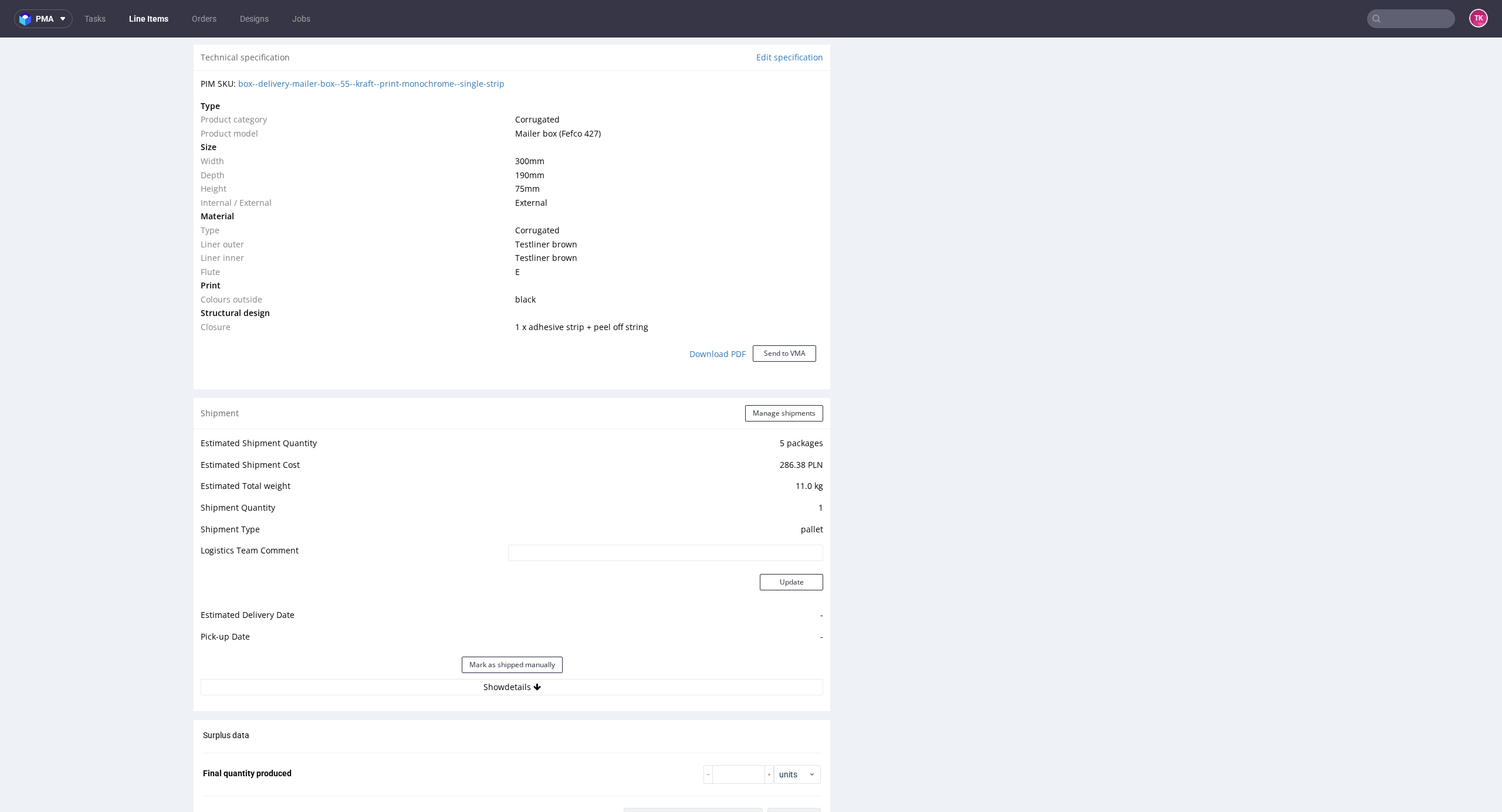
scroll to position [1115, 0]
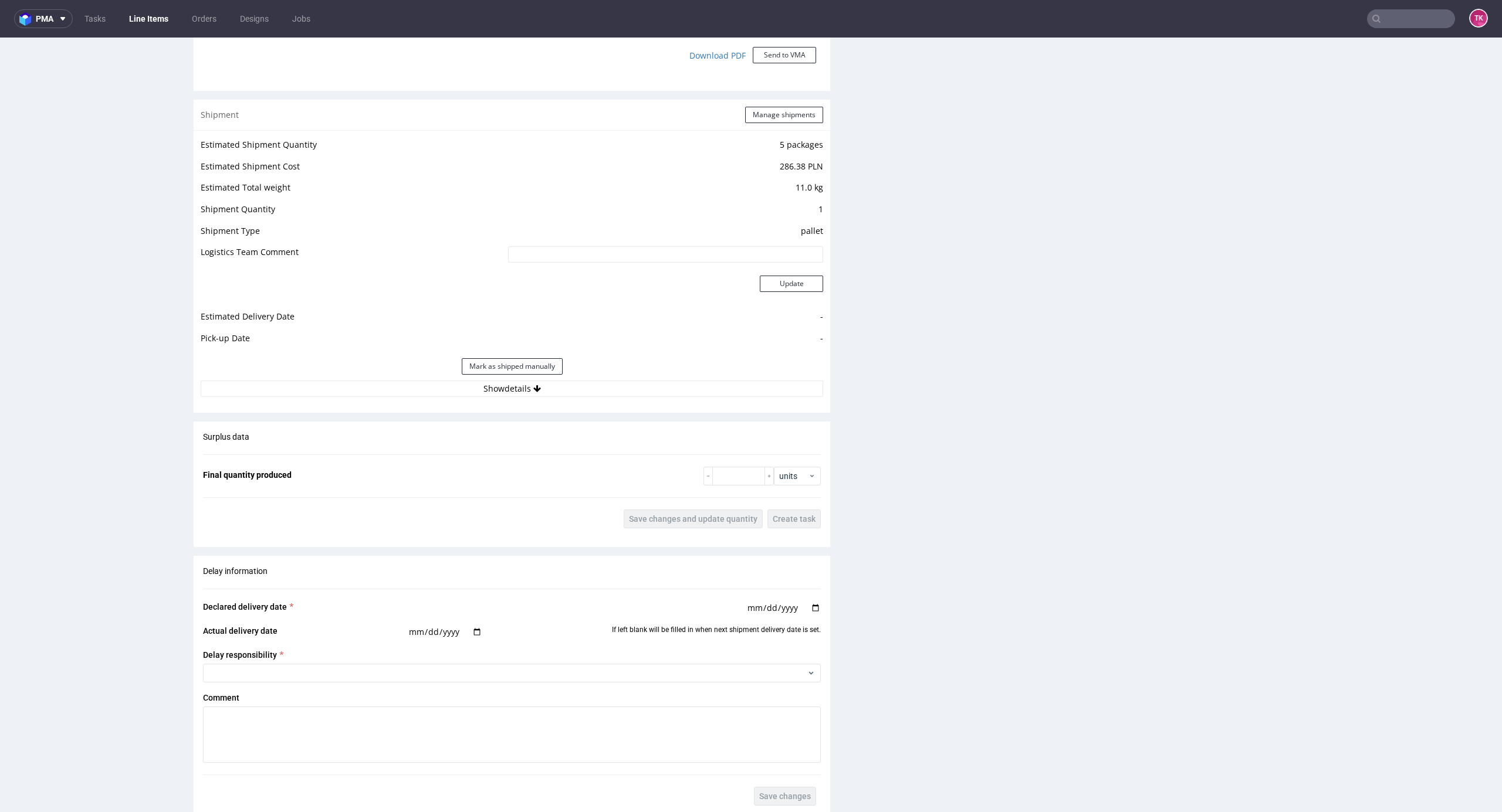
click at [621, 400] on div "Estimated Shipment Quantity 5 packages Estimated Shipment Cost 286.38 PLN Estim…" at bounding box center [511, 267] width 636 height 274
click at [620, 391] on button "Show details" at bounding box center [511, 388] width 622 height 17
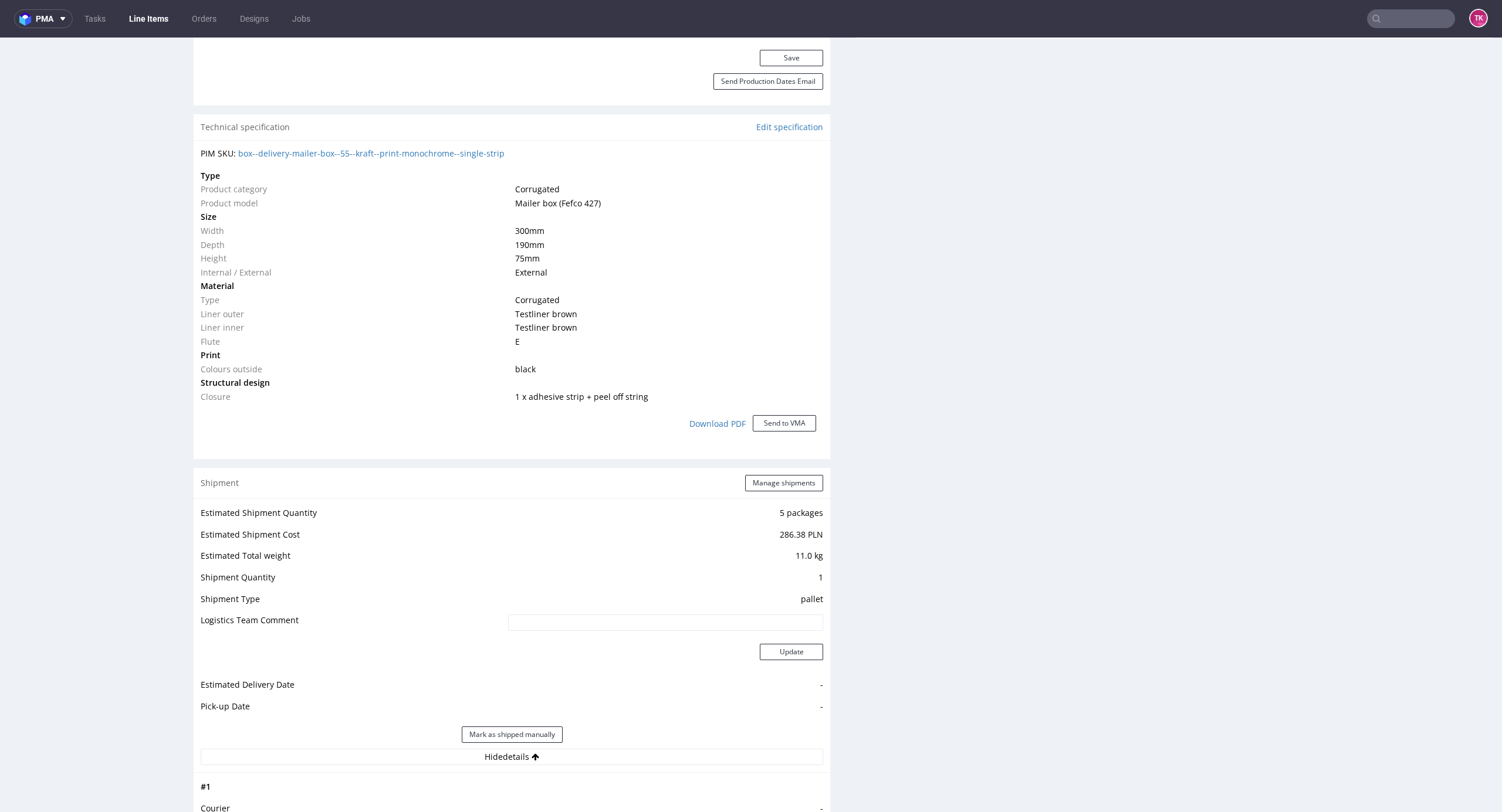
scroll to position [0, 0]
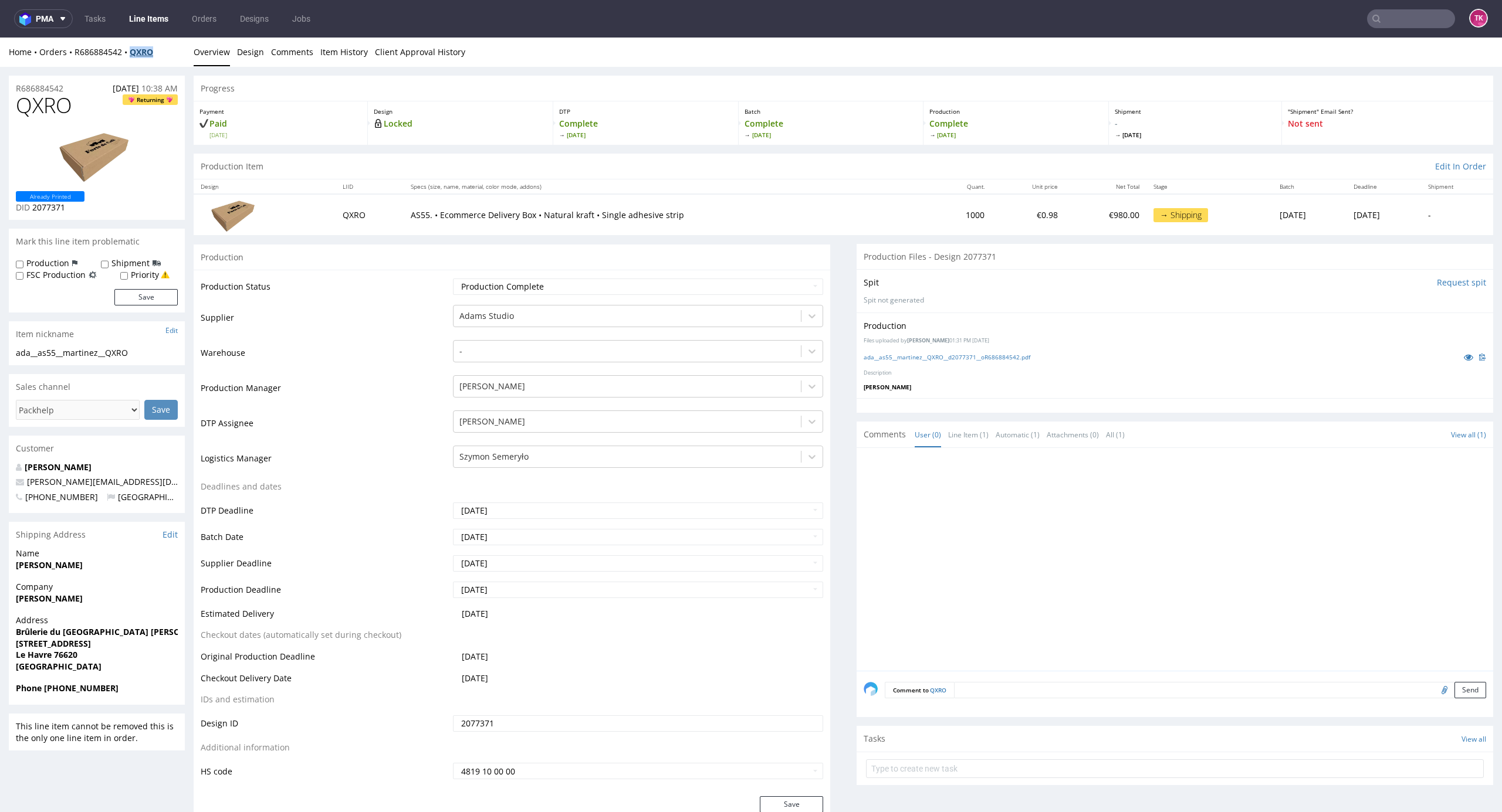
drag, startPoint x: 168, startPoint y: 54, endPoint x: 129, endPoint y: 57, distance: 39.1
click at [129, 57] on div "Home Orders R686884542 QXRO" at bounding box center [96, 52] width 176 height 11
copy strong "QXRO"
click at [296, 52] on link "Comments" at bounding box center [292, 52] width 42 height 29
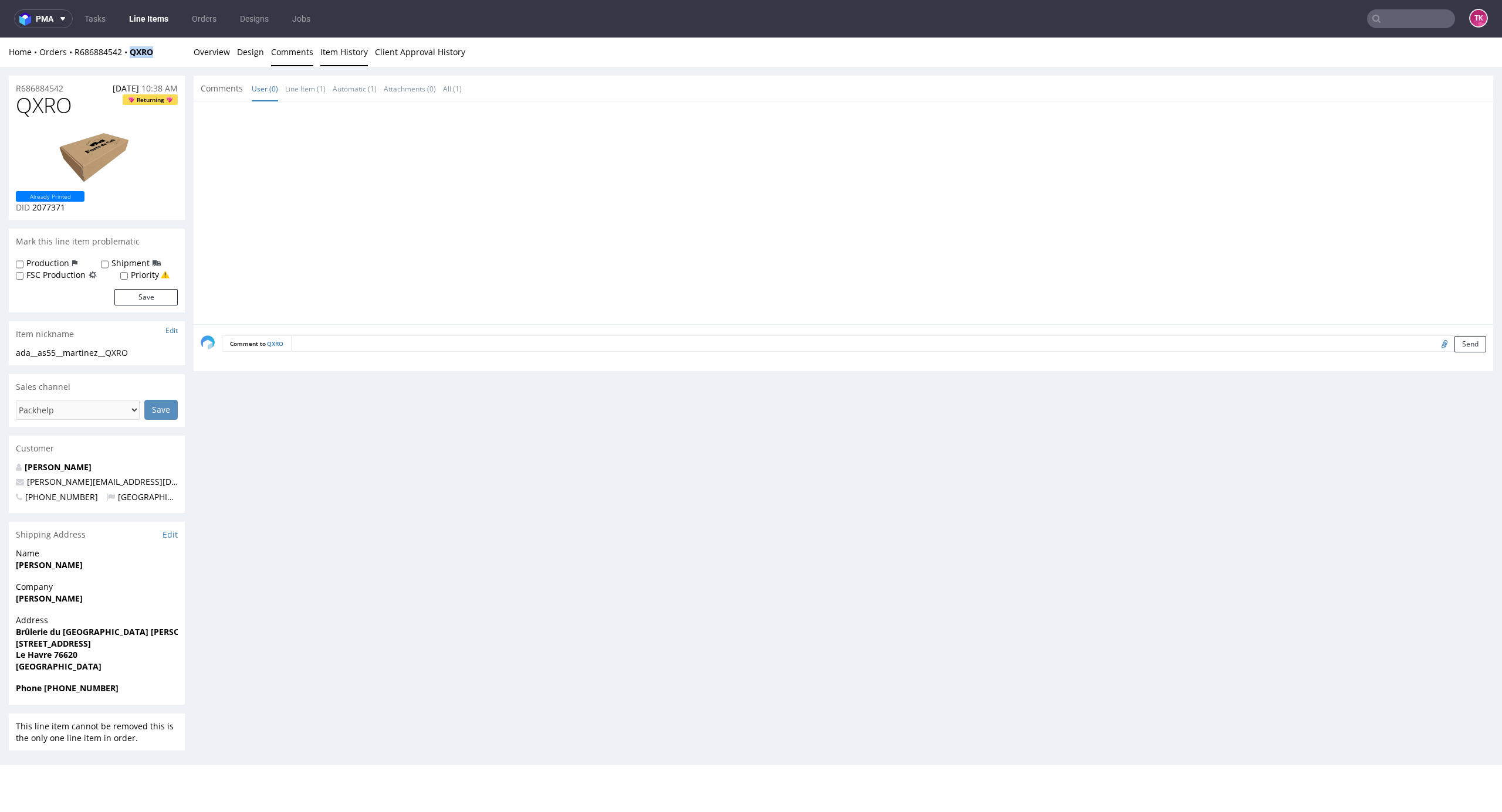
click at [323, 55] on link "Item History" at bounding box center [344, 52] width 47 height 29
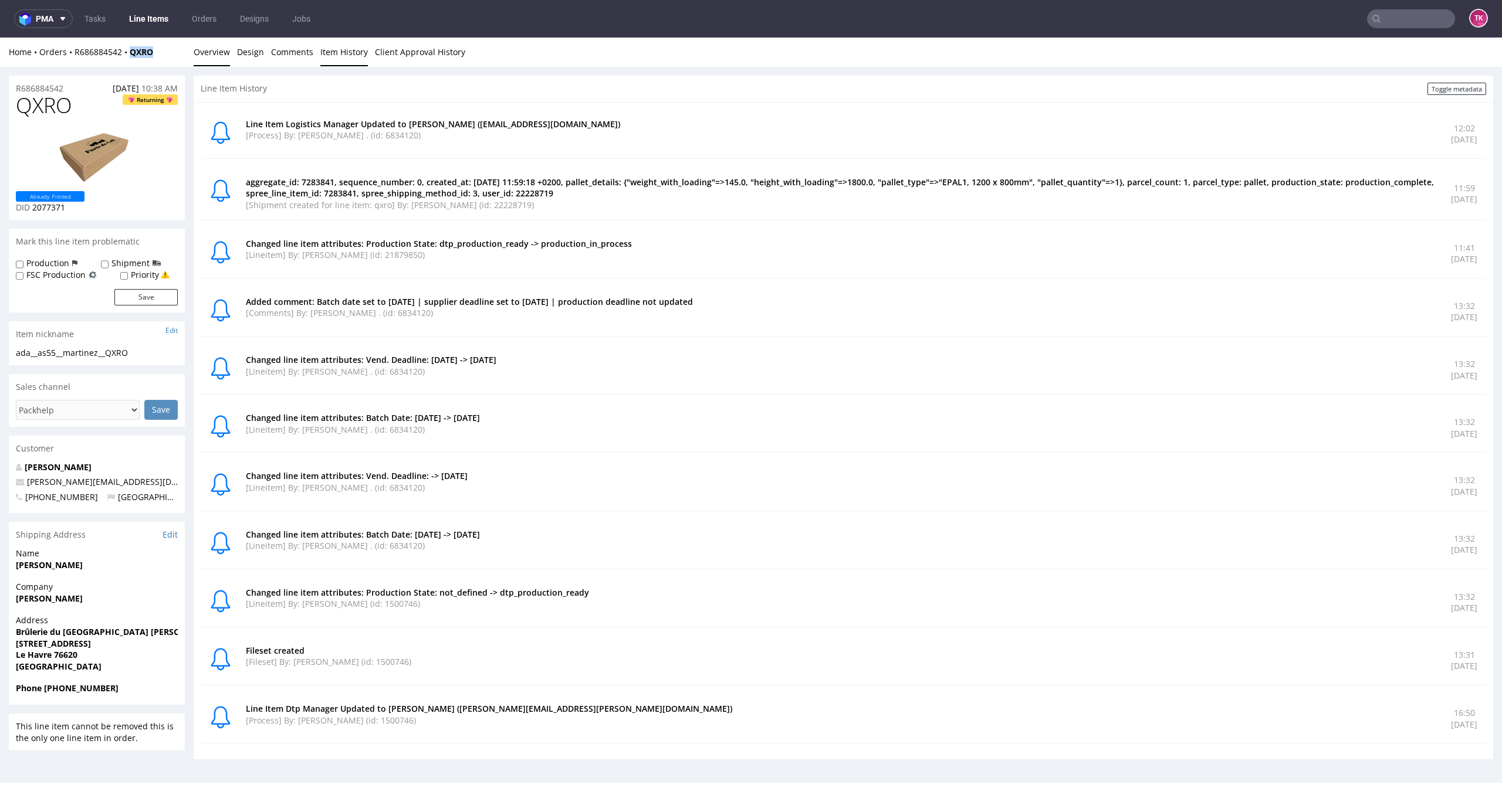
click at [228, 52] on link "Overview" at bounding box center [212, 52] width 37 height 29
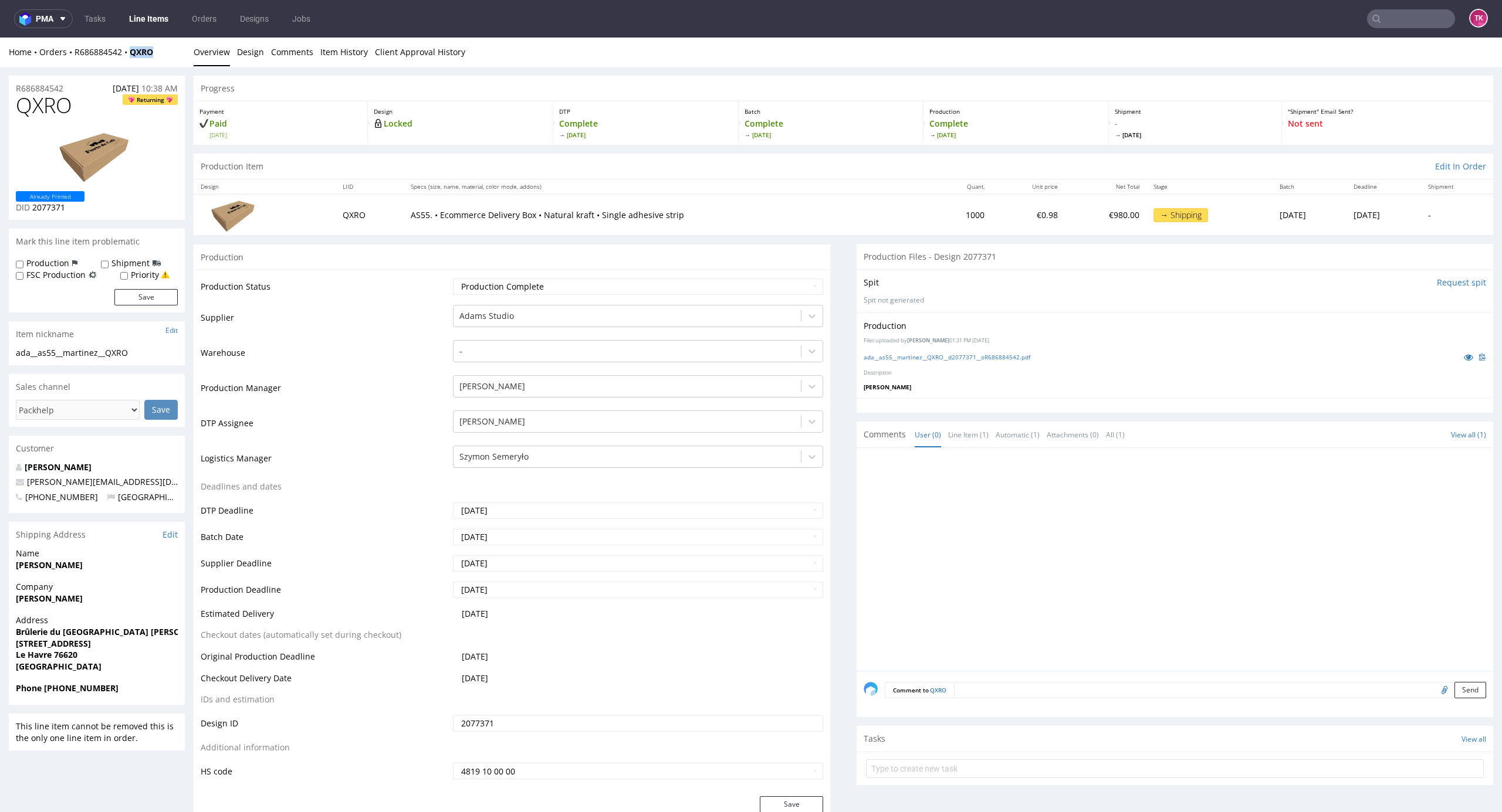
click at [217, 50] on link "Overview" at bounding box center [212, 52] width 37 height 29
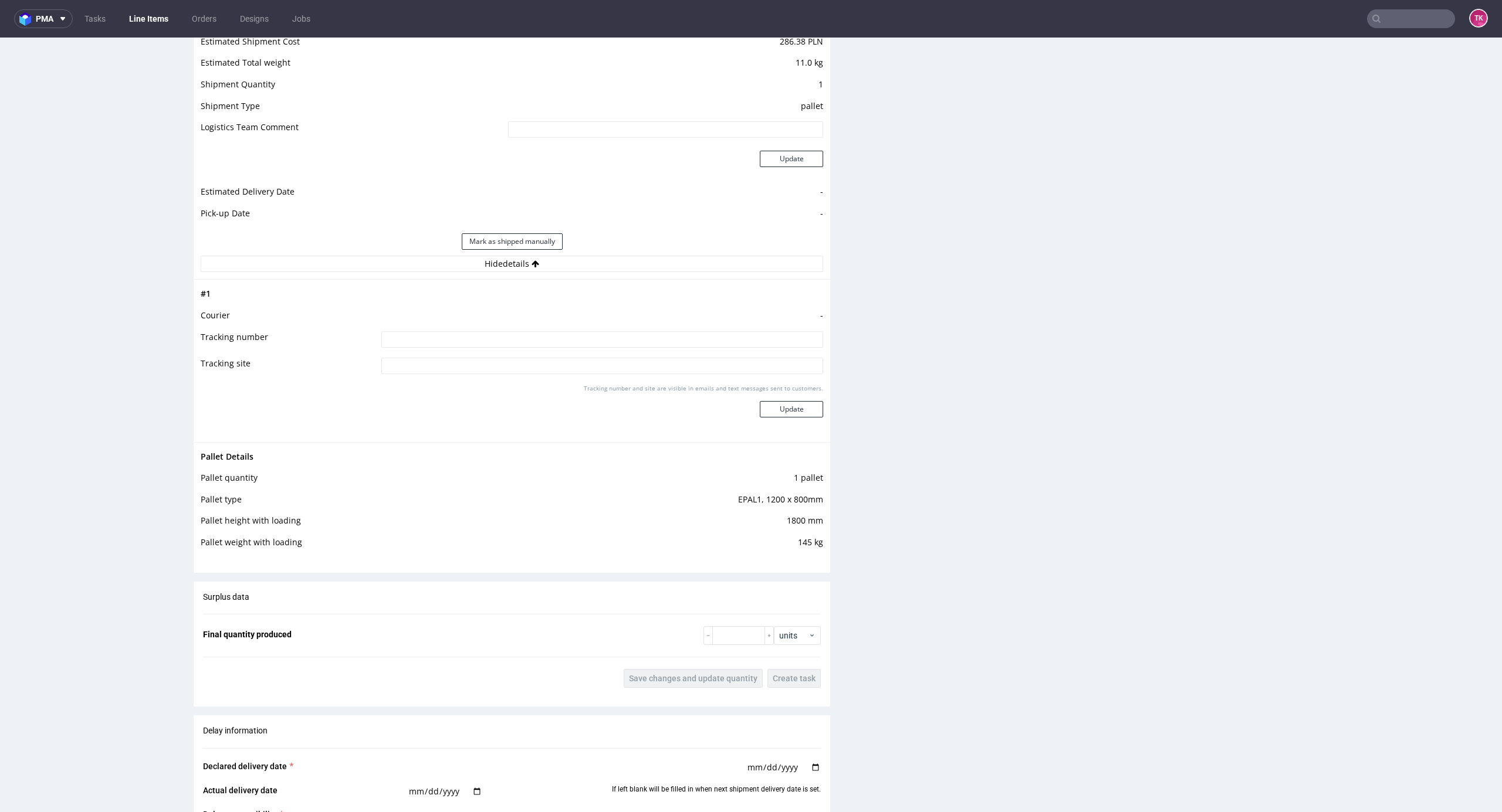
scroll to position [999, 0]
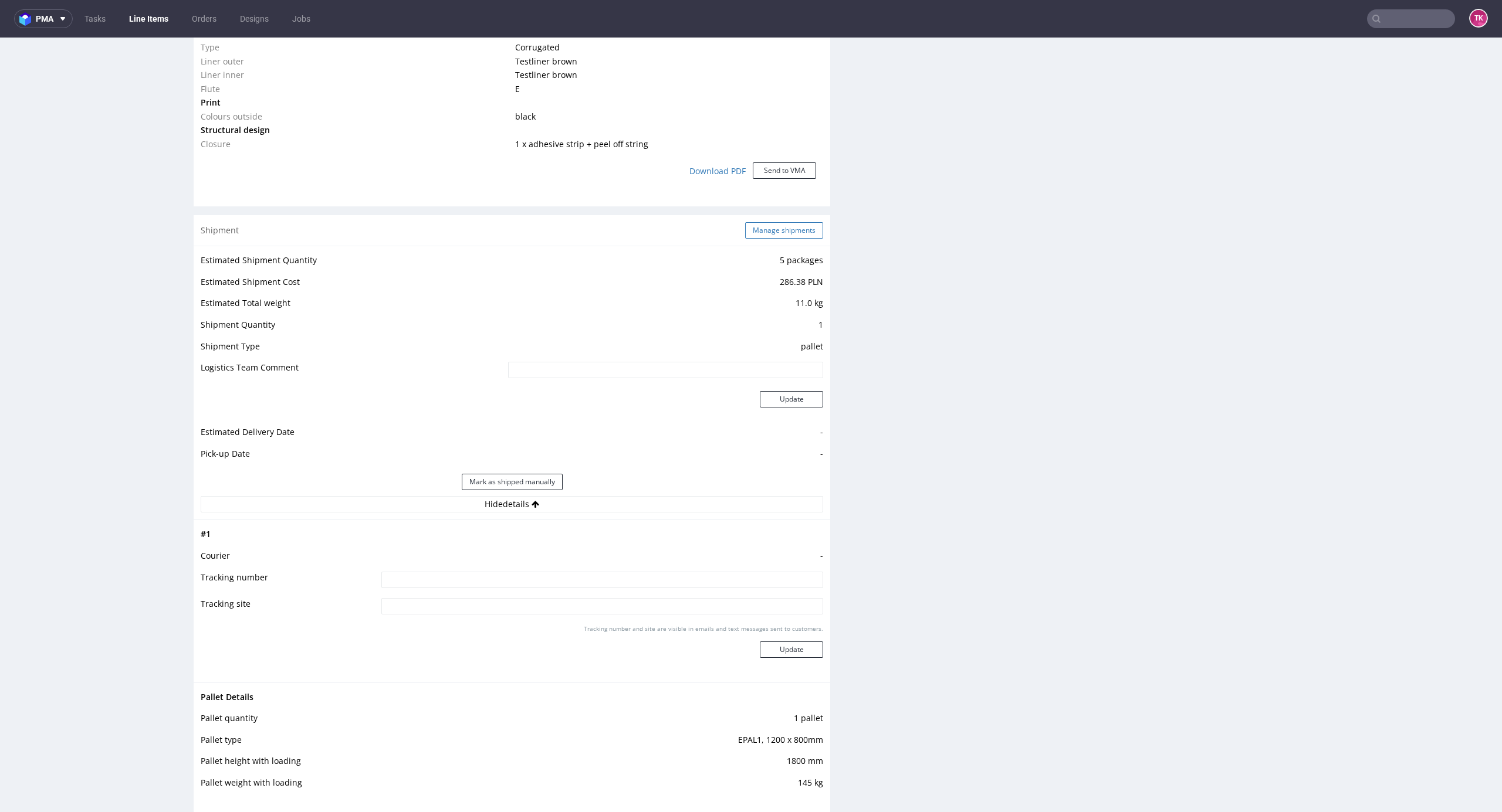
click at [782, 227] on button "Manage shipments" at bounding box center [783, 230] width 78 height 17
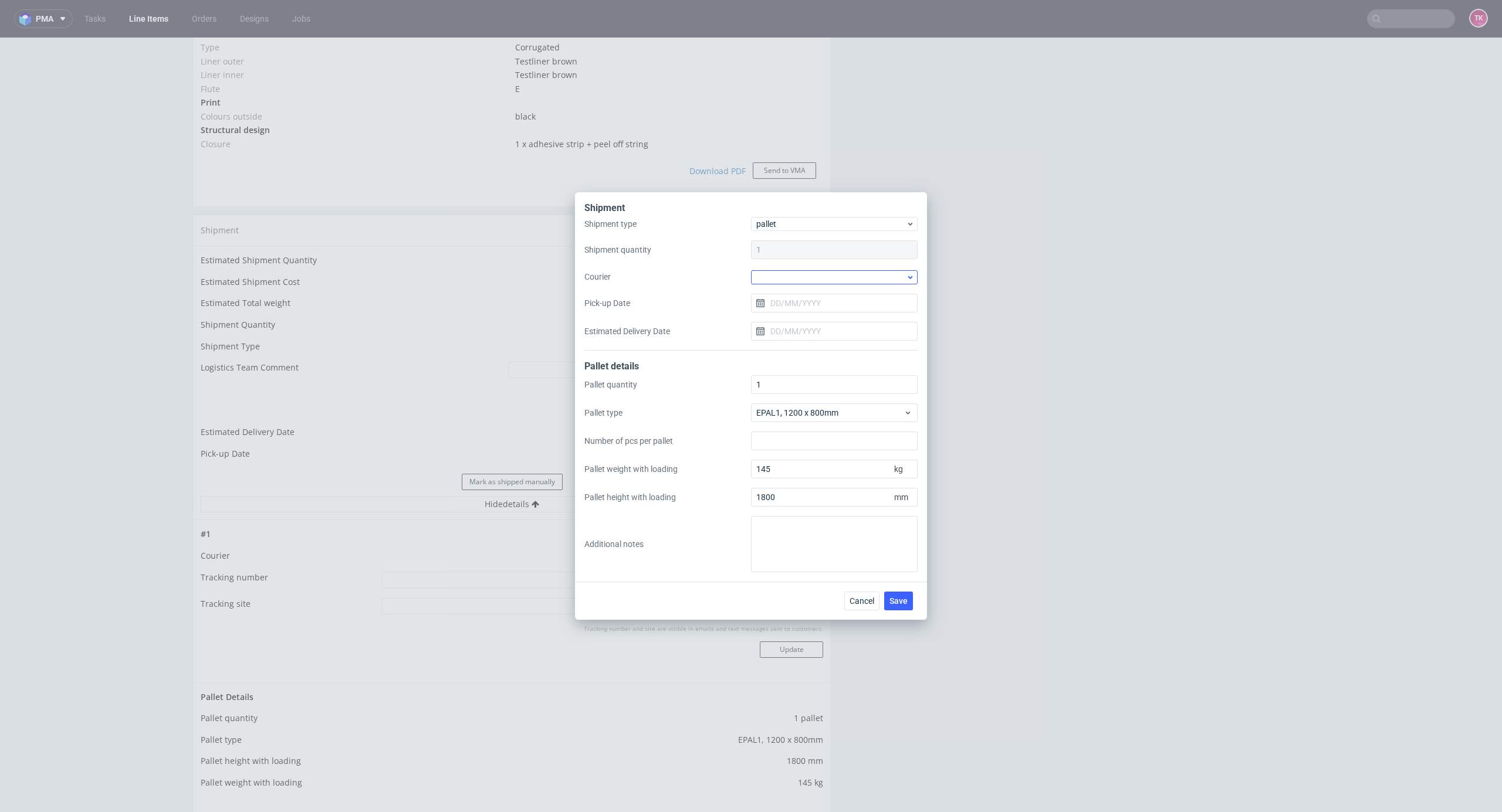
click at [791, 282] on div at bounding box center [834, 277] width 167 height 14
click at [792, 342] on div "DSV" at bounding box center [834, 348] width 157 height 21
drag, startPoint x: 796, startPoint y: 301, endPoint x: 798, endPoint y: 310, distance: 9.2
click at [796, 304] on input "Pick-up Date" at bounding box center [834, 302] width 167 height 18
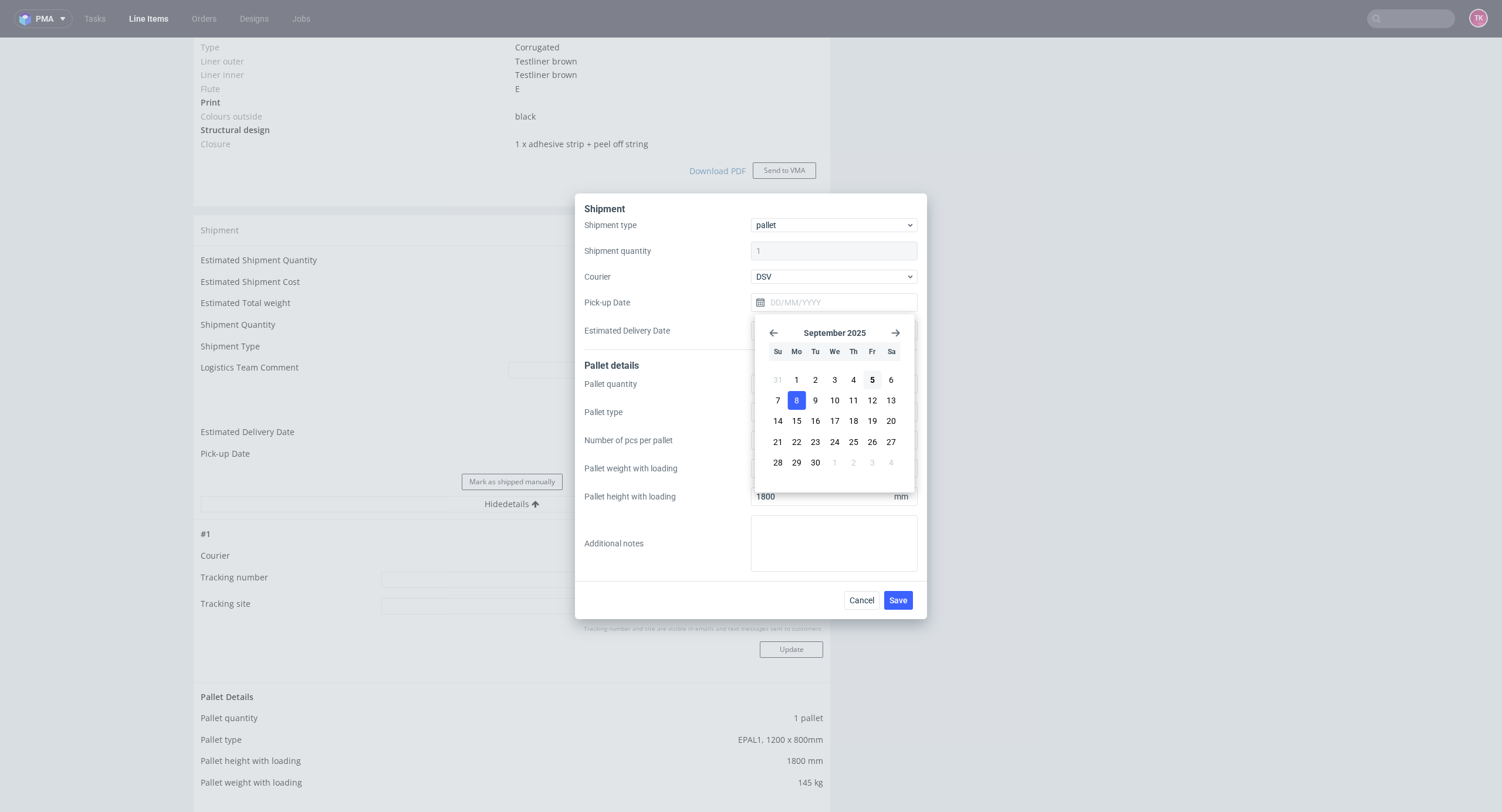
click at [798, 406] on span "8" at bounding box center [796, 400] width 4 height 11
type input "08/09/2025"
click at [905, 603] on span "Save" at bounding box center [898, 600] width 18 height 8
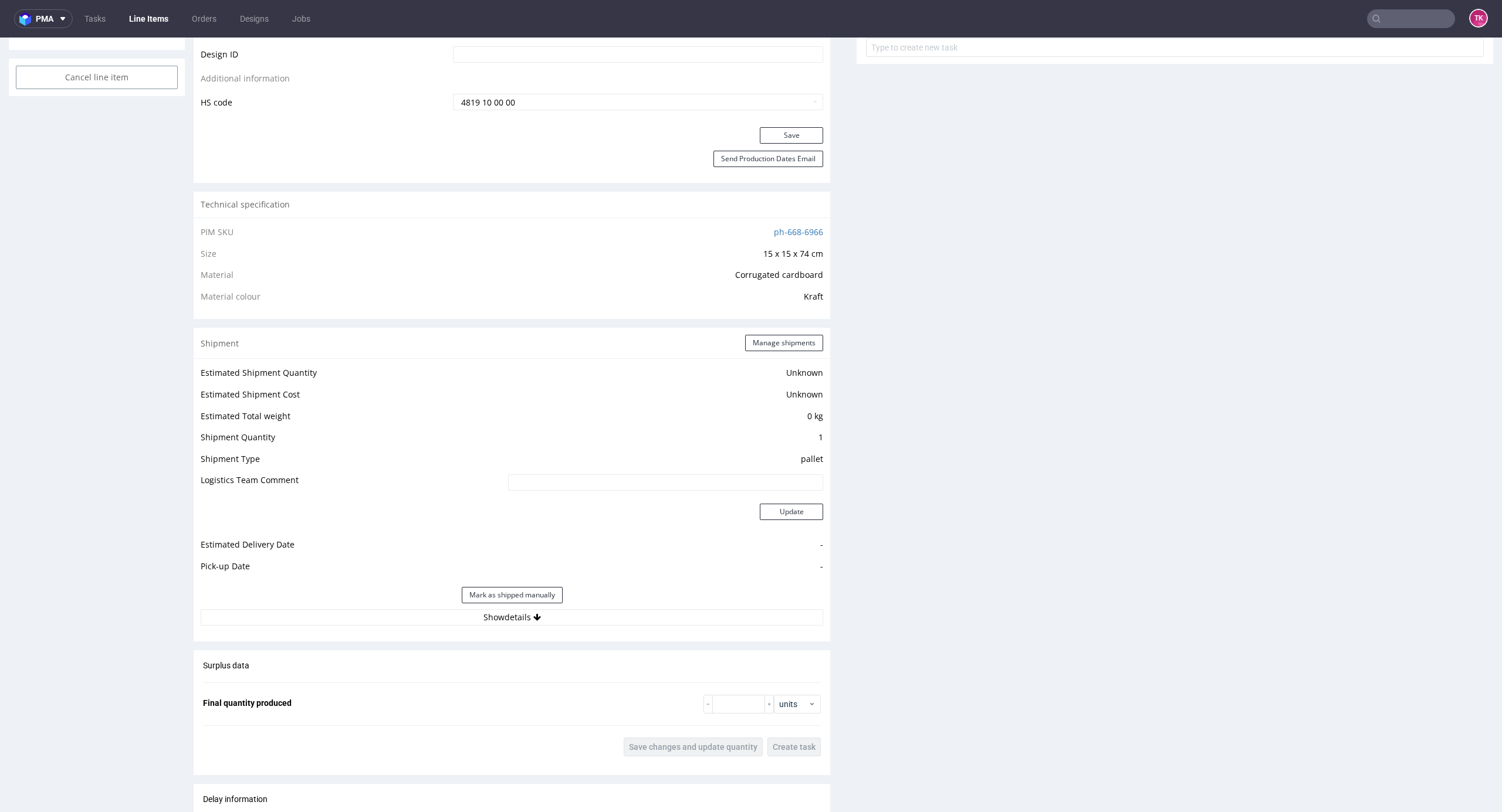
scroll to position [939, 0]
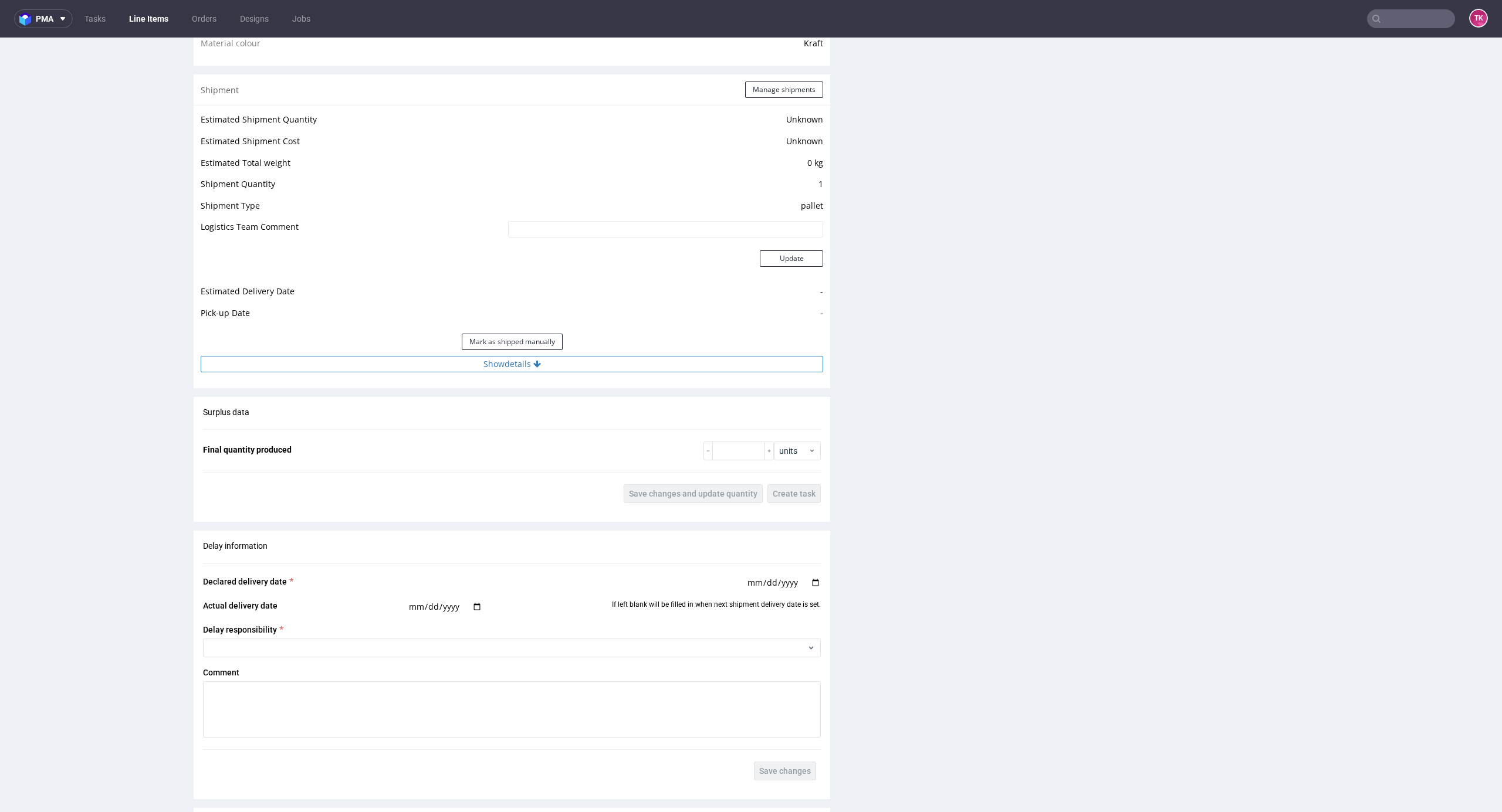
drag, startPoint x: 650, startPoint y: 350, endPoint x: 650, endPoint y: 359, distance: 9.0
click at [650, 357] on div "Estimated Shipment Quantity Unknown Estimated Shipment Cost Unknown Estimated T…" at bounding box center [511, 241] width 636 height 274
click at [650, 361] on button "Show details" at bounding box center [511, 364] width 622 height 17
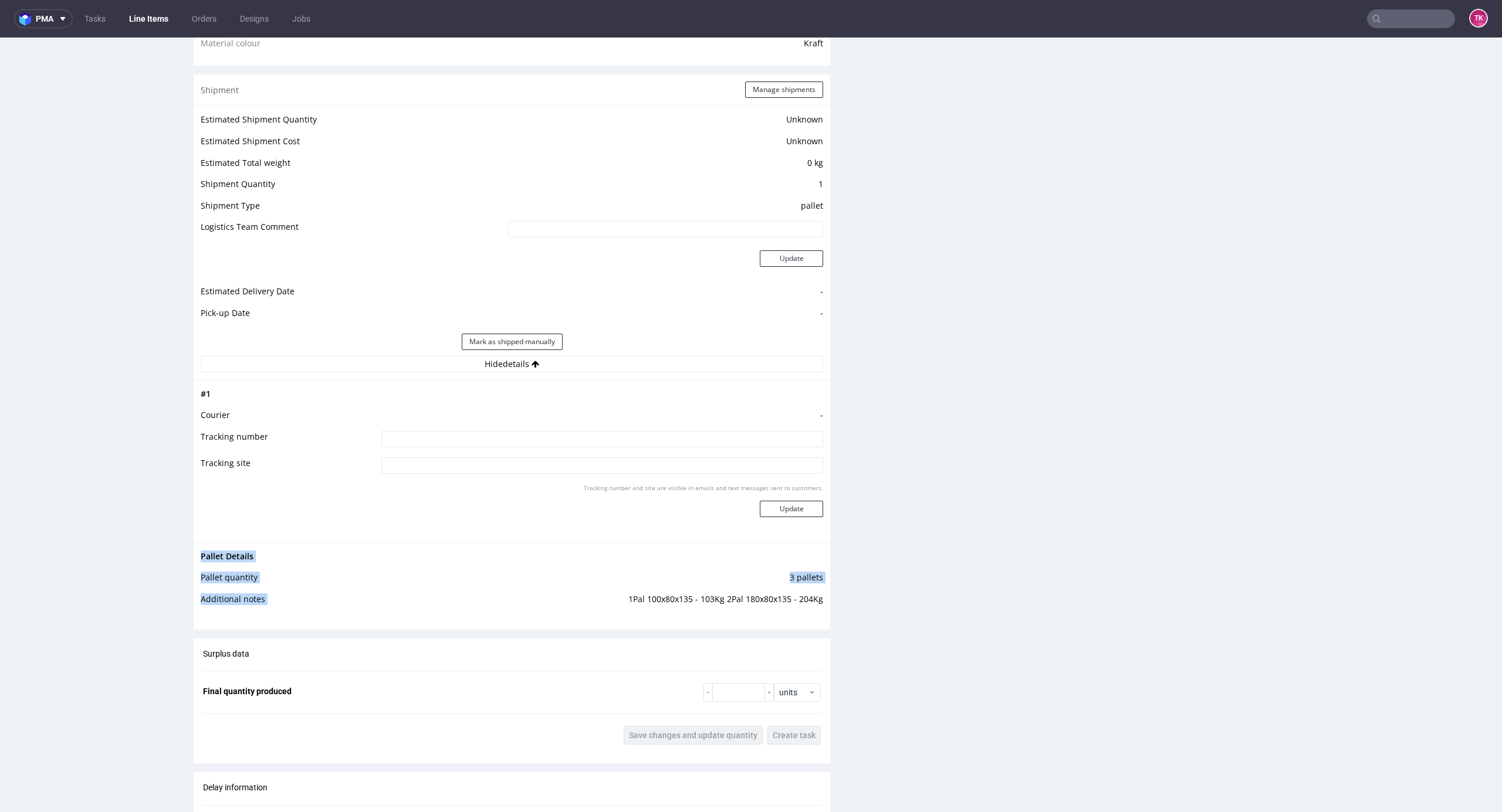
drag, startPoint x: 621, startPoint y: 594, endPoint x: 837, endPoint y: 340, distance: 333.4
click at [782, 616] on div "Pallet Details Pallet quantity 3 pallets Additional notes 1Pal 100x80x135 - 103…" at bounding box center [511, 581] width 636 height 80
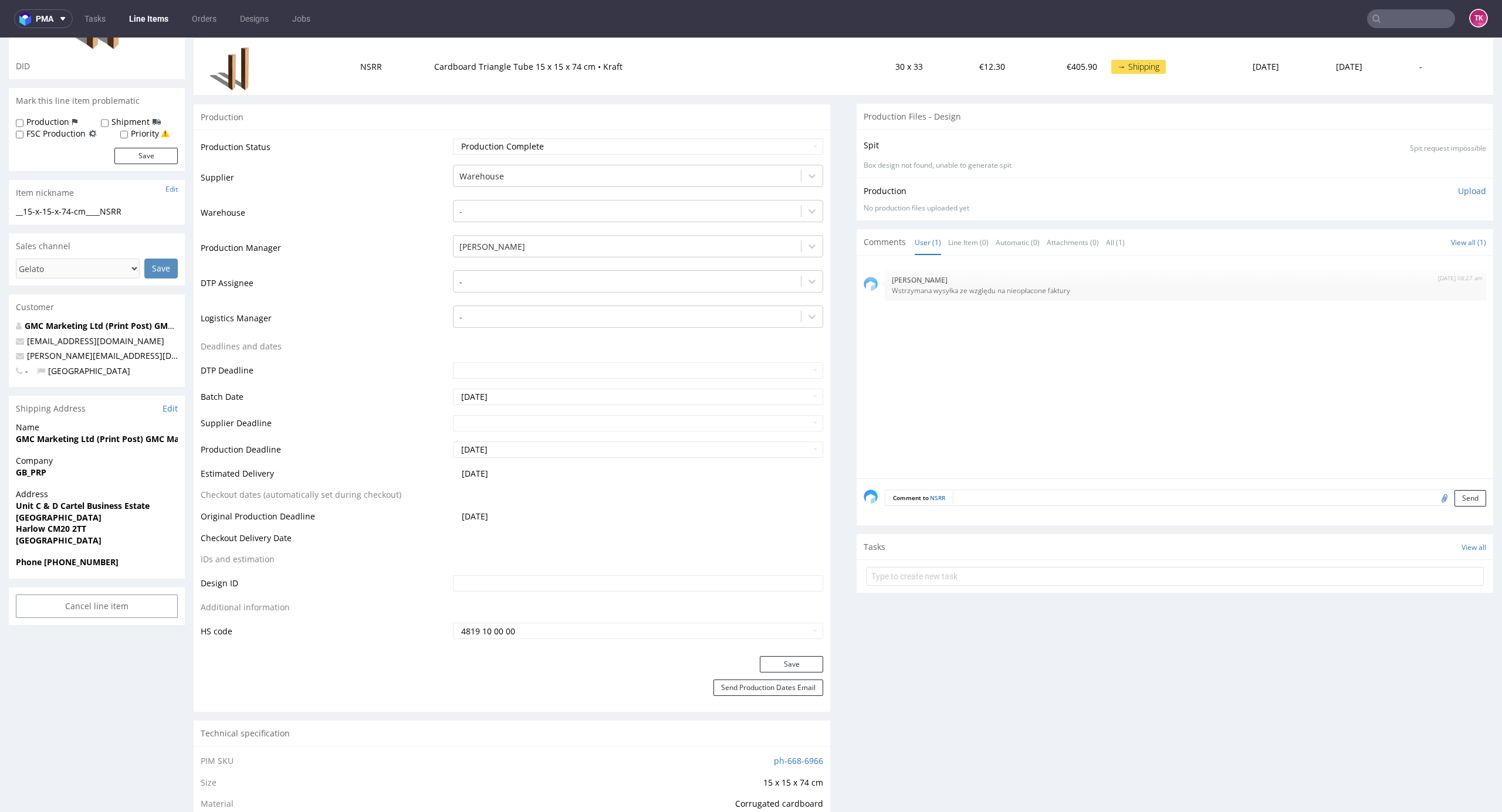
scroll to position [0, 0]
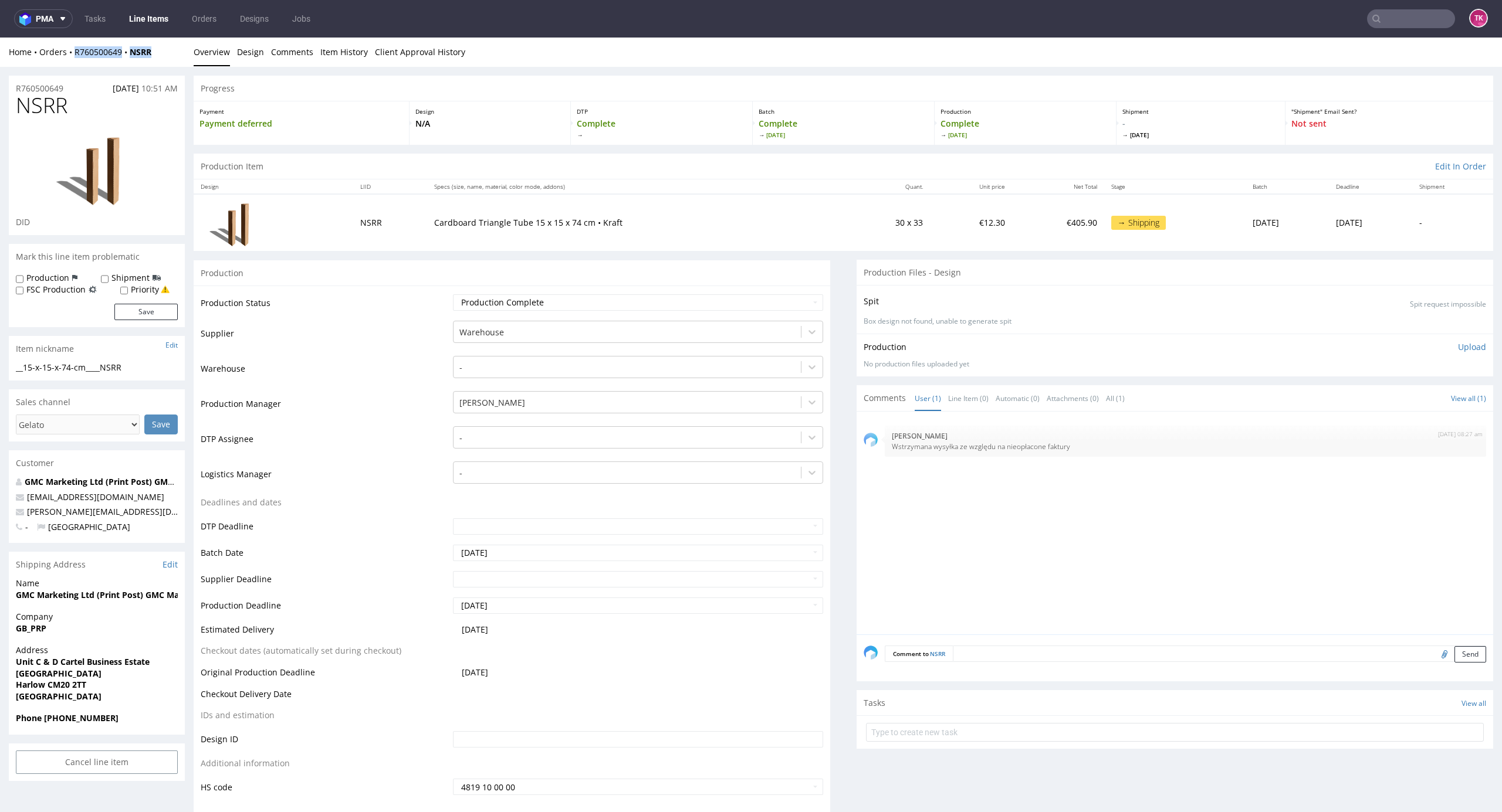
drag, startPoint x: 172, startPoint y: 52, endPoint x: 85, endPoint y: 72, distance: 89.3
click at [76, 61] on div "Home Orders R760500649 NSRR Overview Design Comments Item History Client Approv…" at bounding box center [751, 52] width 1502 height 30
copy div "R760500649 NSRR"
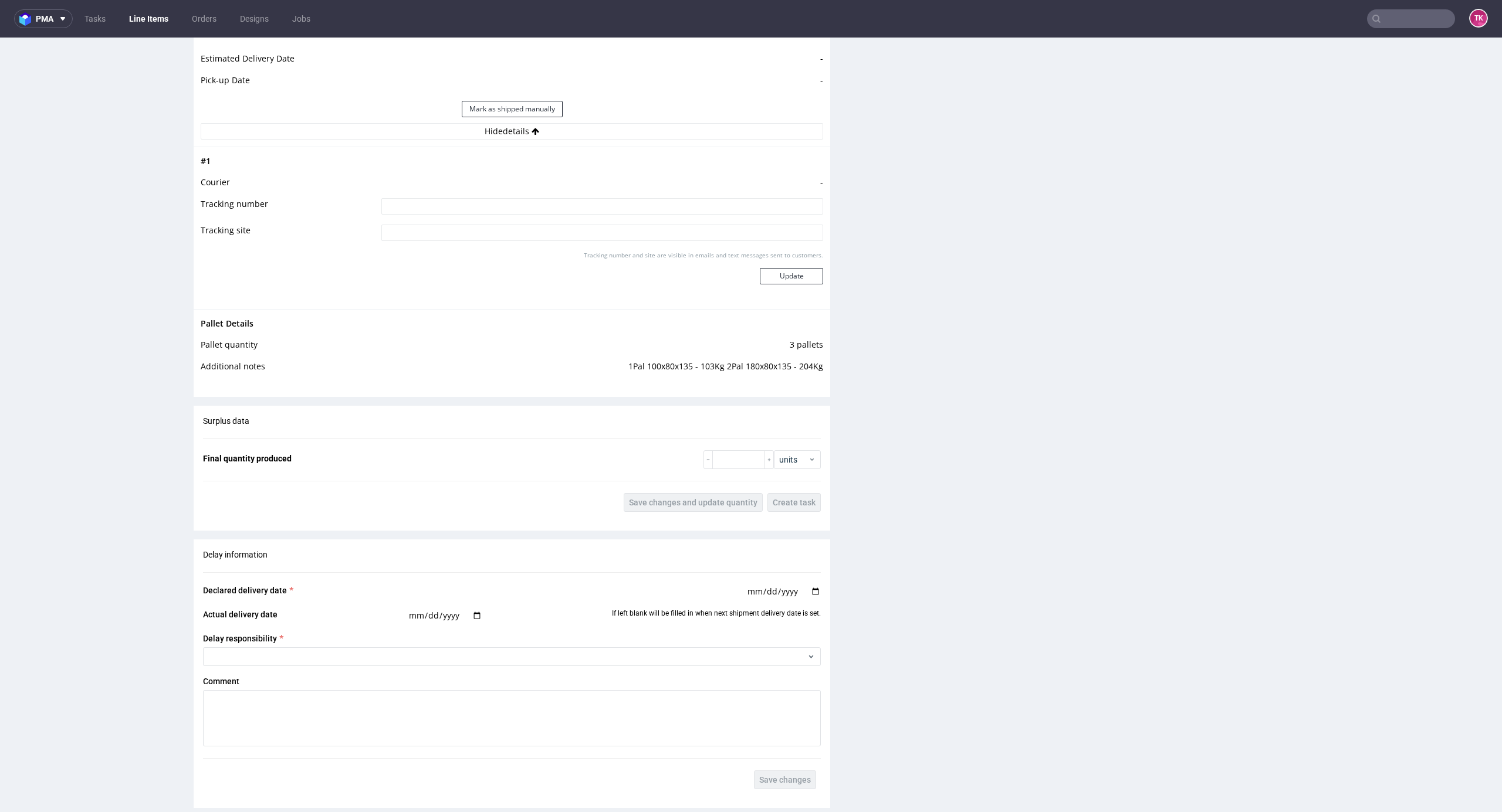
scroll to position [1251, 0]
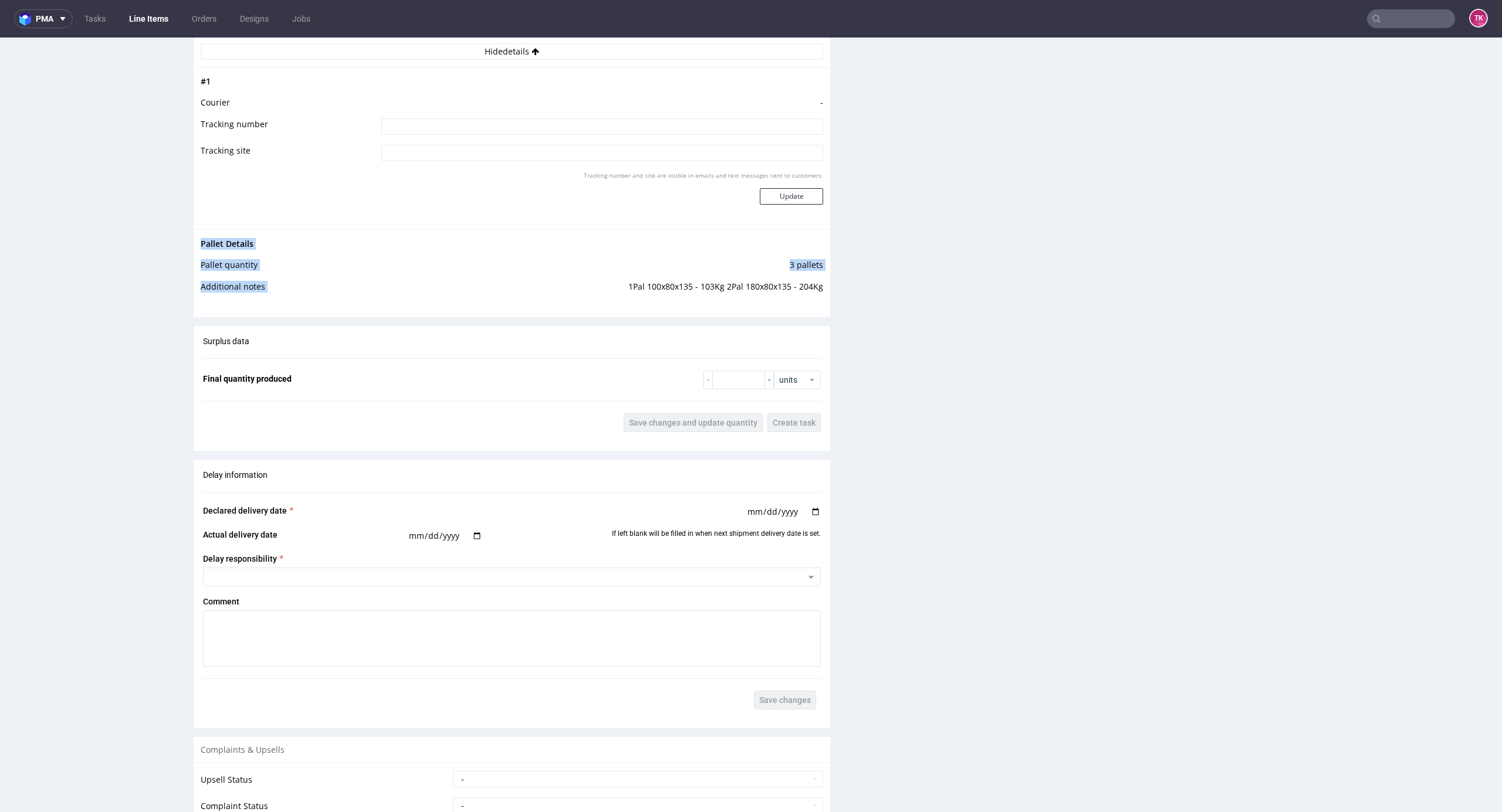
drag, startPoint x: 621, startPoint y: 282, endPoint x: 702, endPoint y: 430, distance: 168.7
click at [601, 286] on td "1Pal 100x80x135 - 103Kg 2Pal 180x80x135 - 204Kg" at bounding box center [598, 290] width 450 height 22
drag, startPoint x: 743, startPoint y: 295, endPoint x: 817, endPoint y: 291, distance: 74.1
click at [817, 291] on div "Pallet Details Pallet quantity 3 pallets Additional notes 1Pal 100x80x135 - 103…" at bounding box center [511, 268] width 636 height 80
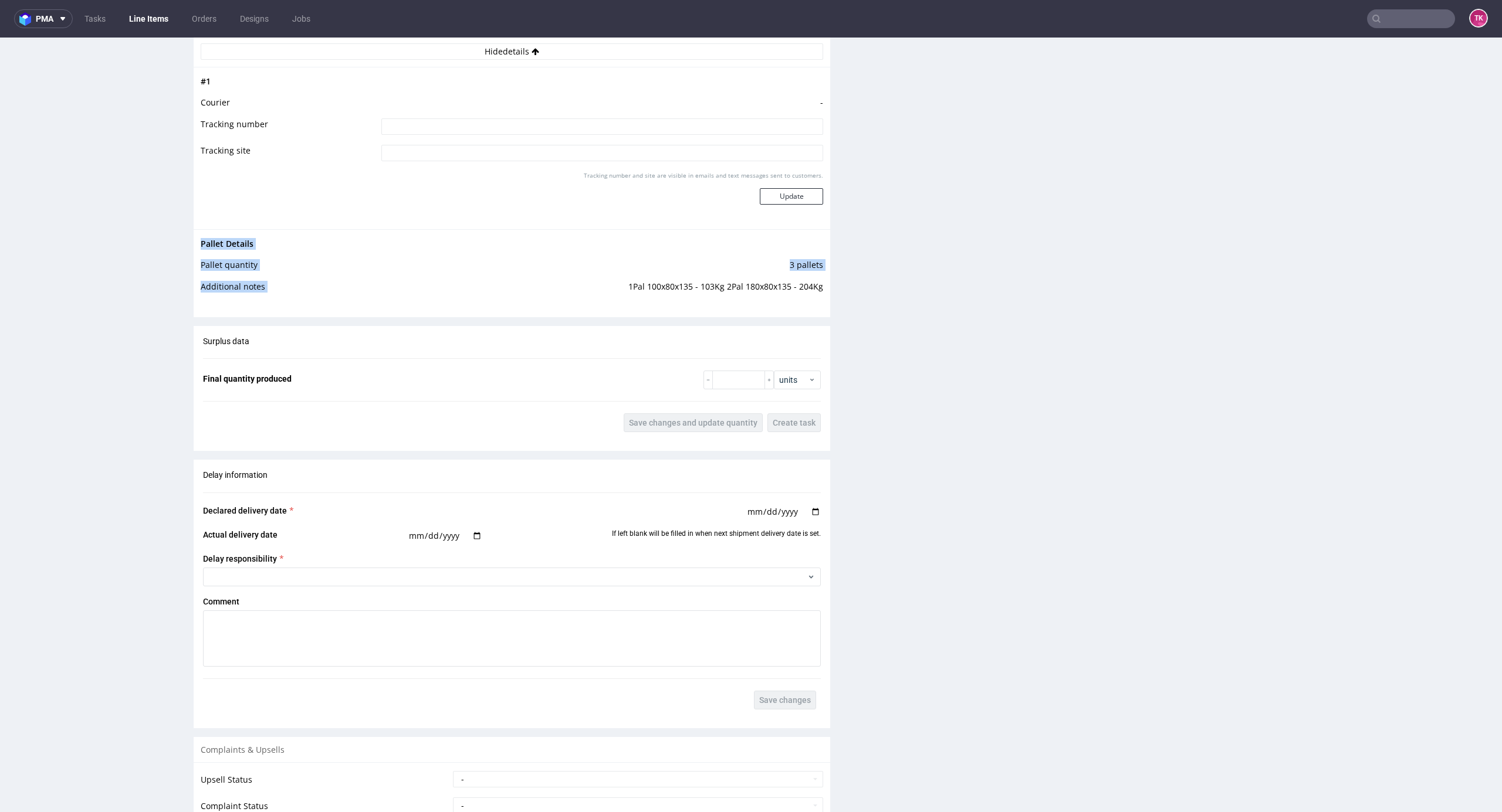
copy tbody "Pallet Details Pallet quantity 3 pallets Additional notes"
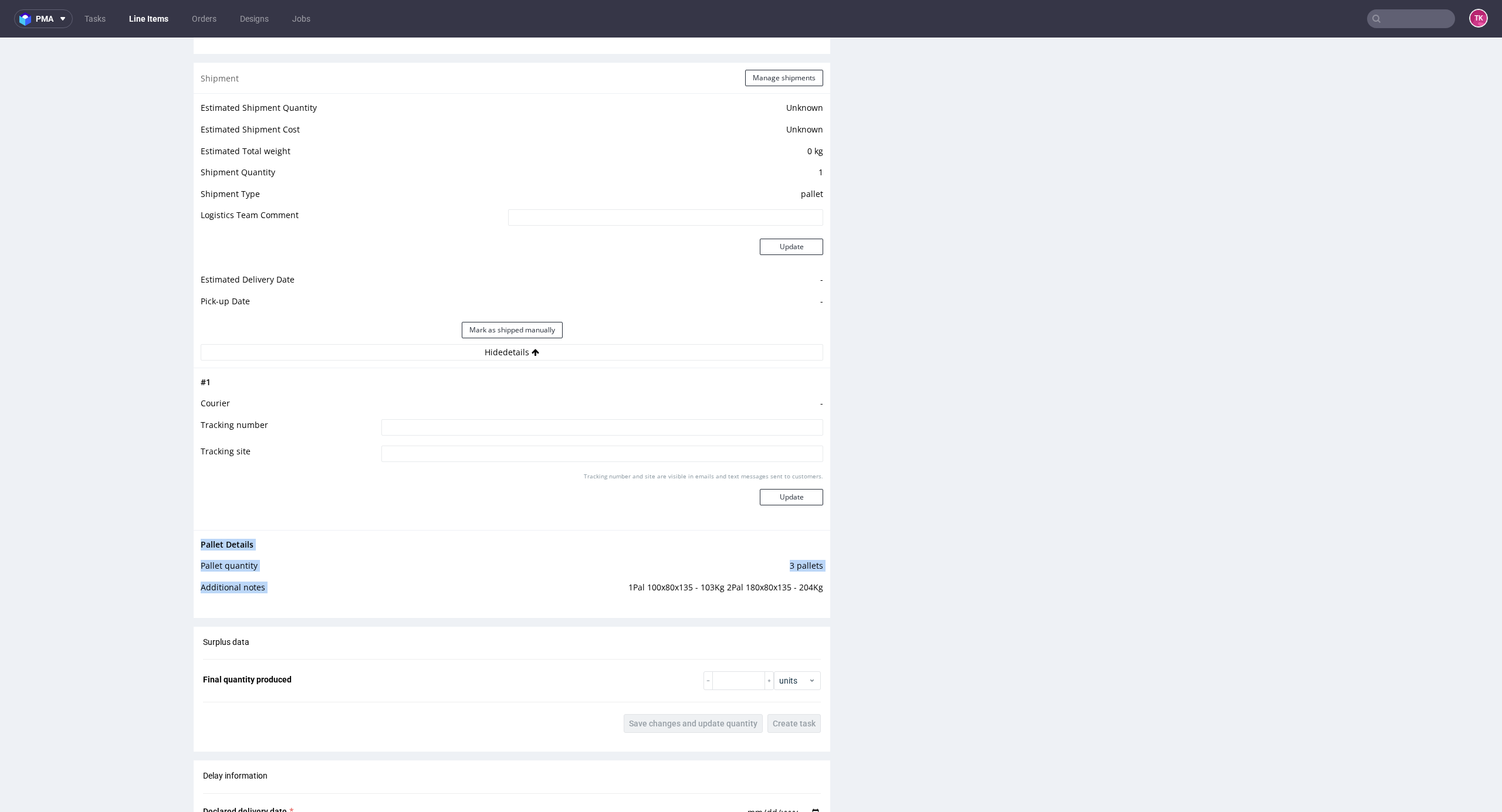
scroll to position [939, 0]
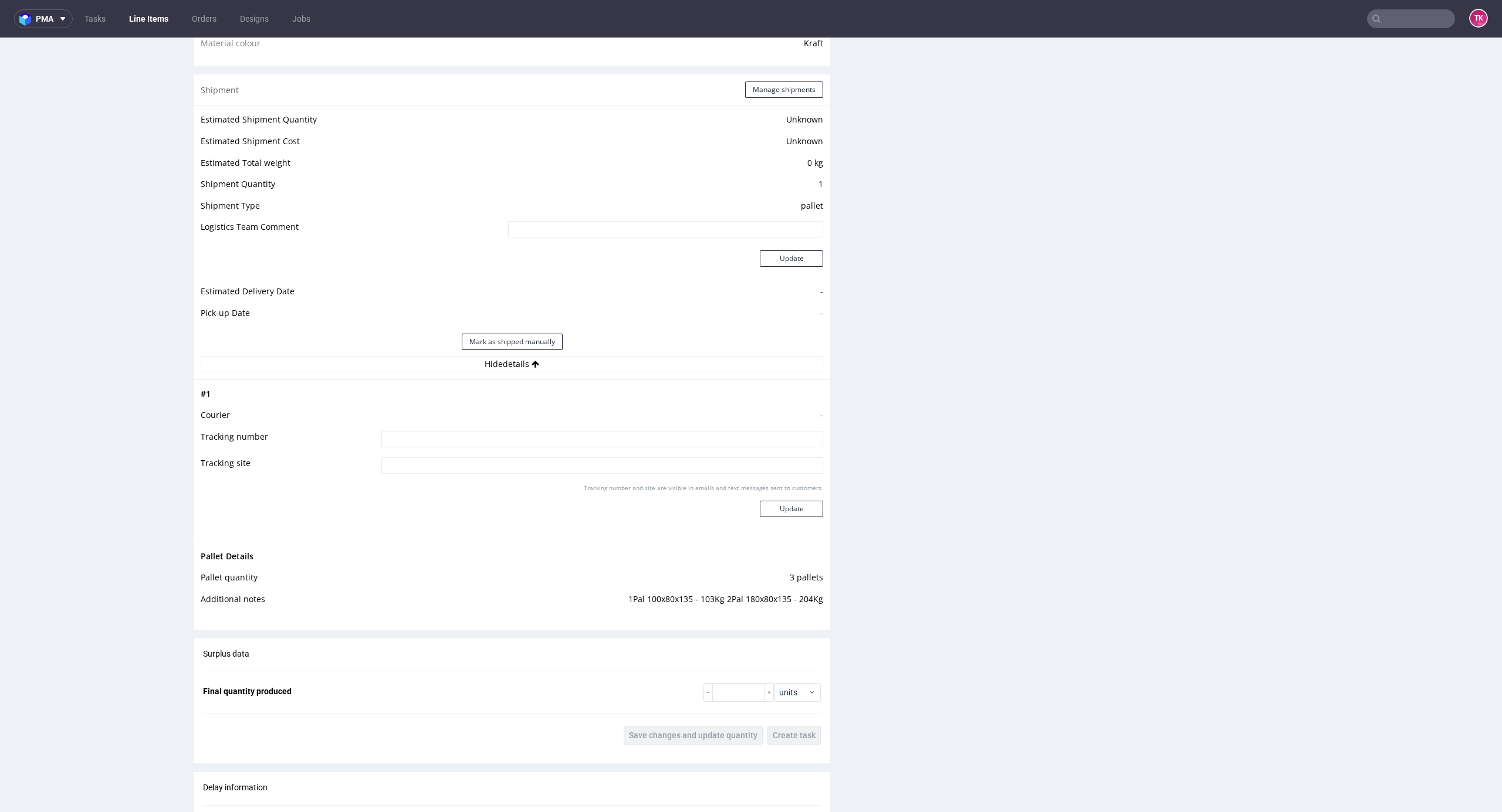
click at [676, 572] on td "3 pallets" at bounding box center [598, 581] width 450 height 22
drag, startPoint x: 614, startPoint y: 601, endPoint x: 810, endPoint y: 599, distance: 196.0
click at [810, 599] on td "1Pal 100x80x135 - 103Kg 2Pal 180x80x135 - 204Kg" at bounding box center [598, 603] width 450 height 22
copy td "1Pal 100x80x135 - 103Kg 2Pal 180x80x135 - 204Kg"
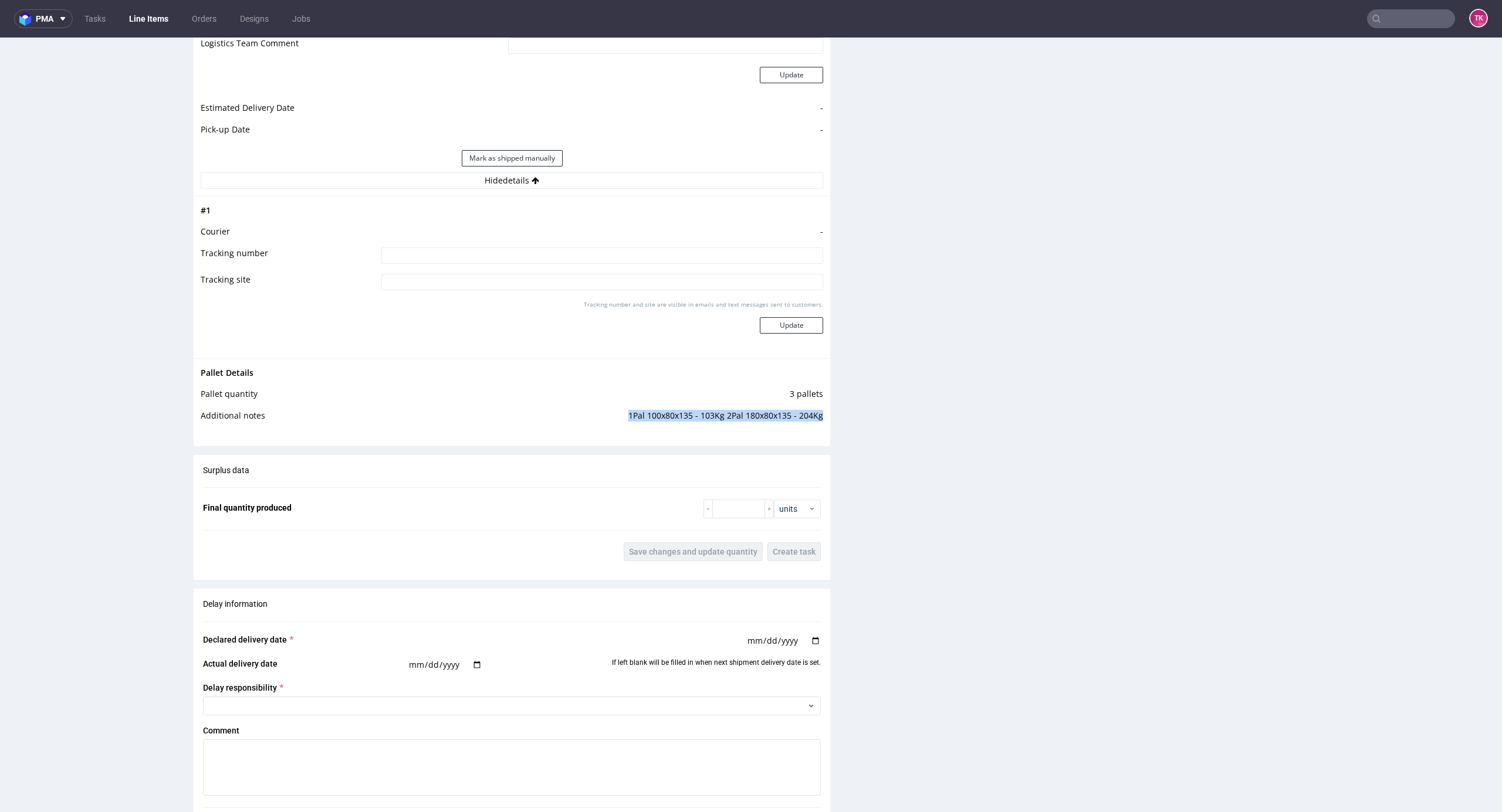
scroll to position [1094, 0]
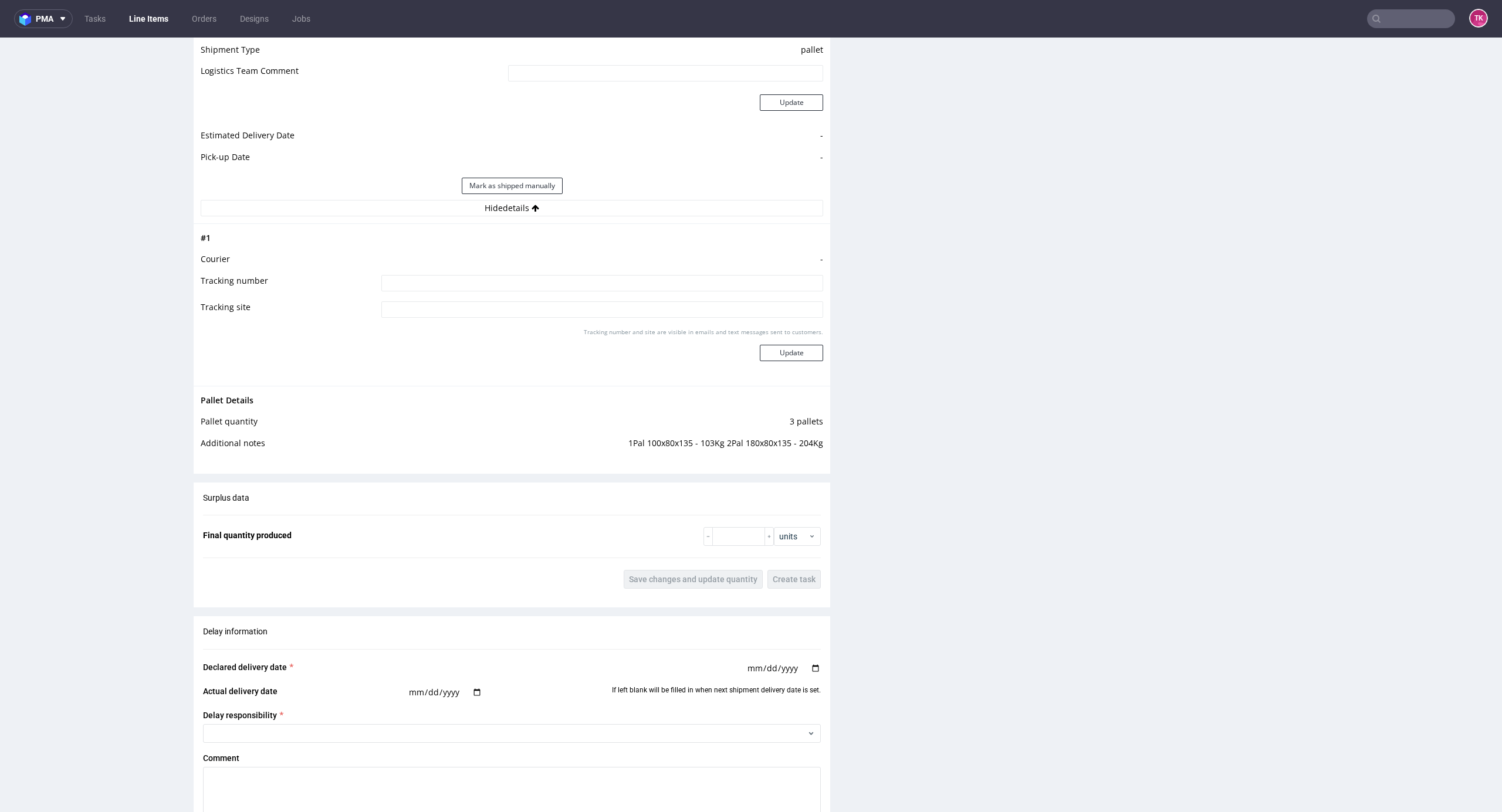
drag, startPoint x: 532, startPoint y: 275, endPoint x: 536, endPoint y: 294, distance: 19.4
click at [531, 275] on input at bounding box center [601, 283] width 442 height 17
type input "czekam na fv"
click at [766, 353] on button "Update" at bounding box center [791, 353] width 63 height 17
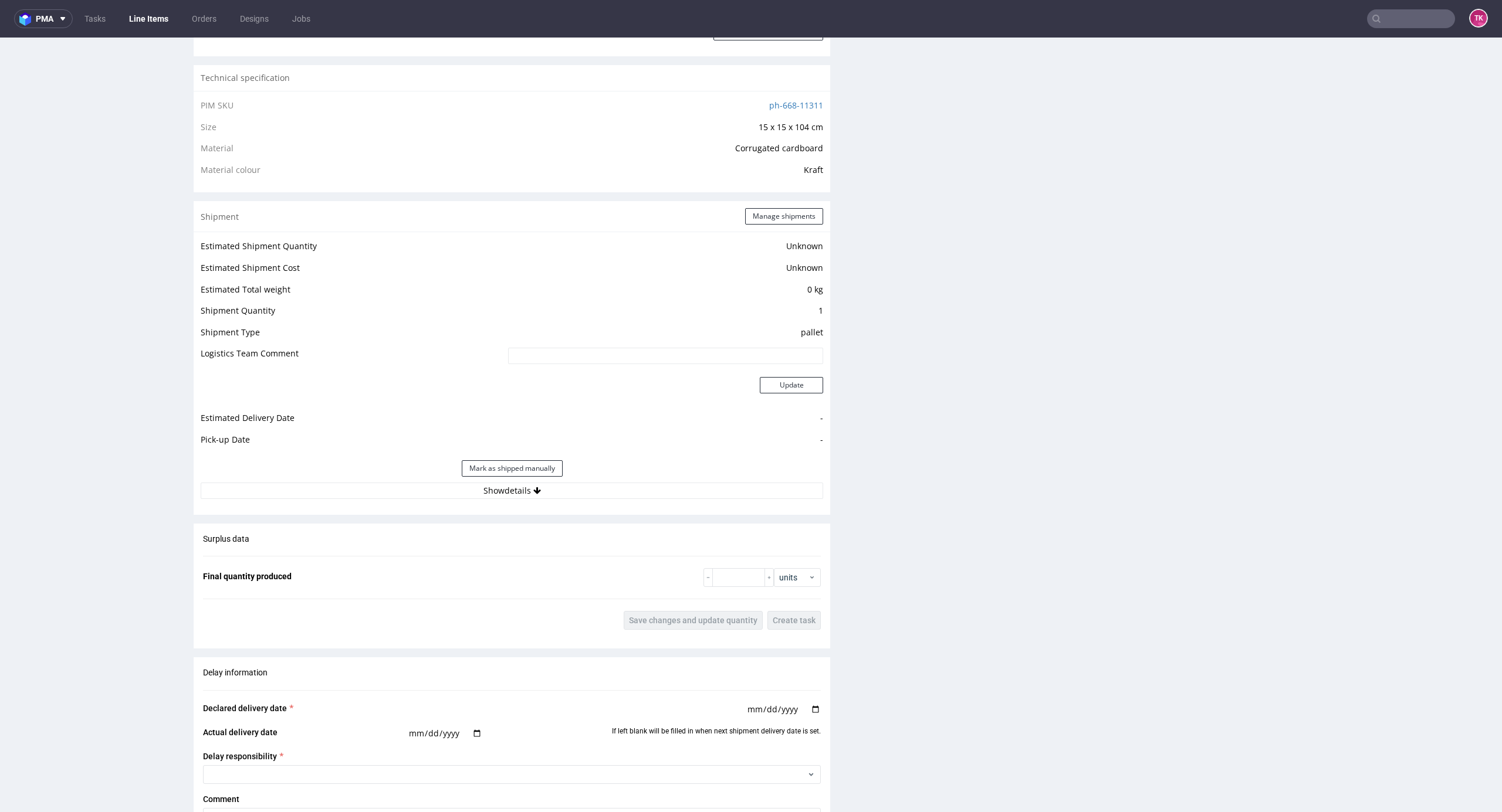
scroll to position [860, 0]
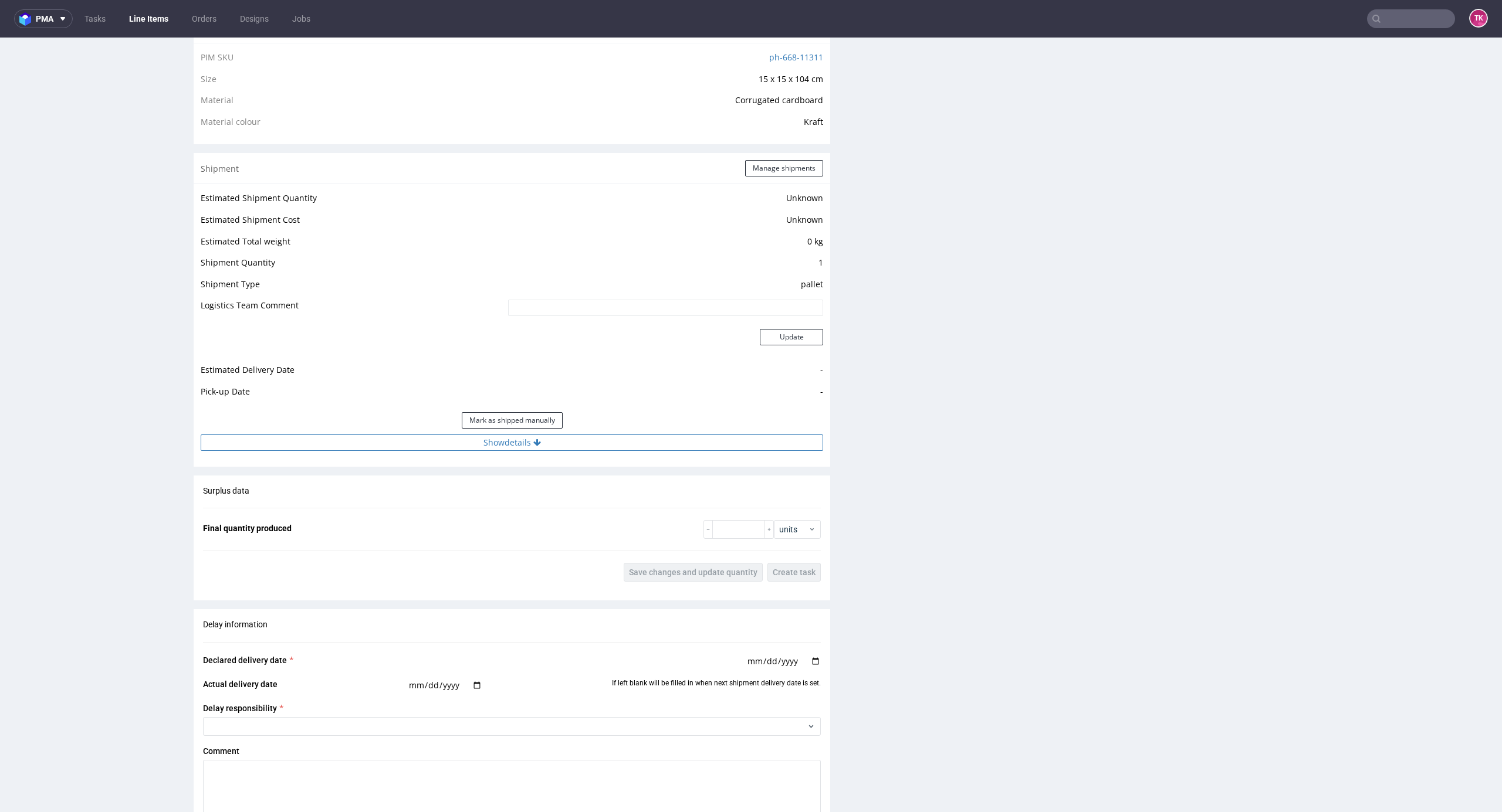
drag, startPoint x: 649, startPoint y: 432, endPoint x: 648, endPoint y: 447, distance: 15.0
click at [648, 440] on div "Estimated Shipment Quantity Unknown Estimated Shipment Cost Unknown Estimated T…" at bounding box center [511, 320] width 636 height 274
click at [648, 447] on button "Show details" at bounding box center [511, 442] width 622 height 17
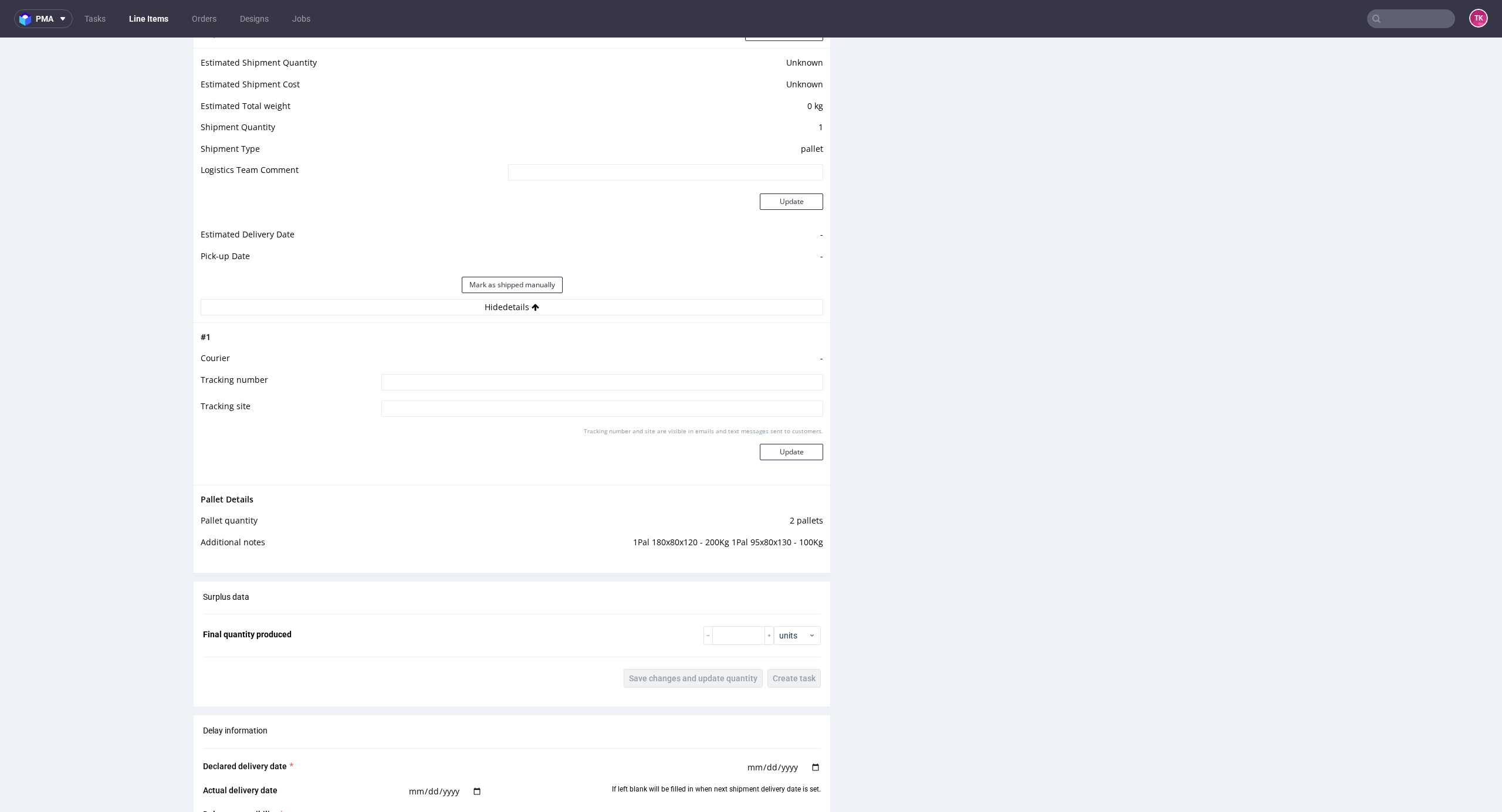
scroll to position [1173, 0]
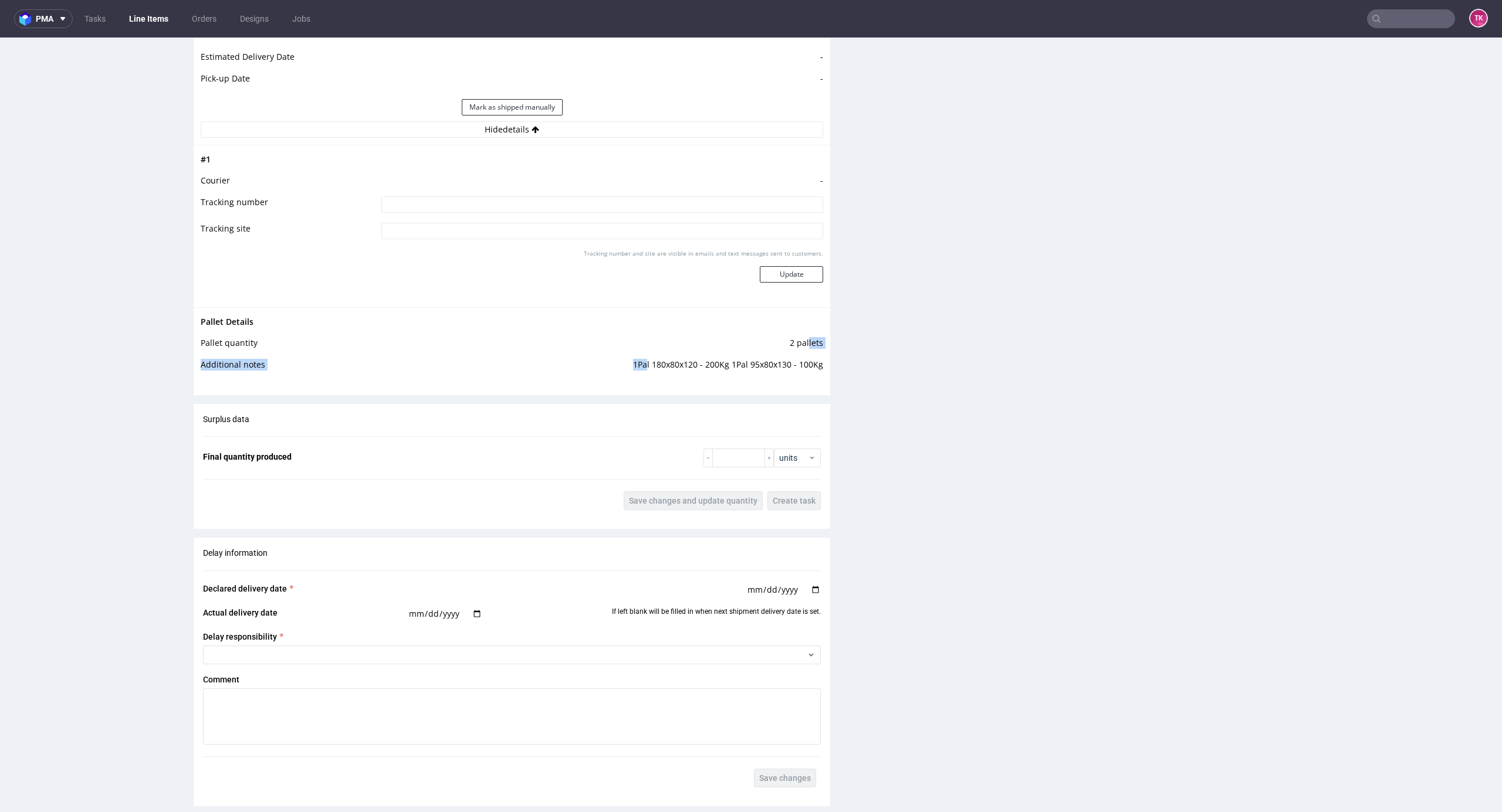
drag, startPoint x: 636, startPoint y: 367, endPoint x: 852, endPoint y: 357, distance: 216.2
click at [869, 380] on div "Production Files - Design Spit Spit request impossible Box design not found, un…" at bounding box center [1175, 35] width 636 height 1898
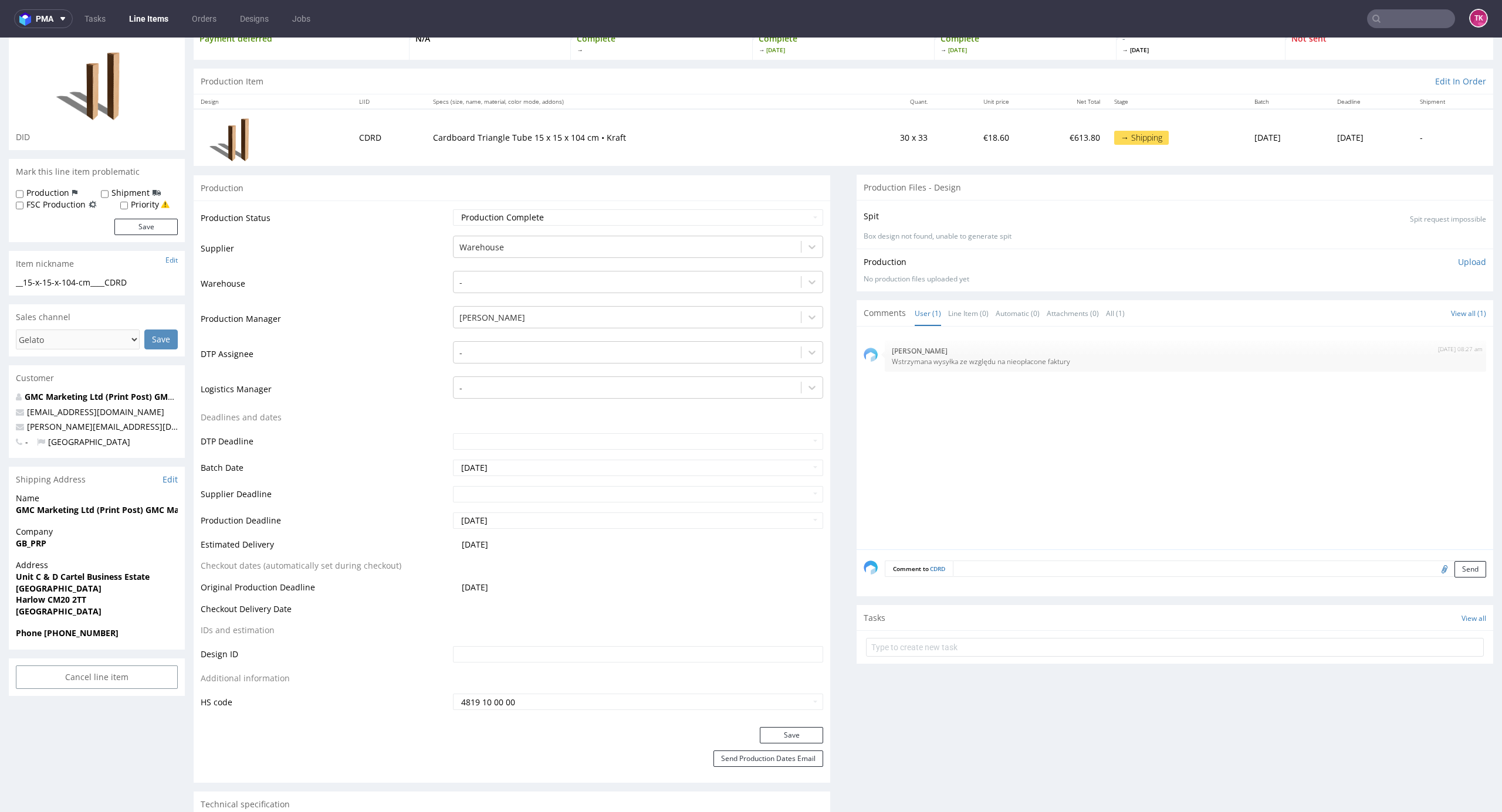
scroll to position [0, 0]
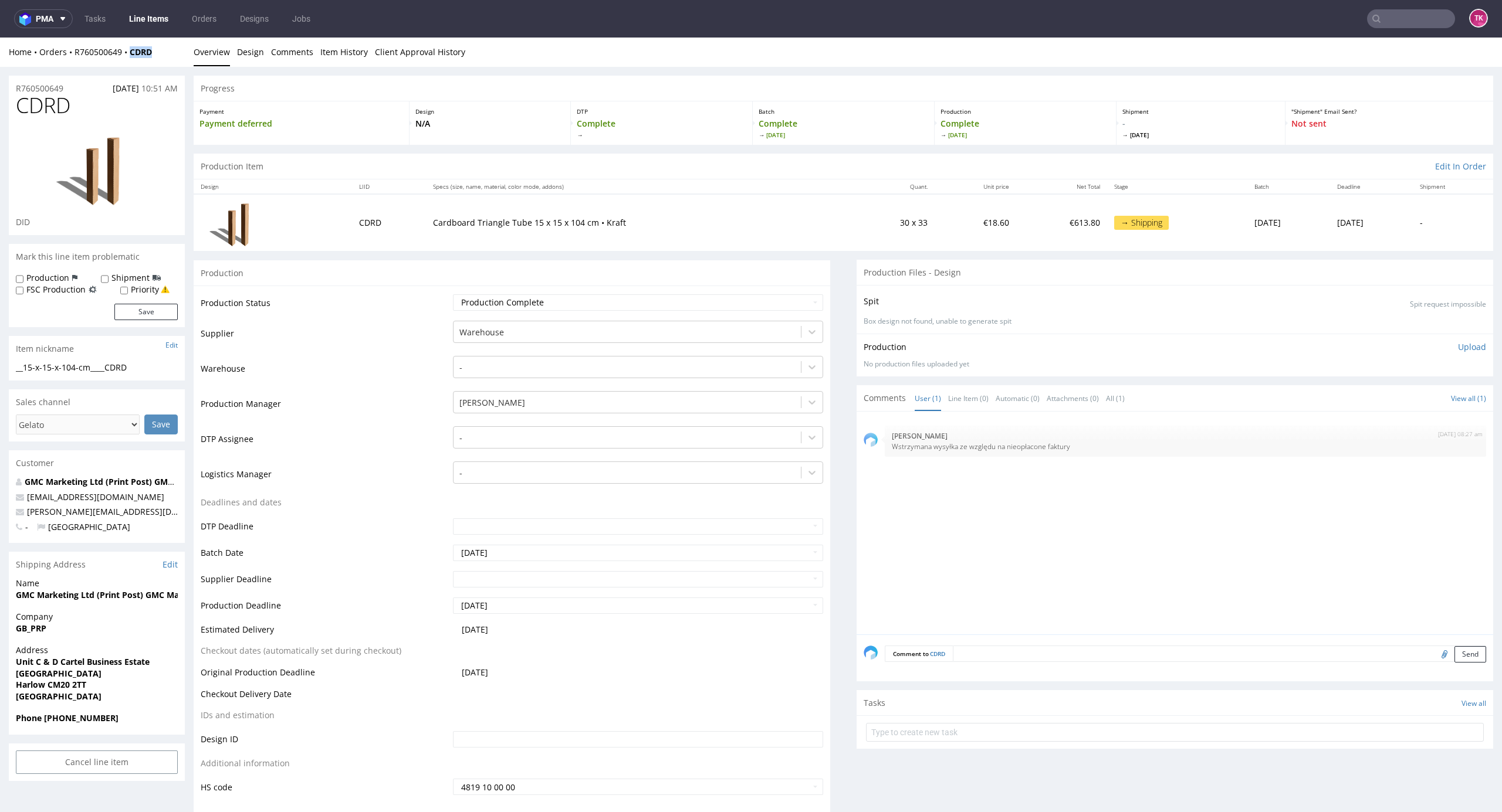
drag, startPoint x: 158, startPoint y: 52, endPoint x: 164, endPoint y: 128, distance: 76.2
click at [125, 62] on div "Home Orders R760500649 CDRD Overview Design Comments Item History Client Approv…" at bounding box center [751, 52] width 1502 height 30
copy strong "CDRD"
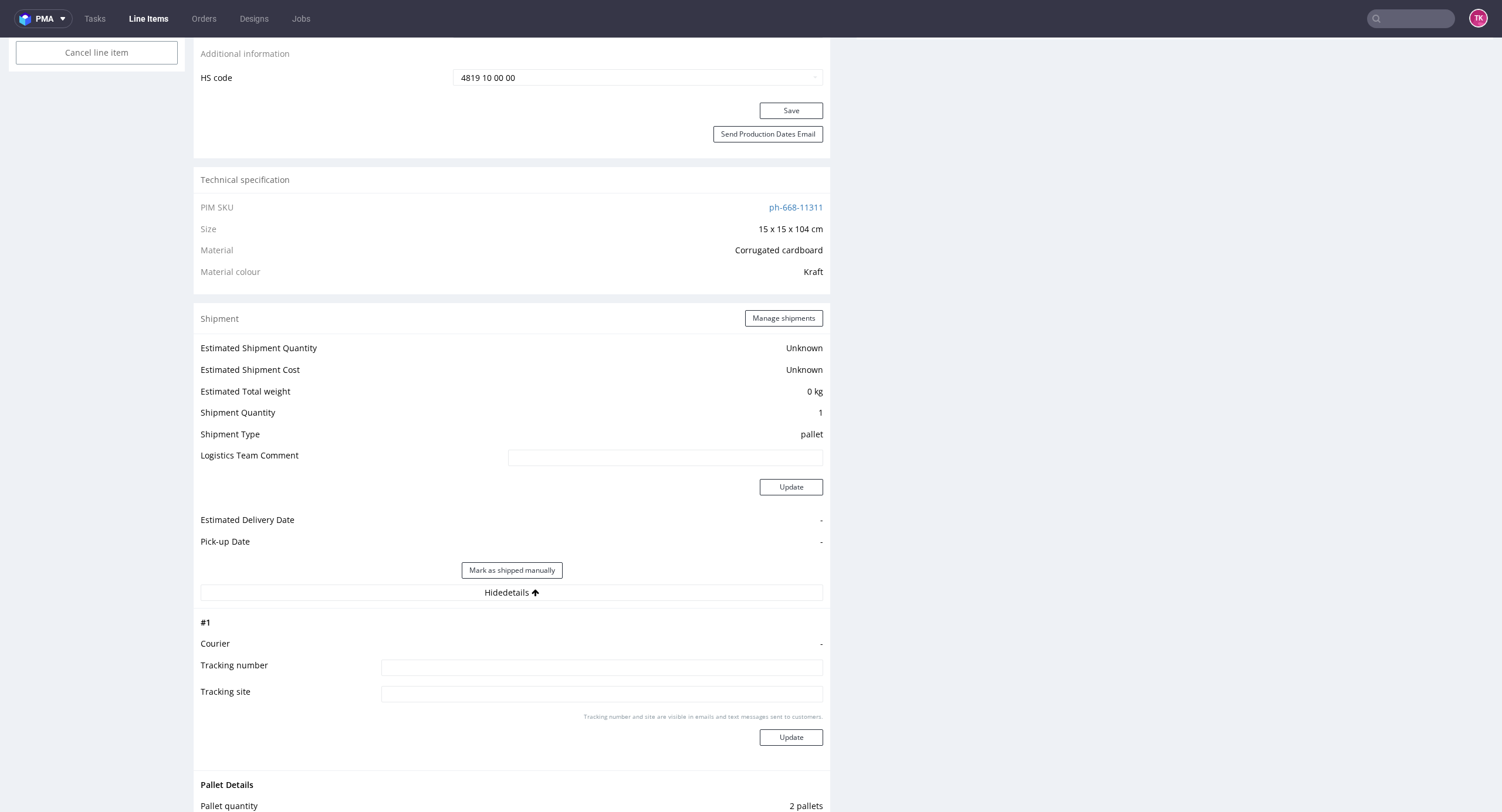
scroll to position [860, 0]
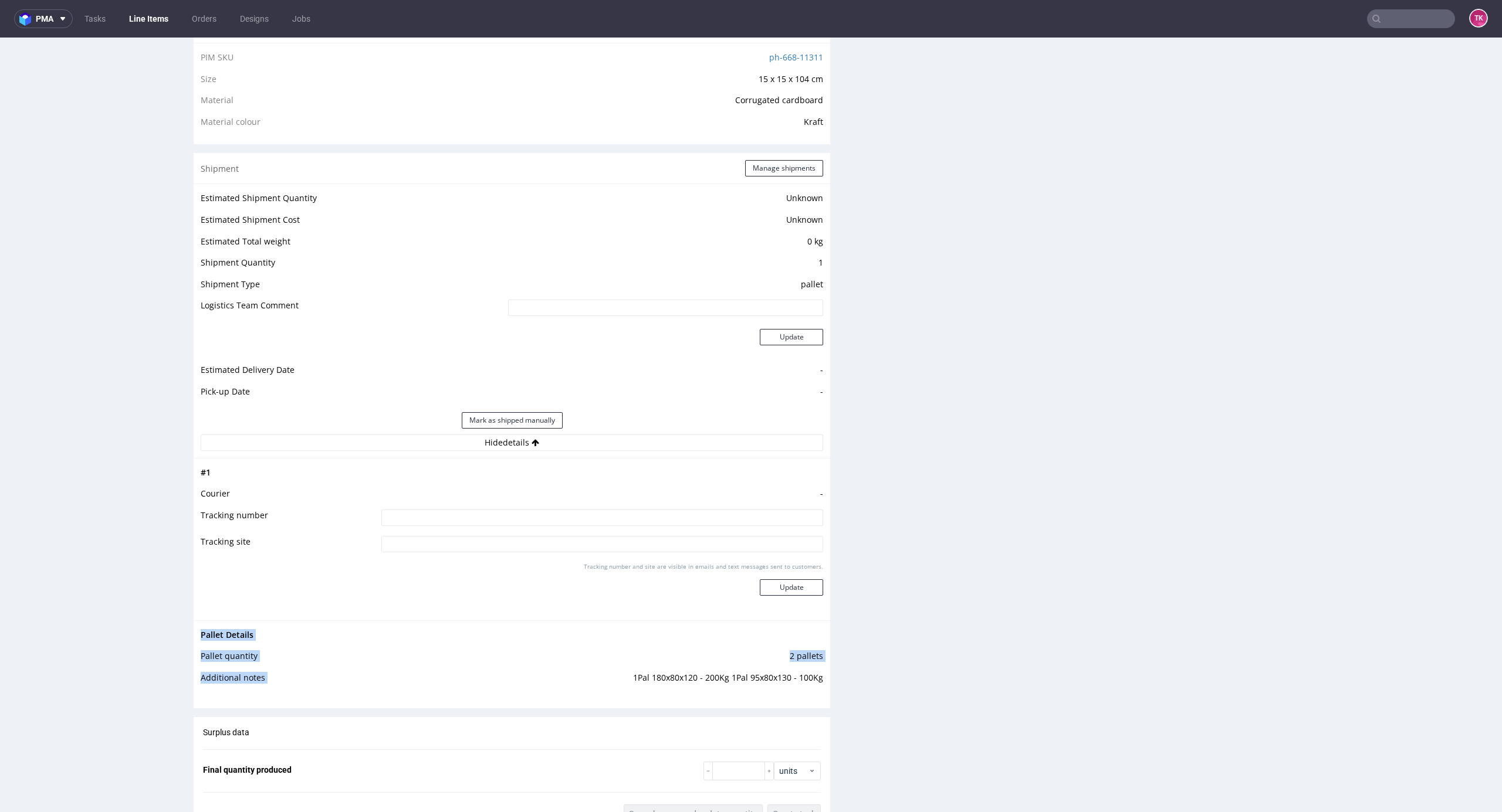
drag, startPoint x: 730, startPoint y: 694, endPoint x: 814, endPoint y: 684, distance: 84.6
click at [814, 684] on div "Pallet Details Pallet quantity 2 pallets Additional notes 1Pal 180x80x120 - 200…" at bounding box center [511, 660] width 636 height 80
copy tbody "Pallet Details Pallet quantity 2 pallets Additional notes"
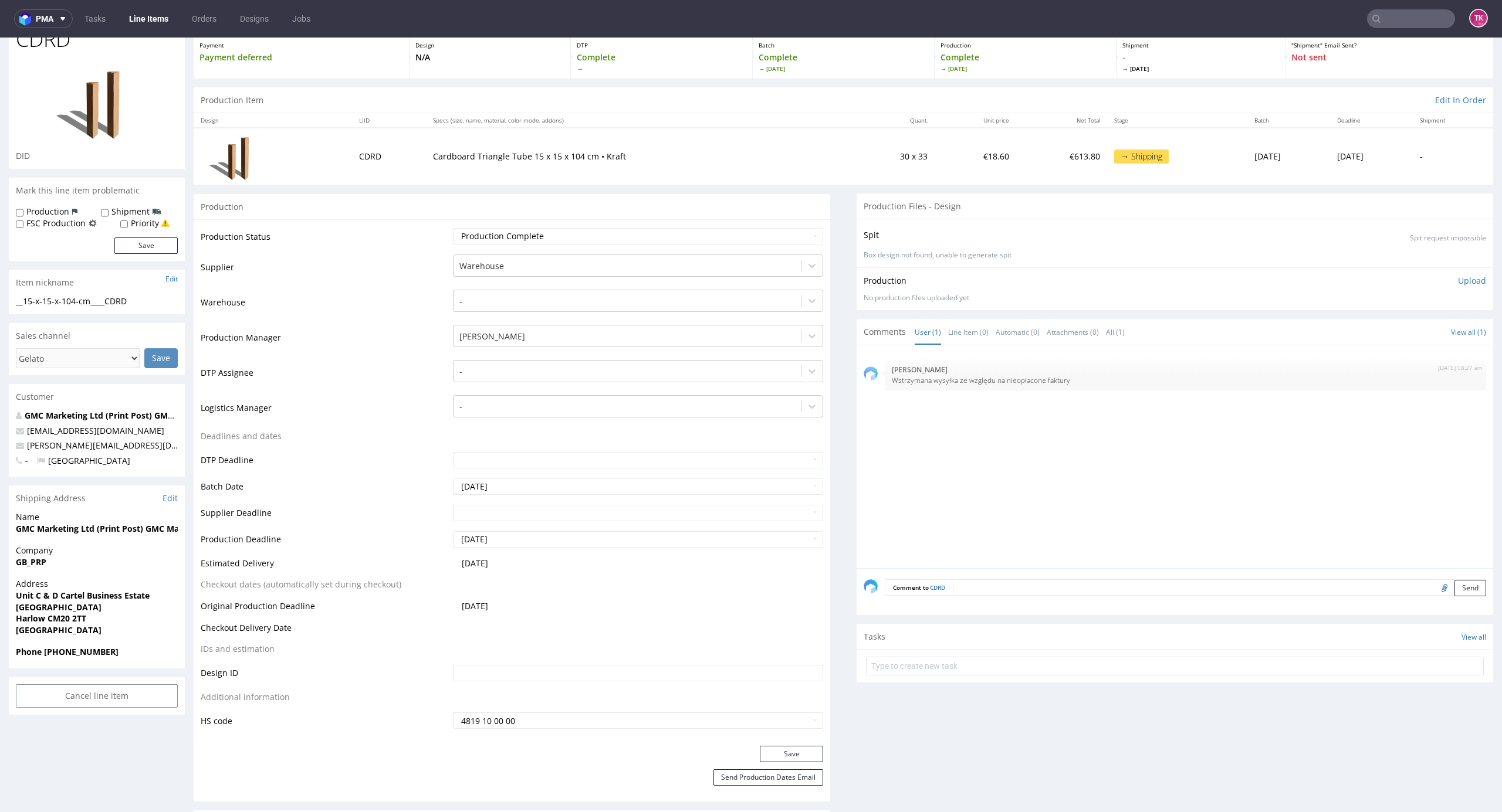
scroll to position [0, 0]
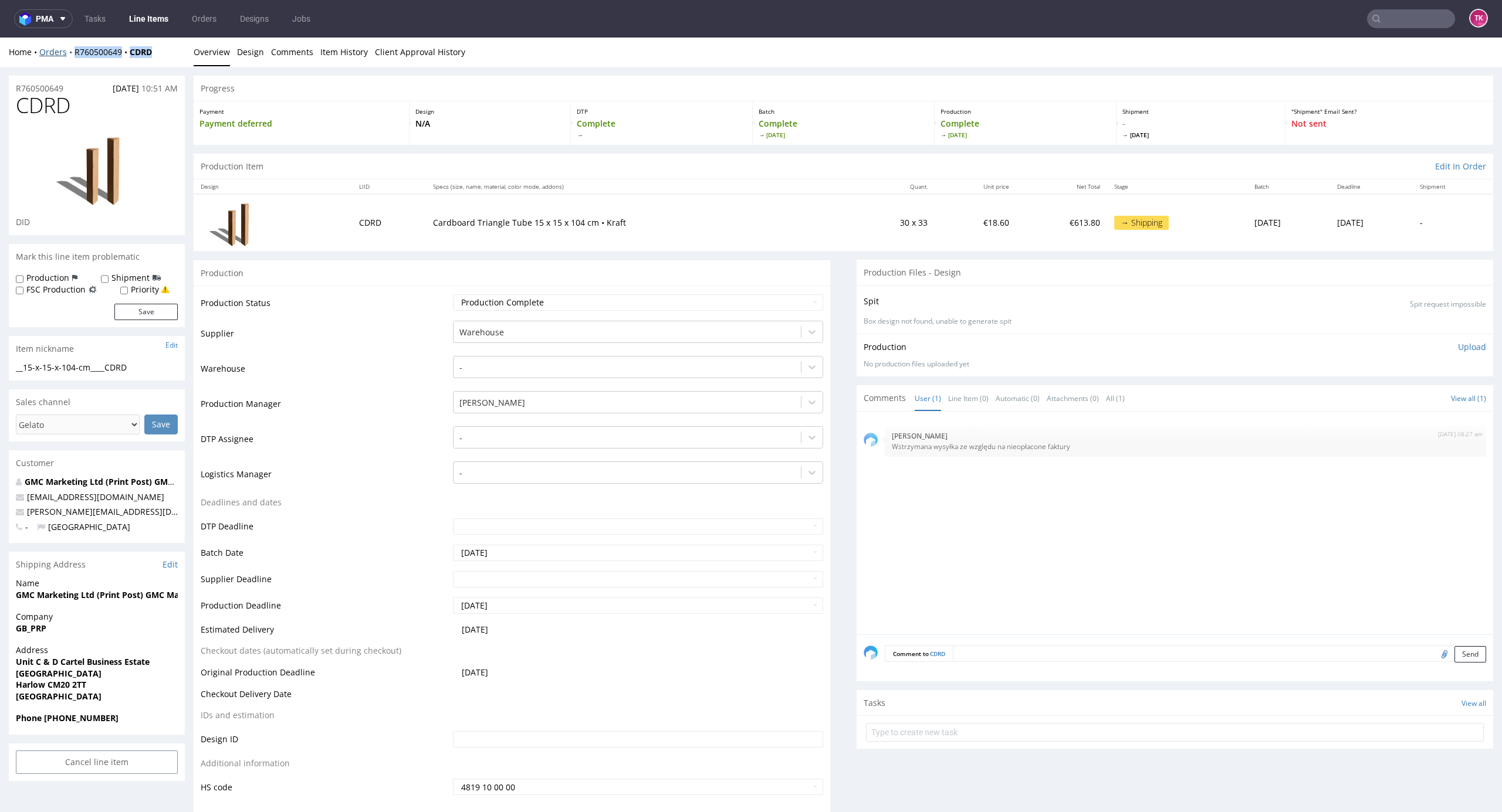
drag, startPoint x: 164, startPoint y: 55, endPoint x: 71, endPoint y: 52, distance: 93.0
click at [71, 52] on div "Home Orders R760500649 CDRD" at bounding box center [96, 52] width 176 height 11
copy div "R760500649 CDRD"
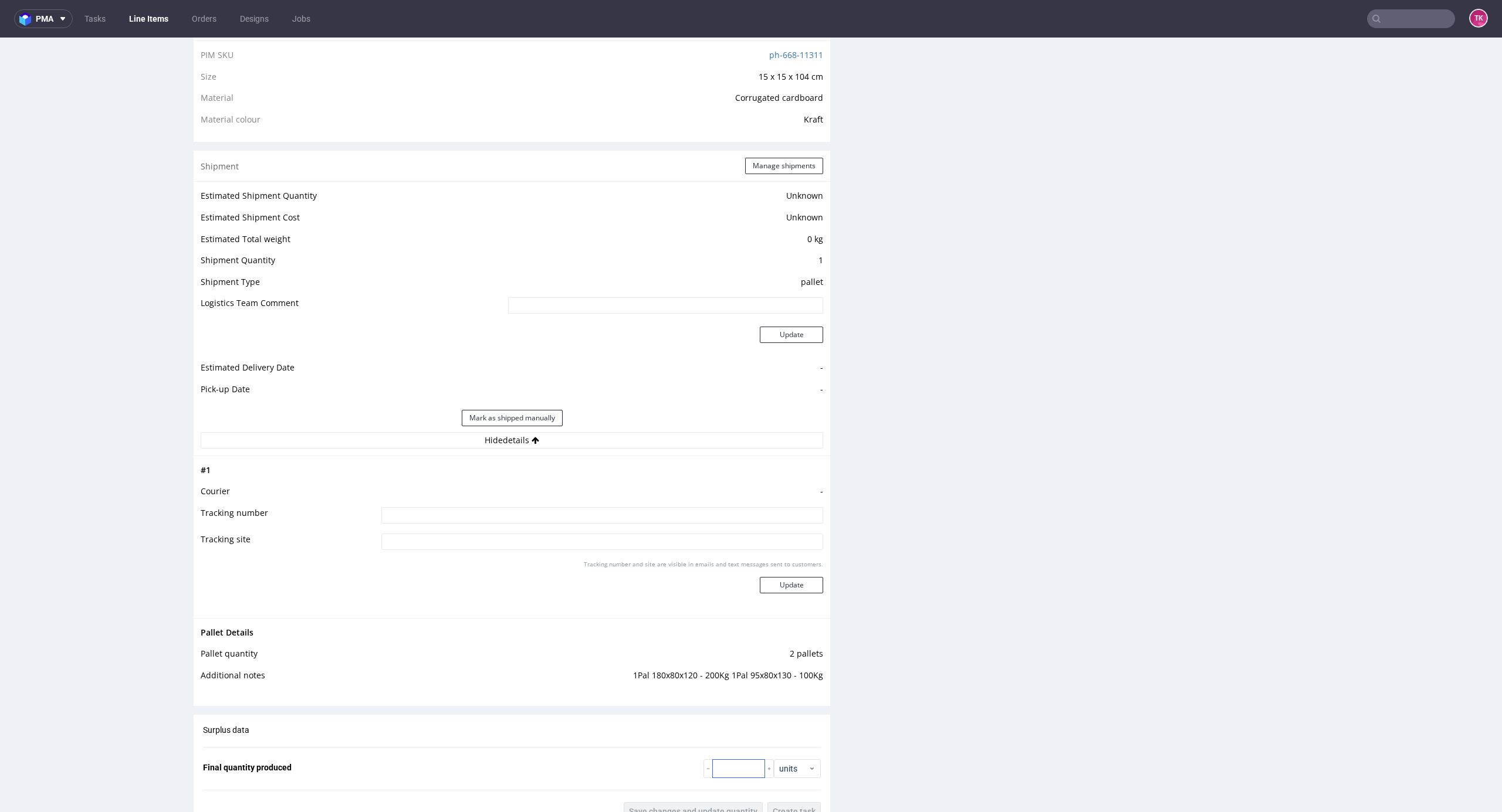
scroll to position [939, 0]
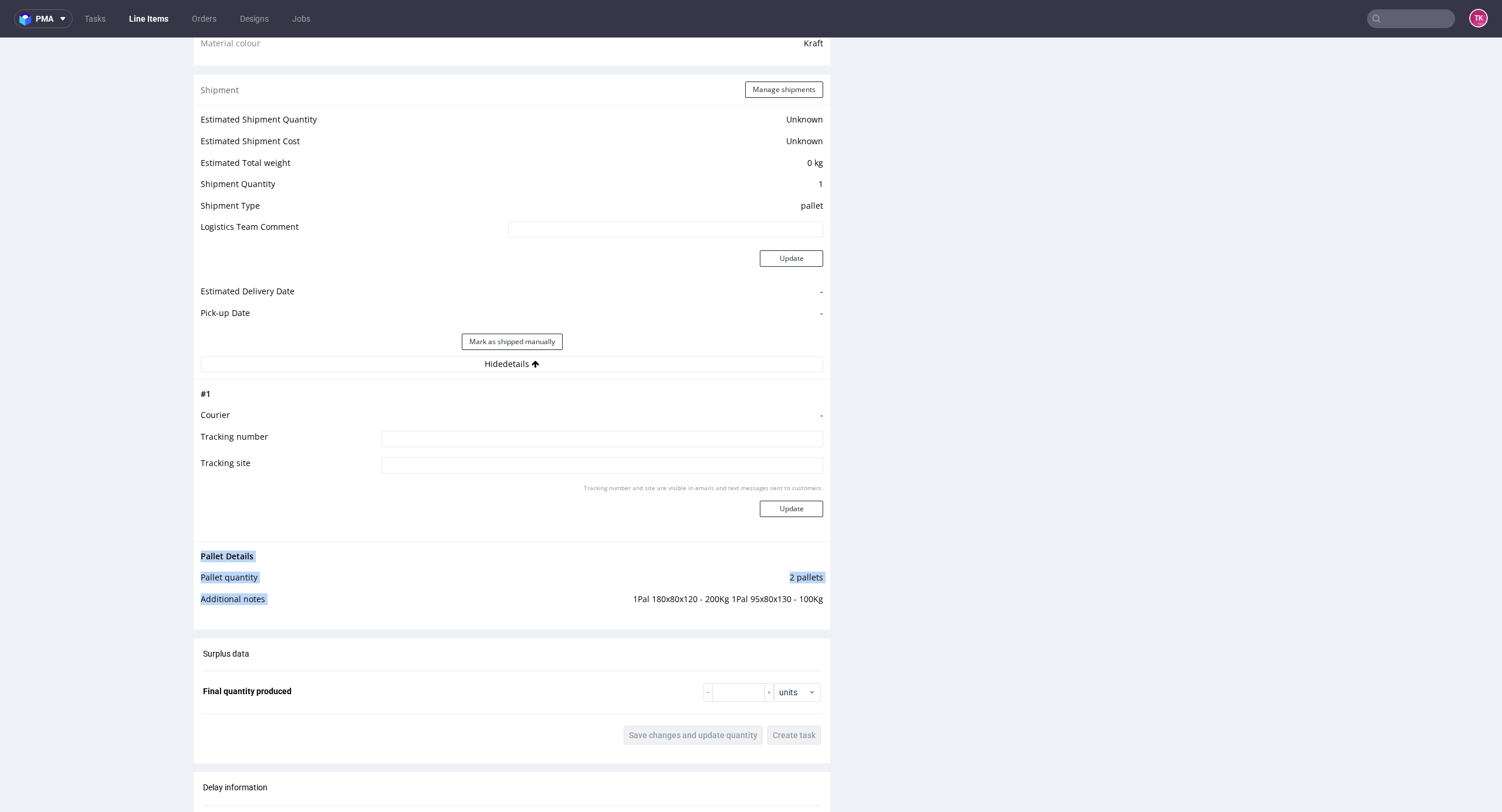
drag, startPoint x: 601, startPoint y: 607, endPoint x: 819, endPoint y: 611, distance: 218.0
click at [819, 611] on div "Progress Payment Payment deferred Design N/A DTP Complete Batch Complete Mon 1 …" at bounding box center [843, 232] width 1299 height 2189
copy tbody "Pallet Details Pallet quantity 2 pallets Additional notes"
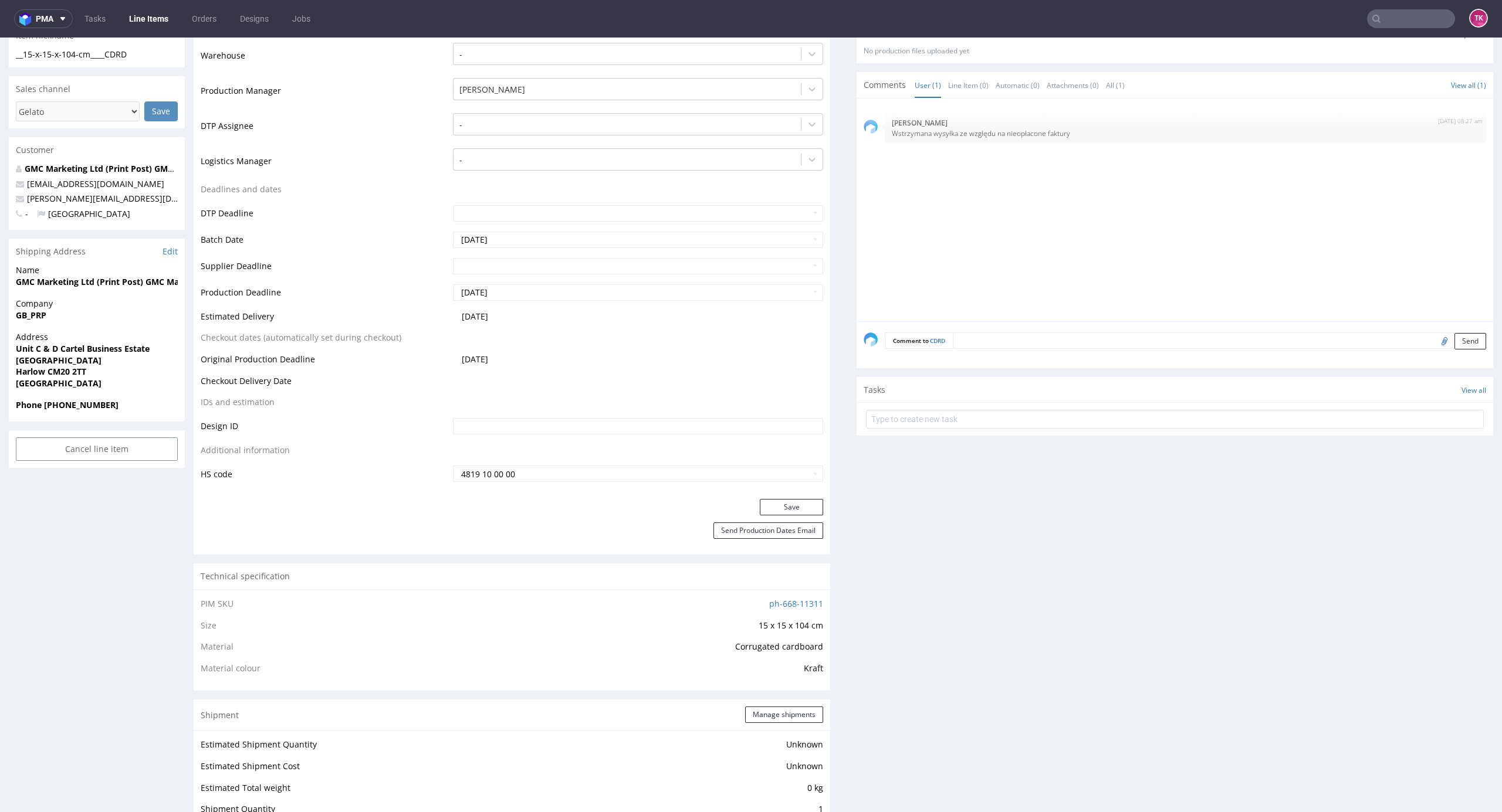
scroll to position [313, 0]
drag, startPoint x: 10, startPoint y: 285, endPoint x: 19, endPoint y: 292, distance: 11.4
click at [19, 292] on div "Name GMC Marketing Ltd (Print Post) GMC Marketing Ltd (Print Post)" at bounding box center [96, 281] width 176 height 33
drag, startPoint x: 38, startPoint y: 342, endPoint x: 37, endPoint y: 370, distance: 28.0
click at [38, 344] on p "Address Unit C & D Cartel Business Estate Edinburgh Way Harlow CM20 2TT United …" at bounding box center [96, 361] width 162 height 58
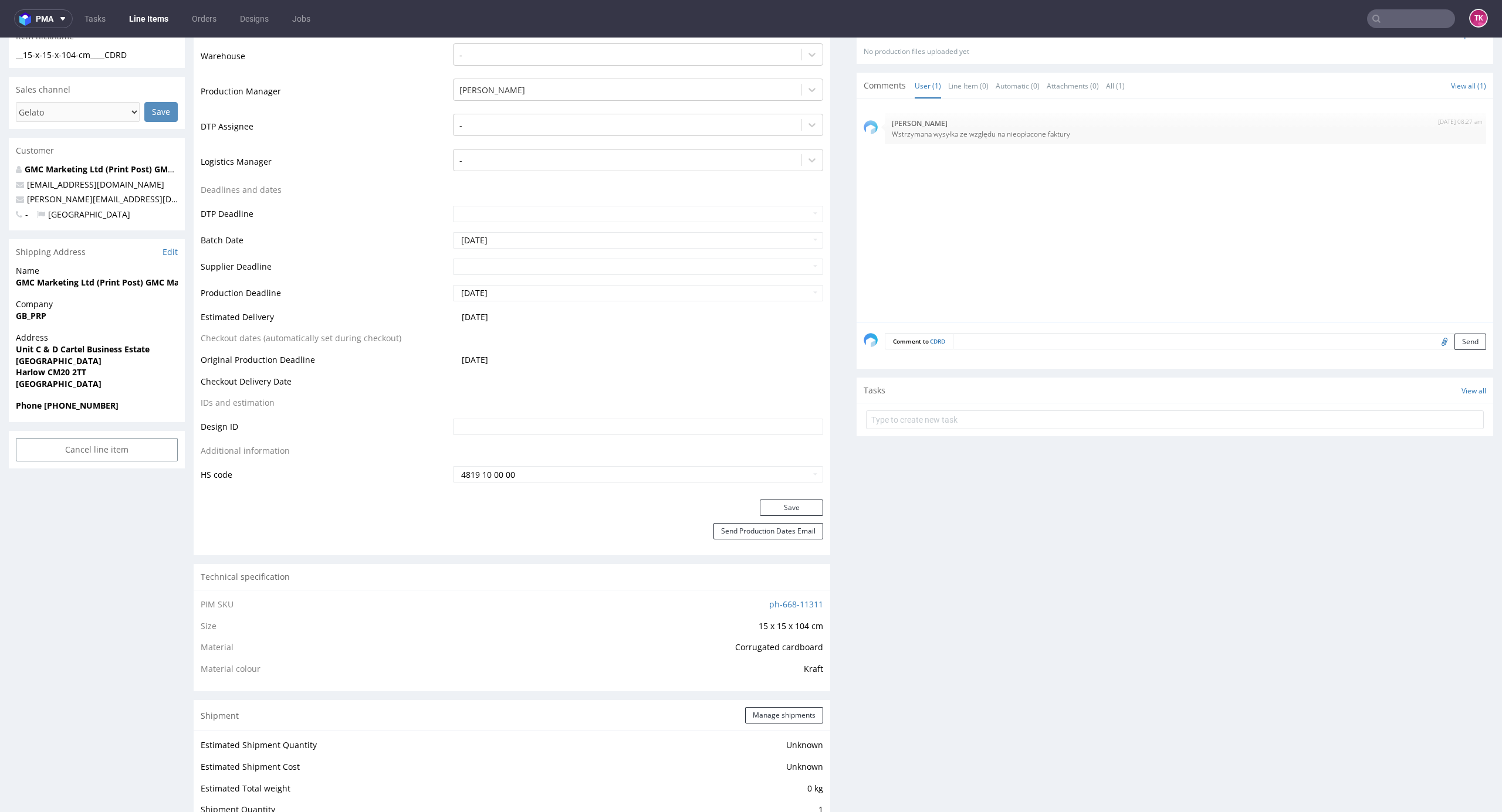
click at [79, 408] on strong "Phone +44 7714496391" at bounding box center [66, 406] width 102 height 11
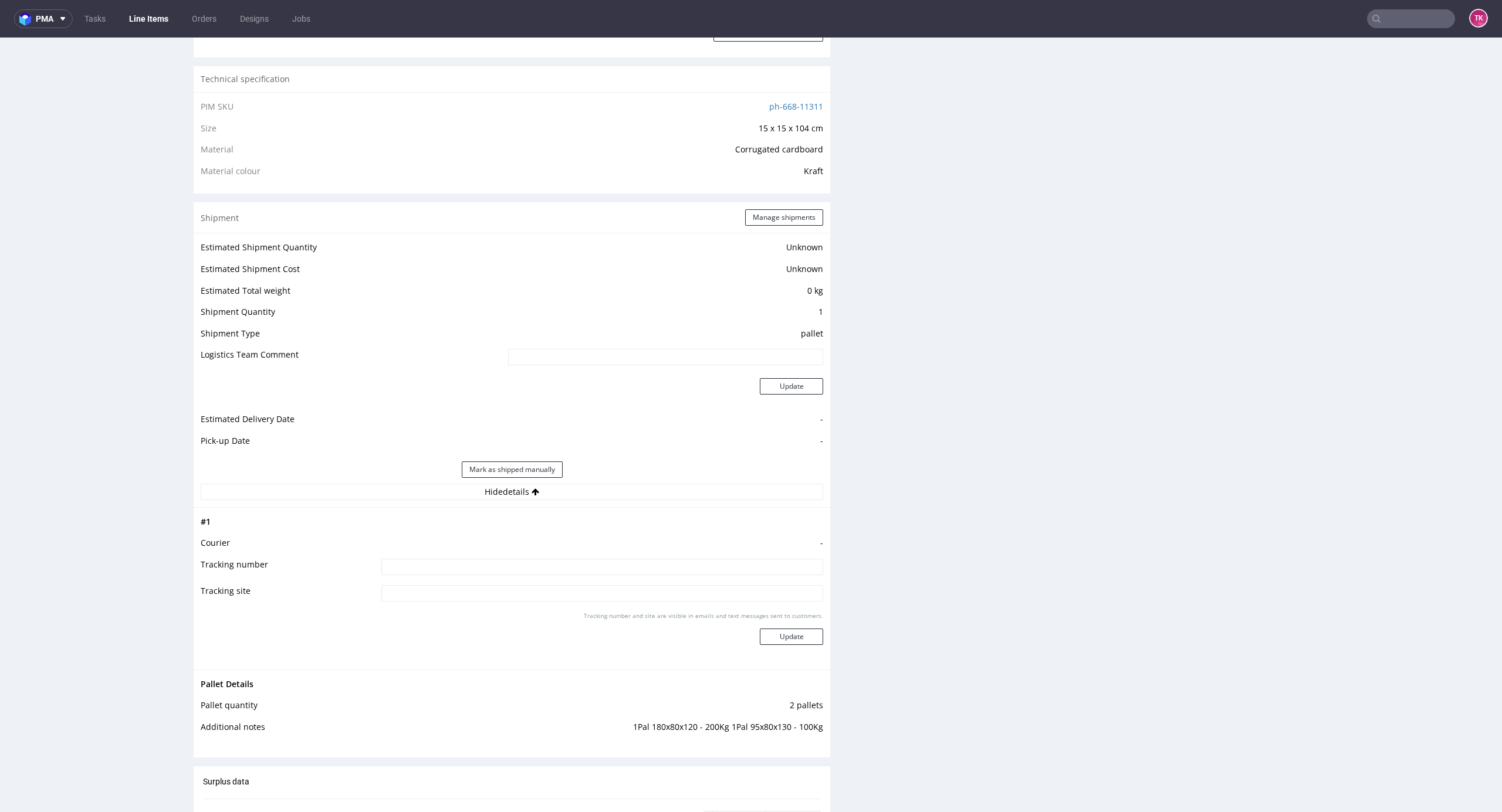
scroll to position [1173, 0]
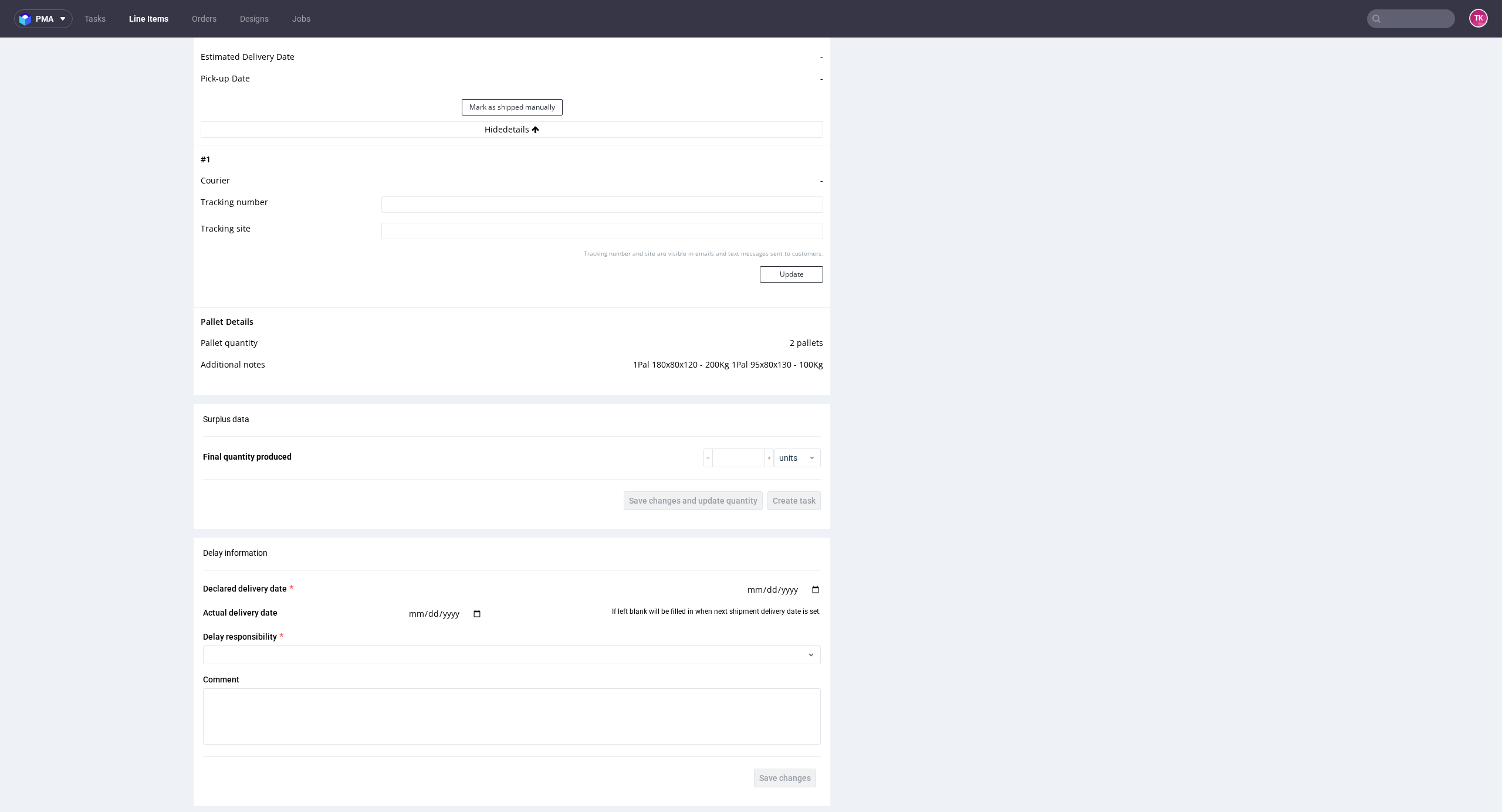
drag, startPoint x: 550, startPoint y: 200, endPoint x: 683, endPoint y: 228, distance: 135.9
click at [550, 203] on input at bounding box center [601, 205] width 442 height 17
paste input "czekam na fv"
type input "czekam na fv"
click at [769, 275] on button "Update" at bounding box center [791, 274] width 63 height 17
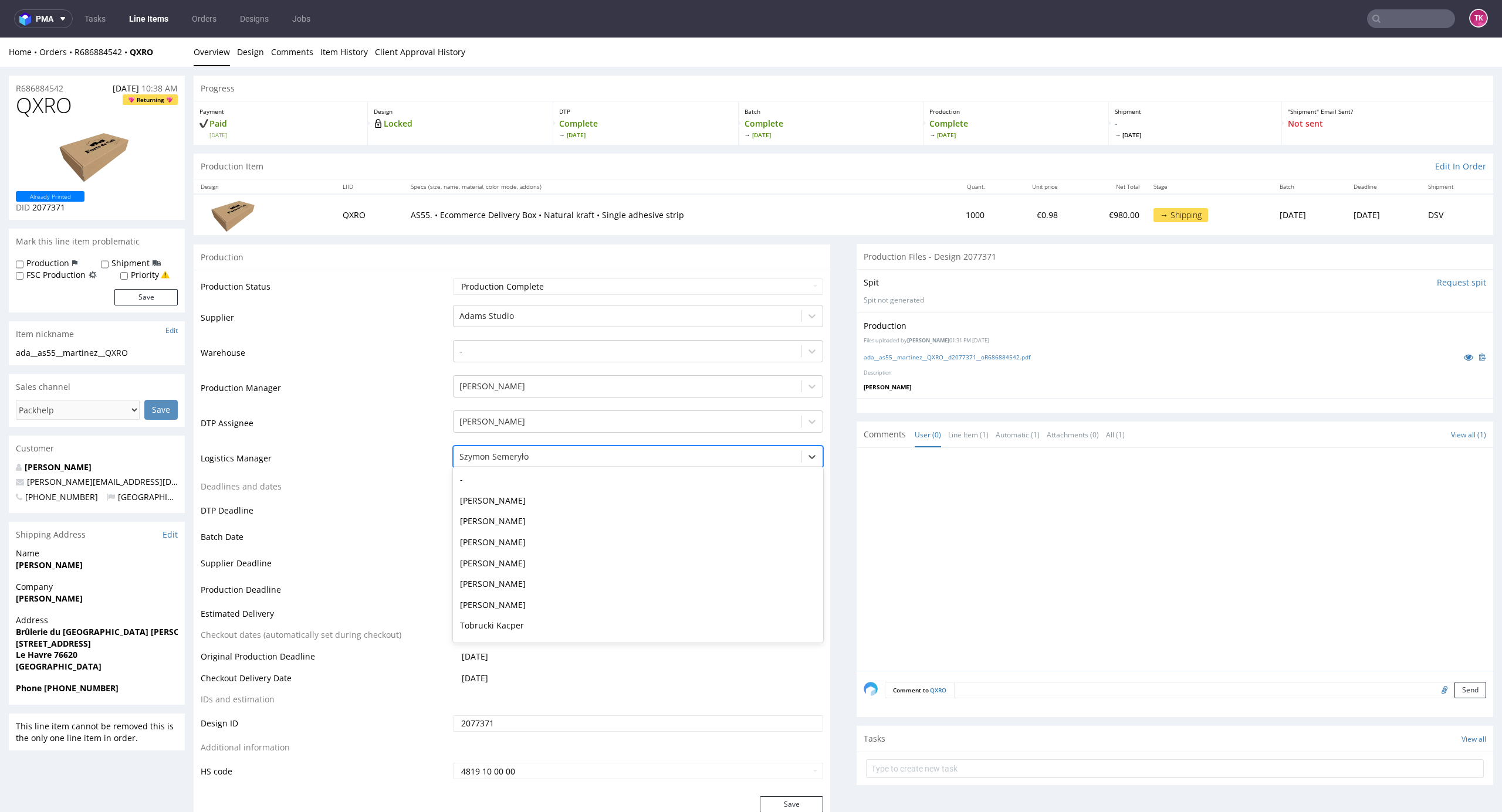
click at [545, 465] on div "Szymon Semeryło" at bounding box center [638, 456] width 371 height 22
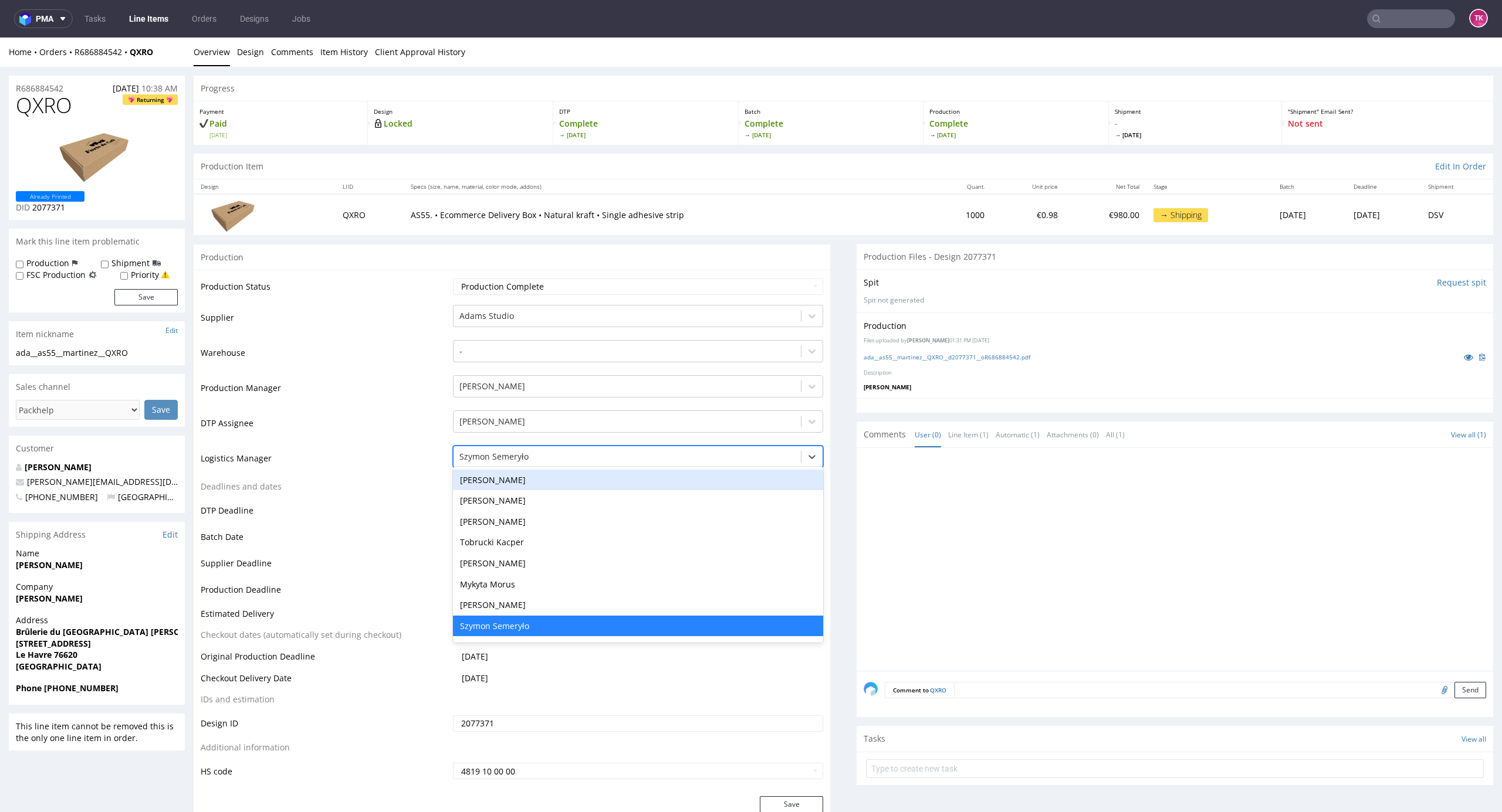
type input "t"
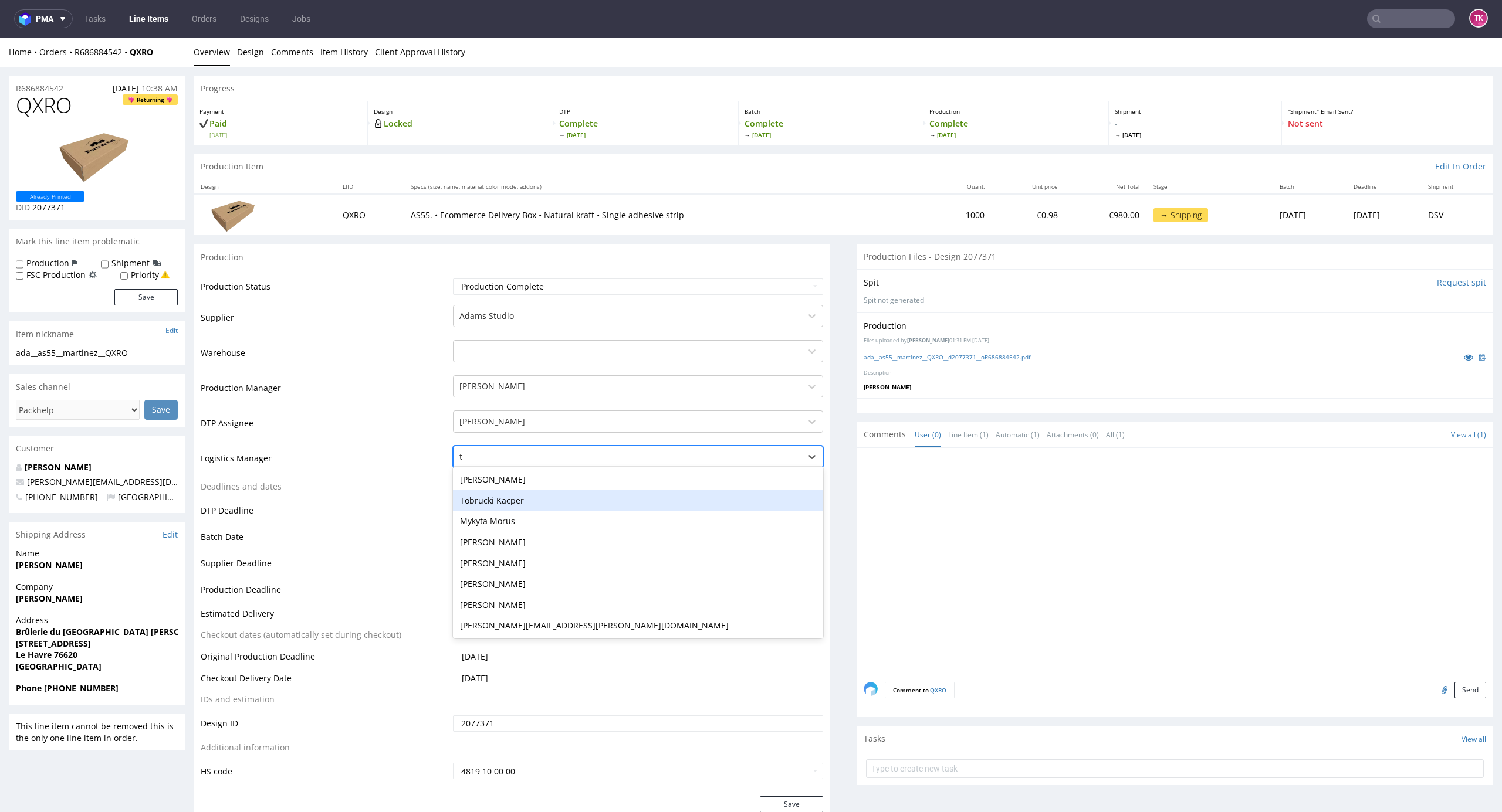
click at [518, 505] on div "Tobrucki Kacper" at bounding box center [638, 501] width 371 height 21
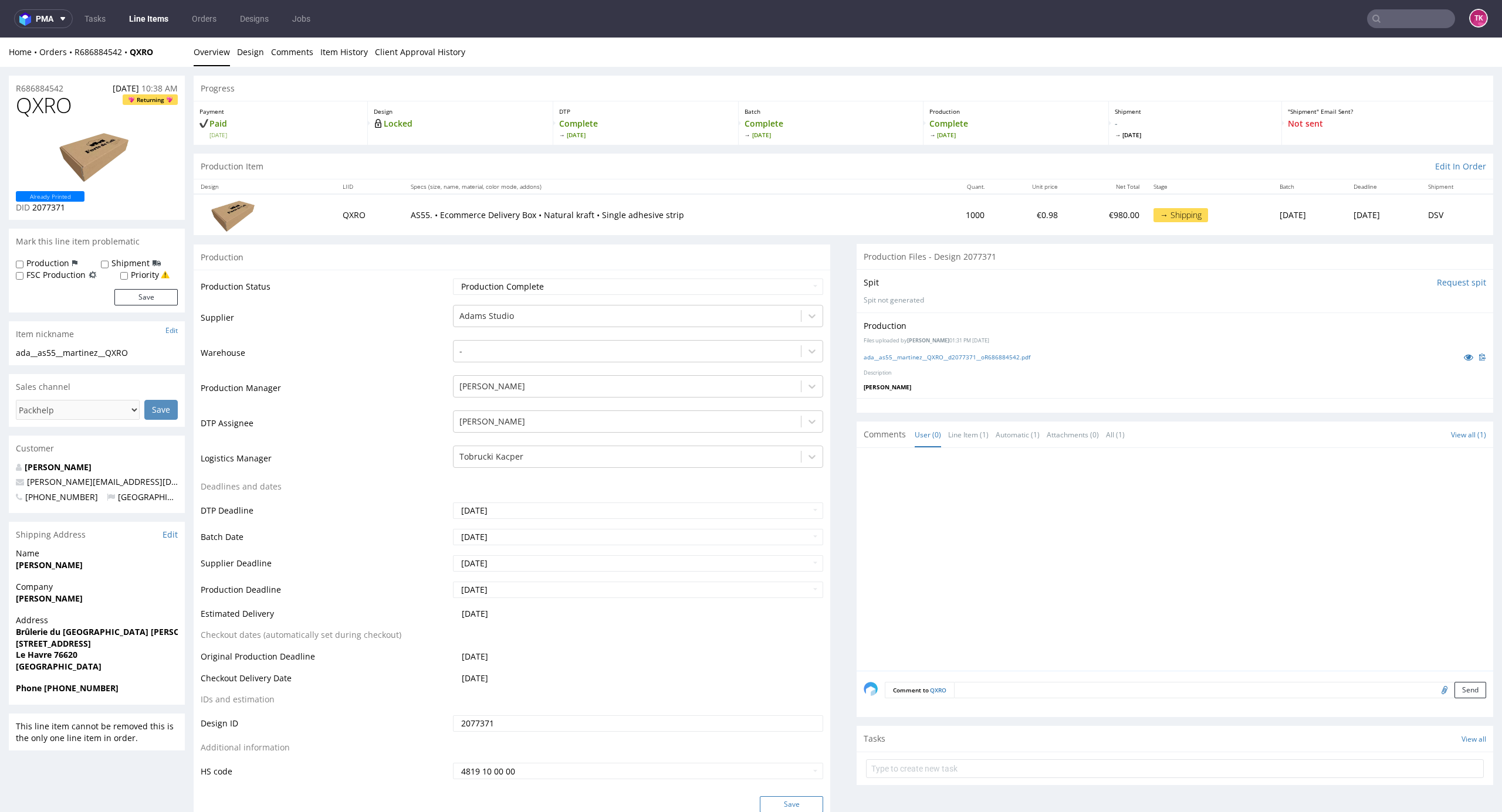
click at [796, 801] on button "Save" at bounding box center [791, 804] width 63 height 17
drag, startPoint x: 1, startPoint y: 611, endPoint x: 111, endPoint y: 604, distance: 110.2
copy strong "[PERSON_NAME]"
drag, startPoint x: 0, startPoint y: 636, endPoint x: 0, endPoint y: 663, distance: 27.0
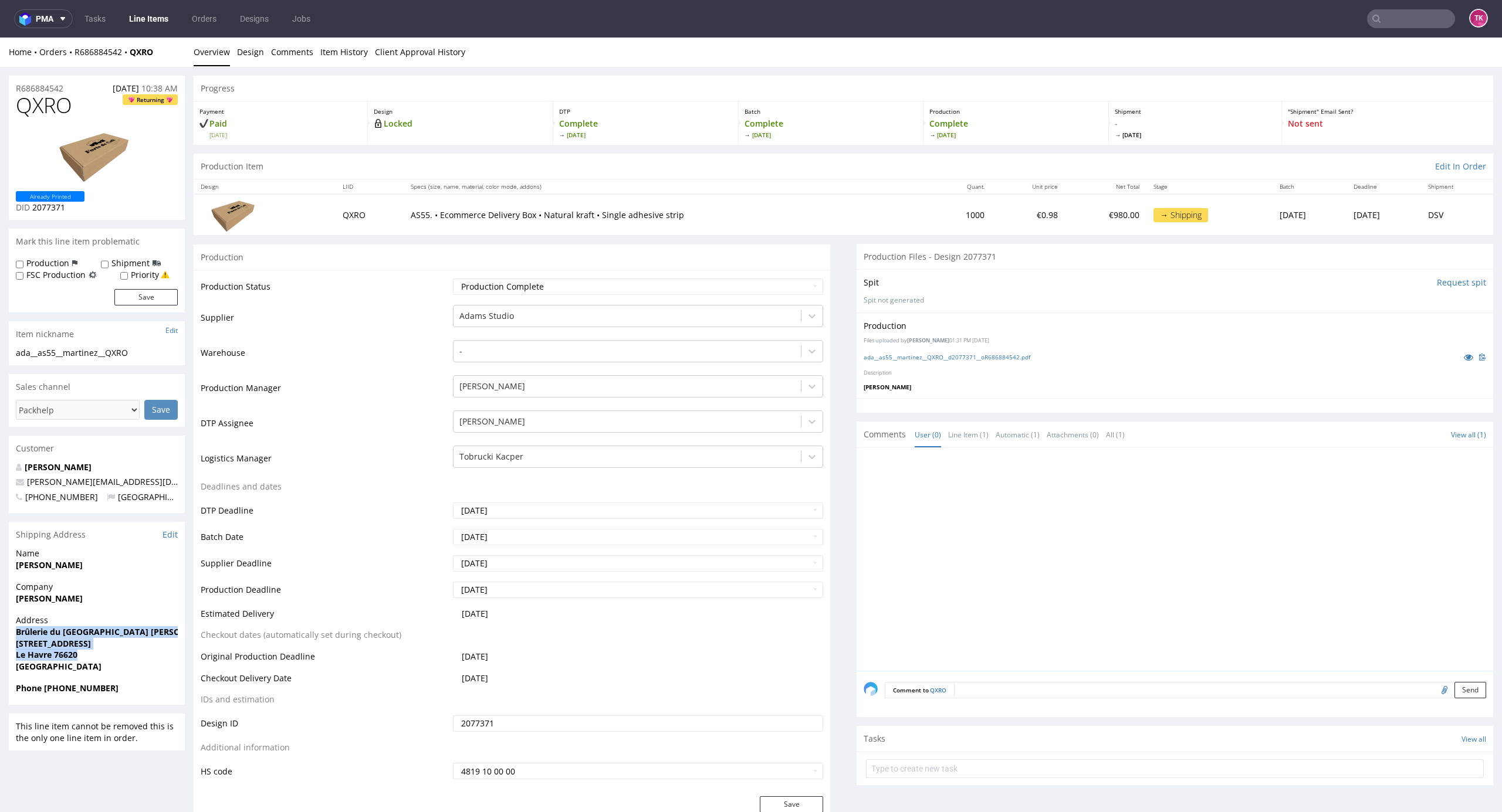
copy p "Brûlerie du [GEOGRAPHIC_DATA] [PERSON_NAME] [STREET_ADDRESS]"
click at [41, 690] on strong "Phone [PHONE_NUMBER]" at bounding box center [66, 688] width 102 height 11
drag, startPoint x: 52, startPoint y: 702, endPoint x: 47, endPoint y: 685, distance: 17.7
click at [52, 700] on div "Phone [PHONE_NUMBER]" at bounding box center [96, 693] width 176 height 22
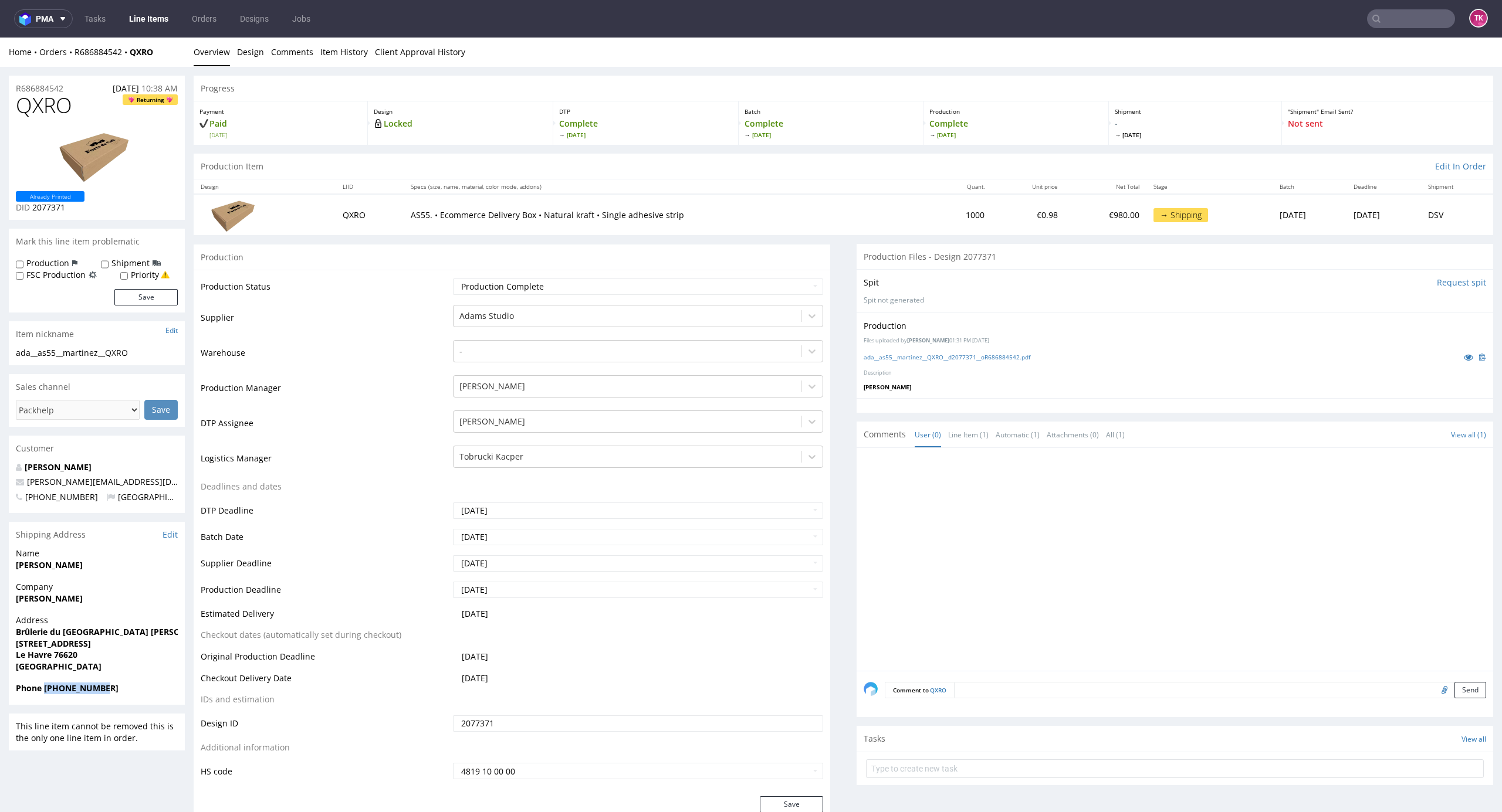
drag, startPoint x: 45, startPoint y: 685, endPoint x: 132, endPoint y: 692, distance: 87.3
click at [132, 692] on span "Phone [PHONE_NUMBER]" at bounding box center [96, 688] width 162 height 11
copy strong "[PHONE_NUMBER]"
drag, startPoint x: 169, startPoint y: 482, endPoint x: 0, endPoint y: 482, distance: 169.0
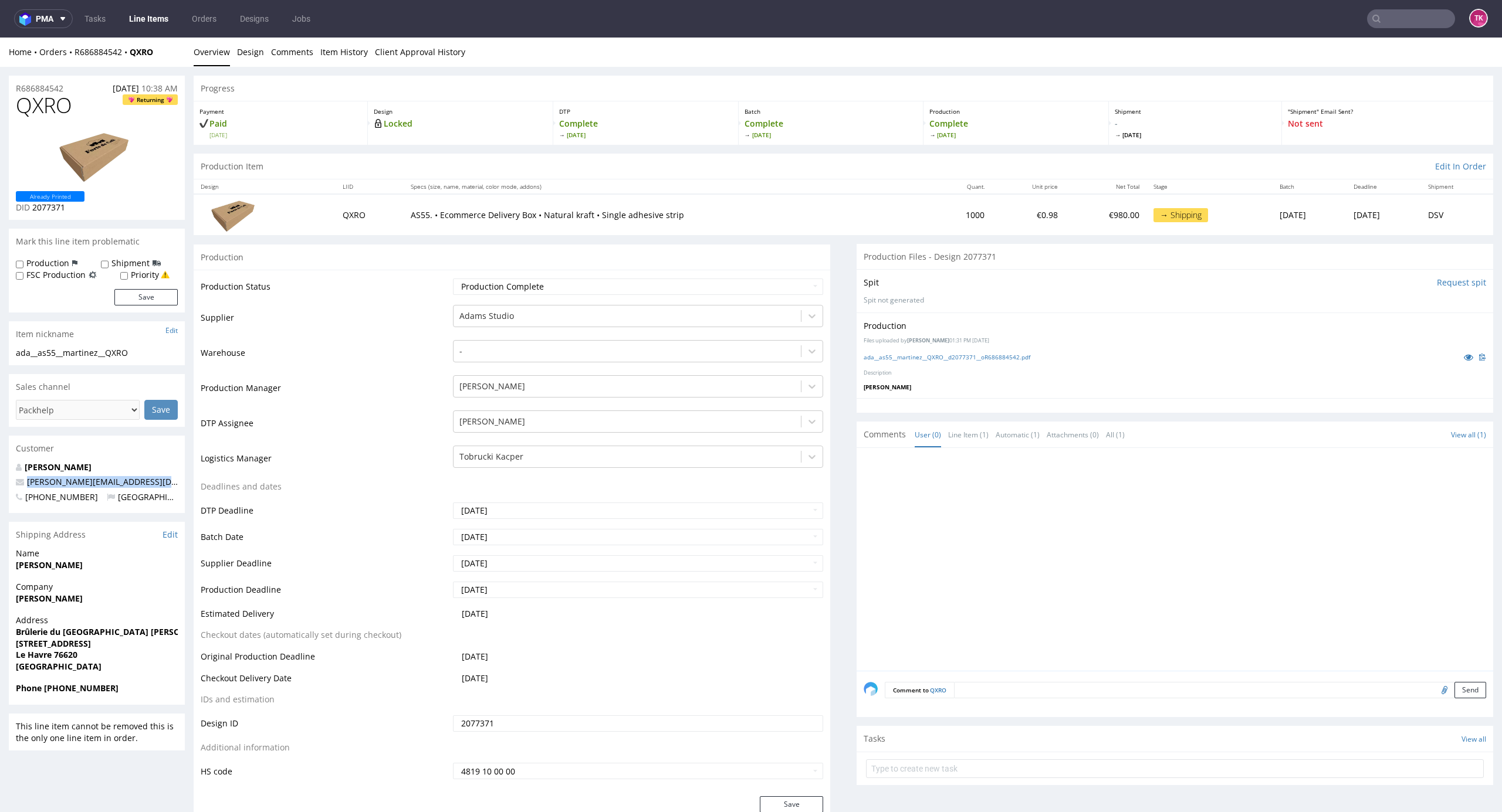
copy span "[PERSON_NAME][EMAIL_ADDRESS][DOMAIN_NAME]"
drag, startPoint x: 8, startPoint y: 557, endPoint x: 128, endPoint y: 569, distance: 120.6
click at [123, 570] on span "[PERSON_NAME]" at bounding box center [96, 565] width 162 height 11
click at [106, 566] on span "[PERSON_NAME]" at bounding box center [96, 565] width 162 height 11
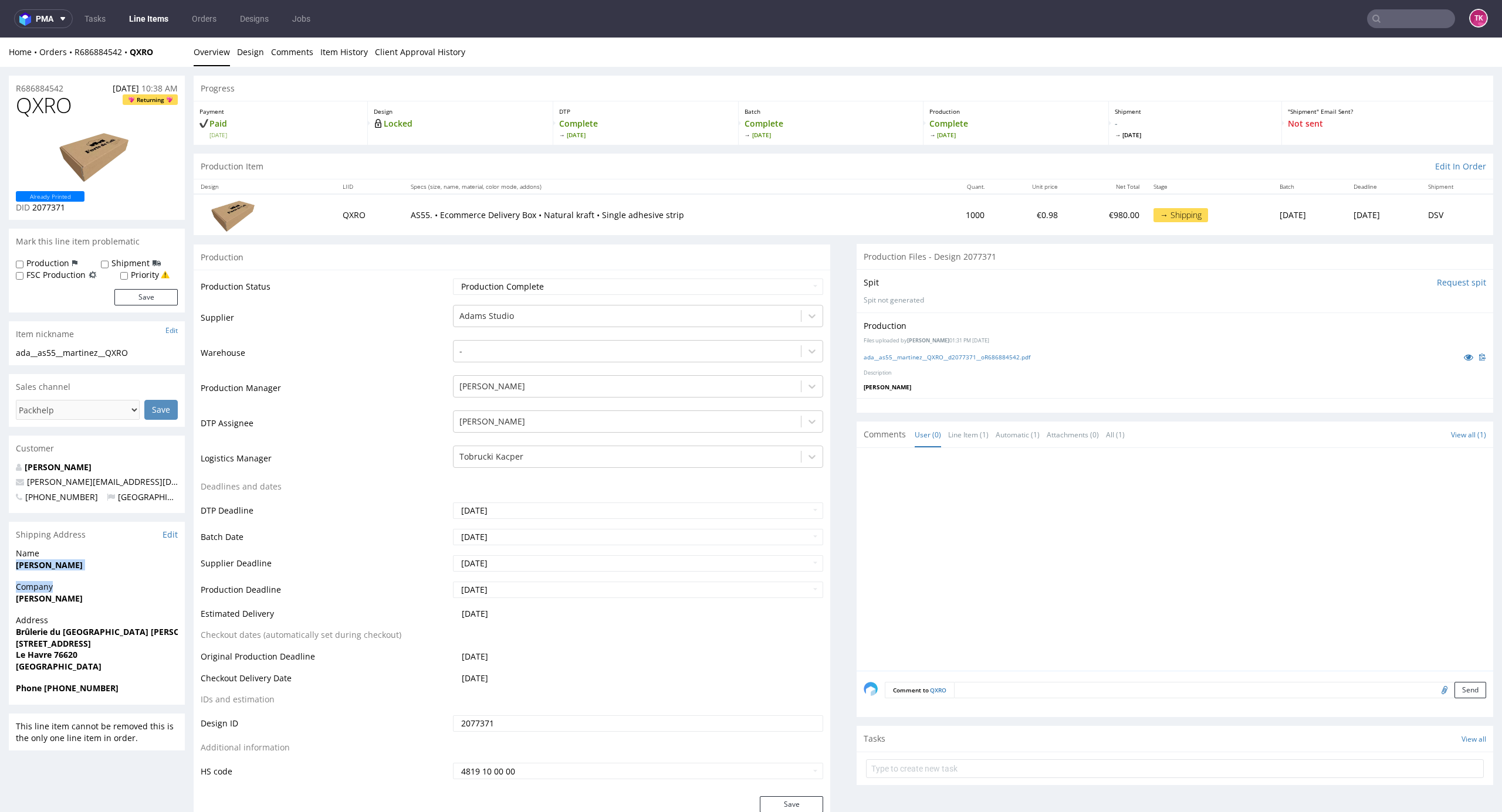
drag, startPoint x: 17, startPoint y: 570, endPoint x: 106, endPoint y: 582, distance: 89.8
click at [106, 582] on section "Shipping Address Edit Name [PERSON_NAME] Company [PERSON_NAME] Address Brûlerie…" at bounding box center [96, 613] width 176 height 183
click at [90, 578] on div "Name [PERSON_NAME]" at bounding box center [96, 565] width 176 height 33
drag, startPoint x: 17, startPoint y: 570, endPoint x: 174, endPoint y: 565, distance: 157.1
click at [110, 568] on span "[PERSON_NAME]" at bounding box center [96, 565] width 162 height 11
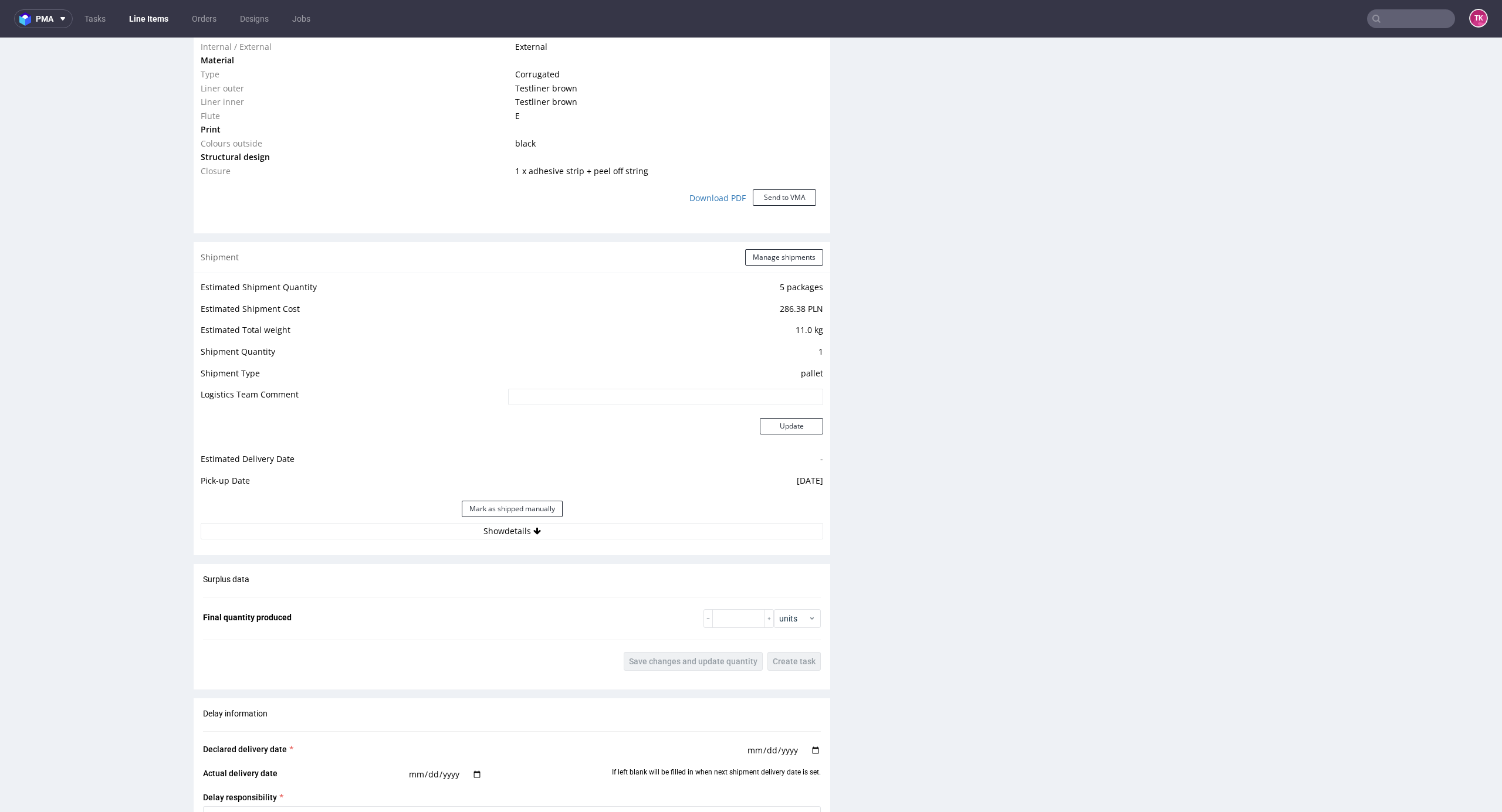
scroll to position [1173, 0]
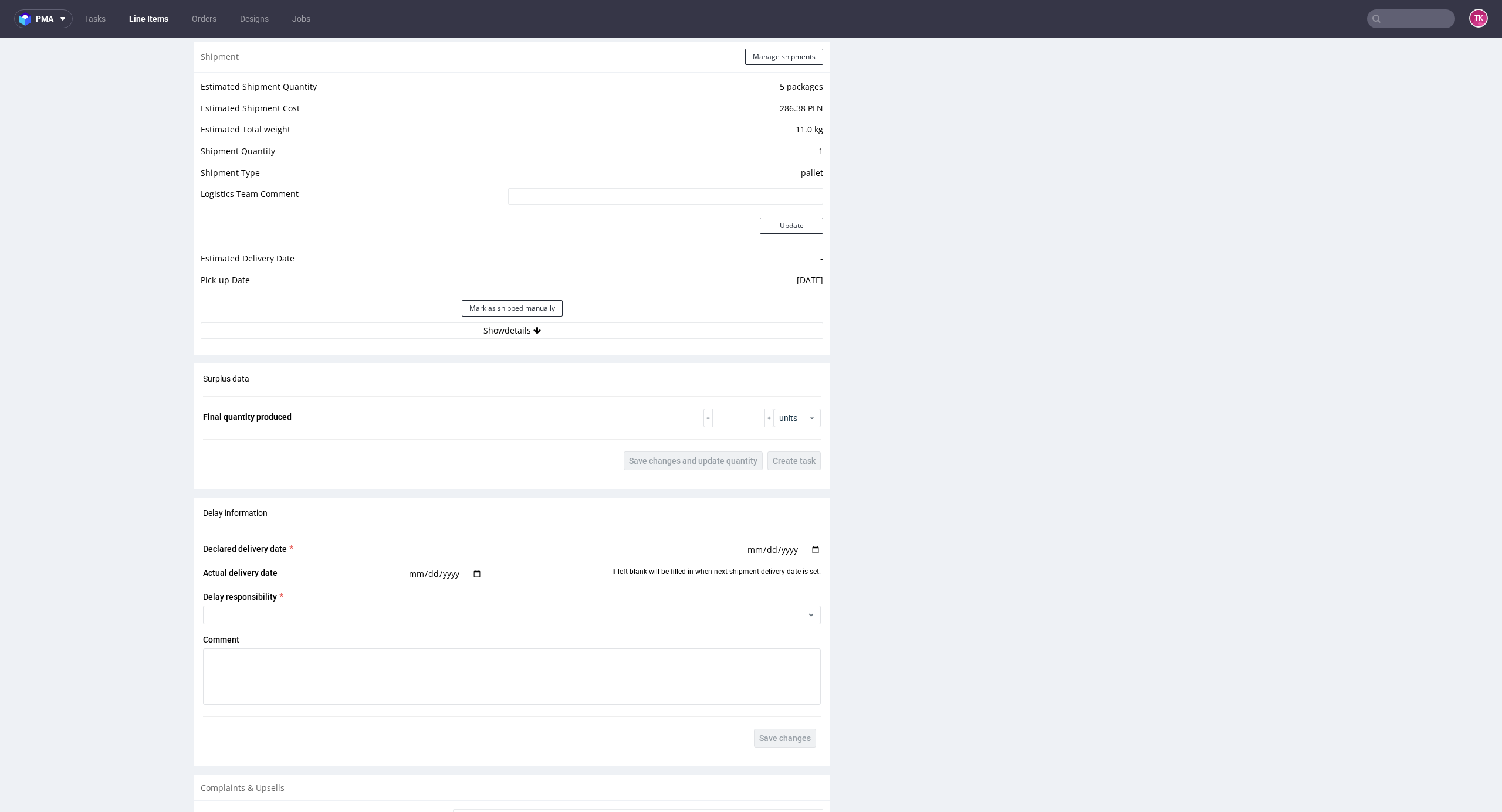
click at [608, 341] on div "Estimated Shipment Quantity 5 packages Estimated Shipment Cost 286.38 PLN Estim…" at bounding box center [511, 209] width 636 height 274
click at [607, 320] on div "Mark as shipped manually" at bounding box center [511, 309] width 622 height 28
click at [606, 323] on button "Show details" at bounding box center [511, 330] width 622 height 17
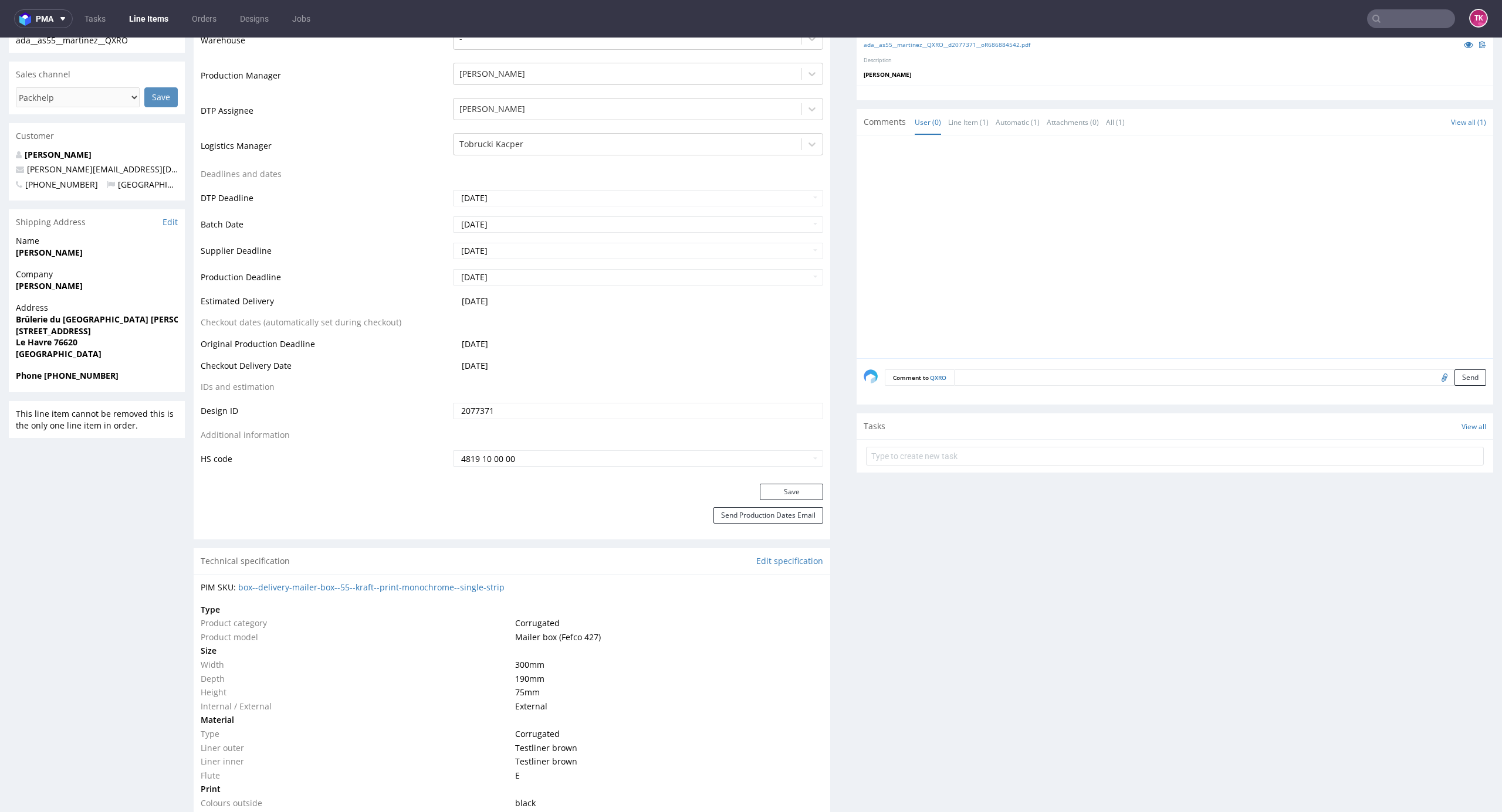
scroll to position [0, 0]
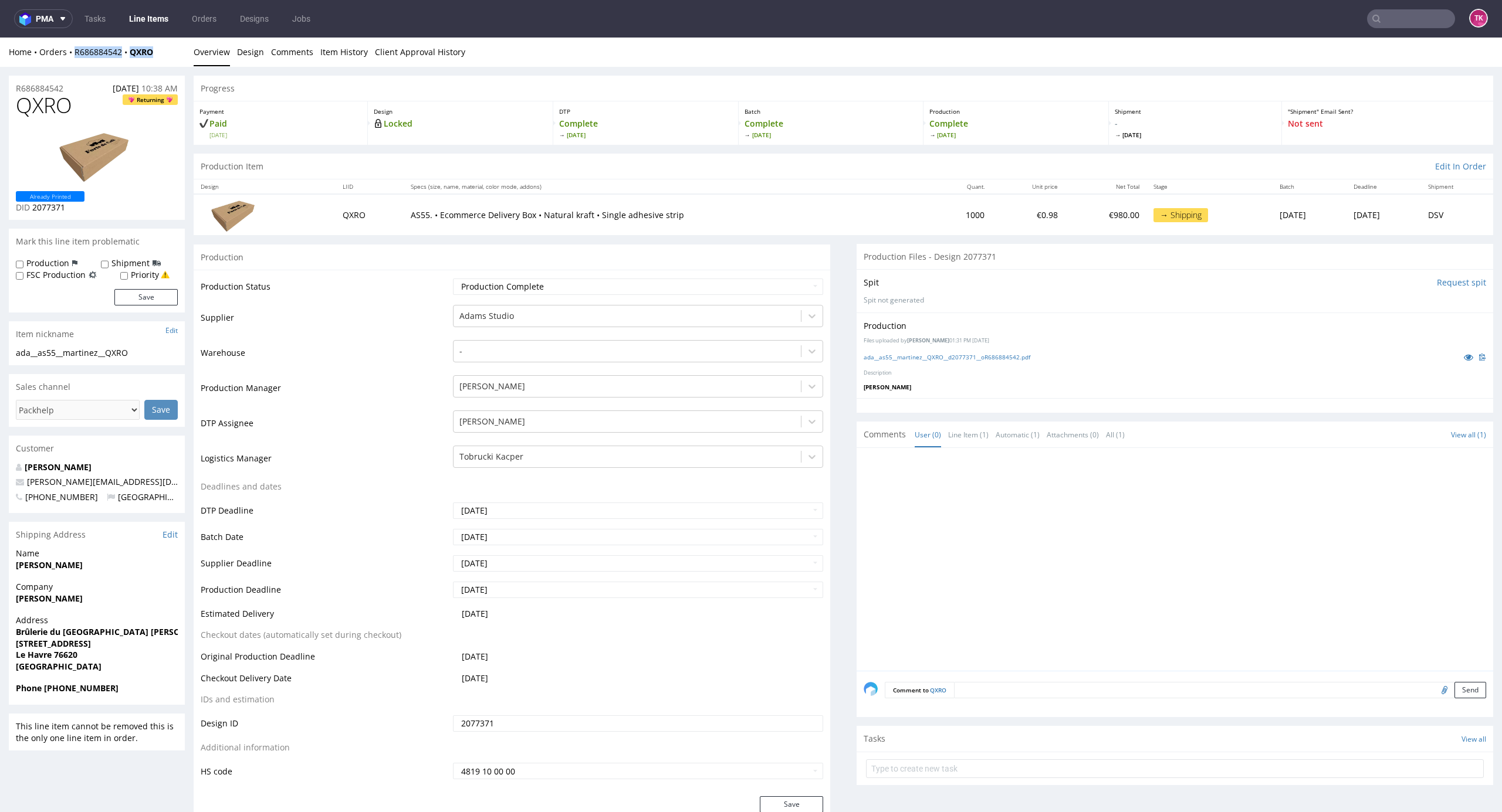
drag, startPoint x: 162, startPoint y: 44, endPoint x: 73, endPoint y: 65, distance: 91.4
click at [73, 65] on div "Home Orders R686884542 QXRO Overview Design Comments Item History Client Approv…" at bounding box center [751, 52] width 1502 height 30
copy div "R686884542 QXRO"
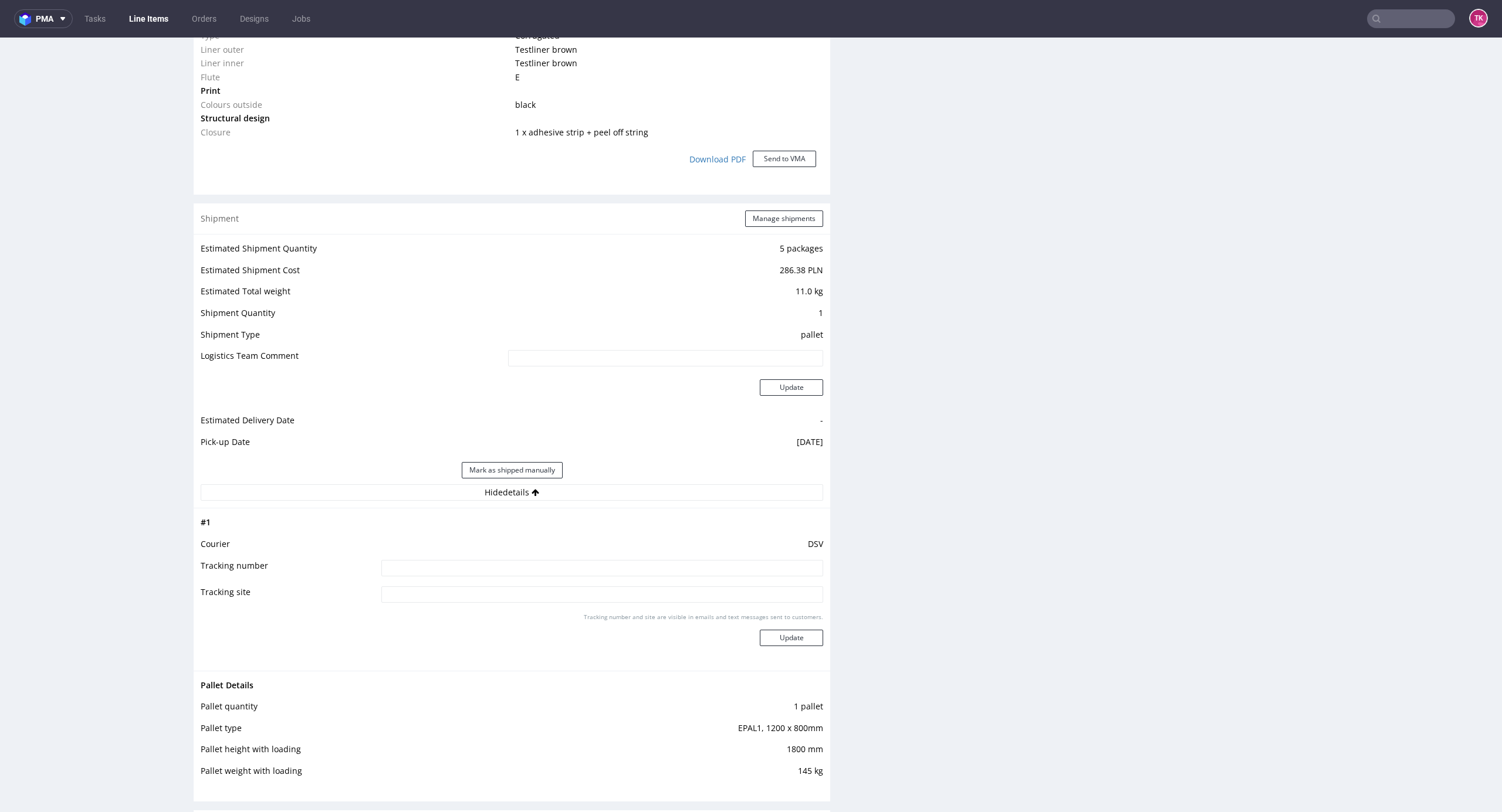
scroll to position [1173, 0]
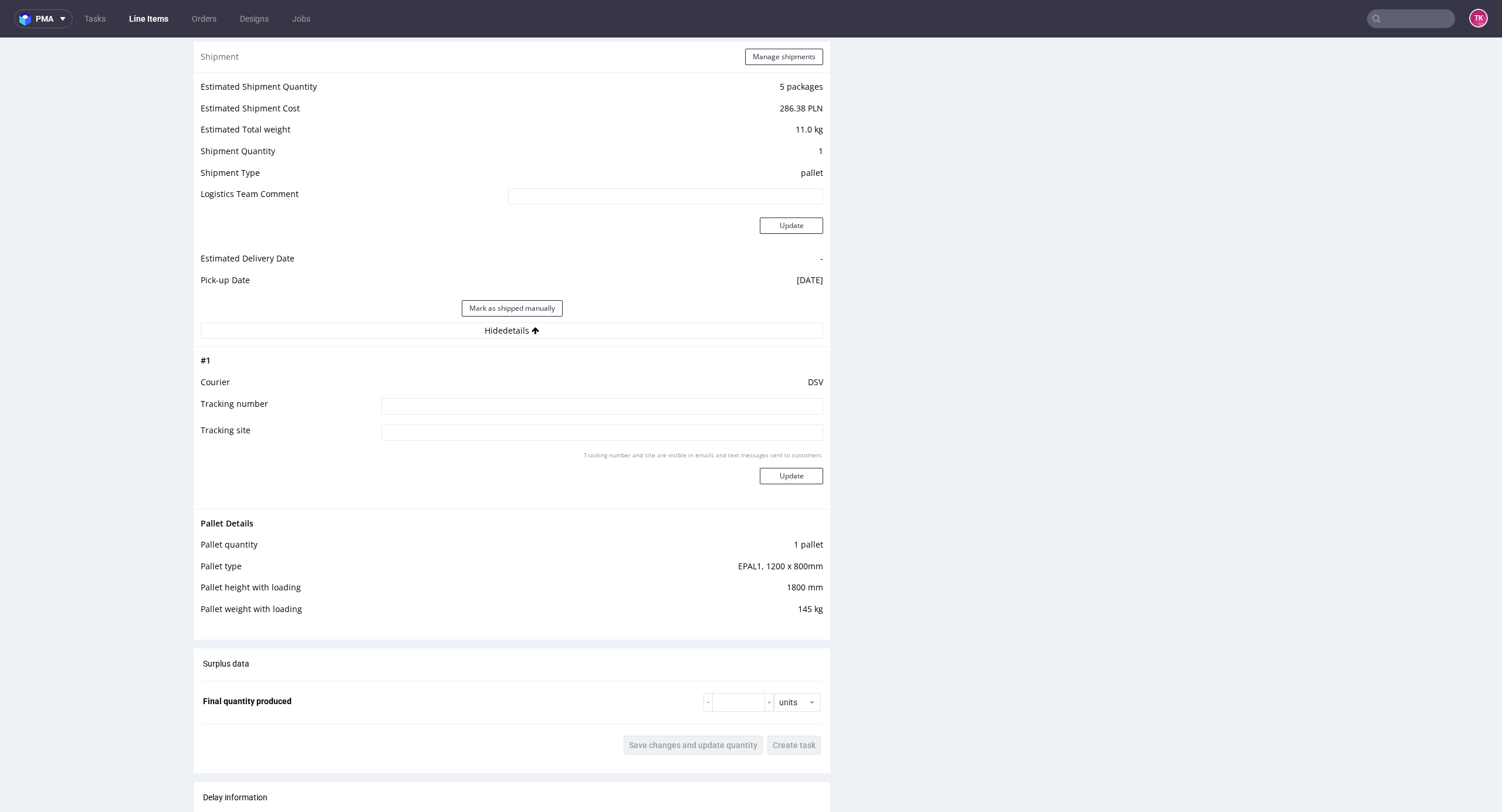
drag, startPoint x: 512, startPoint y: 385, endPoint x: 518, endPoint y: 409, distance: 24.7
click at [510, 395] on td "DSV" at bounding box center [601, 385] width 445 height 22
click at [521, 409] on input at bounding box center [601, 406] width 442 height 17
paste input "40257145950406227203"
type input "40257145950406227203"
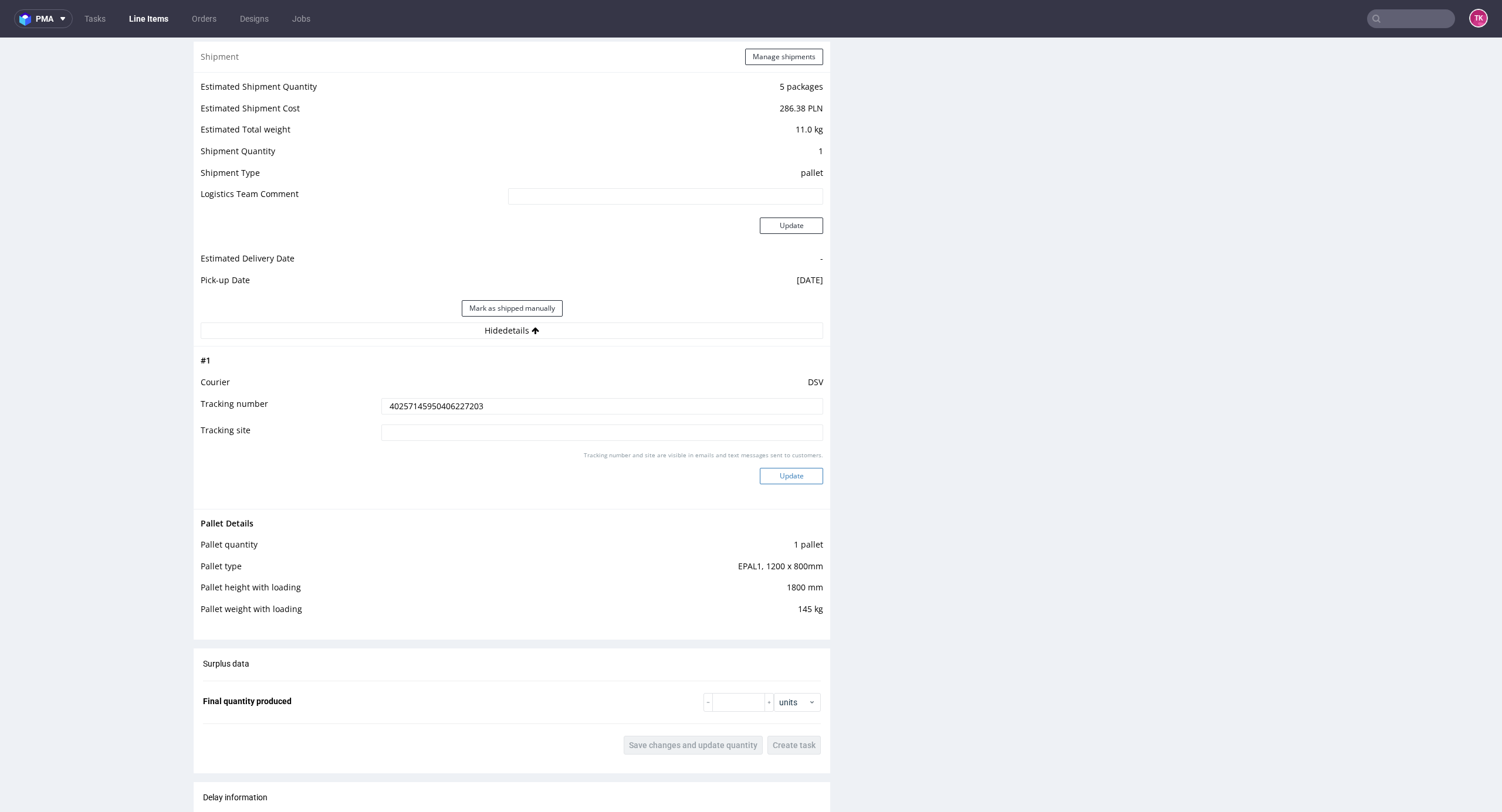
click at [760, 475] on button "Update" at bounding box center [791, 475] width 63 height 17
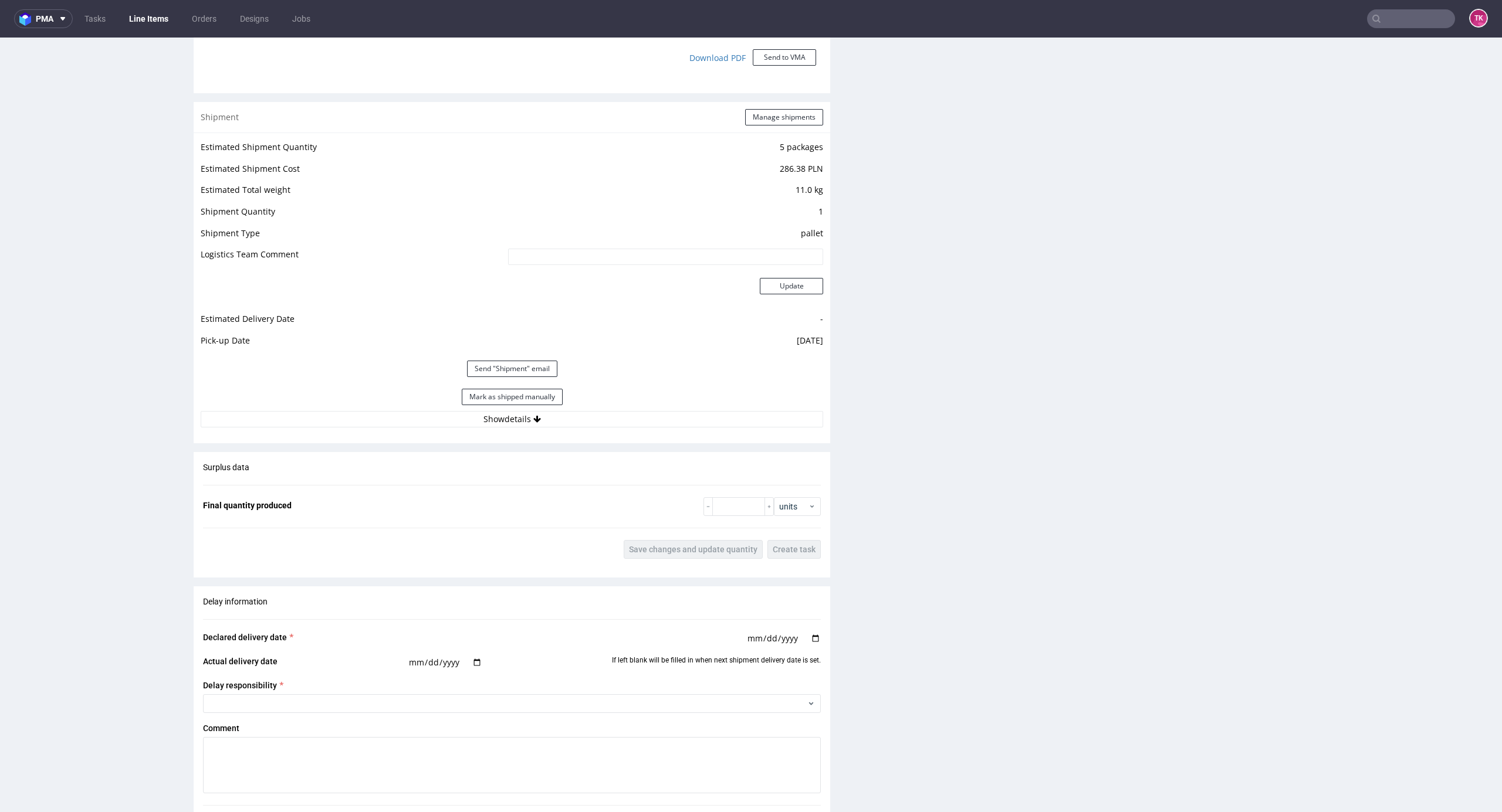
scroll to position [1017, 0]
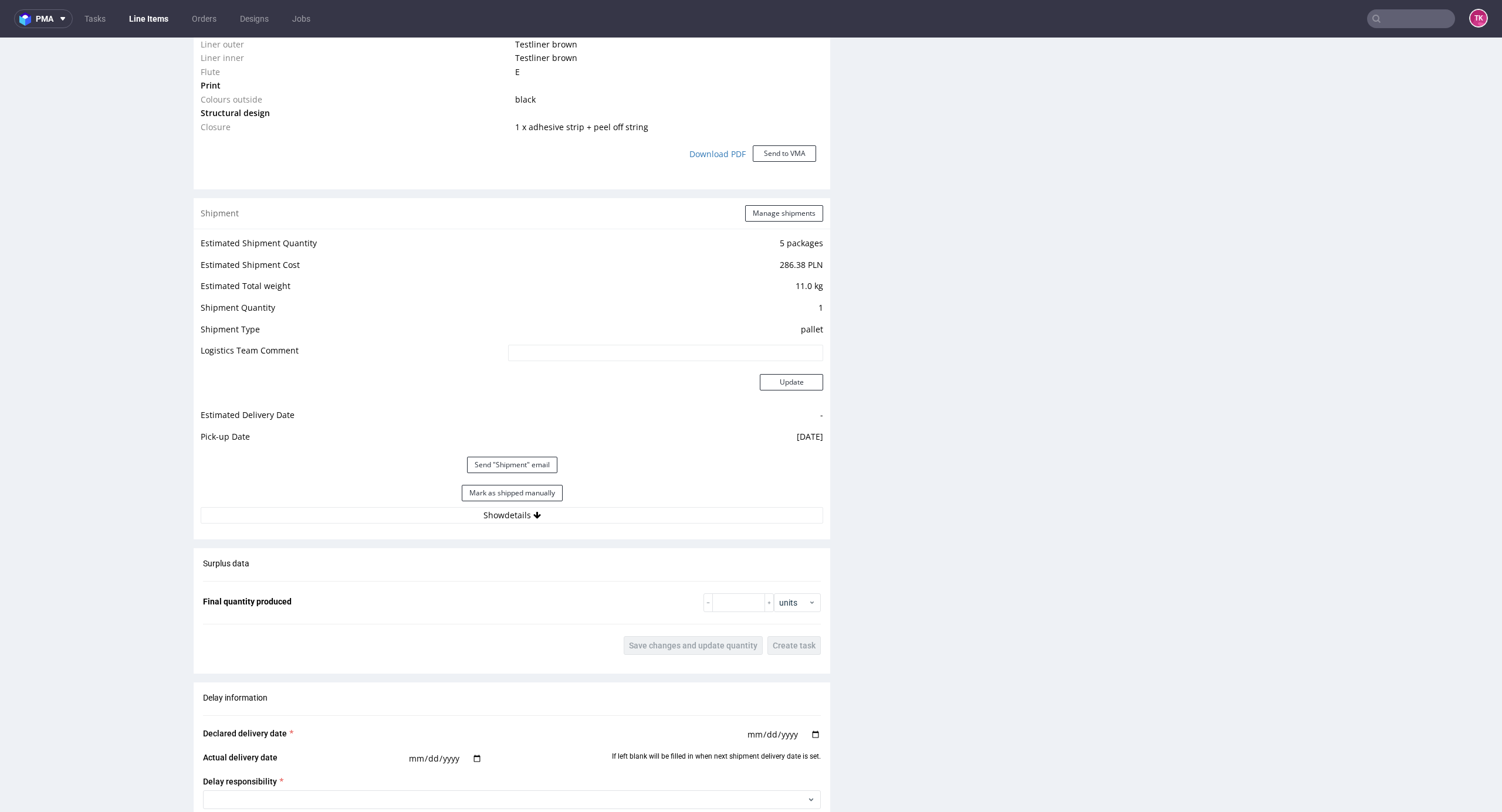
click at [158, 26] on link "Line Items" at bounding box center [149, 18] width 53 height 18
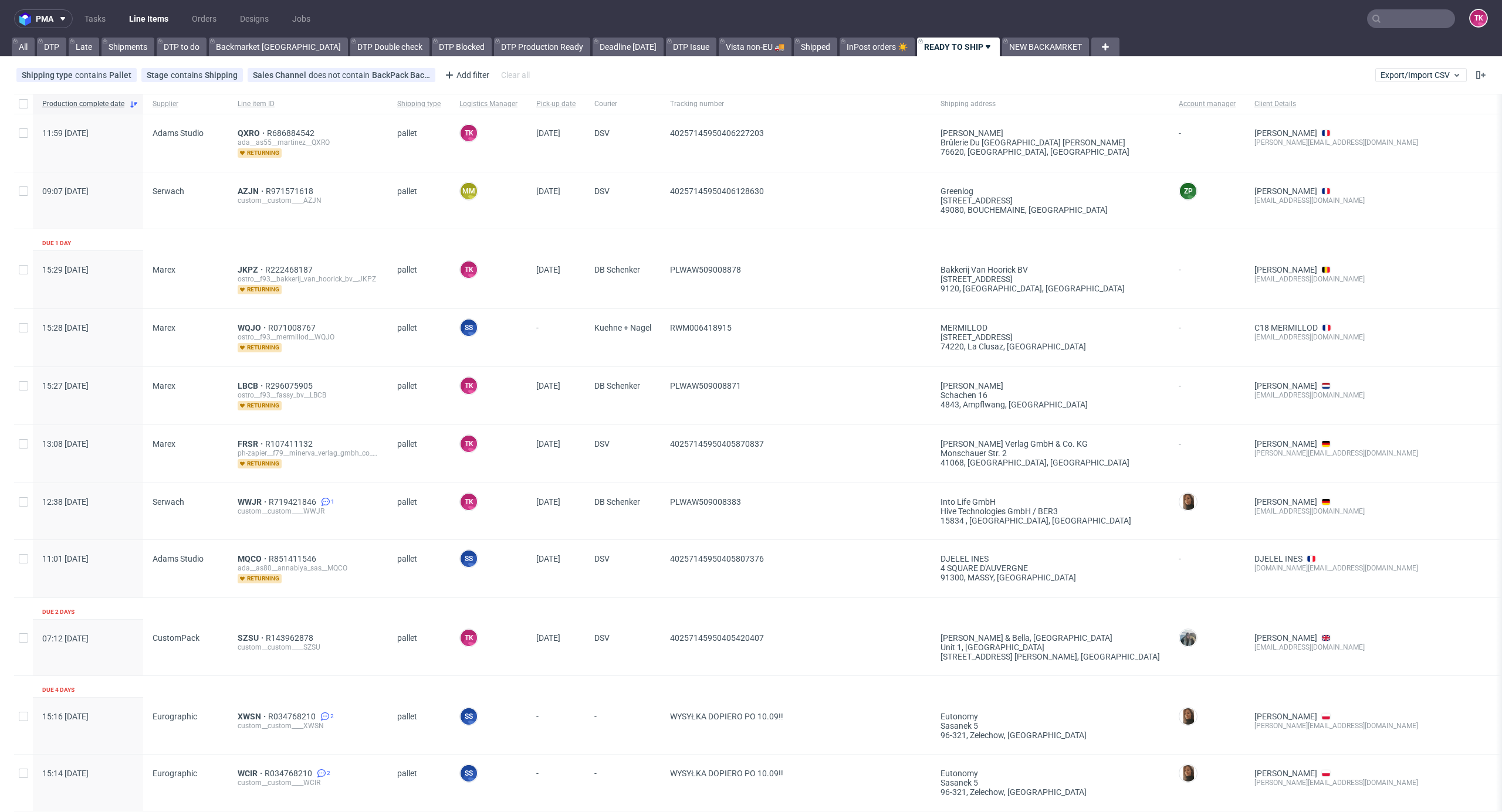
click at [174, 17] on link "Line Items" at bounding box center [149, 18] width 53 height 18
click at [142, 17] on link "Line Items" at bounding box center [149, 18] width 53 height 18
click at [168, 18] on link "Line Items" at bounding box center [149, 18] width 53 height 18
click at [147, 18] on link "Line Items" at bounding box center [149, 18] width 53 height 18
click at [160, 17] on link "Line Items" at bounding box center [149, 18] width 53 height 18
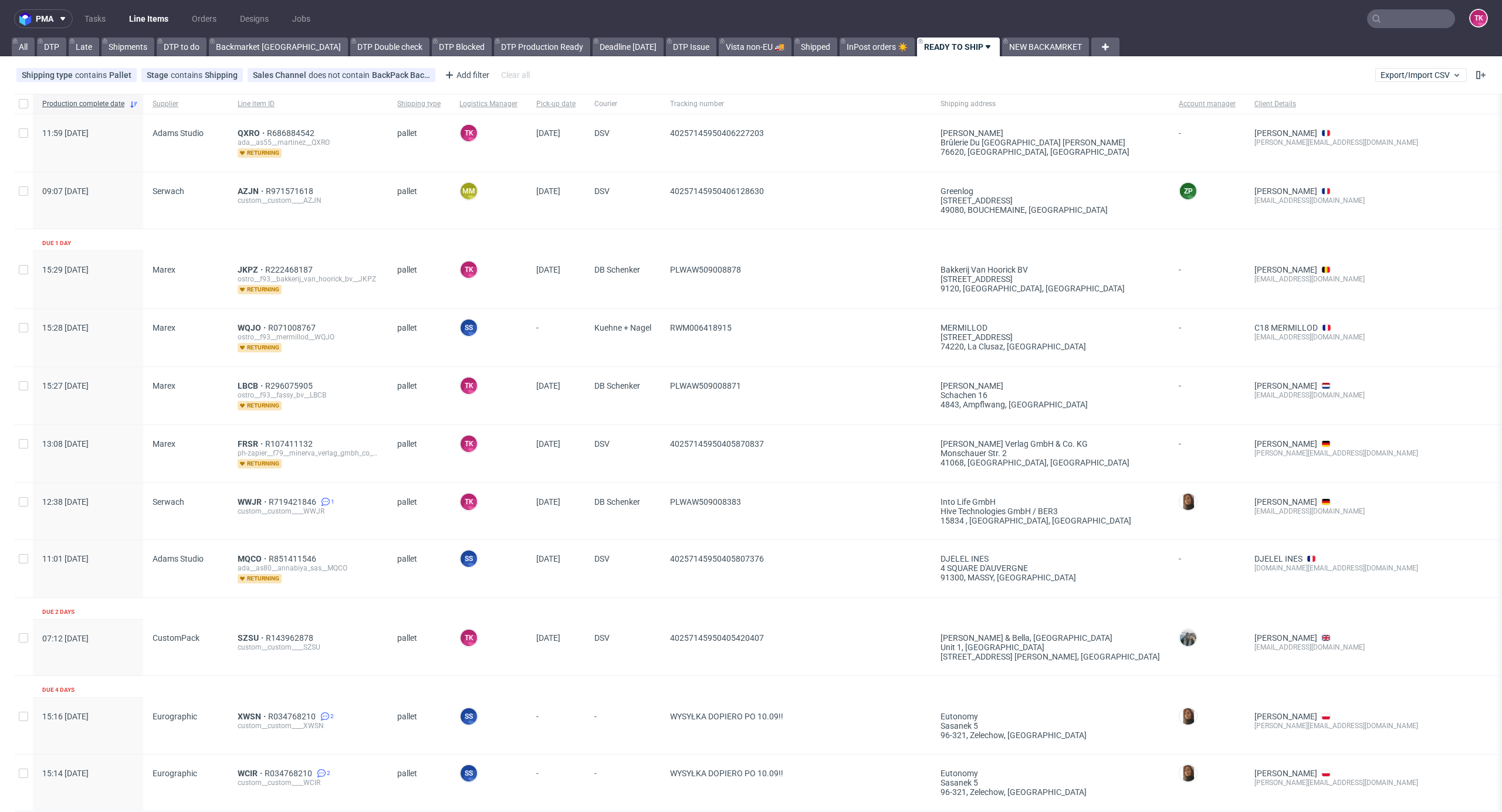
click at [165, 24] on link "Line Items" at bounding box center [149, 18] width 53 height 18
click at [135, 12] on link "Line Items" at bounding box center [149, 18] width 53 height 18
drag, startPoint x: 174, startPoint y: 10, endPoint x: 161, endPoint y: 21, distance: 17.0
click at [170, 14] on ul "Tasks Line Items Orders Designs Jobs" at bounding box center [197, 18] width 249 height 18
click at [160, 19] on link "Line Items" at bounding box center [149, 18] width 53 height 18
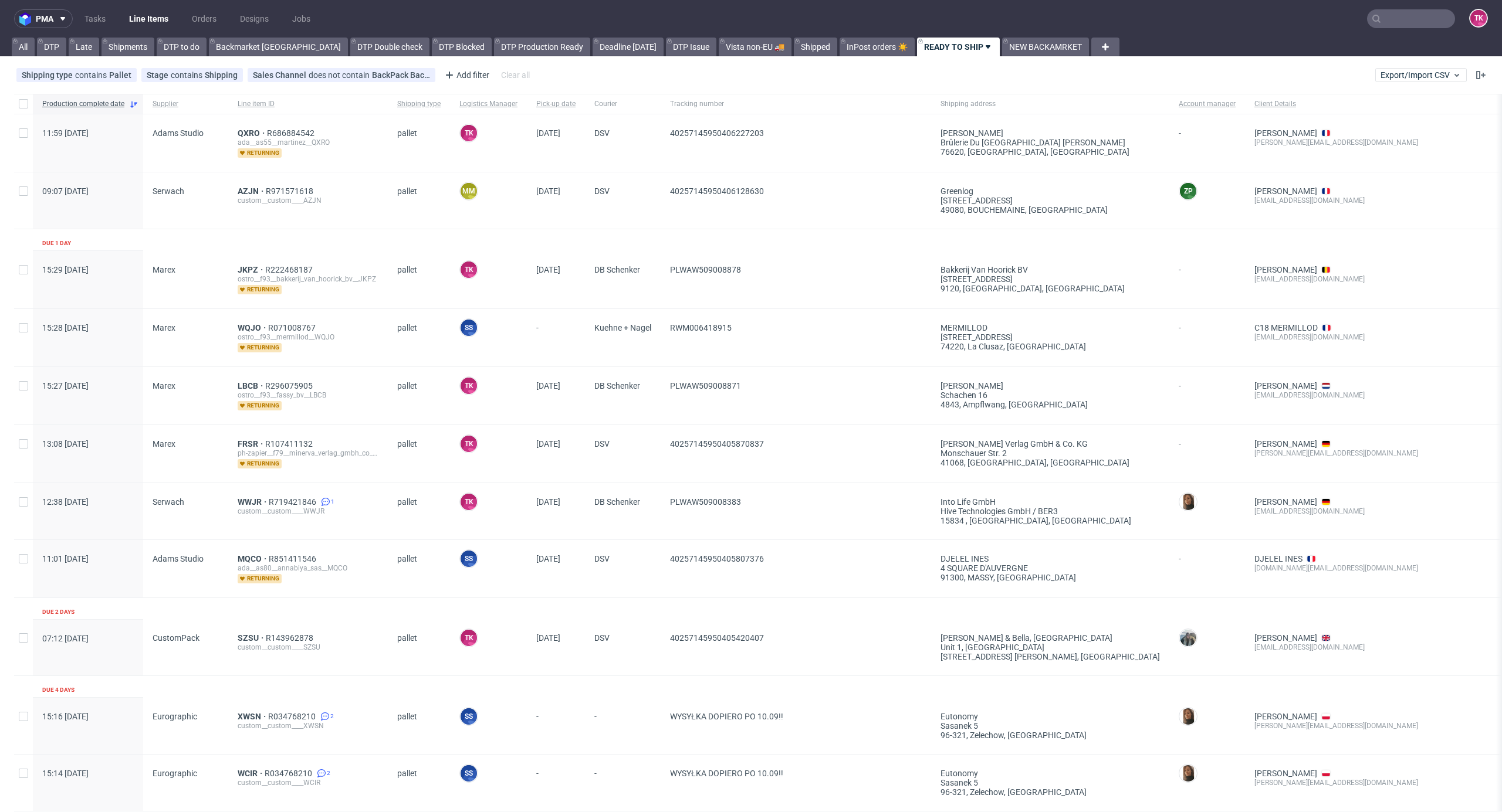
click at [150, 20] on link "Line Items" at bounding box center [149, 18] width 53 height 18
click at [162, 12] on link "Line Items" at bounding box center [149, 18] width 53 height 18
drag, startPoint x: 1361, startPoint y: 11, endPoint x: 1429, endPoint y: 29, distance: 70.3
click at [1372, 17] on input "text" at bounding box center [1410, 18] width 88 height 18
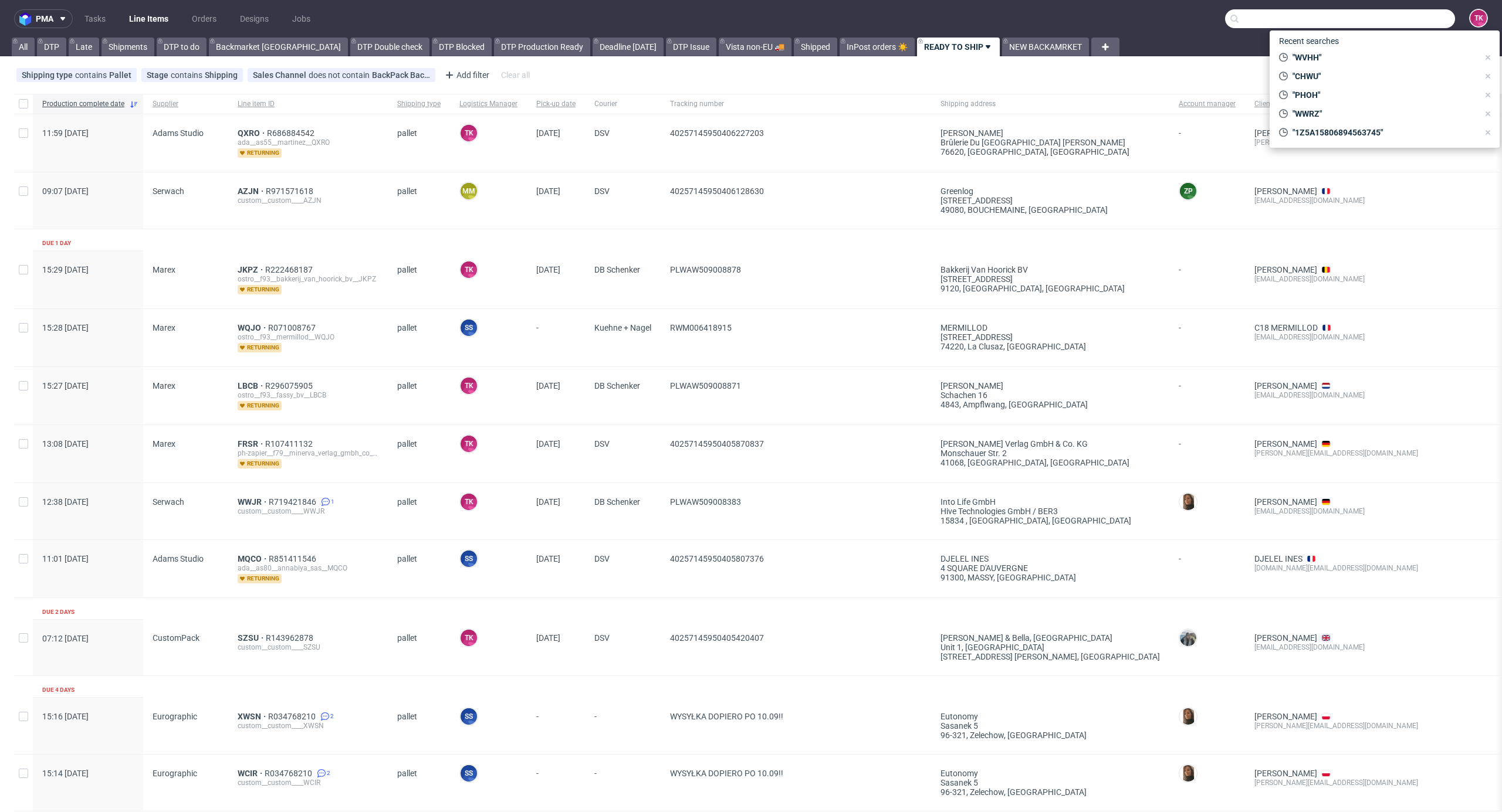
paste input "CDRD"
type input "CDRD"
click at [1349, 54] on div "CDRD __15-x-15-x-104-cm____ CDRD" at bounding box center [1385, 62] width 212 height 21
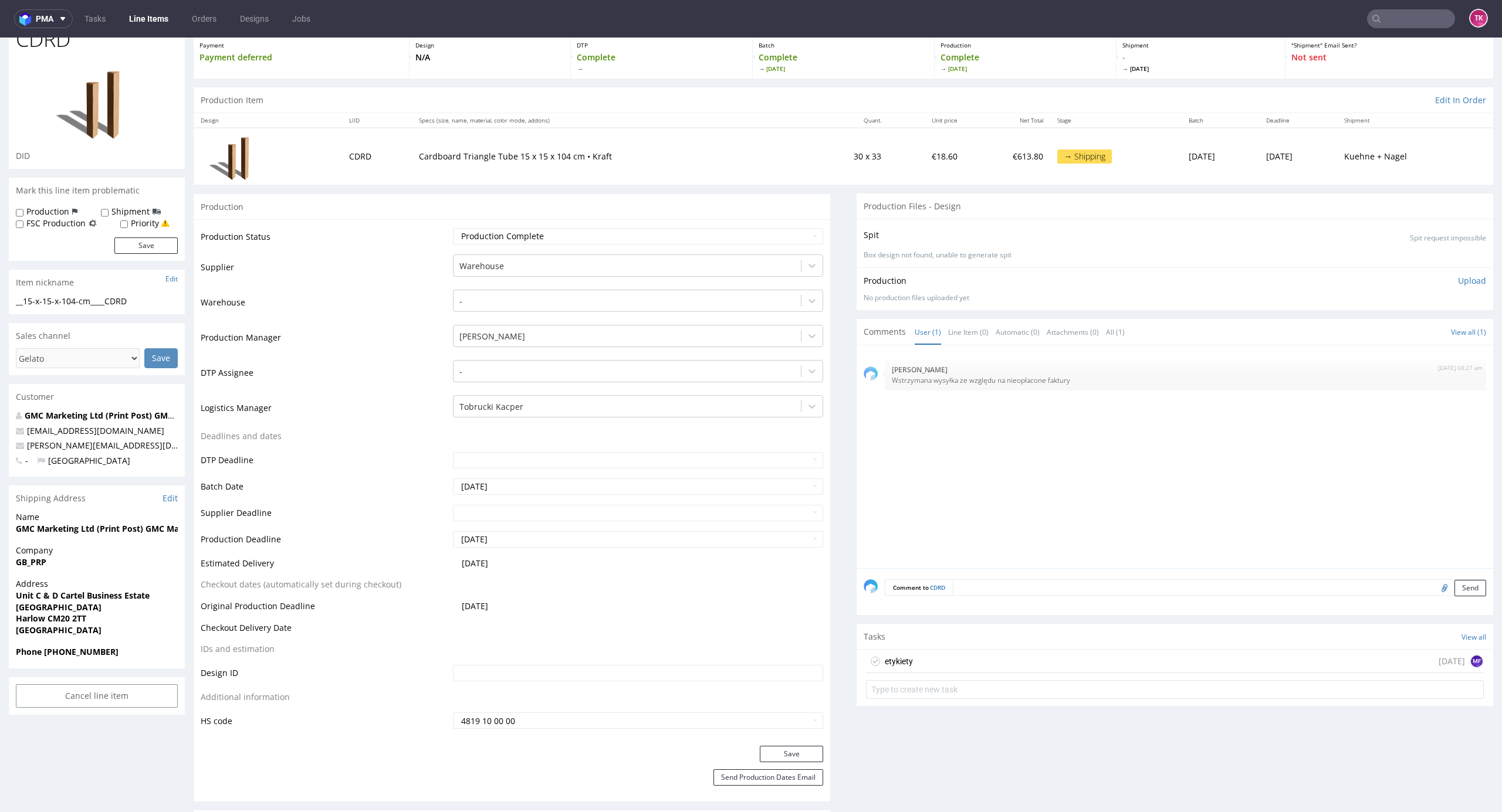
scroll to position [156, 0]
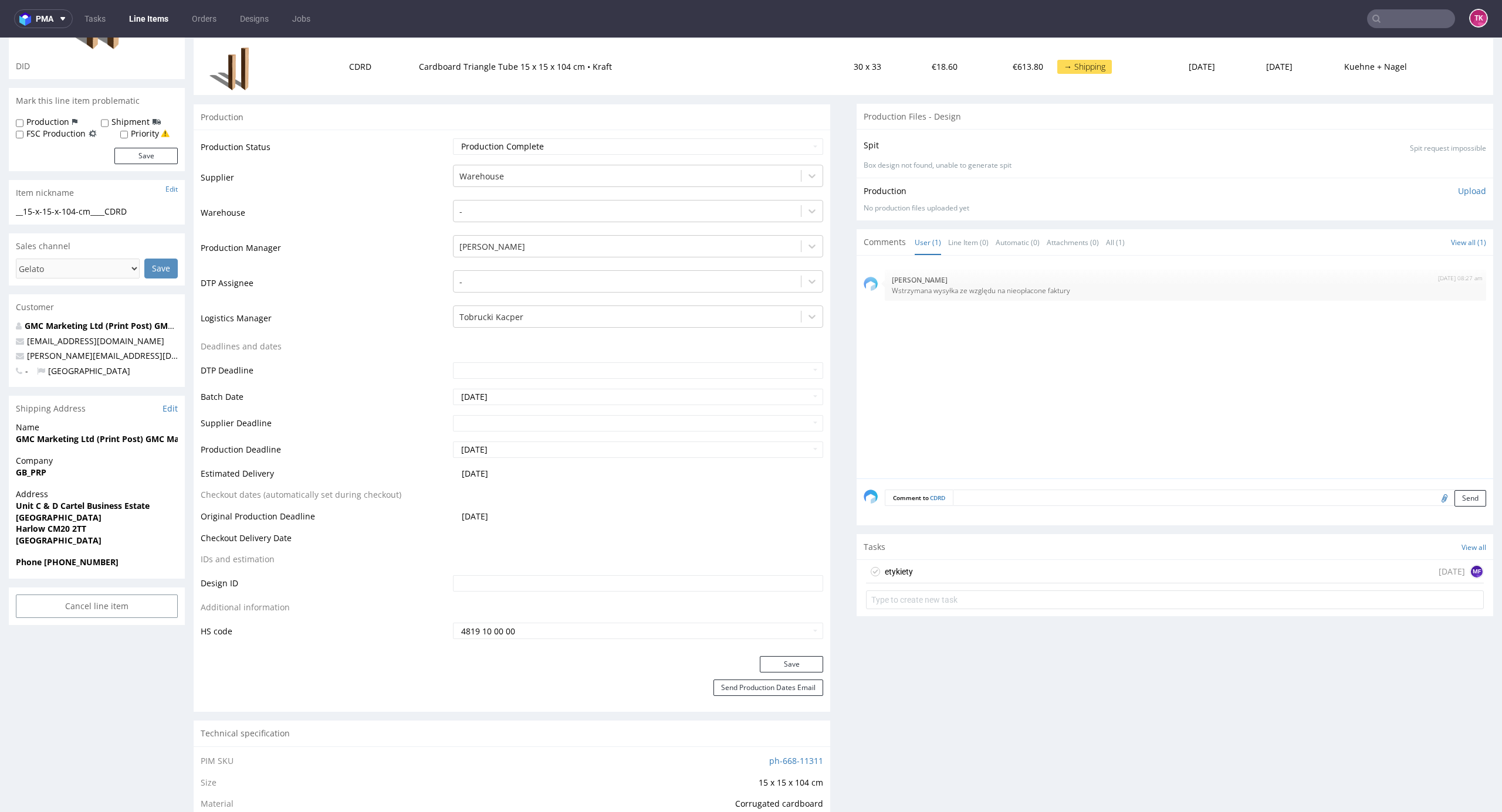
click at [968, 573] on div "etykiety today MF" at bounding box center [1174, 572] width 618 height 24
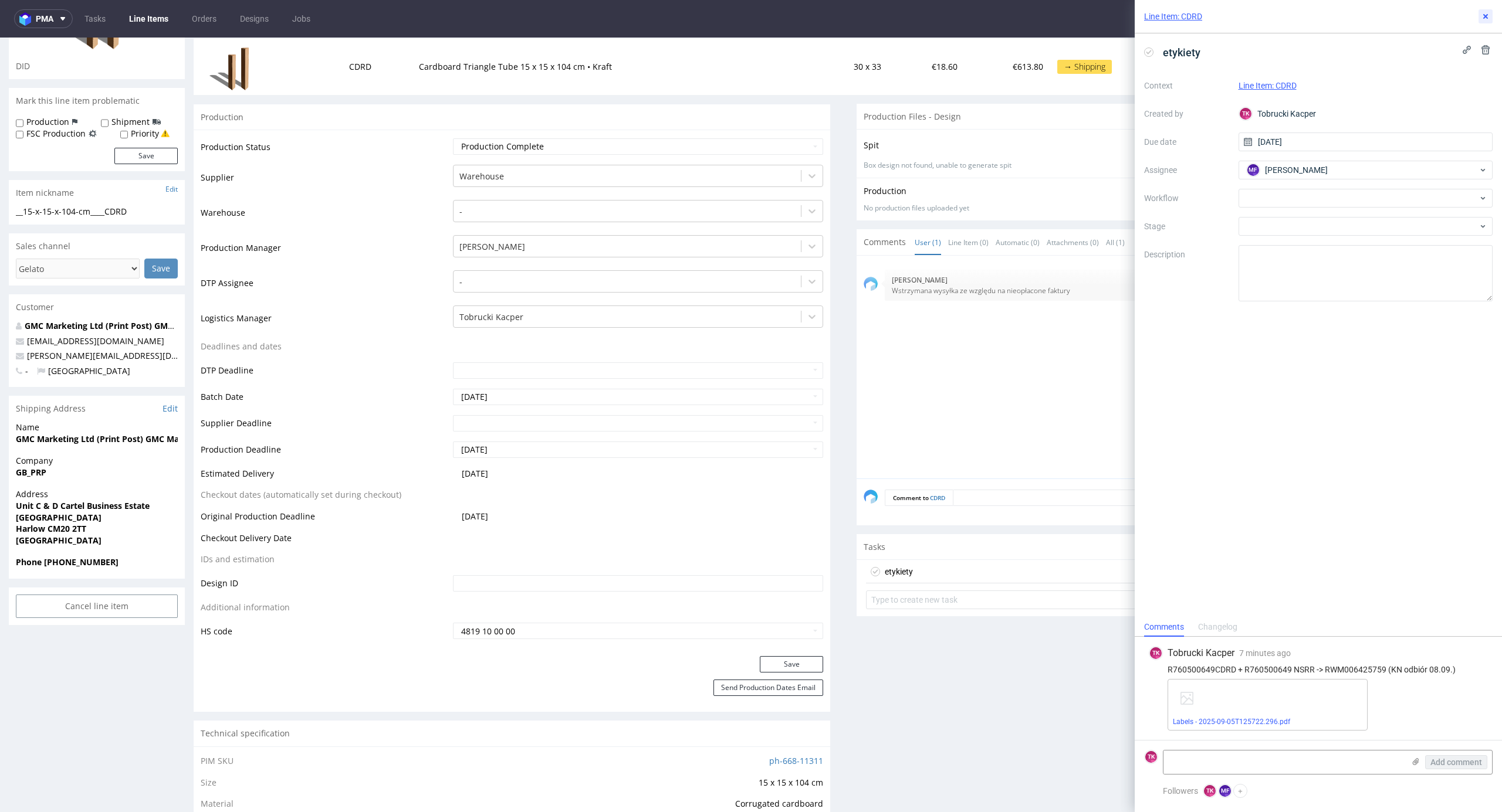
click at [1484, 19] on icon at bounding box center [1485, 16] width 10 height 10
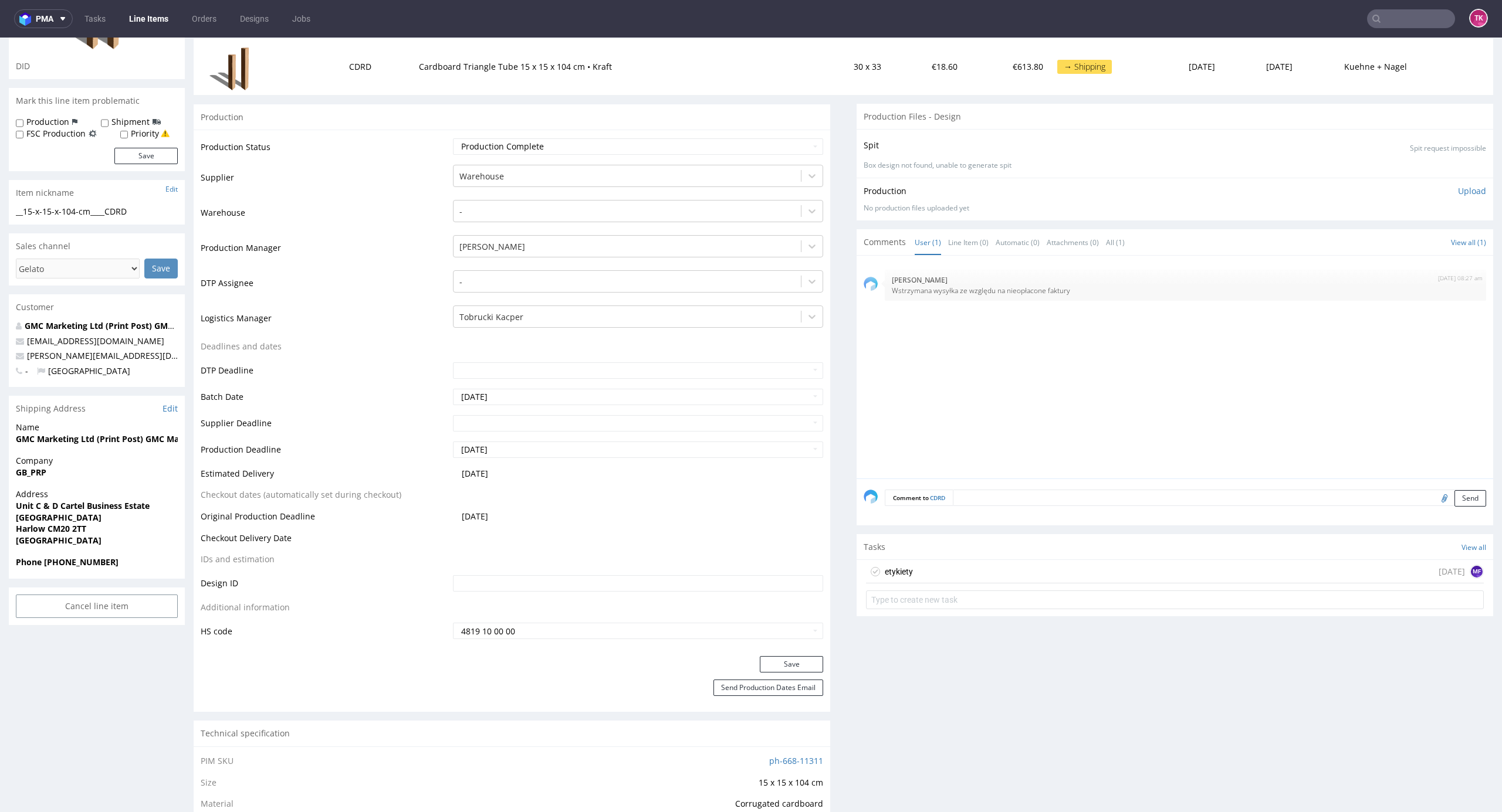
paste input "GSUS"
click at [1410, 18] on input "text" at bounding box center [1410, 18] width 88 height 18
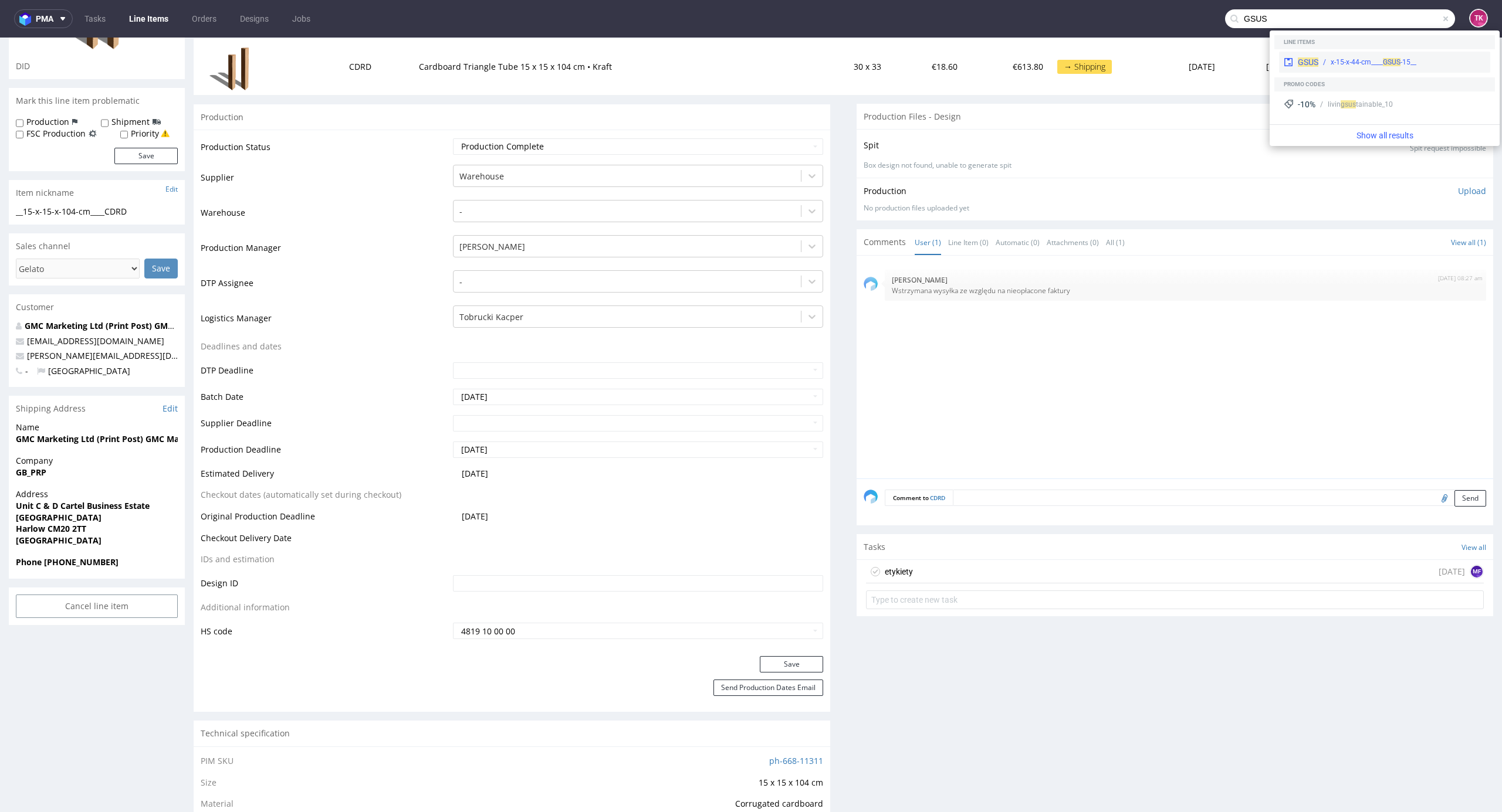
type input "GSUS"
click at [1354, 59] on div "__15-x-15-x-44-cm____ GSUS" at bounding box center [1373, 62] width 86 height 10
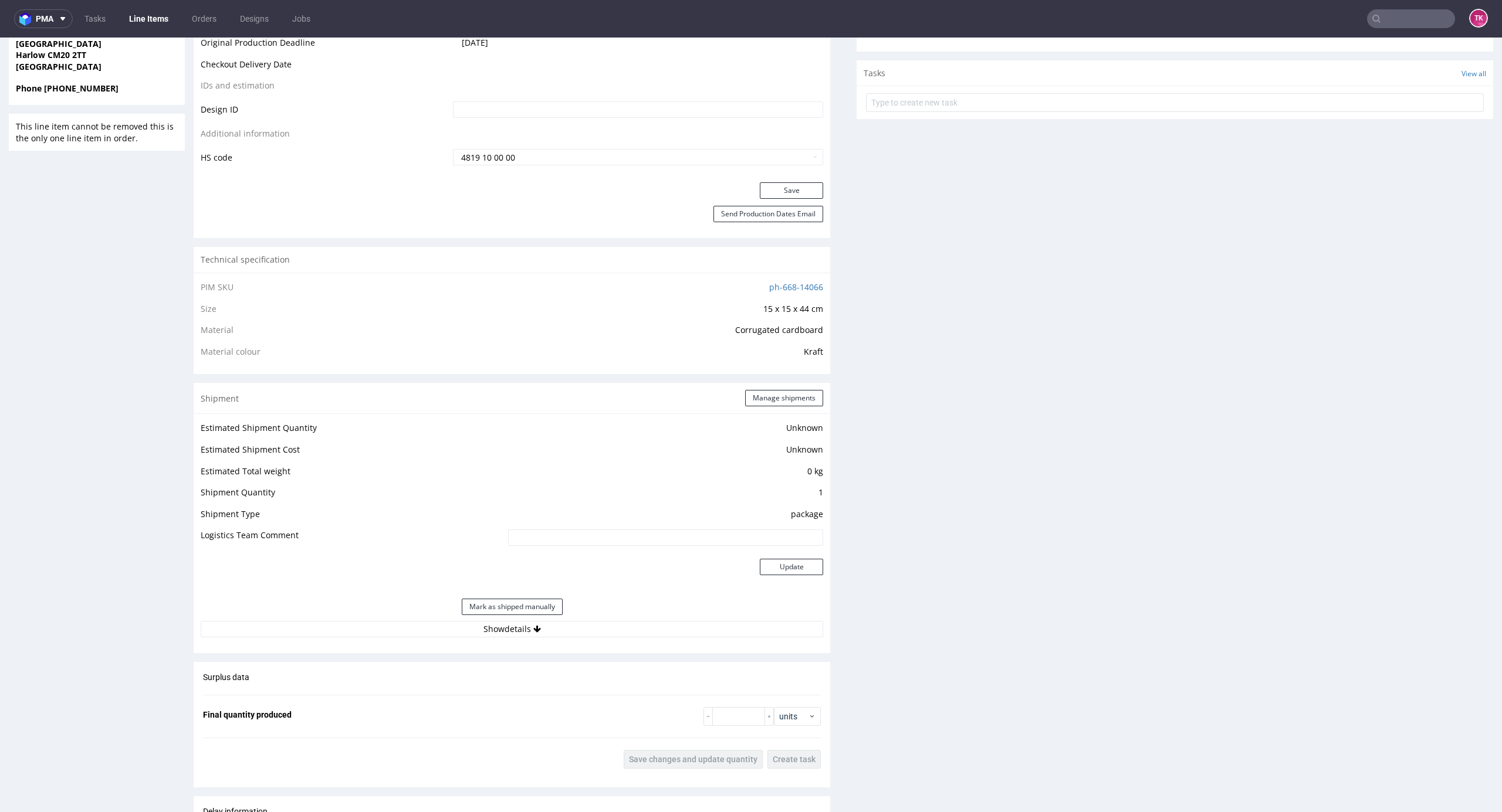
scroll to position [781, 0]
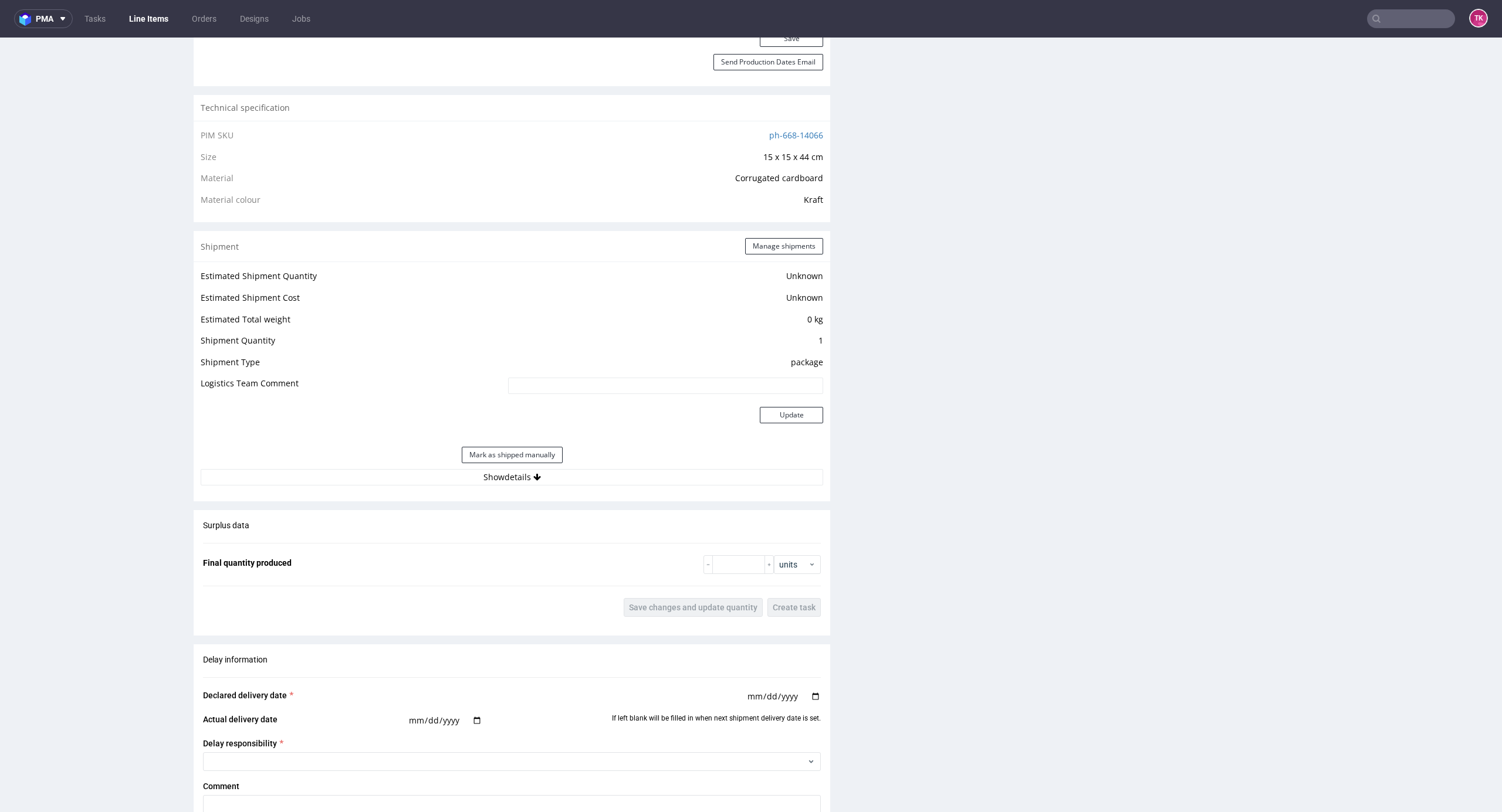
click at [620, 465] on div "Mark as shipped manually" at bounding box center [511, 455] width 622 height 28
click at [627, 479] on button "Show details" at bounding box center [511, 477] width 622 height 17
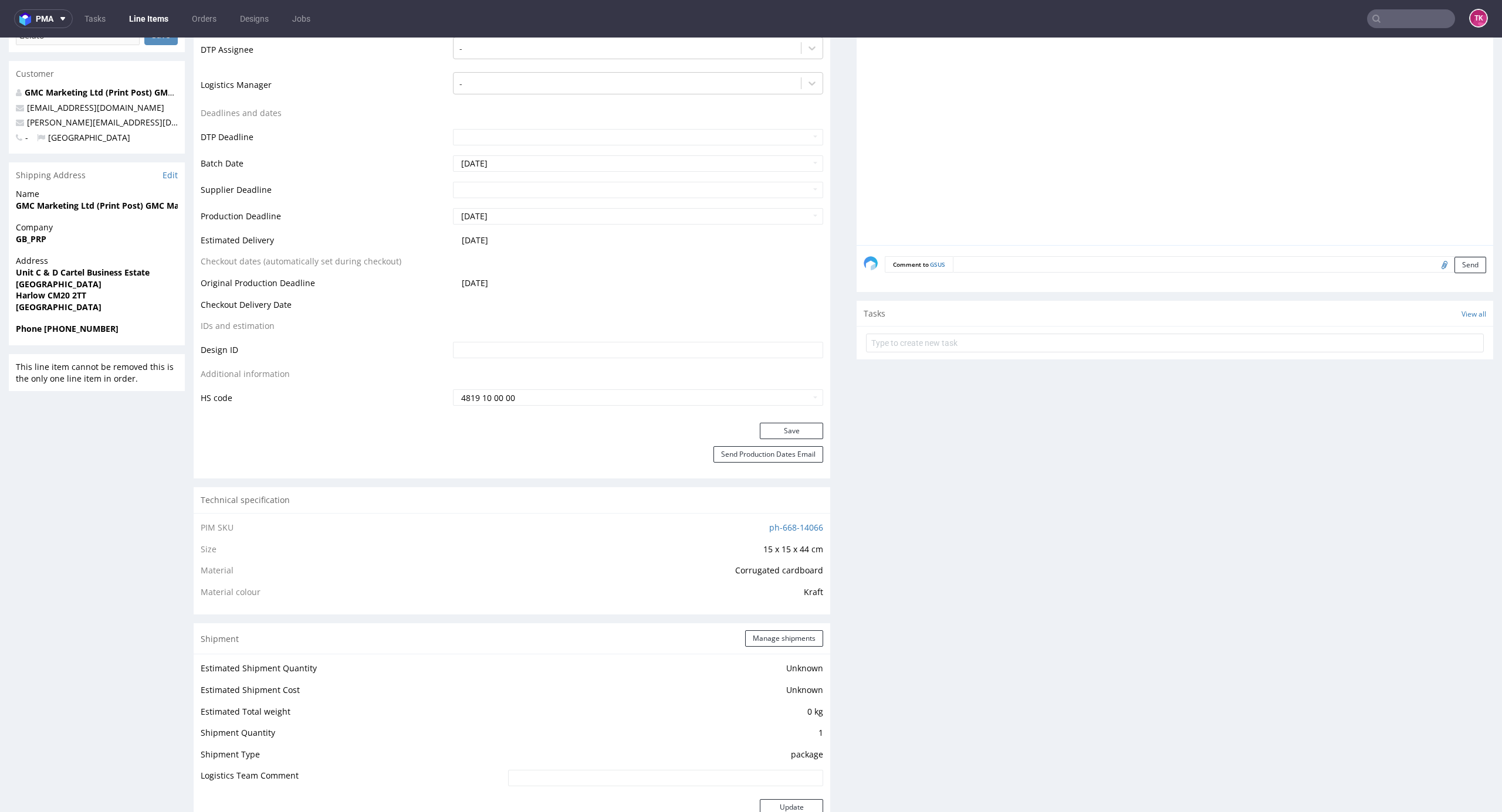
scroll to position [234, 0]
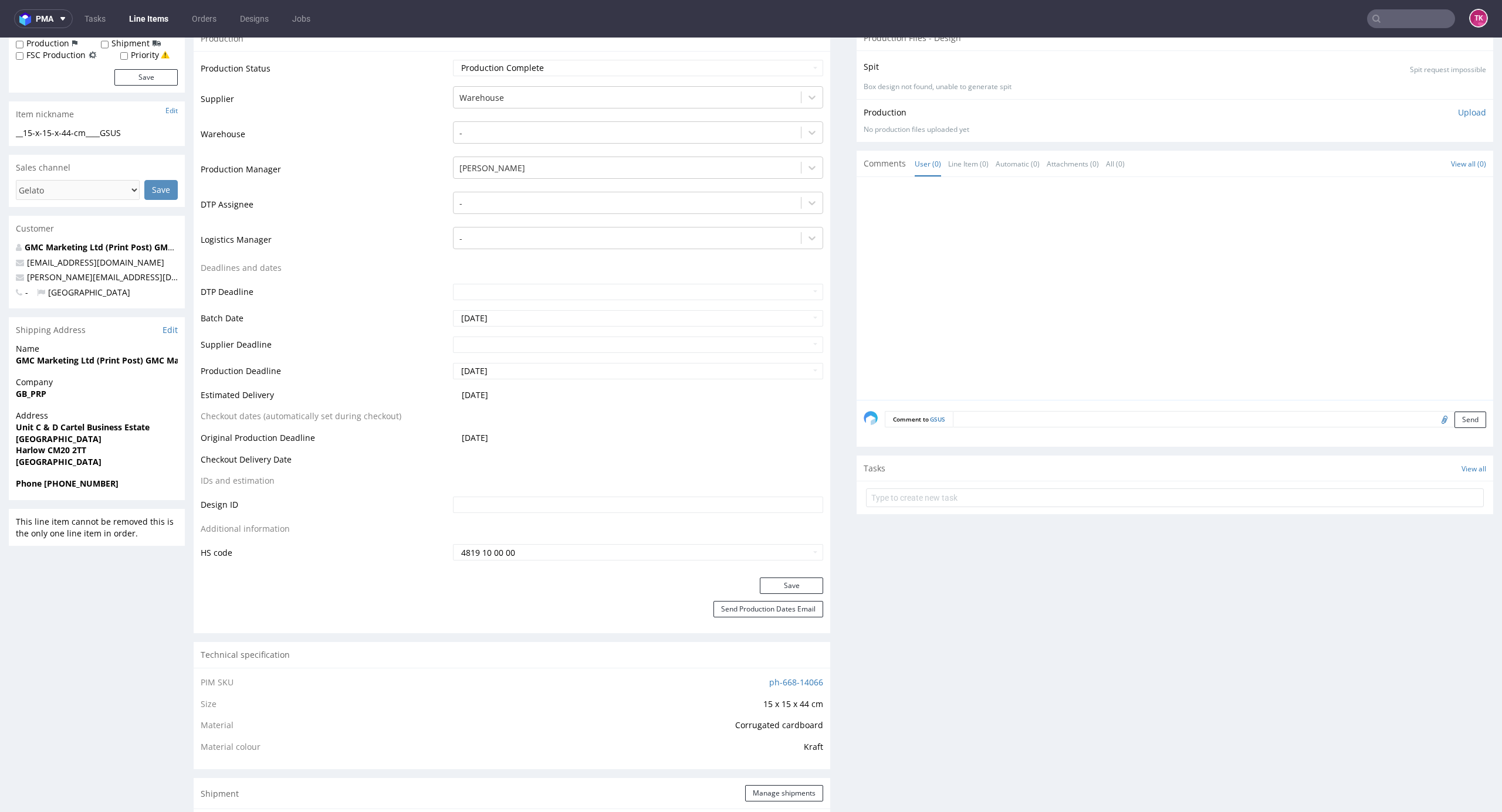
click at [152, 22] on link "Line Items" at bounding box center [149, 18] width 53 height 18
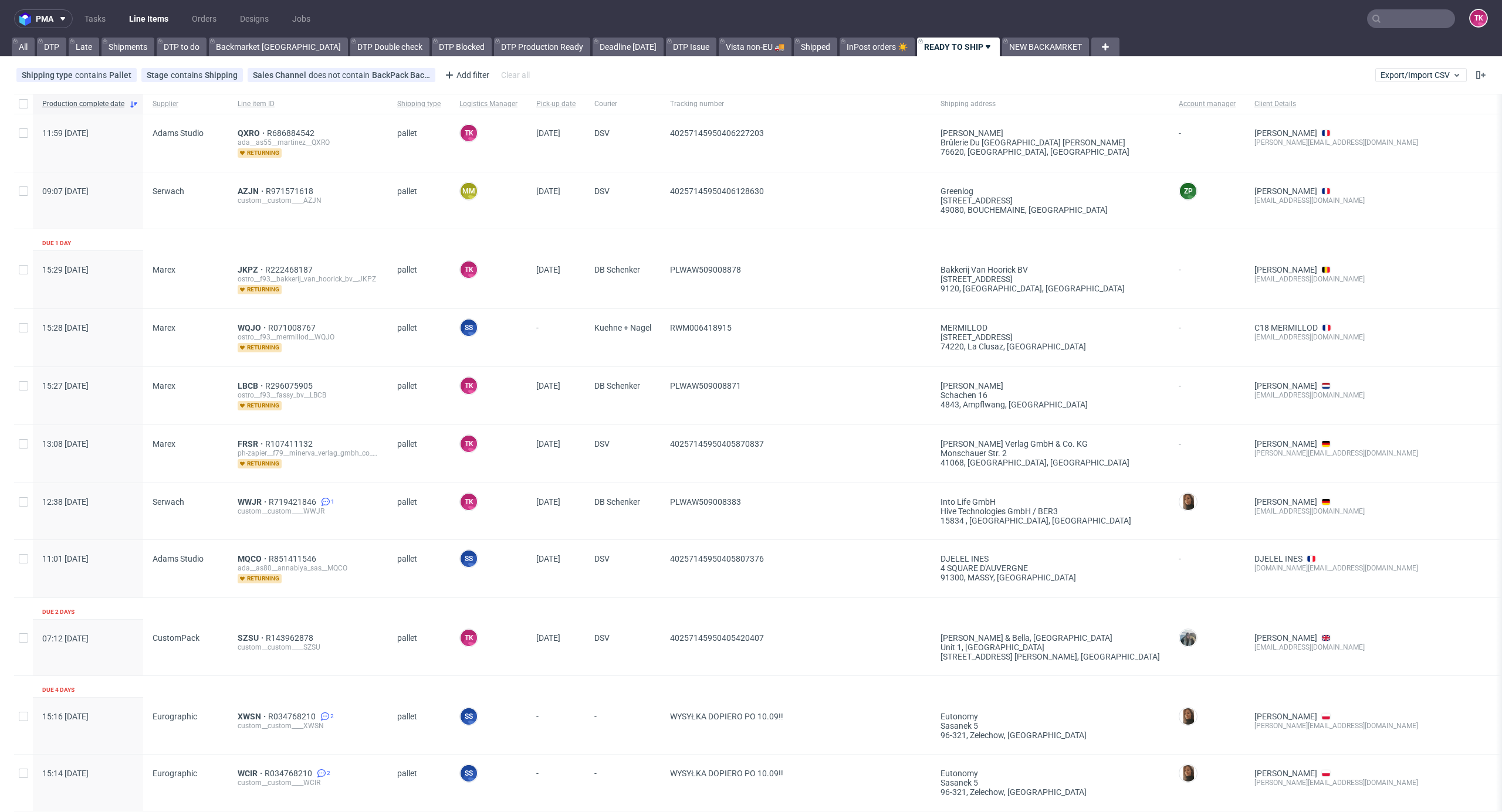
click at [157, 31] on nav "pma Tasks Line Items Orders Designs Jobs TK" at bounding box center [751, 18] width 1502 height 38
click at [158, 17] on link "Line Items" at bounding box center [149, 18] width 53 height 18
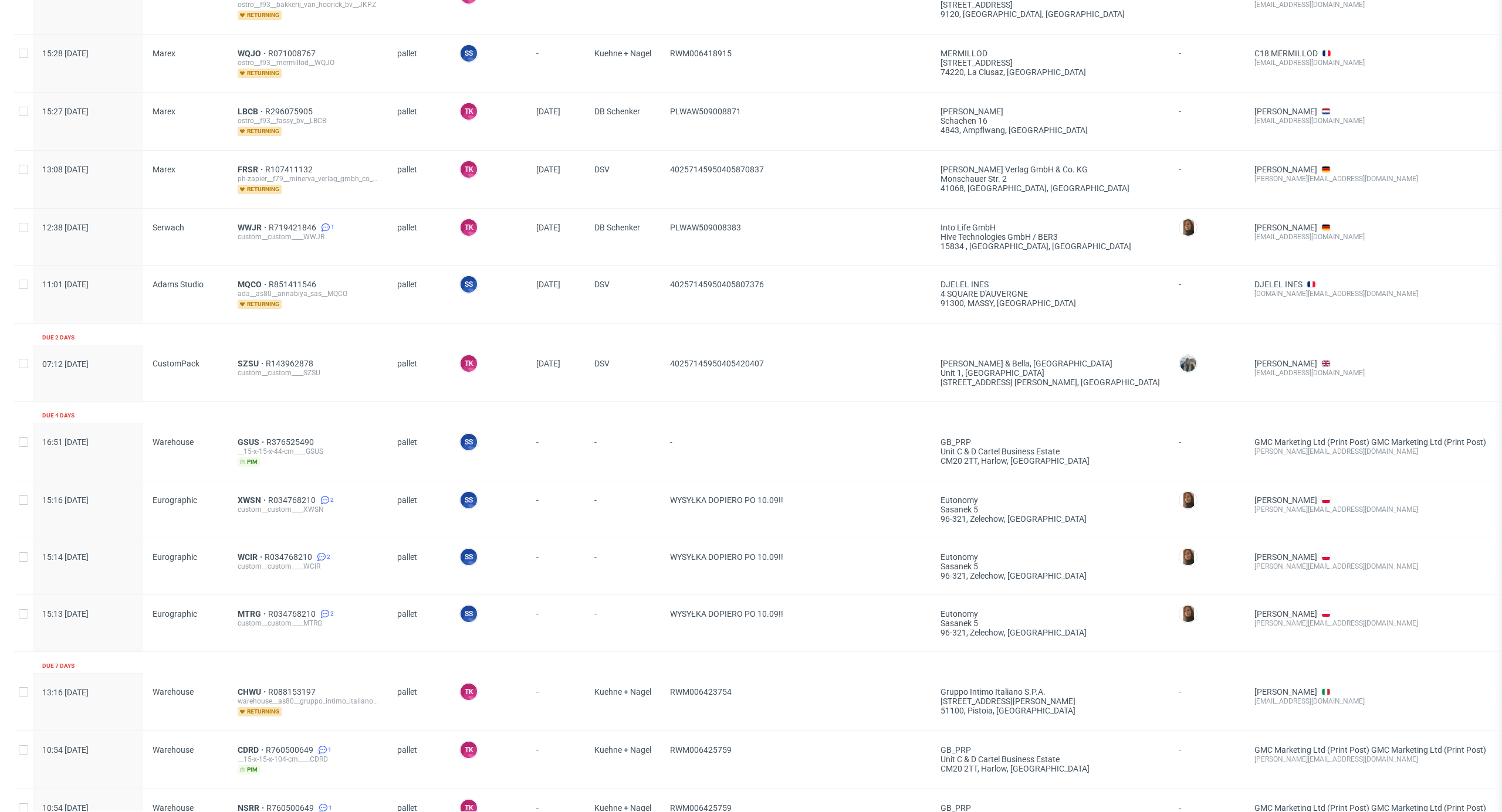
scroll to position [313, 0]
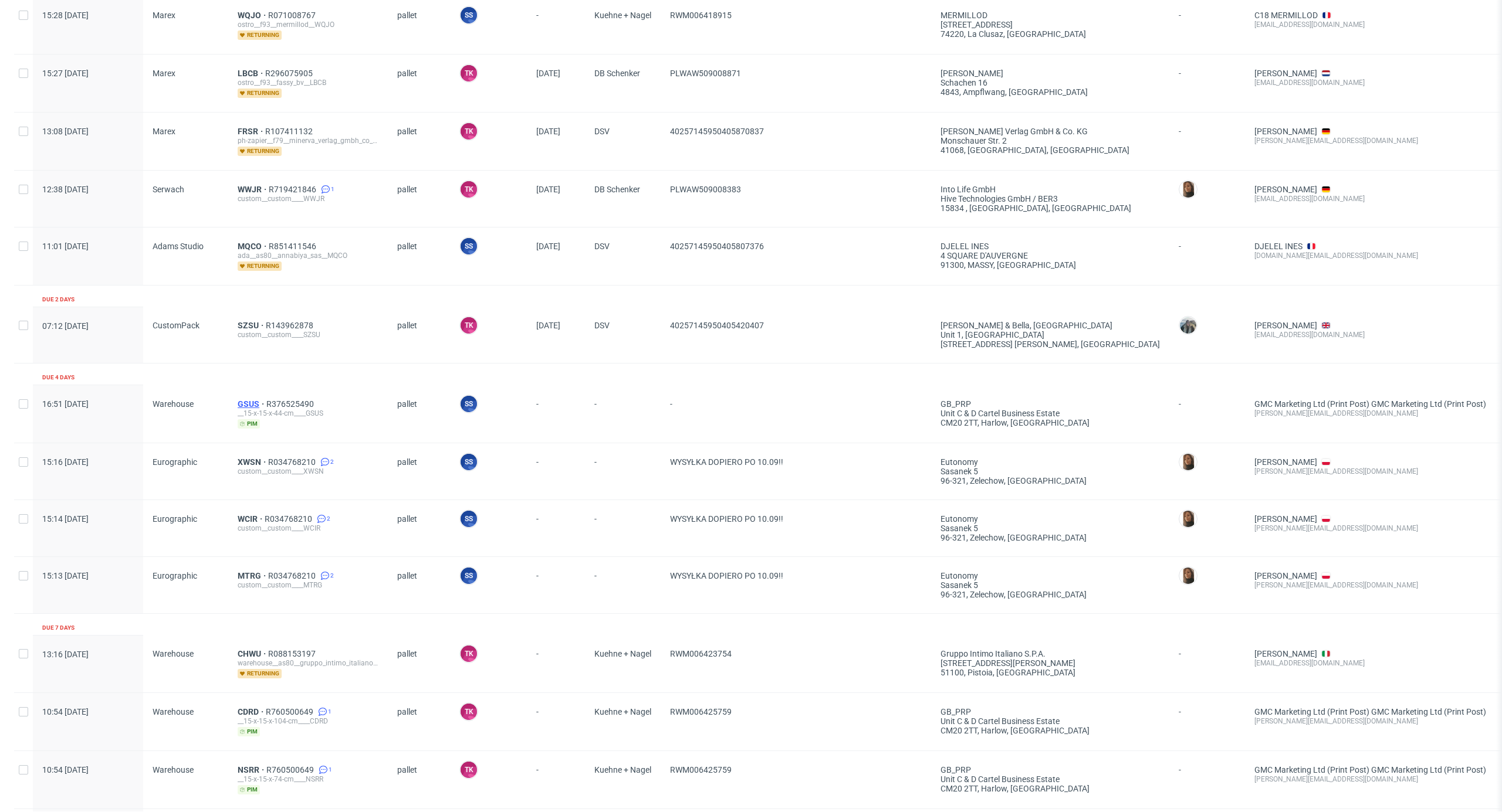
click at [254, 402] on span "GSUS" at bounding box center [252, 404] width 29 height 10
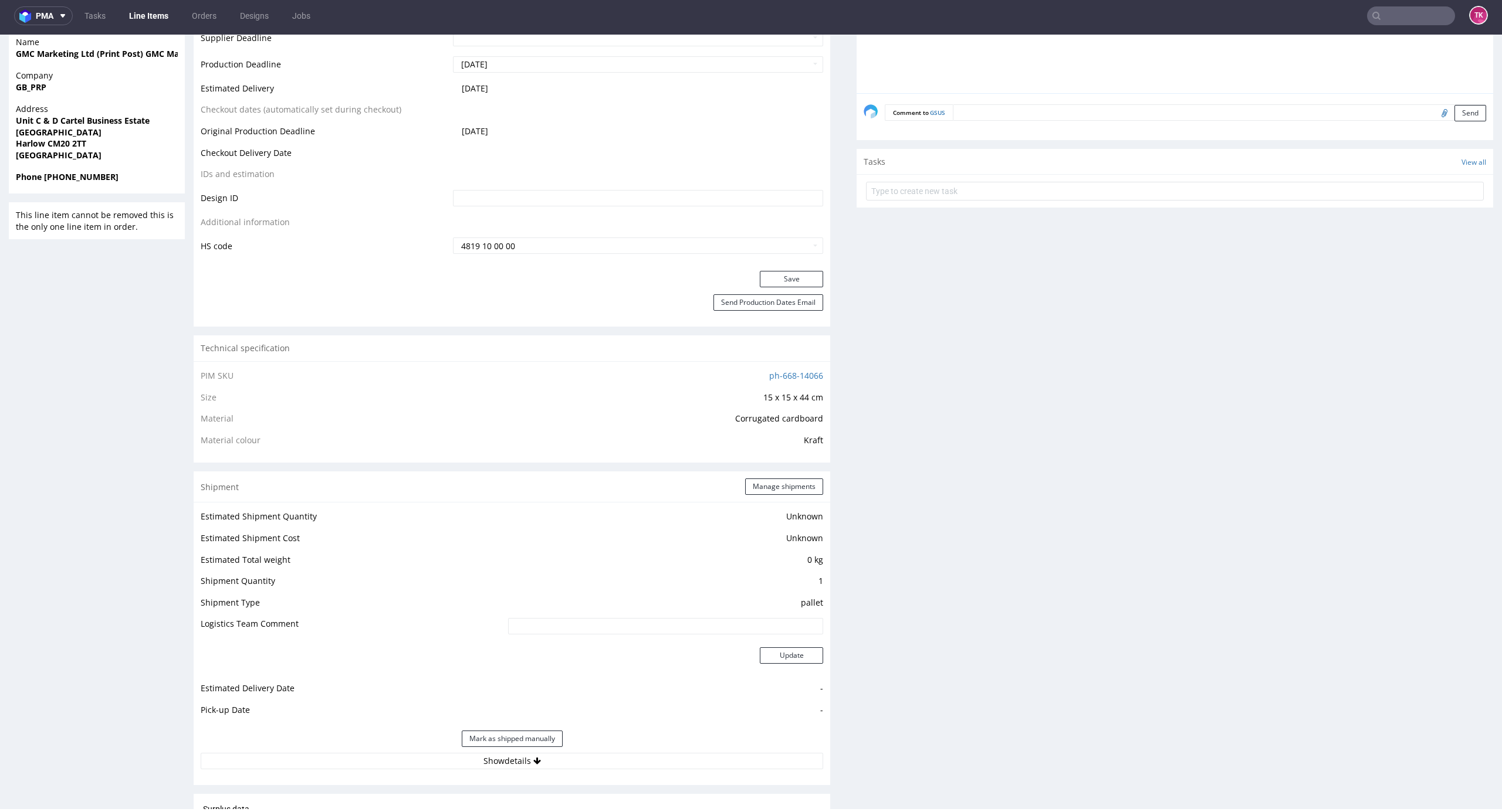
scroll to position [1217, 0]
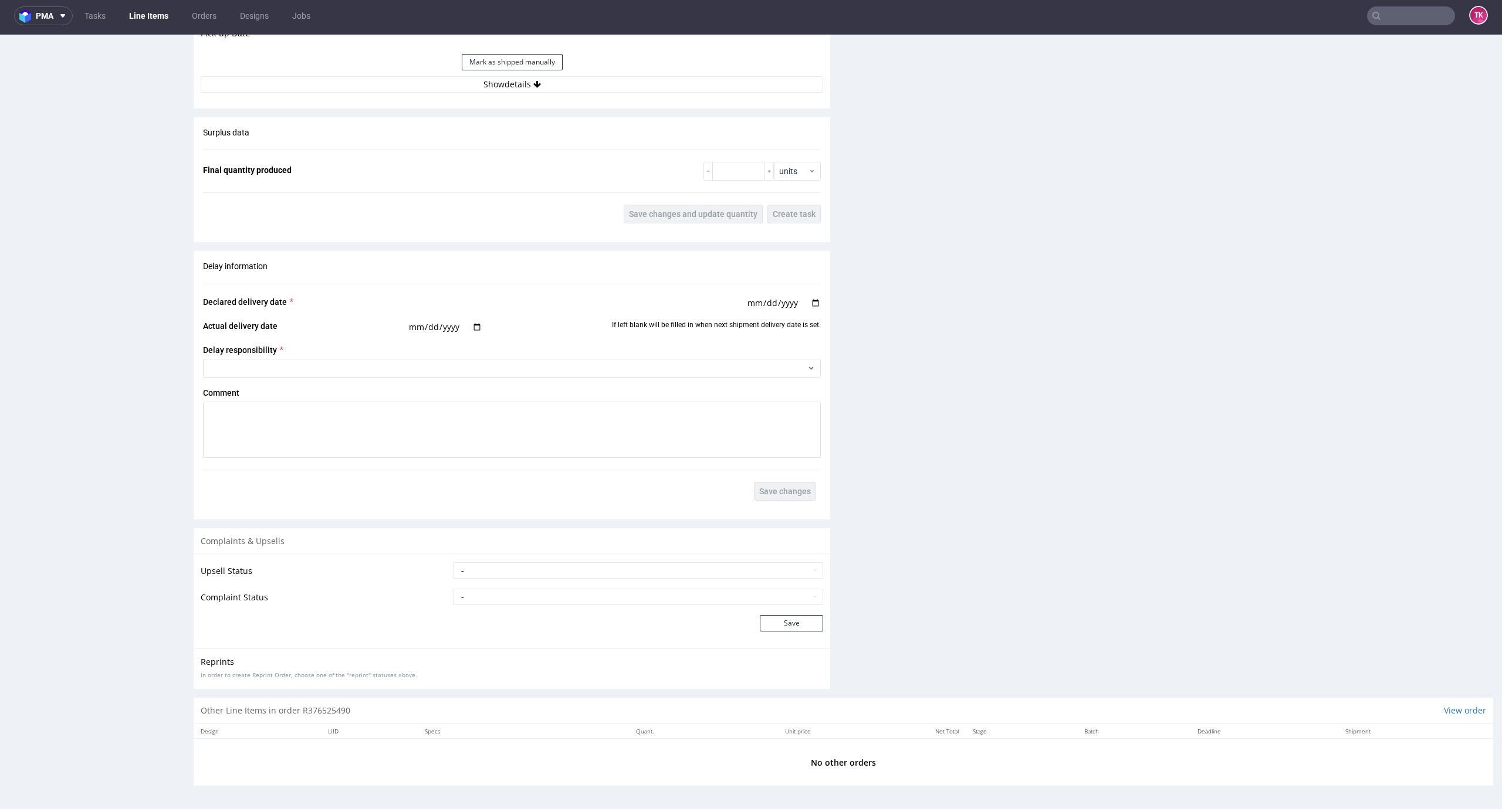
click at [635, 80] on button "Show details" at bounding box center [511, 84] width 622 height 17
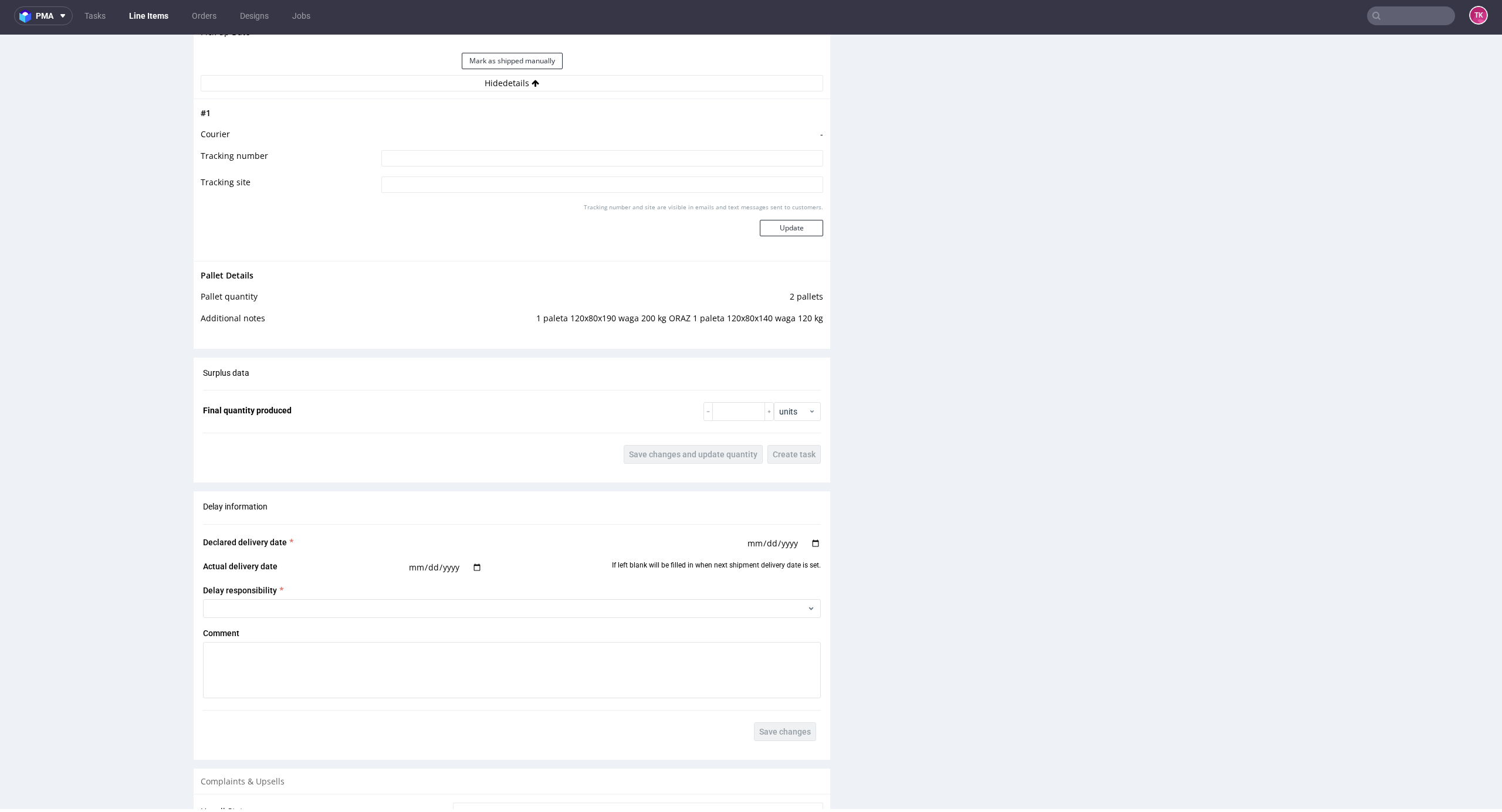
click at [150, 22] on link "Line Items" at bounding box center [149, 15] width 53 height 18
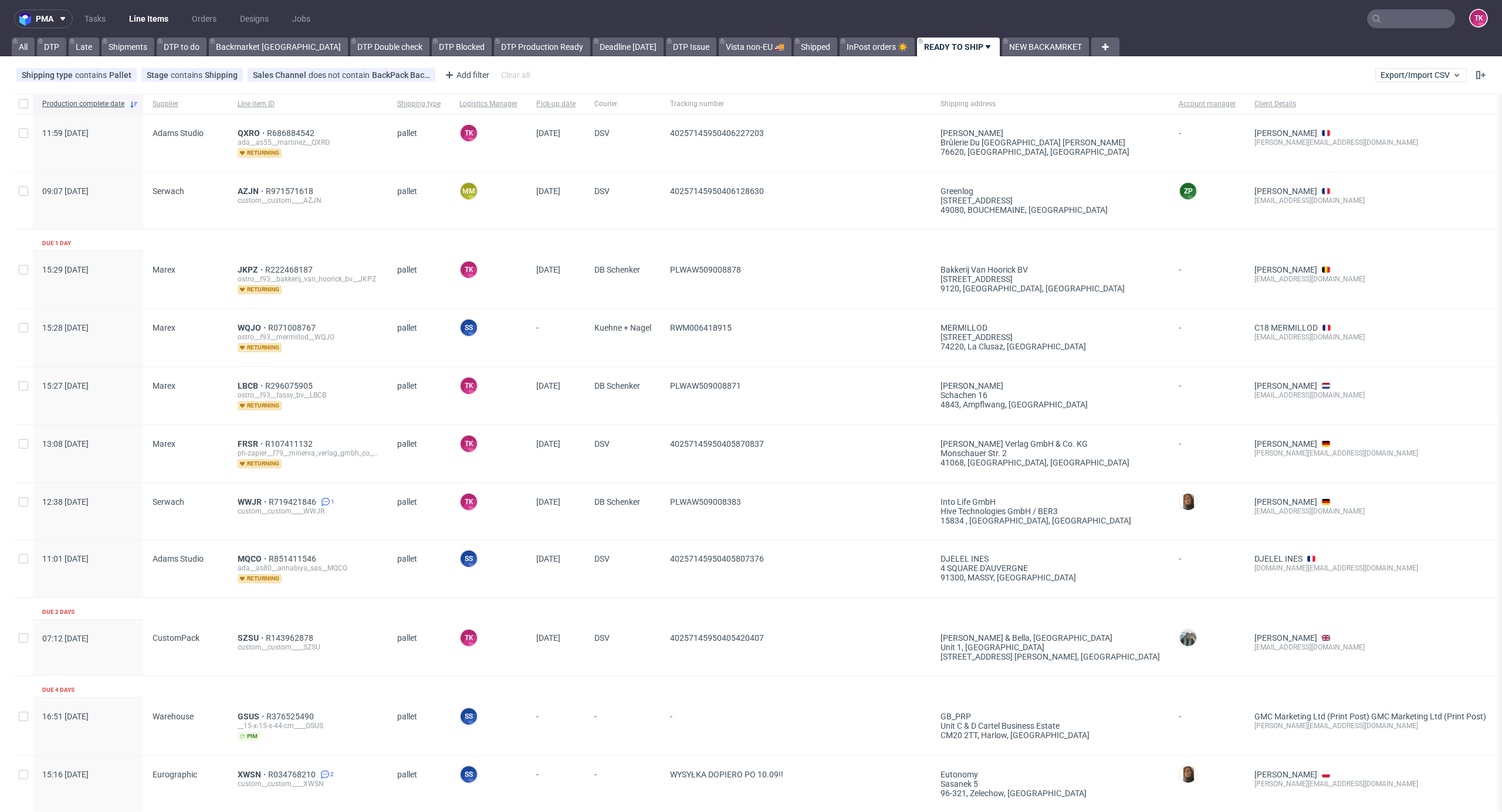
click at [1390, 22] on input "text" at bounding box center [1410, 18] width 88 height 18
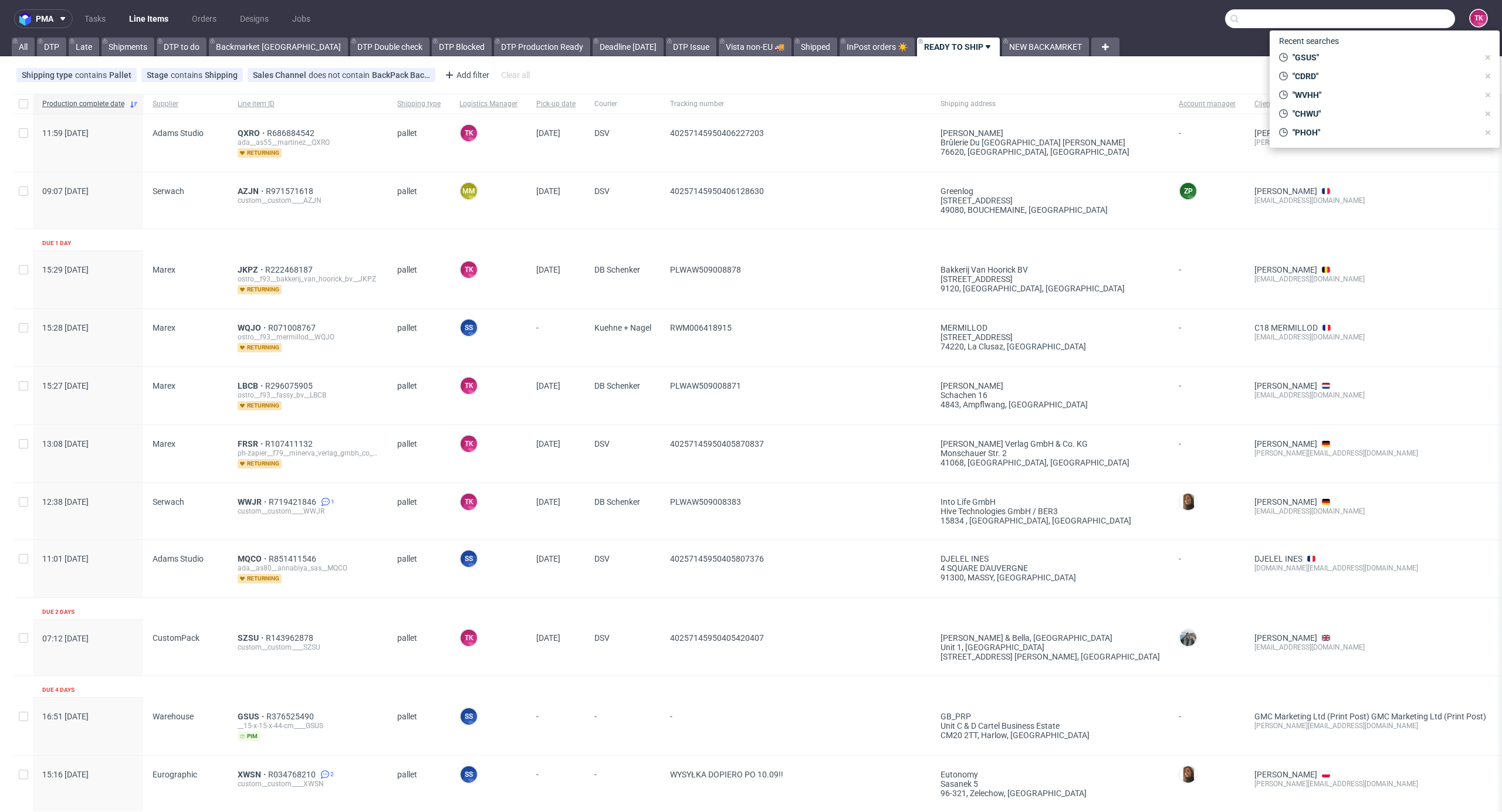
paste input "zssu"
type input "zssu"
click at [1329, 59] on div "custom__custom__ProposNature__ ZSSU" at bounding box center [1401, 62] width 169 height 10
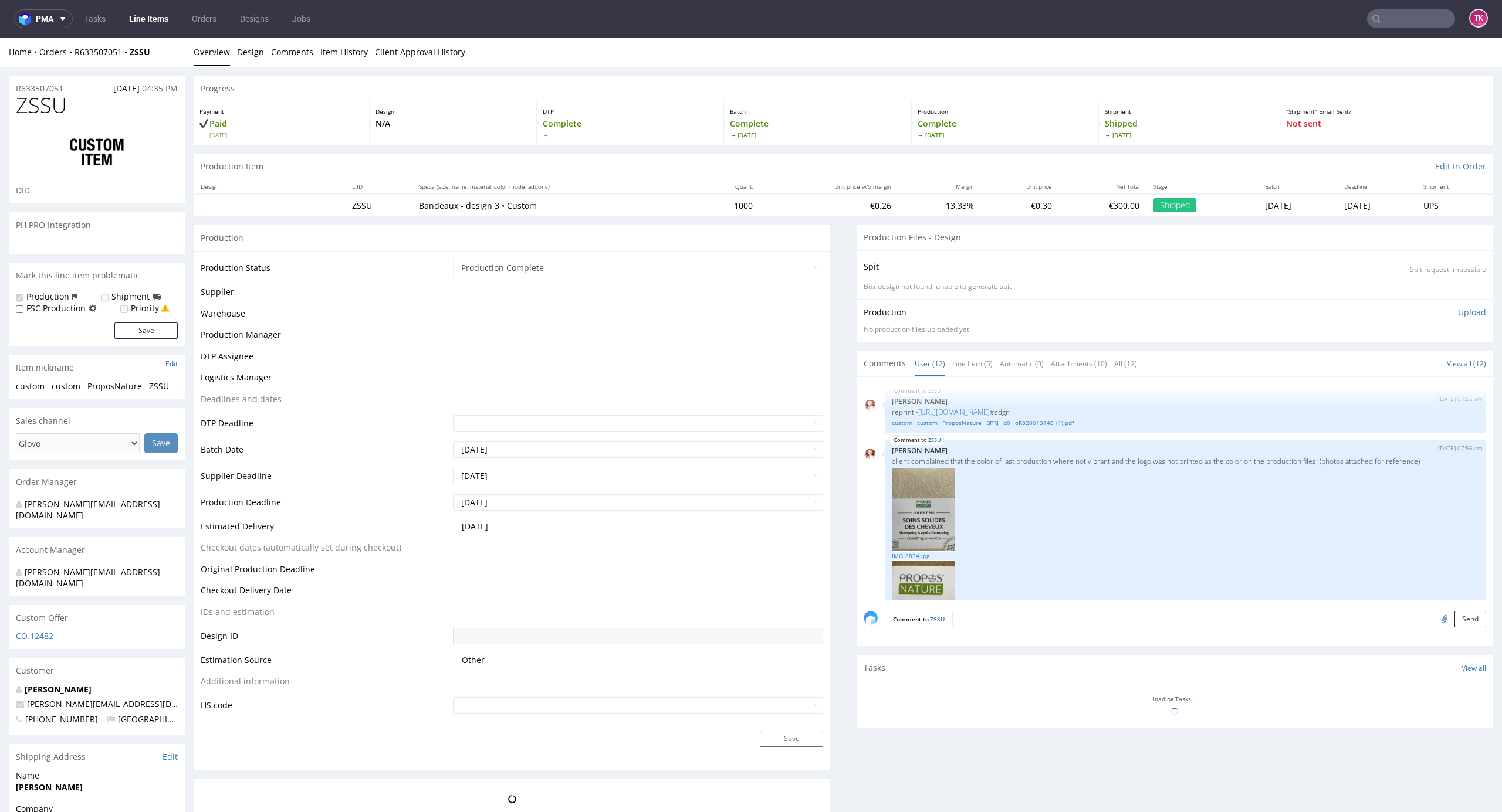
scroll to position [713, 0]
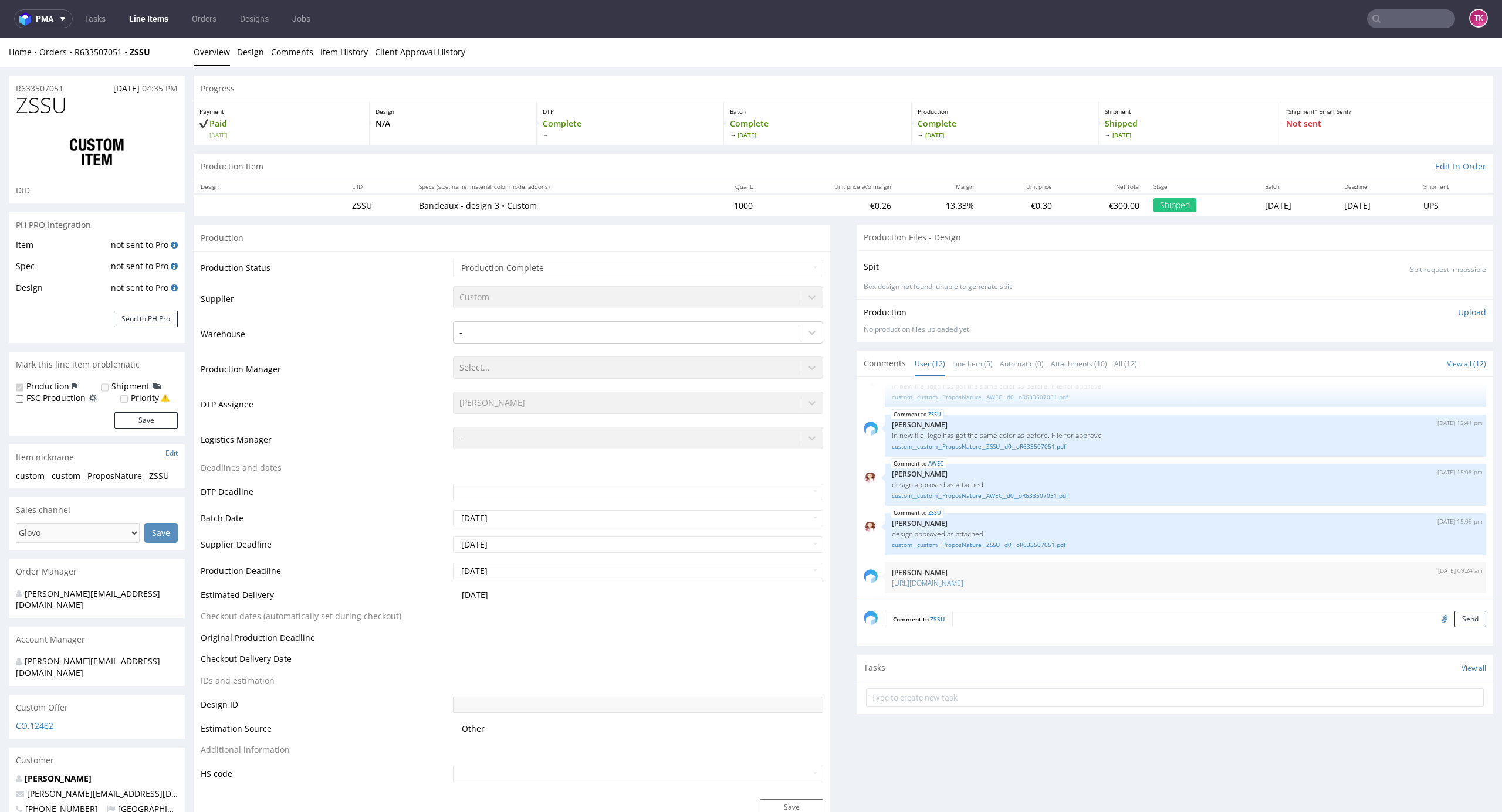
select select "done"
click at [140, 24] on link "Line Items" at bounding box center [149, 18] width 53 height 18
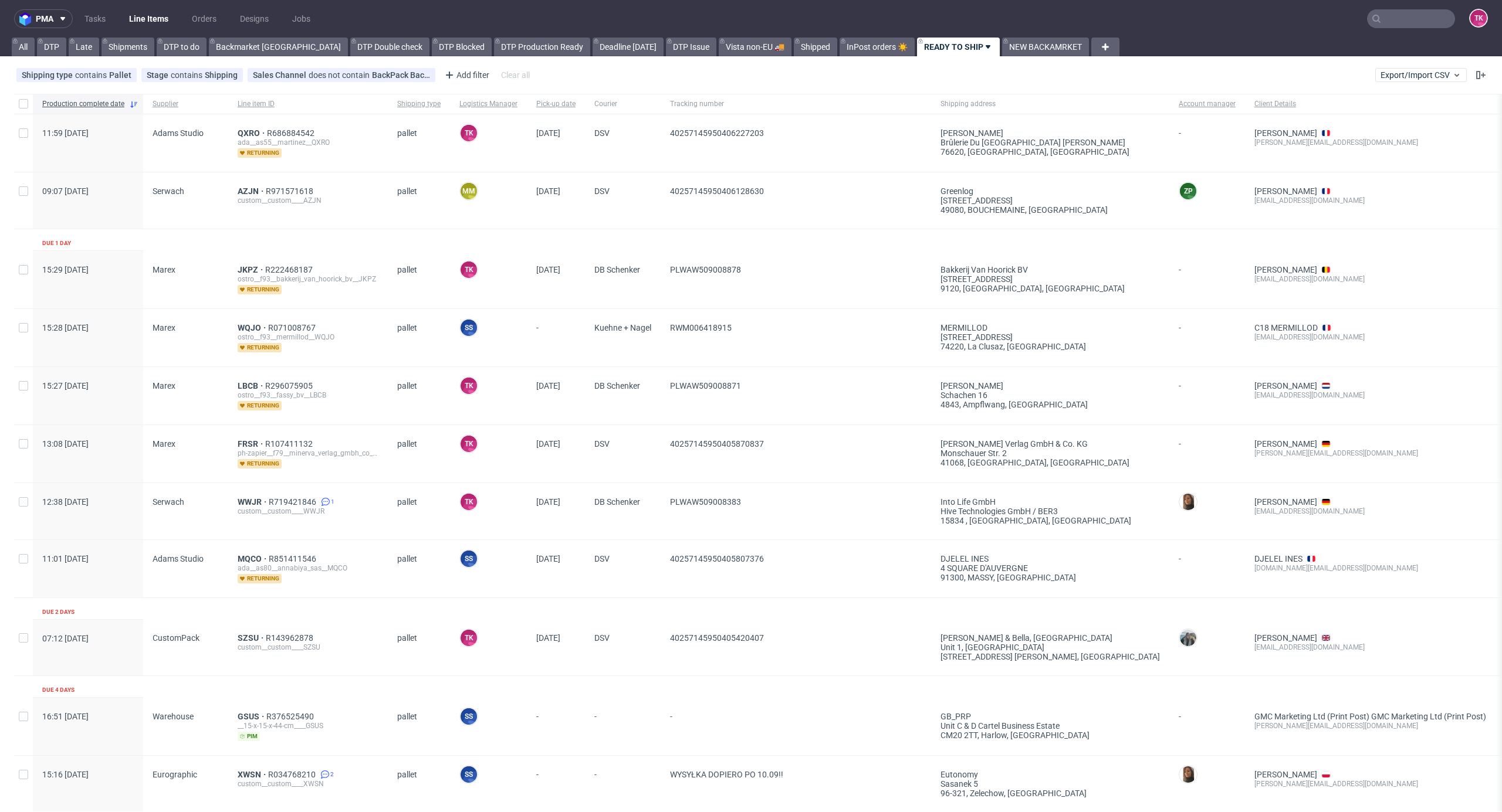
click at [158, 21] on link "Line Items" at bounding box center [149, 18] width 53 height 18
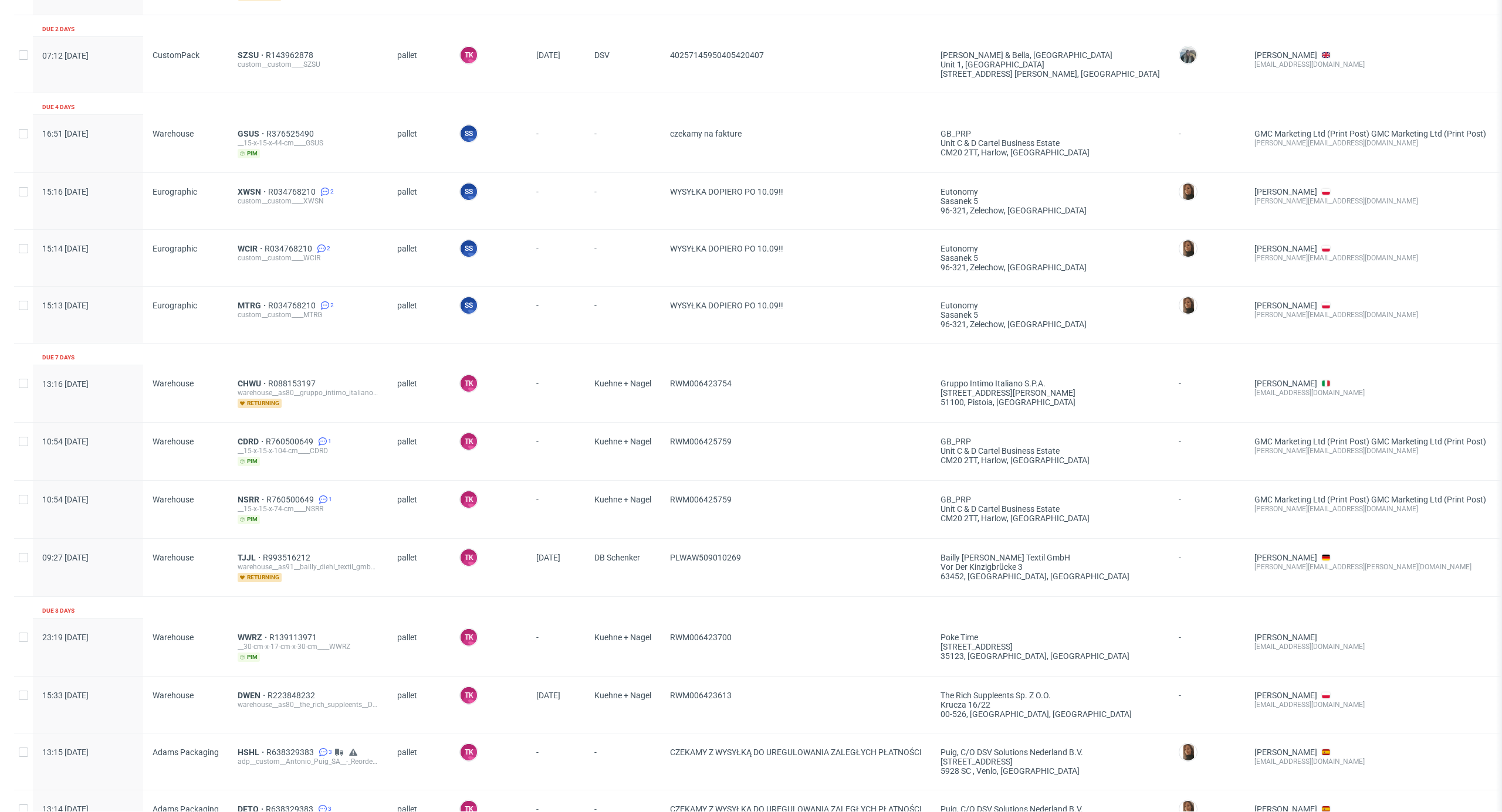
scroll to position [665, 0]
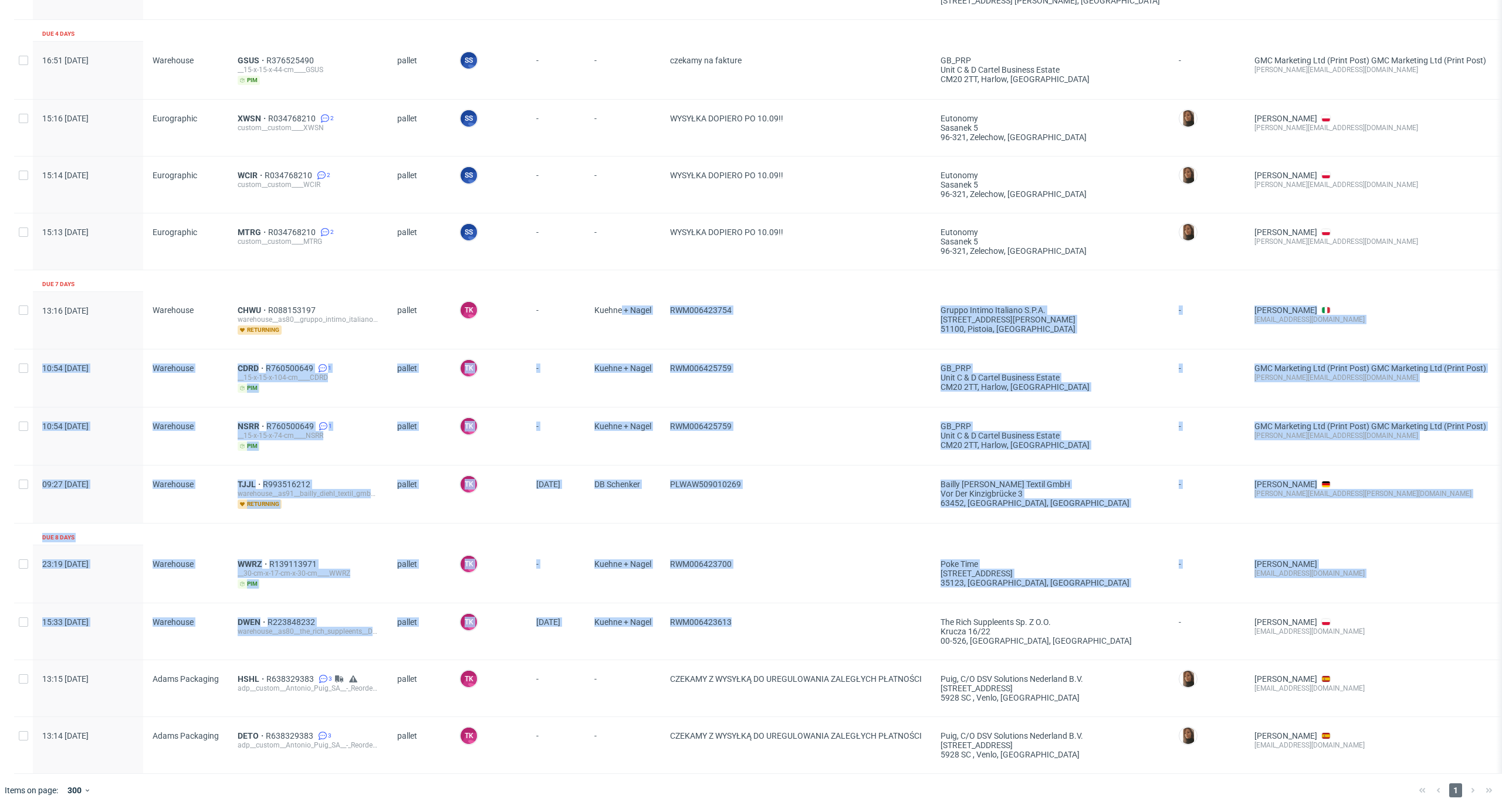
drag, startPoint x: 766, startPoint y: 608, endPoint x: 622, endPoint y: 281, distance: 357.3
click at [622, 281] on div "Production complete date Supplier Line item ID Shipping type Logistics Manager …" at bounding box center [902, 105] width 1777 height 1336
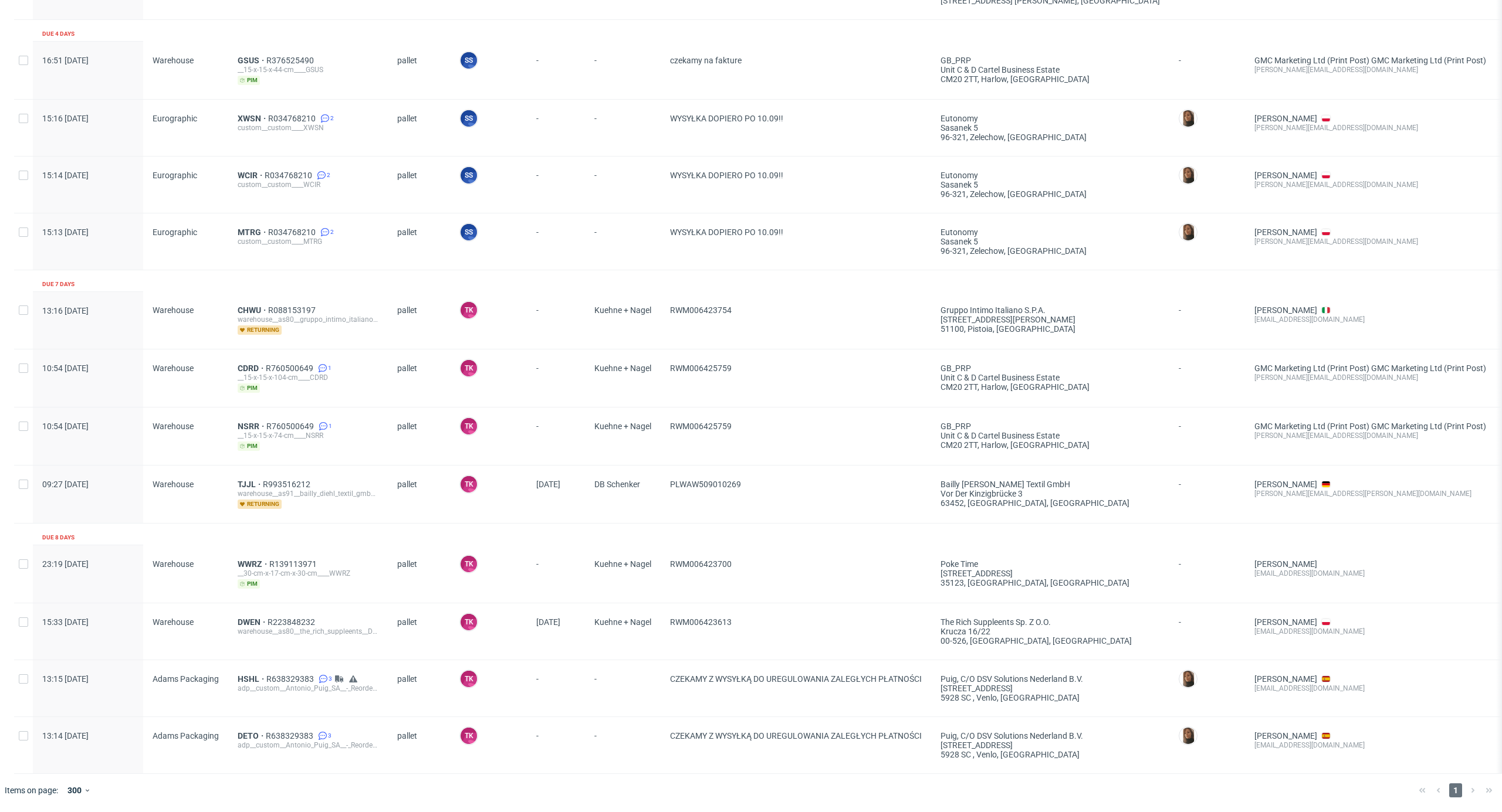
click at [554, 265] on div "Production complete date Supplier Line item ID Shipping type Logistics Manager …" at bounding box center [902, 105] width 1777 height 1336
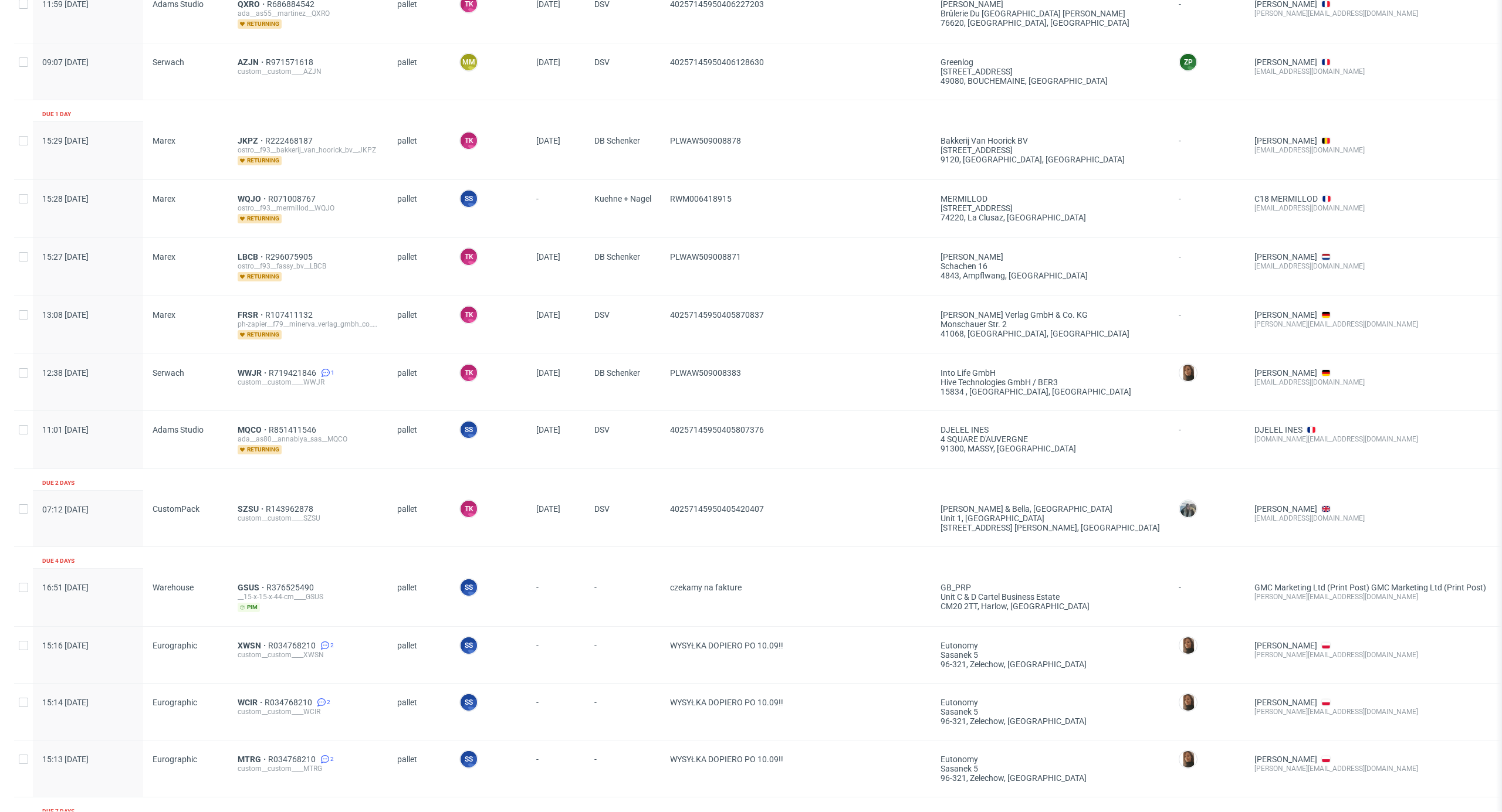
scroll to position [0, 0]
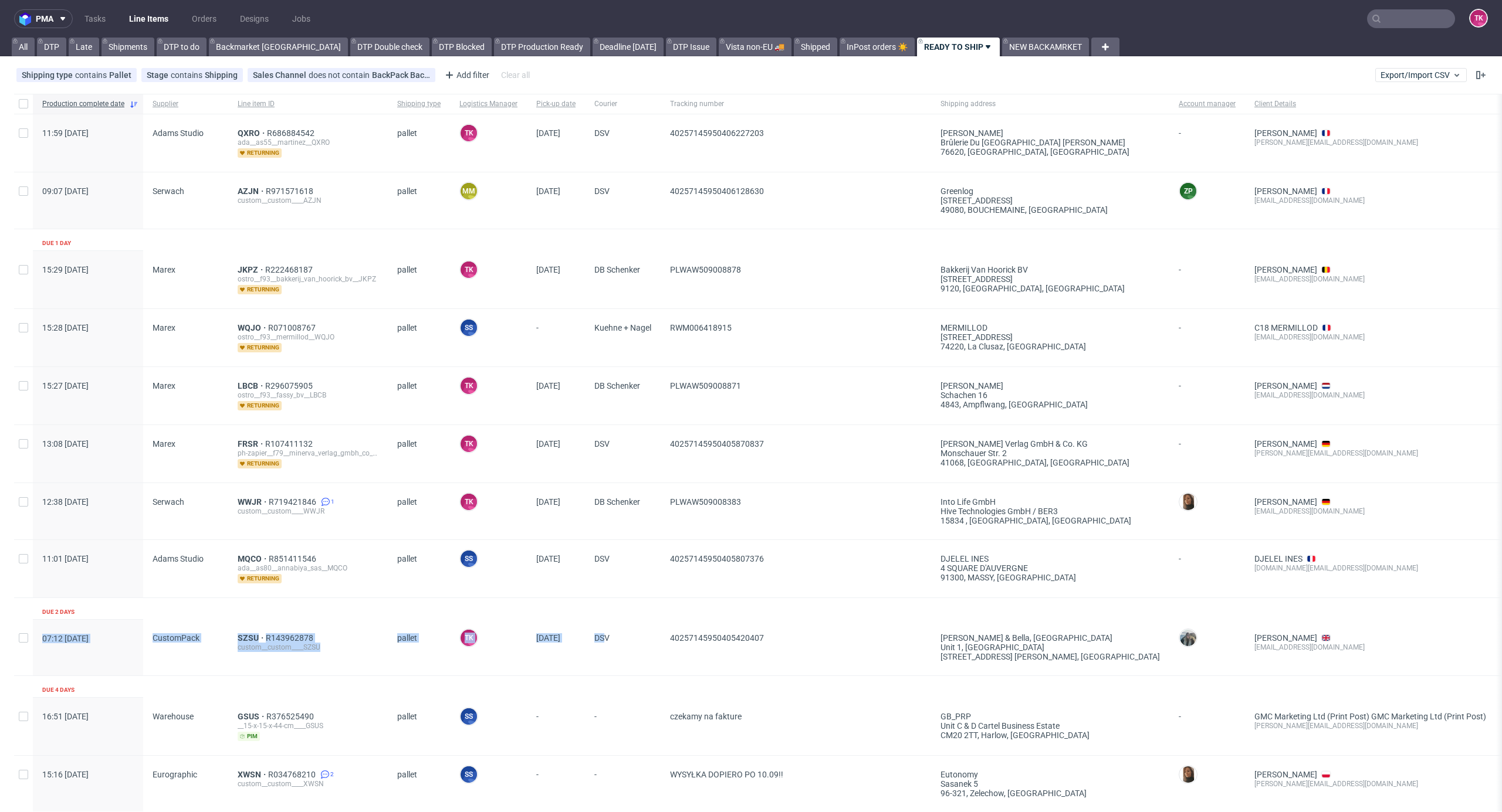
drag, startPoint x: 803, startPoint y: 596, endPoint x: 585, endPoint y: 635, distance: 221.5
click at [605, 627] on div "Production complete date Supplier Line item ID Shipping type Logistics Manager …" at bounding box center [902, 761] width 1777 height 1336
click at [330, 667] on div "SZSU R143962878 custom__custom____SZSU" at bounding box center [308, 648] width 160 height 56
click at [169, 15] on link "Line Items" at bounding box center [149, 18] width 53 height 18
click at [150, 17] on link "Line Items" at bounding box center [149, 18] width 53 height 18
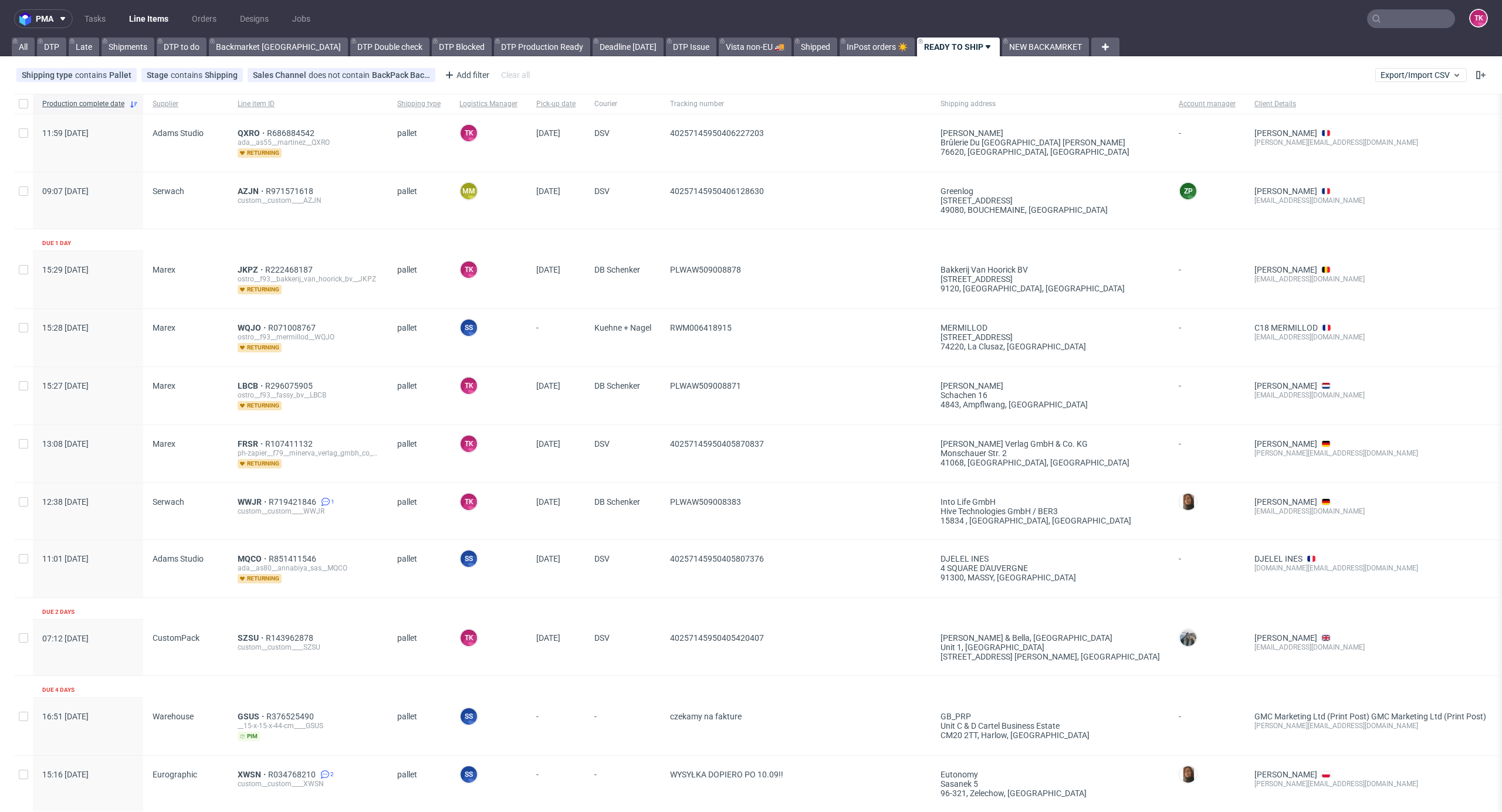
click at [150, 29] on nav "pma Tasks Line Items Orders Designs Jobs TK" at bounding box center [751, 18] width 1502 height 38
click at [148, 17] on link "Line Items" at bounding box center [149, 18] width 53 height 18
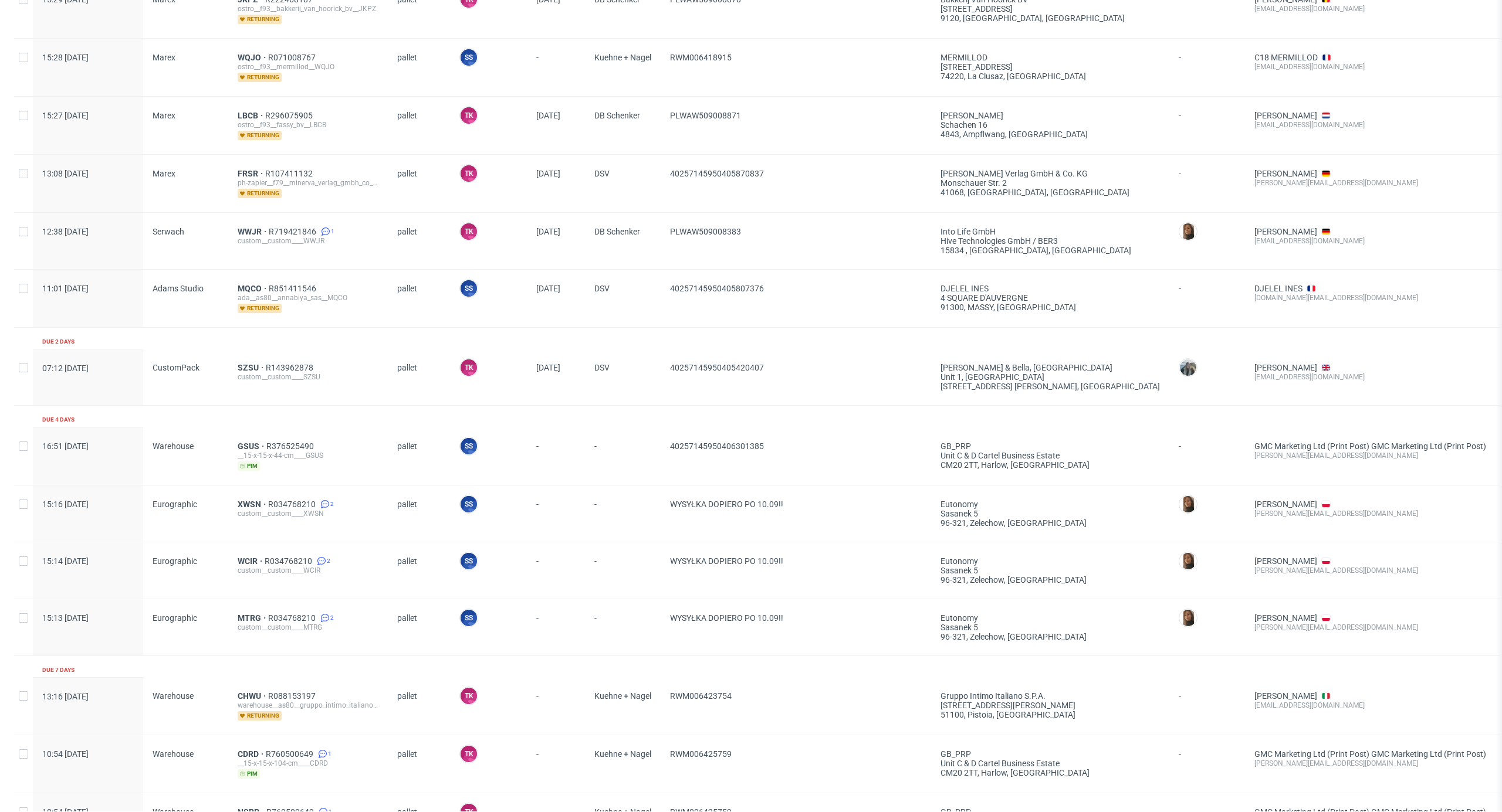
scroll to position [156, 0]
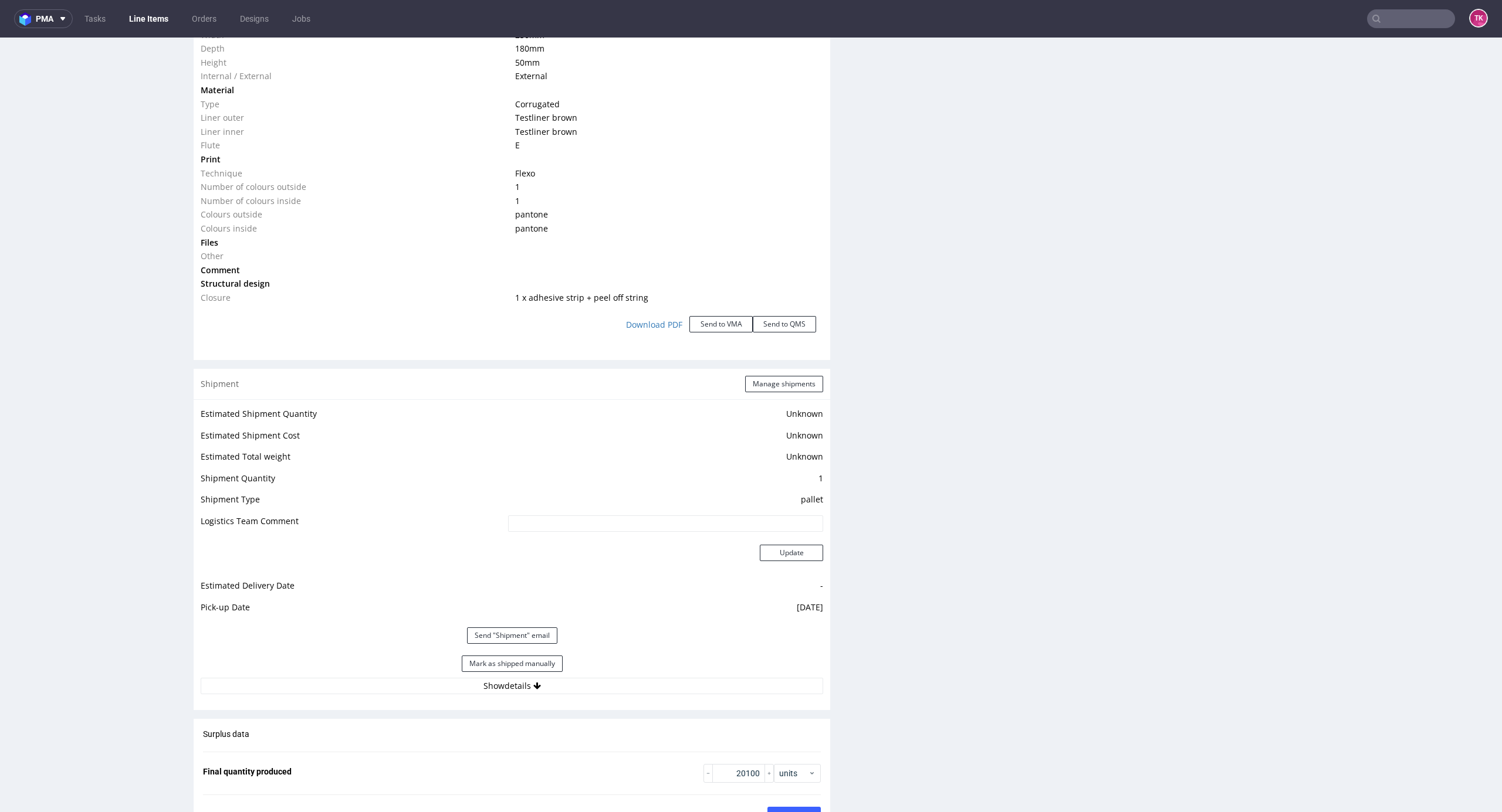
scroll to position [1251, 0]
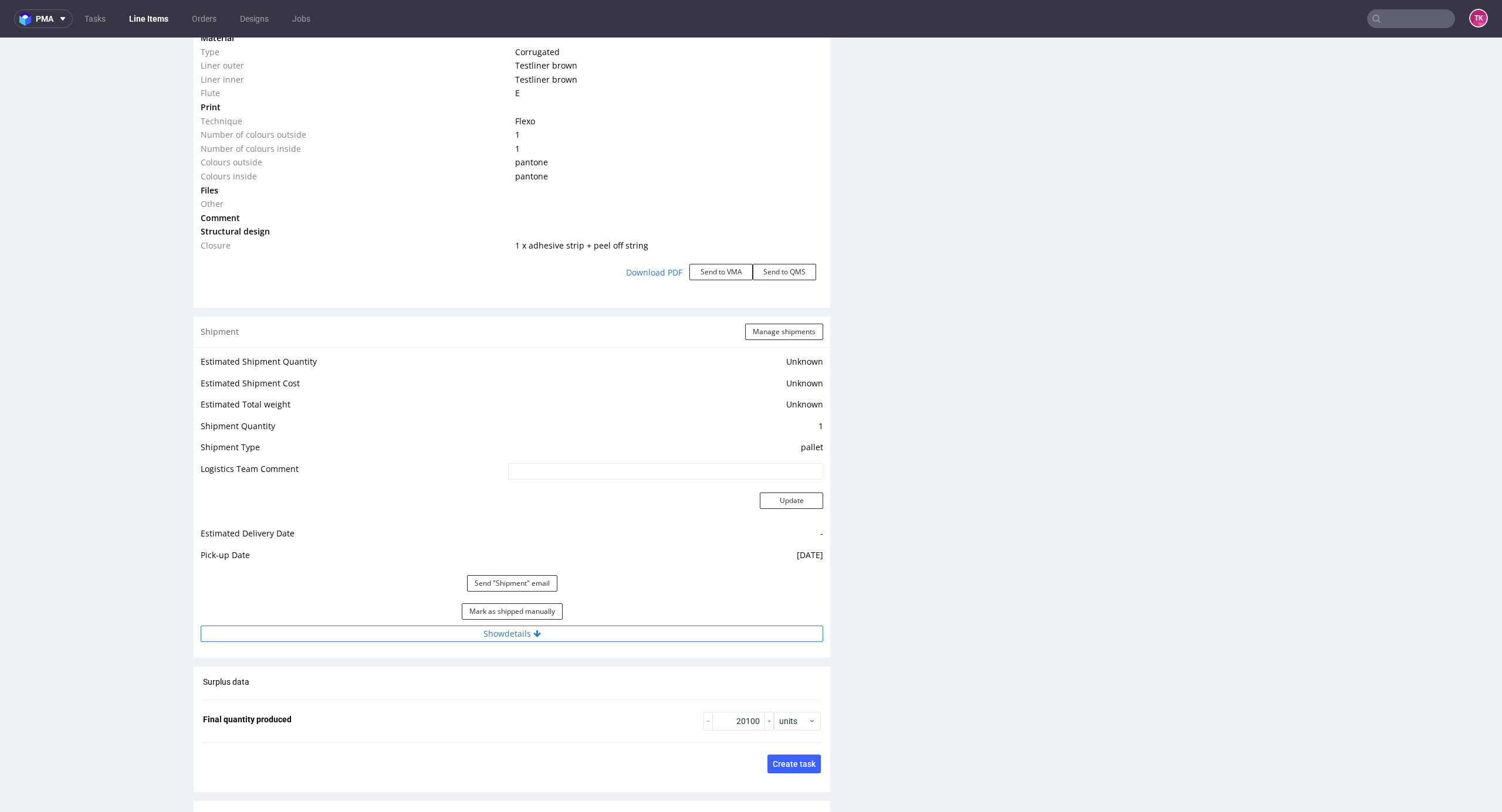
click at [657, 636] on button "Show details" at bounding box center [511, 634] width 622 height 17
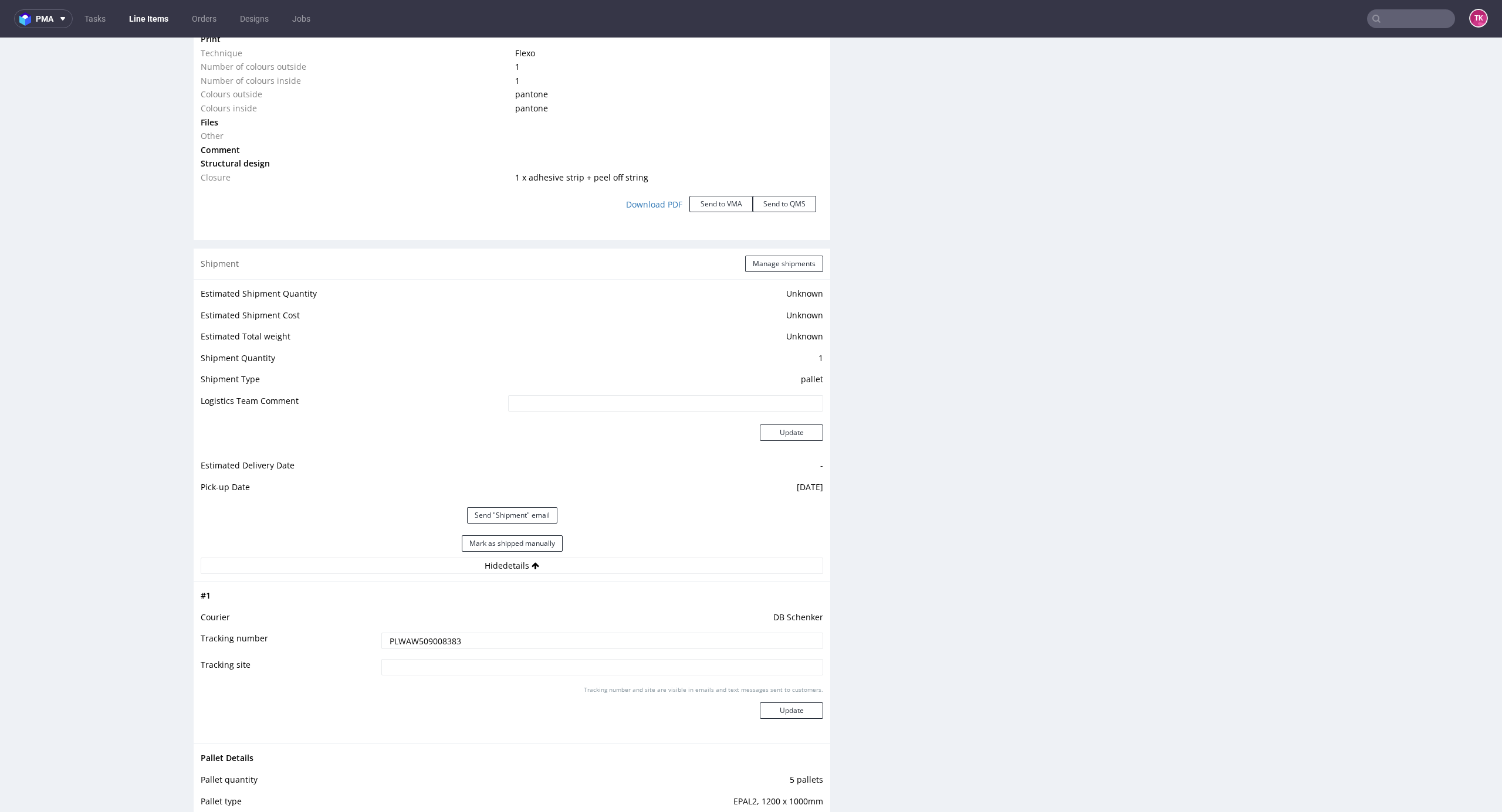
scroll to position [1407, 0]
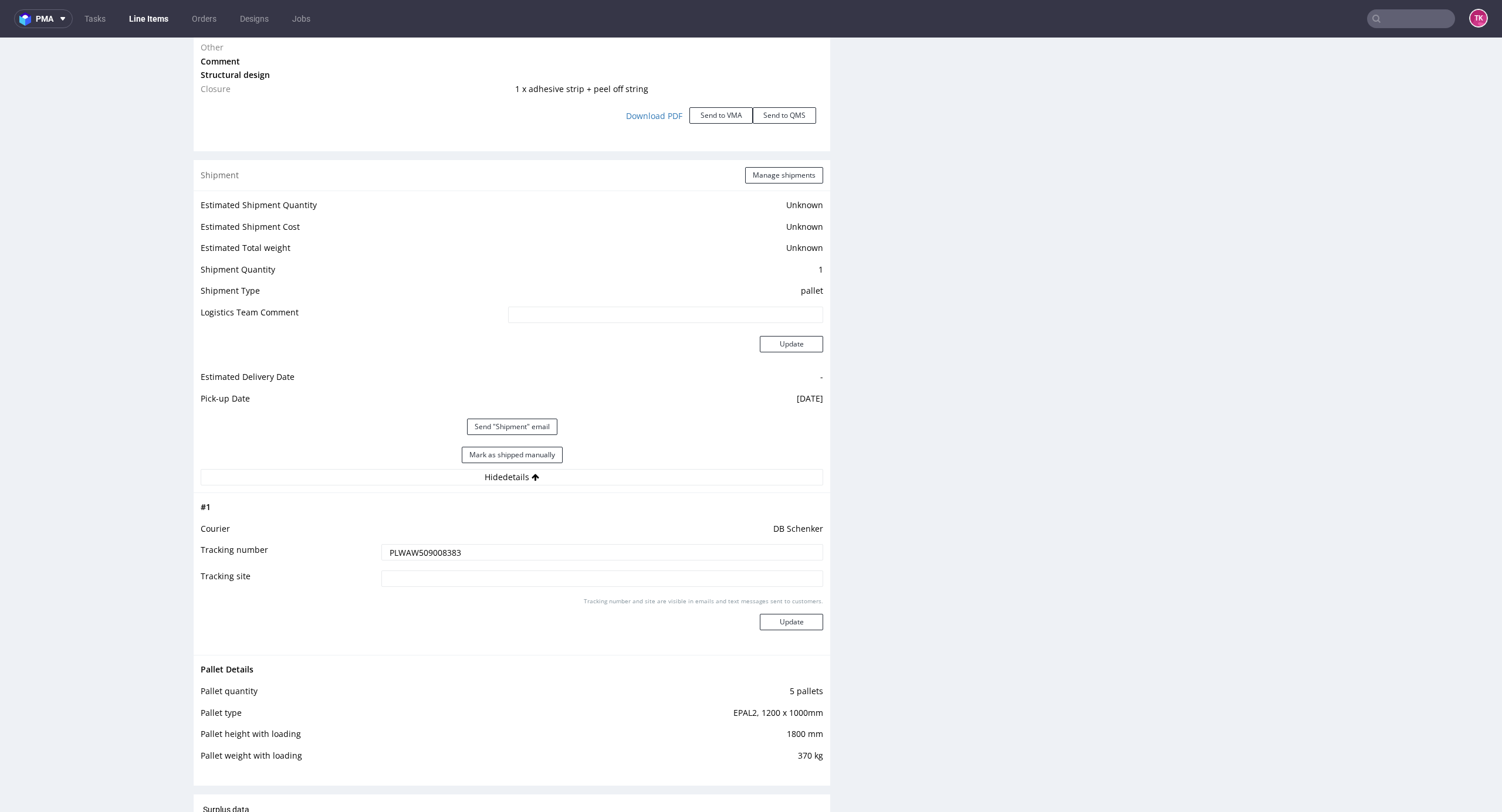
click at [418, 561] on input "PLWAW509008383" at bounding box center [601, 552] width 442 height 17
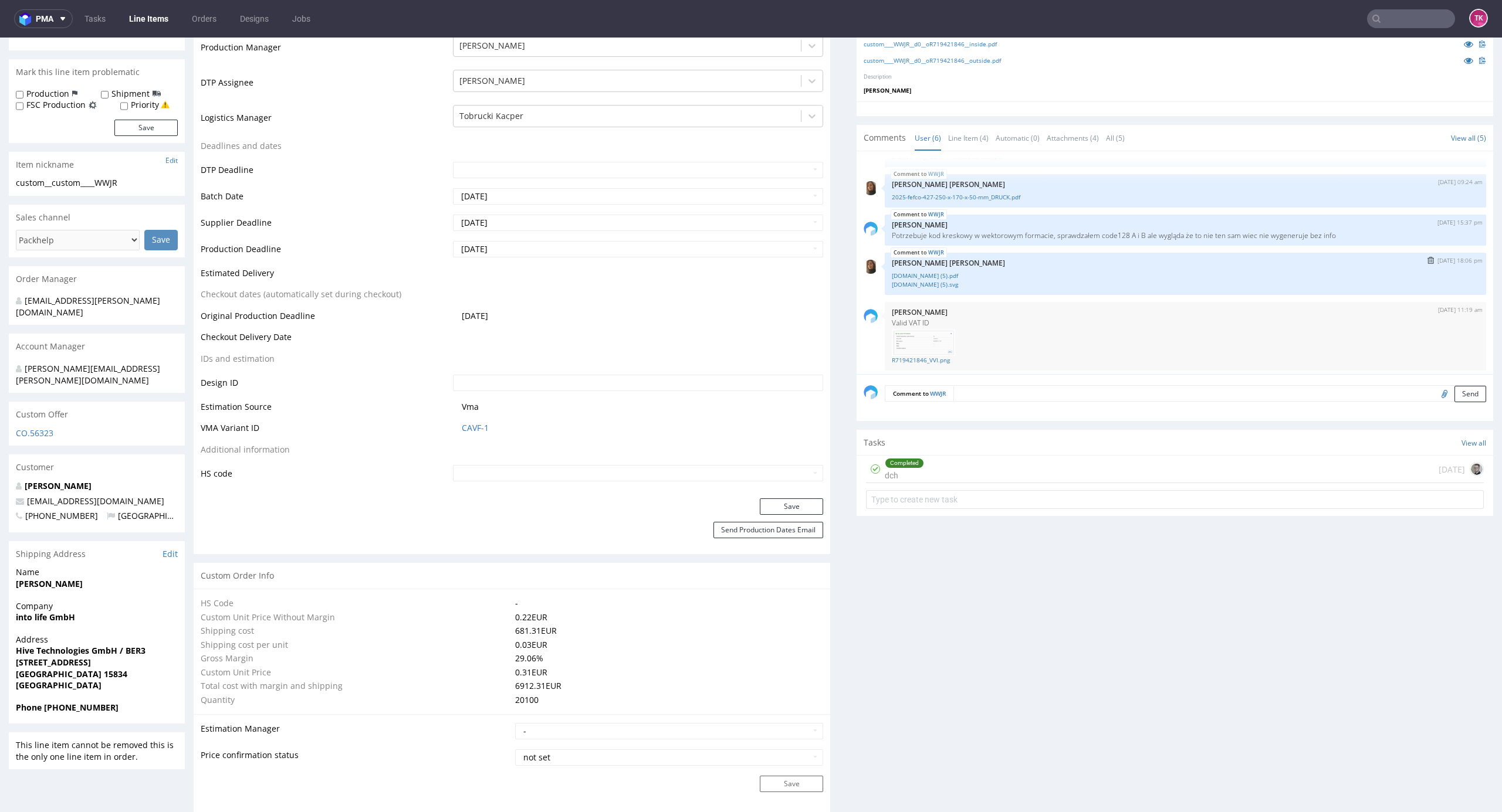
scroll to position [92, 0]
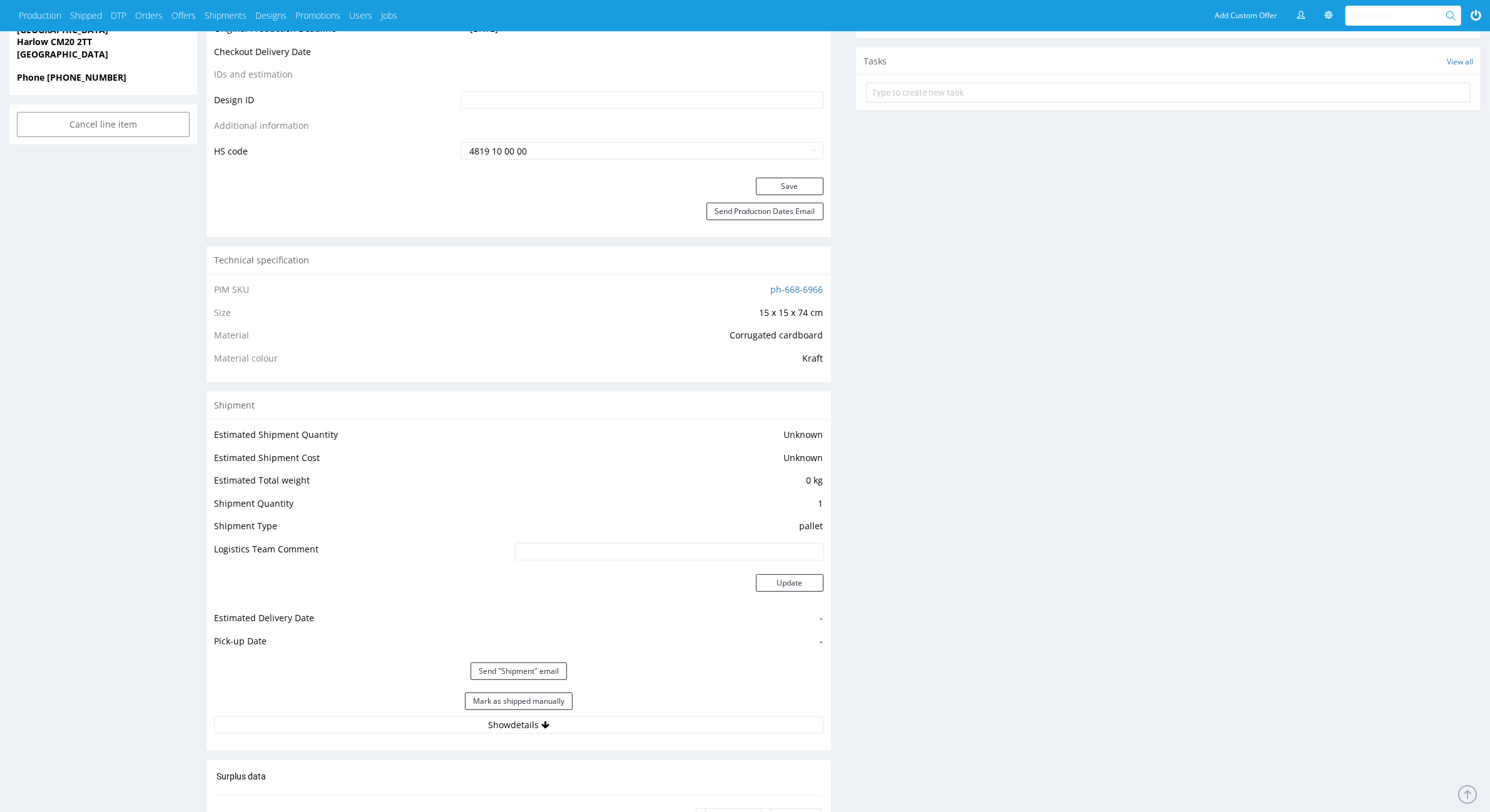
scroll to position [704, 0]
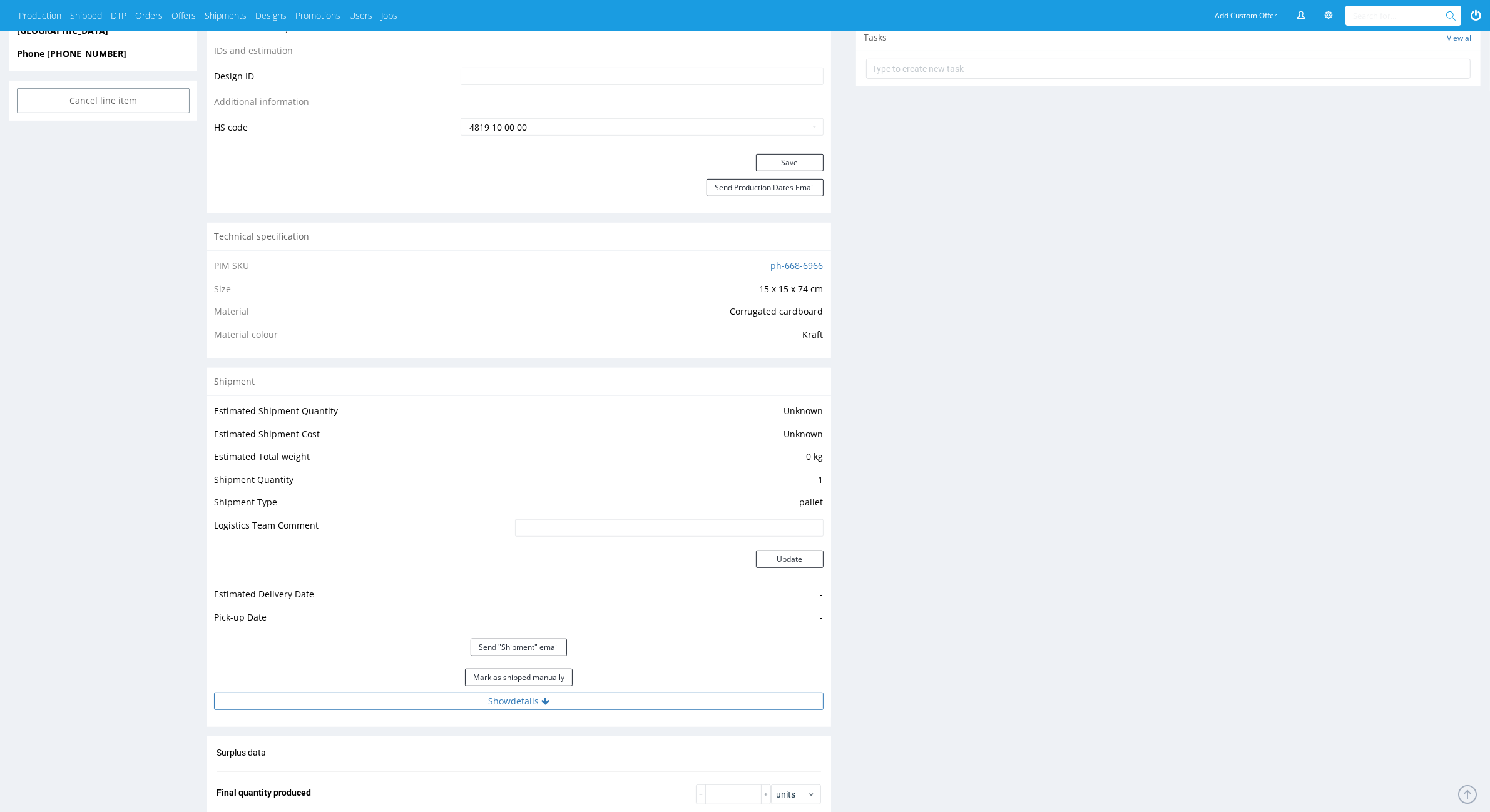
click at [697, 708] on button "Show details" at bounding box center [518, 701] width 610 height 18
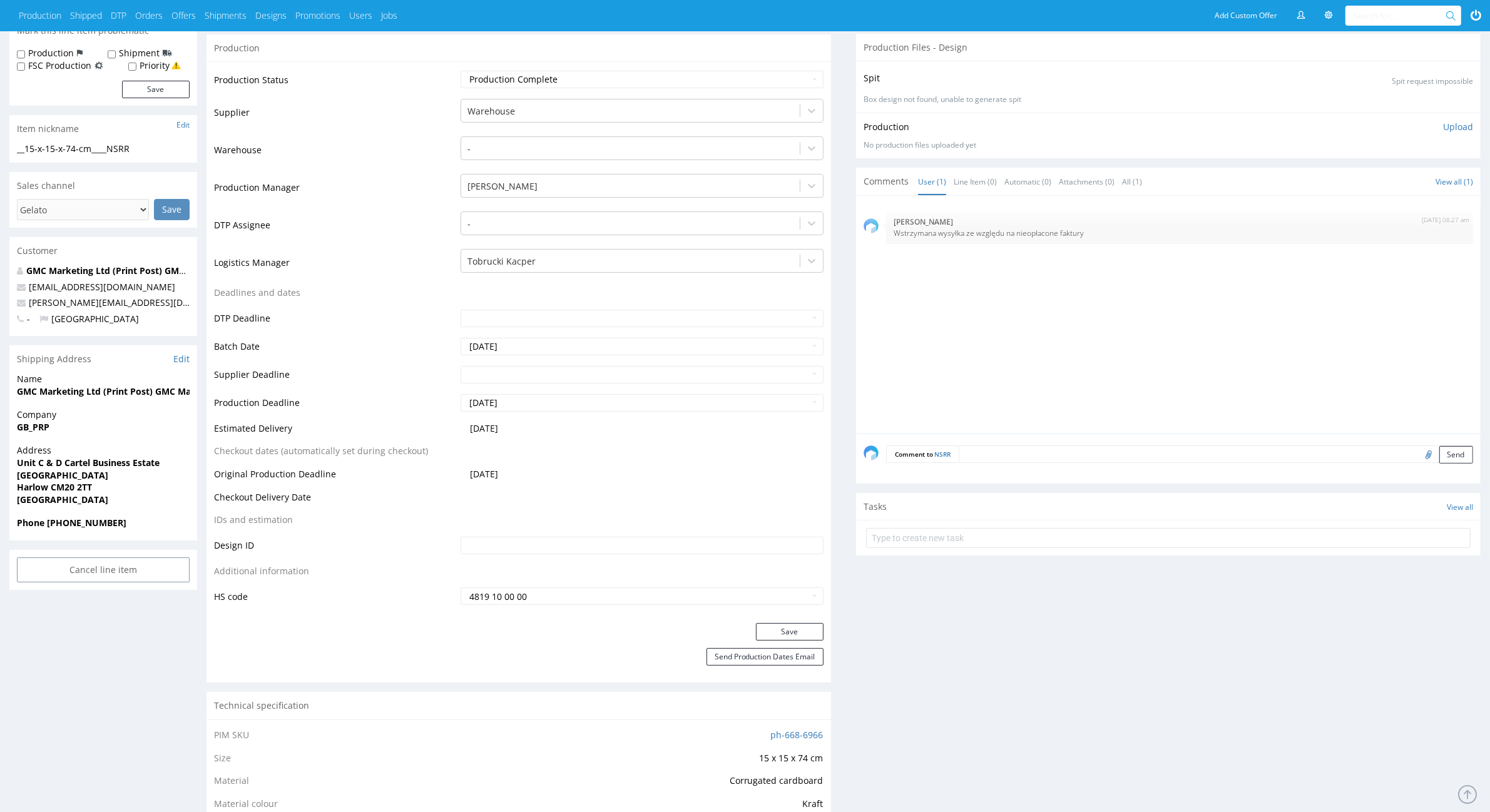
scroll to position [0, 0]
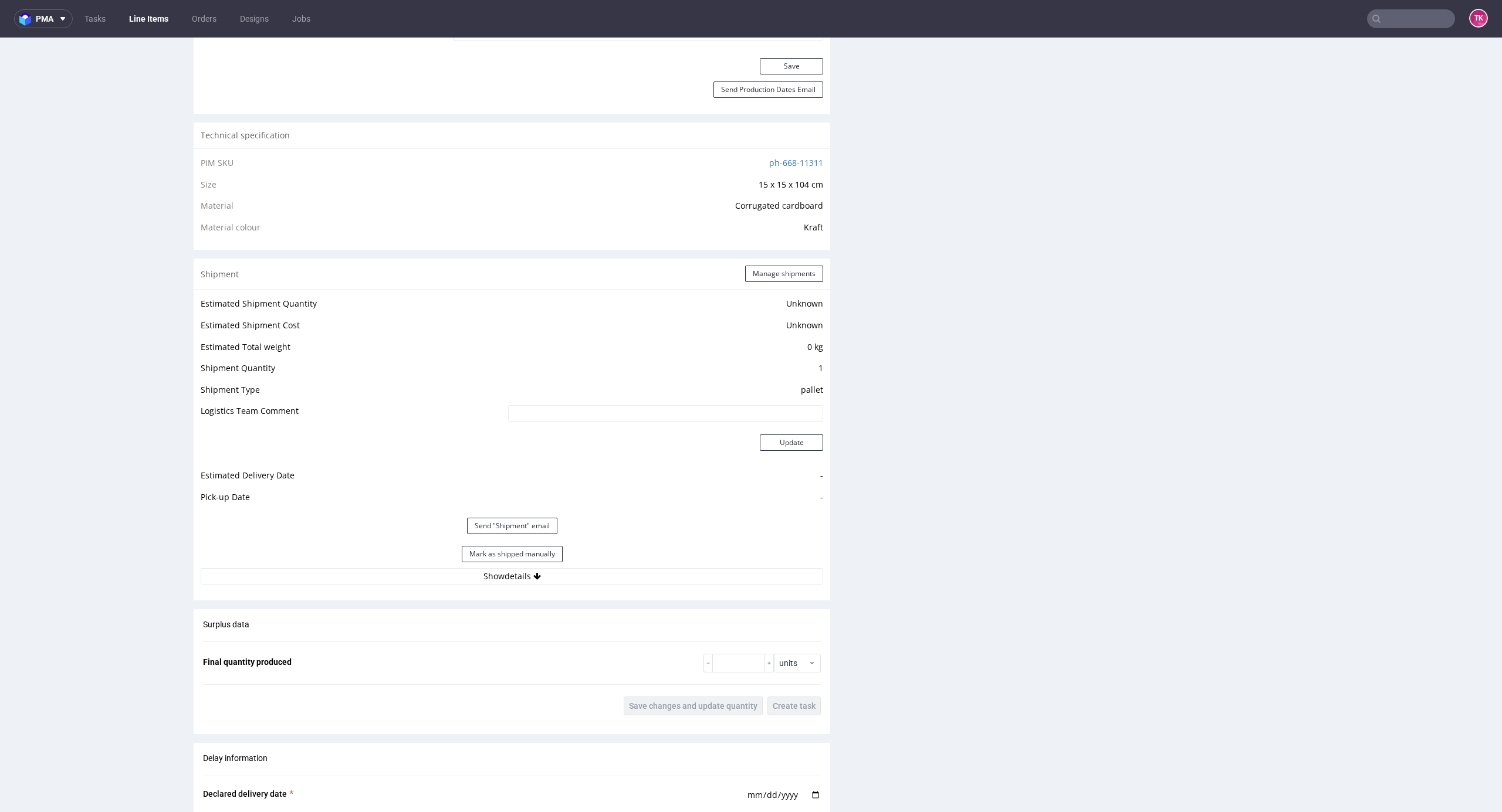
scroll to position [781, 0]
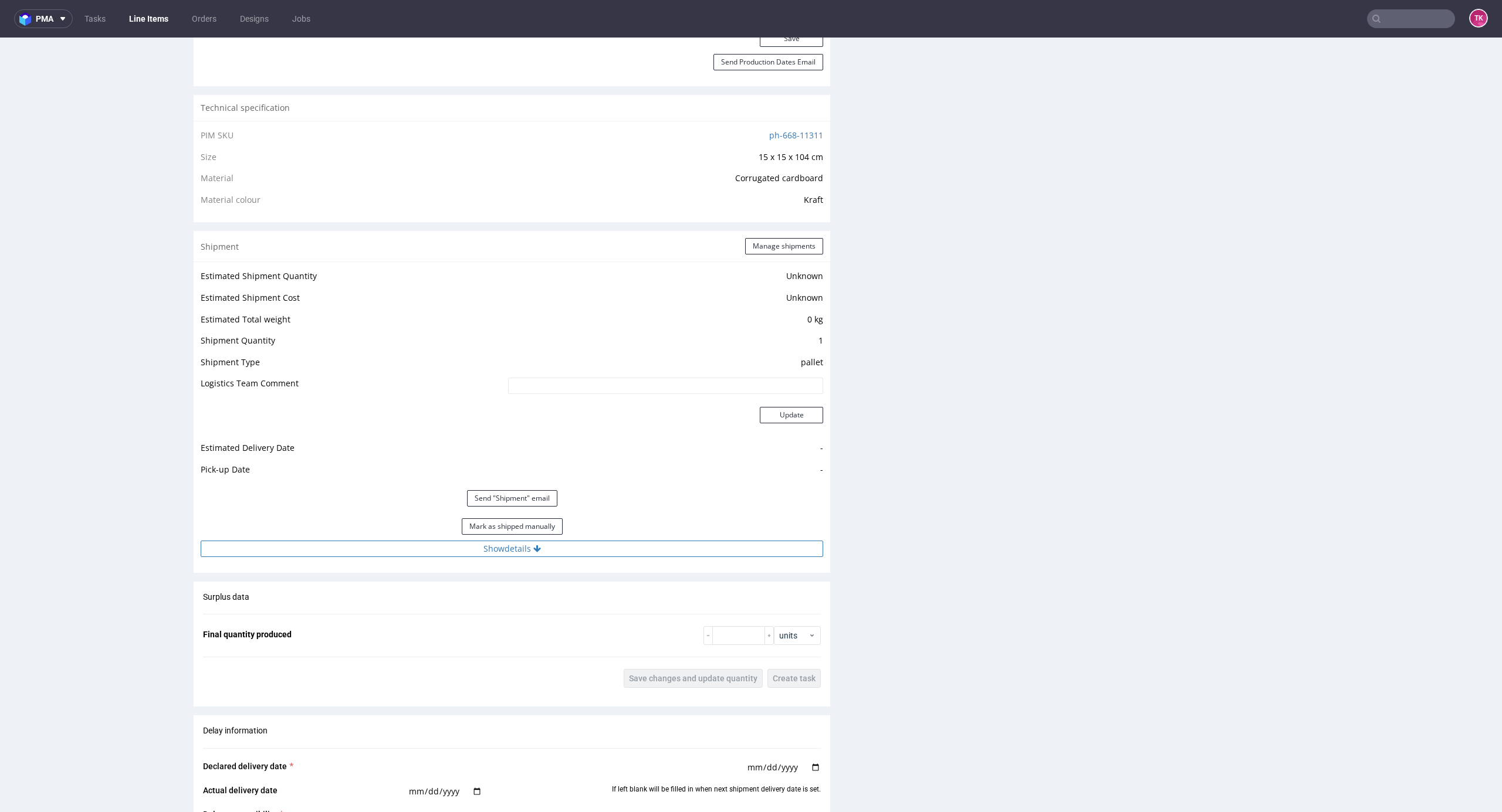
drag, startPoint x: 678, startPoint y: 531, endPoint x: 686, endPoint y: 552, distance: 22.5
click at [683, 540] on div "Estimated Shipment Quantity Unknown Estimated Shipment Cost Unknown Estimated T…" at bounding box center [511, 413] width 636 height 302
click at [688, 562] on div "Estimated Shipment Quantity Unknown Estimated Shipment Cost Unknown Estimated T…" at bounding box center [511, 413] width 636 height 302
click at [696, 552] on button "Show details" at bounding box center [511, 549] width 622 height 17
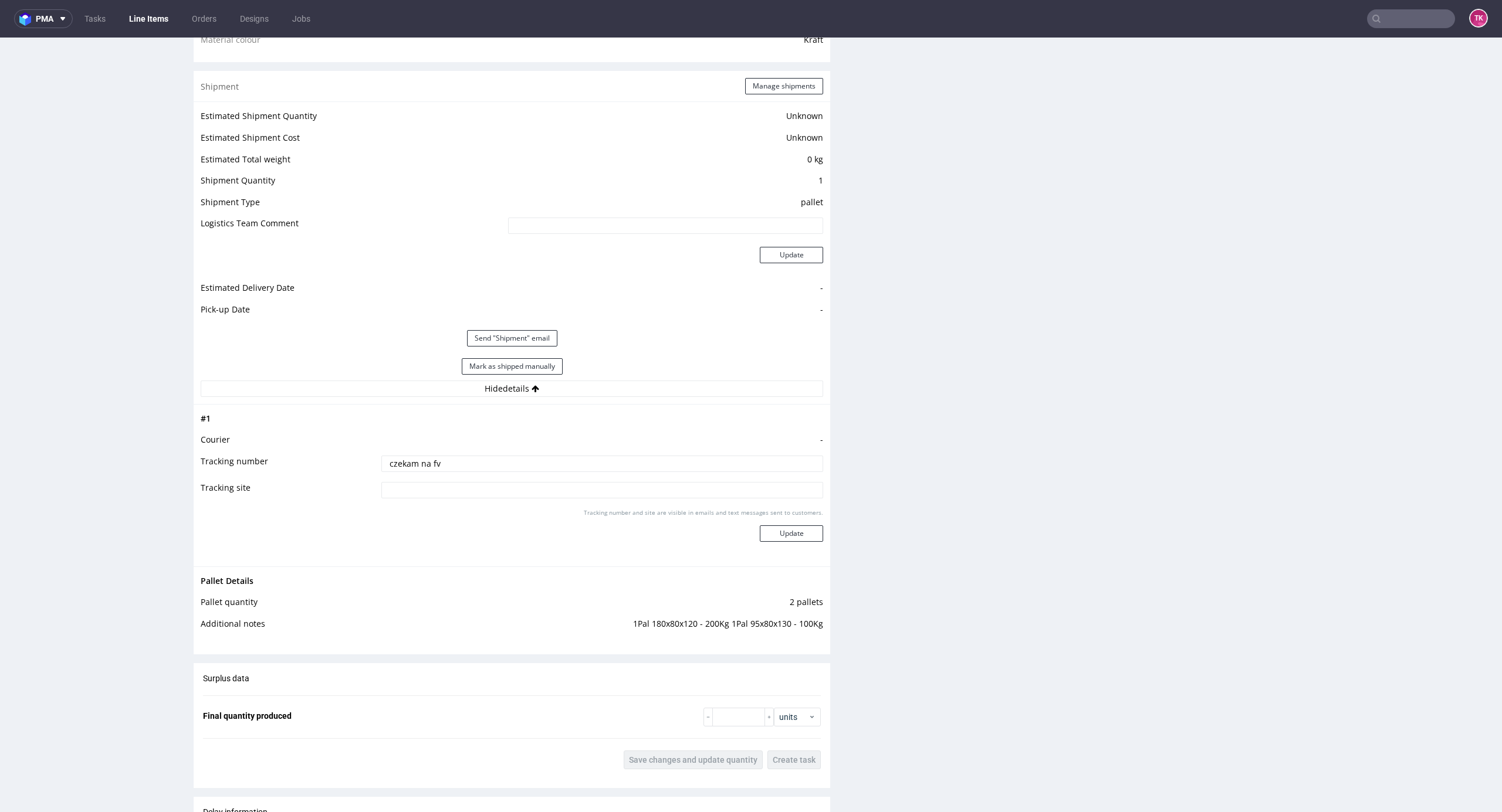
scroll to position [1094, 0]
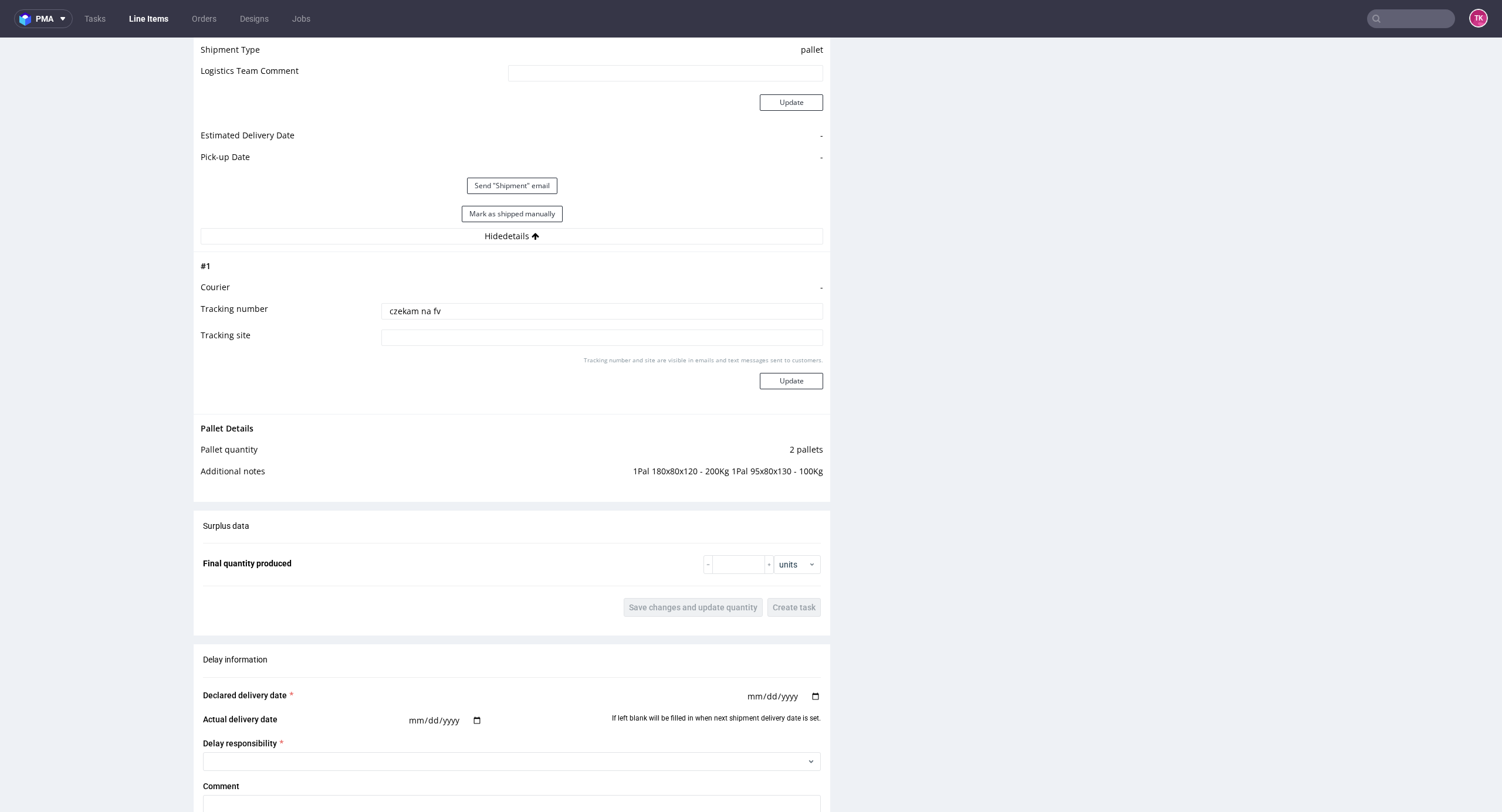
drag, startPoint x: 1026, startPoint y: 383, endPoint x: 1025, endPoint y: 340, distance: 43.0
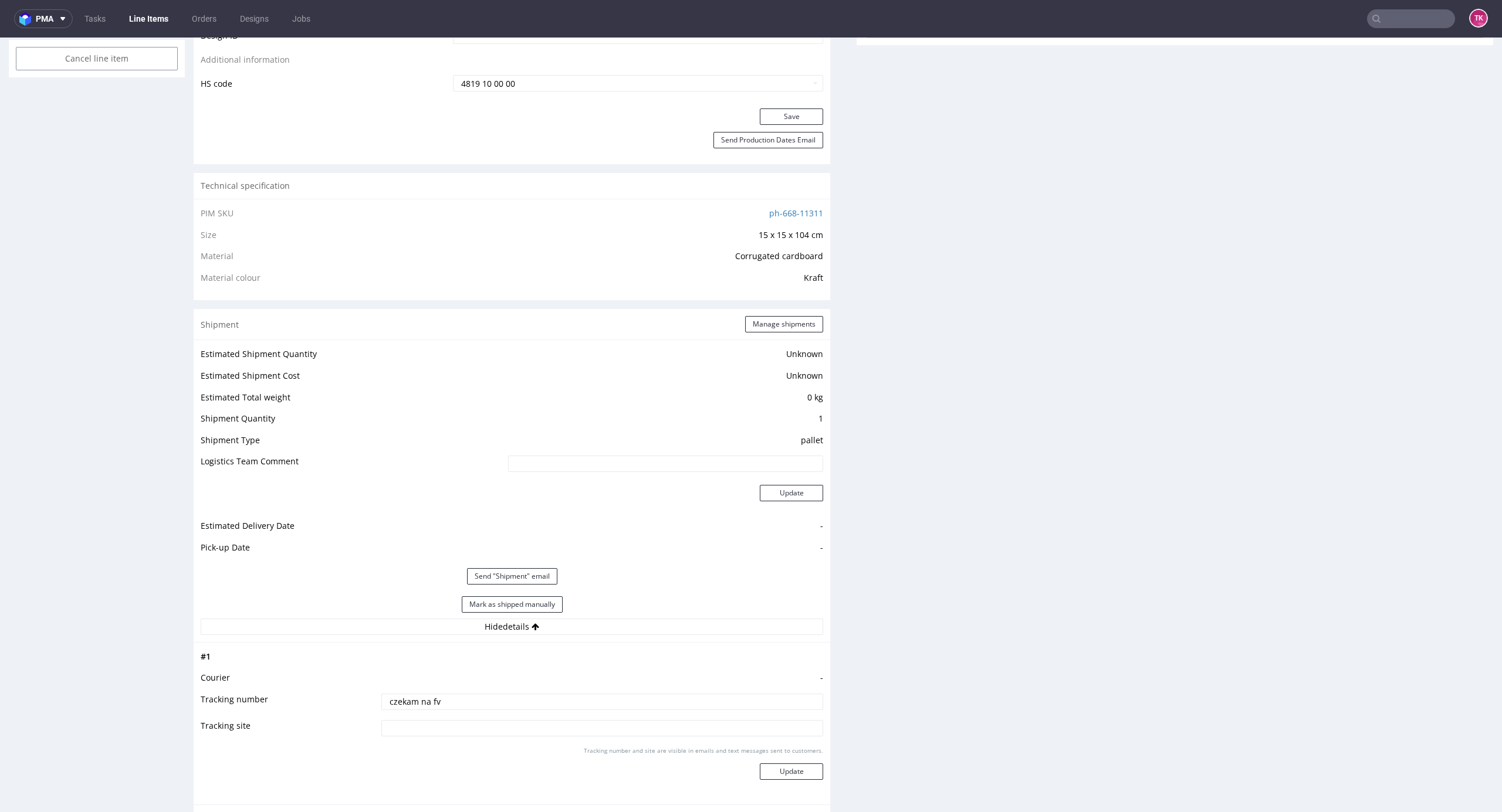
drag, startPoint x: 1025, startPoint y: 340, endPoint x: 988, endPoint y: 320, distance: 42.1
click at [999, 313] on div "Production Files - Design Spit Spit request impossible Box design not found, un…" at bounding box center [1175, 519] width 636 height 1926
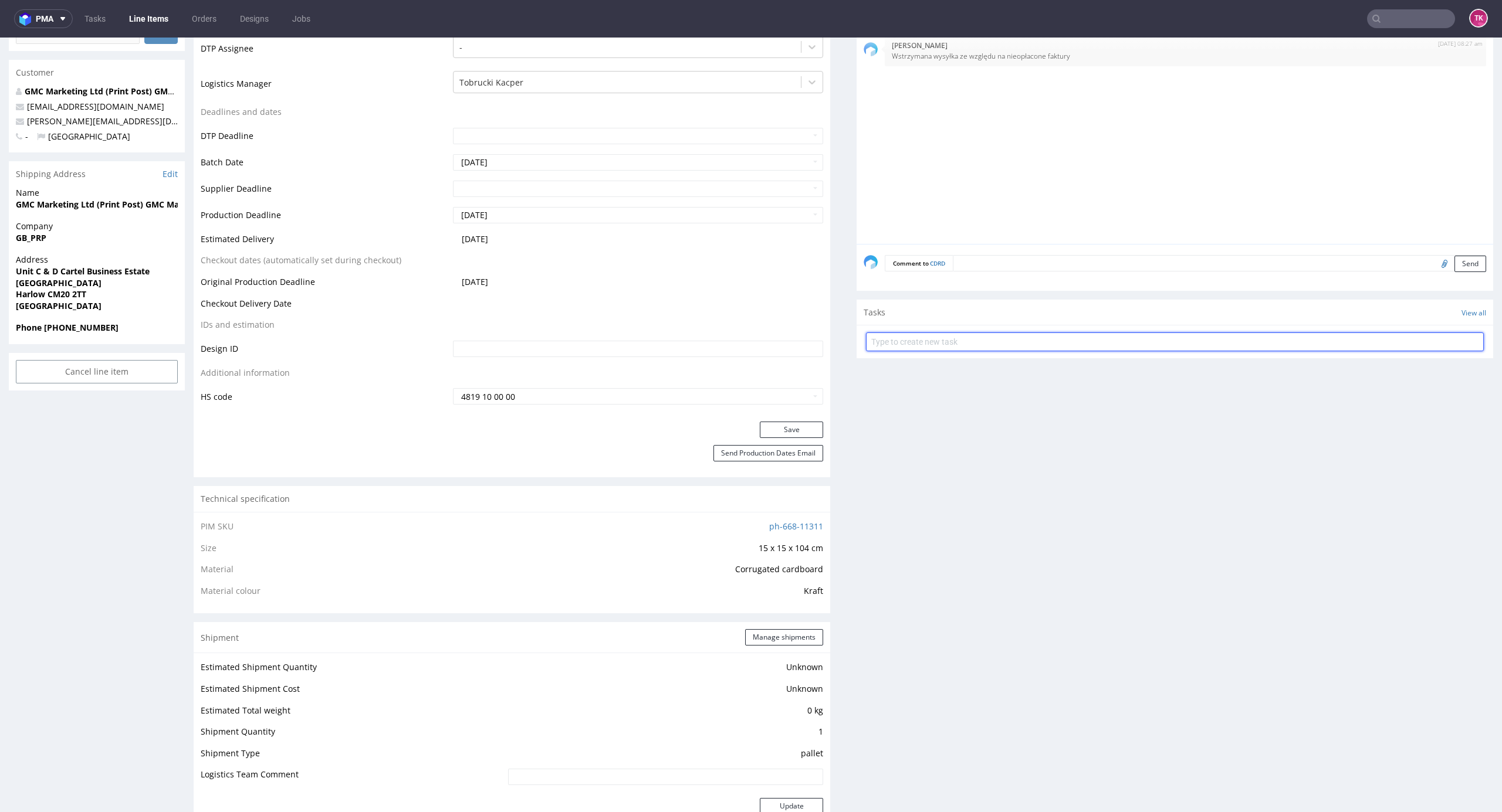
drag, startPoint x: 944, startPoint y: 338, endPoint x: 941, endPoint y: 347, distance: 9.5
click at [942, 346] on input "text" at bounding box center [1174, 341] width 618 height 18
type input "etykiety"
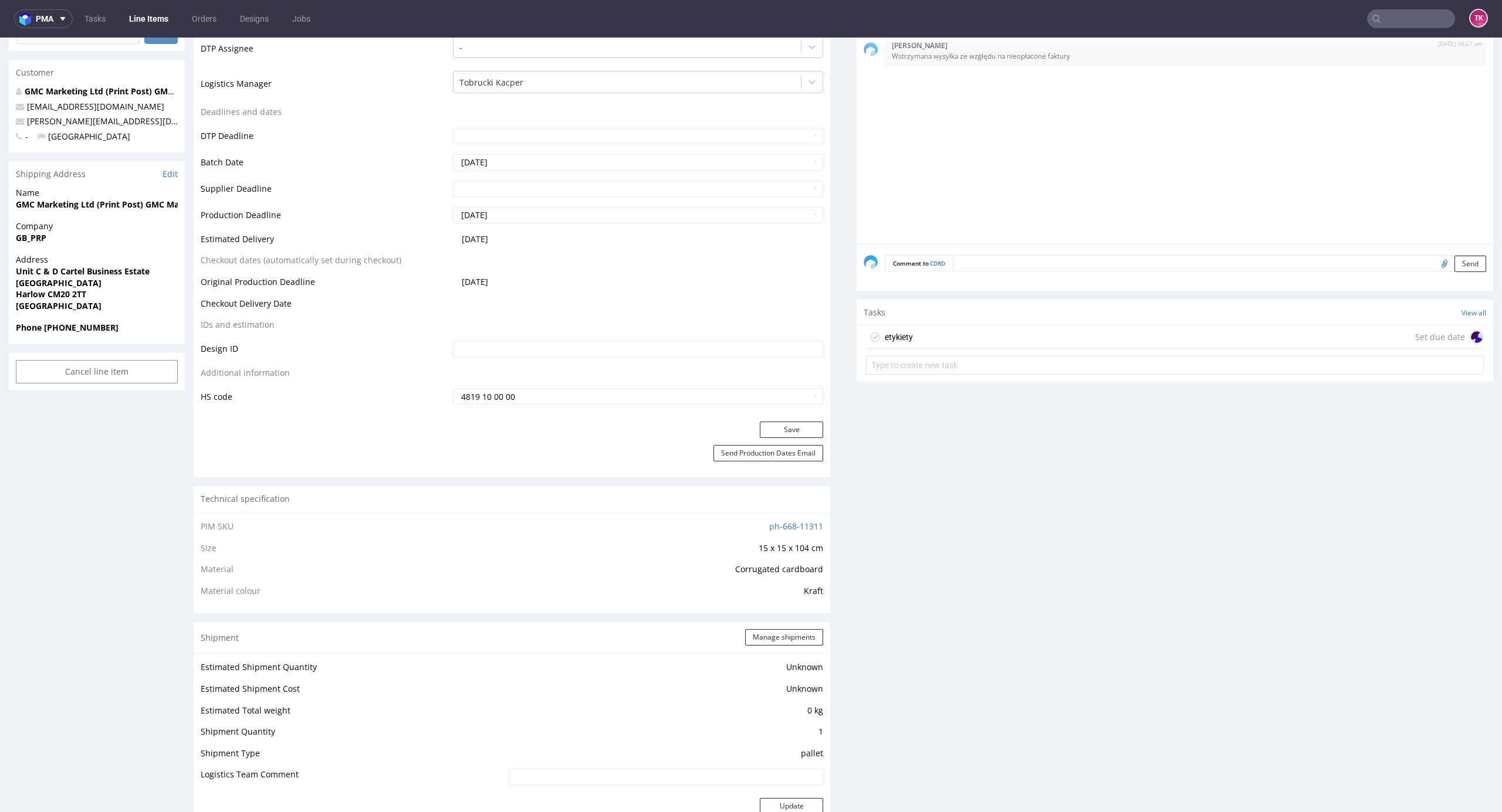
click at [911, 345] on div "etykiety Set due date" at bounding box center [1174, 337] width 618 height 24
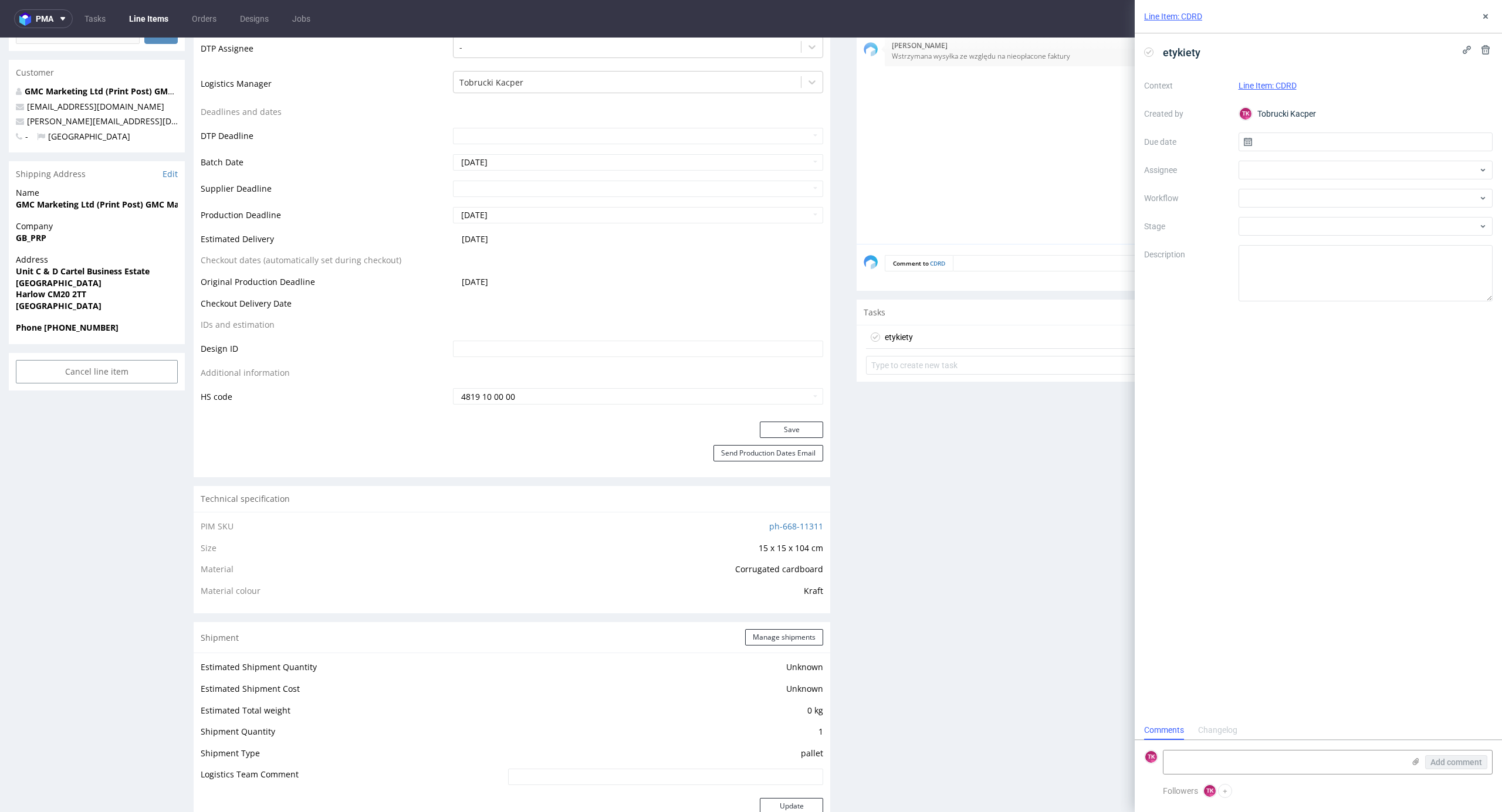
scroll to position [10, 0]
click at [1282, 749] on form "TK Add comment" at bounding box center [1318, 762] width 367 height 44
click at [1277, 756] on textarea at bounding box center [1283, 762] width 240 height 24
paste textarea "RWM006425759"
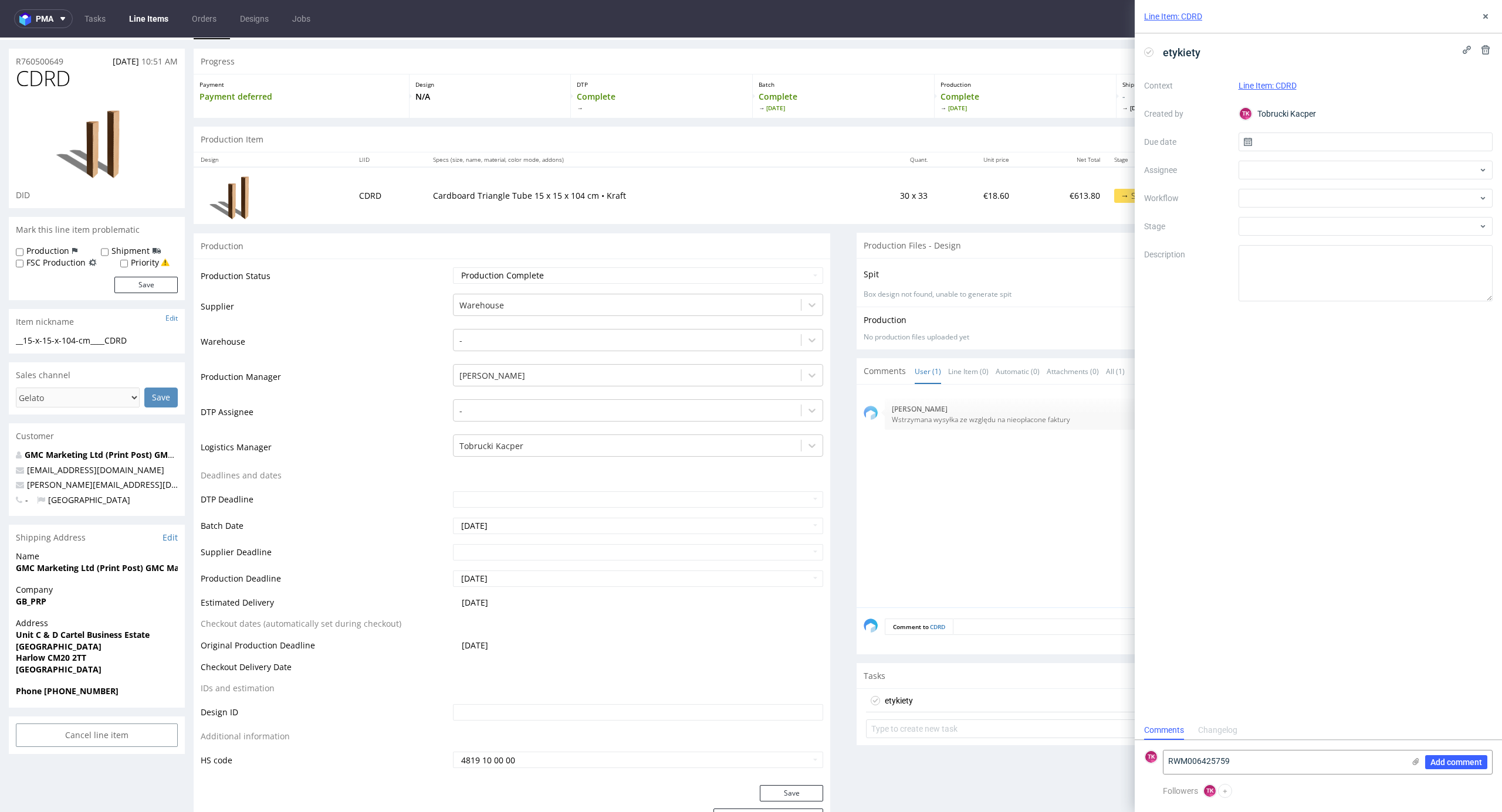
scroll to position [0, 0]
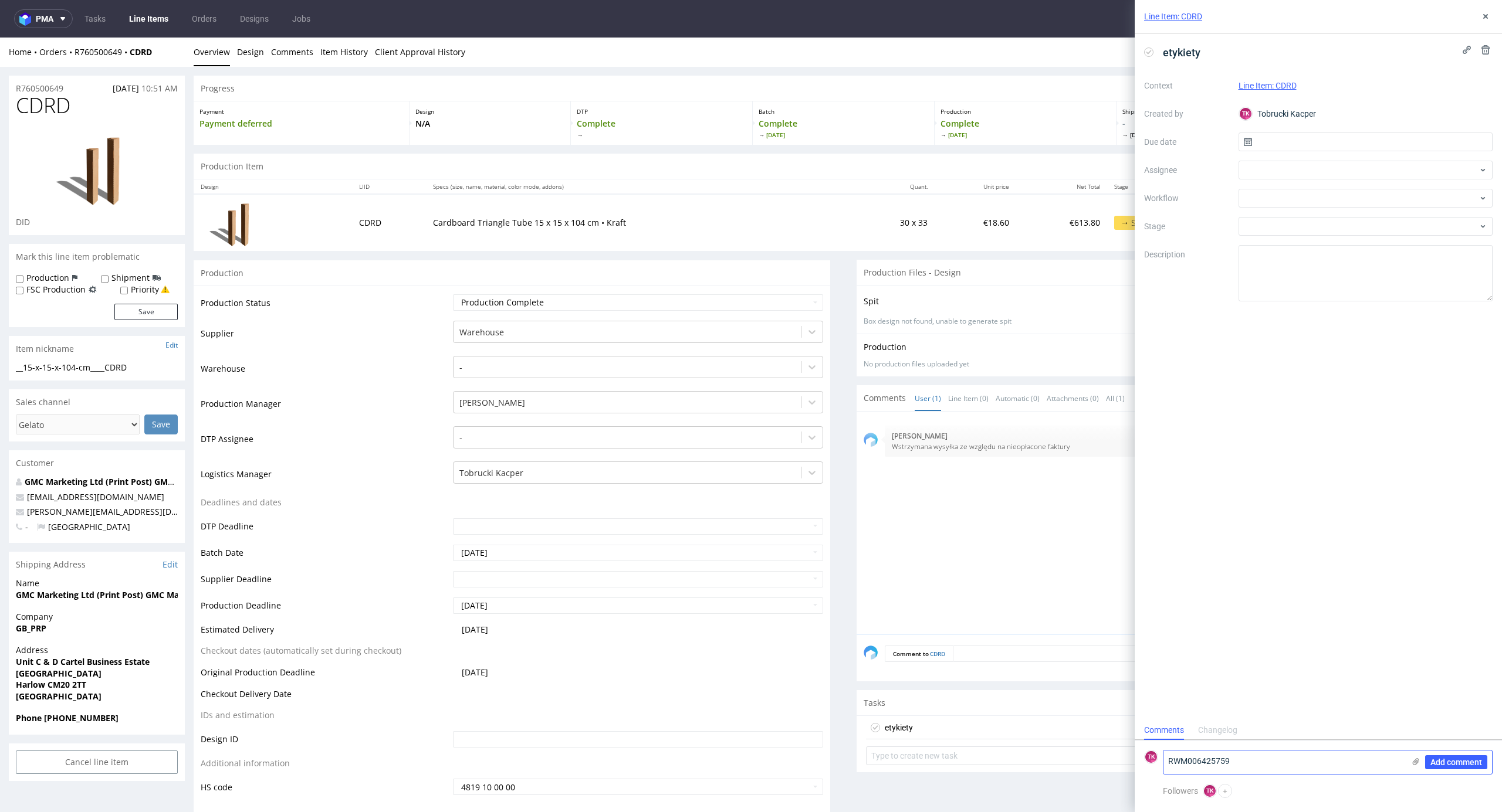
click at [1241, 759] on textarea "RWM006425759" at bounding box center [1283, 762] width 240 height 24
paste textarea "R760500649CDRD"
click at [1238, 760] on textarea "R760500649CDRD + RWM006425759" at bounding box center [1283, 762] width 240 height 24
click at [1245, 760] on textarea "R760500649CDRD + RWM006425759" at bounding box center [1283, 762] width 240 height 24
paste textarea "760500649 NSRRR"
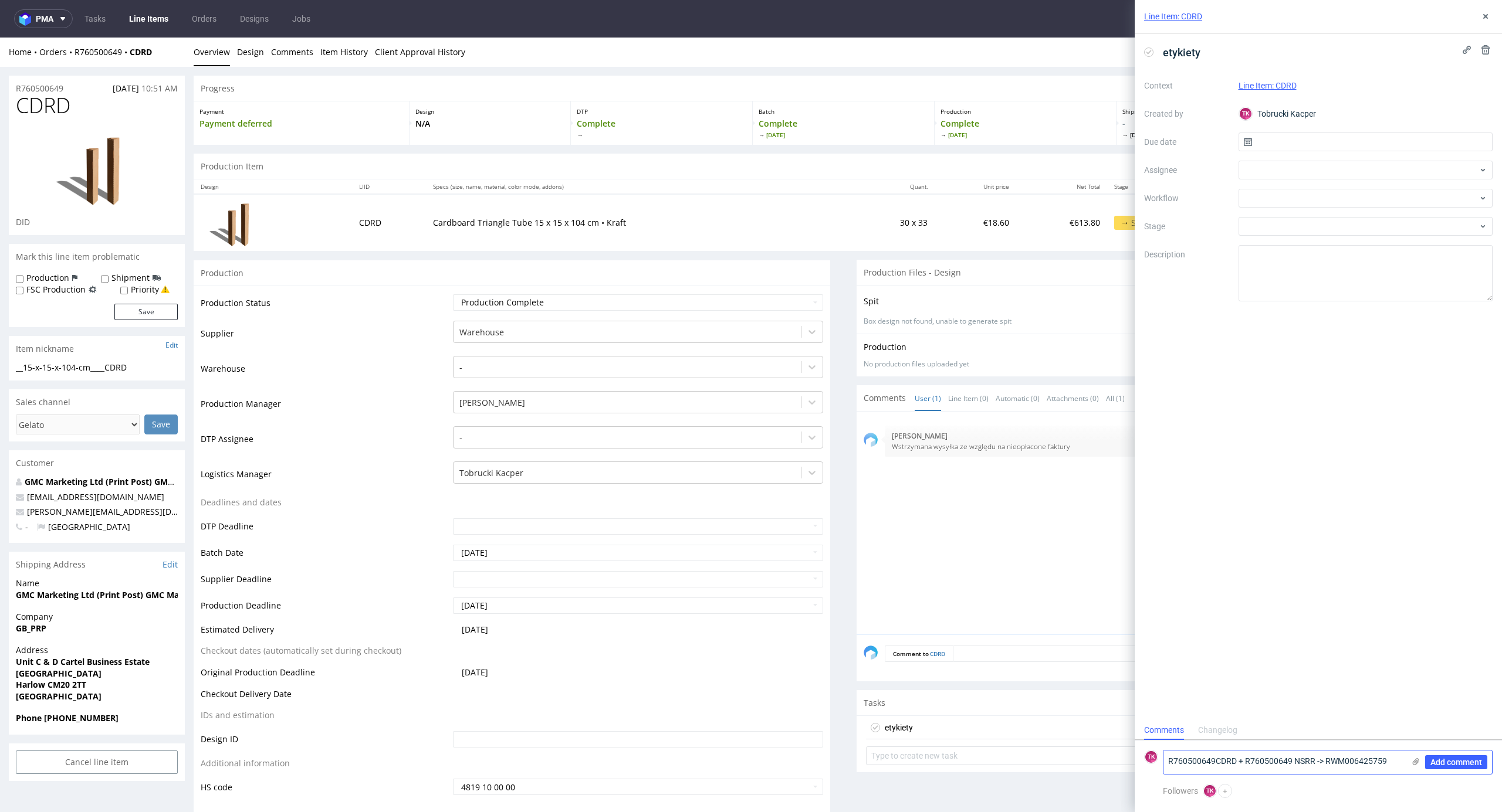
click at [1413, 760] on icon at bounding box center [1415, 761] width 10 height 10
click at [0, 0] on input "file" at bounding box center [0, 0] width 0 height 0
click at [1423, 702] on div "Add comment" at bounding box center [1448, 732] width 88 height 85
drag, startPoint x: 1404, startPoint y: 702, endPoint x: 1396, endPoint y: 702, distance: 8.0
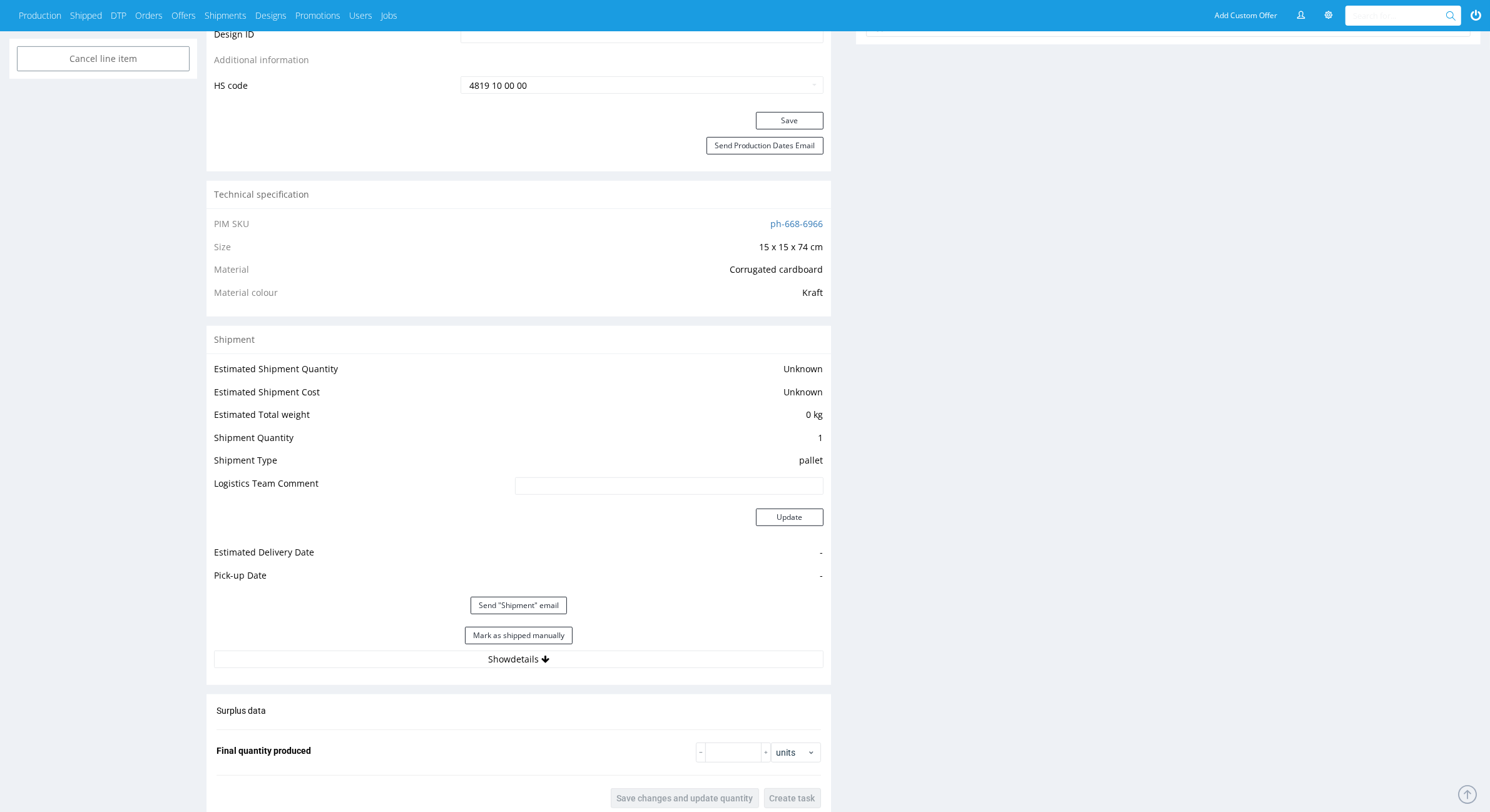
scroll to position [860, 0]
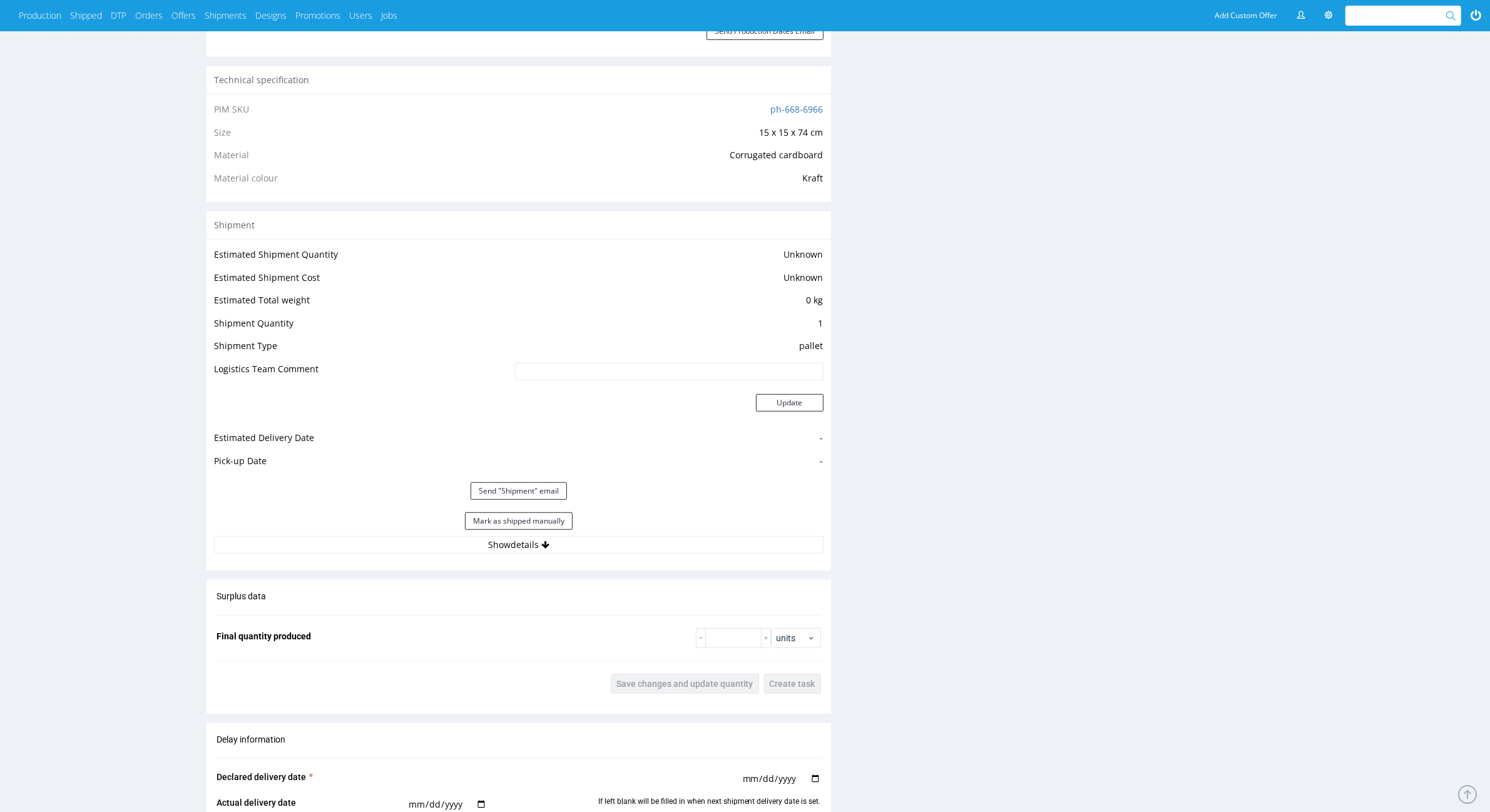
click at [673, 535] on div "Mark as shipped manually" at bounding box center [518, 521] width 610 height 30
click at [680, 543] on button "Show details" at bounding box center [518, 544] width 610 height 18
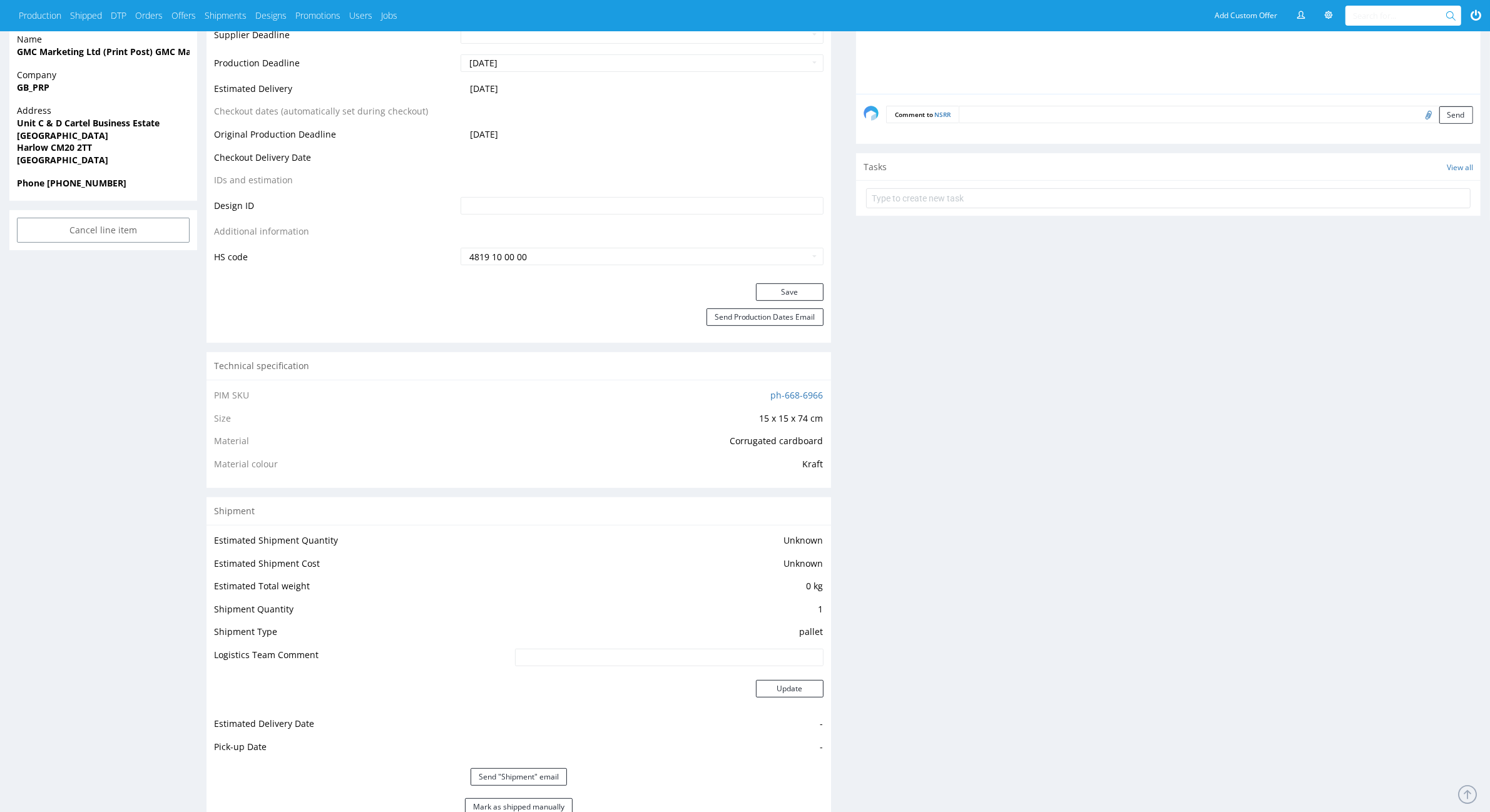
scroll to position [547, 0]
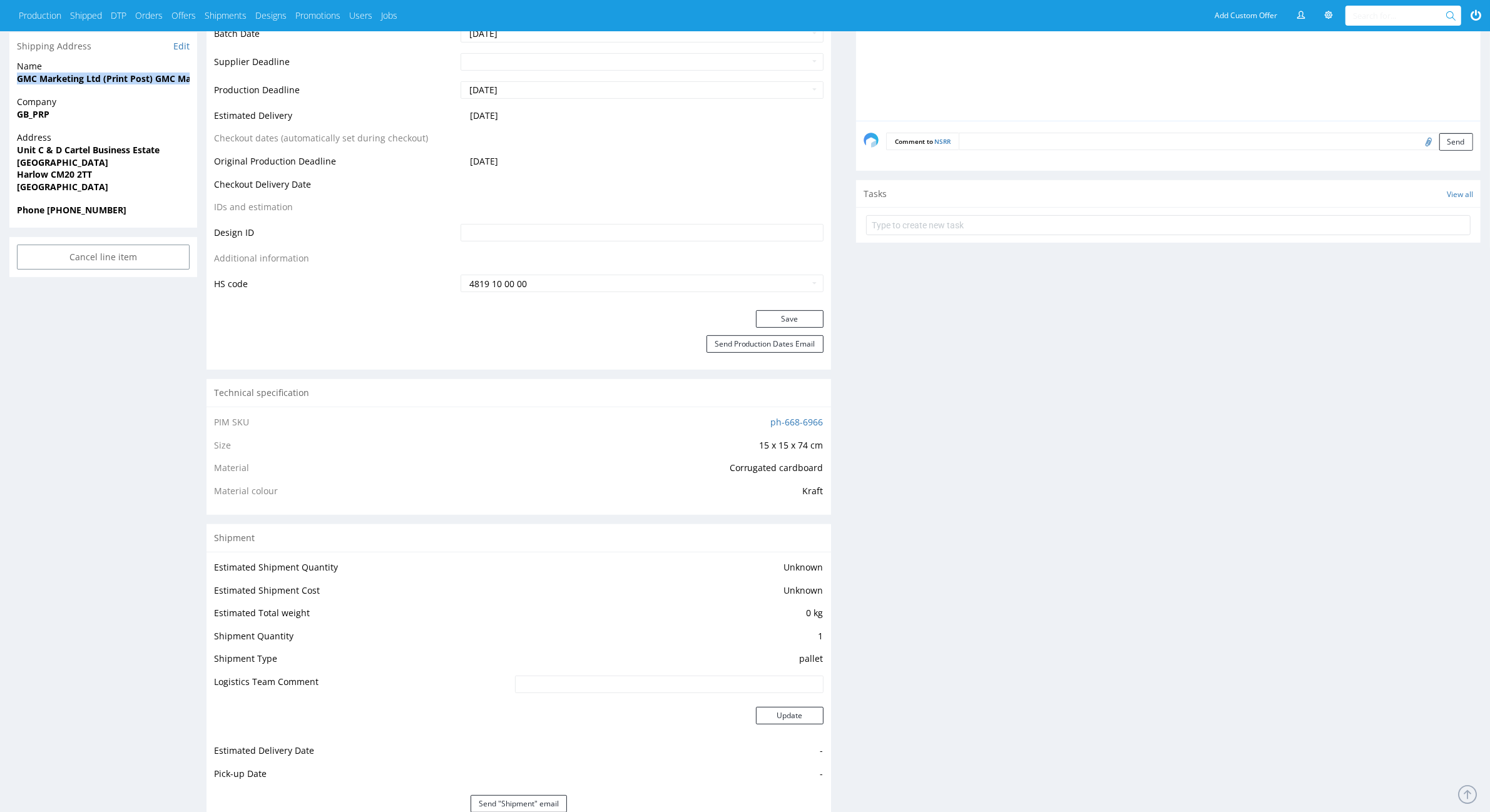
drag, startPoint x: 10, startPoint y: 89, endPoint x: 5, endPoint y: 106, distance: 17.7
click at [5, 106] on div "R760500649 [DATE] 10:51 AM NSRR DID Mark this line item problematic Production …" at bounding box center [745, 704] width 1490 height 2378
copy strong "GMC Marketing Ltd (Print Post) GMC Marketing Ltd (Print Post)"
drag, startPoint x: 19, startPoint y: 145, endPoint x: 94, endPoint y: 178, distance: 81.9
click at [94, 178] on div "Address [STREET_ADDRESS]" at bounding box center [103, 168] width 187 height 73
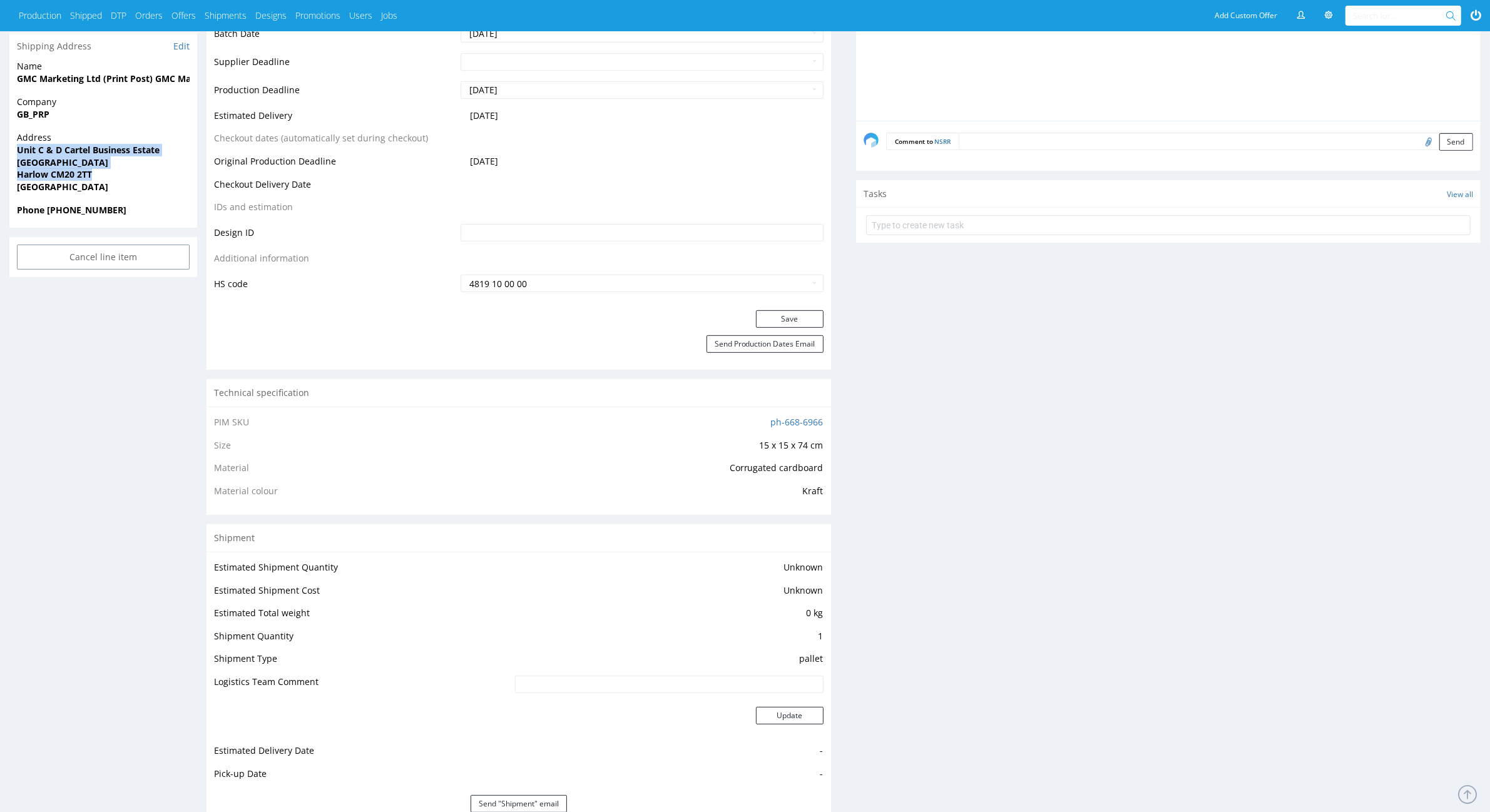
copy p "Unit C & D Cartel Business Estate [STREET_ADDRESS]"
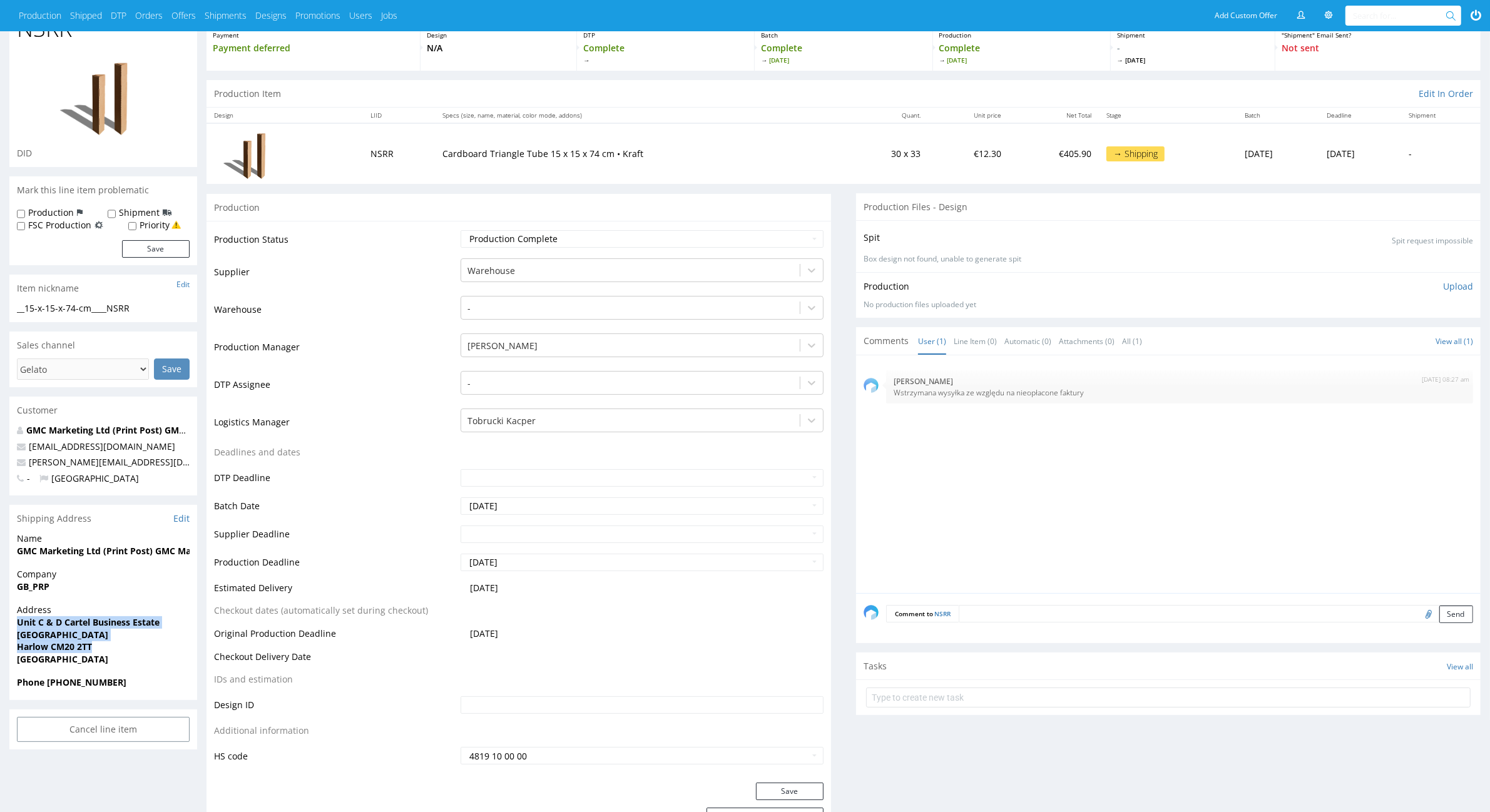
scroll to position [0, 0]
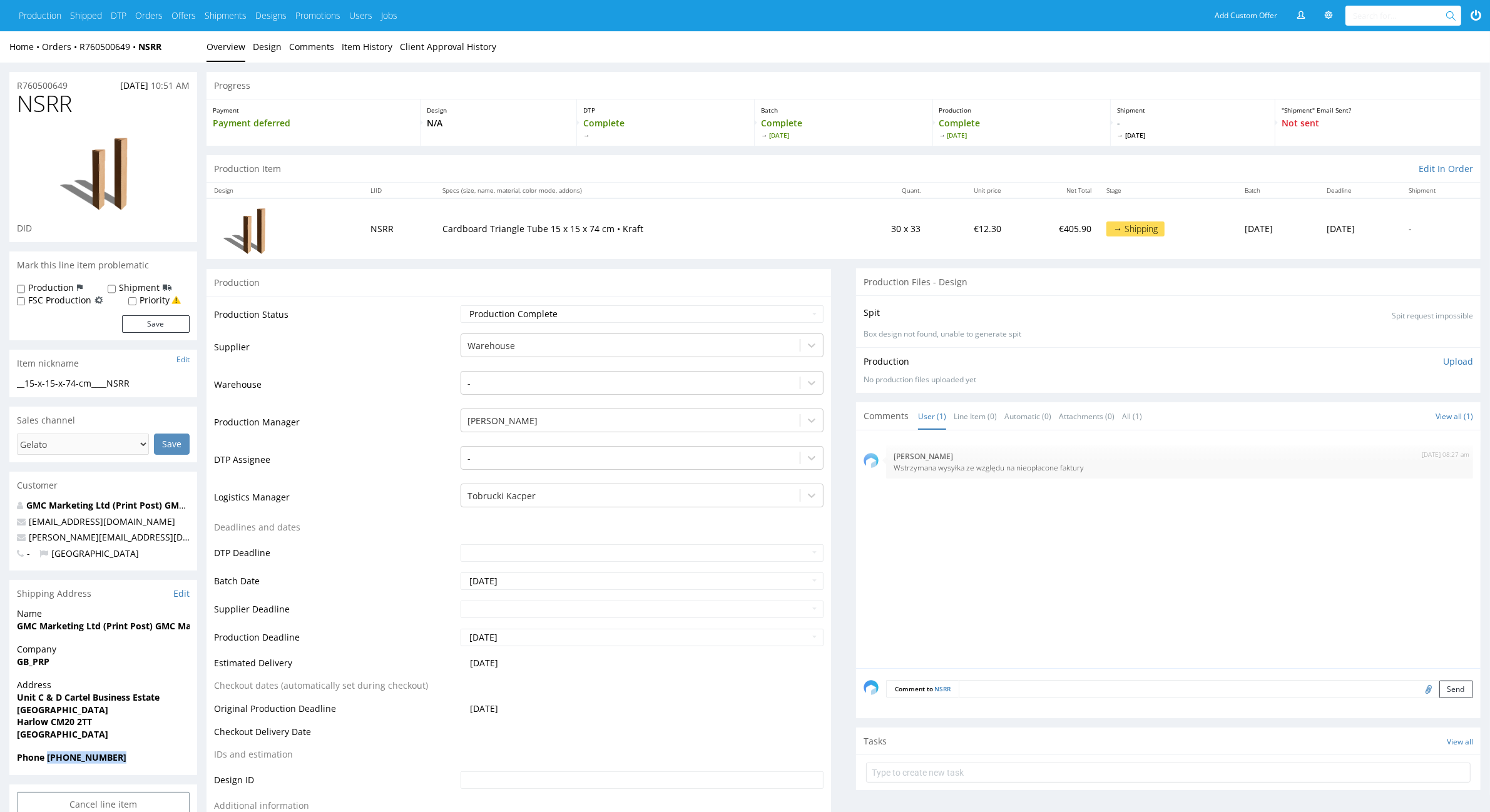
drag, startPoint x: 48, startPoint y: 758, endPoint x: 145, endPoint y: 761, distance: 97.0
click at [145, 761] on span "Phone [PHONE_NUMBER]" at bounding box center [103, 757] width 172 height 12
copy strong "[PHONE_NUMBER]"
drag, startPoint x: 136, startPoint y: 529, endPoint x: 0, endPoint y: 542, distance: 136.6
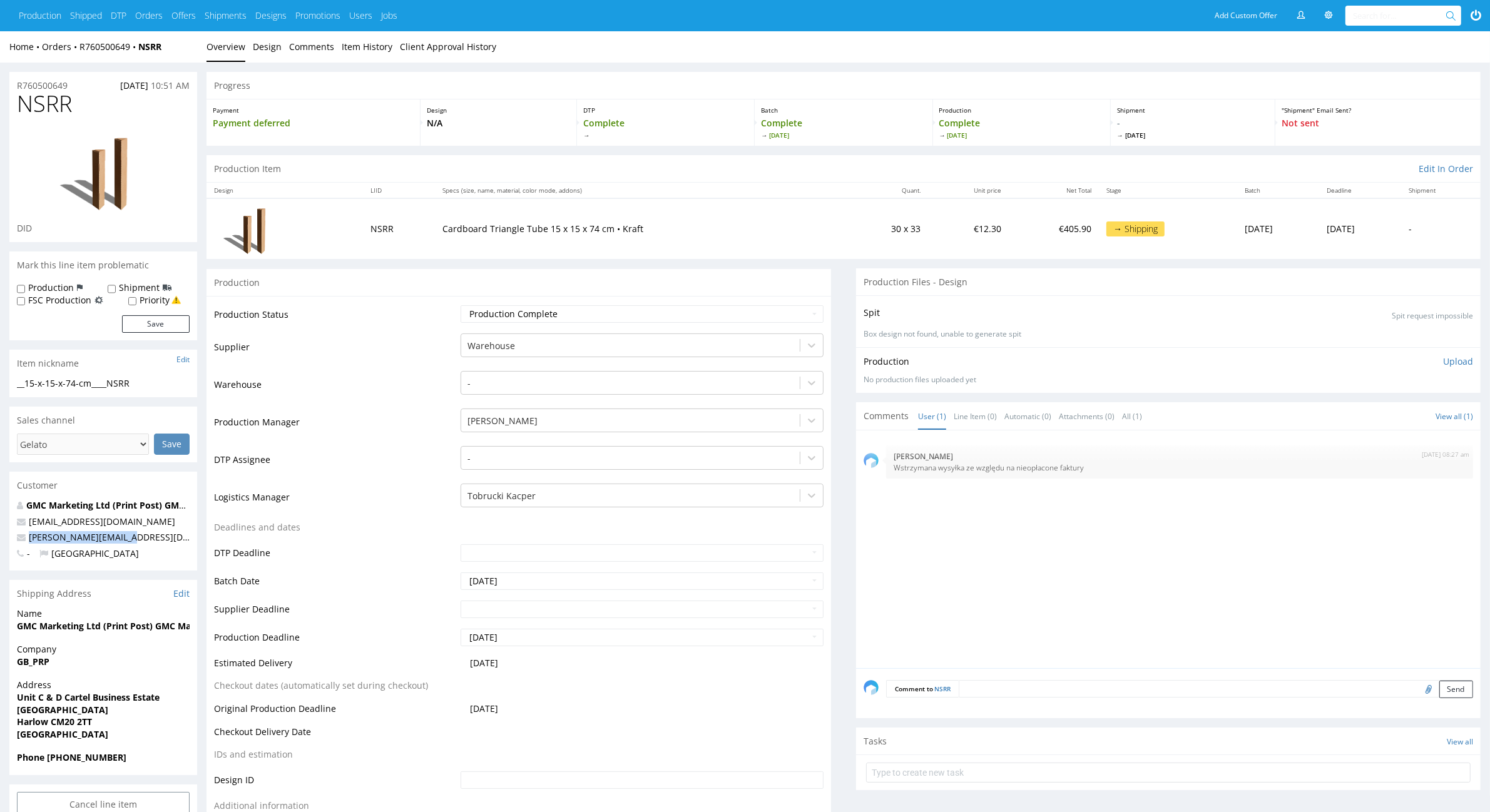
copy span "[PERSON_NAME][EMAIL_ADDRESS][DOMAIN_NAME]"
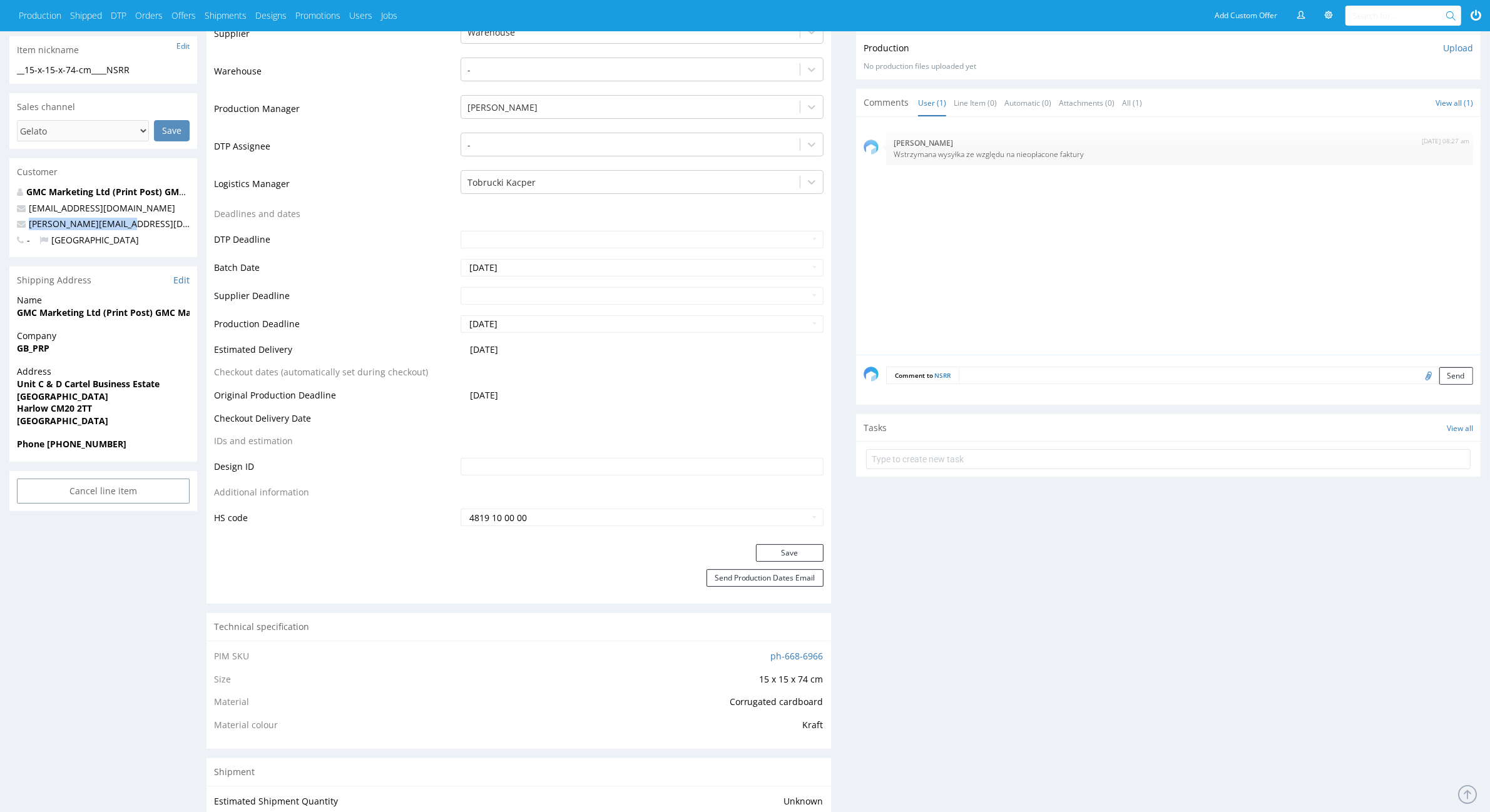
scroll to position [313, 0]
click at [147, 224] on p "[PERSON_NAME][EMAIL_ADDRESS][DOMAIN_NAME]" at bounding box center [103, 224] width 172 height 12
copy span "[PERSON_NAME][EMAIL_ADDRESS][DOMAIN_NAME]"
drag, startPoint x: 921, startPoint y: 420, endPoint x: 921, endPoint y: 427, distance: 7.0
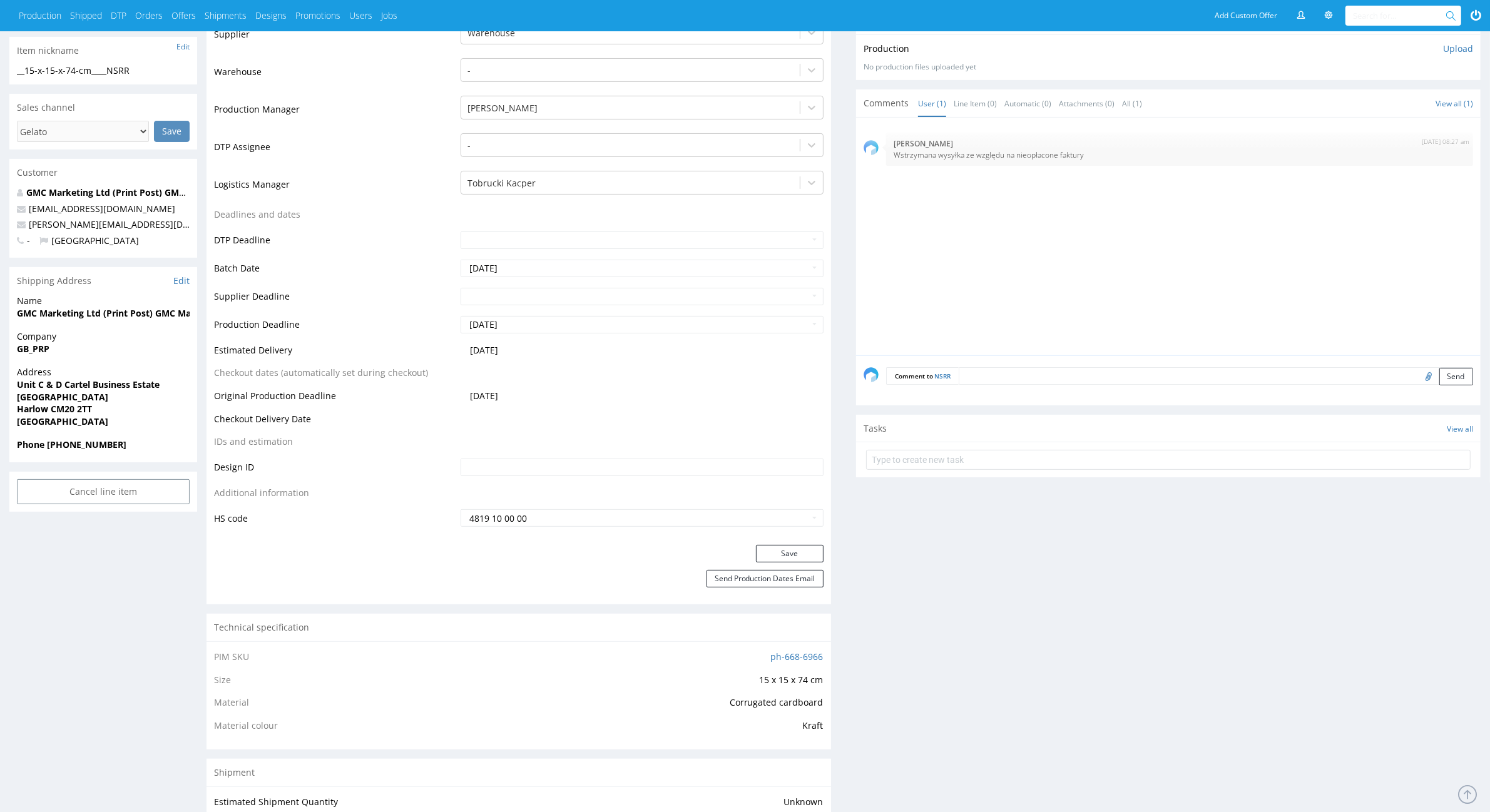
click at [921, 422] on div "Tasks View all" at bounding box center [1168, 429] width 625 height 28
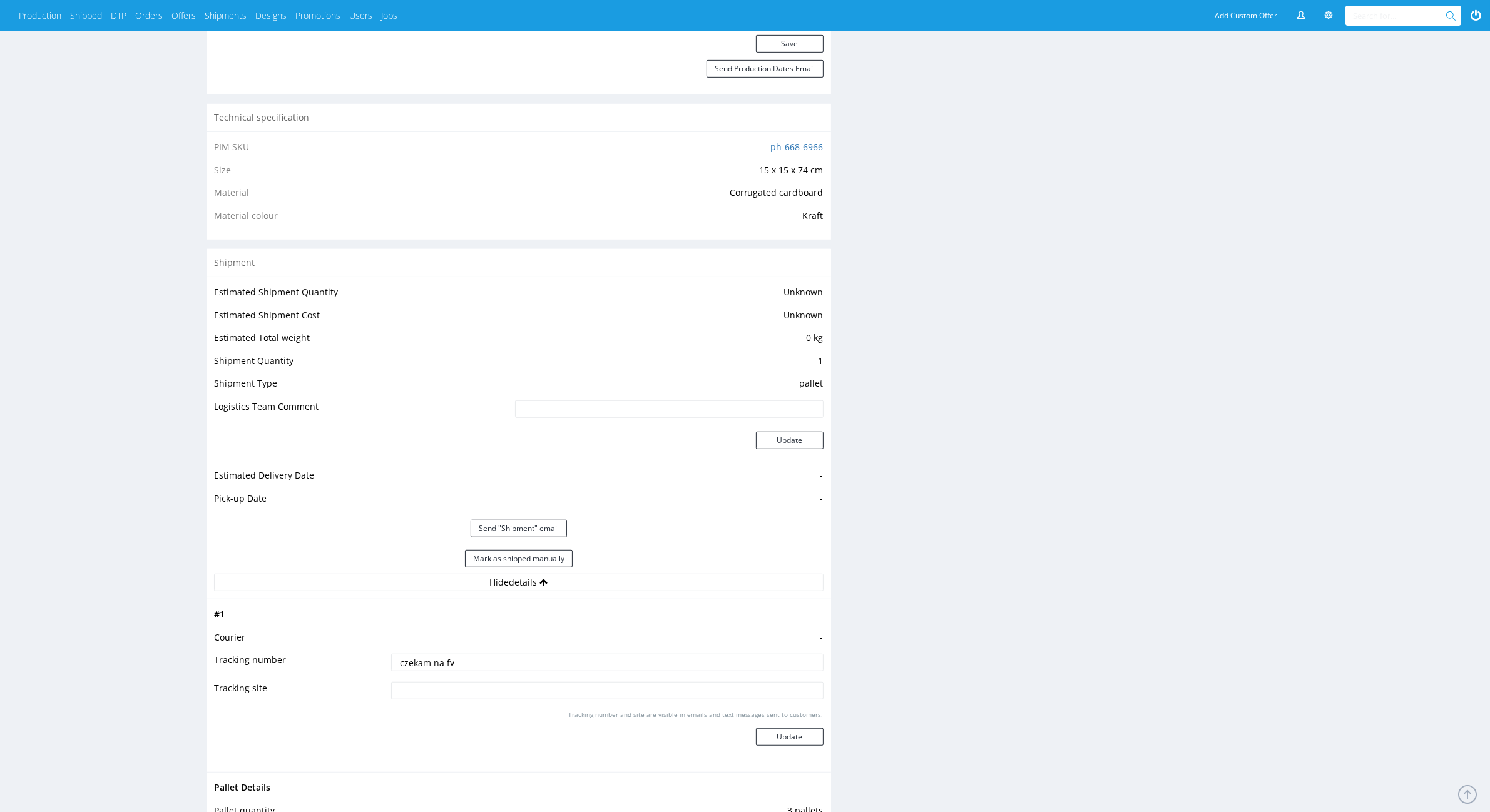
scroll to position [860, 0]
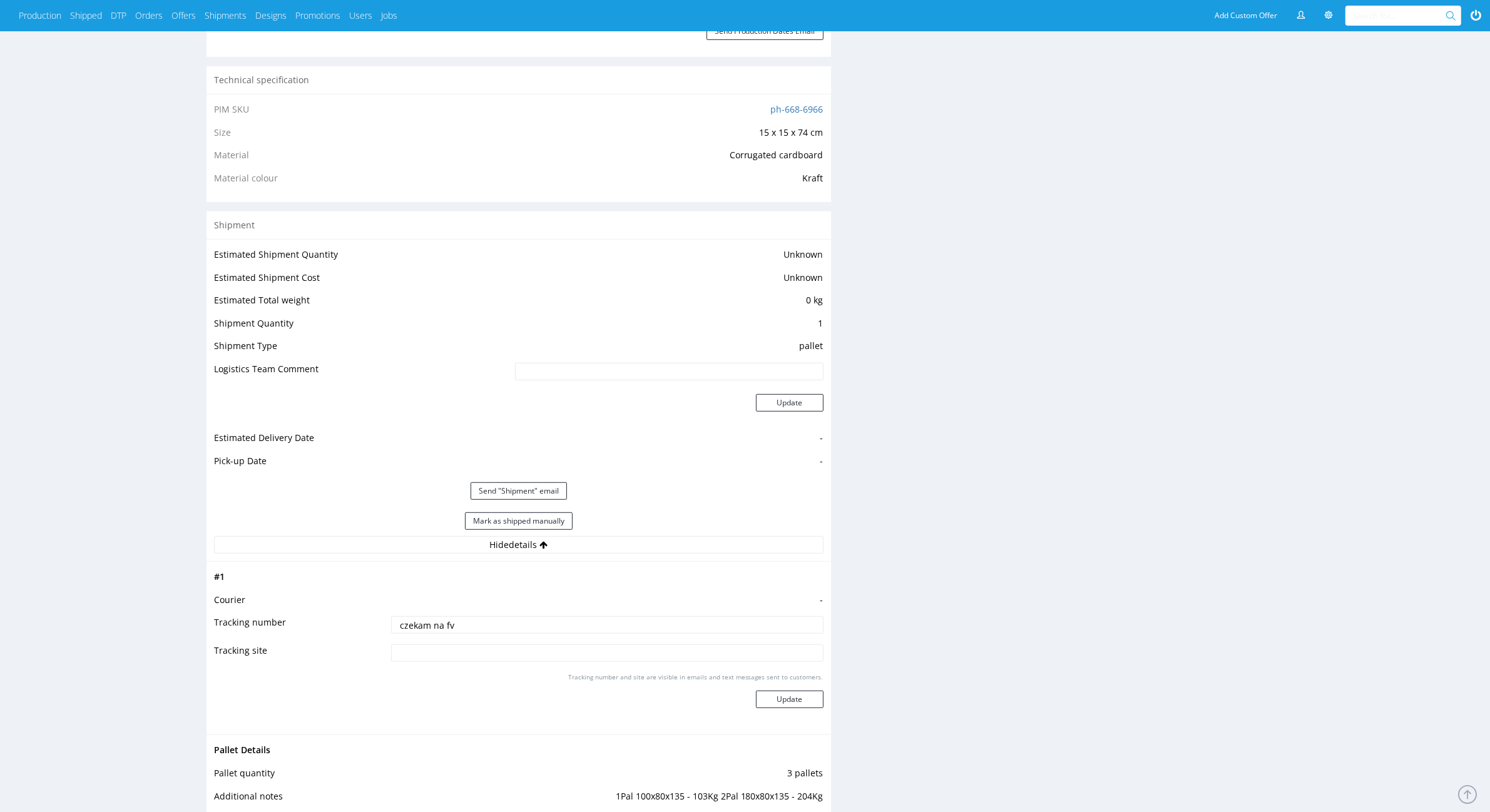
drag, startPoint x: 469, startPoint y: 640, endPoint x: 452, endPoint y: 626, distance: 22.0
click at [450, 626] on td "czekam na fv" at bounding box center [605, 629] width 435 height 28
drag, startPoint x: 452, startPoint y: 626, endPoint x: 266, endPoint y: 648, distance: 187.3
click at [237, 655] on tbody "# 1 Courier - Tracking number czekam na fv Tracking site Tracking number and si…" at bounding box center [518, 648] width 610 height 158
paste input "RWM006425759"
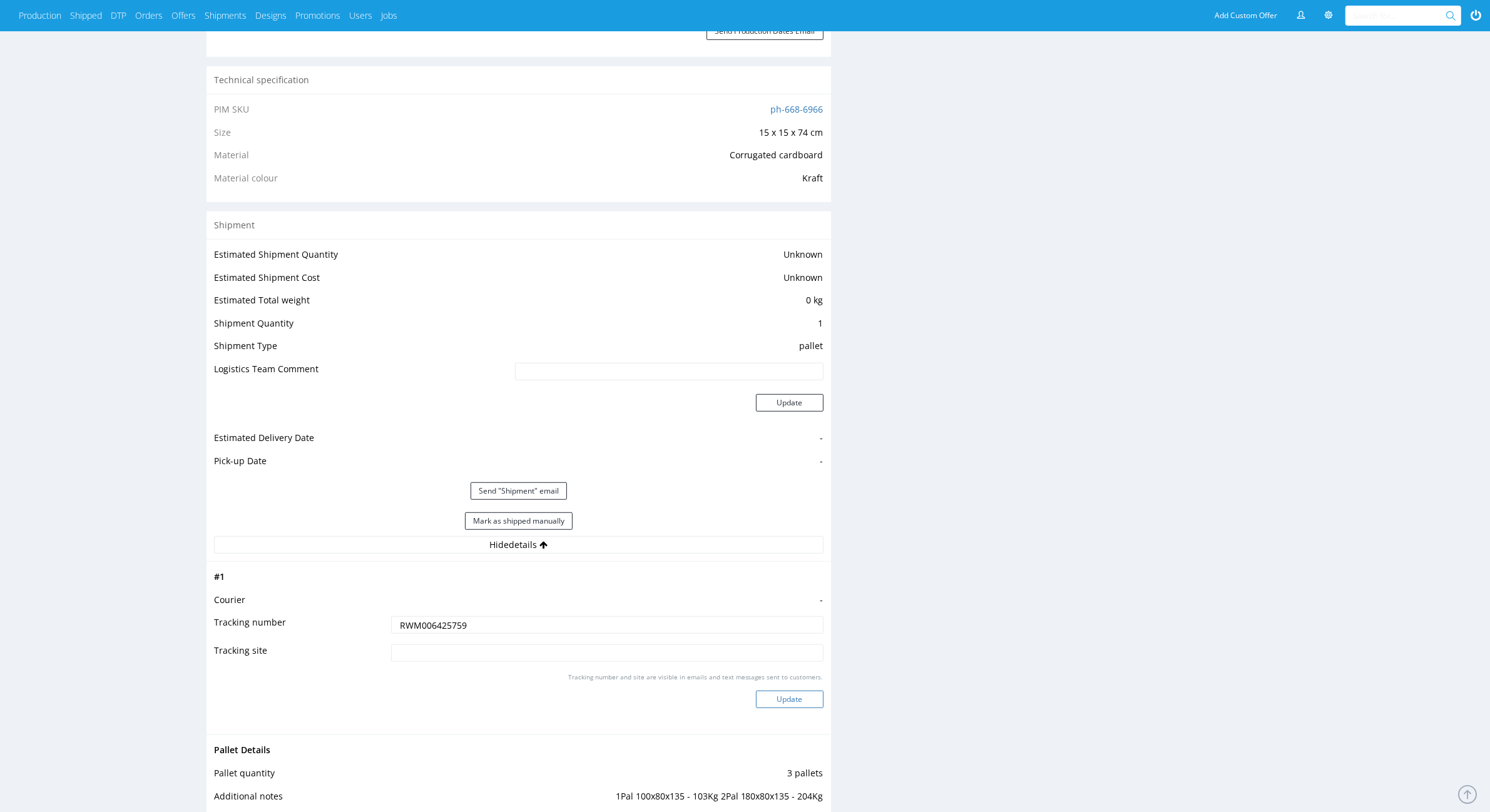
type input "RWM006425759"
click at [780, 701] on button "Update" at bounding box center [790, 699] width 67 height 18
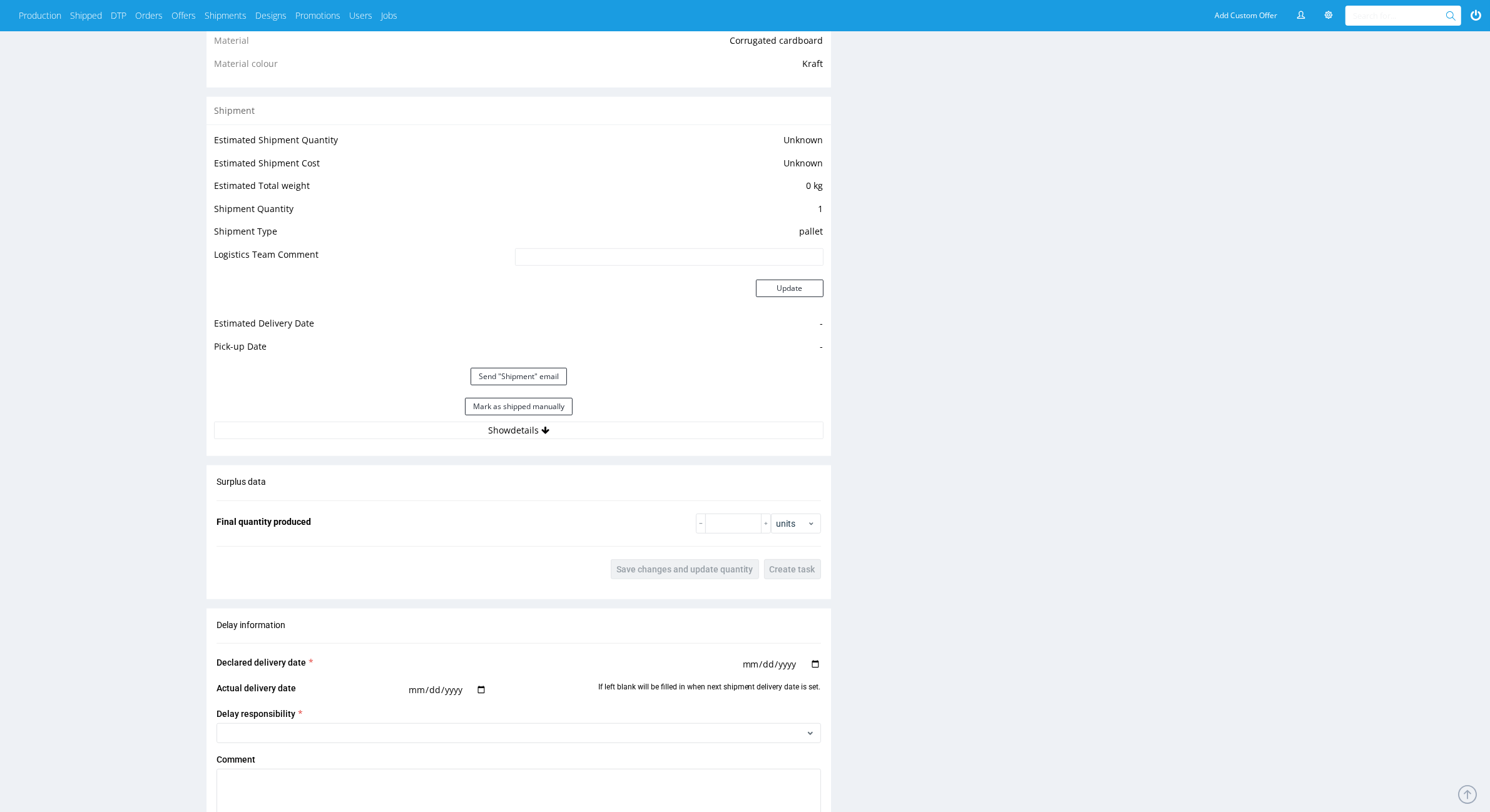
scroll to position [939, 0]
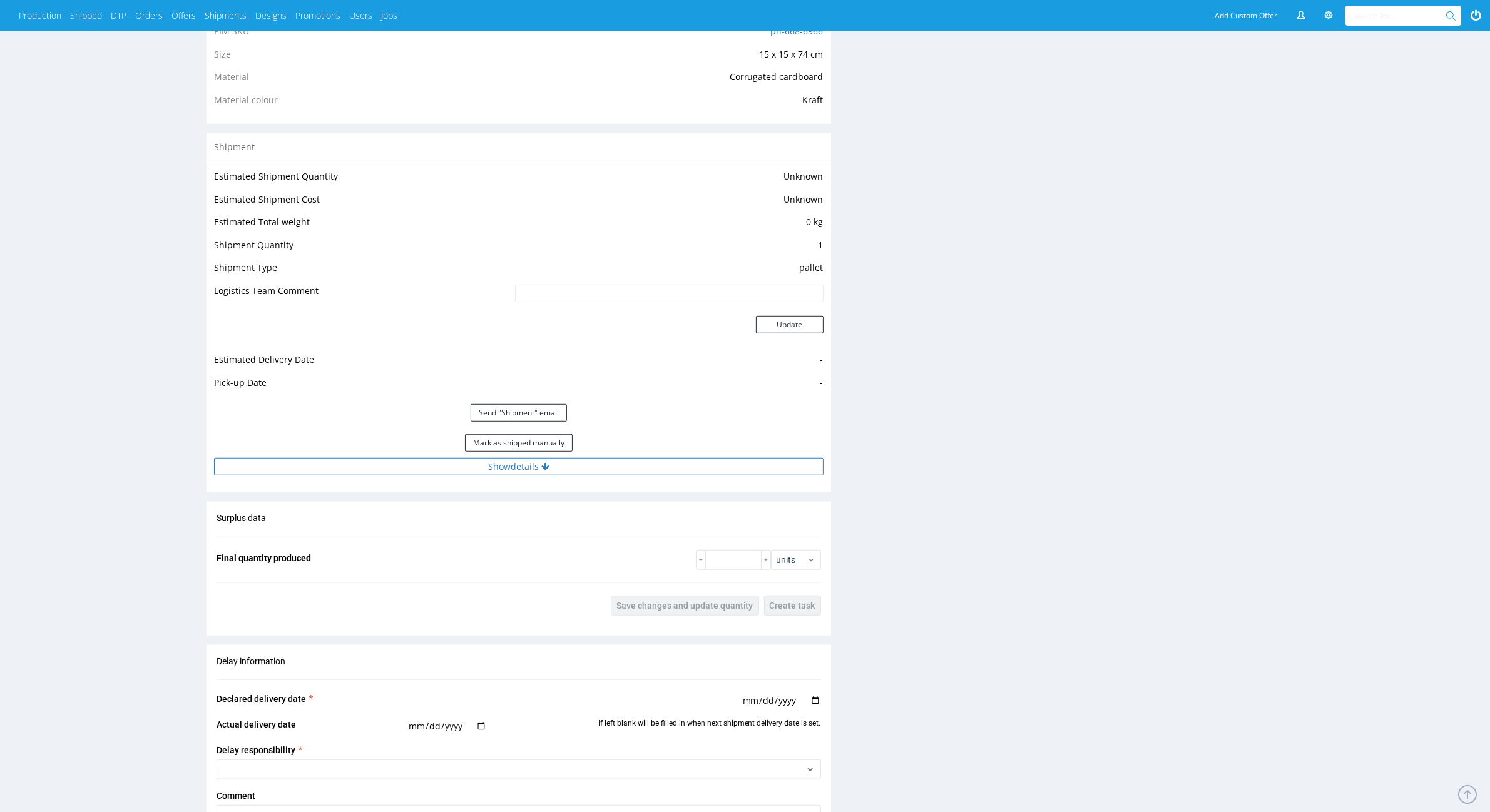
click at [733, 469] on button "Show details" at bounding box center [518, 466] width 610 height 18
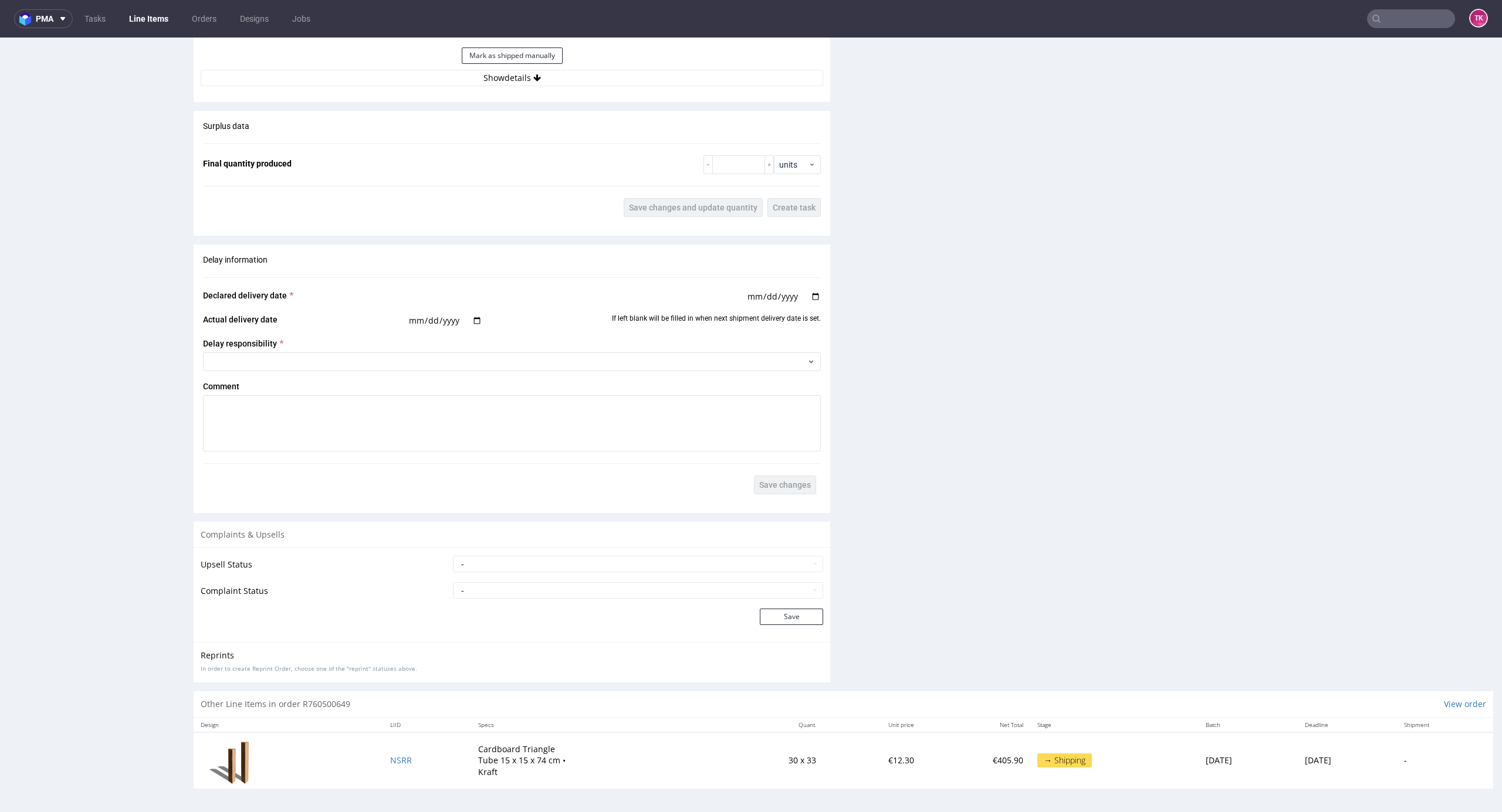
scroll to position [3, 0]
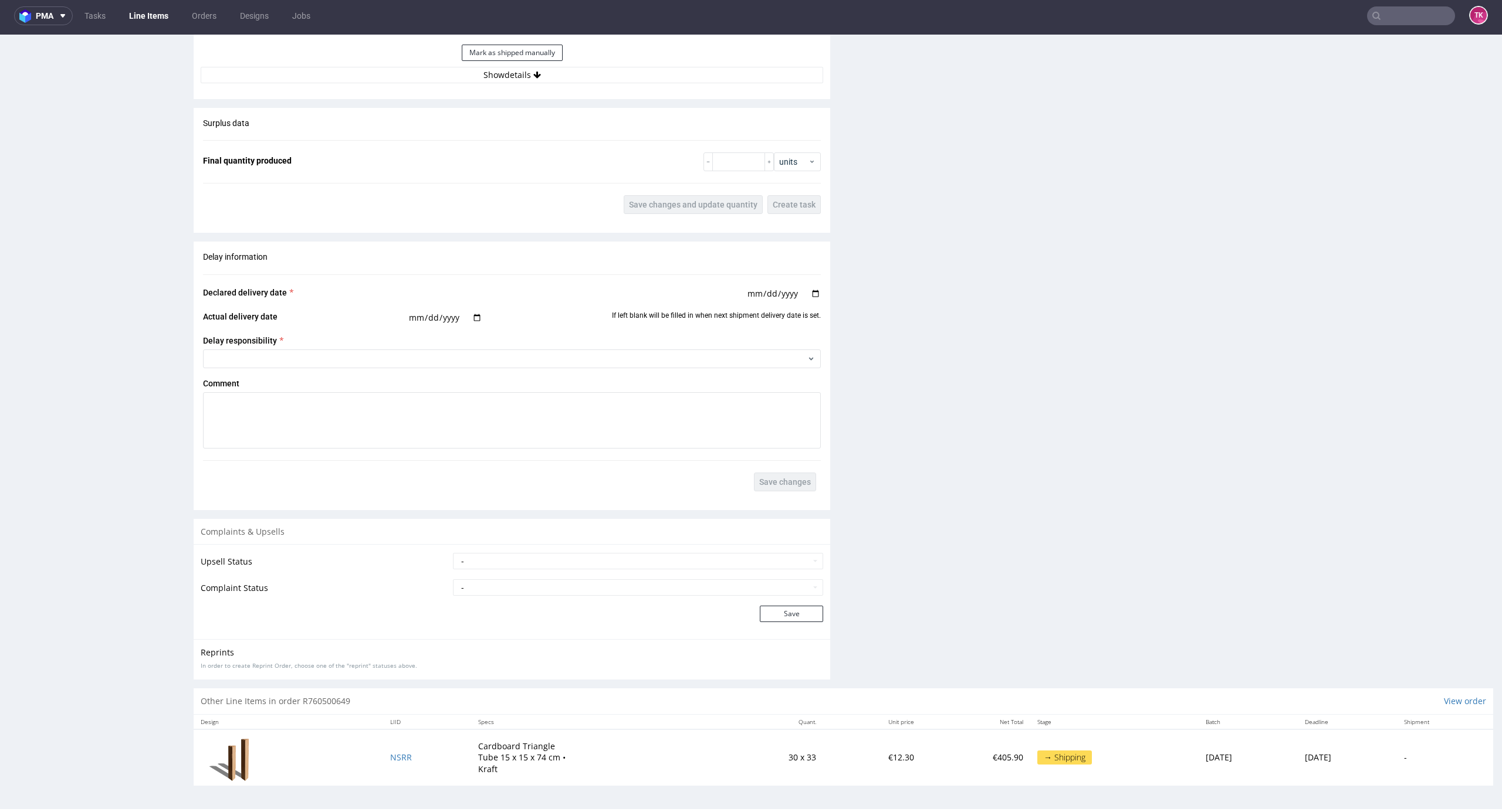
click at [398, 760] on td "NSRR" at bounding box center [427, 758] width 87 height 56
click at [397, 760] on td "NSRR" at bounding box center [427, 758] width 87 height 56
click at [393, 760] on span "NSRR" at bounding box center [400, 757] width 22 height 11
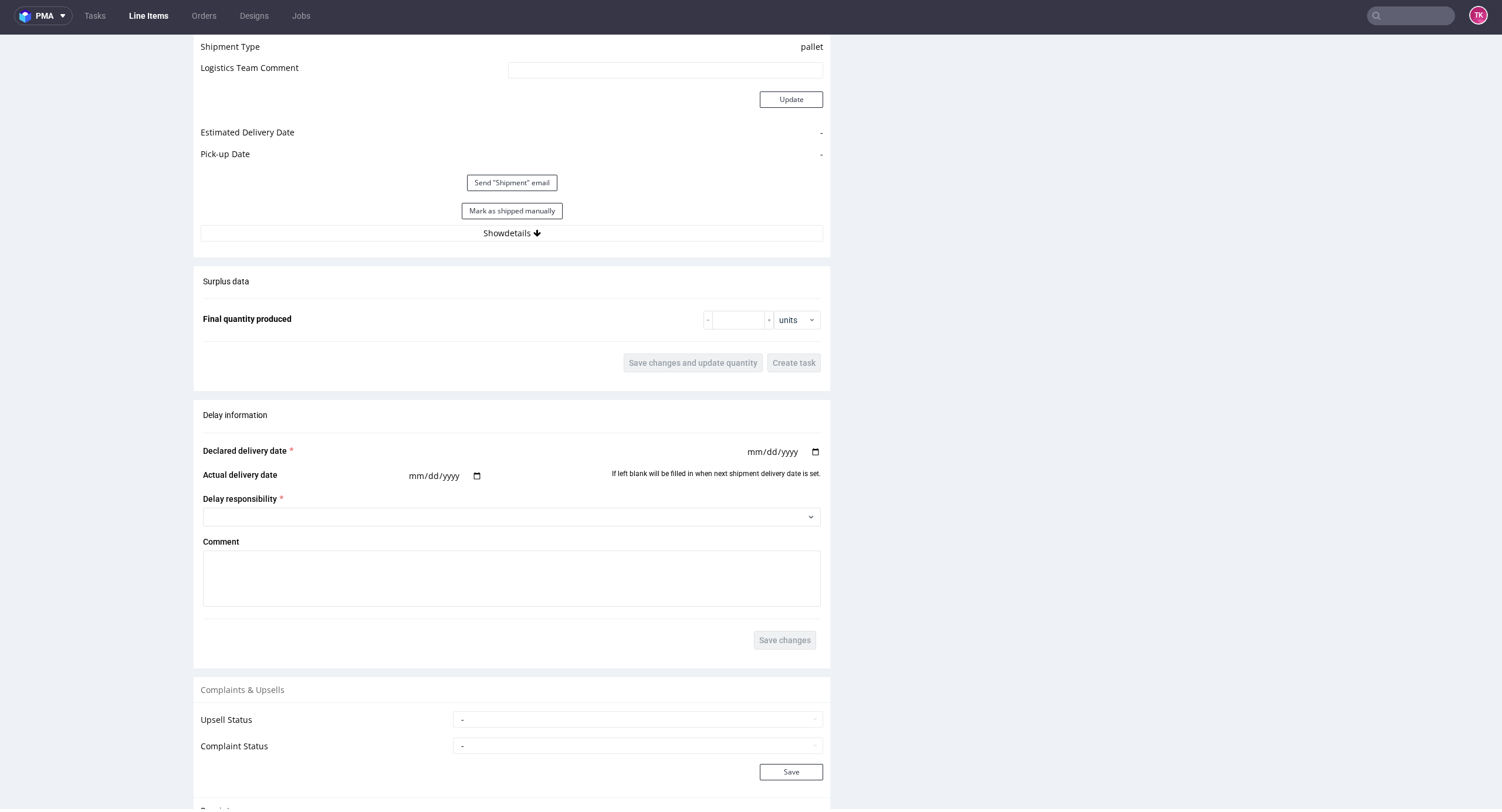
scroll to position [1106, 0]
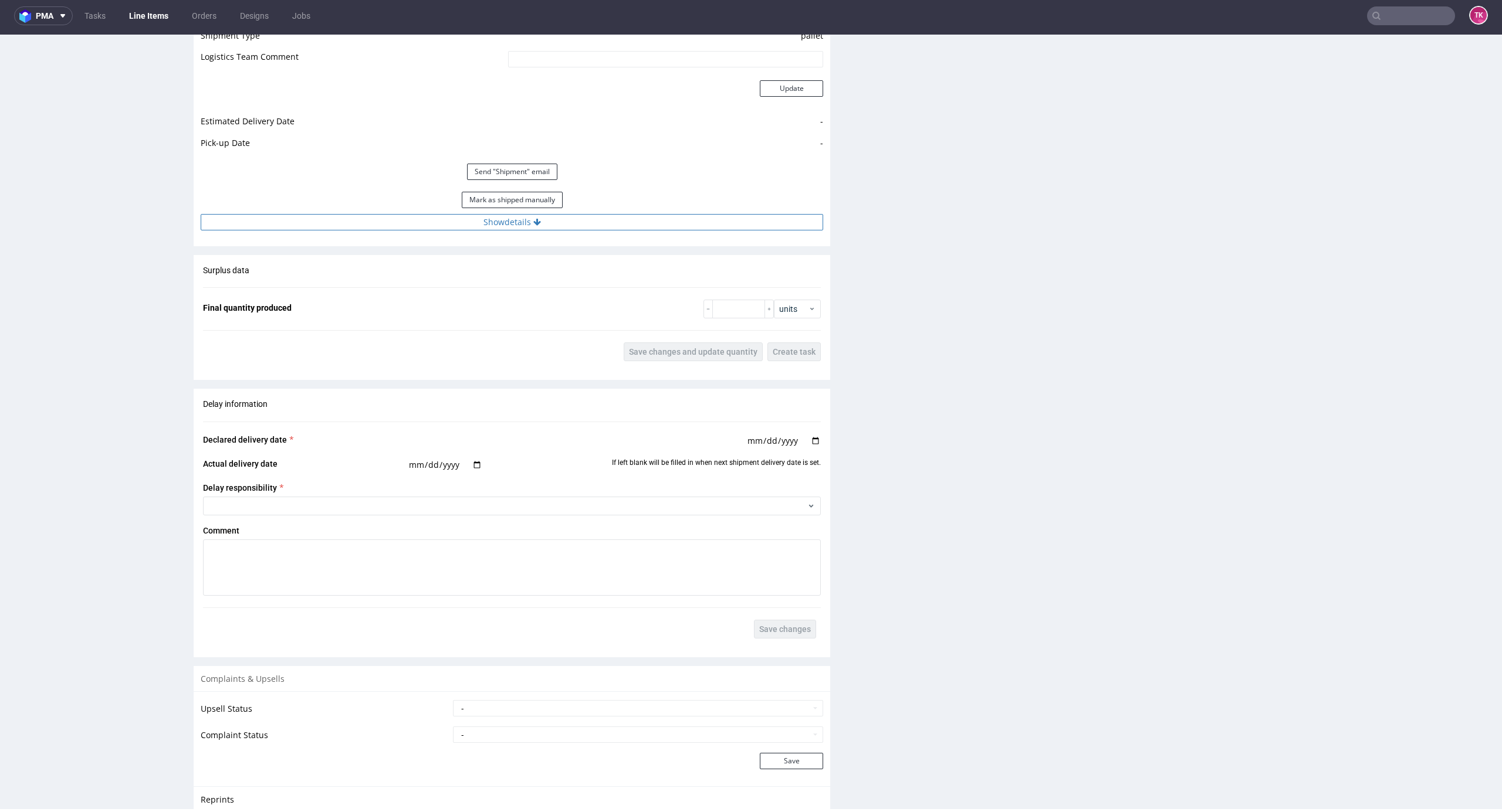
click at [664, 228] on button "Show details" at bounding box center [511, 222] width 622 height 17
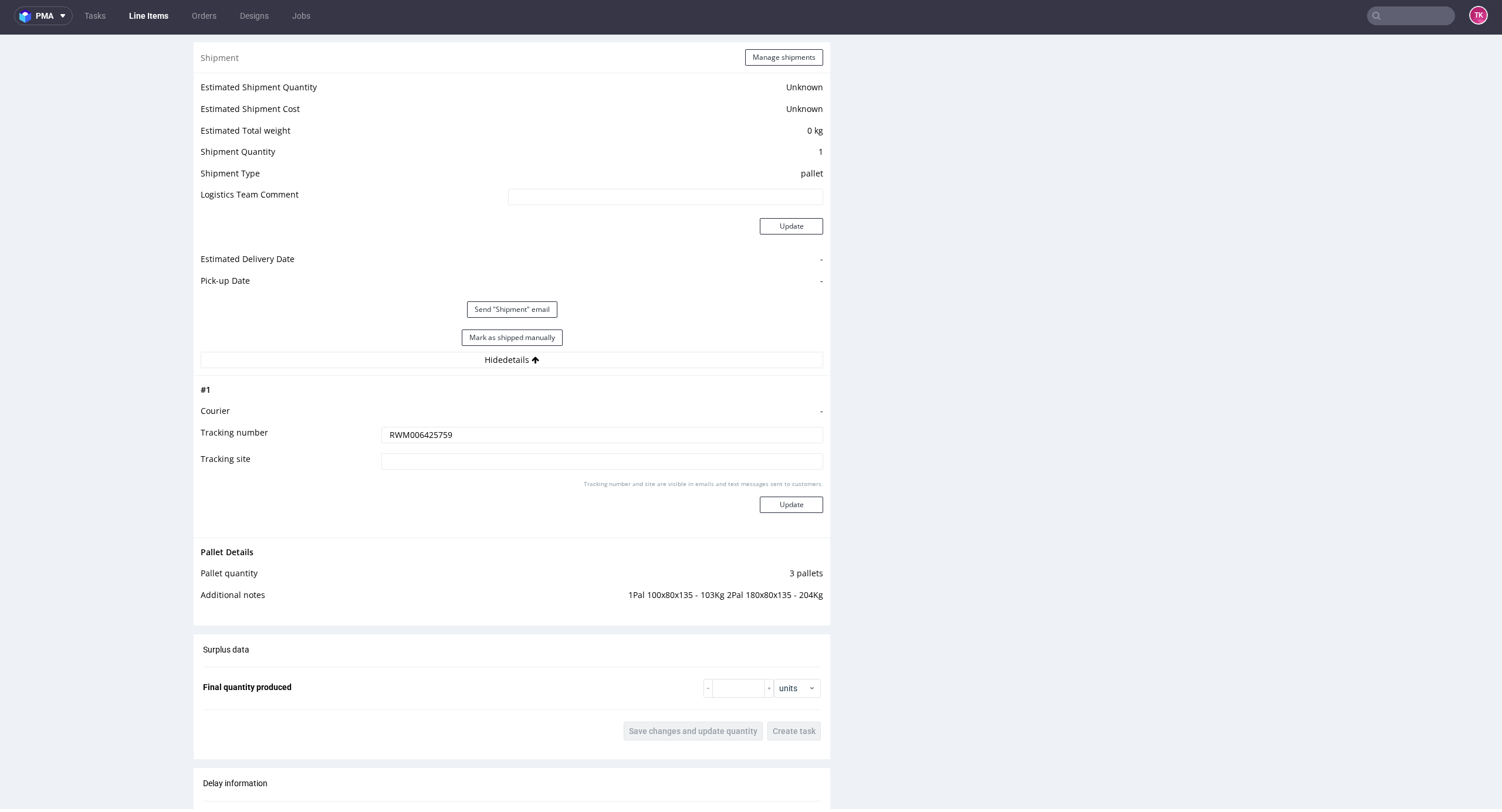
scroll to position [949, 0]
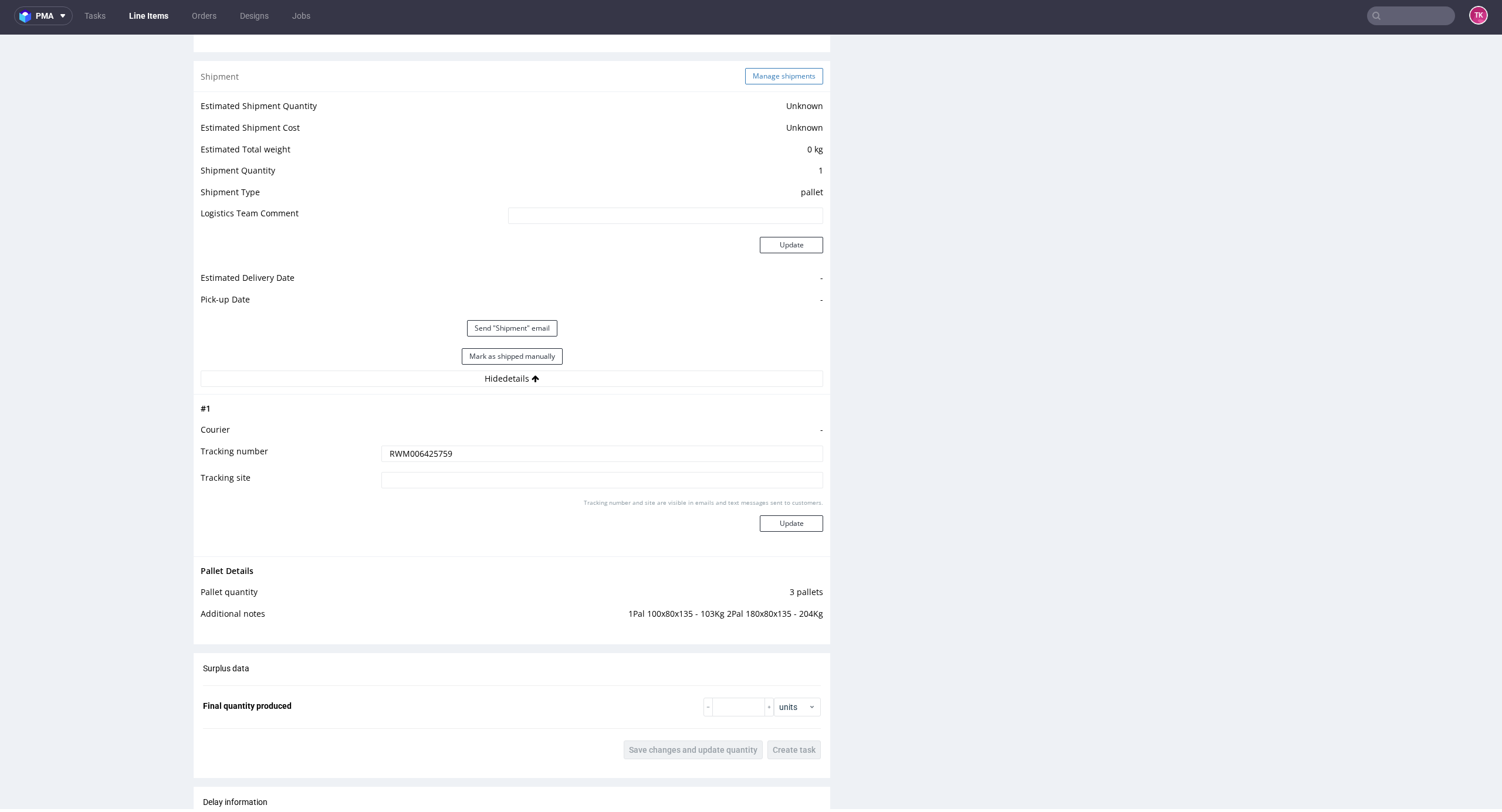
click at [791, 70] on button "Manage shipments" at bounding box center [783, 76] width 78 height 17
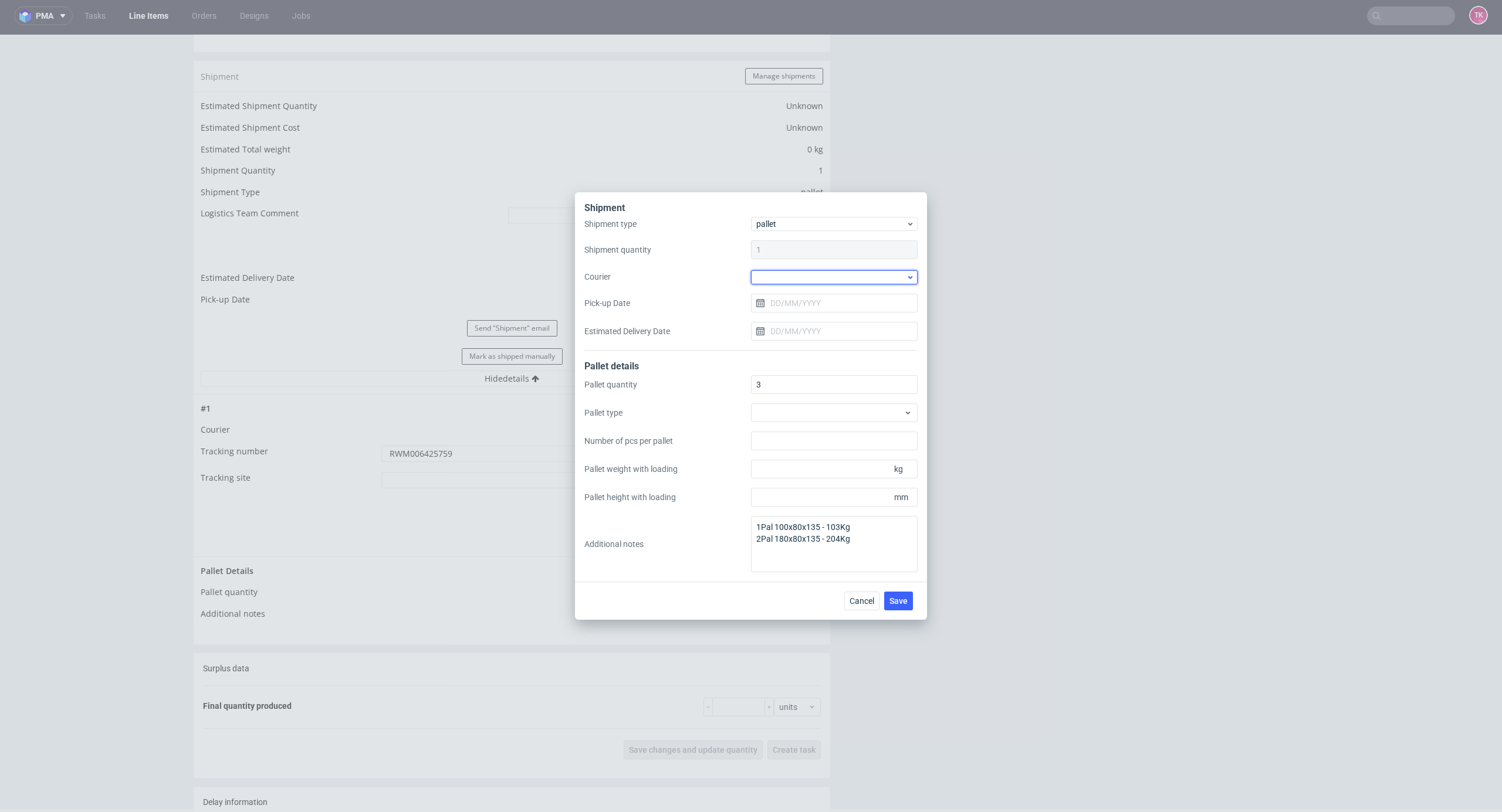
click at [845, 278] on div at bounding box center [834, 277] width 167 height 14
click at [799, 364] on div "Kuehne + Nagel" at bounding box center [834, 371] width 157 height 21
click at [902, 593] on div "Shipment Shipment type pallet Shipment quantity 1 Courier Kuehne + Nagel Pick-u…" at bounding box center [751, 406] width 352 height 426
click at [902, 593] on button "Save" at bounding box center [898, 600] width 29 height 18
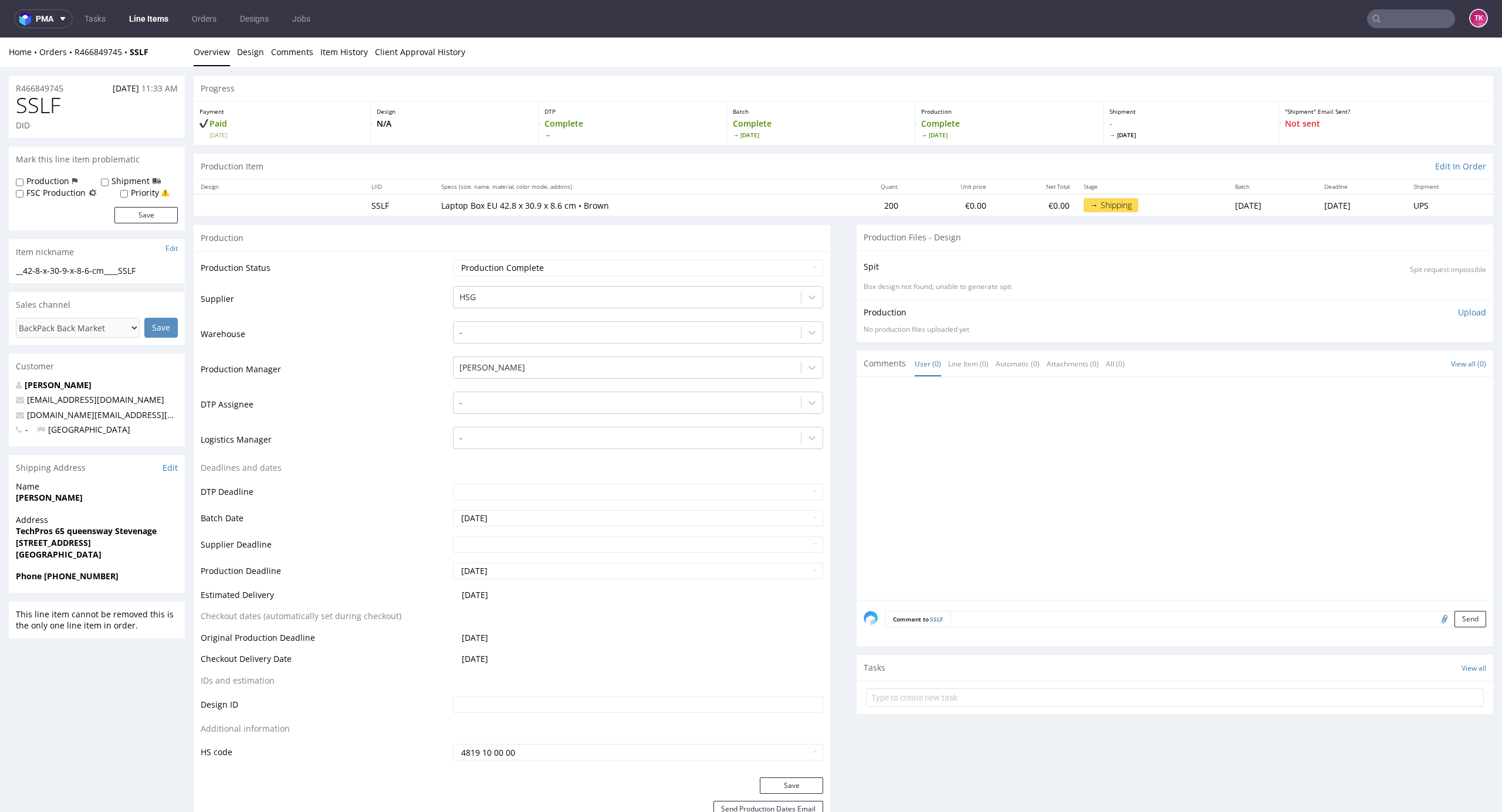
drag, startPoint x: 126, startPoint y: 539, endPoint x: 162, endPoint y: 545, distance: 36.5
click at [162, 545] on span "[STREET_ADDRESS]" at bounding box center [96, 543] width 162 height 11
copy strong "SG1 1DN"
drag, startPoint x: 17, startPoint y: 532, endPoint x: 146, endPoint y: 517, distance: 129.9
click at [146, 517] on p "Address TechPros [STREET_ADDRESS]" at bounding box center [96, 537] width 162 height 45
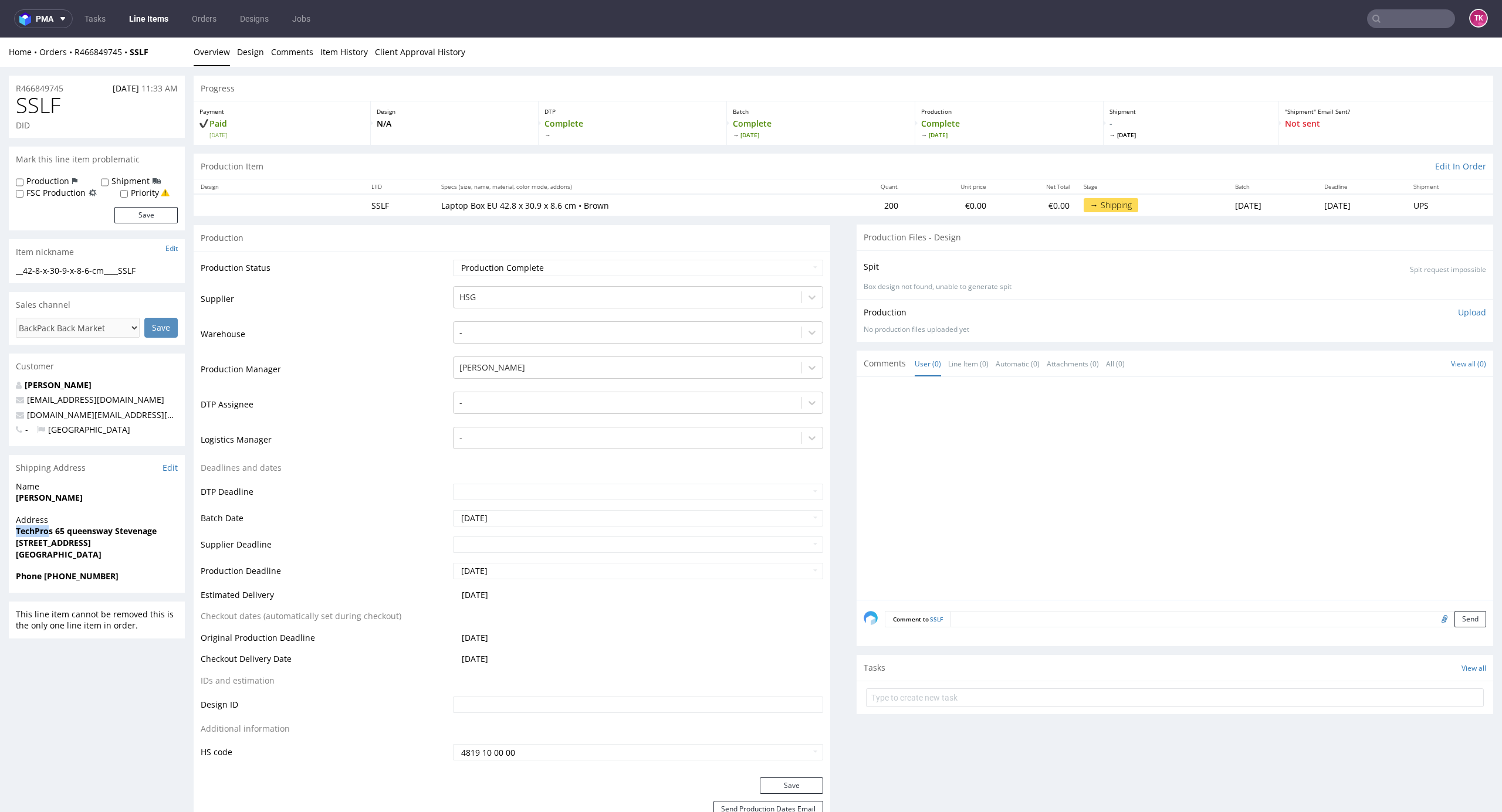
drag, startPoint x: 49, startPoint y: 527, endPoint x: 10, endPoint y: 535, distance: 39.8
click at [10, 535] on div "Address TechPros 65 queensway Stevenage Stvenage United Kingdom SG1 1DN United …" at bounding box center [96, 542] width 176 height 56
copy strong "TechPro"
drag, startPoint x: 52, startPoint y: 531, endPoint x: 52, endPoint y: 540, distance: 9.0
click at [52, 540] on p "Address TechPros 65 queensway Stevenage Stvenage United Kingdom SG1 1DN United …" at bounding box center [96, 537] width 162 height 45
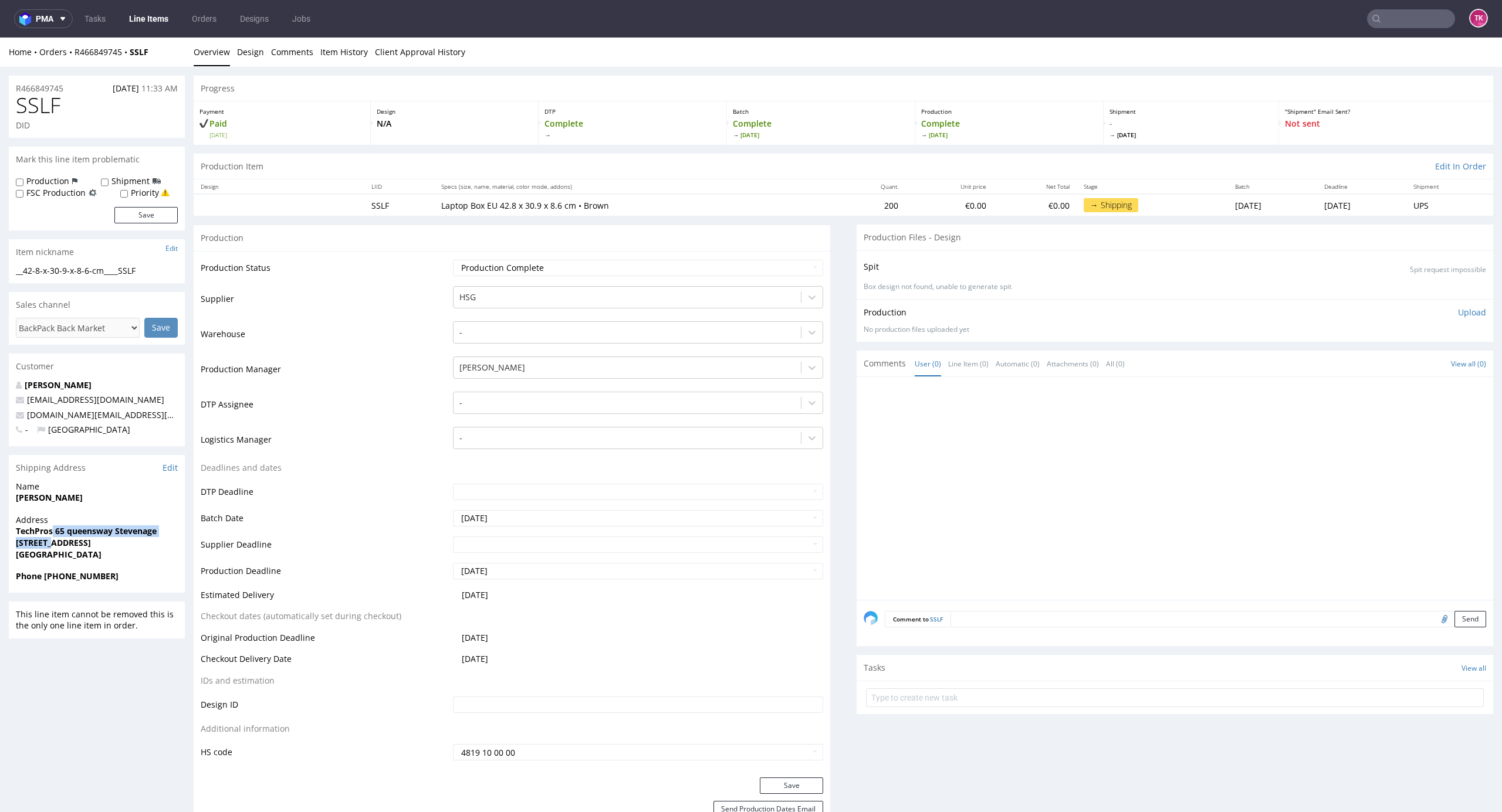
copy p "65 queensway Stevenage Stvenage"
drag, startPoint x: 54, startPoint y: 539, endPoint x: 120, endPoint y: 547, distance: 66.5
click at [91, 547] on strong "Stvenage United Kingdom SG1 1DN" at bounding box center [53, 543] width 75 height 11
copy strong "[GEOGRAPHIC_DATA]"
copy strong "Shabbir Ahmed"
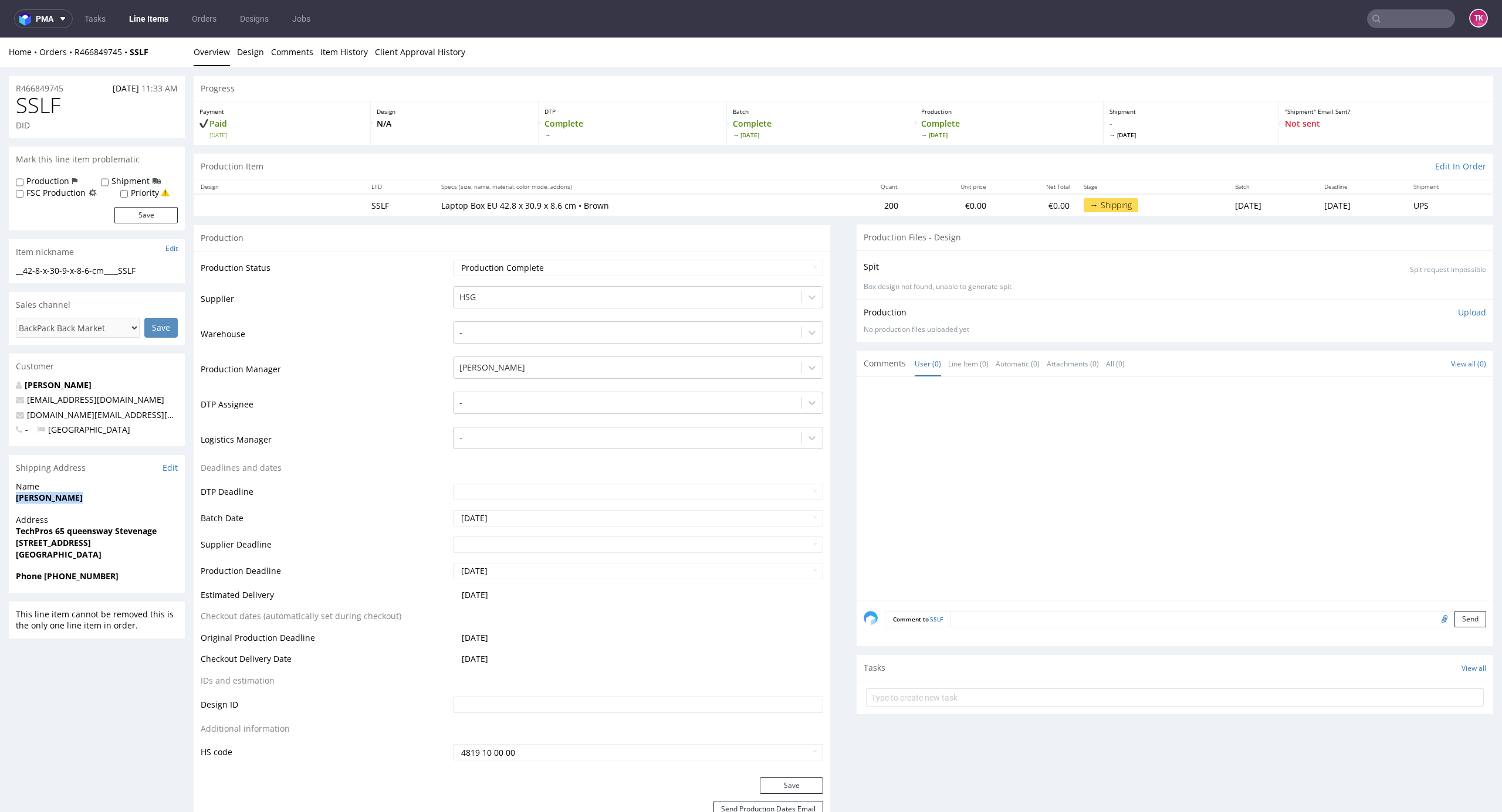
drag, startPoint x: 80, startPoint y: 496, endPoint x: 0, endPoint y: 505, distance: 80.5
drag, startPoint x: 123, startPoint y: 568, endPoint x: 33, endPoint y: 605, distance: 97.3
click at [47, 575] on strong "Phone +44 07548222263" at bounding box center [66, 576] width 102 height 11
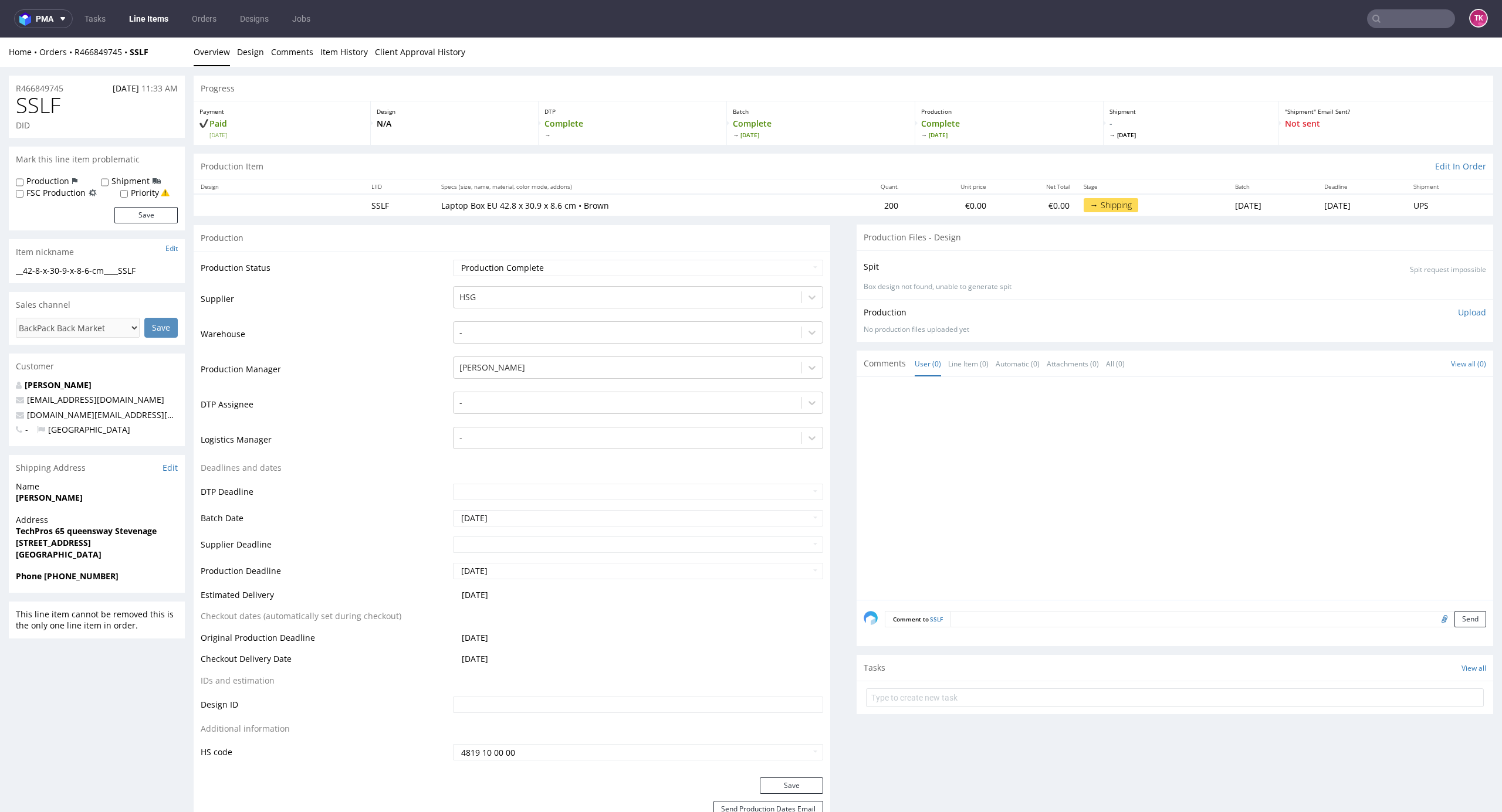
drag, startPoint x: 45, startPoint y: 576, endPoint x: 129, endPoint y: 570, distance: 84.2
click at [115, 572] on span "Phone +44 07548222263" at bounding box center [96, 576] width 162 height 11
copy strong "+44 07548222263"
drag, startPoint x: 127, startPoint y: 413, endPoint x: 0, endPoint y: 416, distance: 127.0
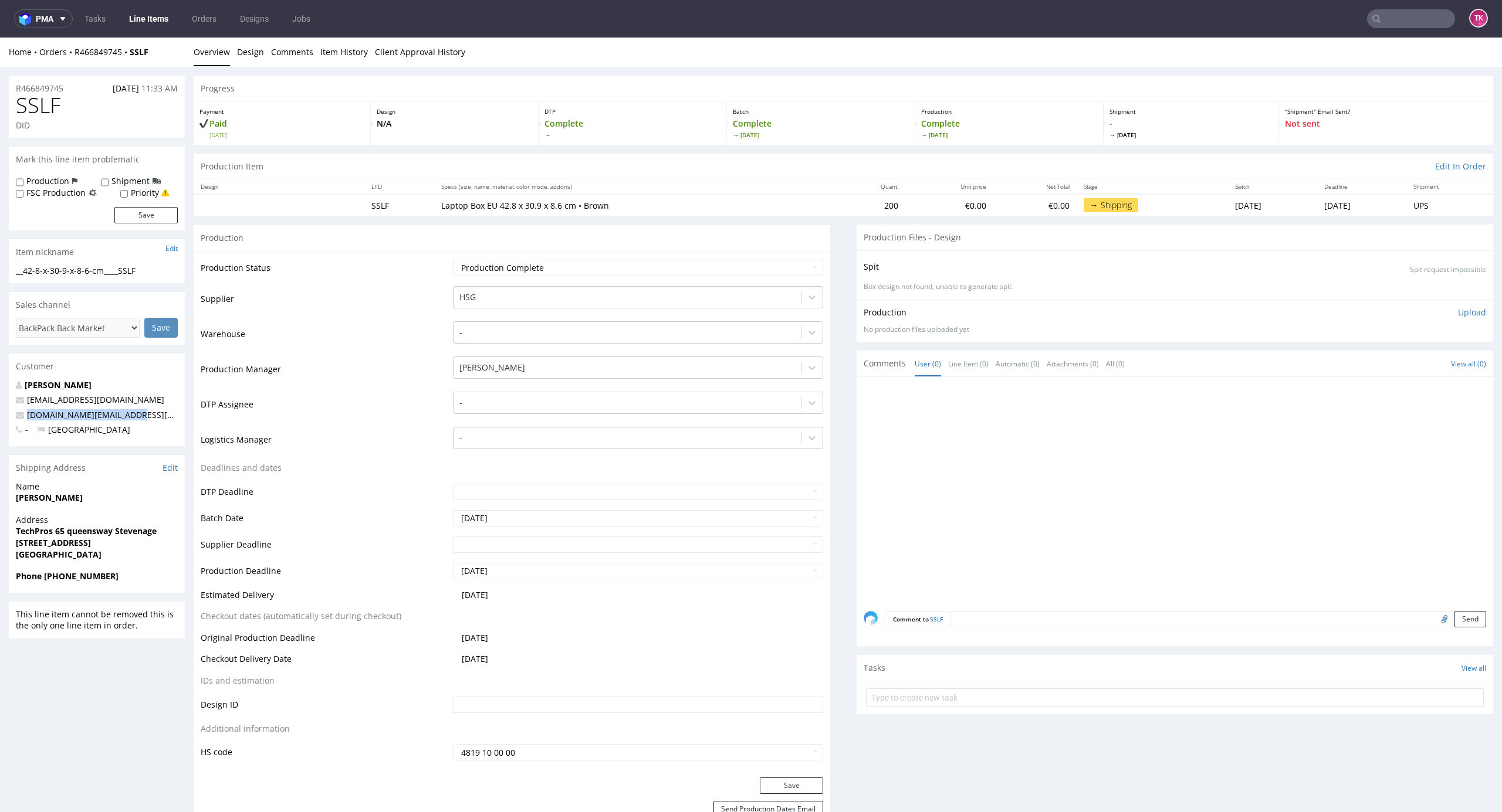
copy span "techpros.co.uk@gmail.com"
drag, startPoint x: 76, startPoint y: 111, endPoint x: 1, endPoint y: 116, distance: 75.2
copy span "SSLF"
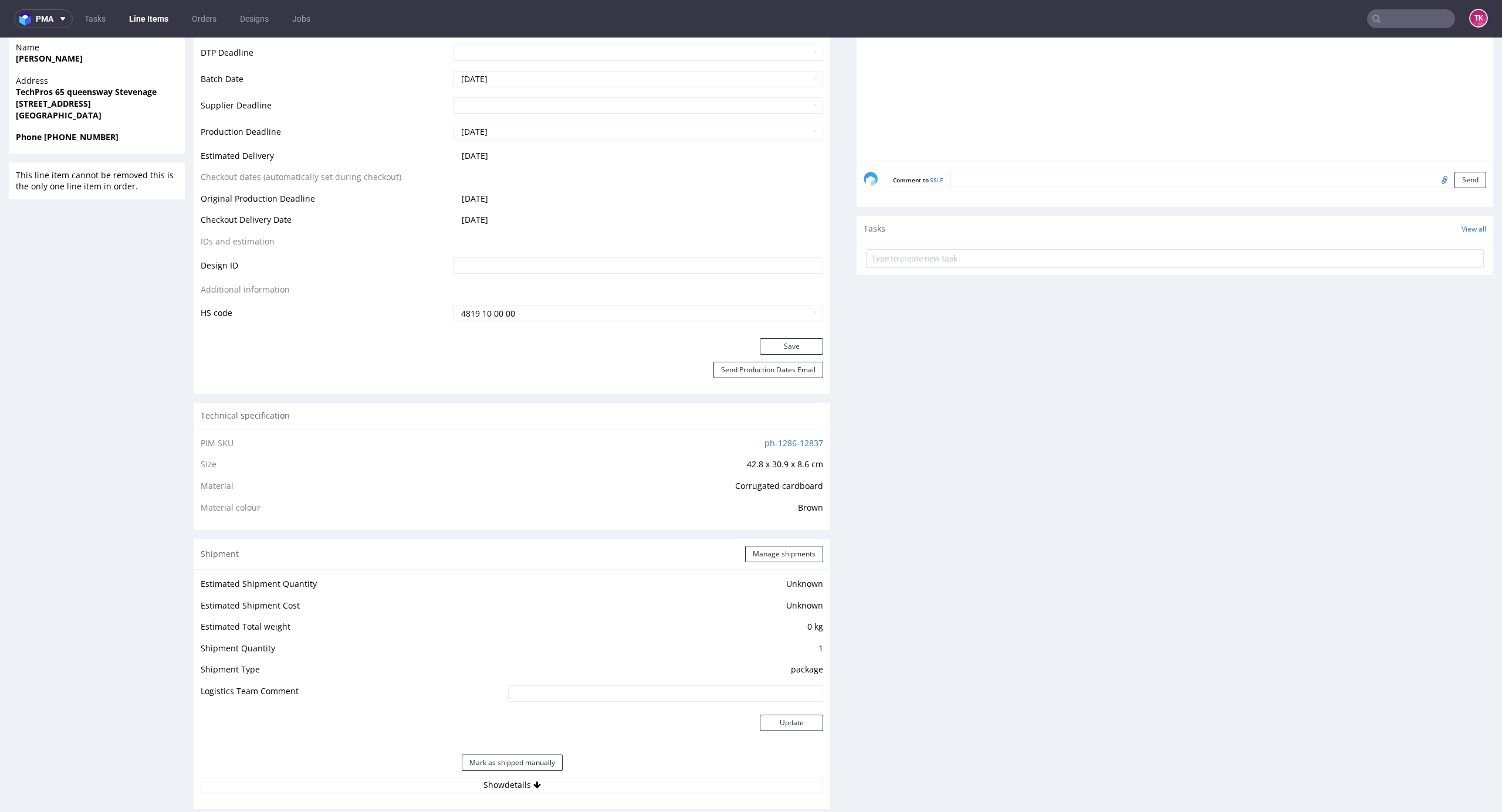
scroll to position [234, 0]
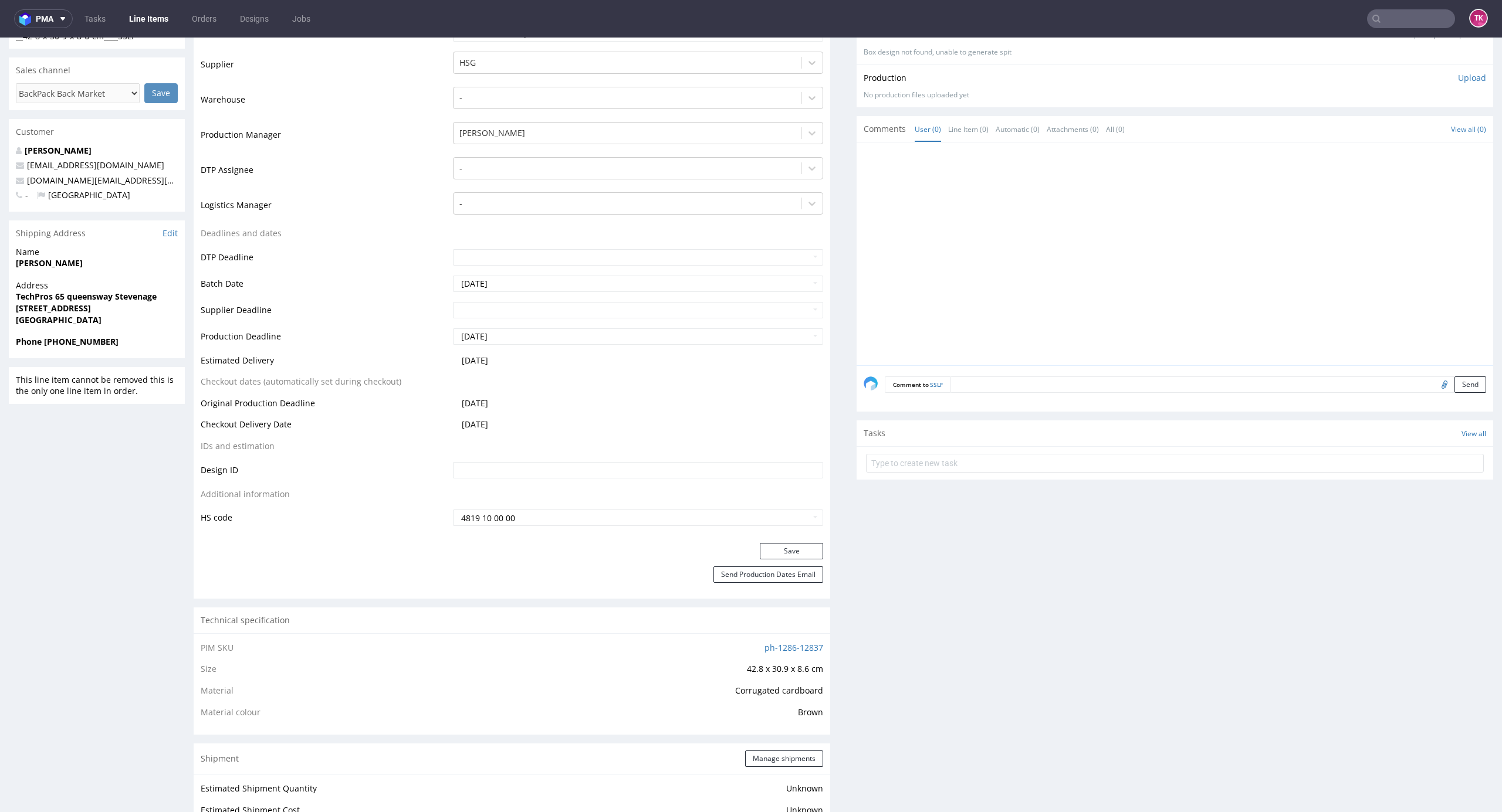
drag, startPoint x: 121, startPoint y: 309, endPoint x: 168, endPoint y: 308, distance: 47.0
click at [168, 308] on span "[STREET_ADDRESS]" at bounding box center [96, 308] width 162 height 11
copy strong "SG1 1DN"
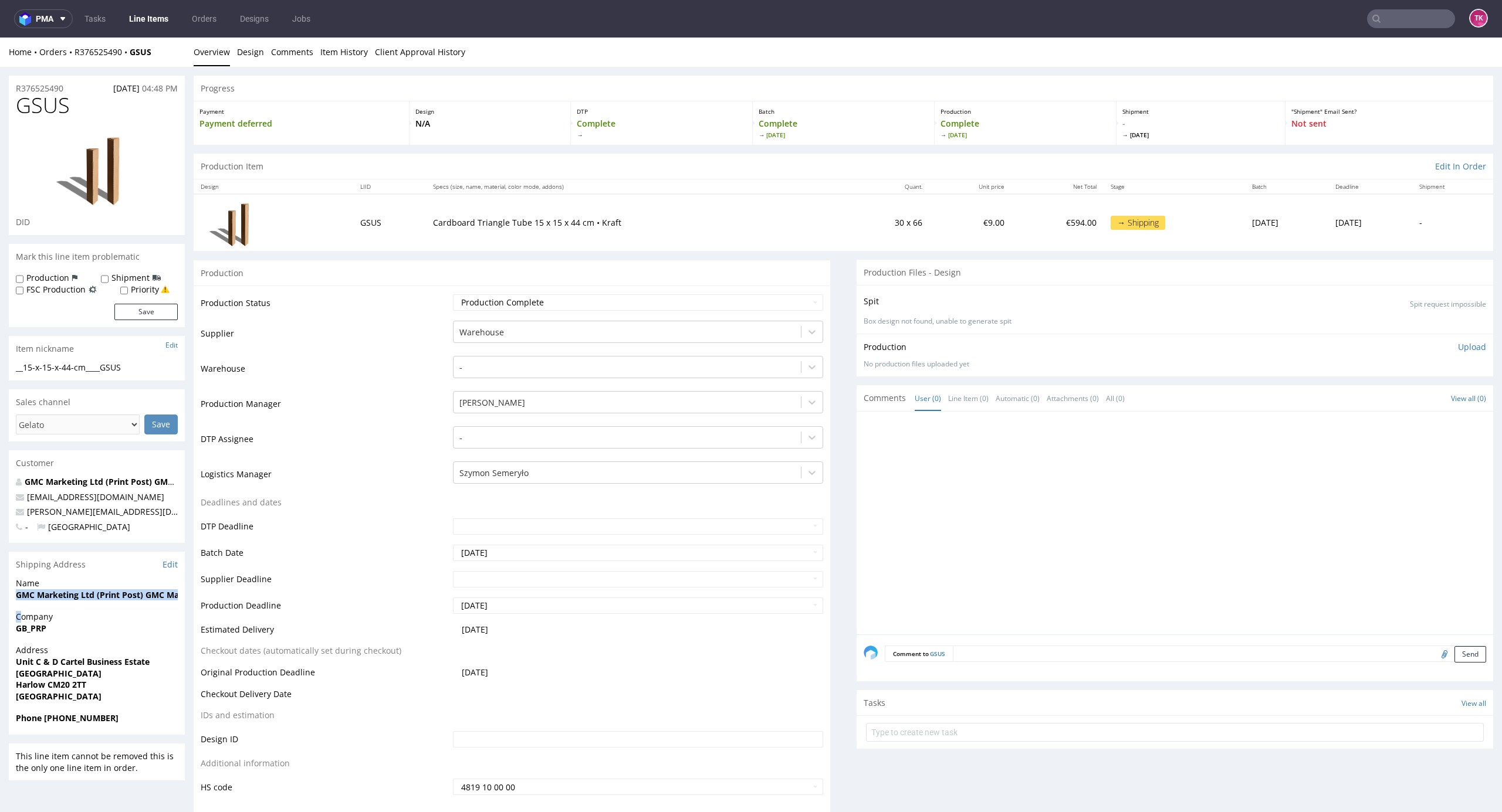
drag, startPoint x: 5, startPoint y: 591, endPoint x: 22, endPoint y: 615, distance: 29.4
click at [10, 609] on div "Name GMC Marketing Ltd (Print Post) GMC Marketing Ltd (Print Post)" at bounding box center [96, 594] width 176 height 33
drag, startPoint x: 6, startPoint y: 601, endPoint x: 0, endPoint y: 622, distance: 21.8
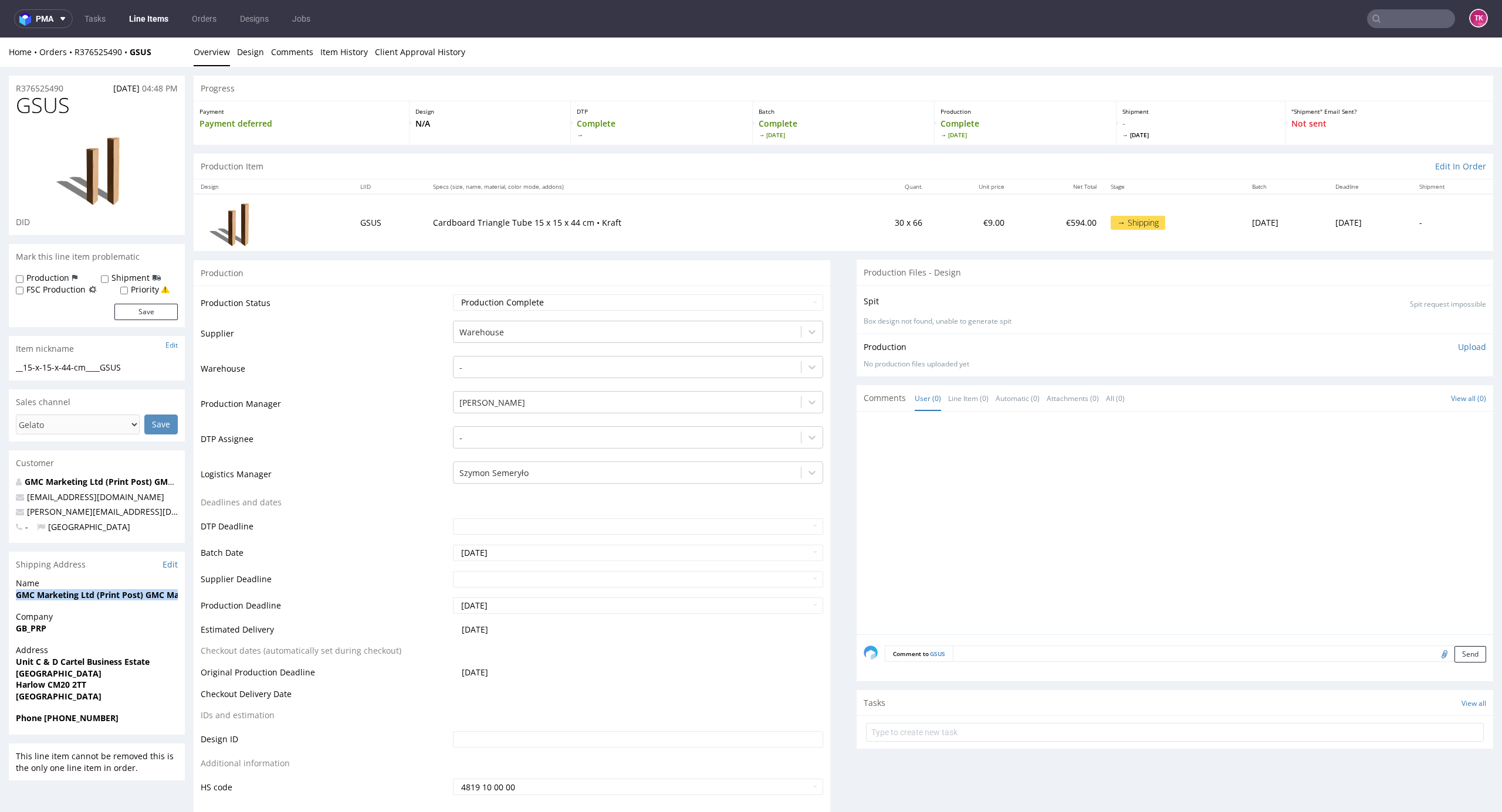
copy strong "GMC Marketing Ltd (Print Post) GMC Marketing Ltd (Print Post)"
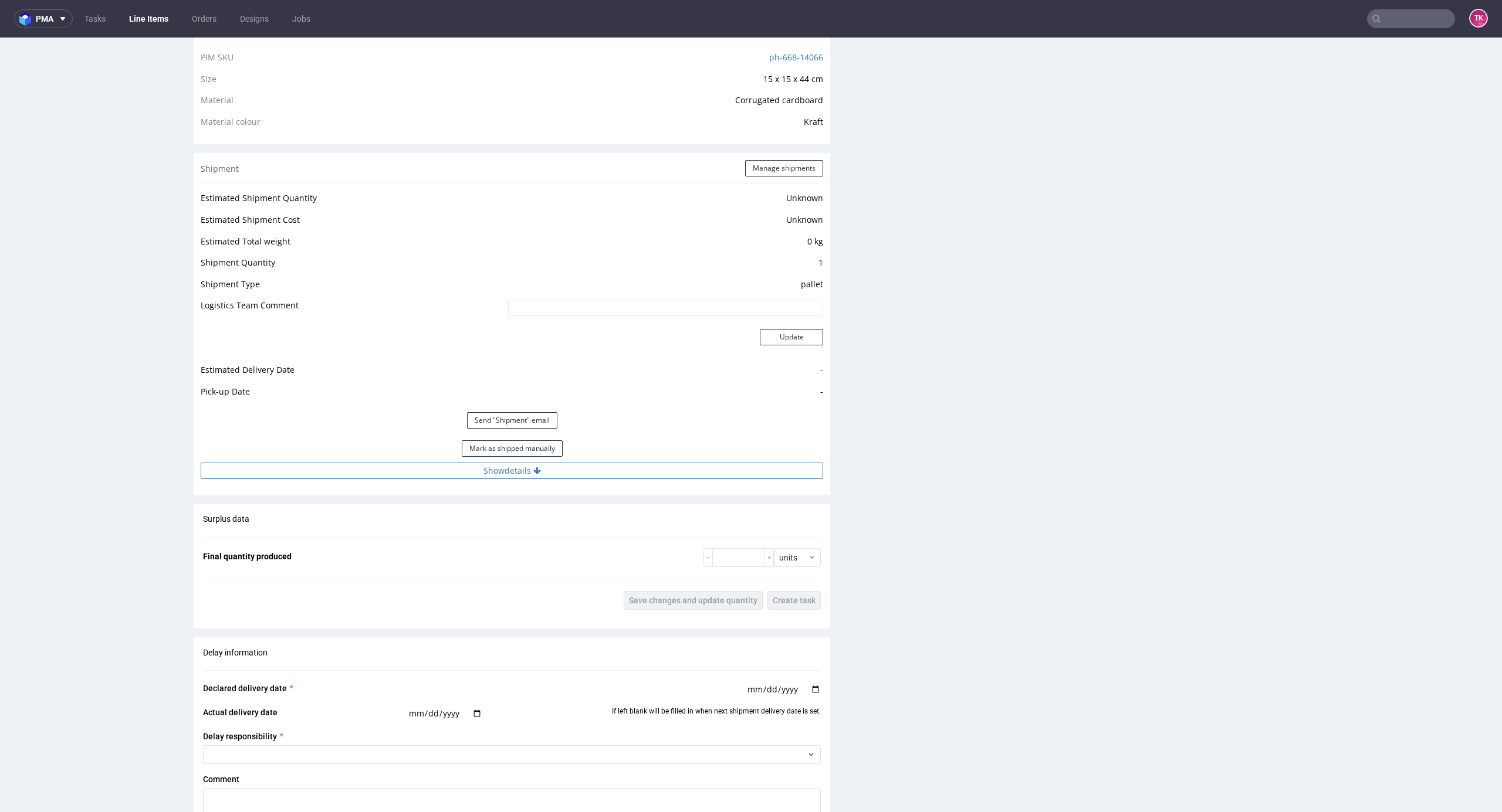
click at [664, 476] on button "Show details" at bounding box center [511, 470] width 622 height 17
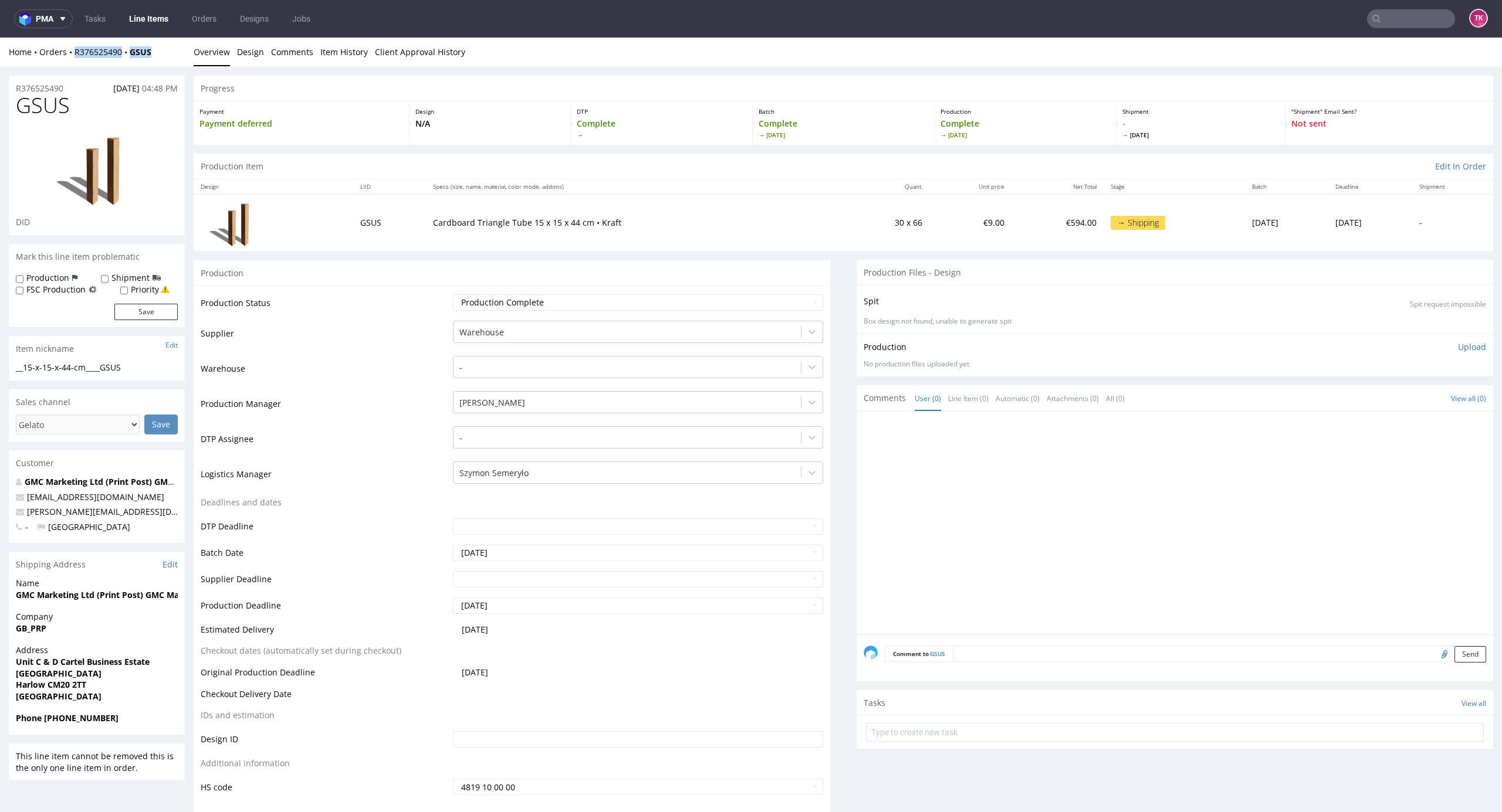
drag, startPoint x: 136, startPoint y: 63, endPoint x: 71, endPoint y: 59, distance: 65.1
click at [72, 59] on div "Home Orders R376525490 GSUS Overview Design Comments Item History Client Approv…" at bounding box center [751, 52] width 1502 height 30
copy div "R376525490 GSUS"
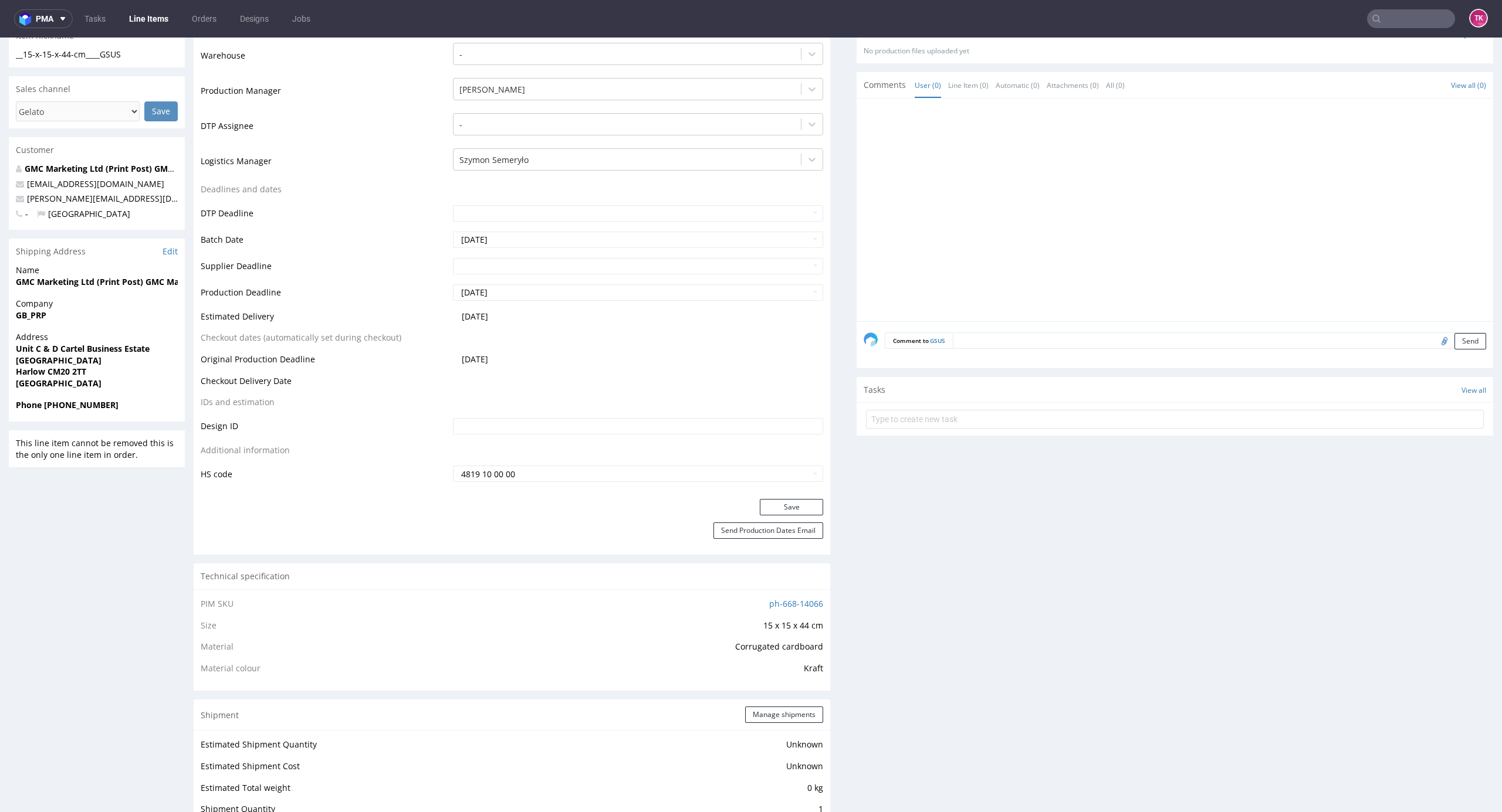
scroll to position [313, 0]
drag, startPoint x: 935, startPoint y: 405, endPoint x: 937, endPoint y: 423, distance: 18.1
click at [932, 409] on div at bounding box center [1175, 419] width 636 height 31
click at [937, 423] on input "text" at bounding box center [1174, 420] width 618 height 18
type input "etykiety"
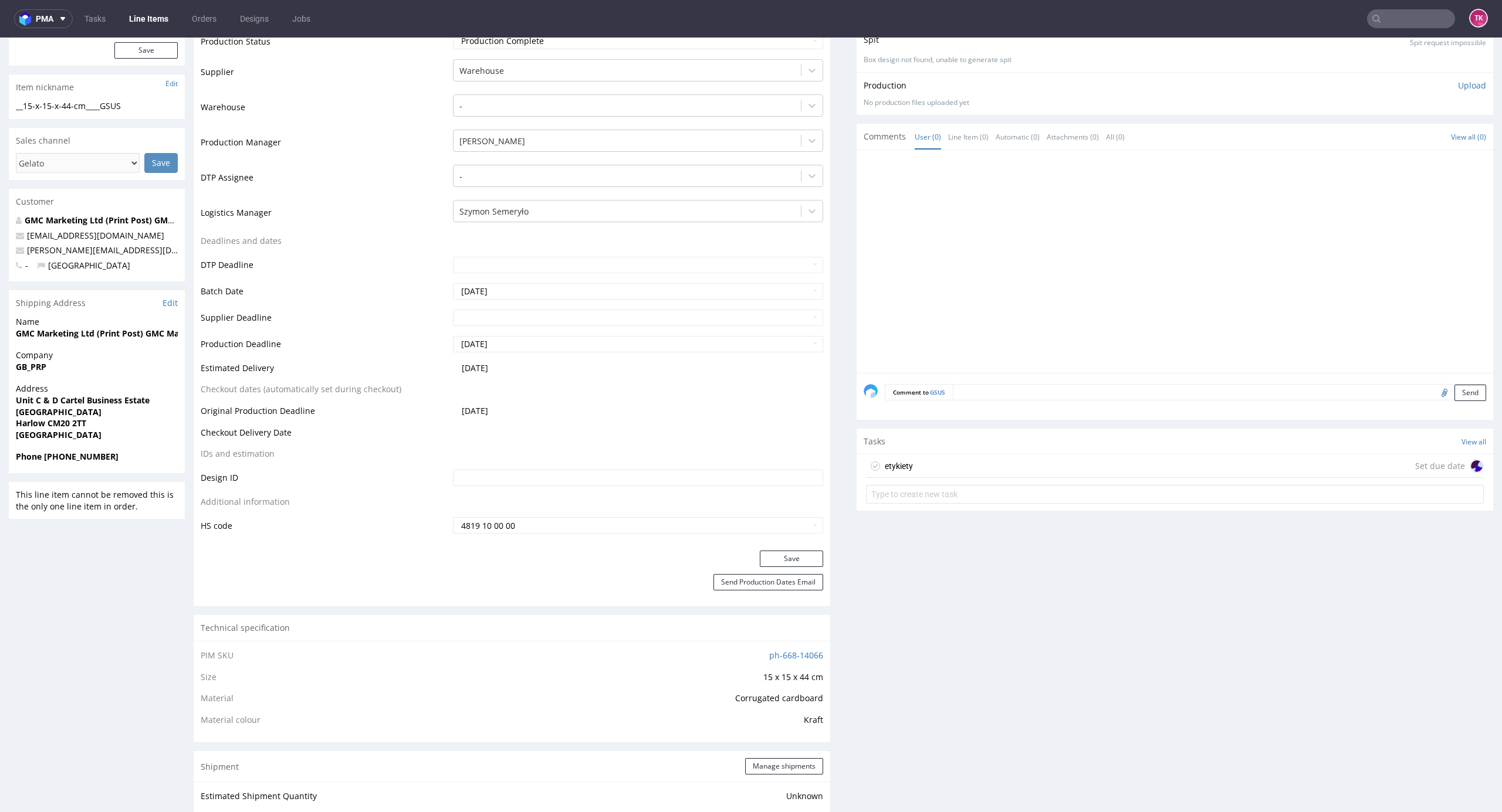
scroll to position [234, 0]
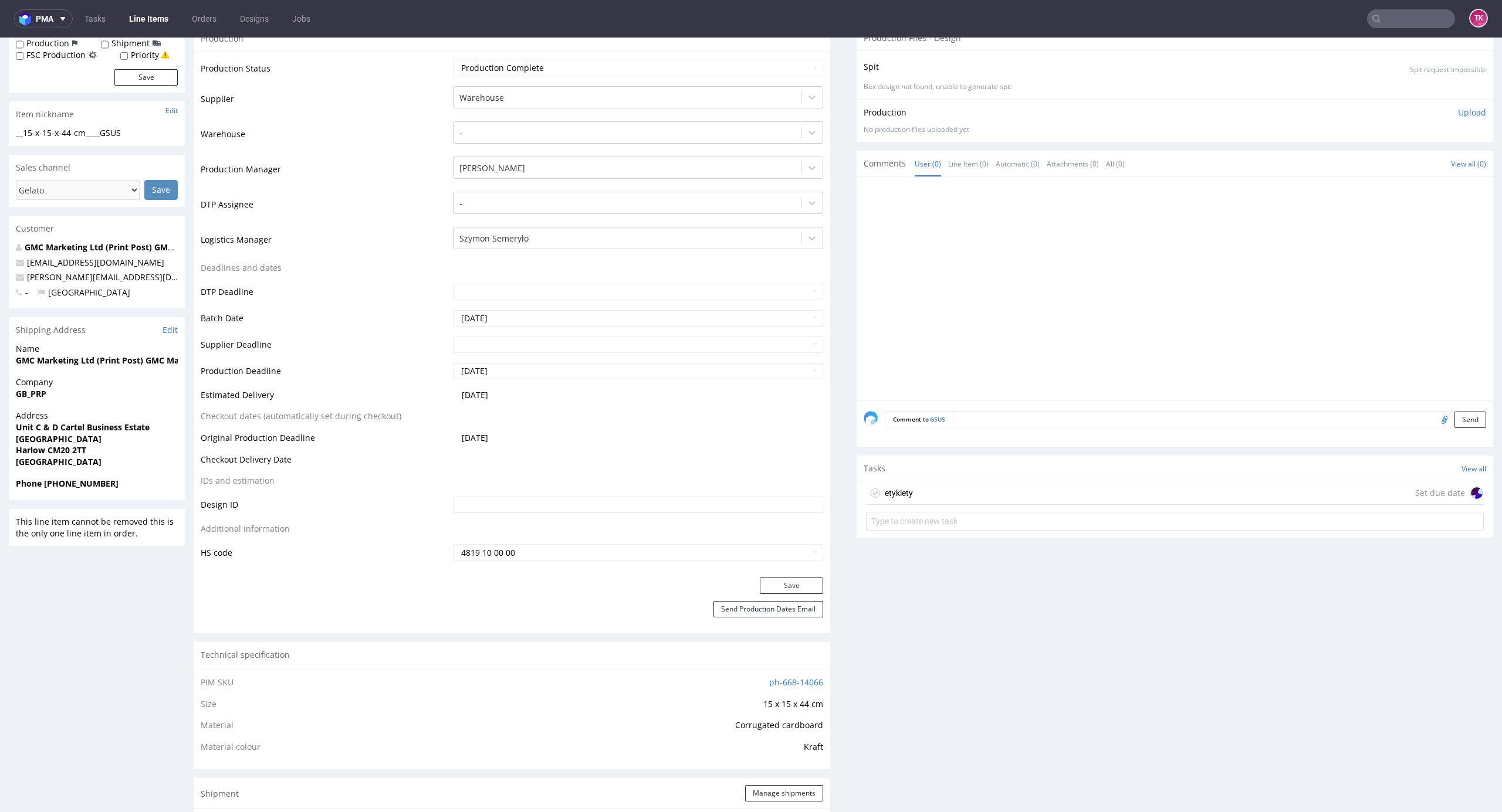
drag, startPoint x: 921, startPoint y: 498, endPoint x: 1156, endPoint y: 295, distance: 310.5
click at [921, 498] on div "etykiety Set due date" at bounding box center [1174, 493] width 618 height 24
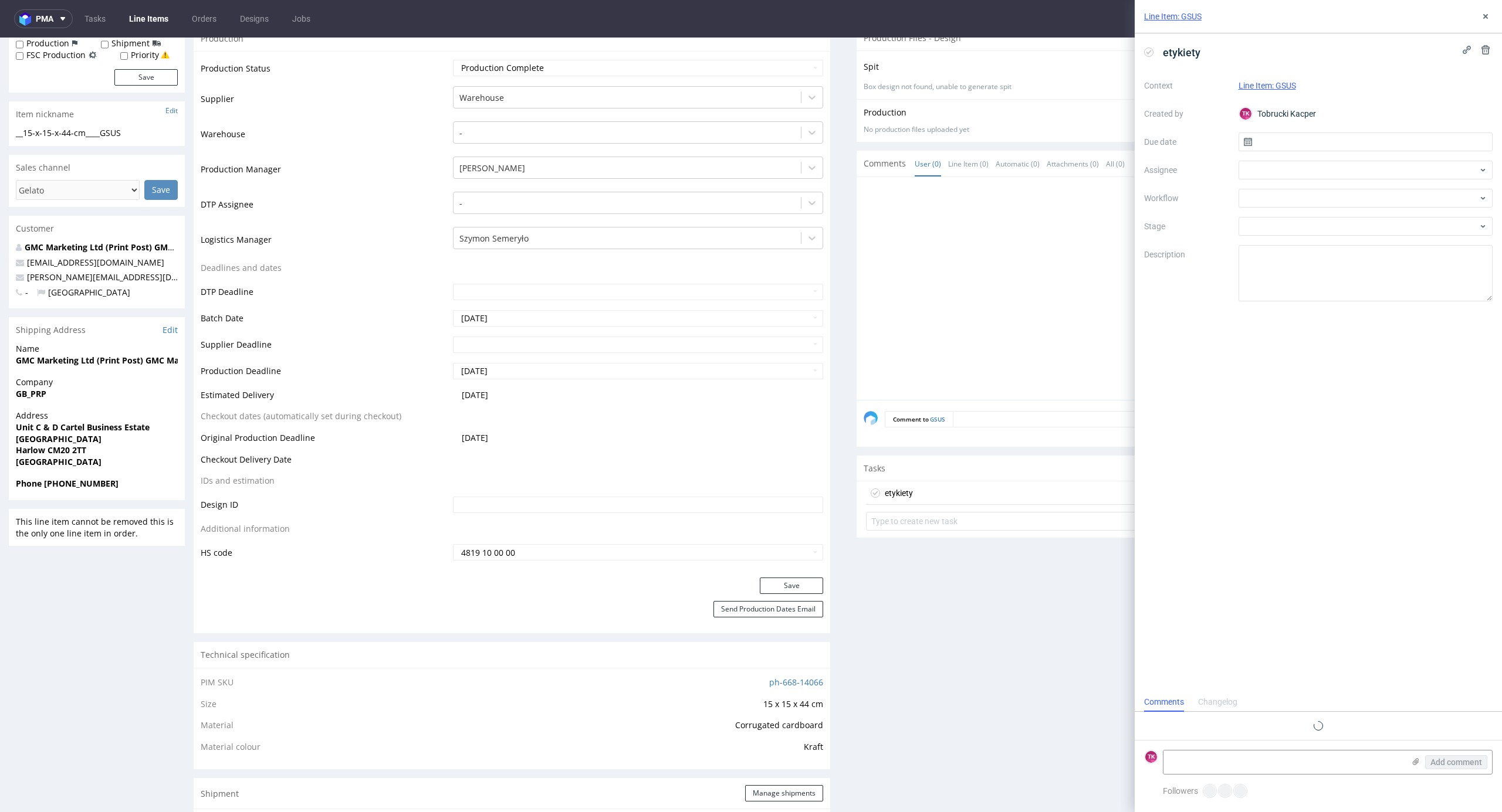
scroll to position [10, 0]
click at [1283, 179] on div at bounding box center [1366, 170] width 254 height 18
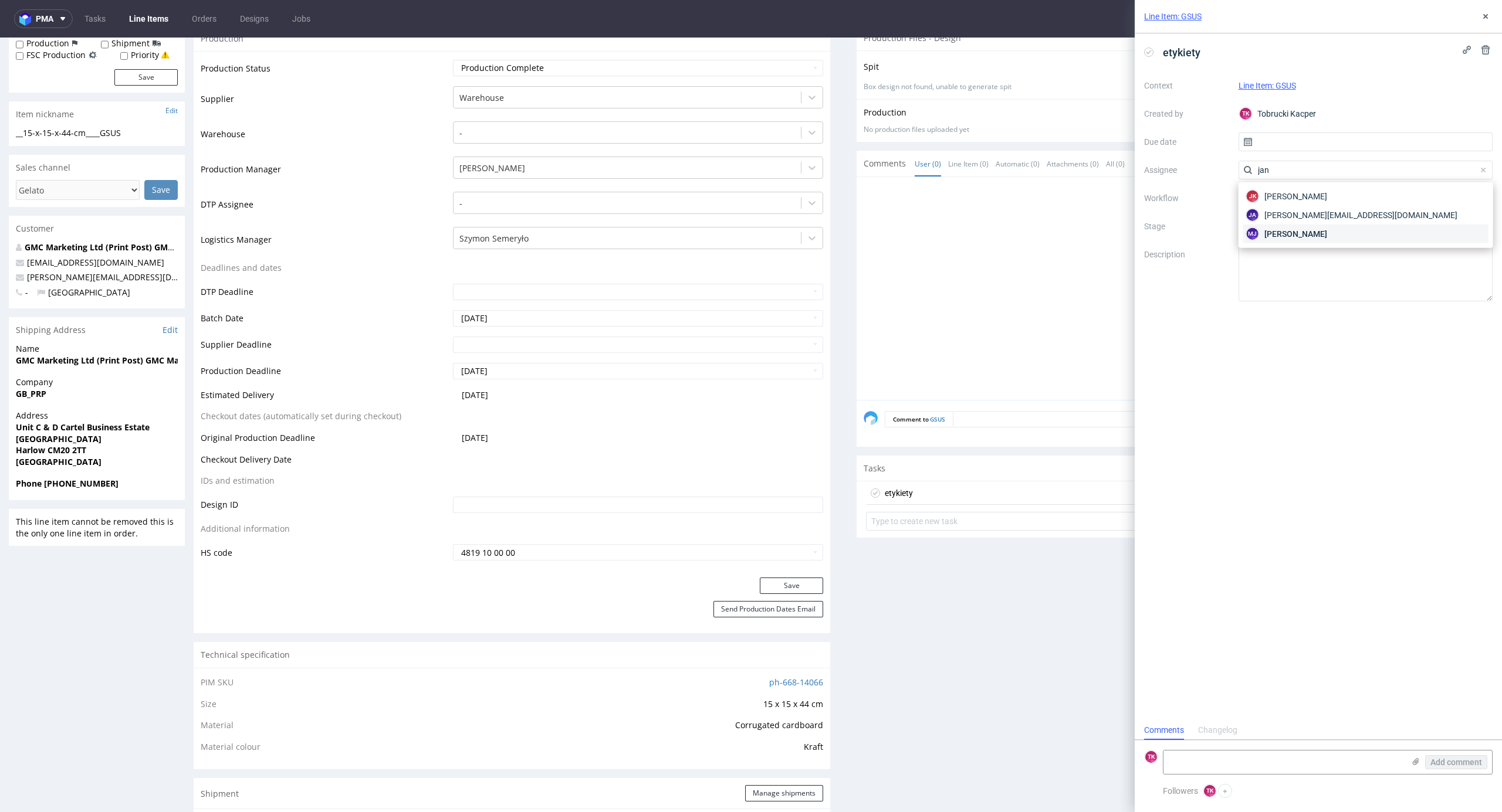
type input "jan"
click at [1321, 235] on span "Maciej Jankowski" at bounding box center [1296, 233] width 63 height 11
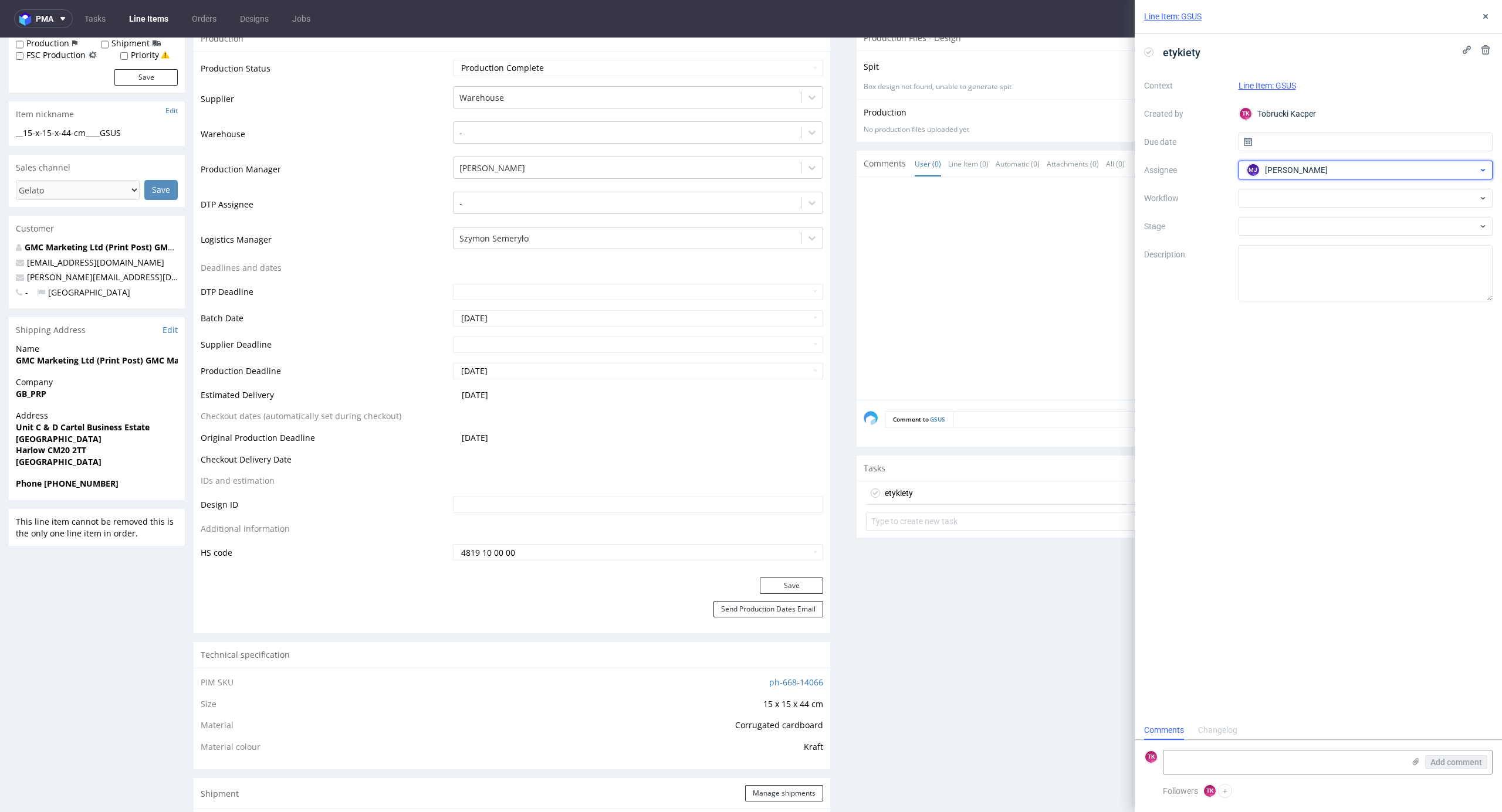
click at [1382, 165] on div "MJ Maciej Jankowski" at bounding box center [1361, 170] width 234 height 18
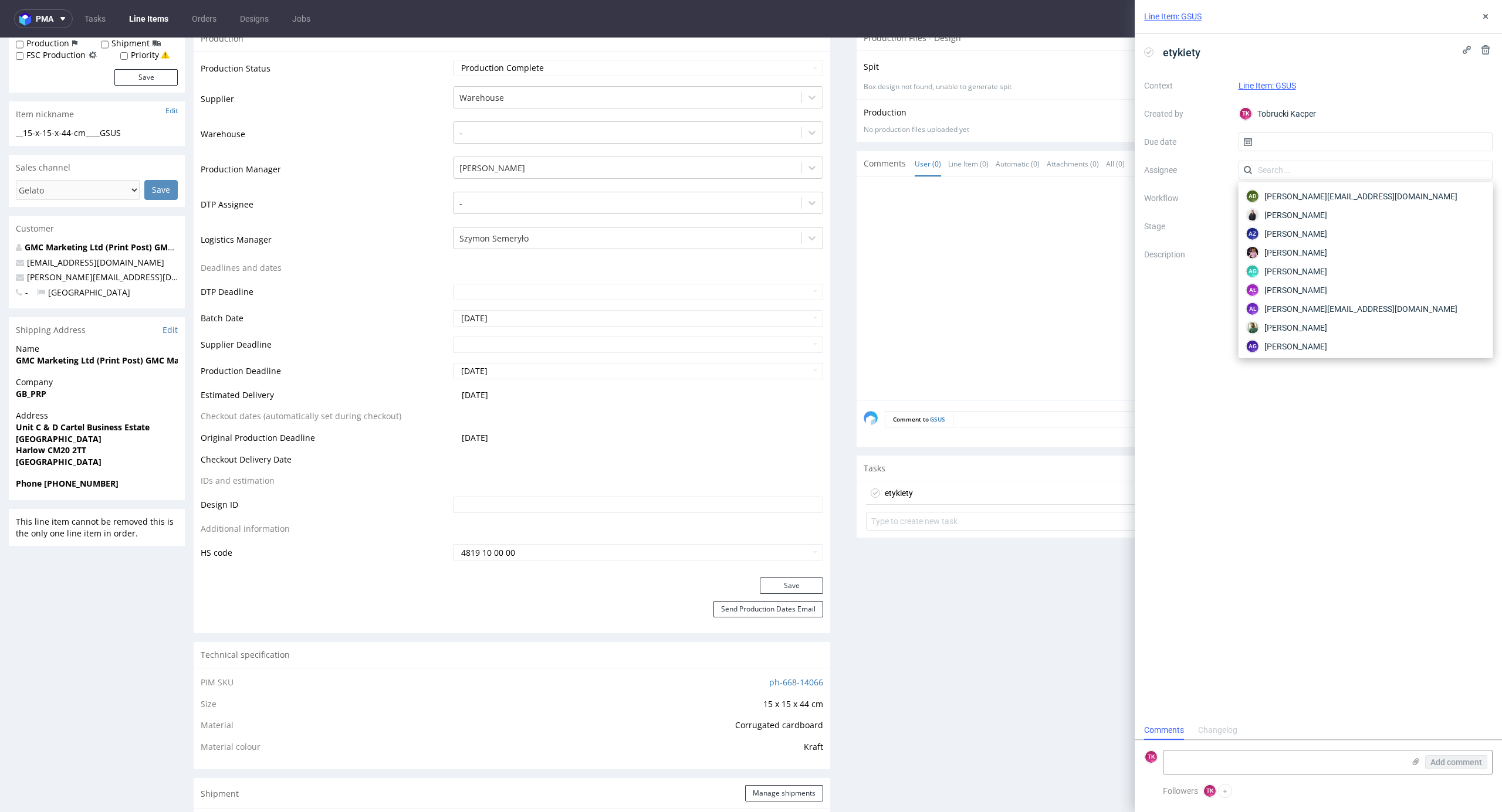
scroll to position [1522, 0]
click at [1246, 464] on div "etykiety Context Line Item: GSUS Created by TK Tobrucki Kacper Due date Assigne…" at bounding box center [1318, 377] width 367 height 687
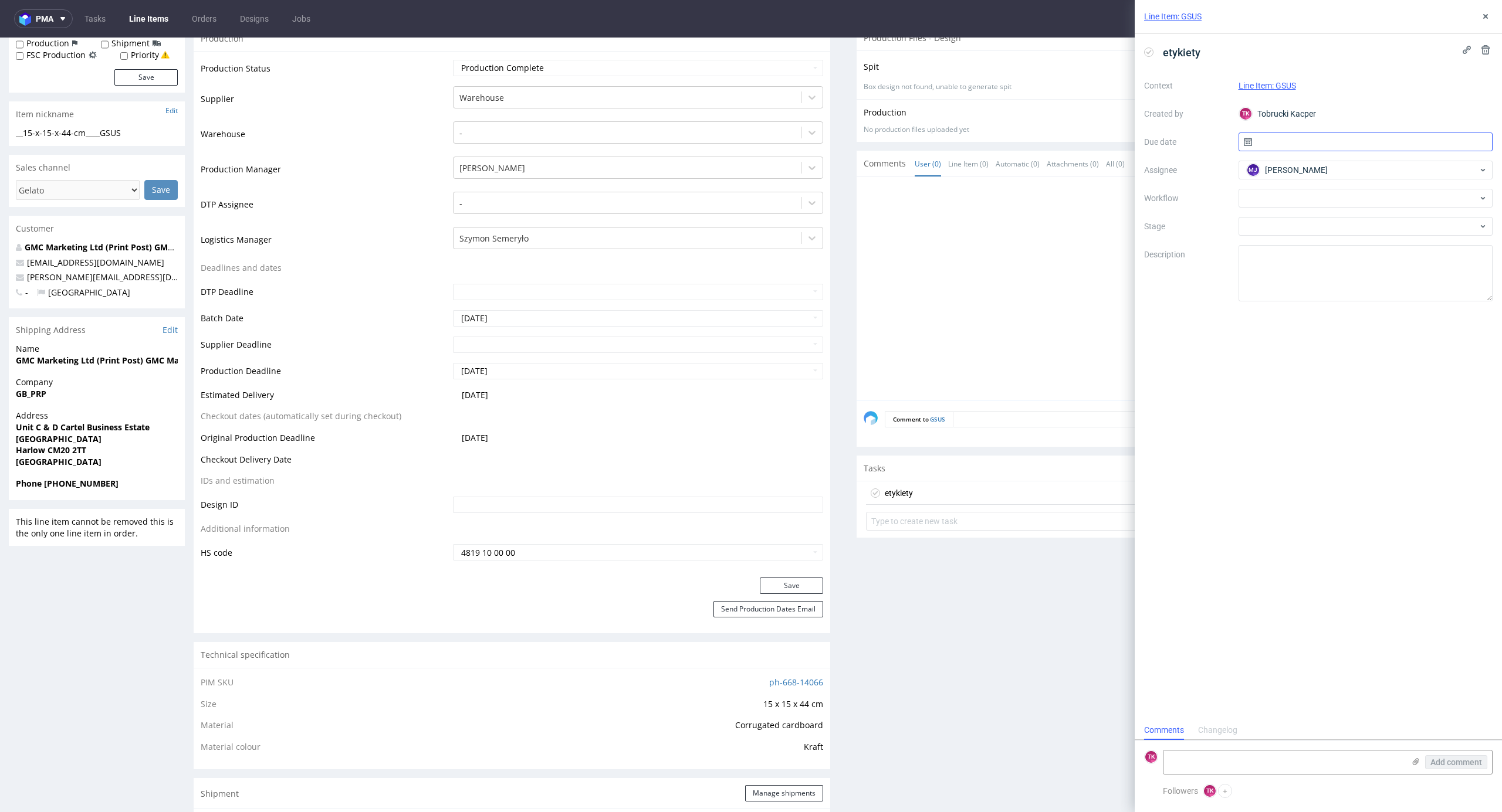
click at [1267, 139] on input "text" at bounding box center [1366, 142] width 254 height 18
click at [1401, 230] on section "31 1 2 3 4 5 6 7 8 9 10 11 12 13 14 15 16 17 18 19 20 21 22 23 24 25 26 27 28 2…" at bounding box center [1365, 262] width 131 height 103
click at [1401, 224] on span "5" at bounding box center [1402, 219] width 4 height 11
type input "[DATE]"
click at [1228, 764] on textarea at bounding box center [1283, 762] width 240 height 24
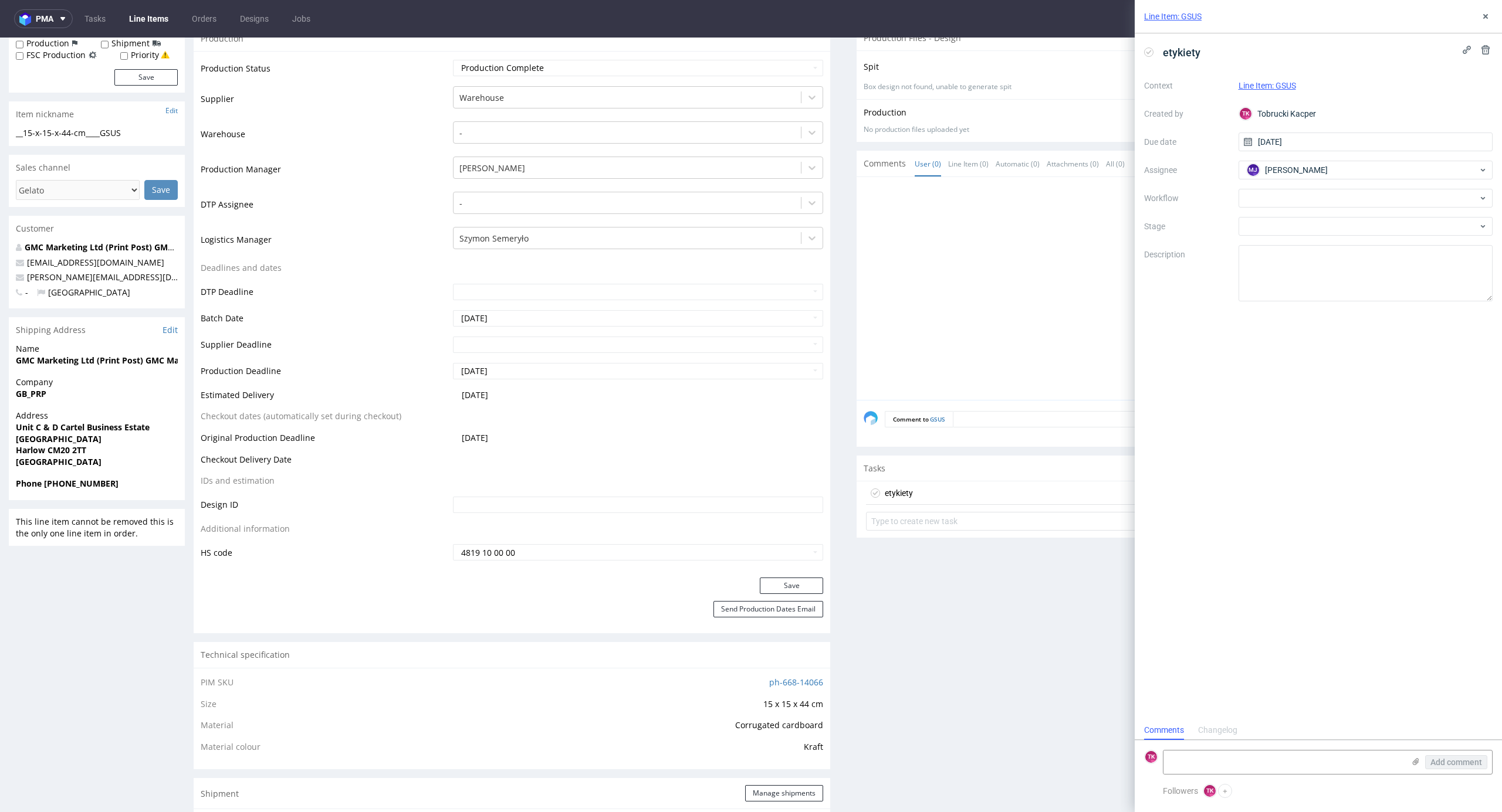
paste textarea "40257145950406301385"
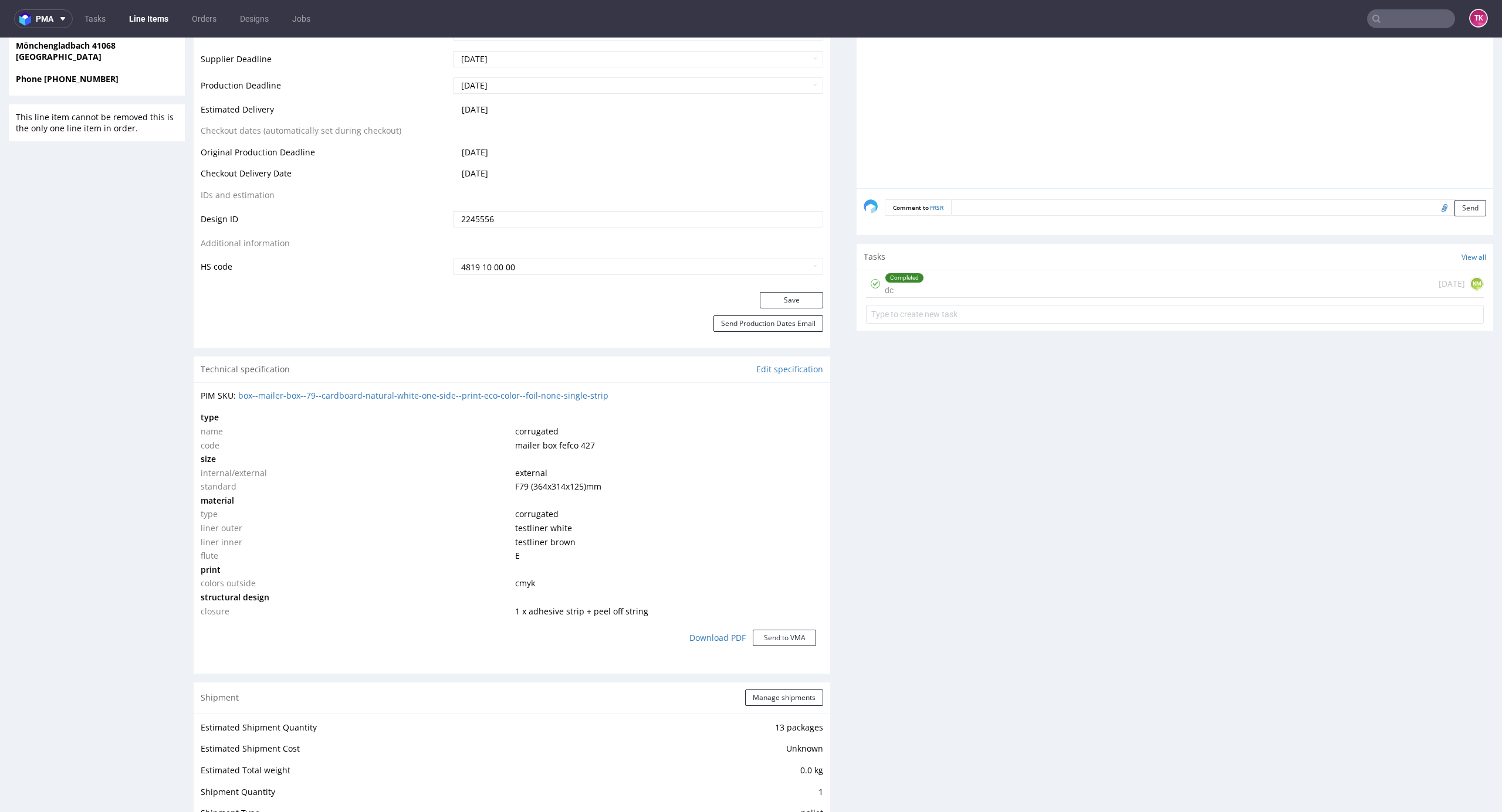
scroll to position [860, 0]
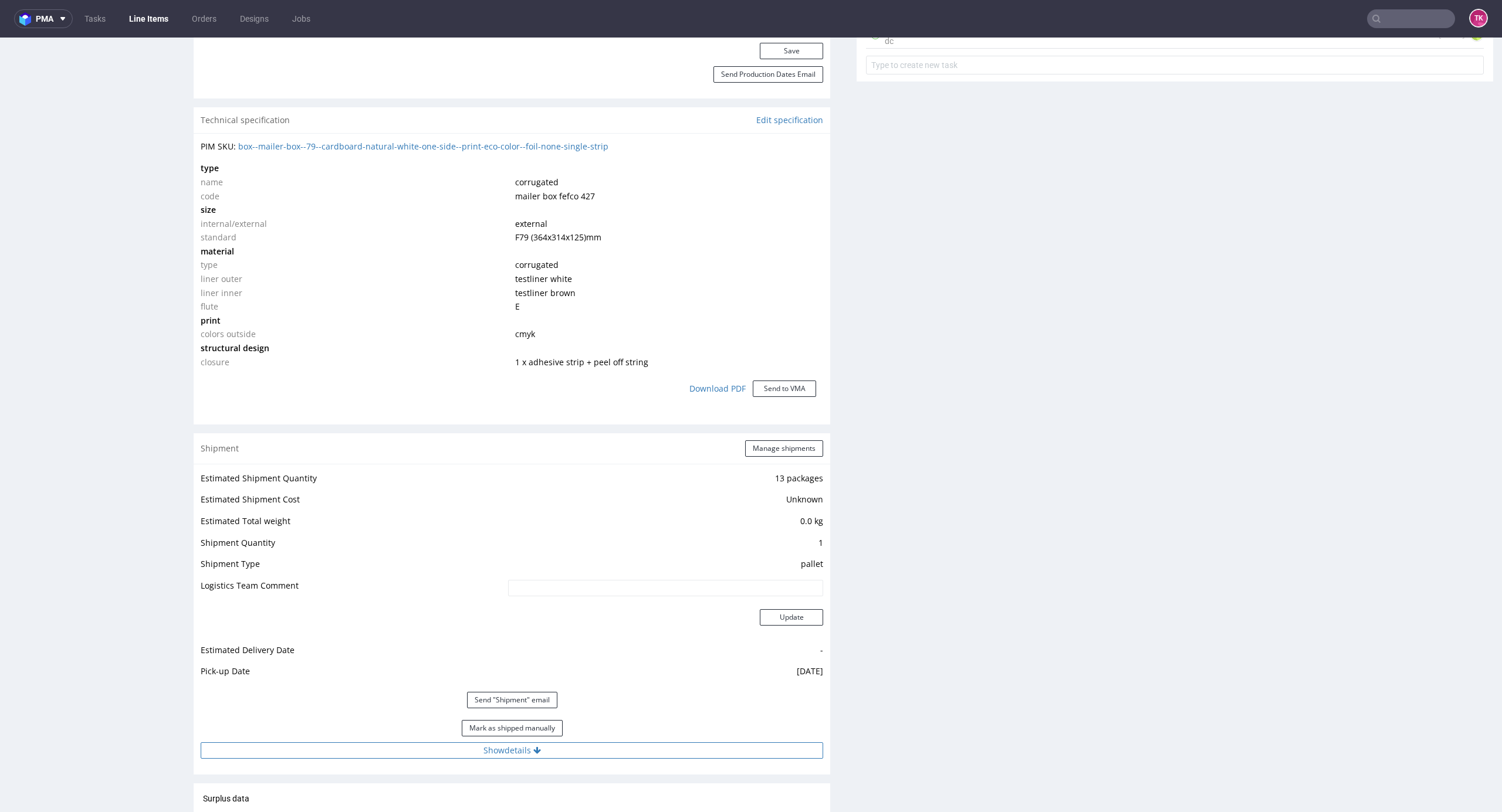
drag, startPoint x: 571, startPoint y: 759, endPoint x: 571, endPoint y: 750, distance: 9.0
click at [571, 754] on div "Estimated Shipment Quantity 13 packages Estimated Shipment Cost Unknown Estimat…" at bounding box center [511, 615] width 636 height 302
click at [570, 743] on button "Show details" at bounding box center [511, 751] width 622 height 17
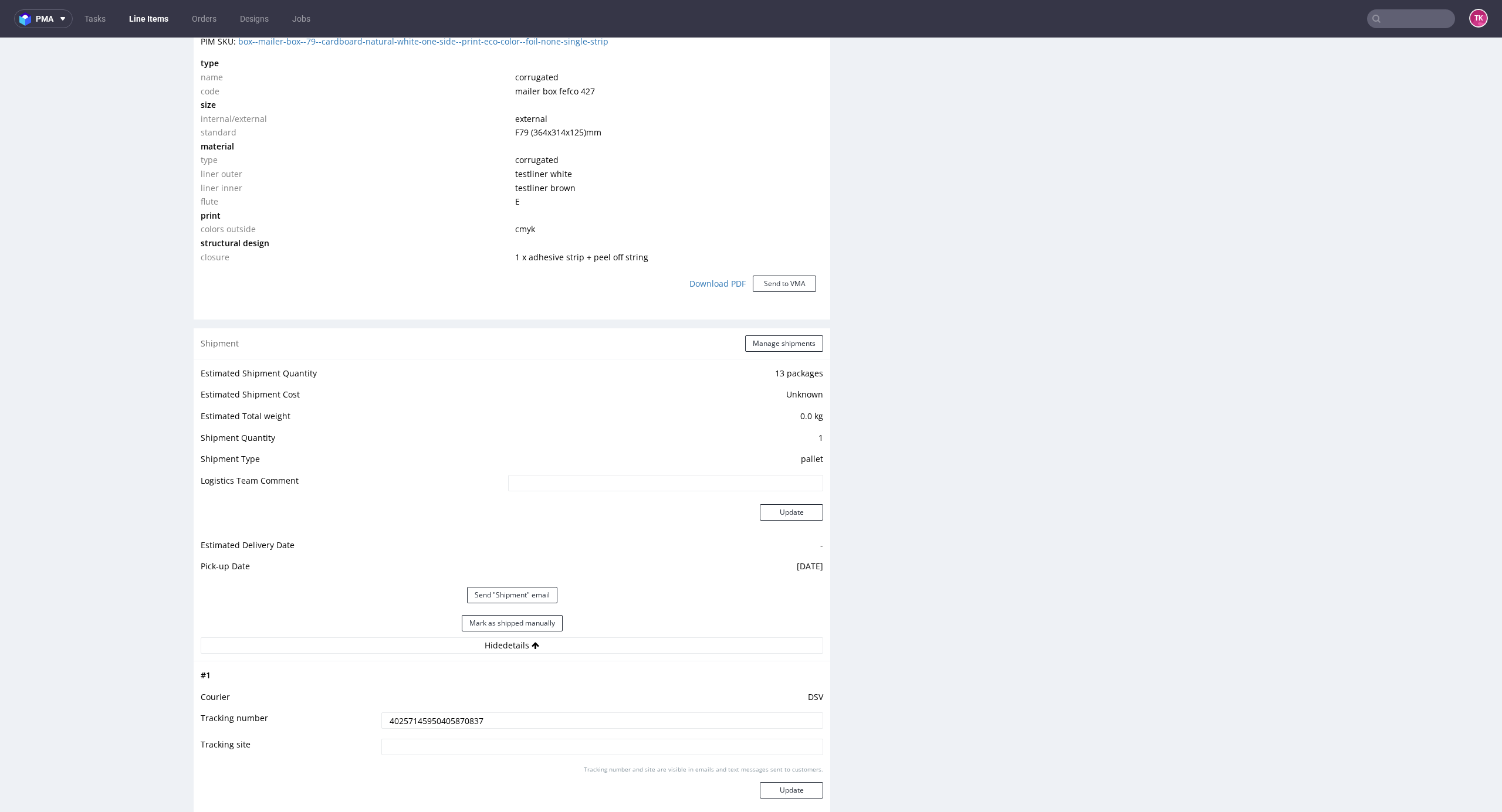
scroll to position [1173, 0]
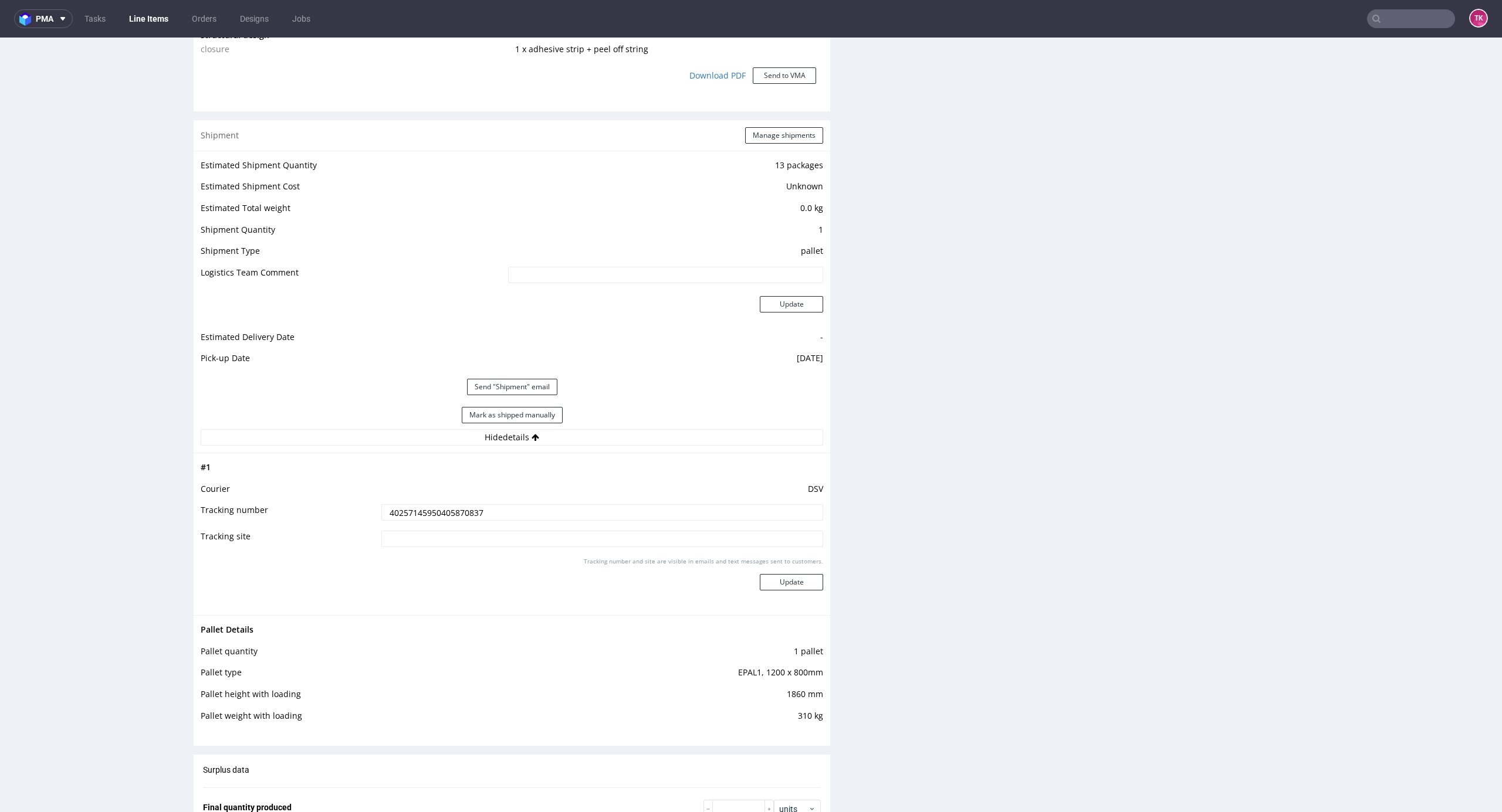
click at [415, 514] on input "40257145950405870837" at bounding box center [601, 512] width 442 height 17
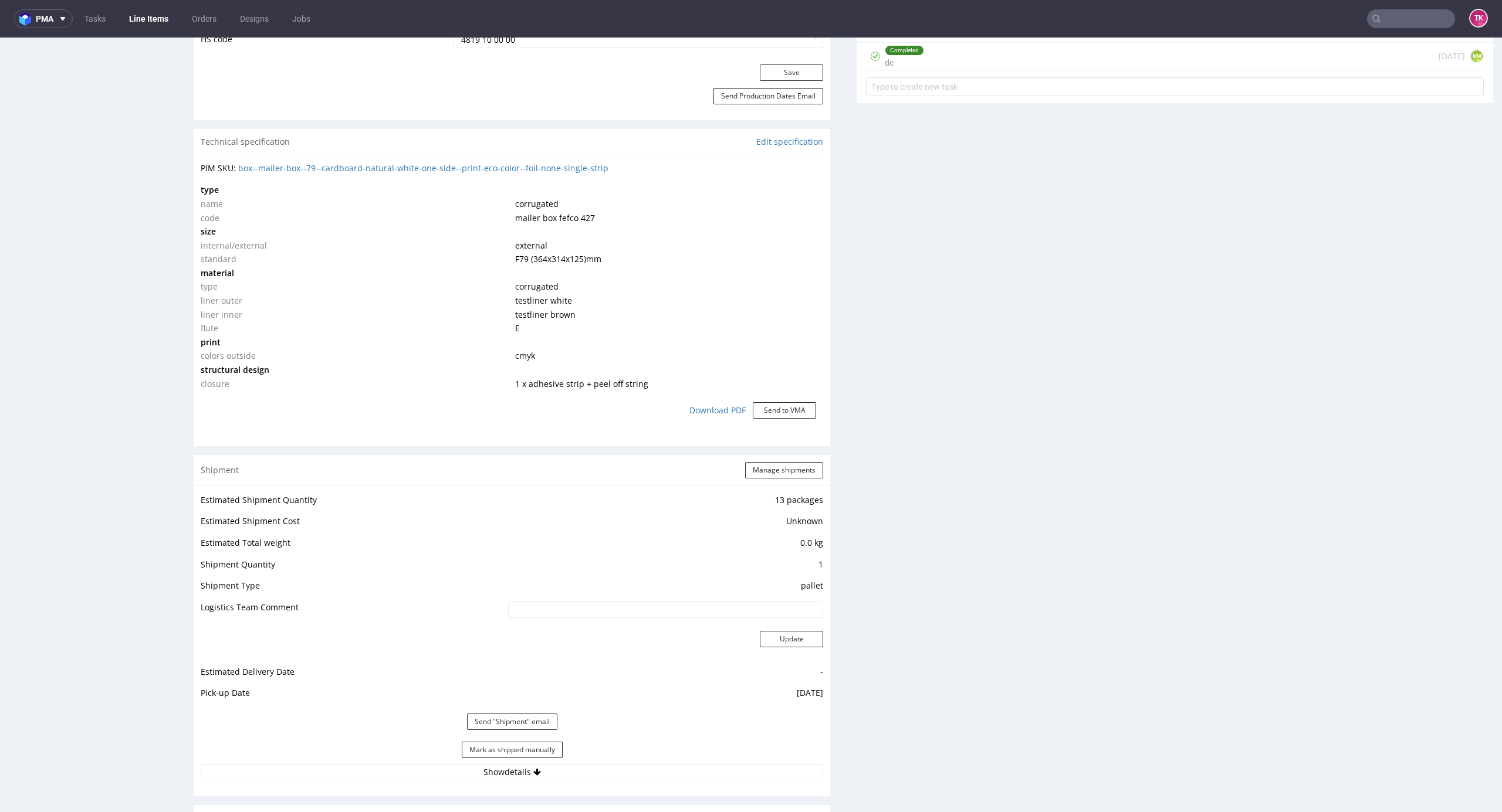
scroll to position [1017, 0]
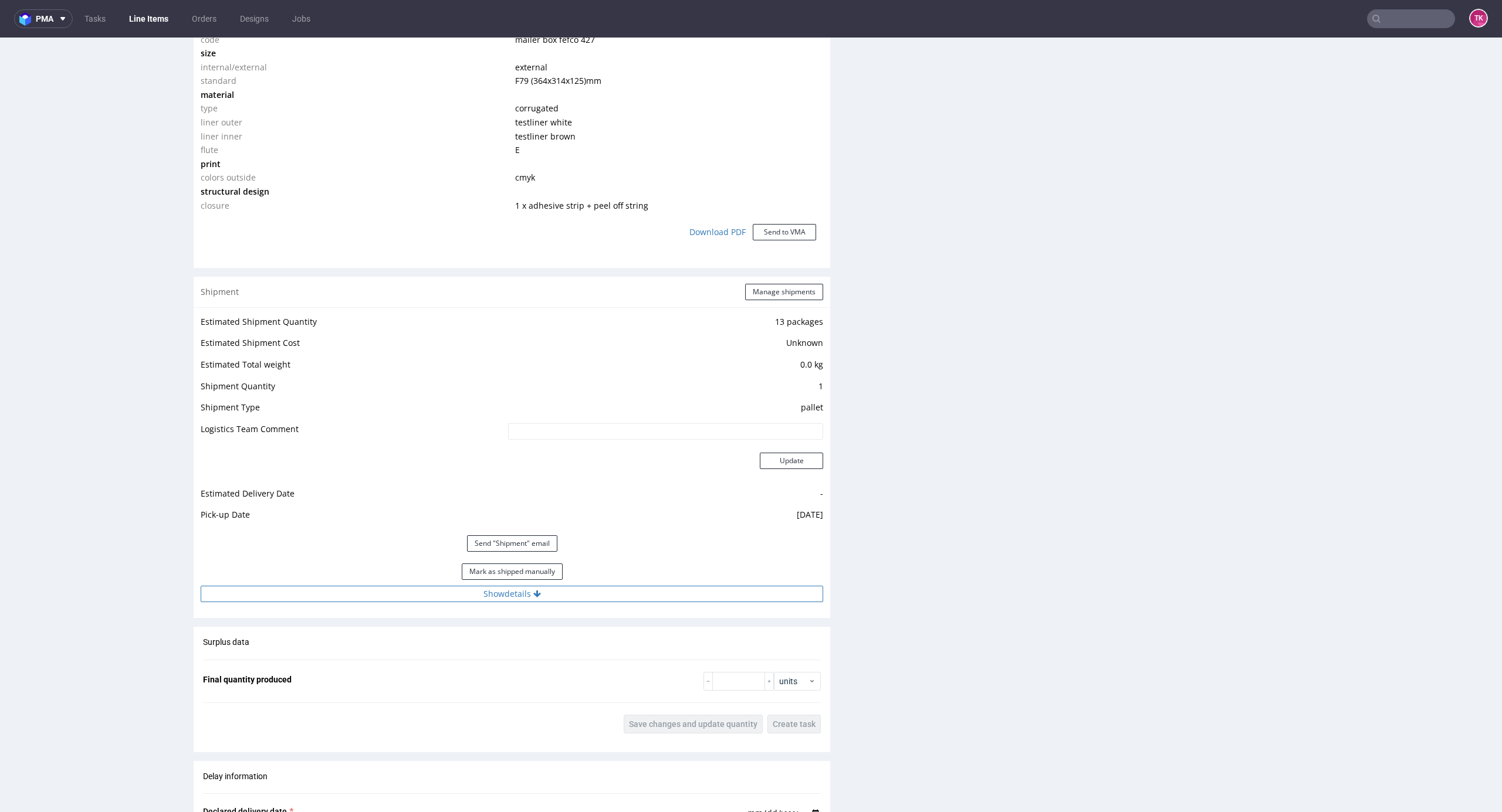
click at [730, 594] on button "Show details" at bounding box center [511, 593] width 622 height 17
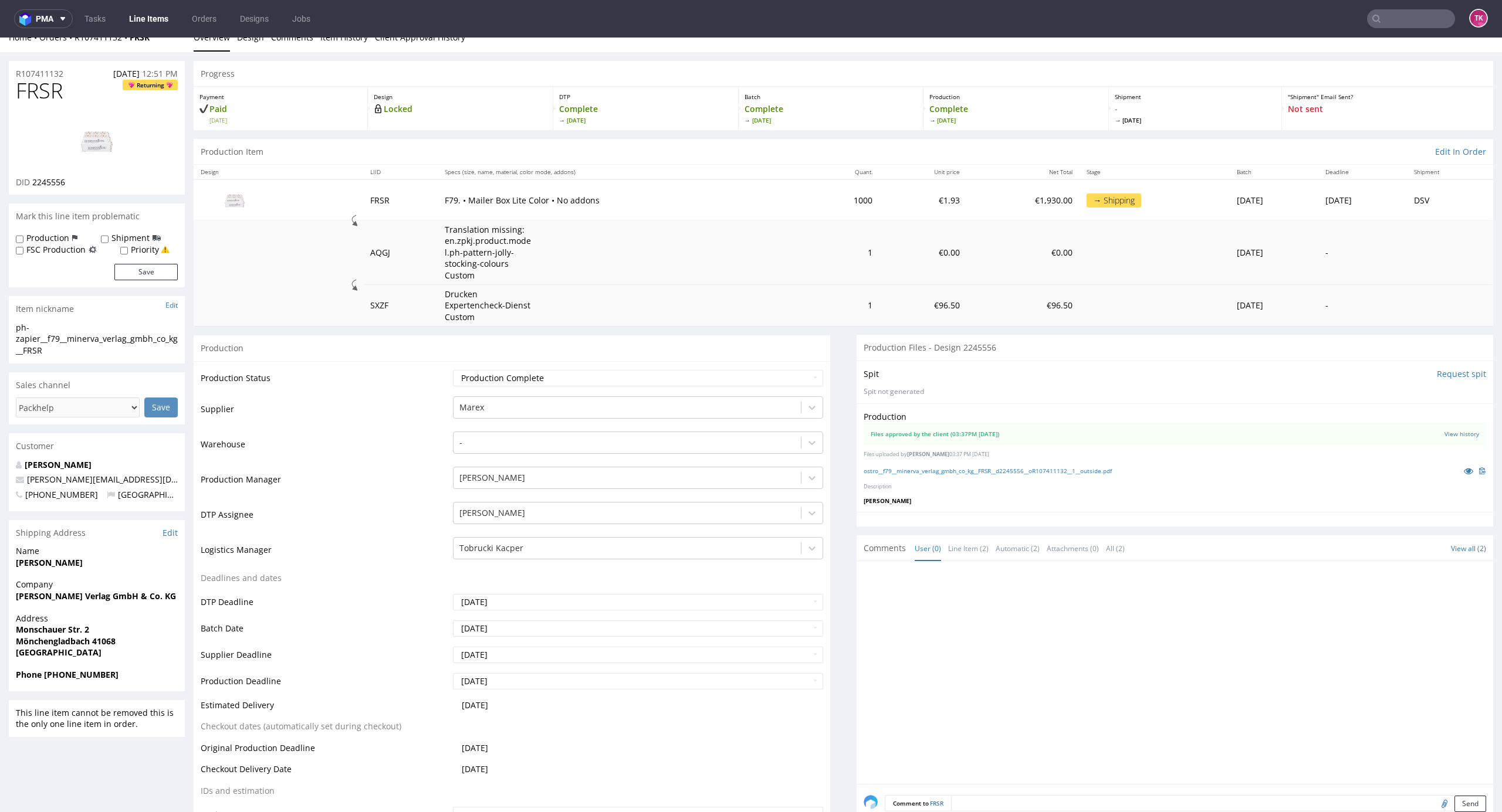
scroll to position [0, 0]
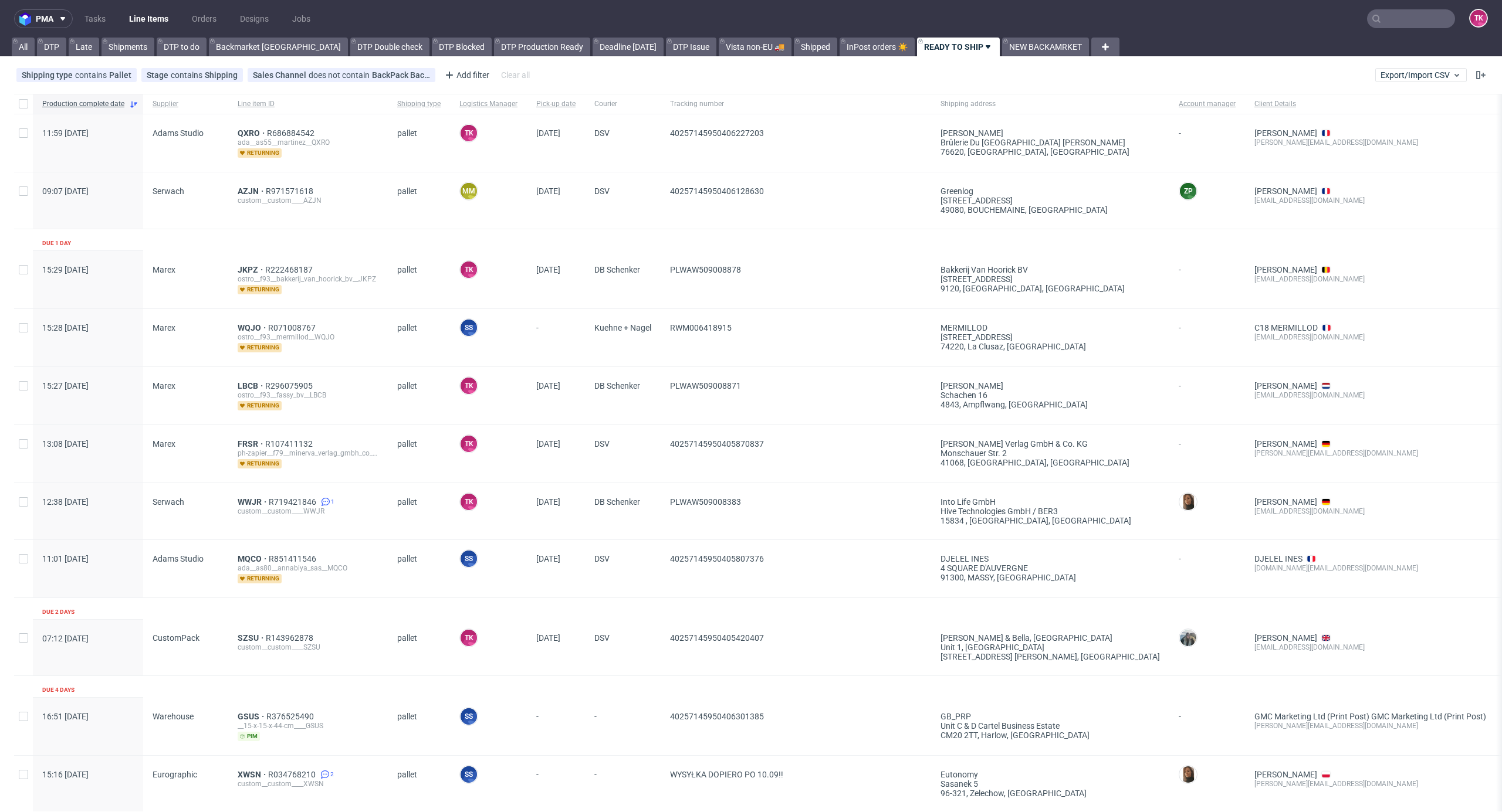
click at [135, 22] on link "Line Items" at bounding box center [149, 18] width 53 height 18
click at [142, 10] on nav "pma Tasks Line Items Orders Designs Jobs TK" at bounding box center [751, 18] width 1502 height 38
click at [143, 18] on link "Line Items" at bounding box center [149, 18] width 53 height 18
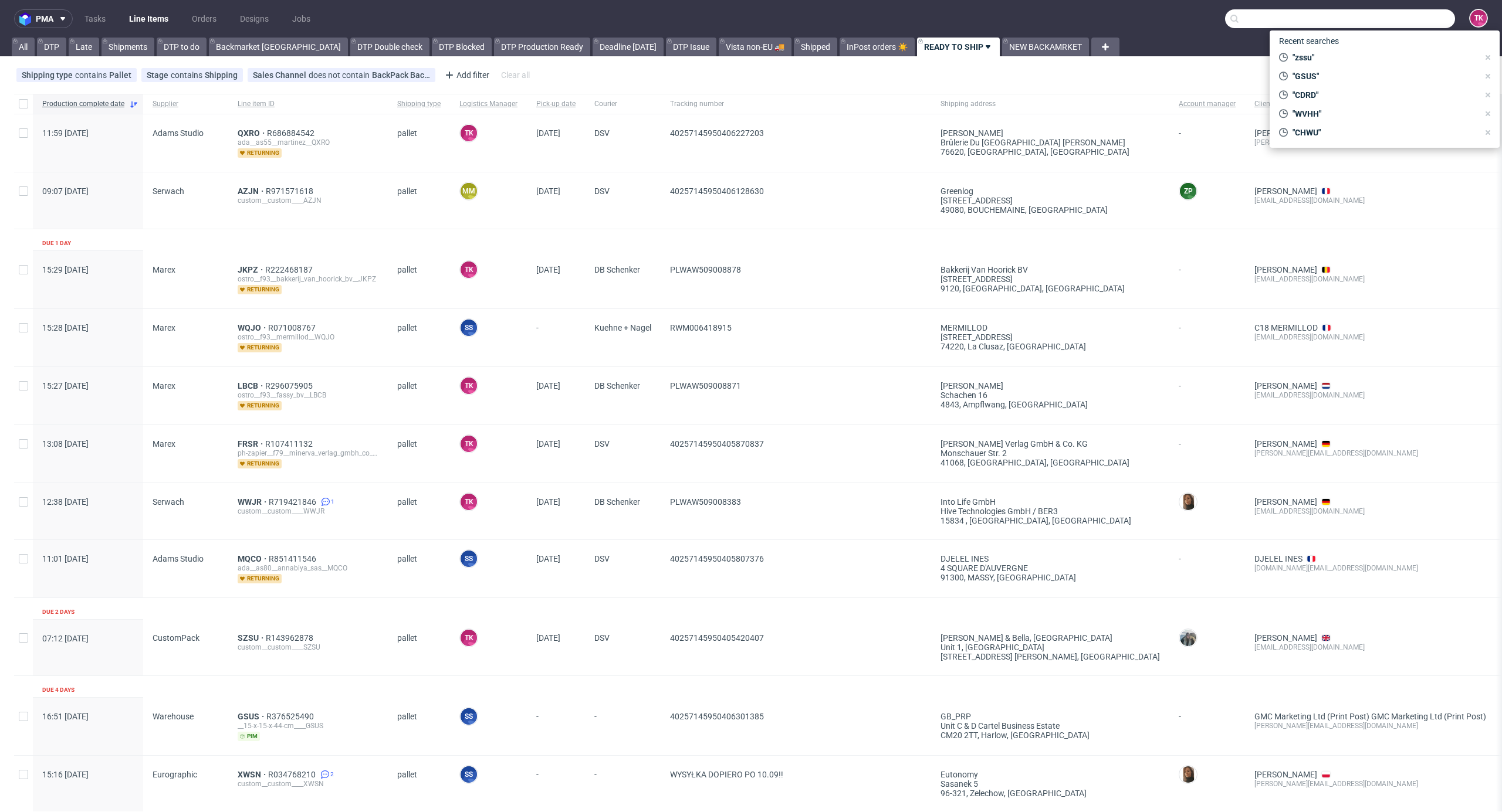
click at [1385, 24] on input "text" at bounding box center [1339, 18] width 230 height 18
paste input "LFIA"
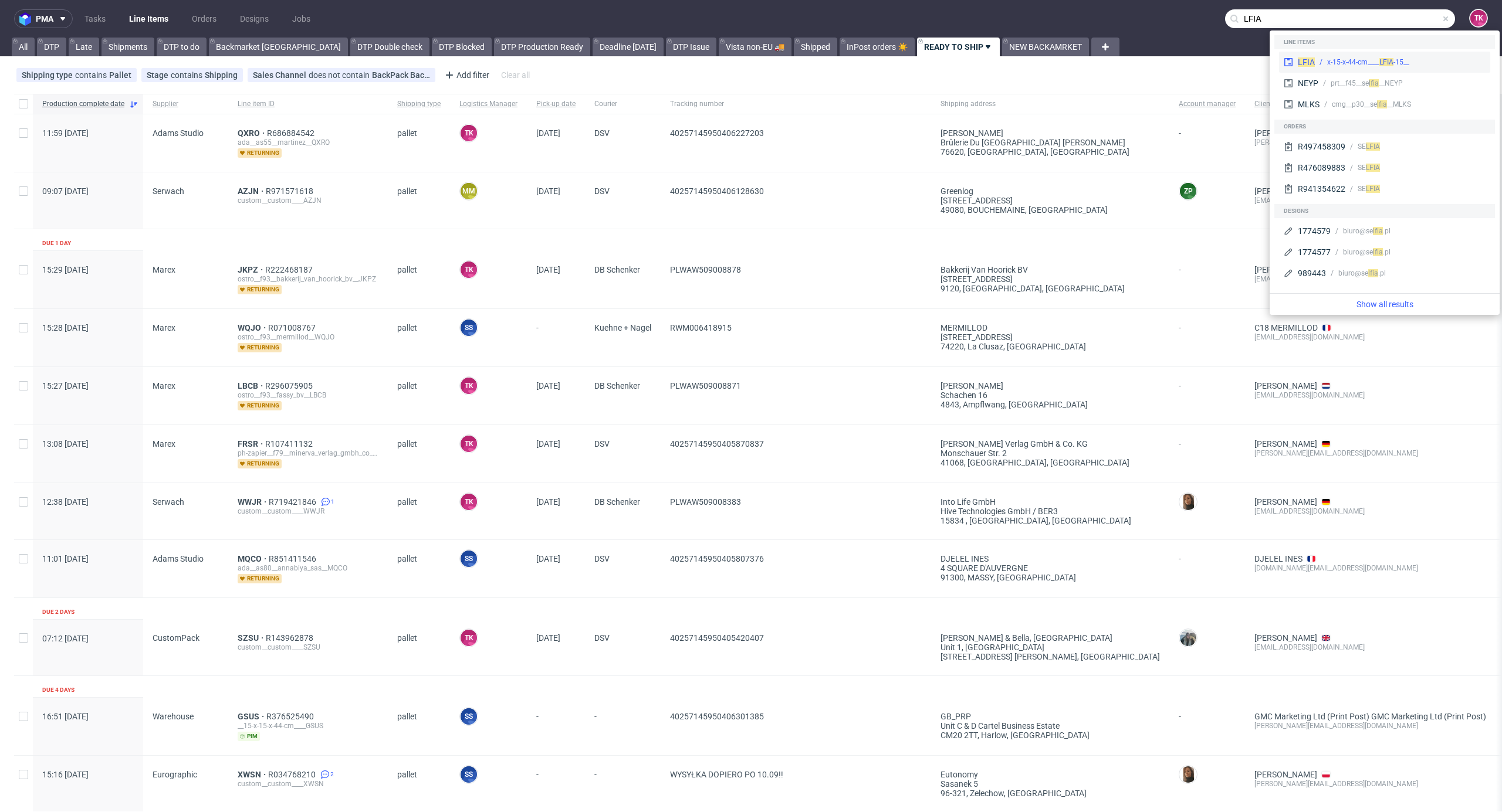
type input "LFIA"
click at [1335, 57] on div "__15-x-15-x-44-cm____ LFIA" at bounding box center [1368, 62] width 82 height 10
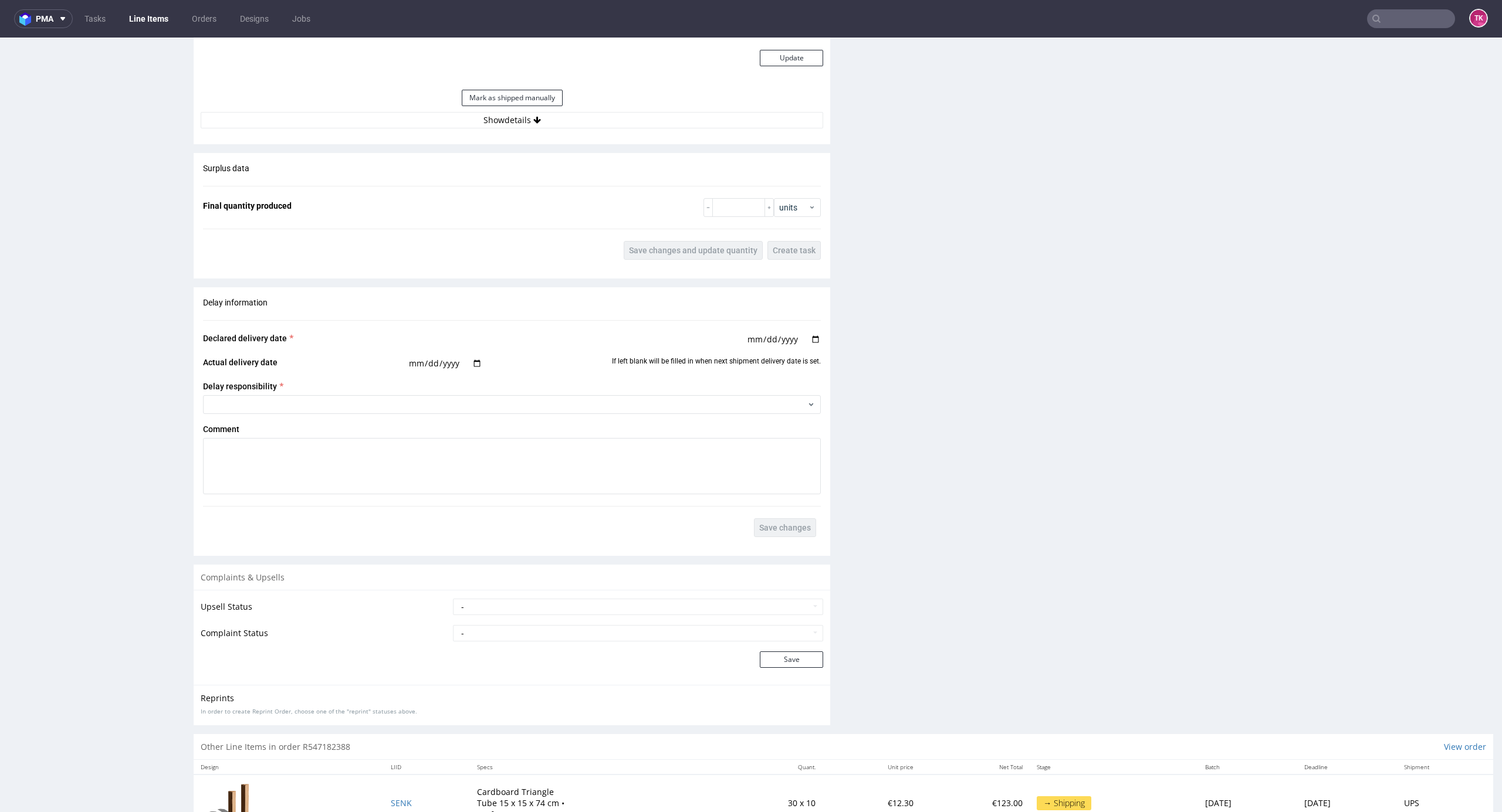
scroll to position [1183, 0]
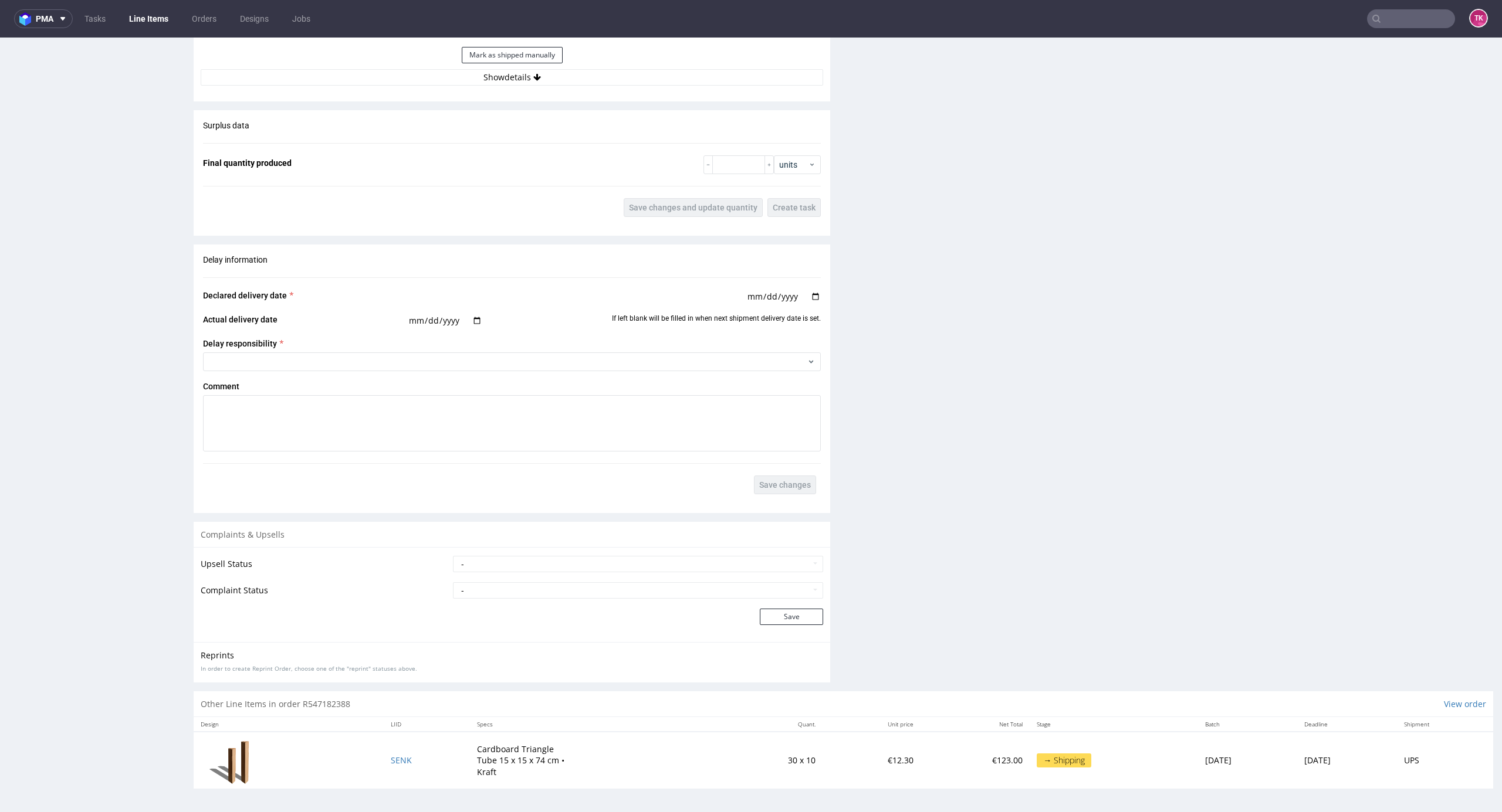
click at [400, 759] on td "SENK" at bounding box center [427, 760] width 87 height 56
click at [397, 760] on td "SENK" at bounding box center [427, 760] width 87 height 56
click at [391, 764] on span "SENK" at bounding box center [401, 760] width 21 height 11
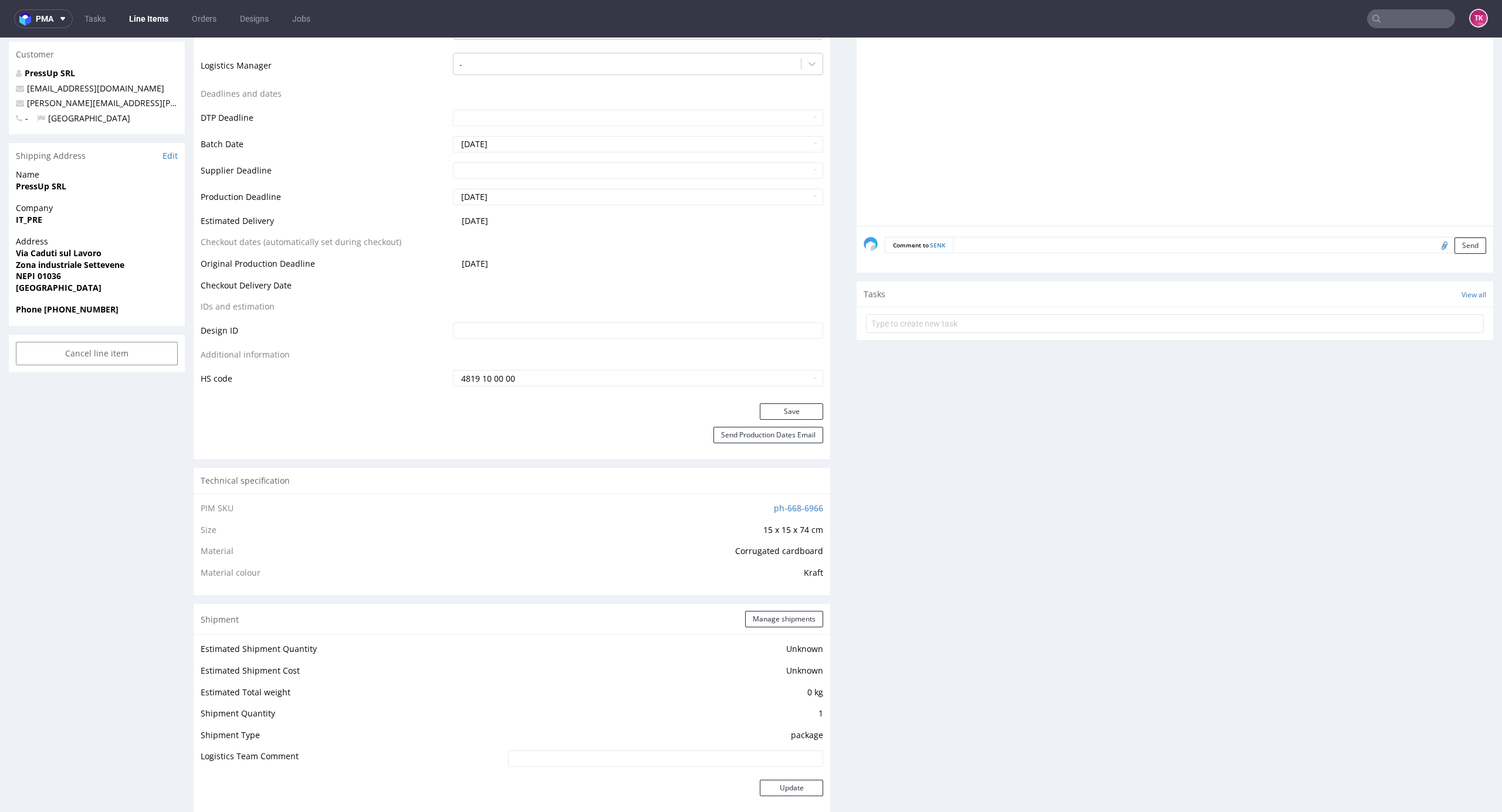
scroll to position [704, 0]
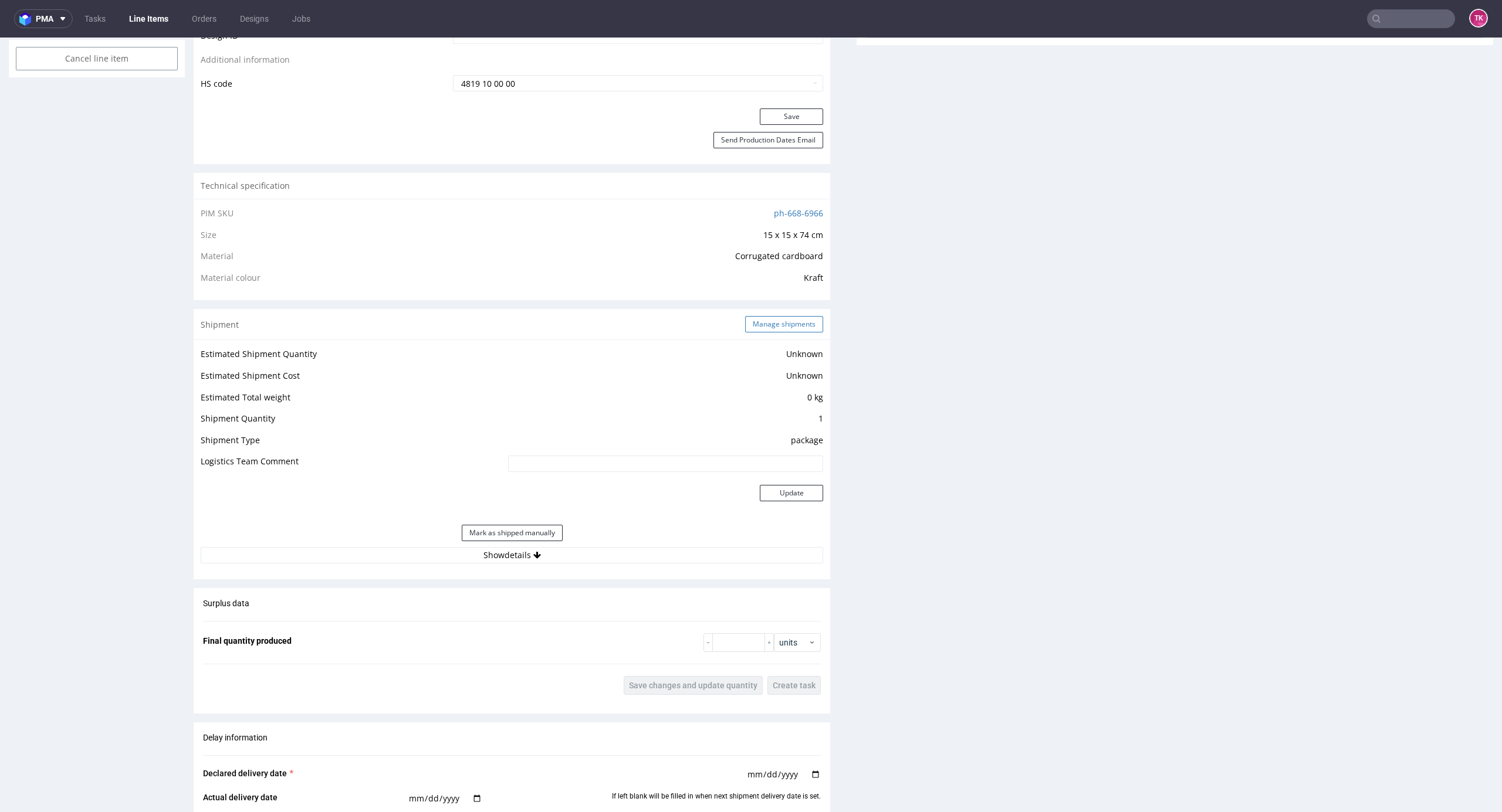
click at [769, 325] on button "Manage shipments" at bounding box center [783, 324] width 78 height 17
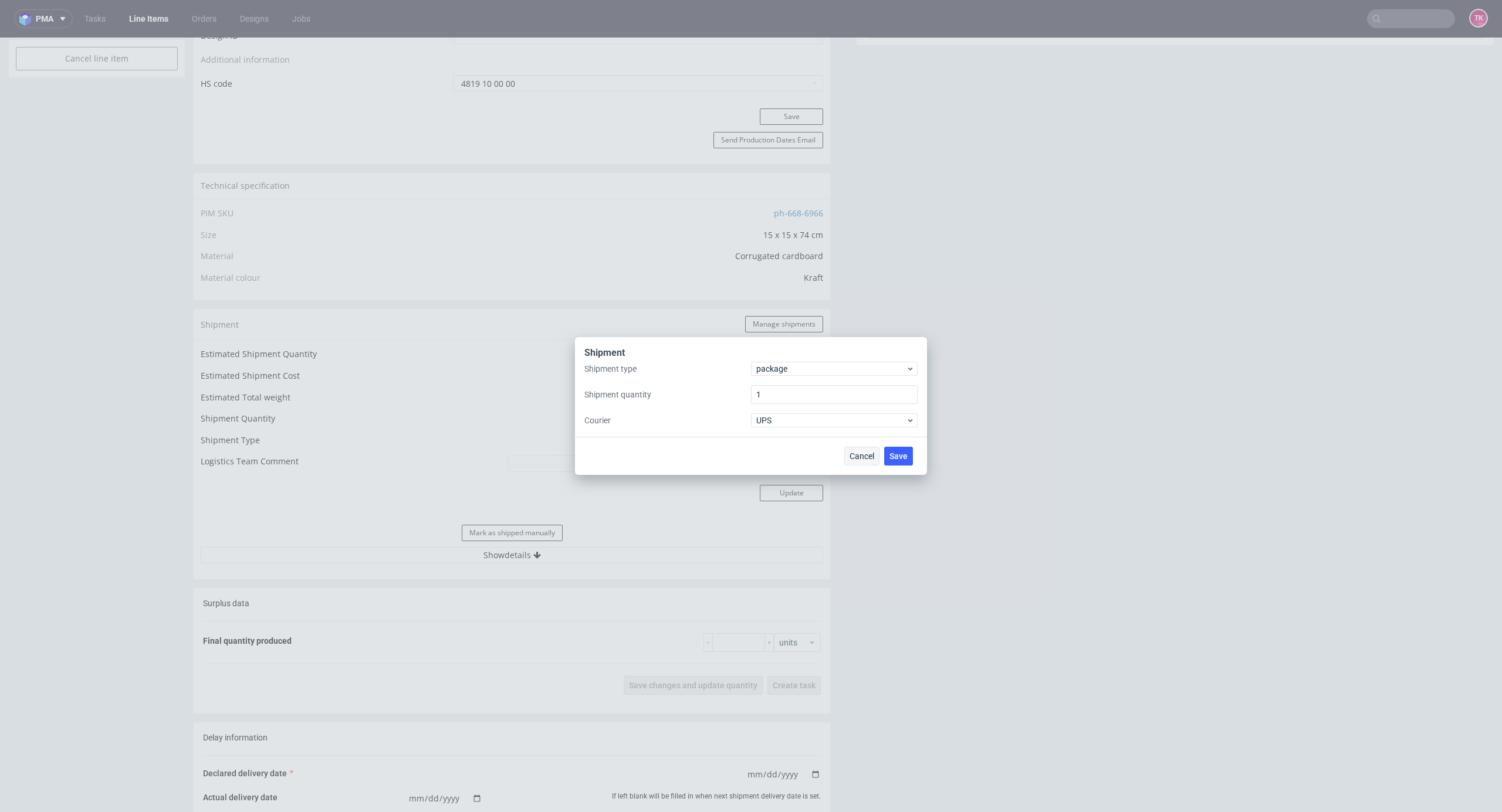
drag, startPoint x: 850, startPoint y: 453, endPoint x: 854, endPoint y: 407, distance: 46.2
click at [850, 453] on button "Cancel" at bounding box center [862, 455] width 35 height 18
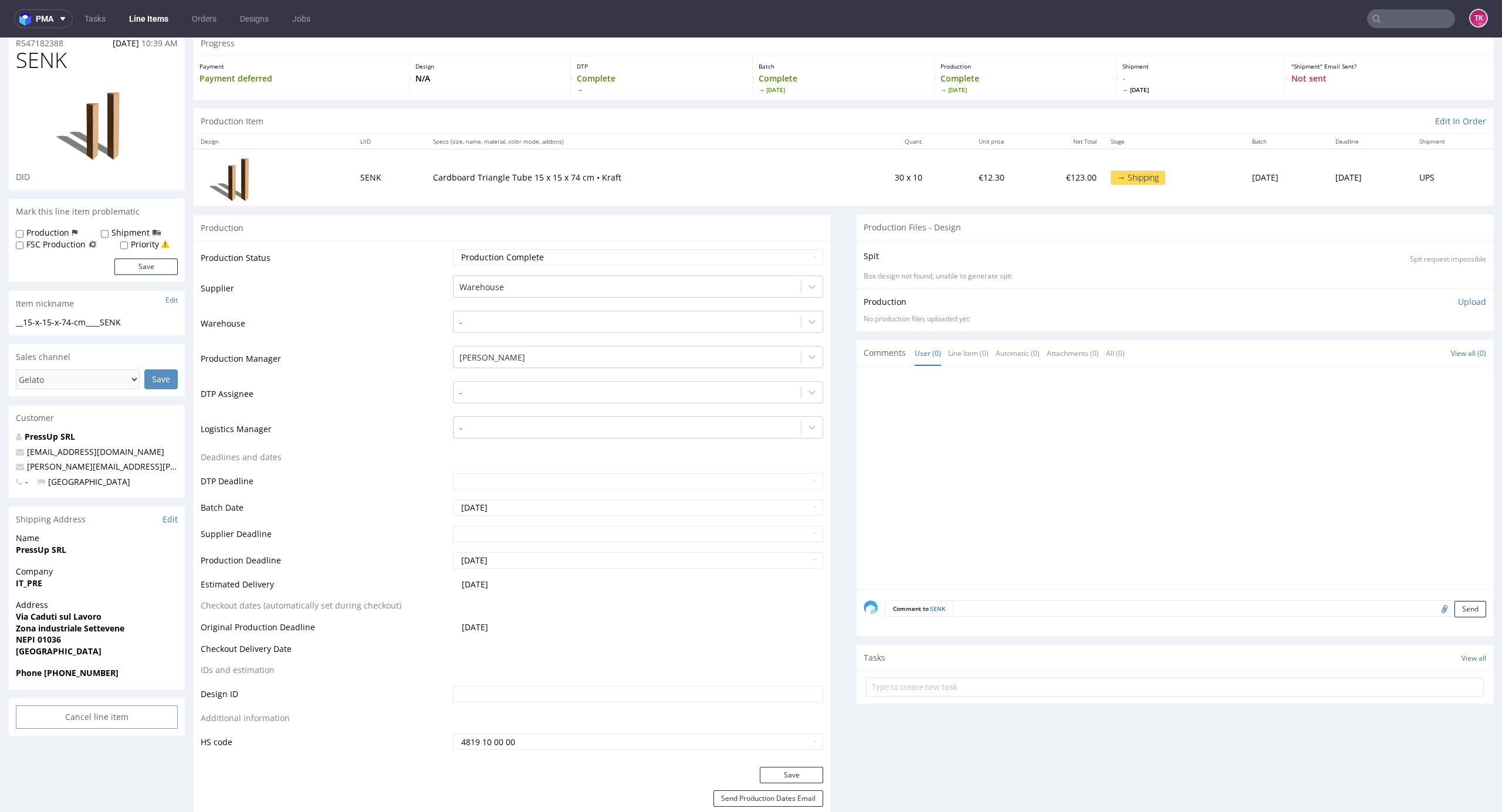
scroll to position [0, 0]
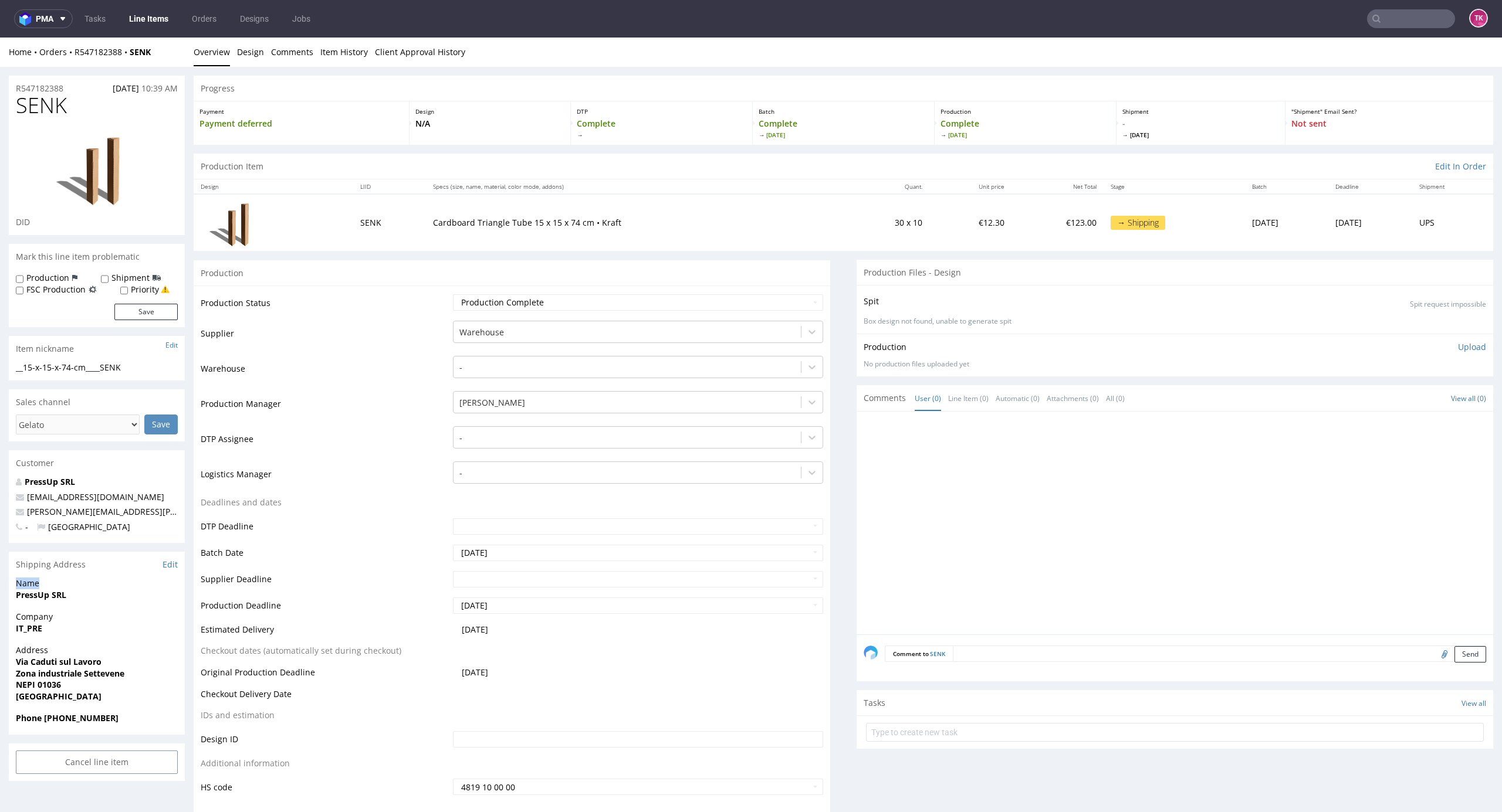
drag, startPoint x: 10, startPoint y: 582, endPoint x: 69, endPoint y: 586, distance: 59.1
click at [69, 586] on div "Name PressUp SRL" at bounding box center [96, 594] width 176 height 33
click at [65, 594] on strong "PressUp SRL" at bounding box center [41, 594] width 51 height 11
drag, startPoint x: 3, startPoint y: 601, endPoint x: 85, endPoint y: 596, distance: 82.2
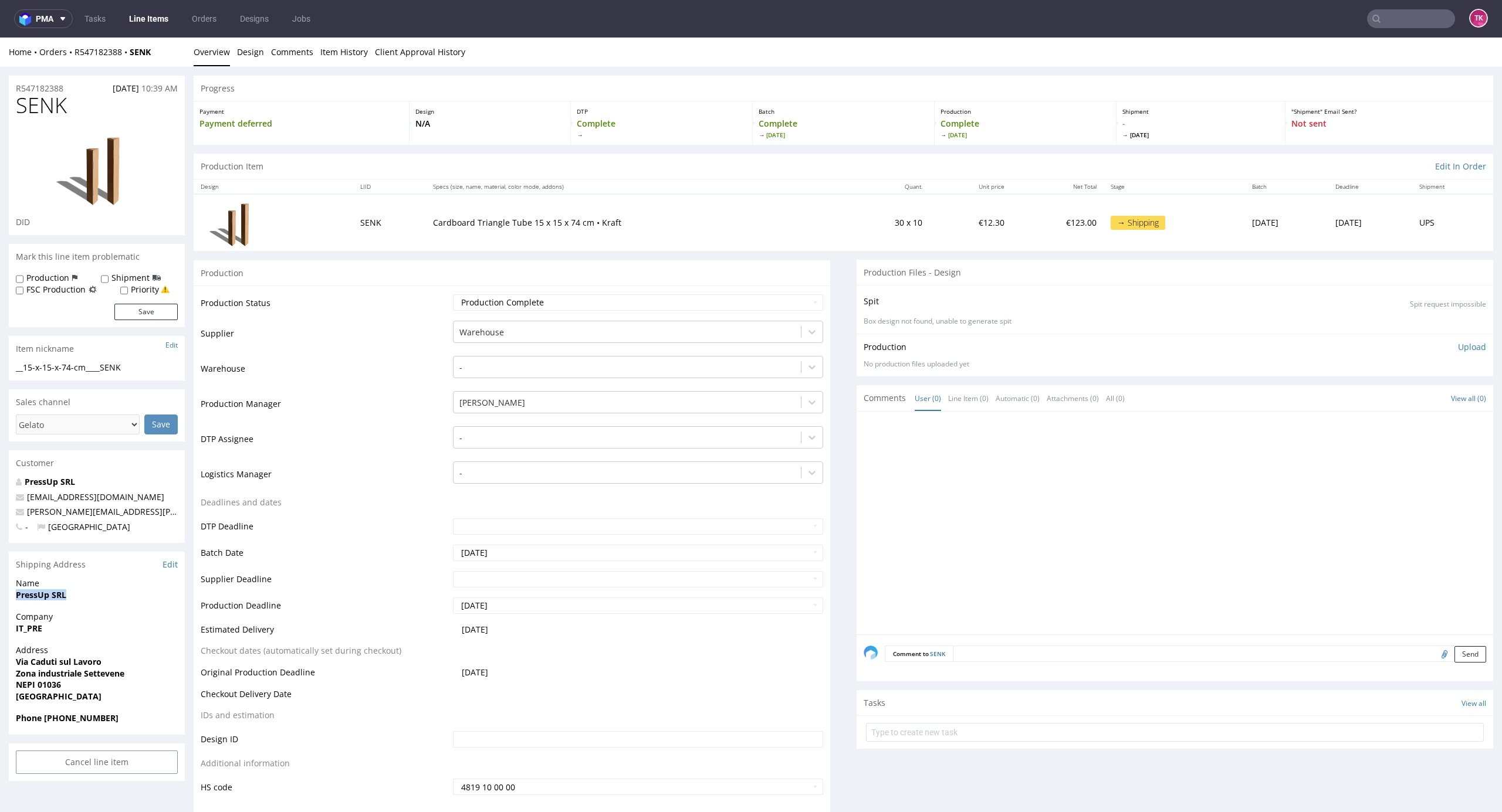
copy strong "PressUp SRL"
click at [144, 17] on link "Line Items" at bounding box center [149, 18] width 53 height 18
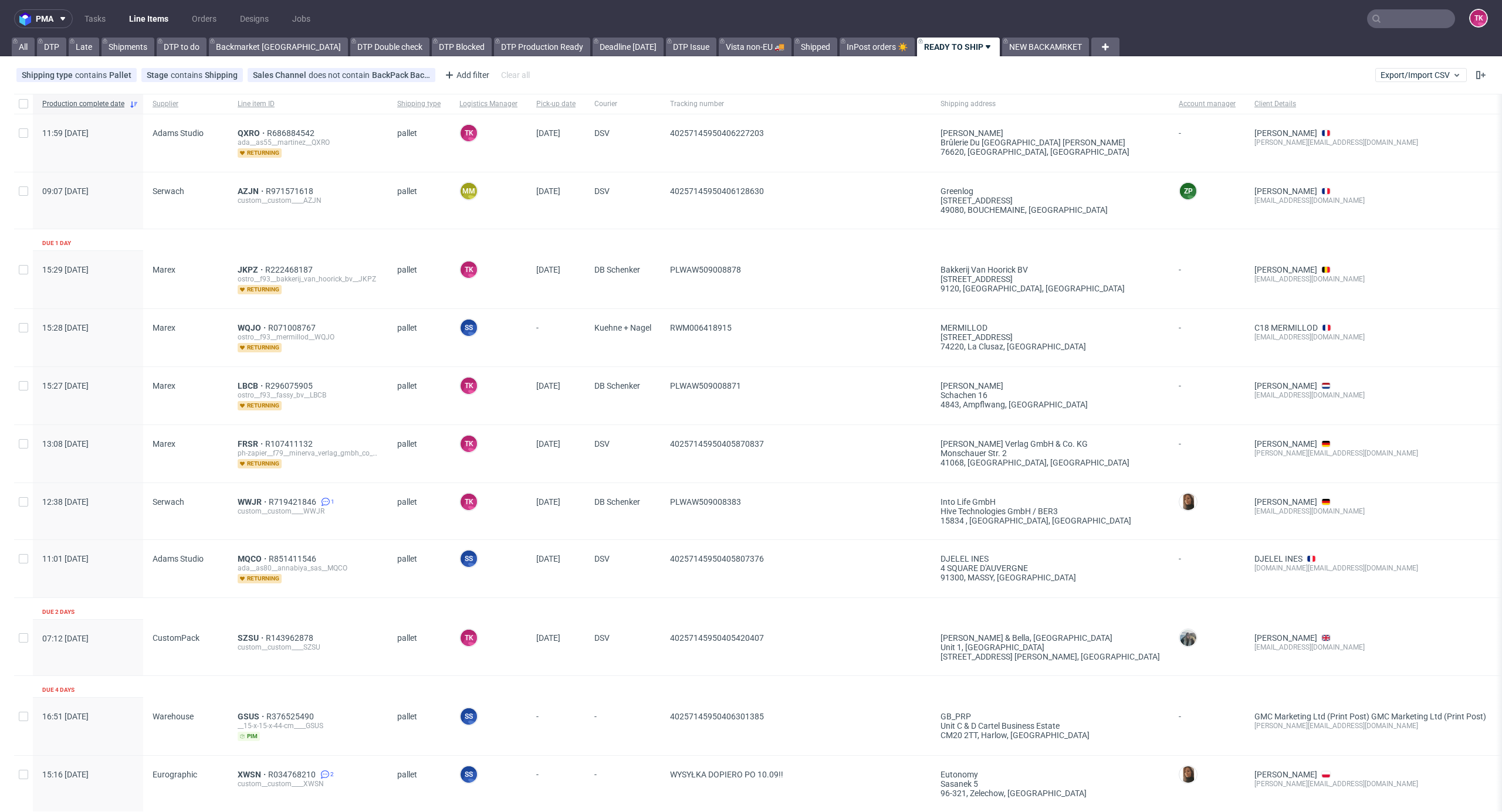
click at [156, 11] on link "Line Items" at bounding box center [149, 18] width 53 height 18
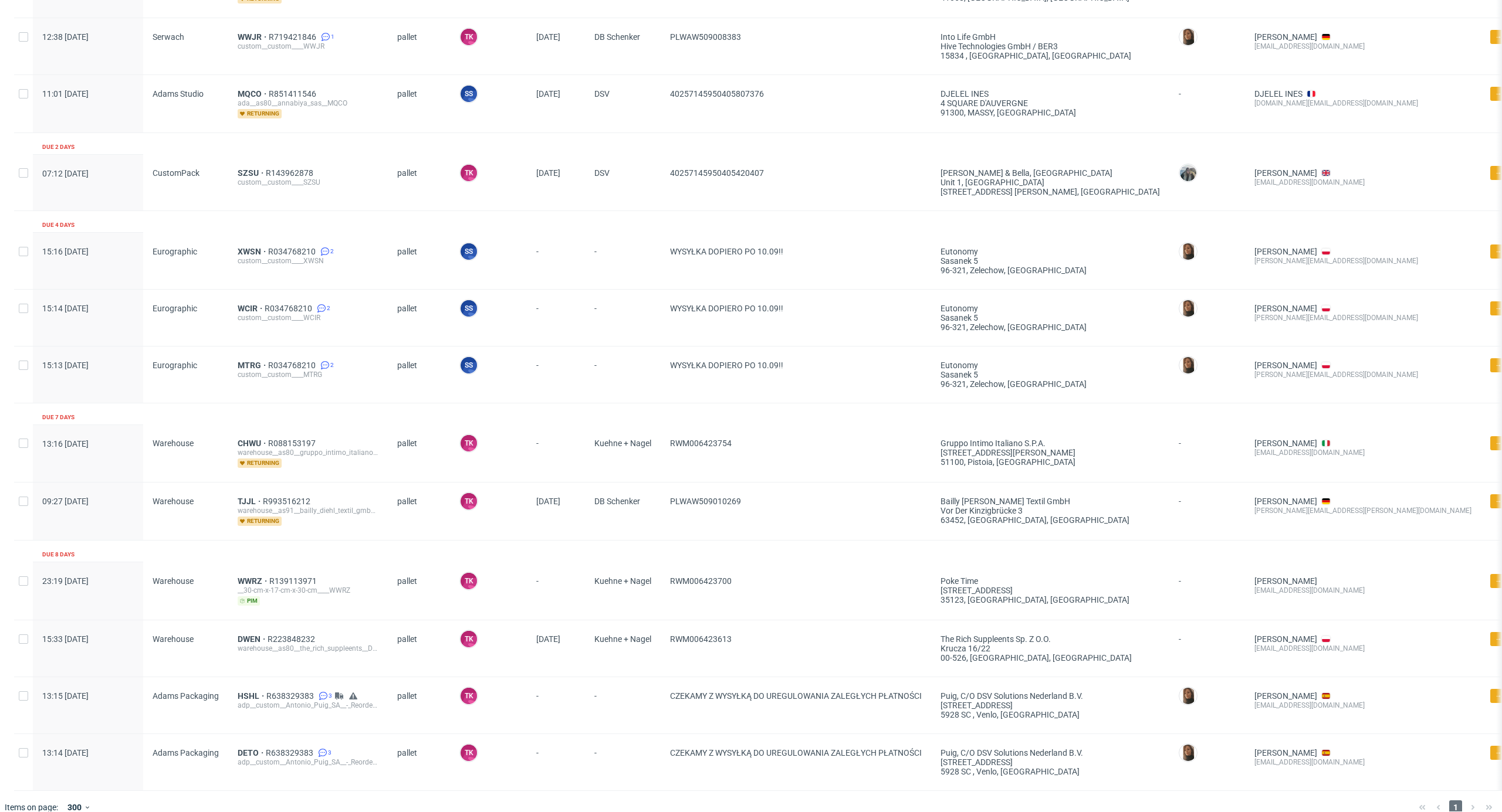
scroll to position [469, 0]
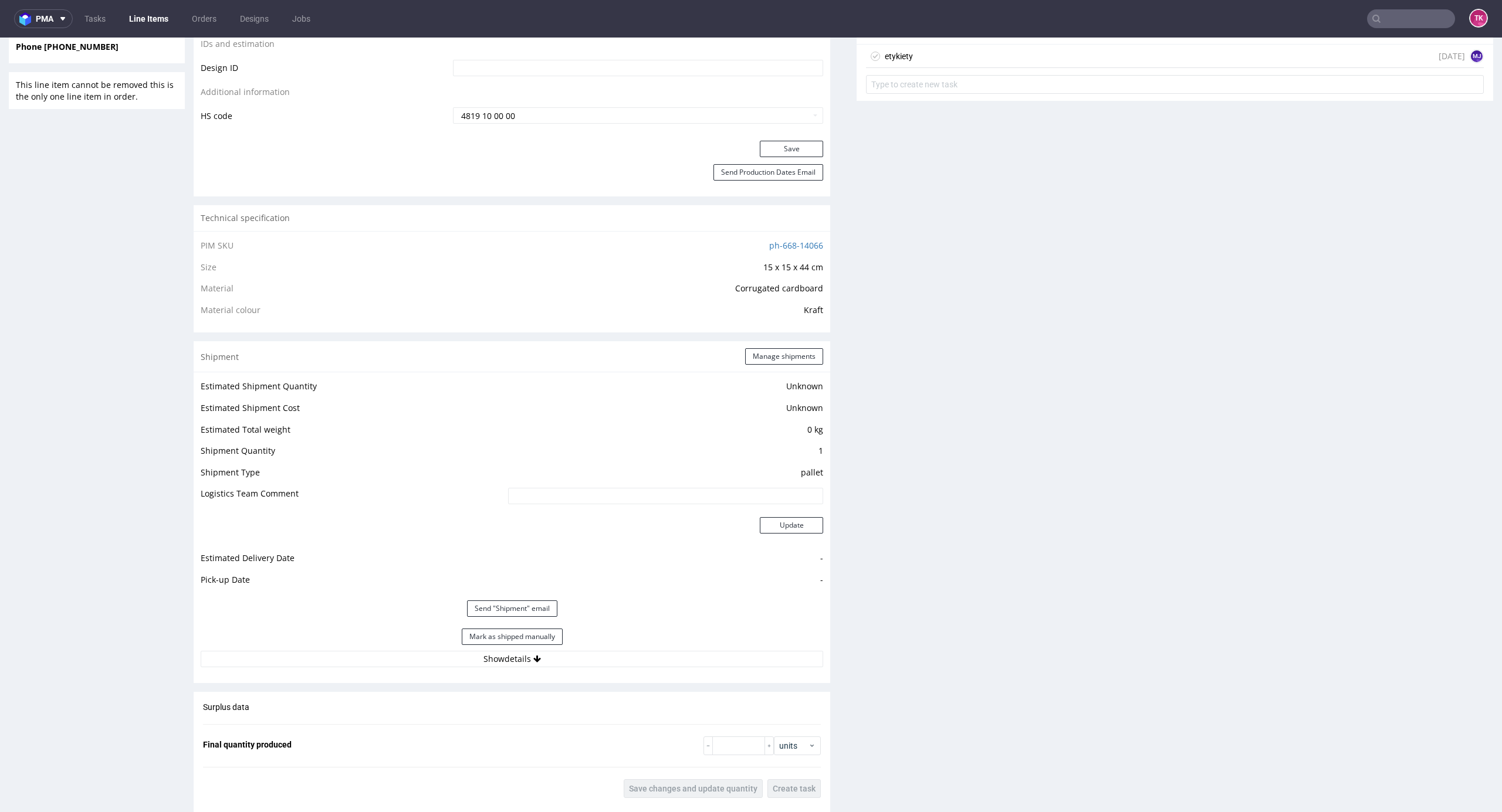
scroll to position [781, 0]
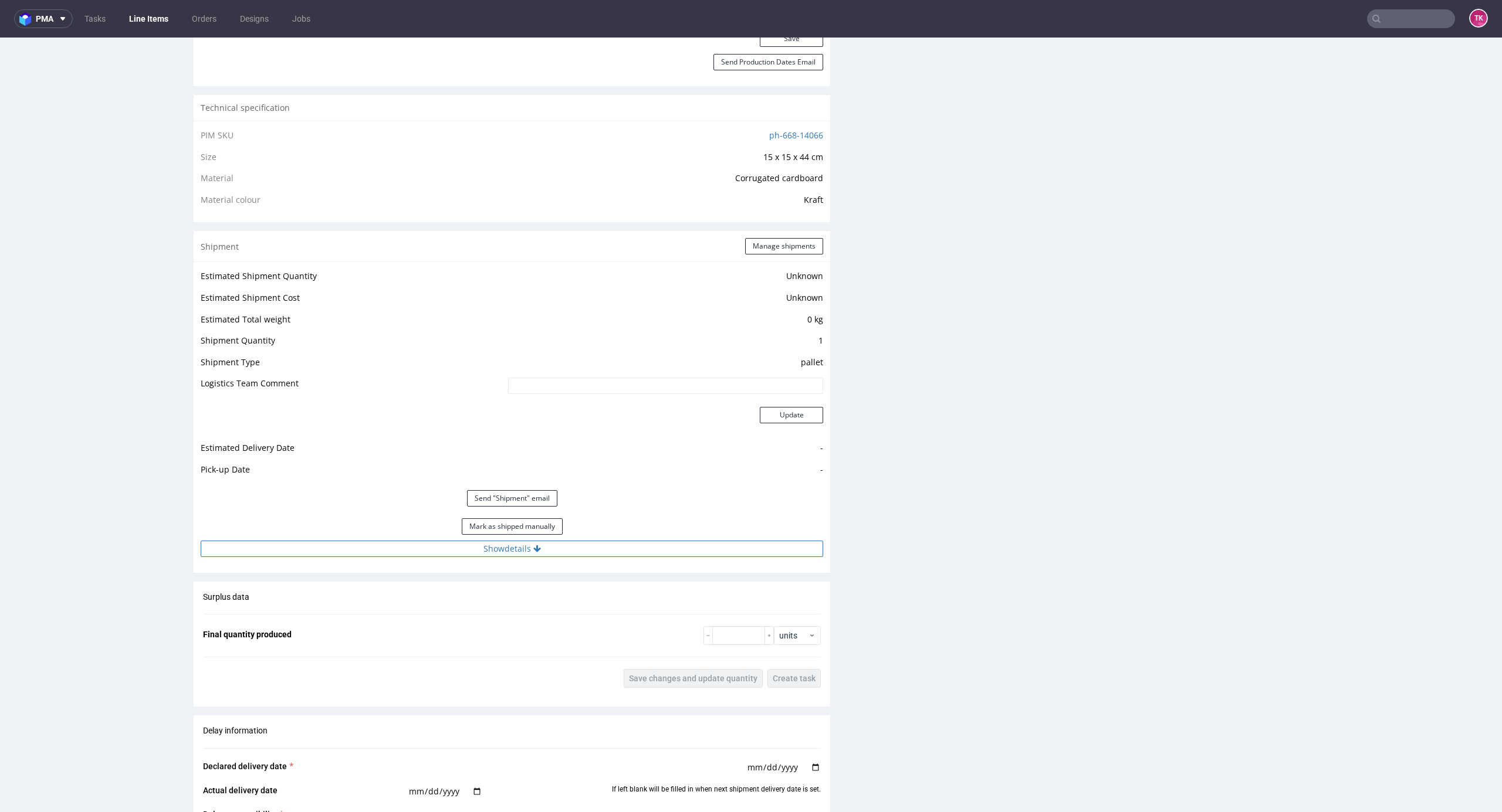
click at [614, 539] on div "Mark as shipped manually" at bounding box center [511, 526] width 622 height 28
click at [614, 542] on button "Show details" at bounding box center [511, 549] width 622 height 17
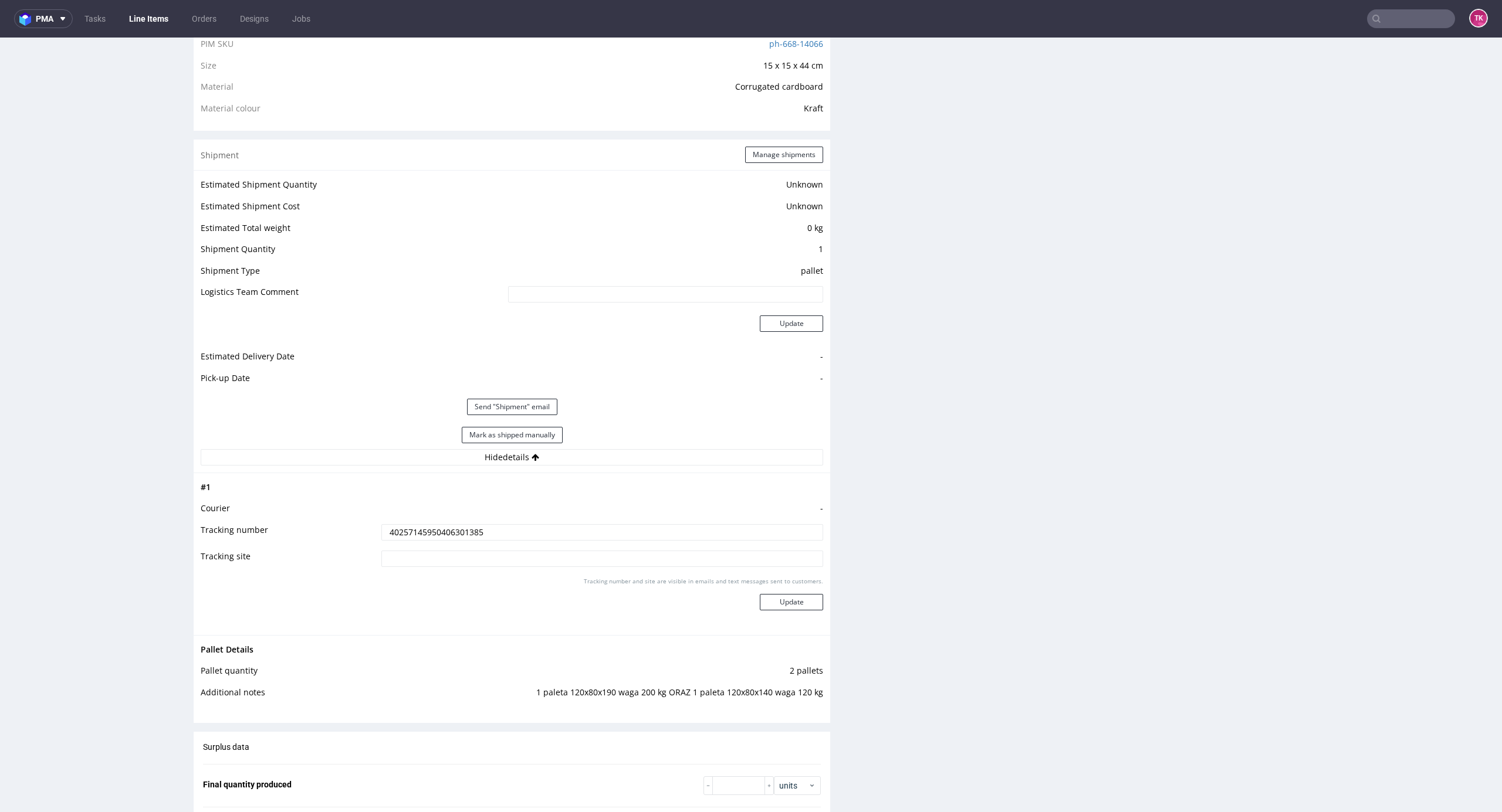
scroll to position [815, 0]
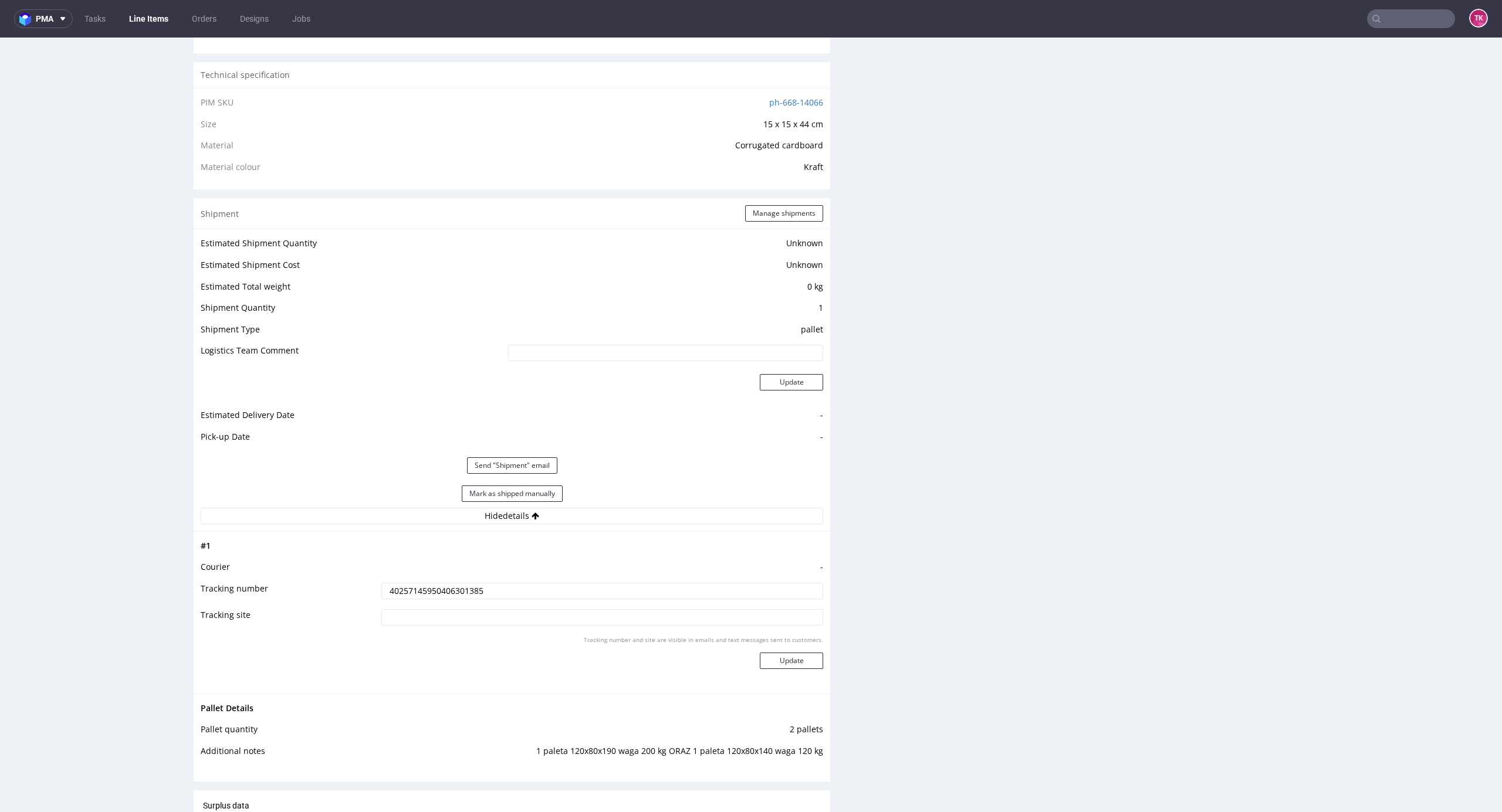
click at [150, 3] on nav "pma Tasks Line Items Orders Designs Jobs TK" at bounding box center [751, 18] width 1502 height 38
click at [143, 19] on link "Line Items" at bounding box center [149, 18] width 53 height 18
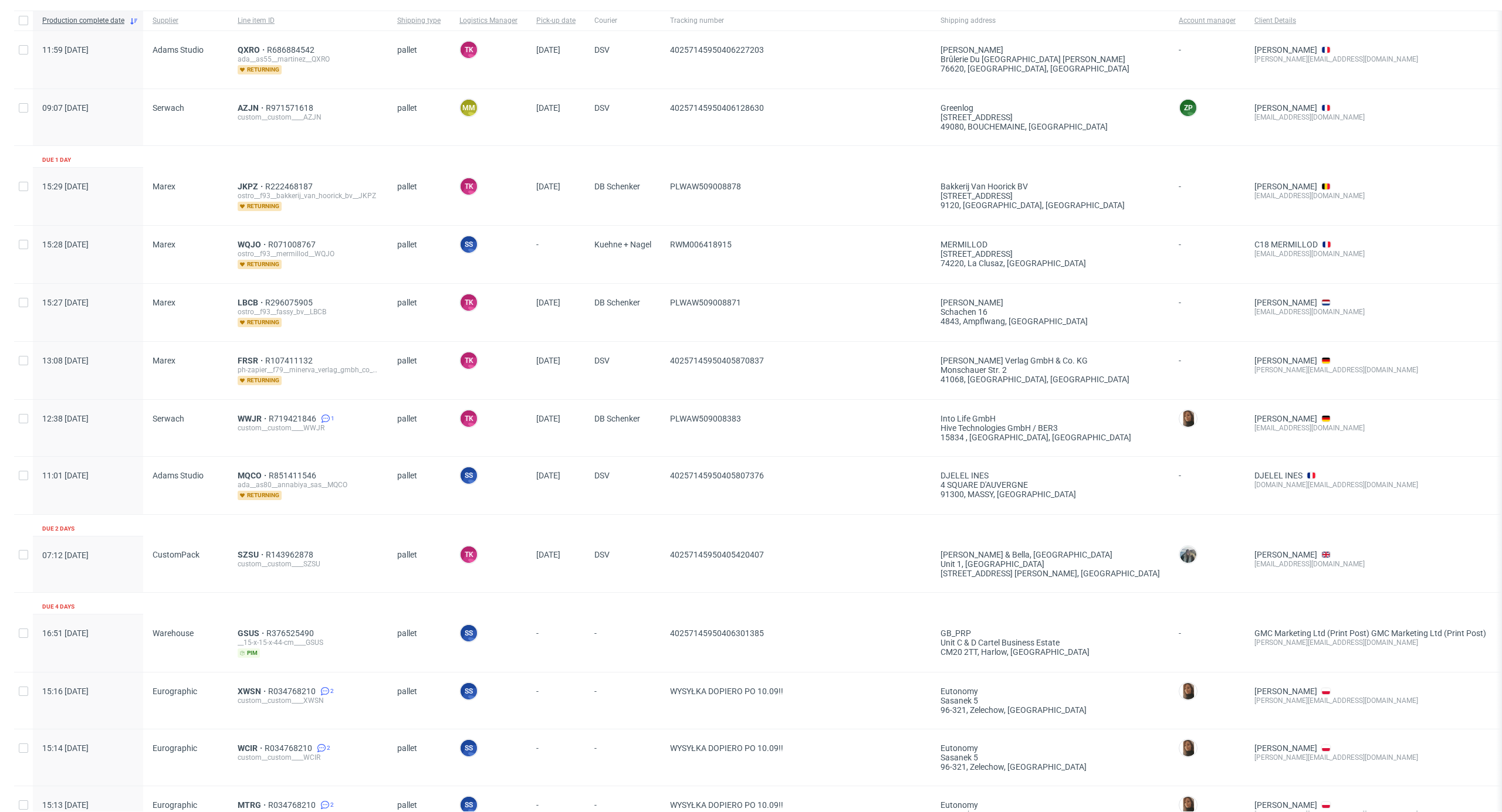
scroll to position [391, 0]
